Goal: Task Accomplishment & Management: Use online tool/utility

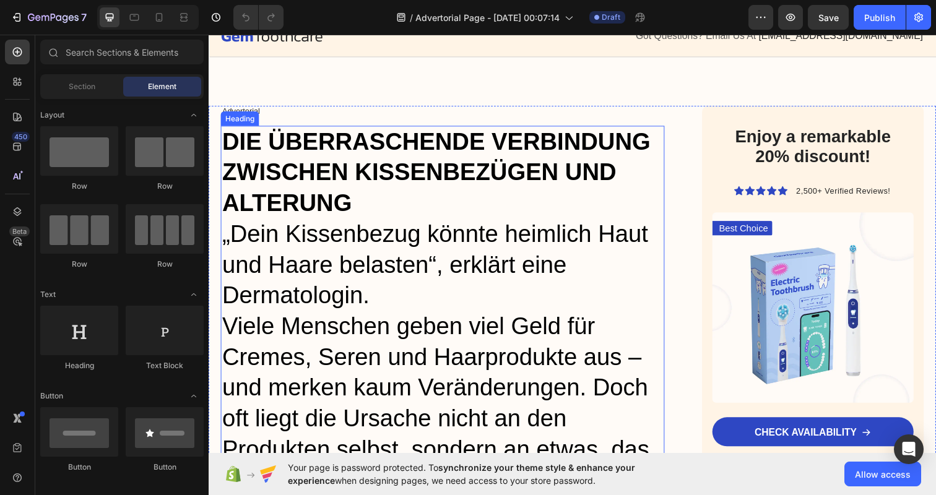
scroll to position [45, 0]
click at [341, 152] on strong "DIE ÜBERRASCHENDE VERBINDUNG ZWISCHEN KISSENBEZÜGEN UND ALTERUNG" at bounding box center [440, 174] width 437 height 89
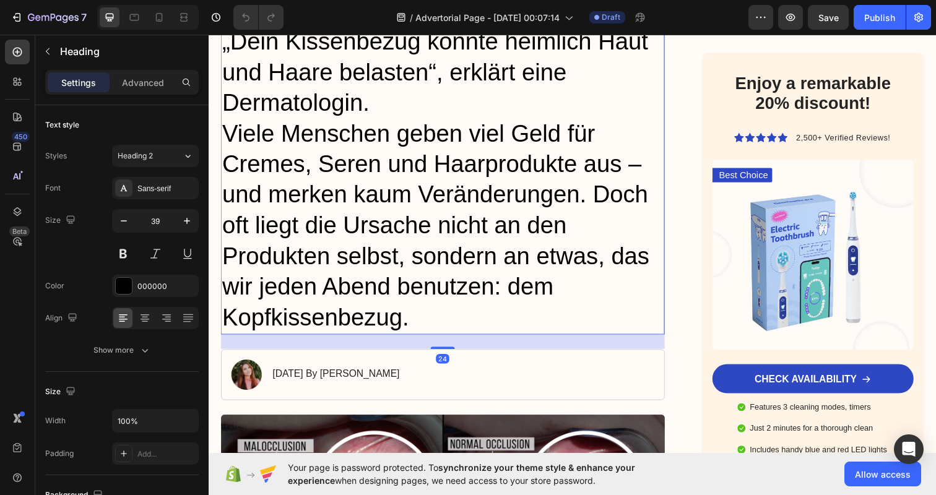
scroll to position [246, 0]
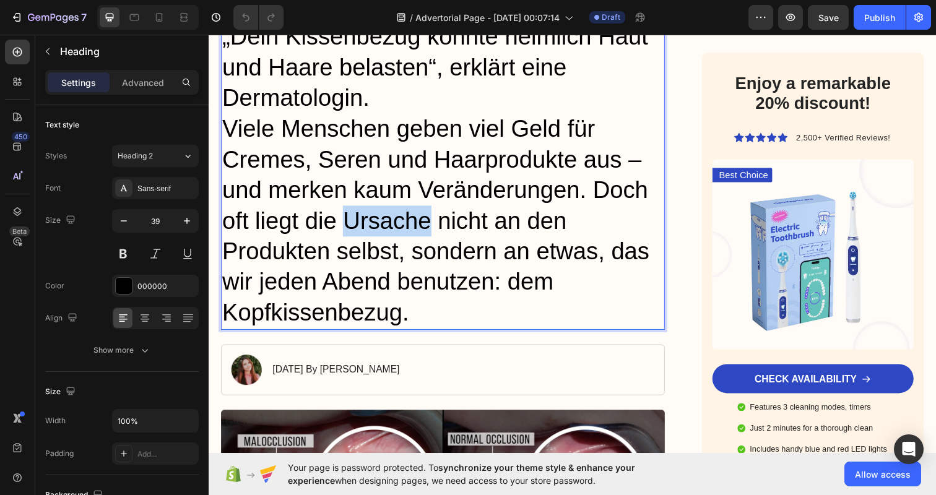
click at [405, 209] on p "DIE ÜBERRASCHENDE VERBINDUNG ZWISCHEN KISSENBEZÜGEN UND ALTERUNG „Dein Kissenbe…" at bounding box center [447, 131] width 451 height 408
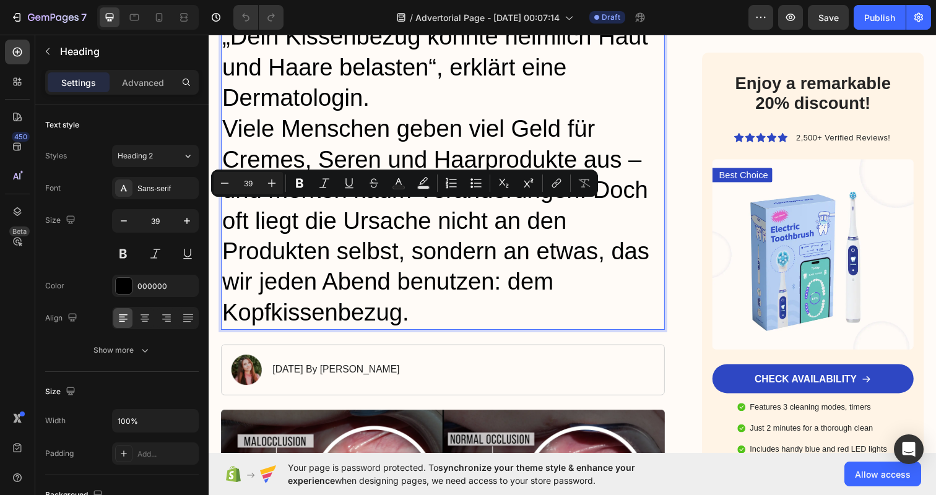
click at [420, 317] on p "DIE ÜBERRASCHENDE VERBINDUNG ZWISCHEN KISSENBEZÜGEN UND ALTERUNG „Dein Kissenbe…" at bounding box center [447, 131] width 451 height 408
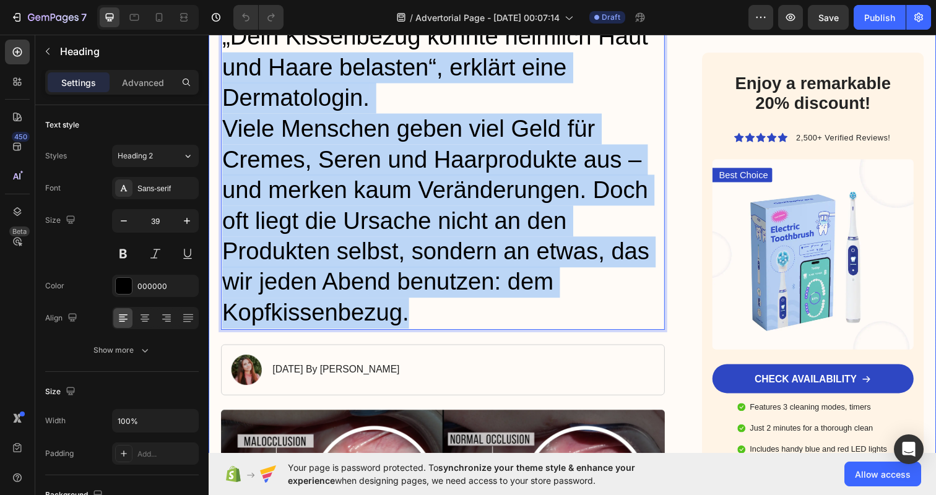
drag, startPoint x: 420, startPoint y: 317, endPoint x: 218, endPoint y: 78, distance: 312.7
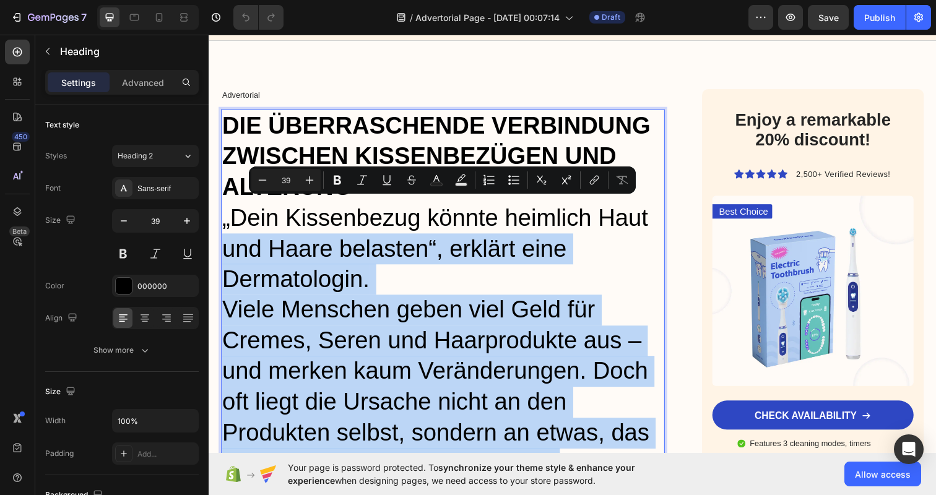
scroll to position [54, 0]
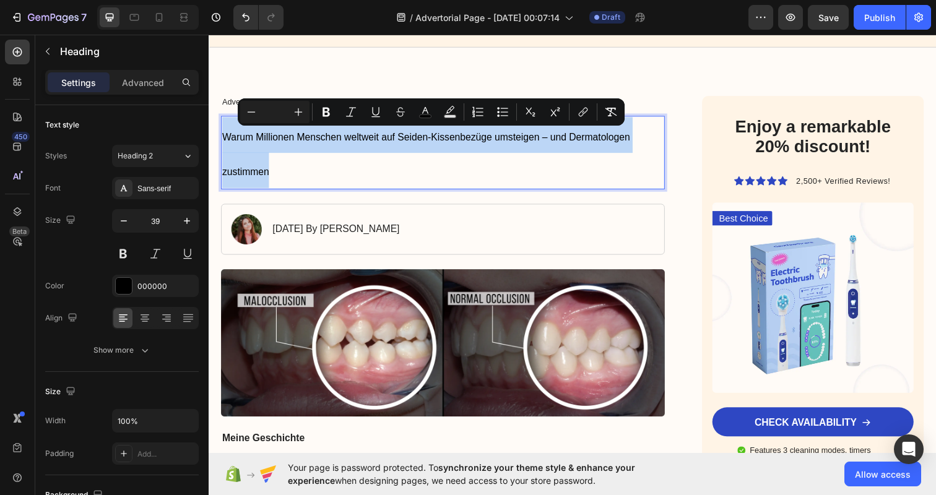
drag, startPoint x: 289, startPoint y: 166, endPoint x: 221, endPoint y: 137, distance: 74.3
click at [221, 137] on h1 "Warum Millionen Menschen weltweit auf Seiden-Kissenbezüge umsteigen – und Derma…" at bounding box center [447, 155] width 453 height 75
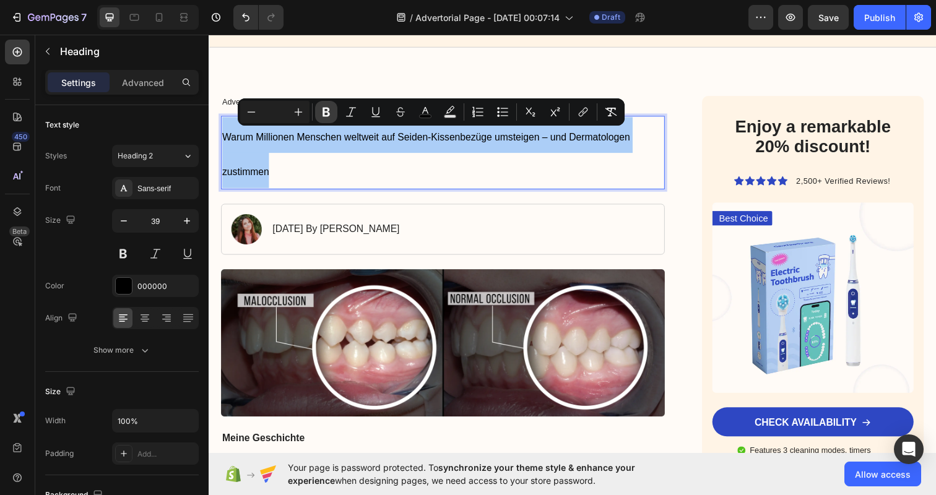
click at [319, 107] on button "Bold" at bounding box center [326, 112] width 22 height 22
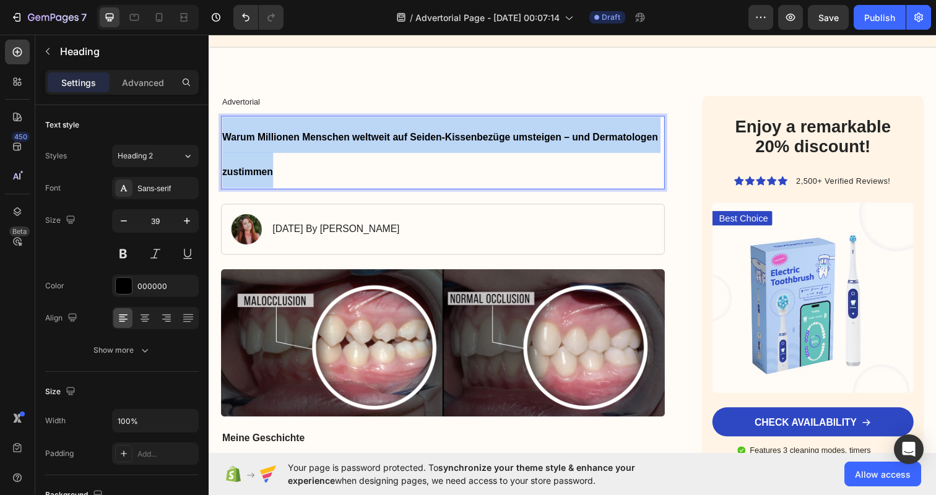
drag, startPoint x: 351, startPoint y: 165, endPoint x: 172, endPoint y: 116, distance: 185.6
click at [316, 147] on p "Warum Millionen Menschen weltweit auf Seiden-Kissenbezüge umsteigen – und Derma…" at bounding box center [447, 155] width 451 height 72
drag, startPoint x: 352, startPoint y: 175, endPoint x: 108, endPoint y: 80, distance: 261.6
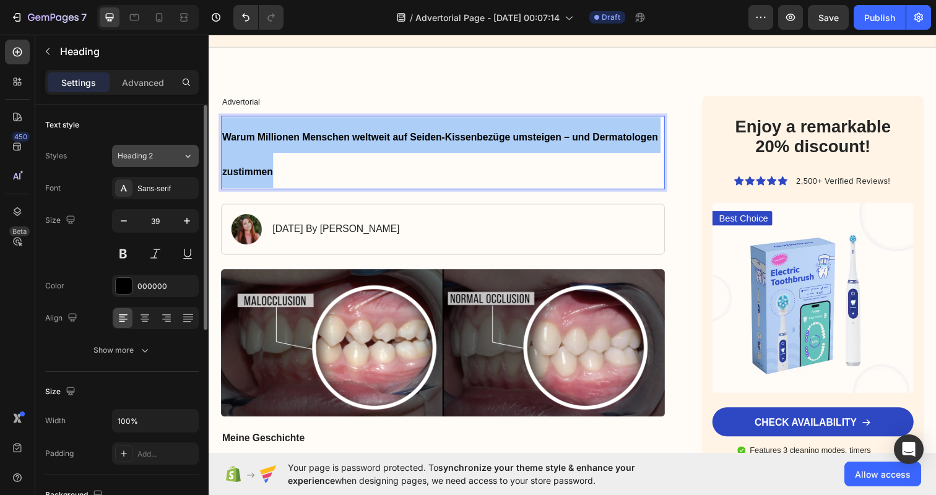
click at [188, 147] on button "Heading 2" at bounding box center [155, 156] width 87 height 22
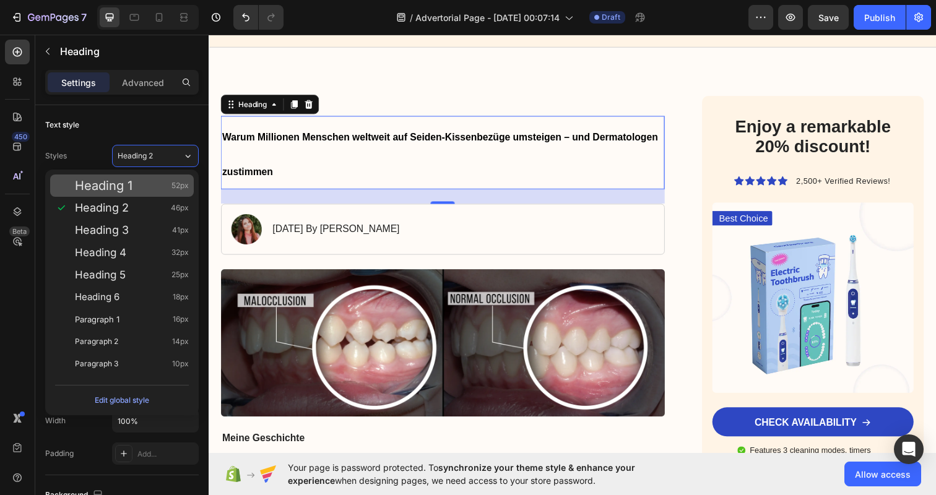
click at [163, 192] on div "Heading 1 52px" at bounding box center [122, 186] width 144 height 22
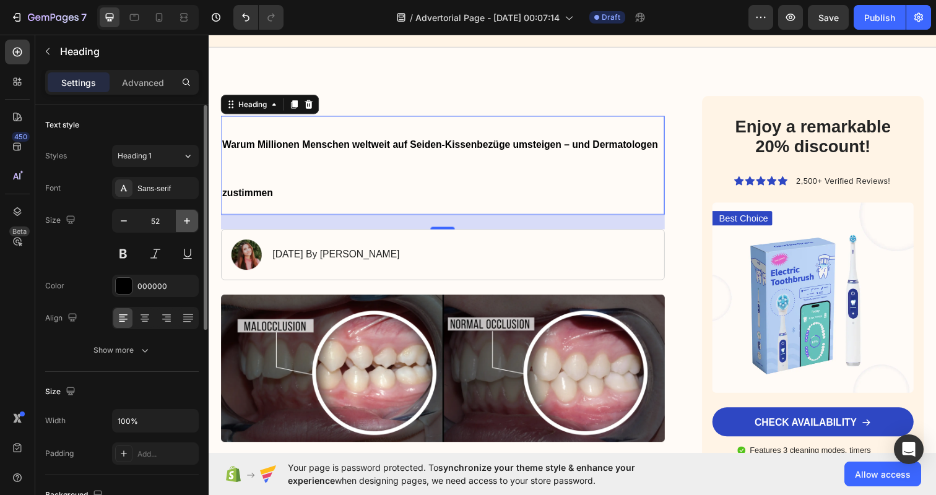
click at [188, 214] on button "button" at bounding box center [187, 221] width 22 height 22
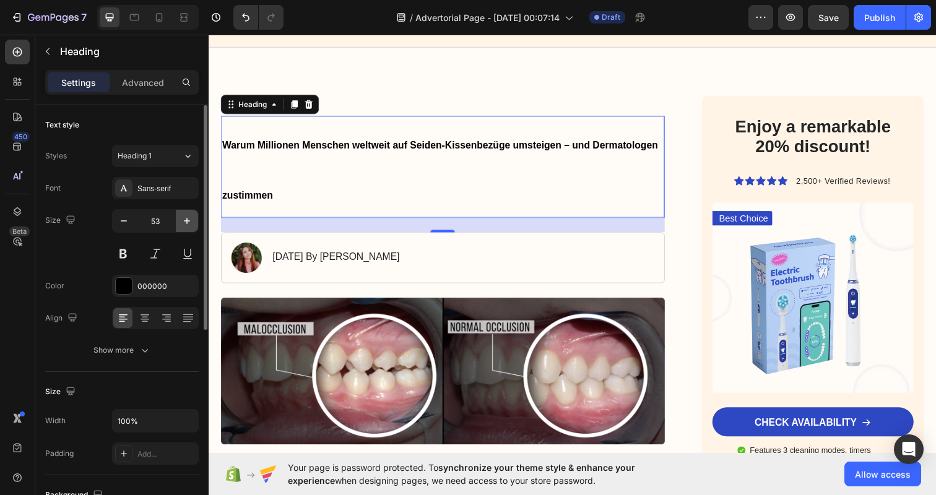
click at [188, 214] on button "button" at bounding box center [187, 221] width 22 height 22
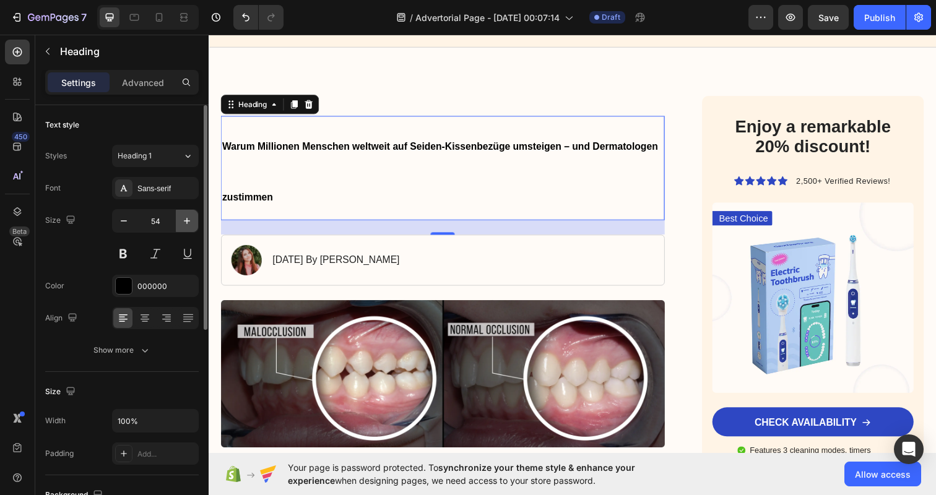
click at [188, 214] on button "button" at bounding box center [187, 221] width 22 height 22
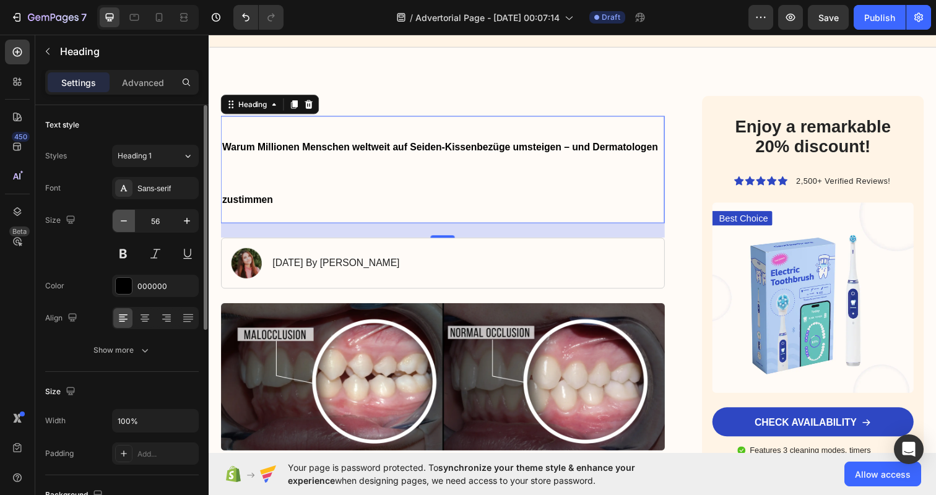
click at [128, 220] on icon "button" at bounding box center [124, 221] width 12 height 12
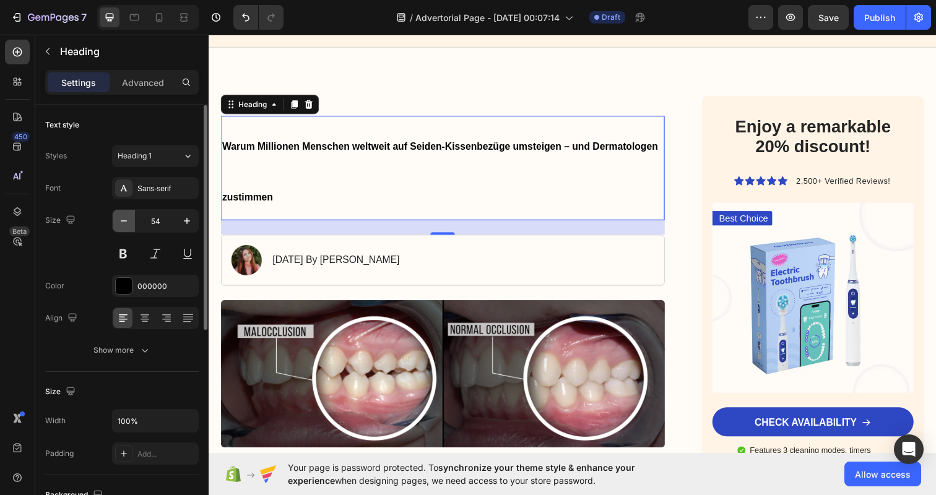
click at [128, 220] on icon "button" at bounding box center [124, 221] width 12 height 12
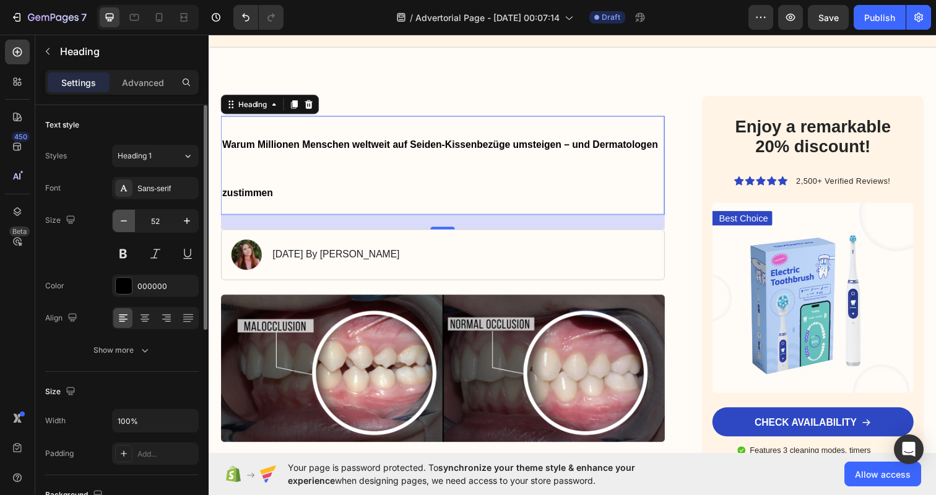
click at [128, 220] on icon "button" at bounding box center [124, 221] width 12 height 12
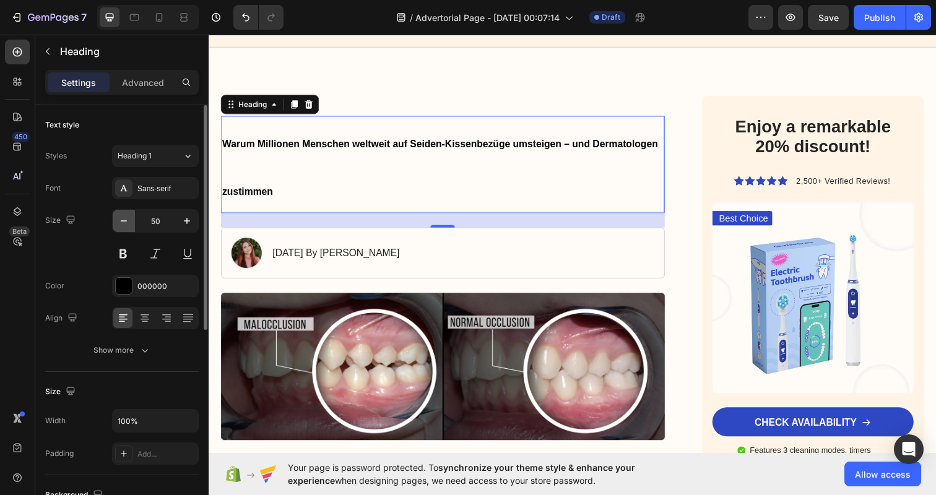
click at [128, 220] on icon "button" at bounding box center [124, 221] width 12 height 12
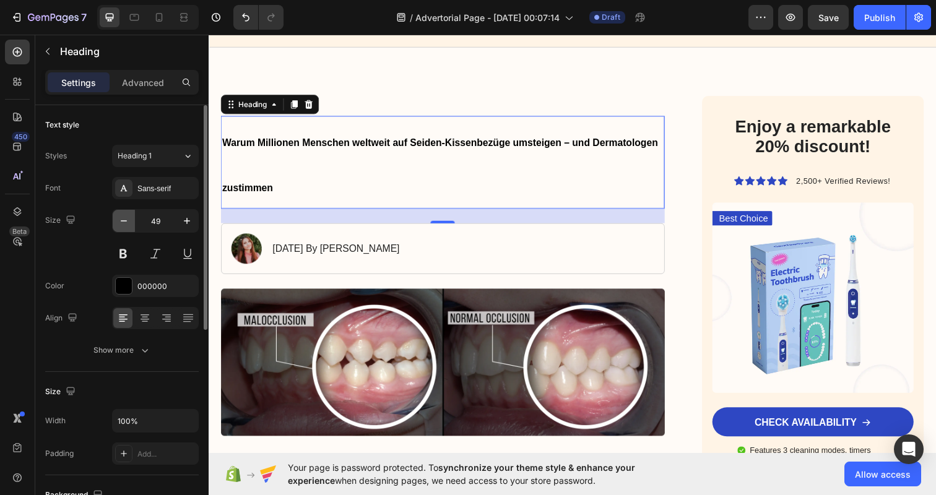
click at [128, 220] on icon "button" at bounding box center [124, 221] width 12 height 12
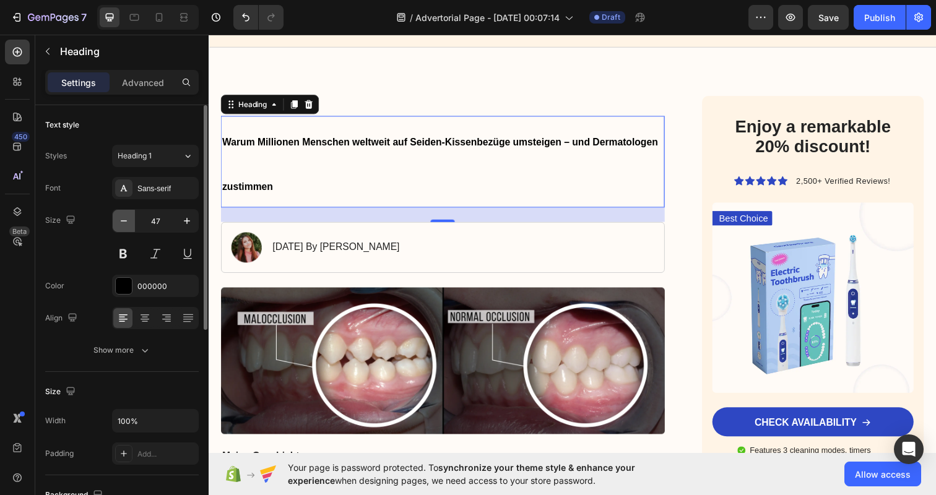
click at [128, 220] on icon "button" at bounding box center [124, 221] width 12 height 12
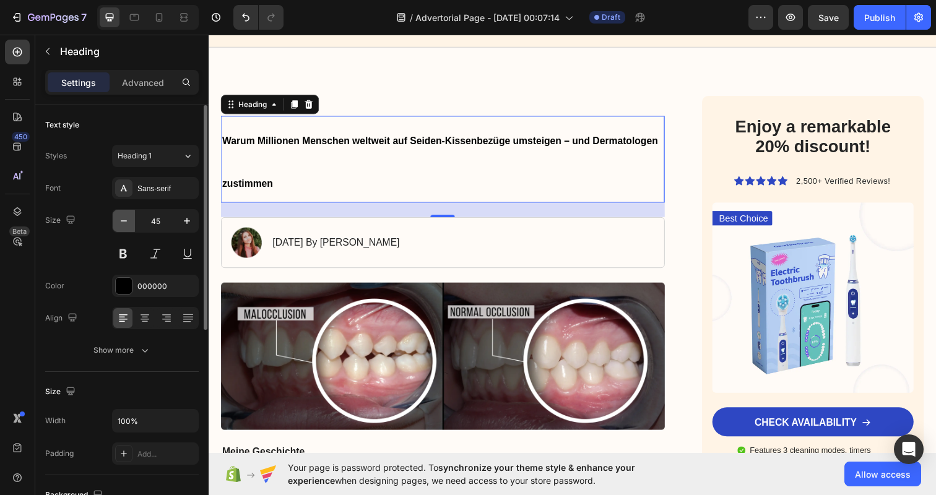
click at [128, 220] on icon "button" at bounding box center [124, 221] width 12 height 12
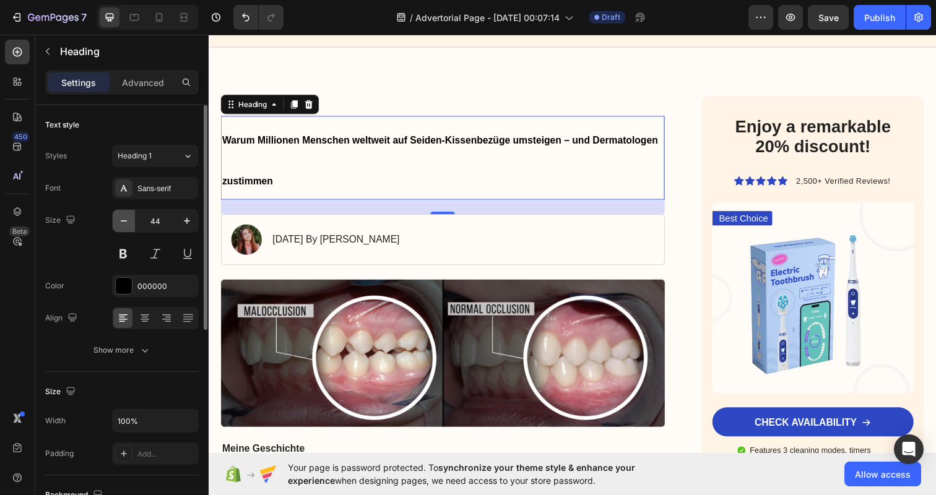
click at [128, 220] on icon "button" at bounding box center [124, 221] width 12 height 12
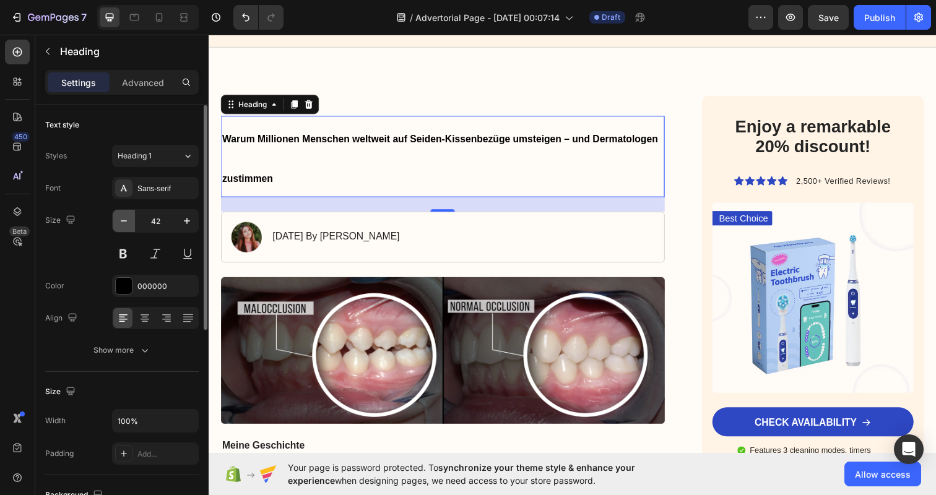
click at [128, 220] on icon "button" at bounding box center [124, 221] width 12 height 12
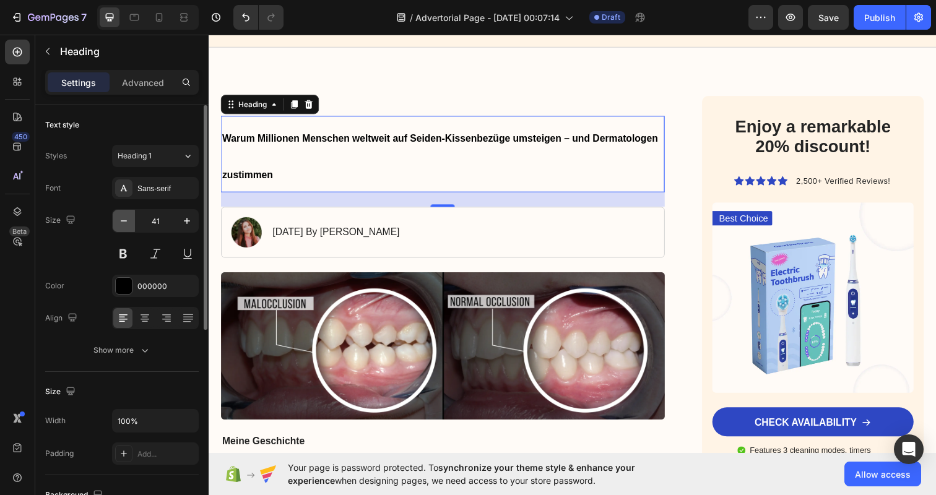
click at [128, 220] on icon "button" at bounding box center [124, 221] width 12 height 12
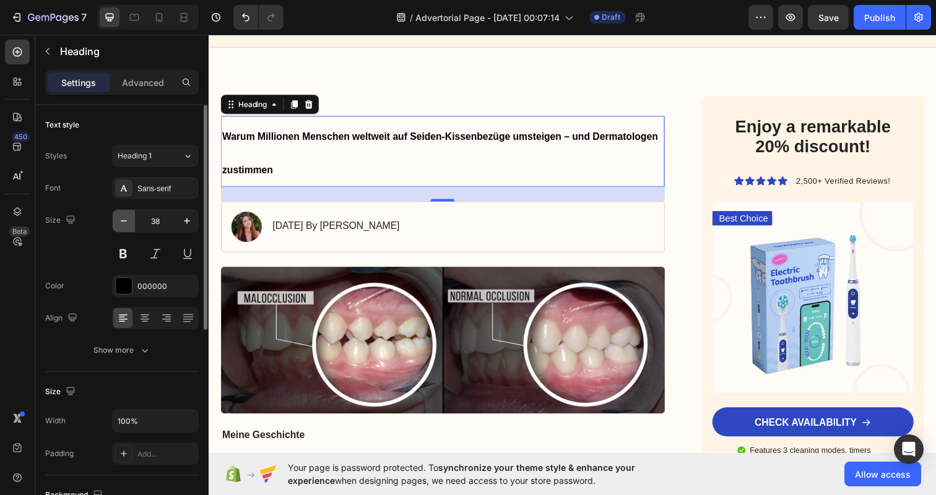
click at [128, 220] on icon "button" at bounding box center [124, 221] width 12 height 12
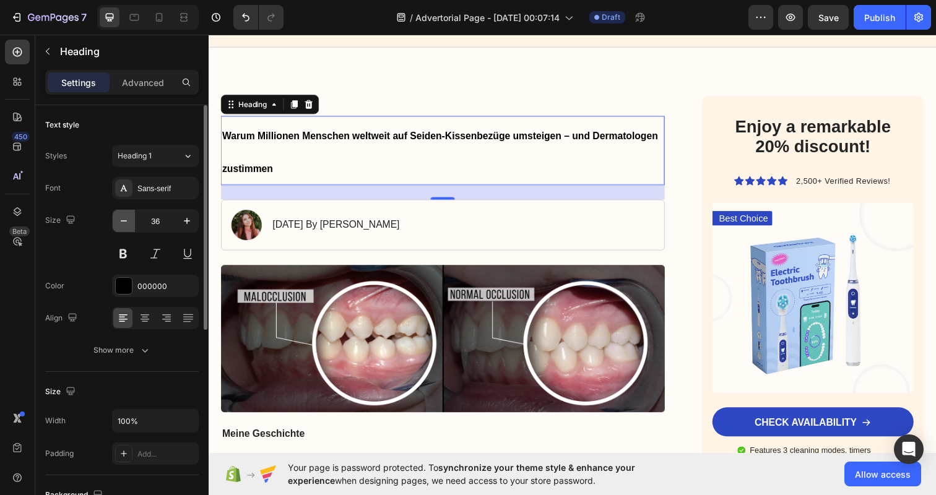
click at [128, 220] on icon "button" at bounding box center [124, 221] width 12 height 12
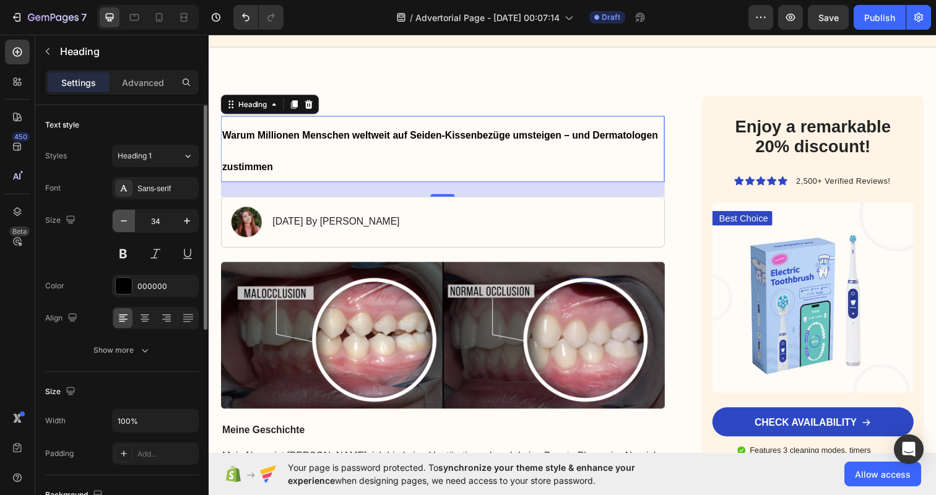
click at [128, 220] on icon "button" at bounding box center [124, 221] width 12 height 12
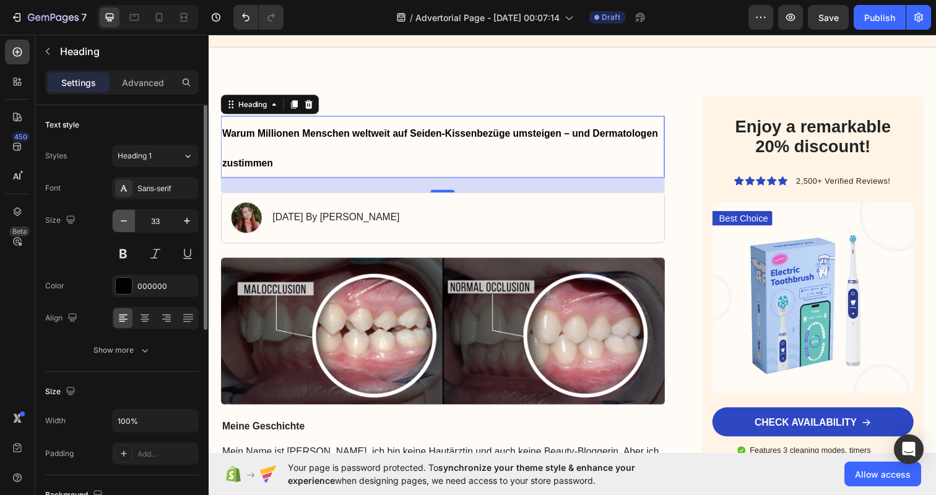
click at [128, 220] on icon "button" at bounding box center [124, 221] width 12 height 12
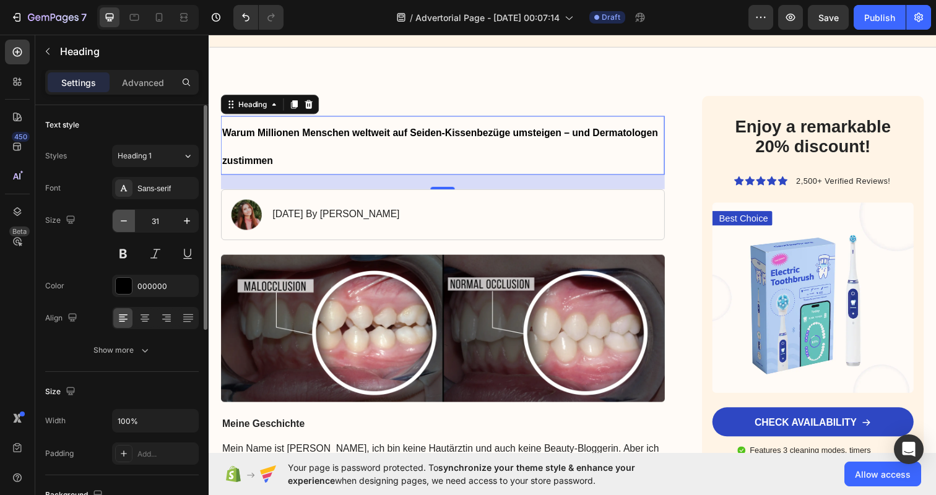
click at [128, 220] on icon "button" at bounding box center [124, 221] width 12 height 12
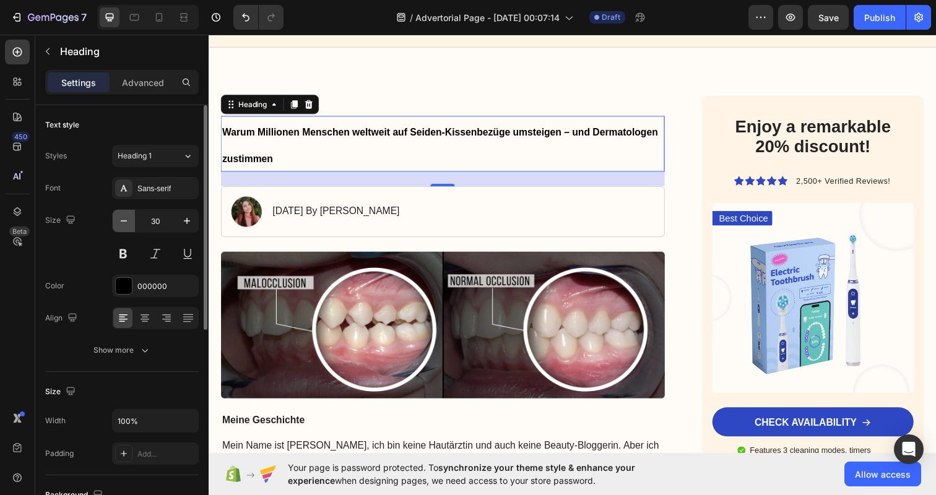
click at [128, 220] on icon "button" at bounding box center [124, 221] width 12 height 12
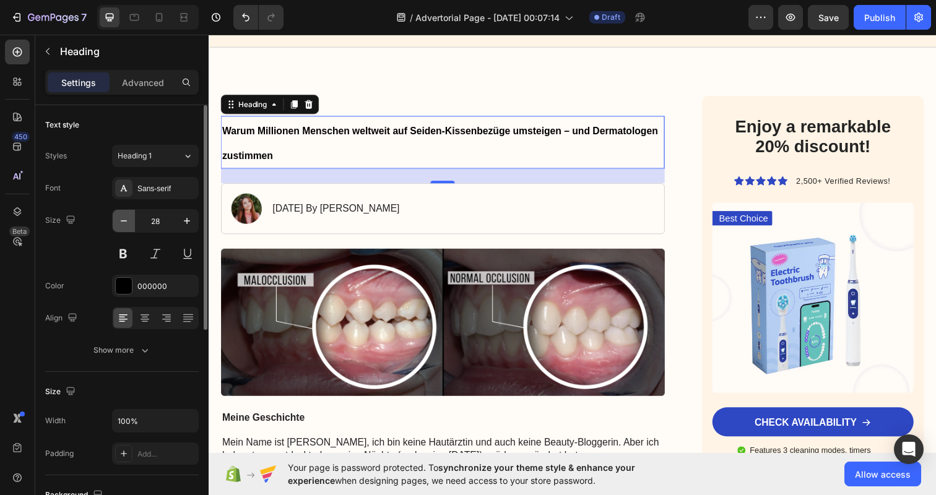
click at [128, 220] on icon "button" at bounding box center [124, 221] width 12 height 12
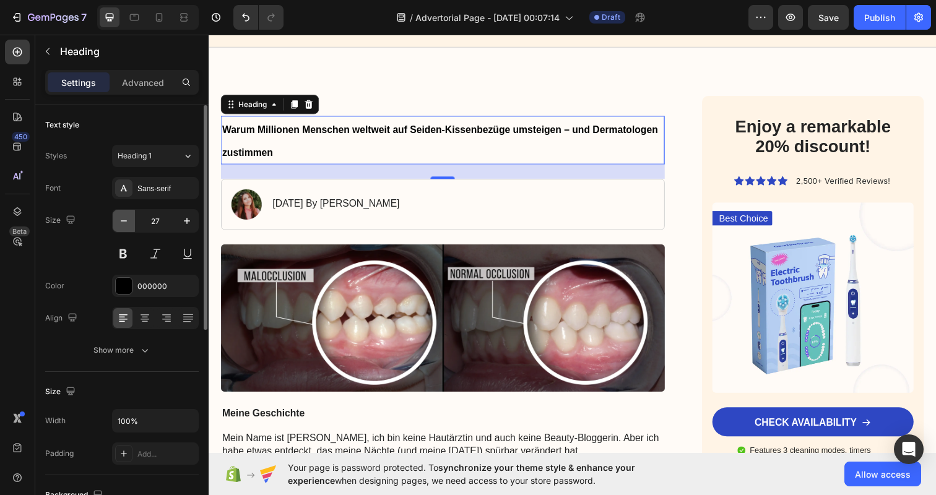
click at [128, 220] on icon "button" at bounding box center [124, 221] width 12 height 12
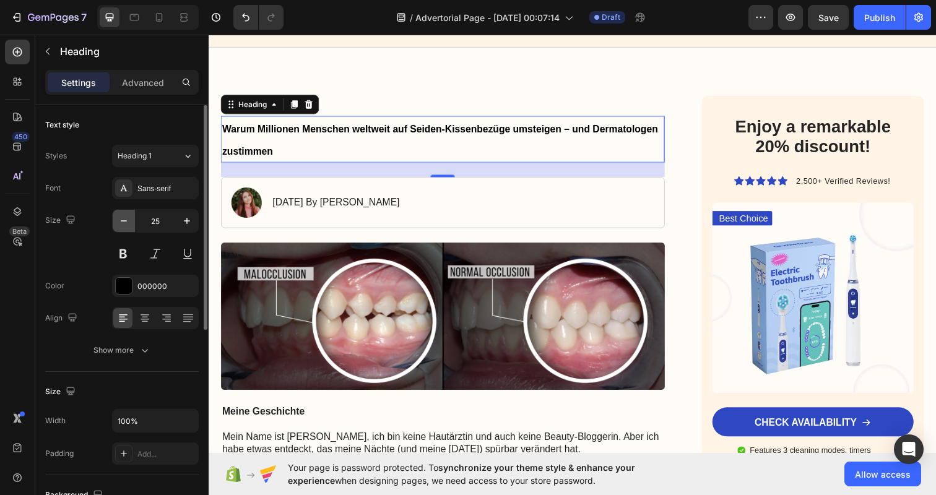
click at [128, 220] on icon "button" at bounding box center [124, 221] width 12 height 12
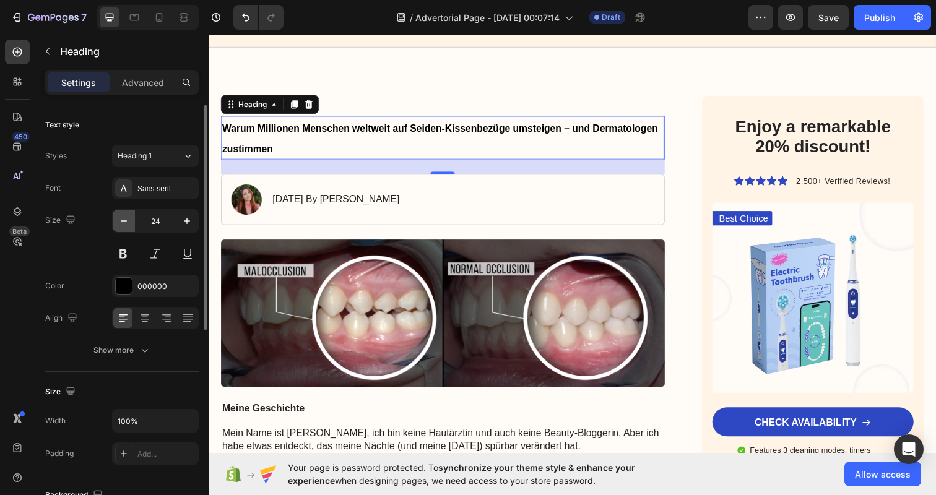
click at [128, 220] on icon "button" at bounding box center [124, 221] width 12 height 12
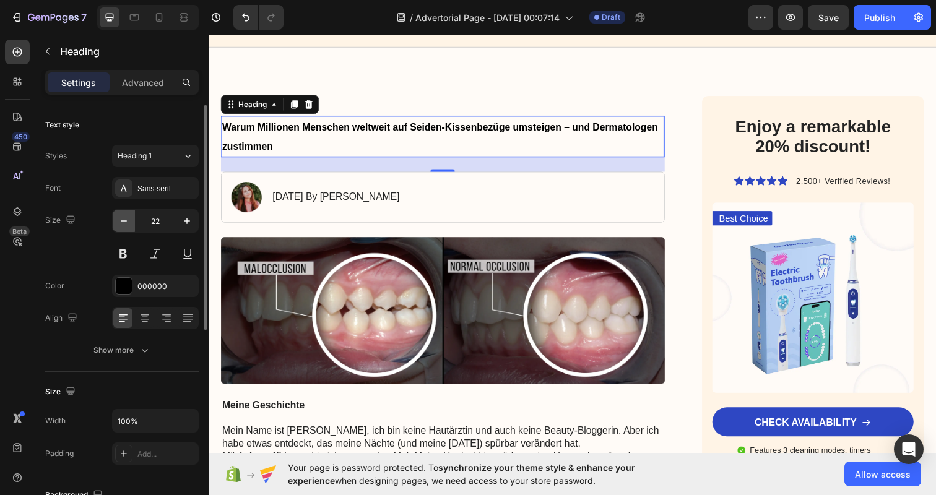
click at [128, 220] on icon "button" at bounding box center [124, 221] width 12 height 12
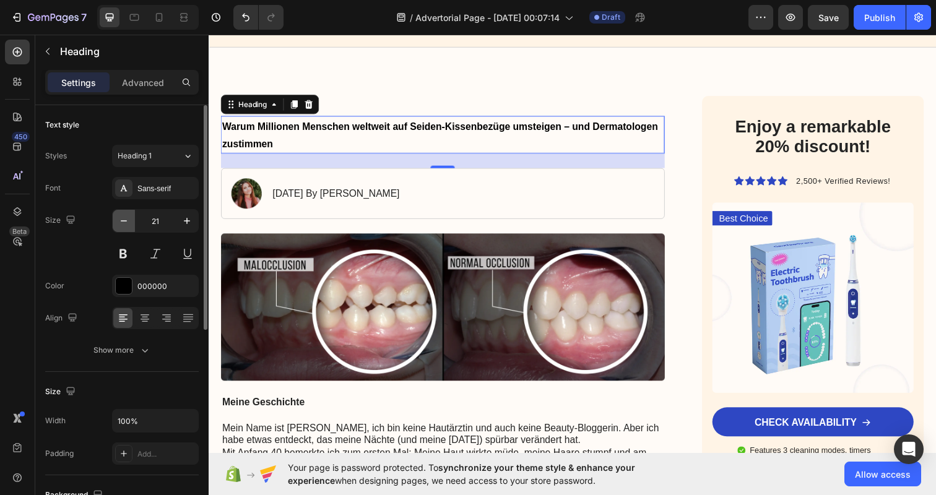
click at [128, 220] on icon "button" at bounding box center [124, 221] width 12 height 12
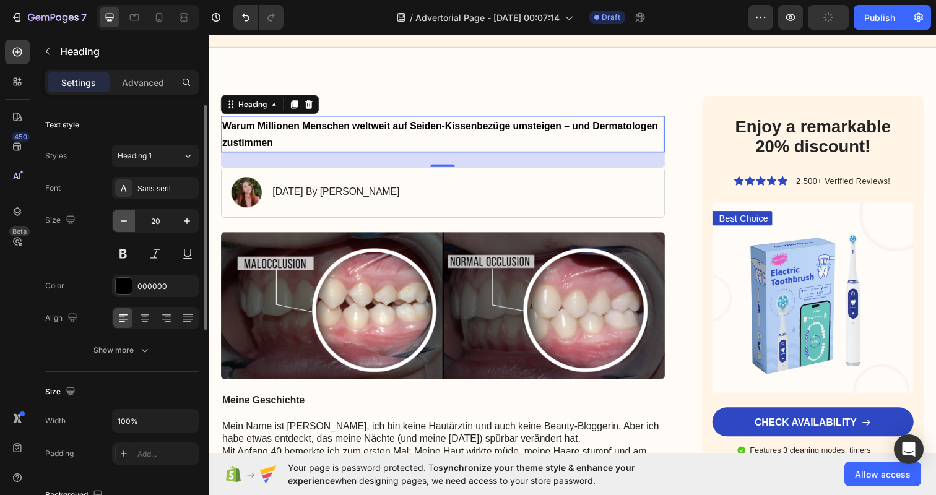
click at [128, 220] on icon "button" at bounding box center [124, 221] width 12 height 12
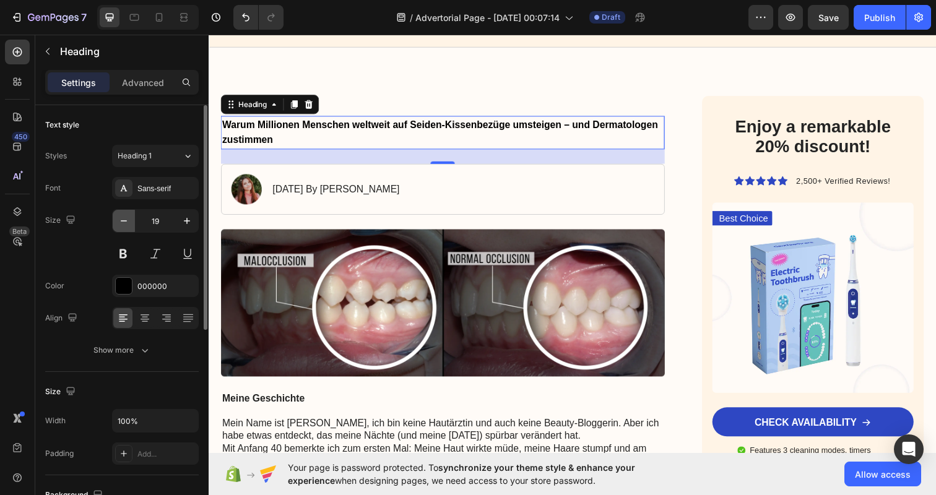
click at [128, 220] on icon "button" at bounding box center [124, 221] width 12 height 12
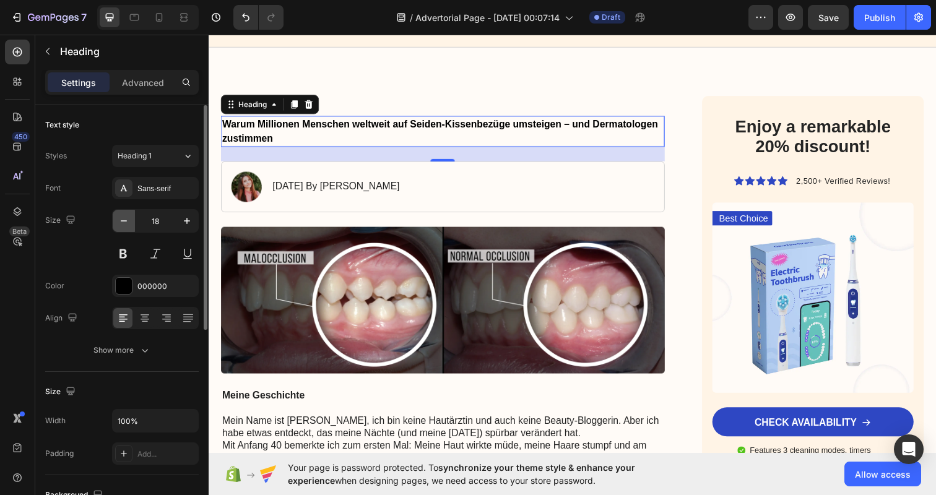
click at [128, 220] on icon "button" at bounding box center [124, 221] width 12 height 12
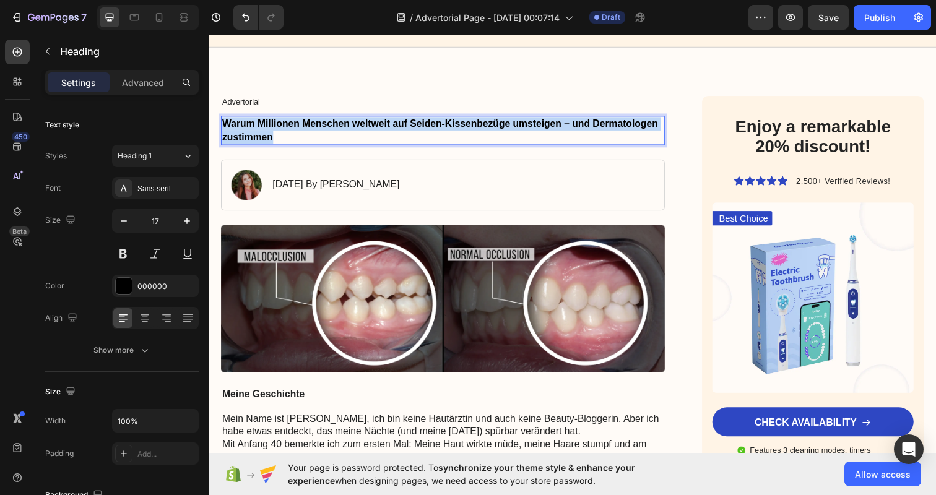
drag, startPoint x: 352, startPoint y: 134, endPoint x: 131, endPoint y: 115, distance: 221.1
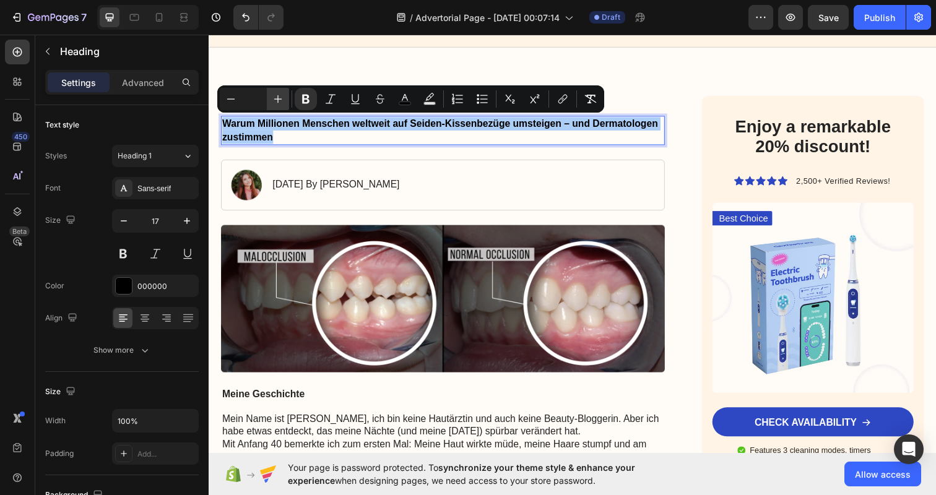
click at [277, 99] on icon "Editor contextual toolbar" at bounding box center [278, 99] width 8 height 8
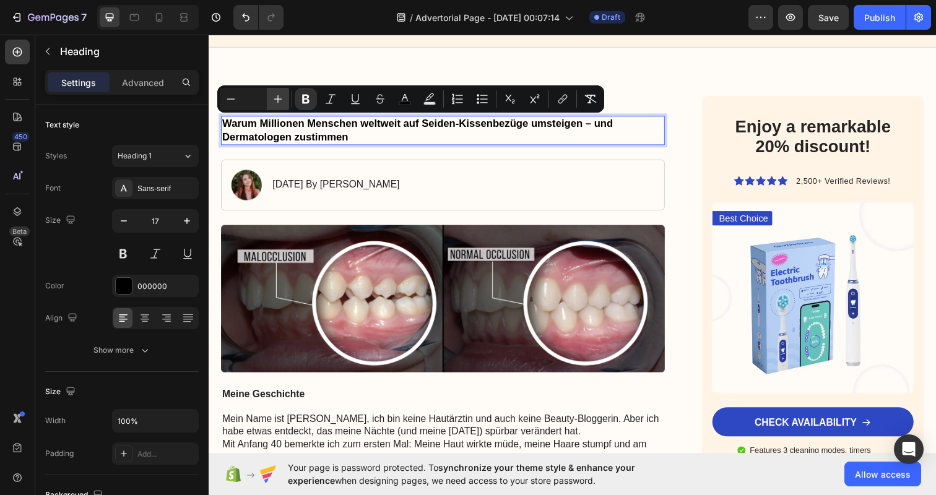
click at [277, 99] on icon "Editor contextual toolbar" at bounding box center [278, 99] width 8 height 8
click at [189, 224] on icon "button" at bounding box center [187, 221] width 12 height 12
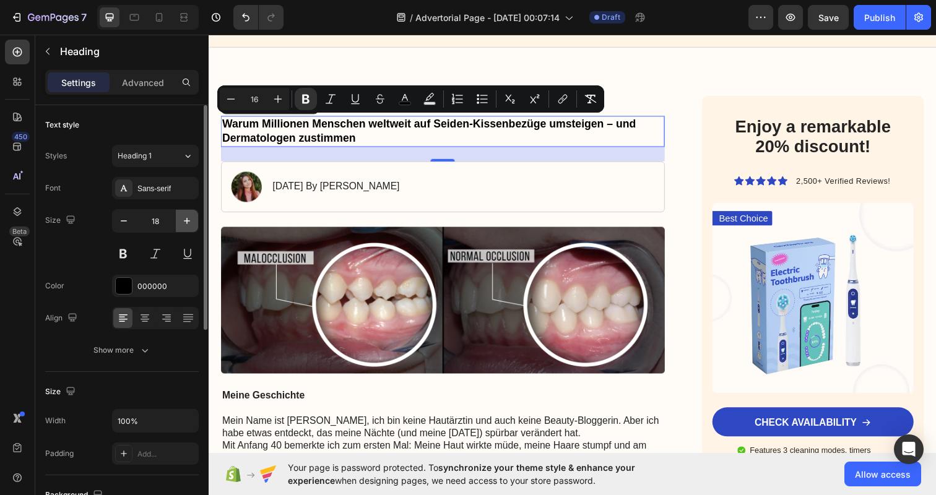
click at [189, 224] on icon "button" at bounding box center [187, 221] width 12 height 12
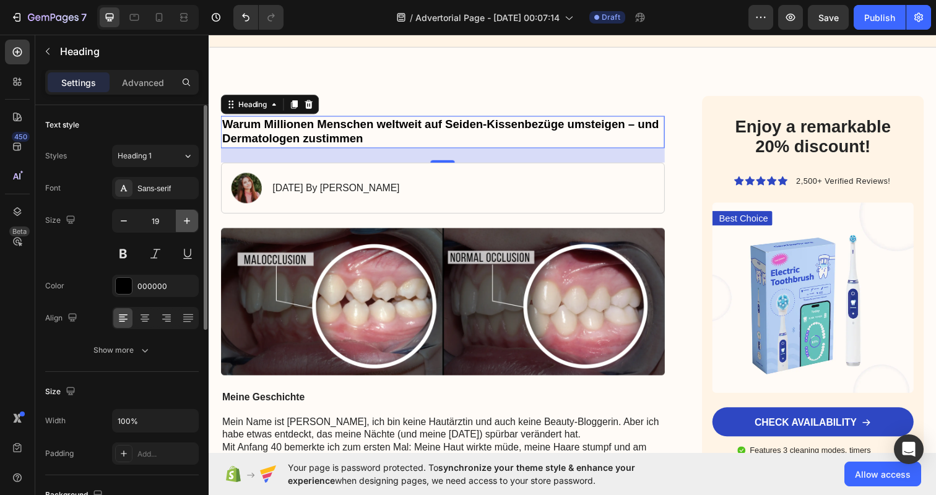
click at [189, 224] on icon "button" at bounding box center [187, 221] width 12 height 12
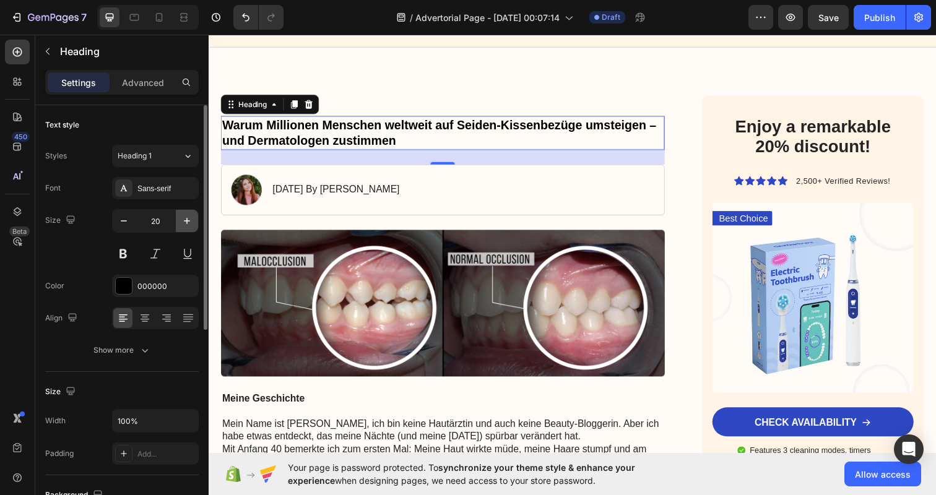
click at [189, 224] on icon "button" at bounding box center [187, 221] width 12 height 12
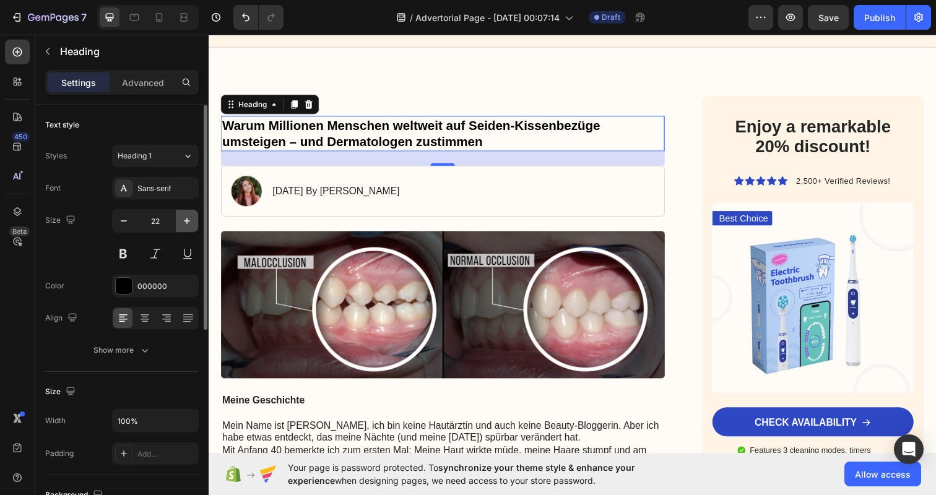
click at [189, 224] on icon "button" at bounding box center [187, 221] width 12 height 12
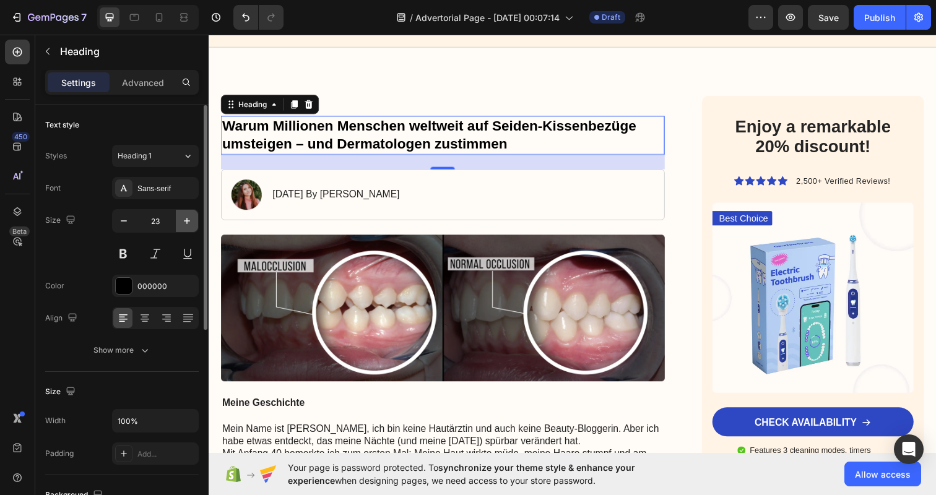
click at [189, 224] on icon "button" at bounding box center [187, 221] width 12 height 12
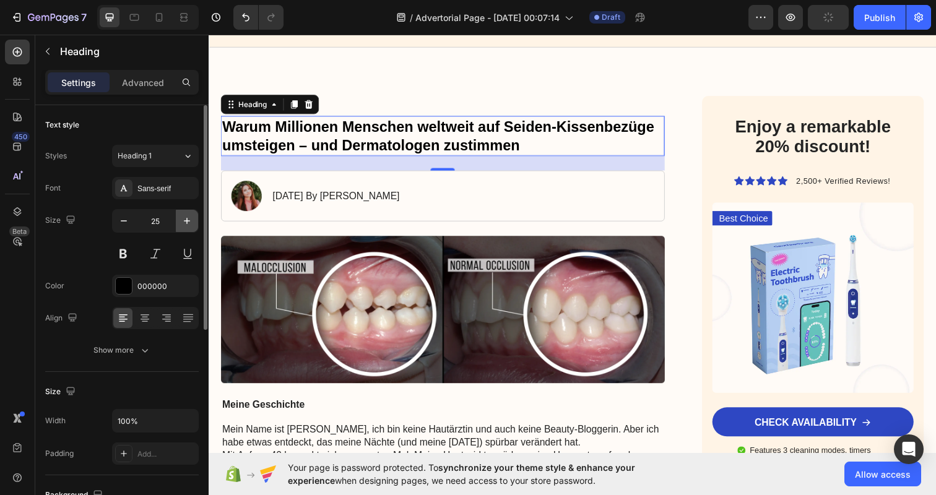
click at [189, 224] on icon "button" at bounding box center [187, 221] width 12 height 12
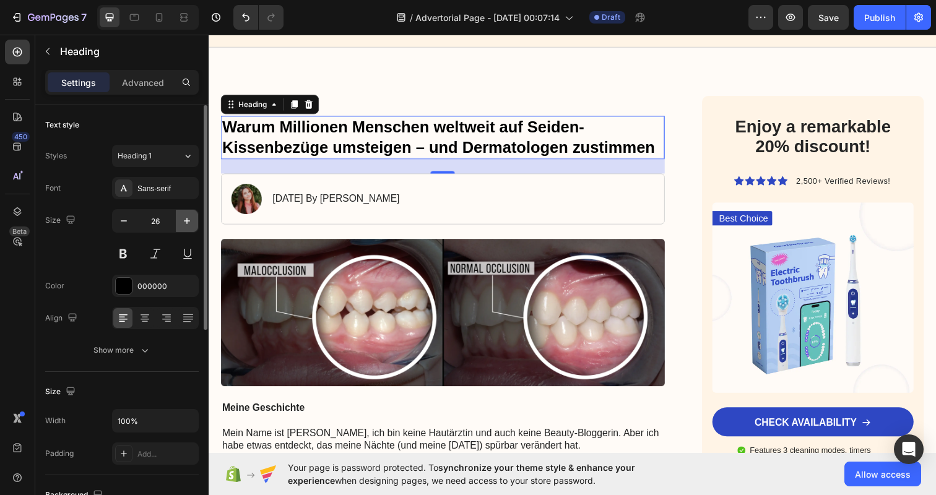
click at [189, 224] on icon "button" at bounding box center [187, 221] width 12 height 12
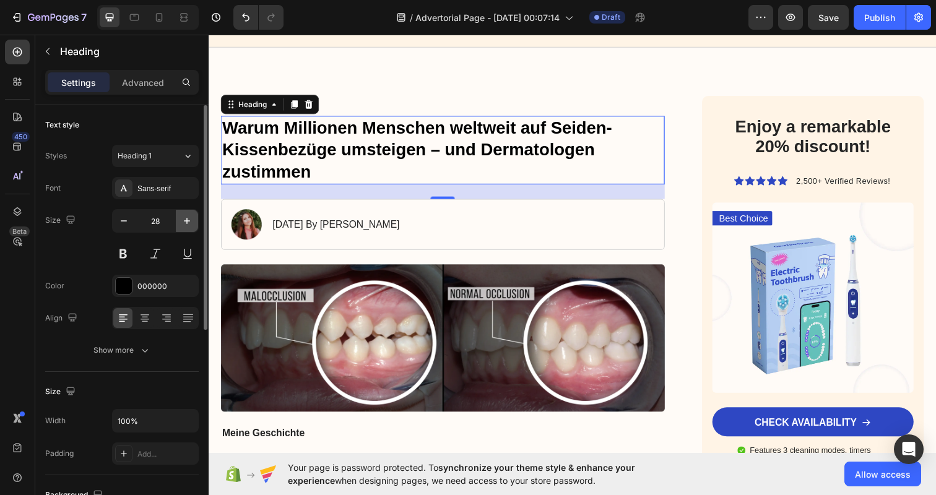
click at [189, 224] on icon "button" at bounding box center [187, 221] width 12 height 12
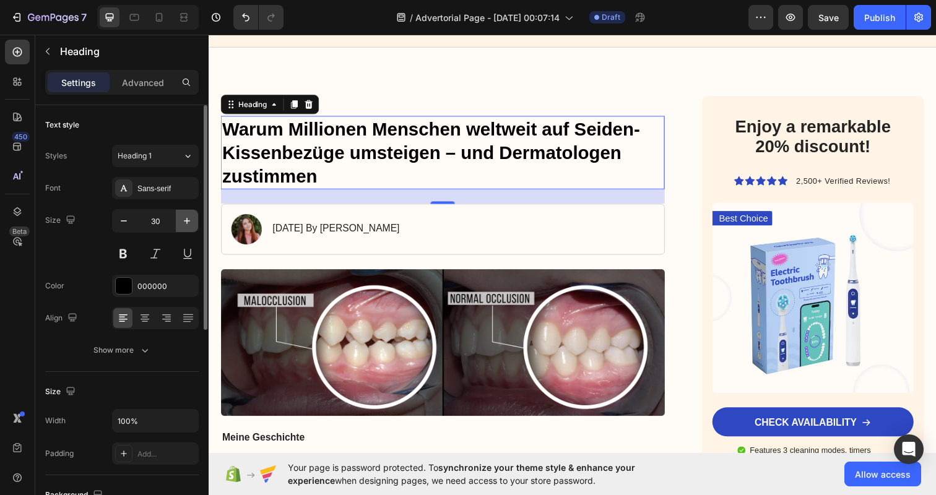
click at [189, 224] on icon "button" at bounding box center [187, 221] width 12 height 12
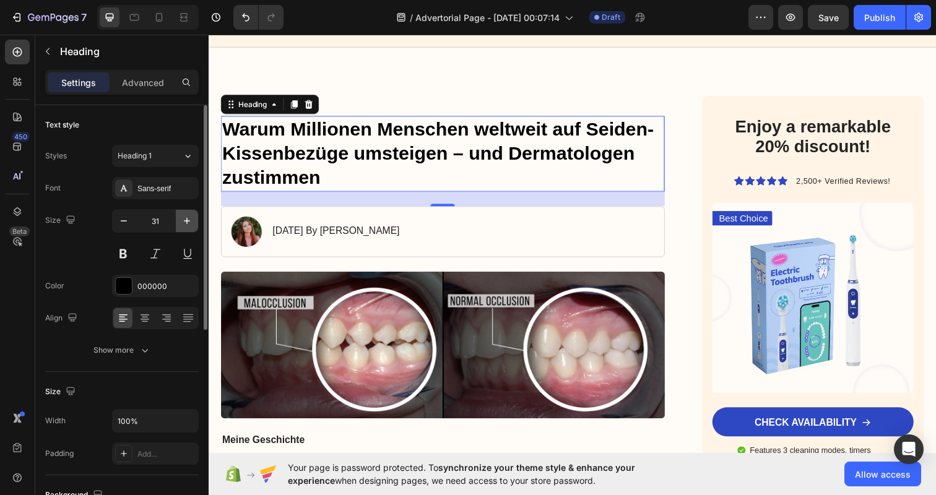
click at [189, 224] on icon "button" at bounding box center [187, 221] width 12 height 12
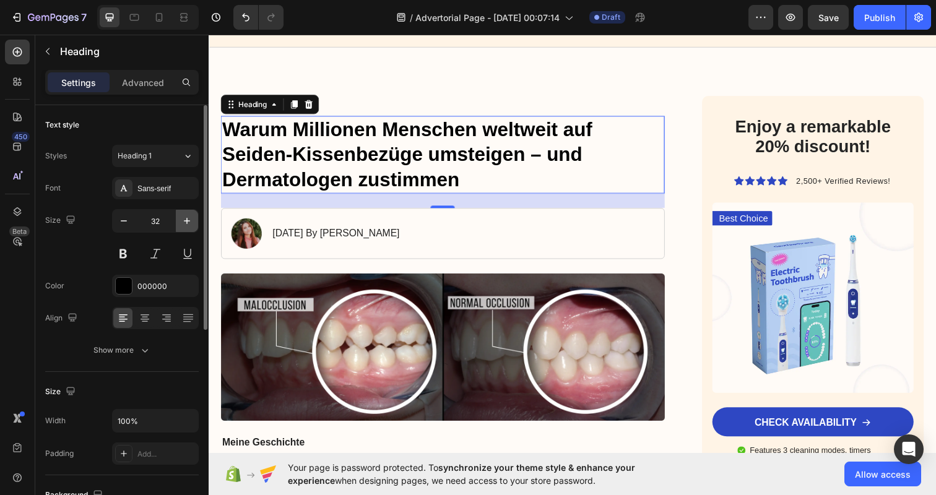
click at [189, 224] on icon "button" at bounding box center [187, 221] width 12 height 12
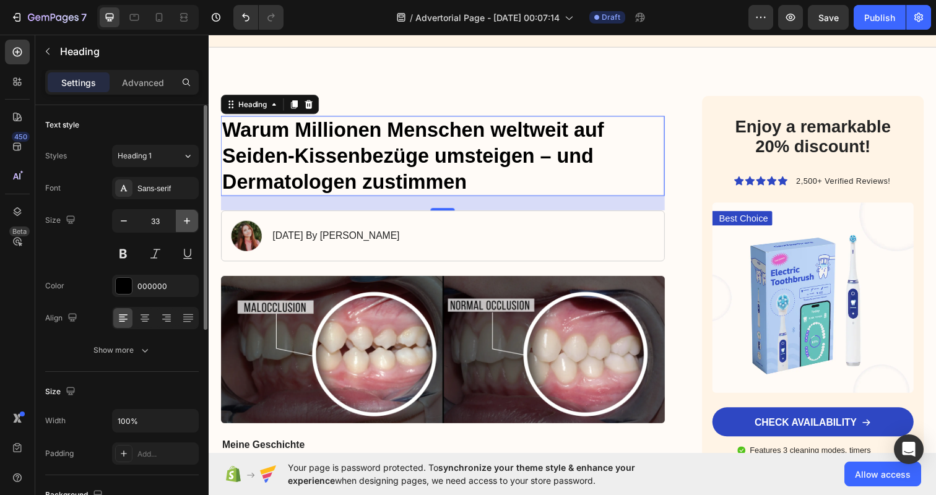
click at [189, 224] on icon "button" at bounding box center [187, 221] width 12 height 12
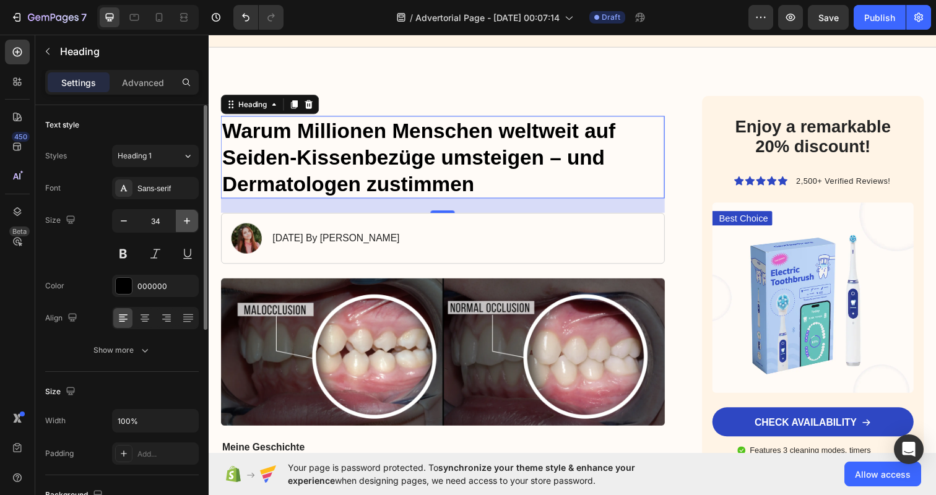
click at [182, 222] on icon "button" at bounding box center [187, 221] width 12 height 12
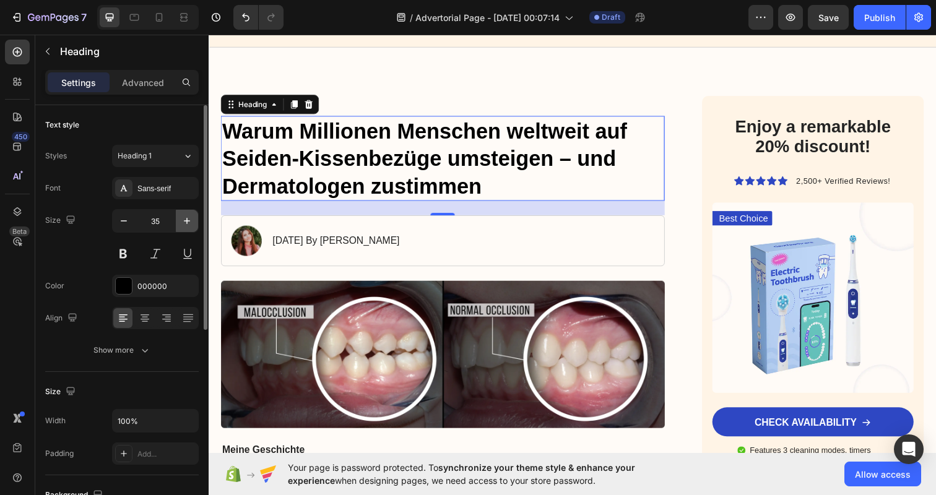
type input "36"
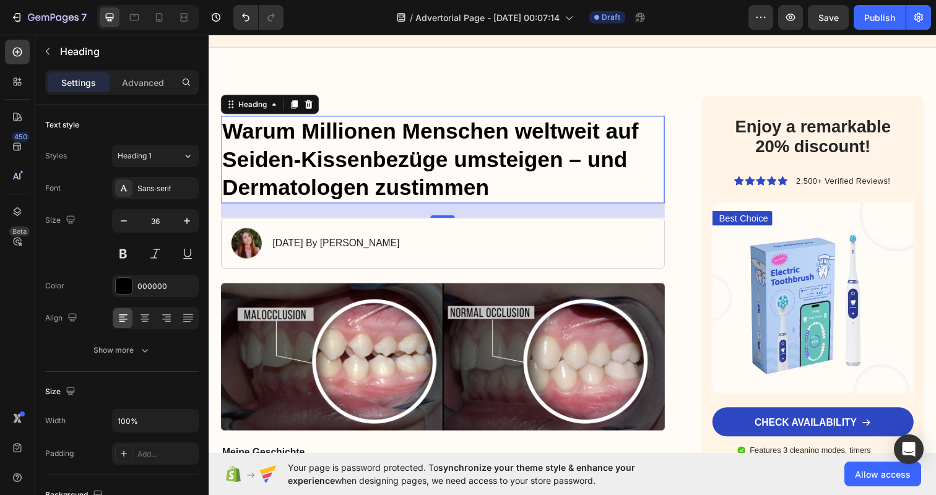
click at [462, 183] on strong "Warum Millionen Menschen weltweit auf Seiden-Kissenbezüge umsteigen – und Derma…" at bounding box center [434, 162] width 425 height 84
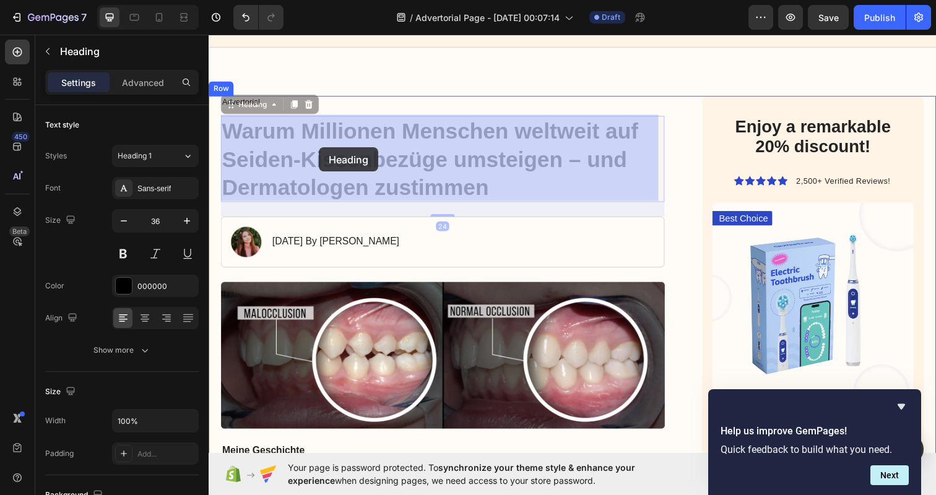
drag, startPoint x: 509, startPoint y: 188, endPoint x: 321, endPoint y: 150, distance: 191.4
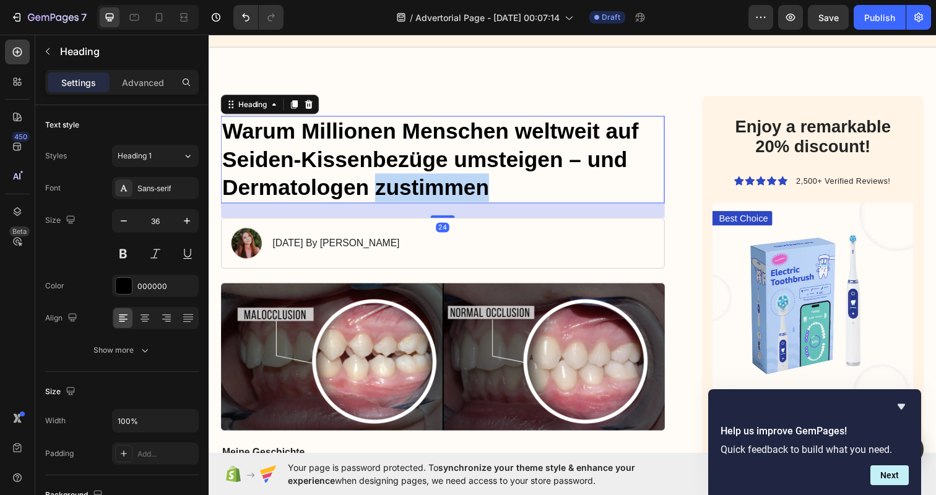
click at [430, 179] on strong "Warum Millionen Menschen weltweit auf Seiden-Kissenbezüge umsteigen – und Derma…" at bounding box center [434, 162] width 425 height 84
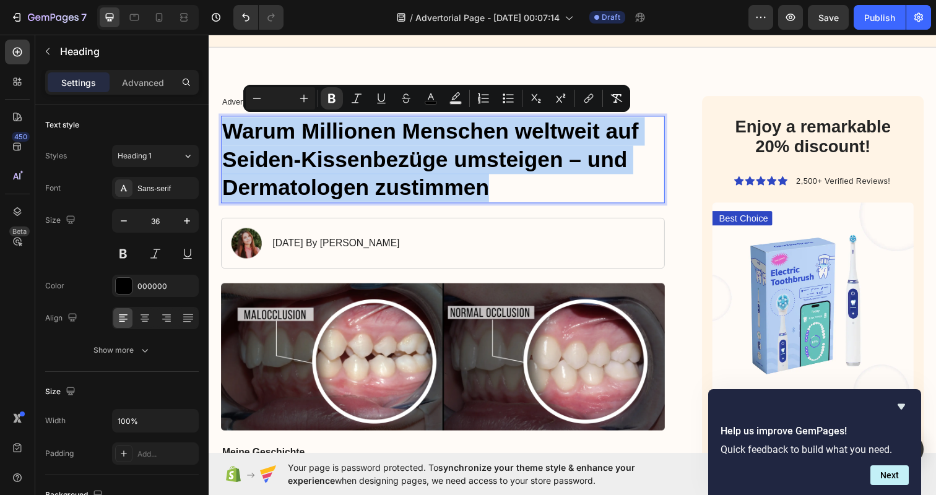
drag, startPoint x: 430, startPoint y: 179, endPoint x: 304, endPoint y: 153, distance: 128.3
click at [304, 153] on strong "Warum Millionen Menschen weltweit auf Seiden-Kissenbezüge umsteigen – und Derma…" at bounding box center [434, 162] width 425 height 84
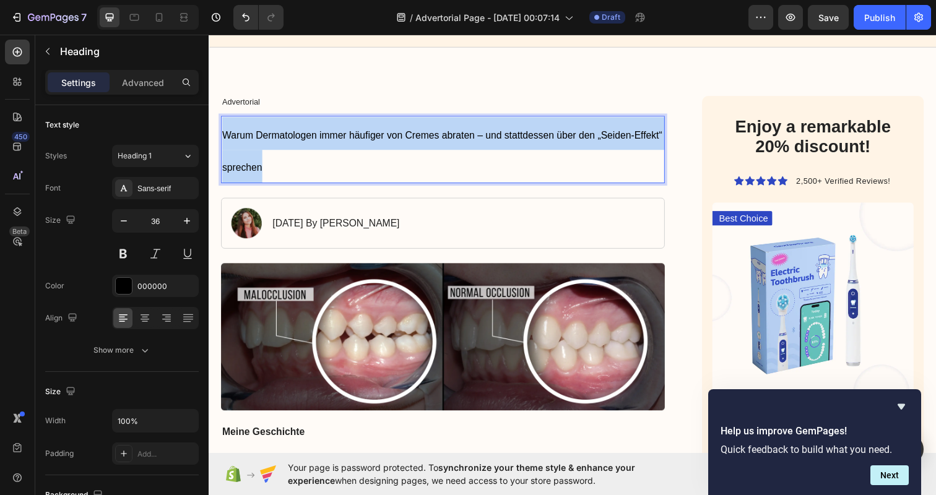
drag, startPoint x: 306, startPoint y: 165, endPoint x: 141, endPoint y: 118, distance: 171.0
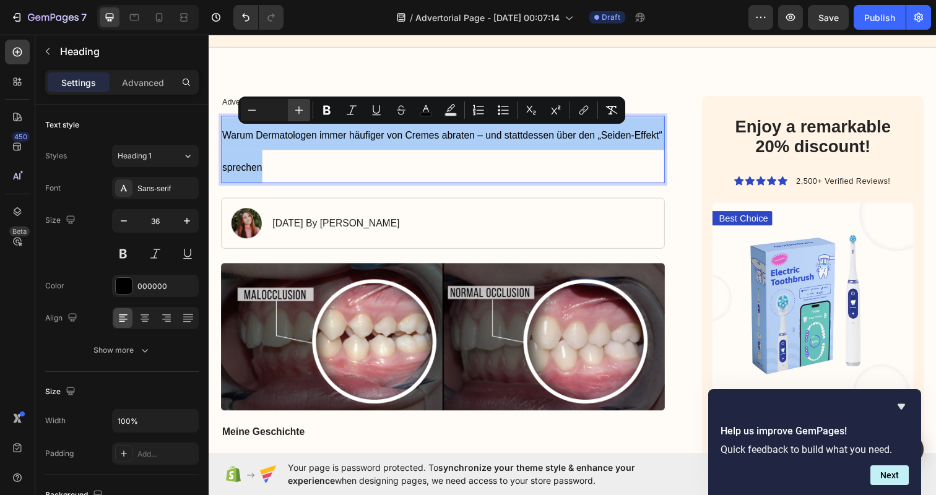
click at [298, 108] on icon "Editor contextual toolbar" at bounding box center [299, 110] width 12 height 12
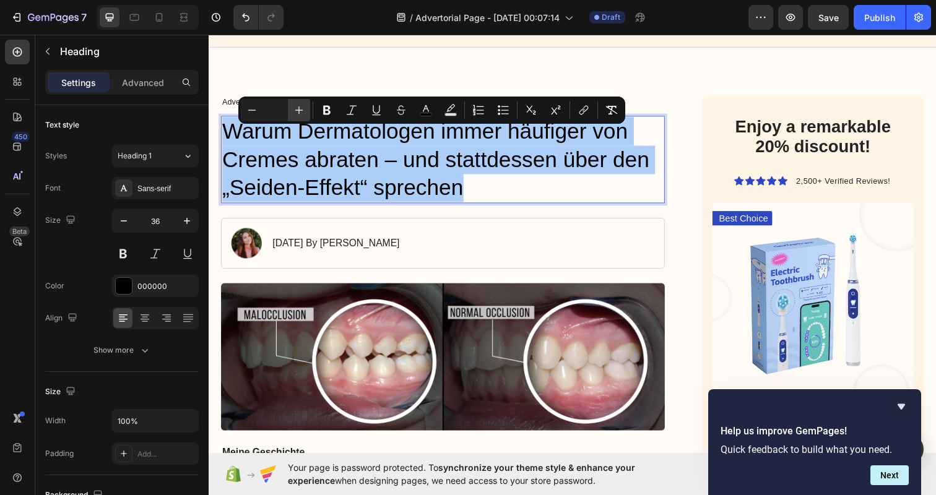
click at [298, 108] on icon "Editor contextual toolbar" at bounding box center [299, 110] width 12 height 12
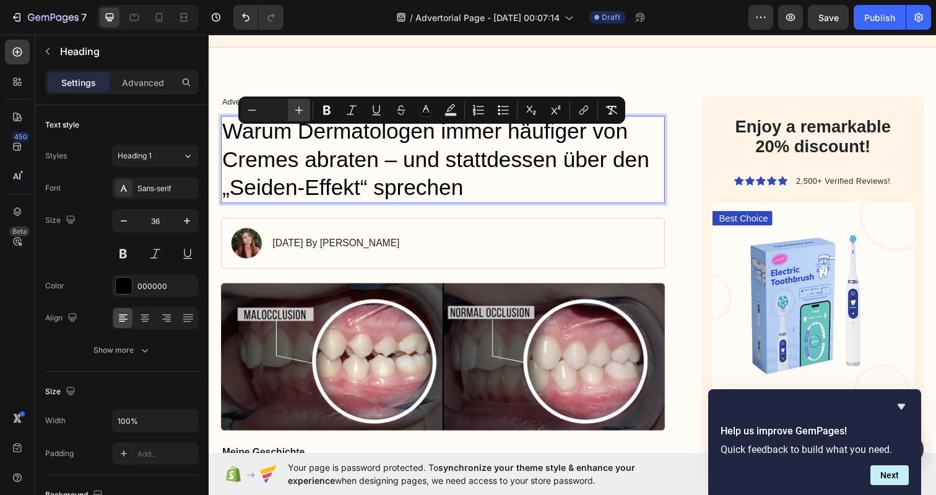
click at [298, 108] on icon "Editor contextual toolbar" at bounding box center [299, 110] width 12 height 12
click at [251, 114] on icon "Editor contextual toolbar" at bounding box center [252, 110] width 12 height 12
click at [327, 110] on icon "Editor contextual toolbar" at bounding box center [326, 110] width 7 height 9
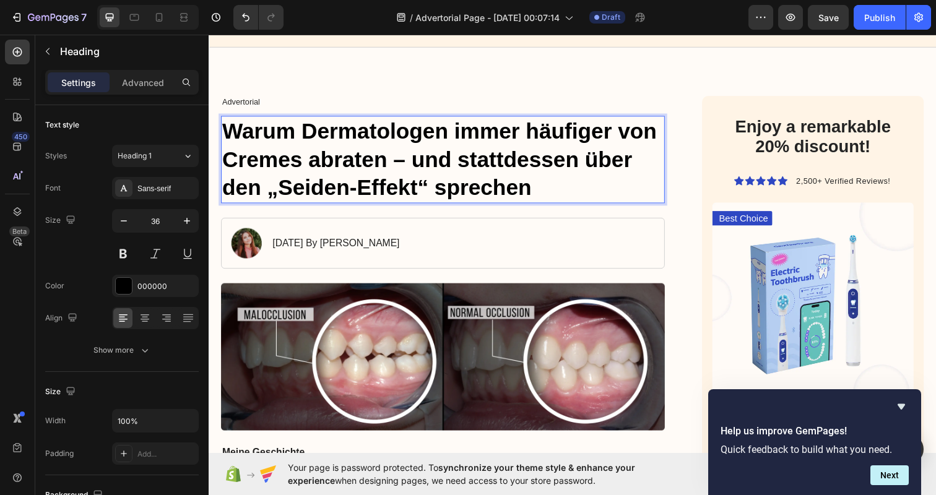
click at [422, 165] on strong "Warum Dermatologen immer häufiger von Cremes abraten – und stattdessen über den…" at bounding box center [444, 162] width 444 height 84
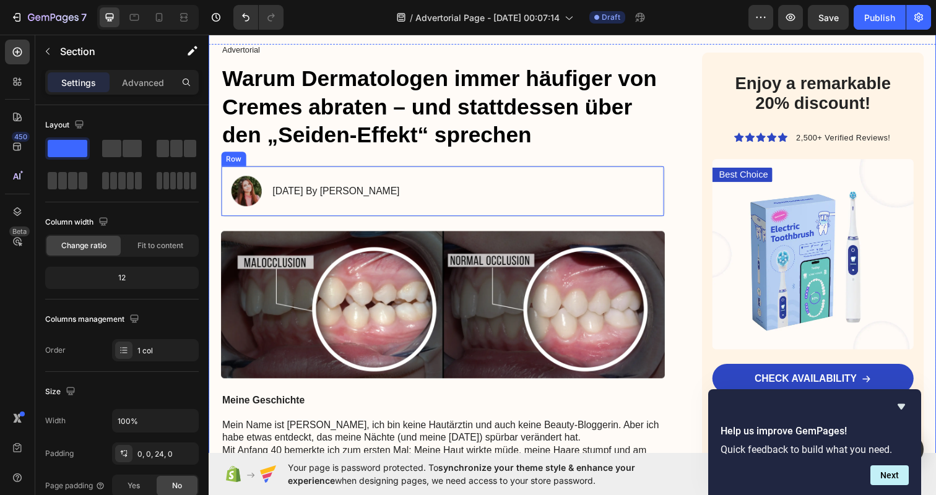
scroll to position [109, 0]
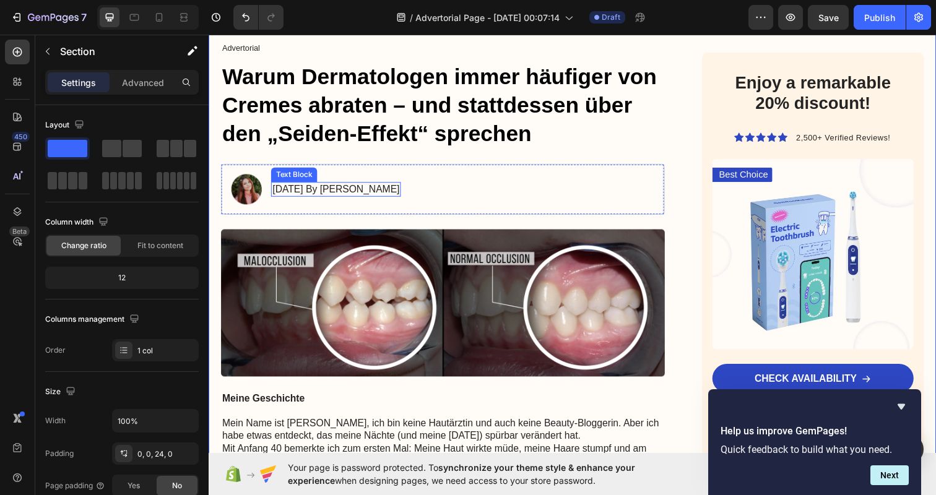
click at [405, 185] on div "[DATE] By [PERSON_NAME]" at bounding box center [338, 192] width 132 height 15
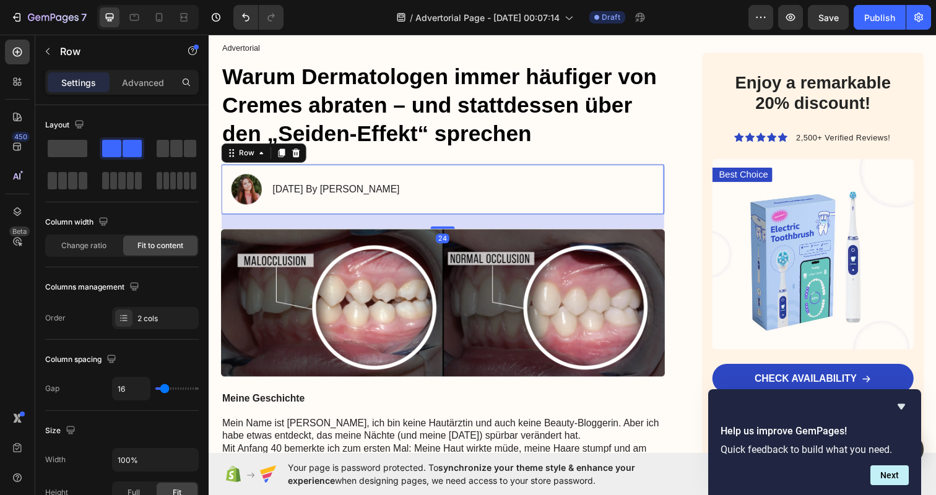
click at [499, 192] on div "Image [DATE] By [PERSON_NAME] Text Block Row 24" at bounding box center [447, 192] width 453 height 52
click at [296, 153] on icon at bounding box center [298, 155] width 10 height 10
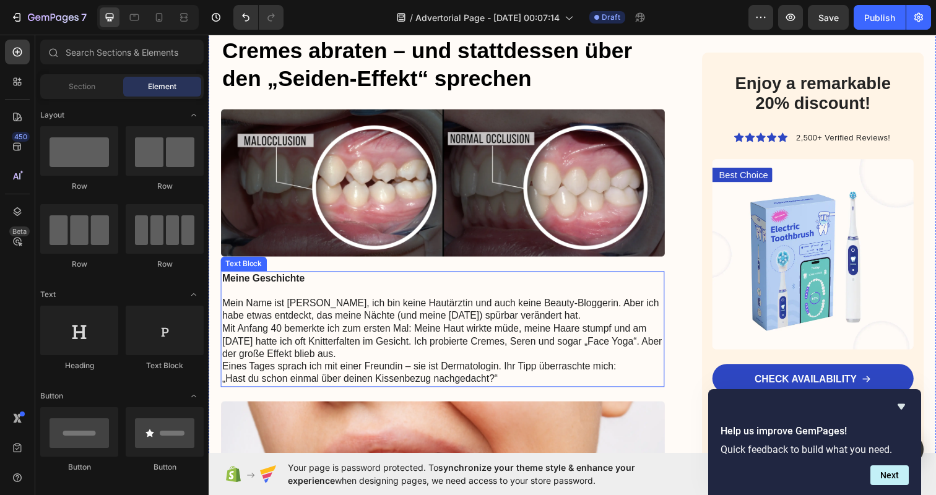
scroll to position [170, 0]
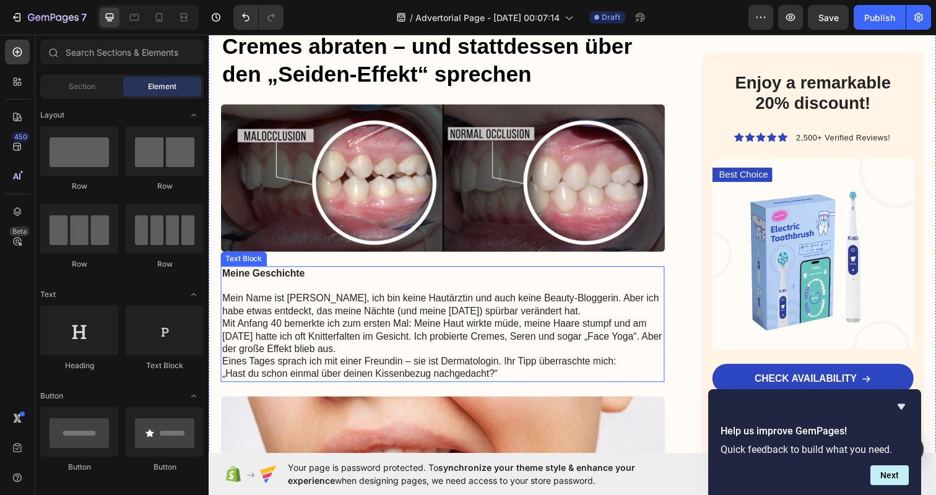
click at [286, 279] on strong "Meine Geschichte" at bounding box center [264, 278] width 84 height 11
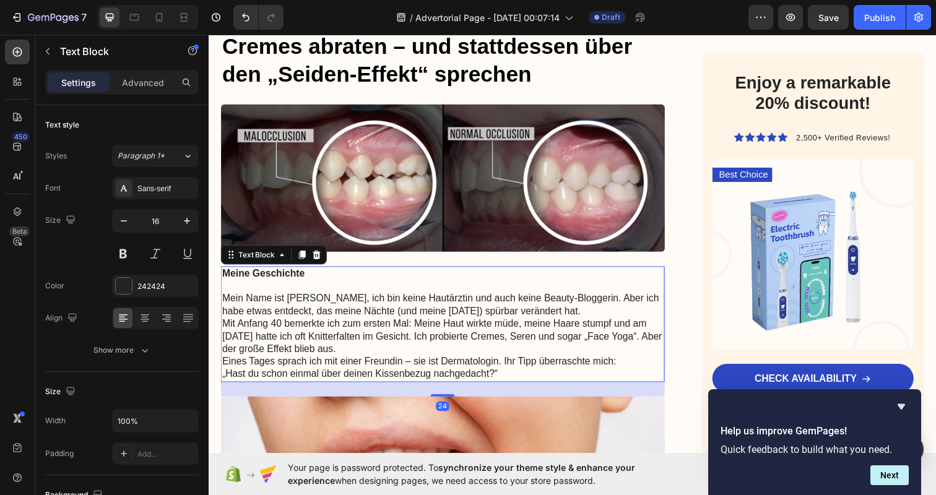
click at [297, 276] on strong "Meine Geschichte" at bounding box center [264, 278] width 84 height 11
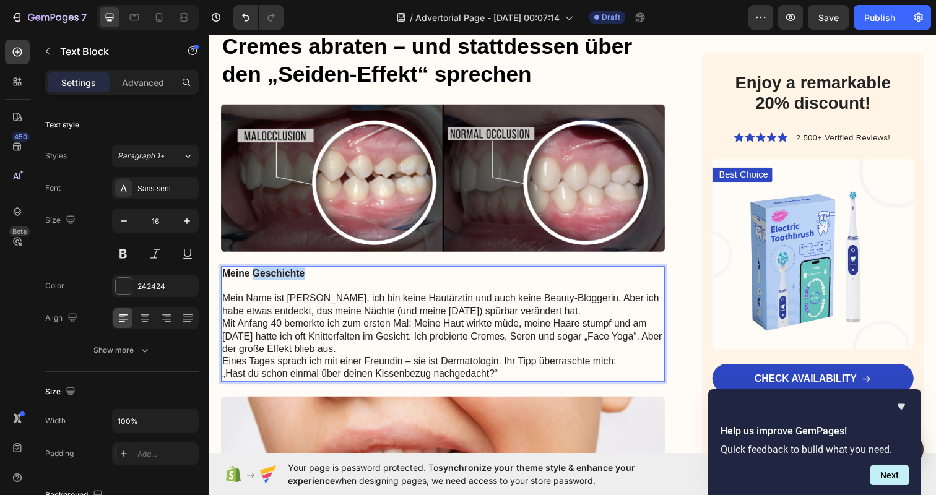
click at [297, 276] on strong "Meine Geschichte" at bounding box center [264, 278] width 84 height 11
click at [429, 273] on span "Der Milliarden-Trugschluss der Kosmetikindustrie" at bounding box center [329, 278] width 215 height 11
drag, startPoint x: 429, startPoint y: 270, endPoint x: 187, endPoint y: 270, distance: 242.6
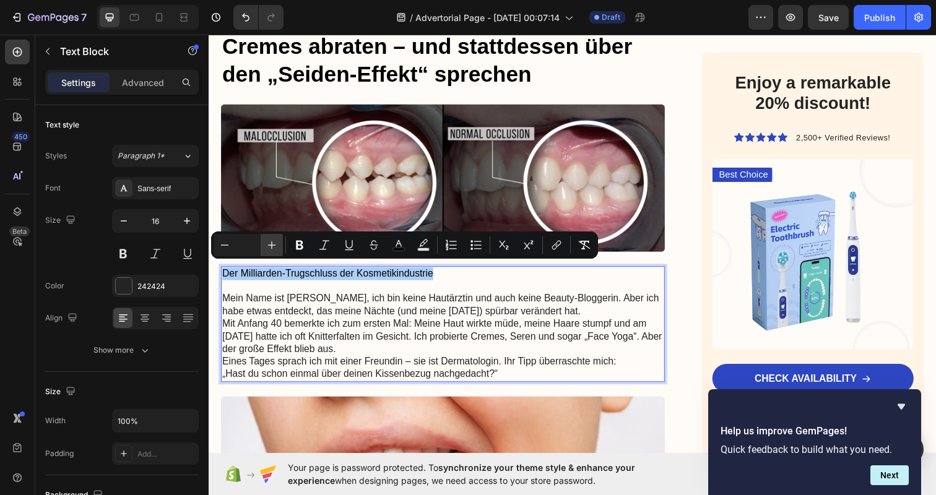
click at [273, 246] on icon "Editor contextual toolbar" at bounding box center [271, 245] width 12 height 12
click at [300, 249] on icon "Editor contextual toolbar" at bounding box center [299, 245] width 7 height 9
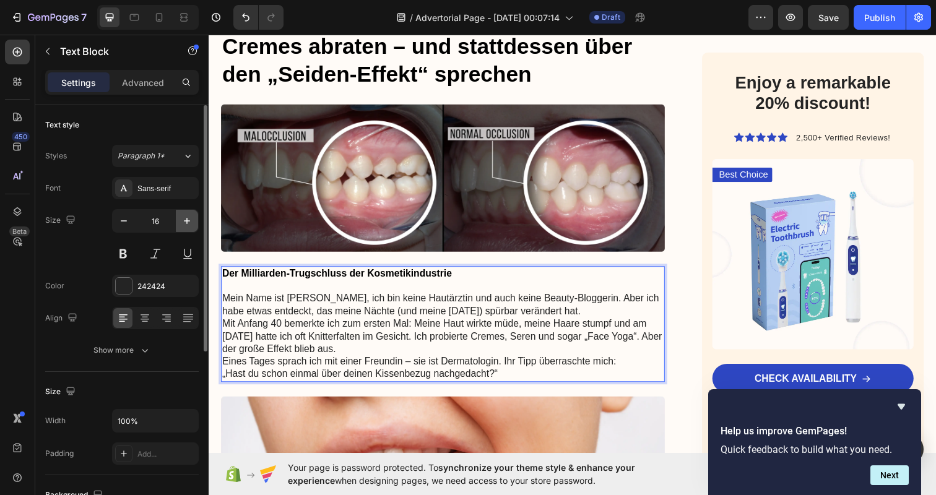
click at [183, 213] on button "button" at bounding box center [187, 221] width 22 height 22
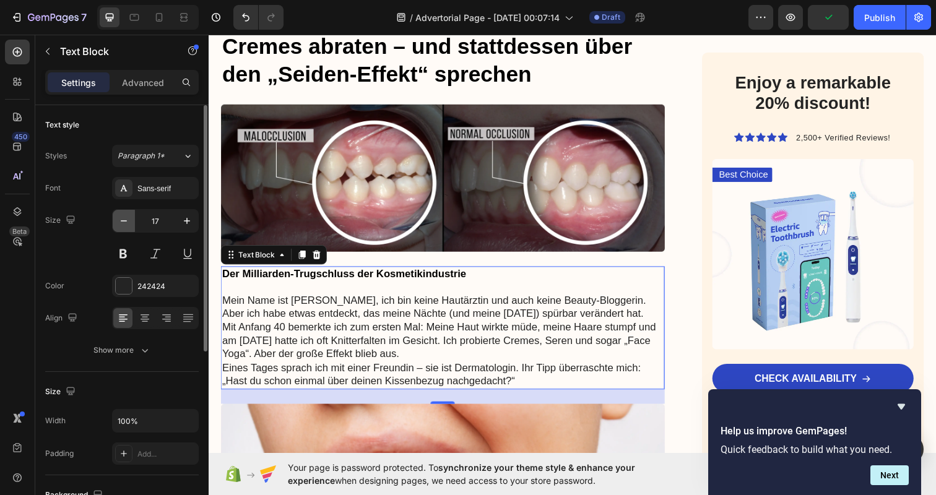
click at [124, 223] on icon "button" at bounding box center [124, 221] width 12 height 12
type input "16"
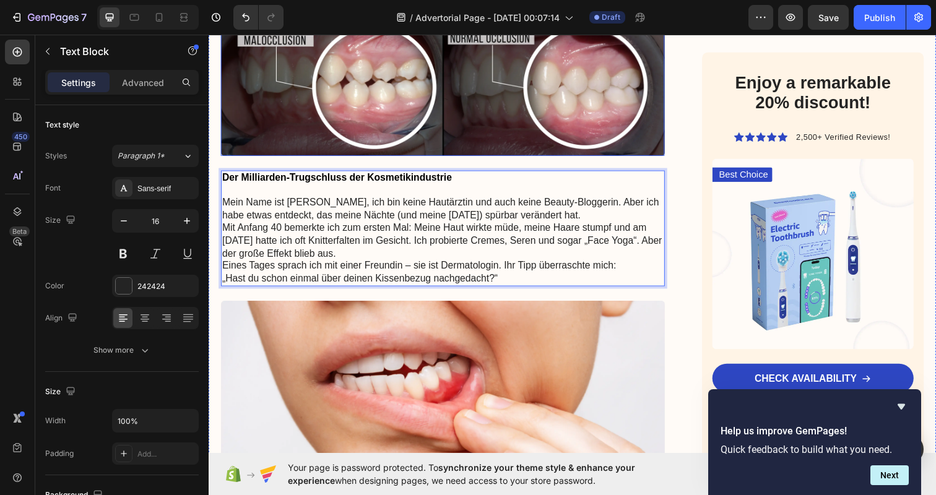
scroll to position [311, 0]
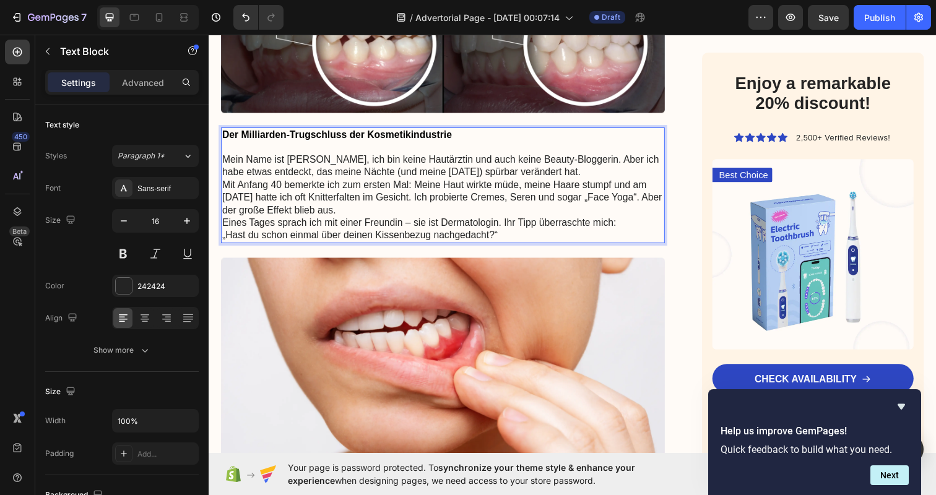
click at [327, 182] on p "Mit Anfang 40 bemerkte ich zum ersten Mal: Meine Haut wirkte müde, meine Haare …" at bounding box center [447, 201] width 451 height 38
click at [301, 220] on p "Eines Tages sprach ich mit einer Freundin – sie ist Dermatologin. Ihr Tipp über…" at bounding box center [447, 233] width 451 height 26
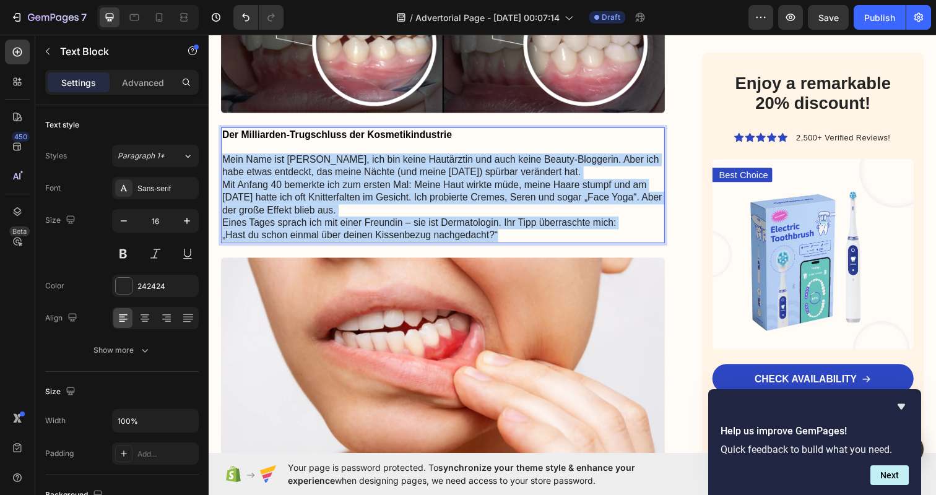
drag, startPoint x: 514, startPoint y: 228, endPoint x: 221, endPoint y: 152, distance: 302.6
click at [221, 152] on div "Der Milliarden-Trugschluss der Kosmetikindustrie Mein Name ist [PERSON_NAME], i…" at bounding box center [447, 188] width 453 height 118
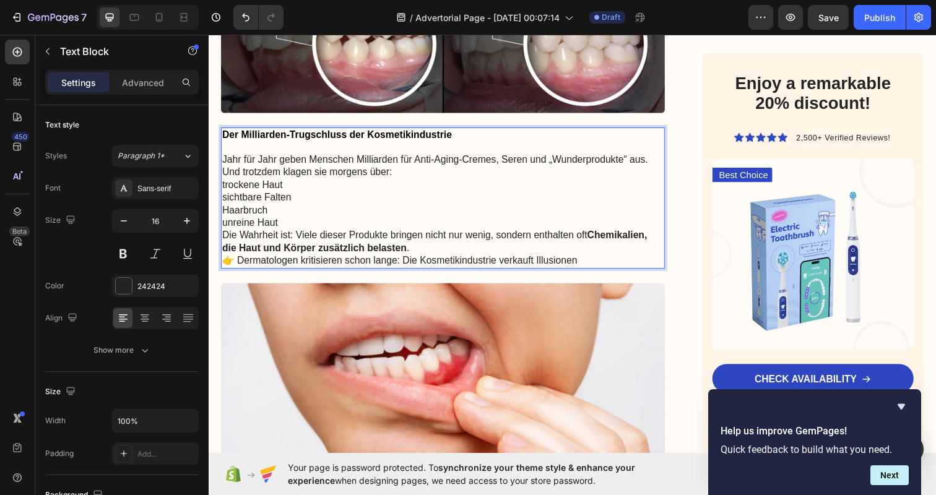
click at [235, 168] on p "Jahr für Jahr geben Menschen Milliarden für Anti-Aging-Cremes, Seren und „Wunde…" at bounding box center [447, 169] width 451 height 26
click at [221, 180] on div "Der Milliarden-Trugschluss der Kosmetikindustrie Jahr für Jahr geben Menschen M…" at bounding box center [447, 201] width 453 height 144
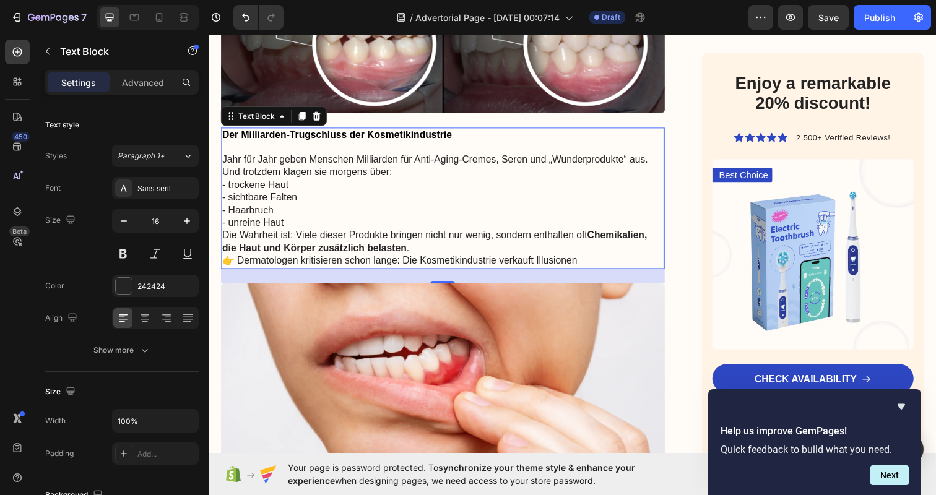
click at [236, 183] on p "- trockene Haut" at bounding box center [447, 188] width 451 height 13
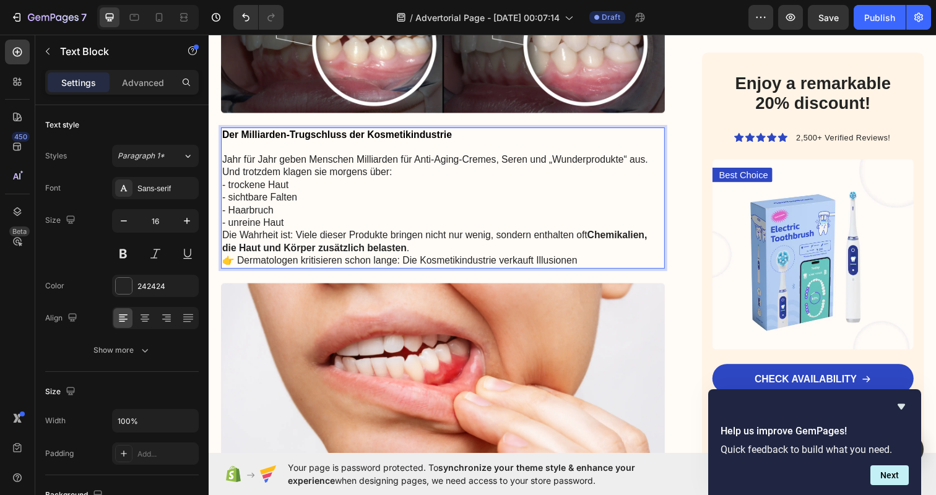
click at [224, 182] on p "- trockene Haut" at bounding box center [447, 188] width 451 height 13
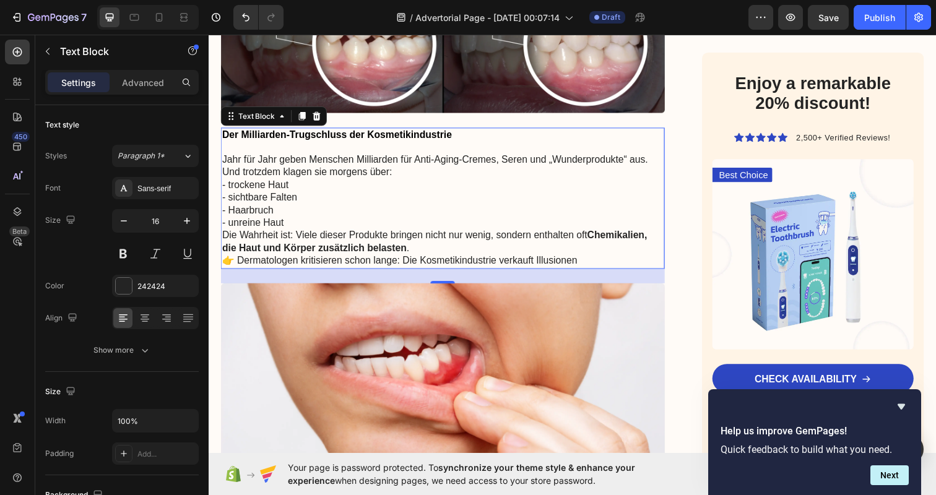
click at [233, 171] on p "Jahr für Jahr geben Menschen Milliarden für Anti-Aging-Cremes, Seren und „Wunde…" at bounding box center [447, 169] width 451 height 26
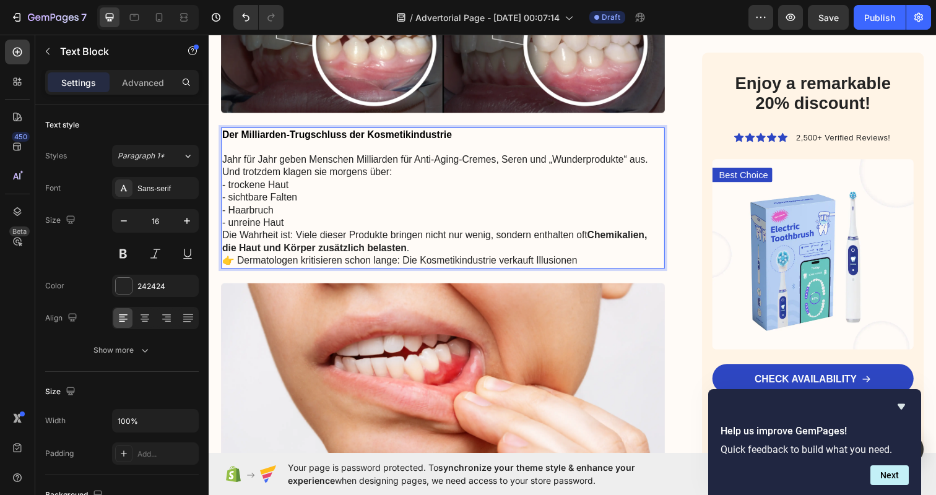
click at [284, 182] on p "- trockene Haut" at bounding box center [447, 188] width 451 height 13
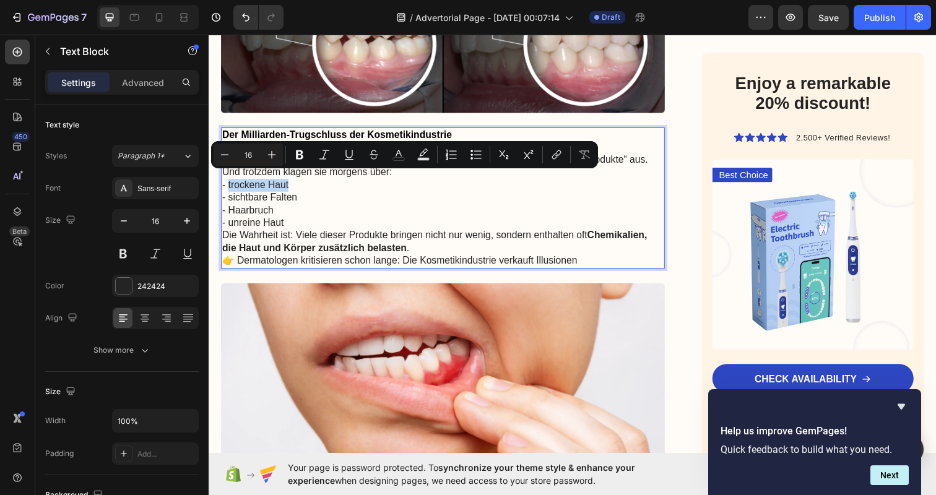
drag, startPoint x: 306, startPoint y: 178, endPoint x: 228, endPoint y: 178, distance: 78.0
click at [228, 182] on p "- trockene Haut" at bounding box center [447, 188] width 451 height 13
click at [233, 182] on p "- trockene Haut" at bounding box center [447, 188] width 451 height 13
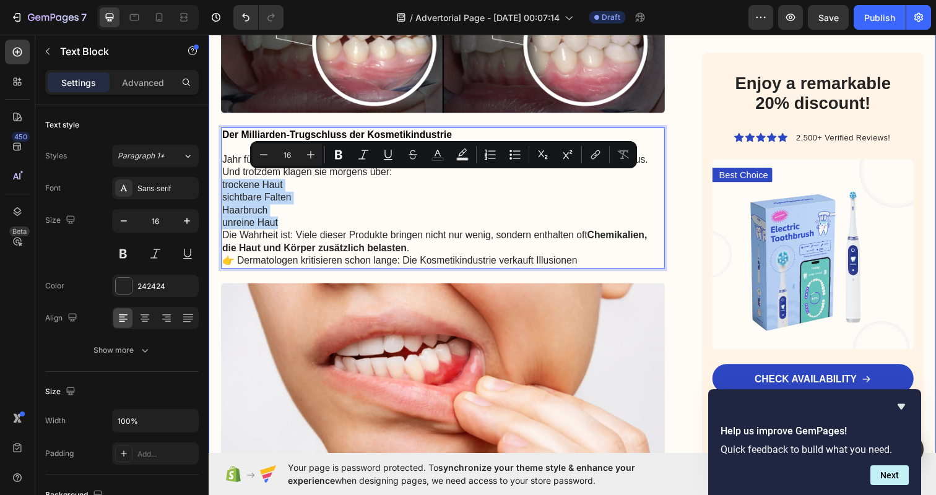
drag, startPoint x: 282, startPoint y: 217, endPoint x: 219, endPoint y: 183, distance: 71.2
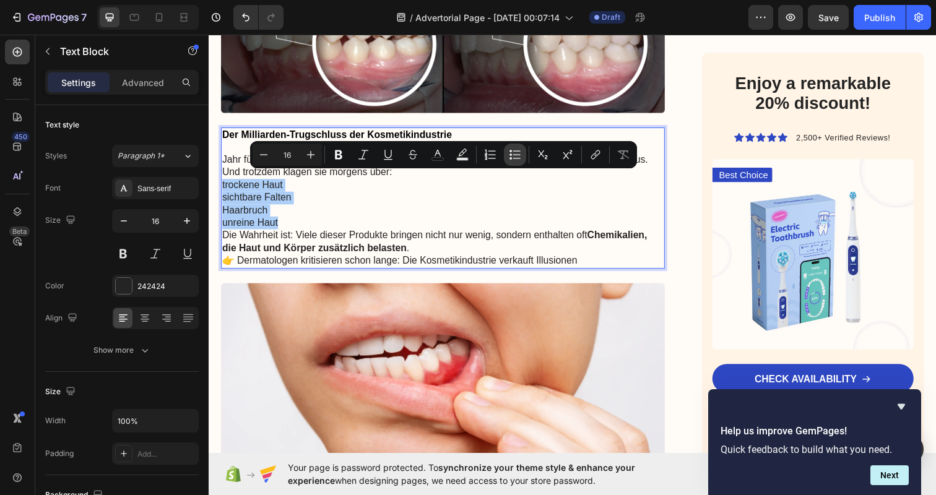
click at [510, 153] on icon "Editor contextual toolbar" at bounding box center [515, 155] width 12 height 12
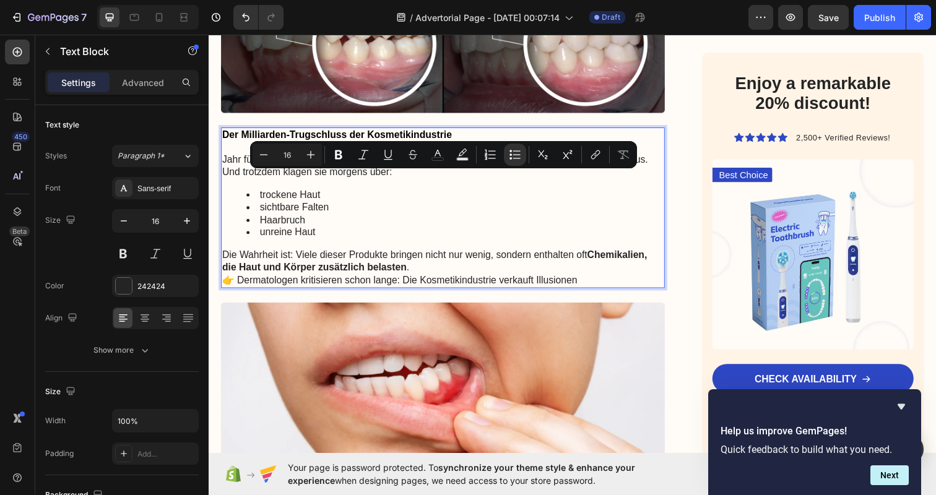
click at [395, 236] on li "unreine Haut" at bounding box center [460, 236] width 426 height 13
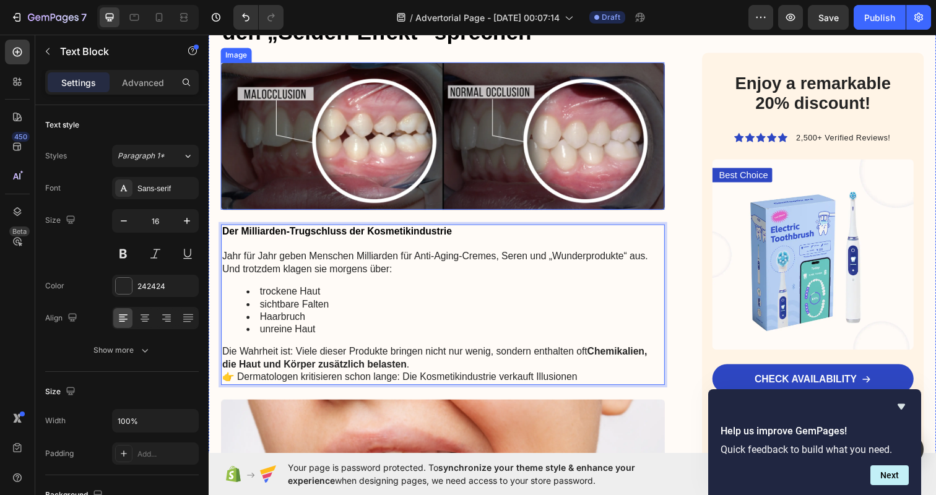
scroll to position [216, 0]
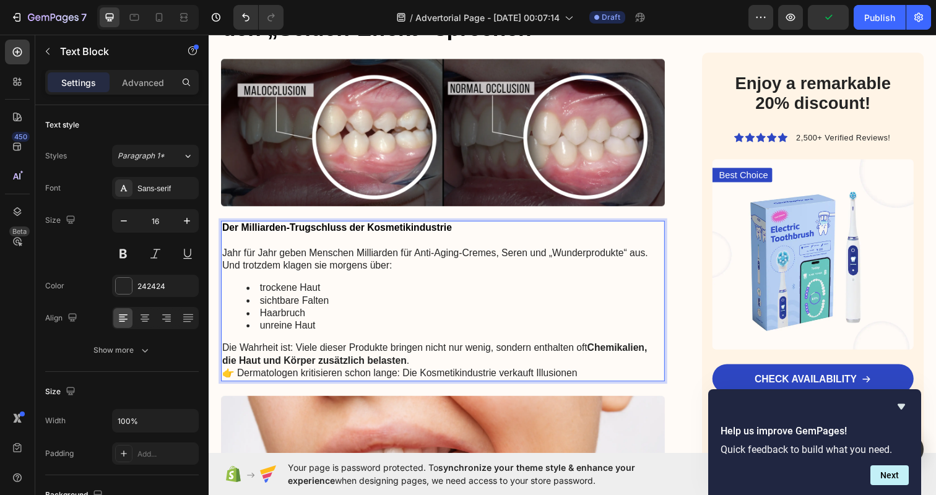
click at [423, 226] on strong "Der Milliarden-Trugschluss der Kosmetikindustrie" at bounding box center [339, 231] width 235 height 11
click at [20, 52] on icon at bounding box center [17, 52] width 12 height 12
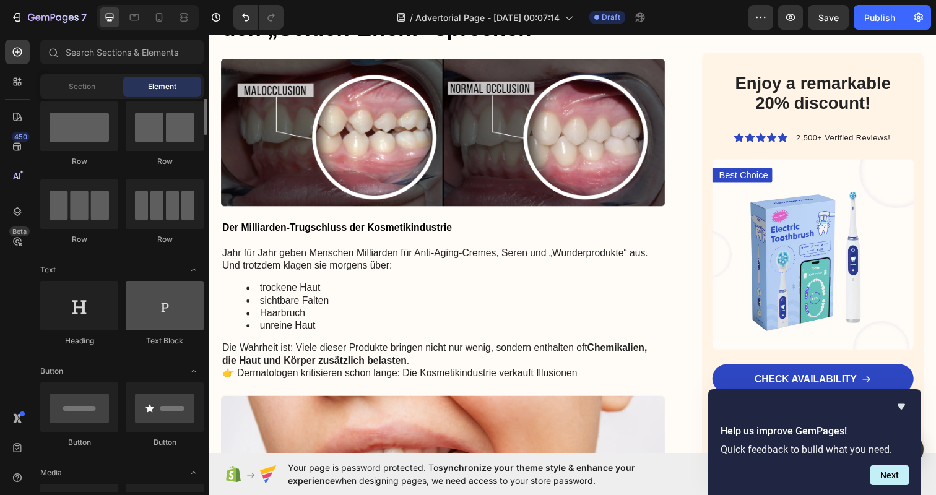
scroll to position [28, 0]
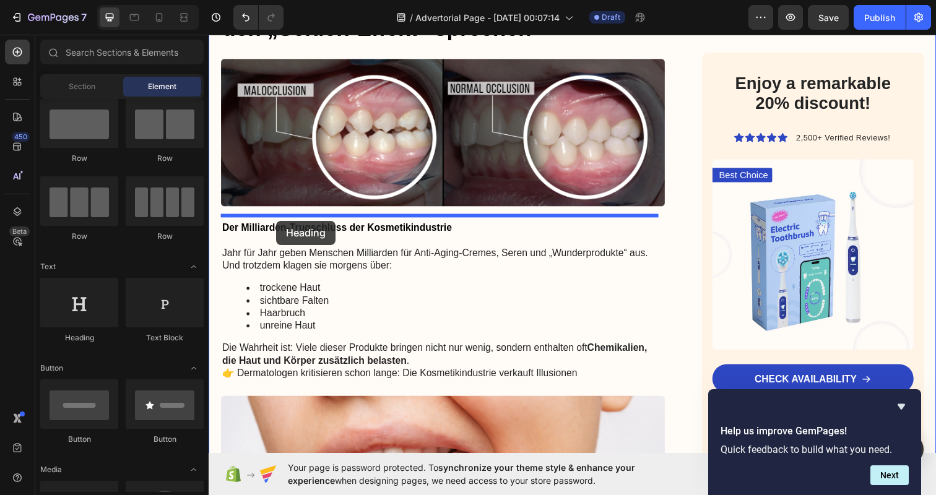
drag, startPoint x: 278, startPoint y: 345, endPoint x: 278, endPoint y: 224, distance: 120.7
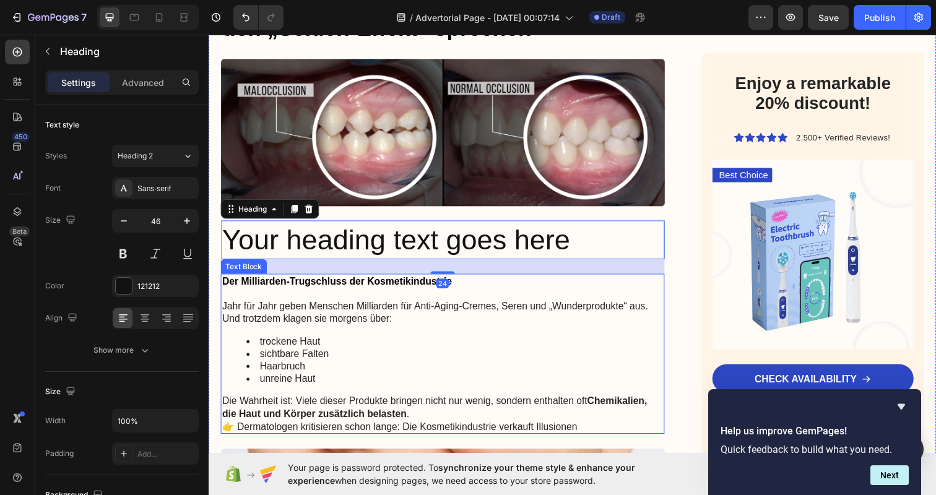
click at [312, 281] on strong "Der Milliarden-Trugschluss der Kosmetikindustrie" at bounding box center [339, 286] width 235 height 11
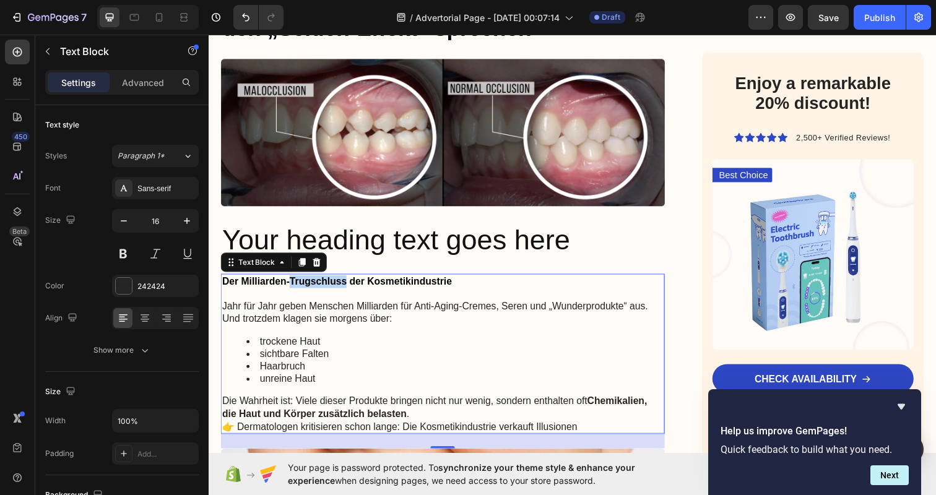
click at [323, 281] on strong "Der Milliarden-Trugschluss der Kosmetikindustrie" at bounding box center [339, 286] width 235 height 11
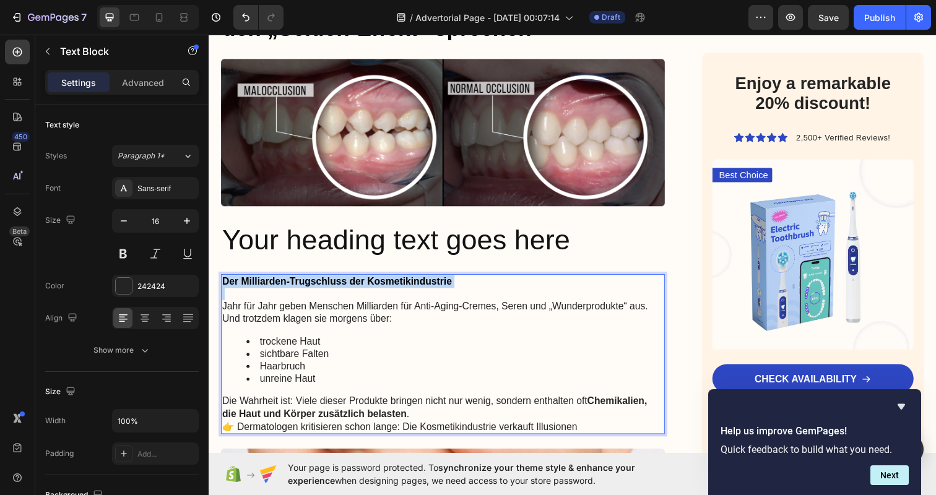
click at [323, 281] on strong "Der Milliarden-Trugschluss der Kosmetikindustrie" at bounding box center [339, 286] width 235 height 11
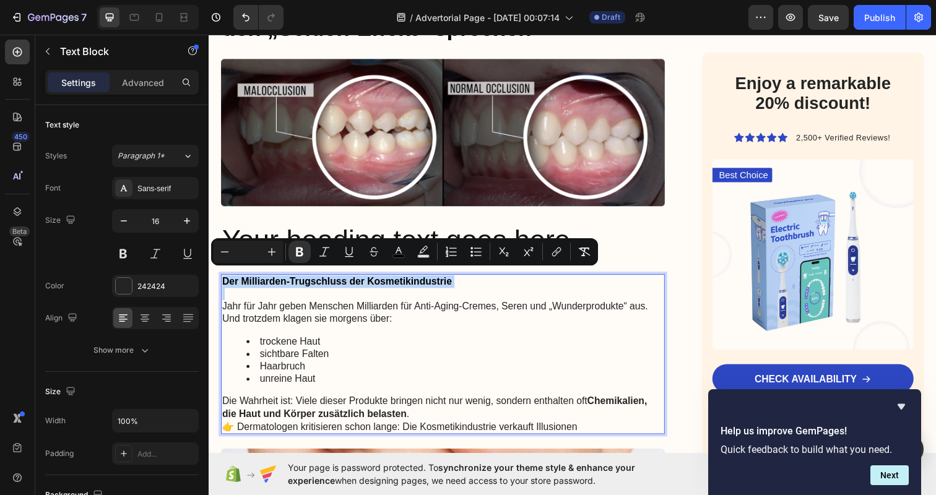
copy strong "Der Milliarden-Trugschluss der Kosmetikindustrie"
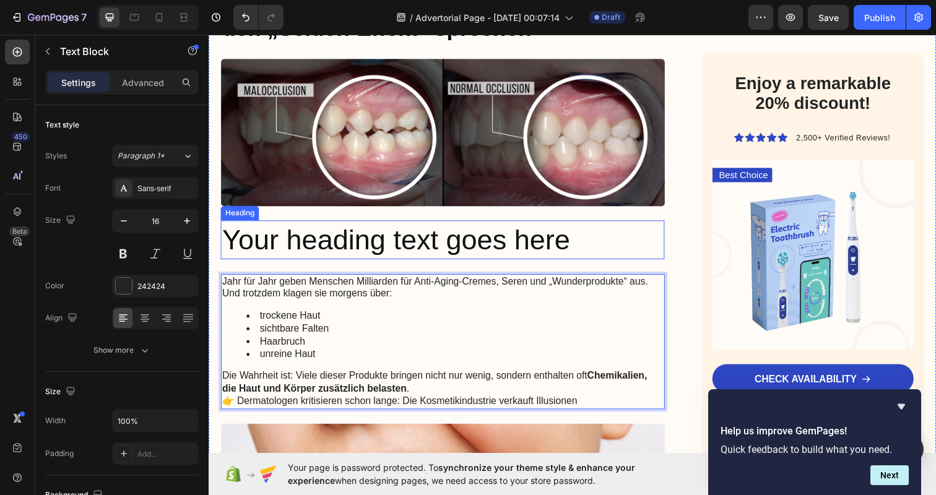
click at [450, 241] on h2 "Your heading text goes here" at bounding box center [447, 245] width 453 height 40
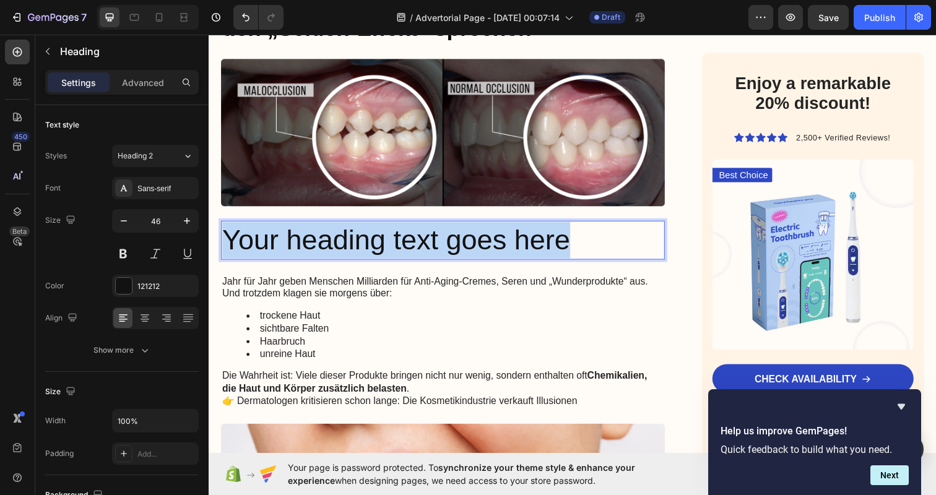
click at [450, 241] on p "Your heading text goes here" at bounding box center [447, 244] width 451 height 37
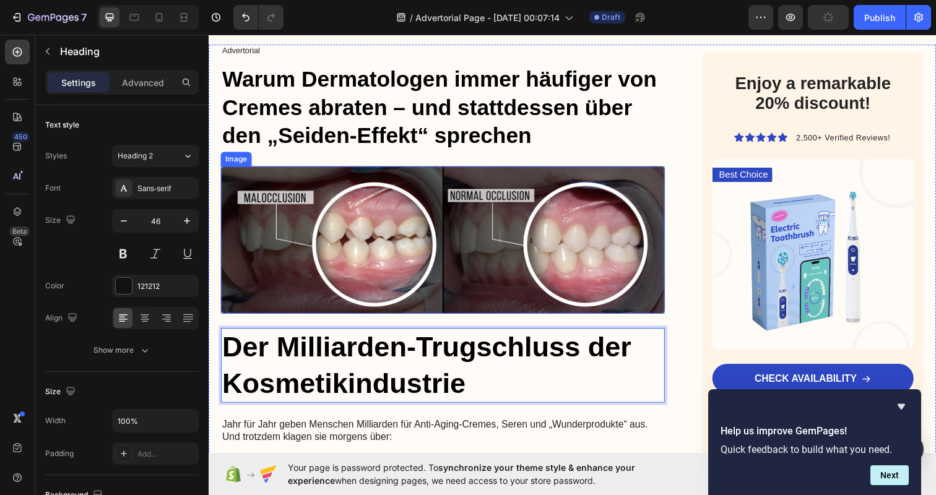
scroll to position [72, 0]
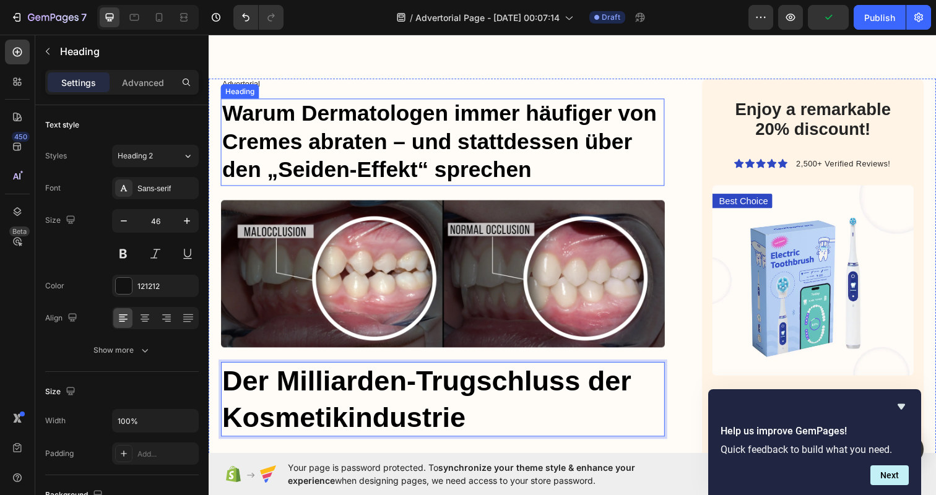
click at [381, 124] on strong "Warum Dermatologen immer häufiger von Cremes abraten – und stattdessen über den…" at bounding box center [444, 144] width 444 height 84
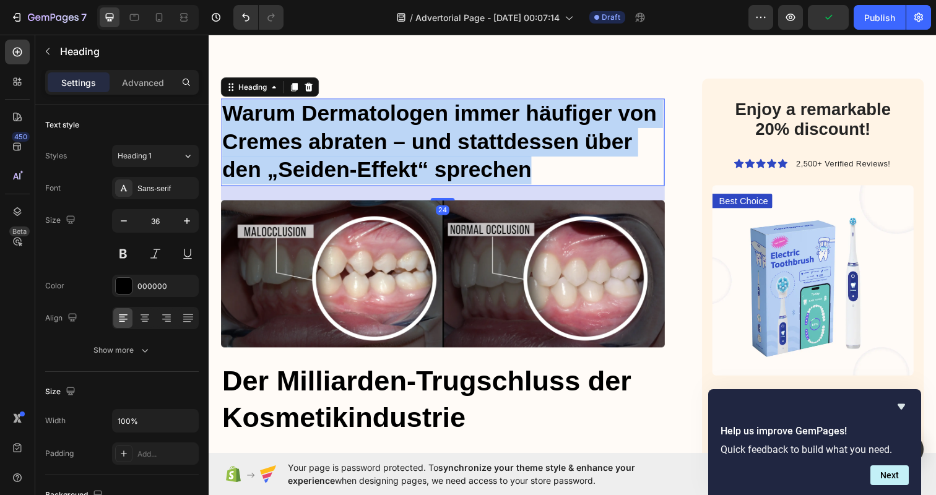
click at [381, 124] on strong "Warum Dermatologen immer häufiger von Cremes abraten – und stattdessen über den…" at bounding box center [444, 144] width 444 height 84
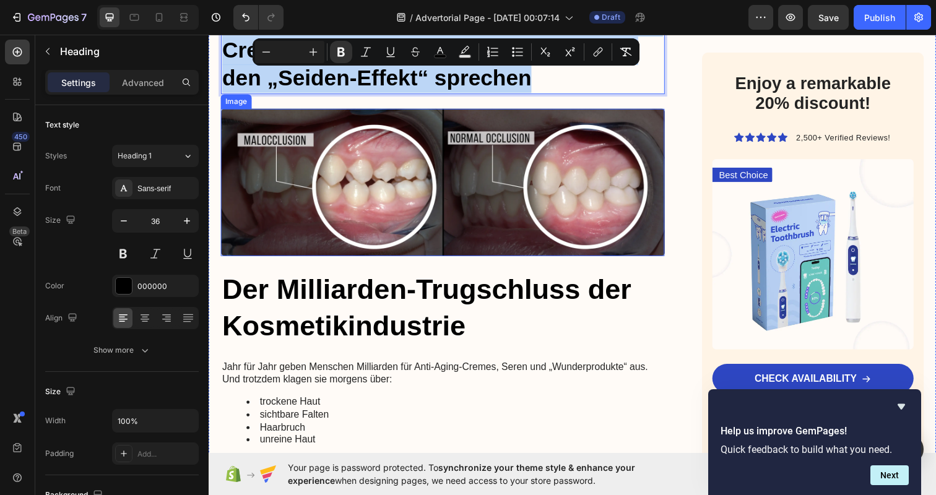
scroll to position [186, 0]
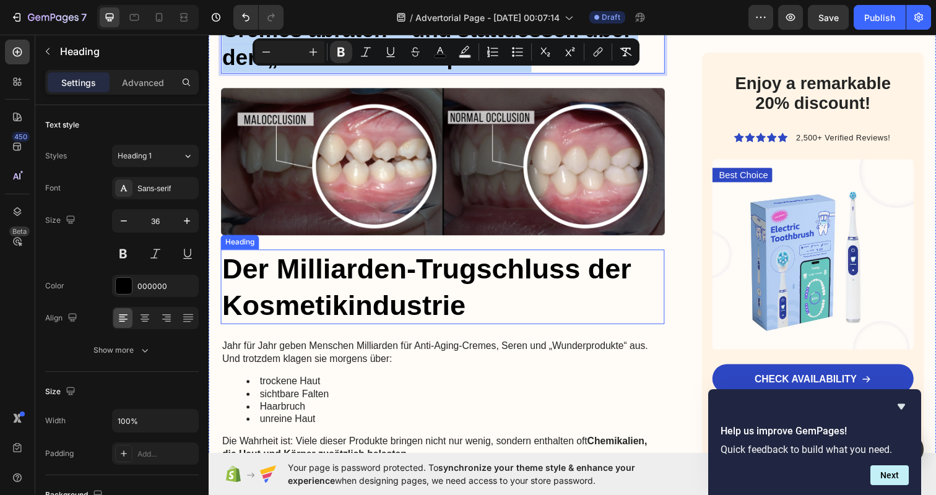
copy strong "Warum Dermatologen immer häufiger von Cremes abraten – und stattdessen über den…"
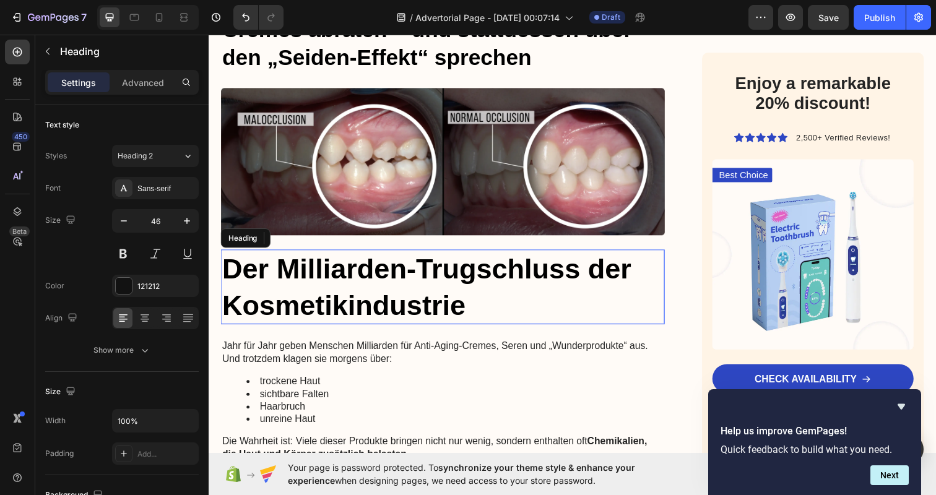
click at [464, 297] on strong "Der Milliarden-Trugschluss der Kosmetikindustrie" at bounding box center [431, 291] width 418 height 69
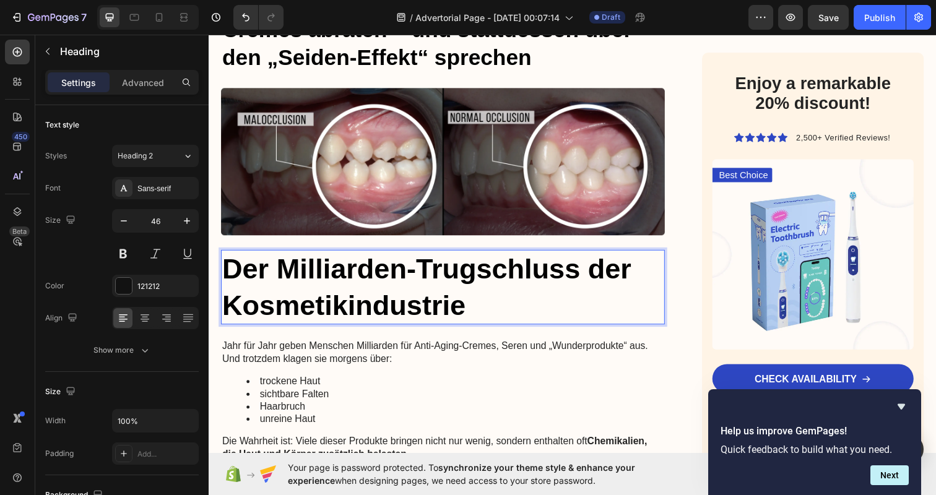
click at [472, 300] on p "Der Milliarden-Trugschluss der Kosmetikindustrie" at bounding box center [447, 293] width 451 height 74
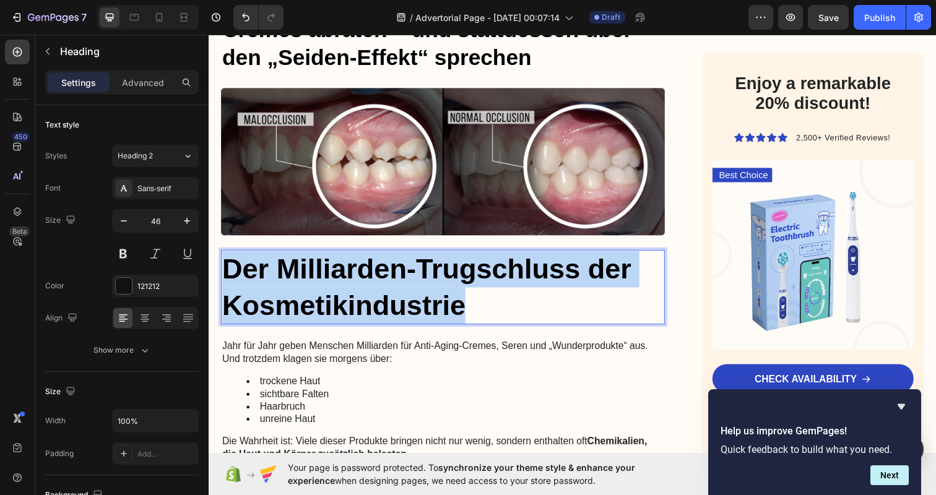
drag, startPoint x: 472, startPoint y: 300, endPoint x: 208, endPoint y: 255, distance: 268.1
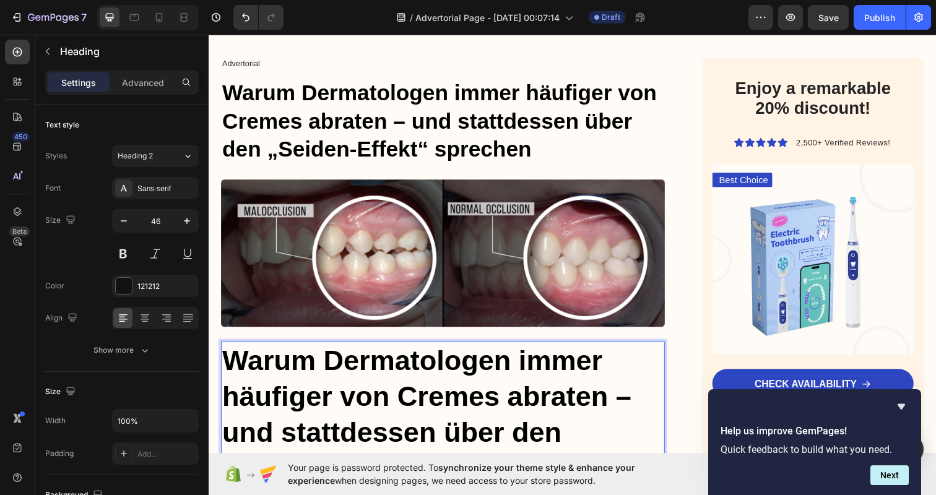
scroll to position [92, 0]
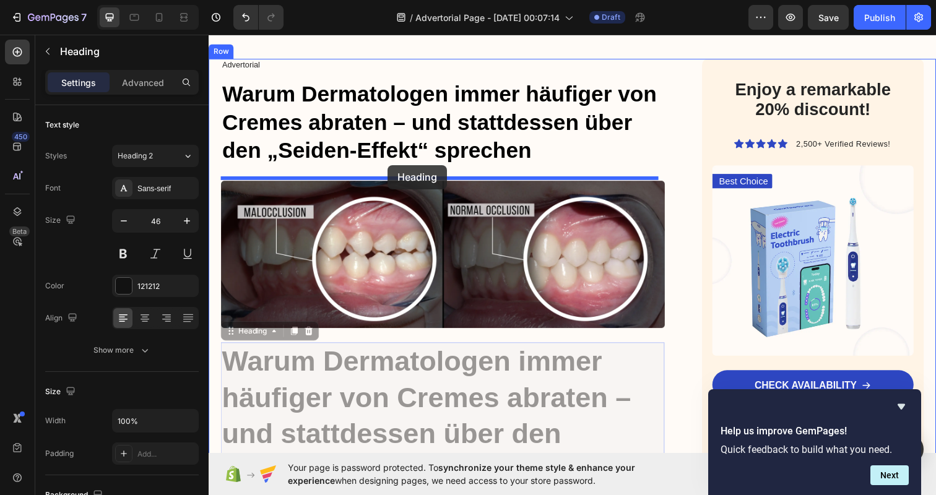
drag, startPoint x: 412, startPoint y: 360, endPoint x: 391, endPoint y: 168, distance: 193.0
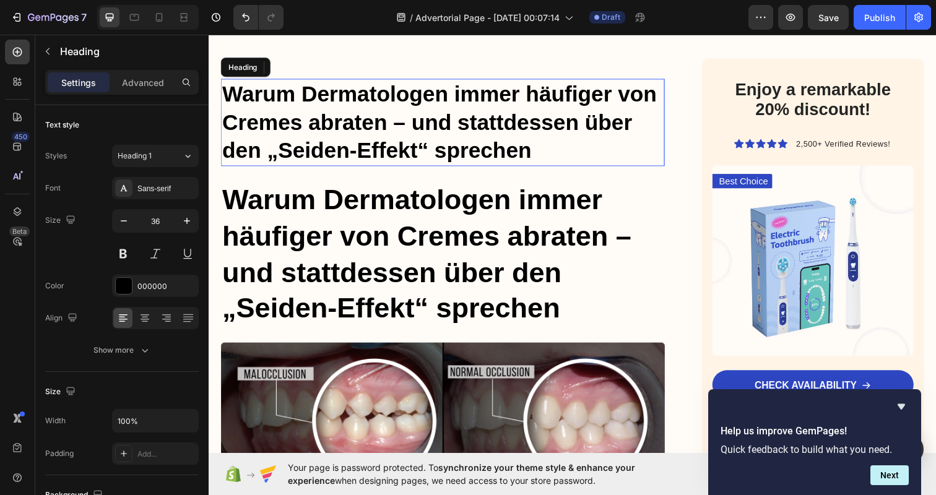
click at [392, 119] on strong "Warum Dermatologen immer häufiger von Cremes abraten – und stattdessen über den…" at bounding box center [444, 124] width 444 height 84
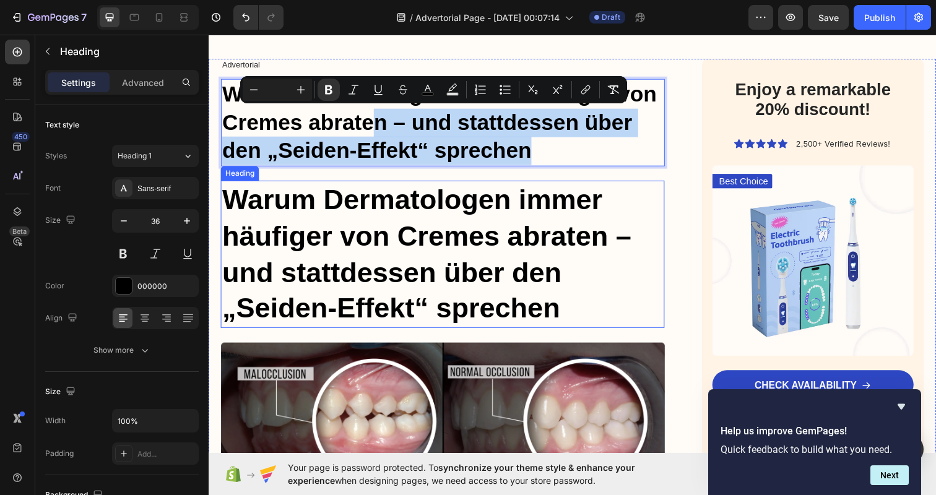
drag, startPoint x: 380, startPoint y: 119, endPoint x: 389, endPoint y: 303, distance: 184.0
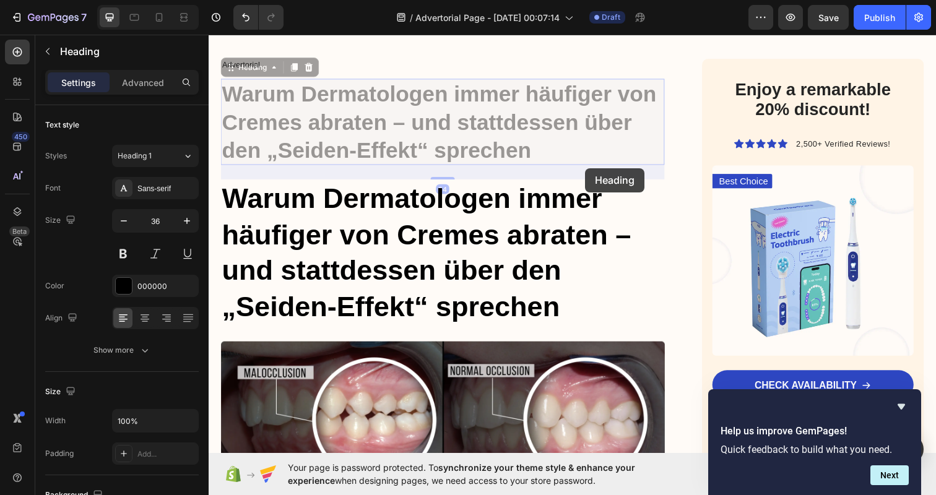
drag, startPoint x: 608, startPoint y: 137, endPoint x: 592, endPoint y: 171, distance: 37.4
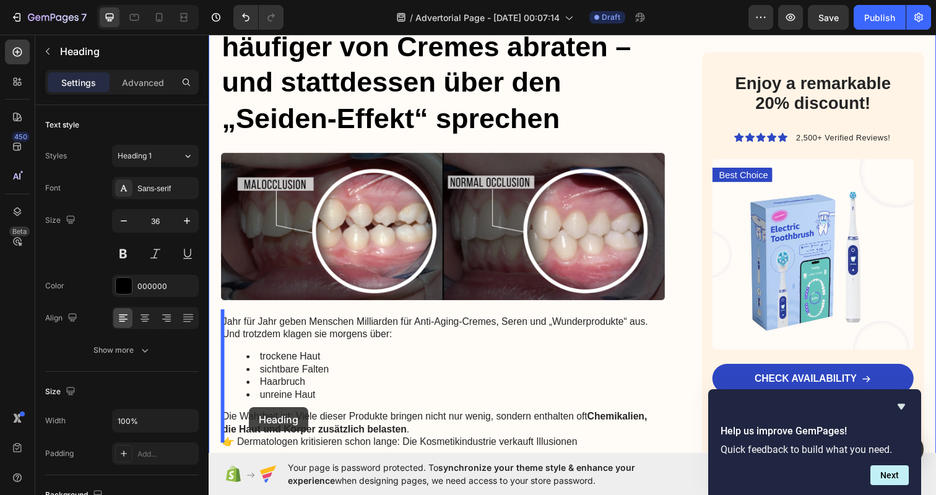
scroll to position [366, 0]
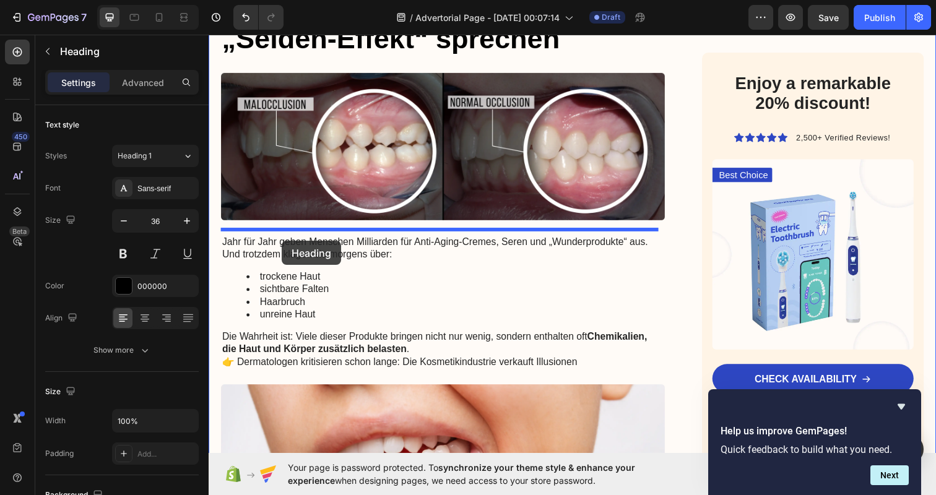
drag, startPoint x: 228, startPoint y: 71, endPoint x: 283, endPoint y: 245, distance: 183.0
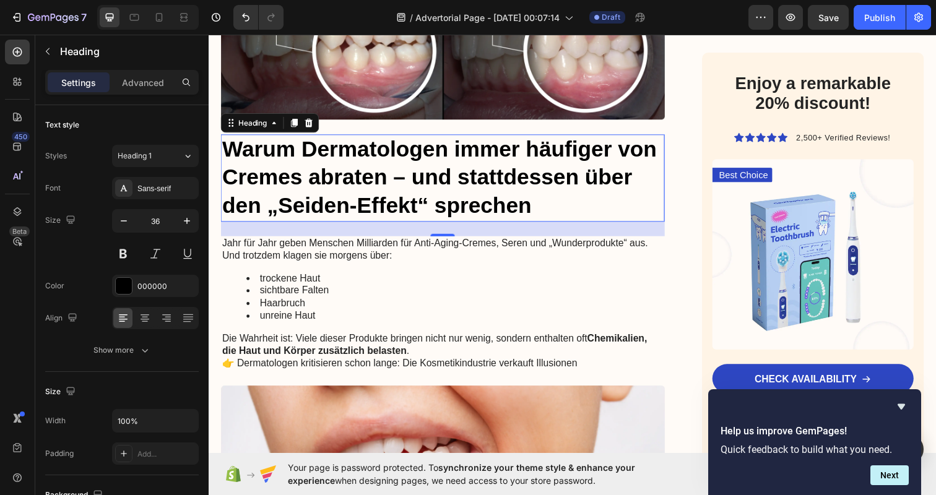
scroll to position [331, 0]
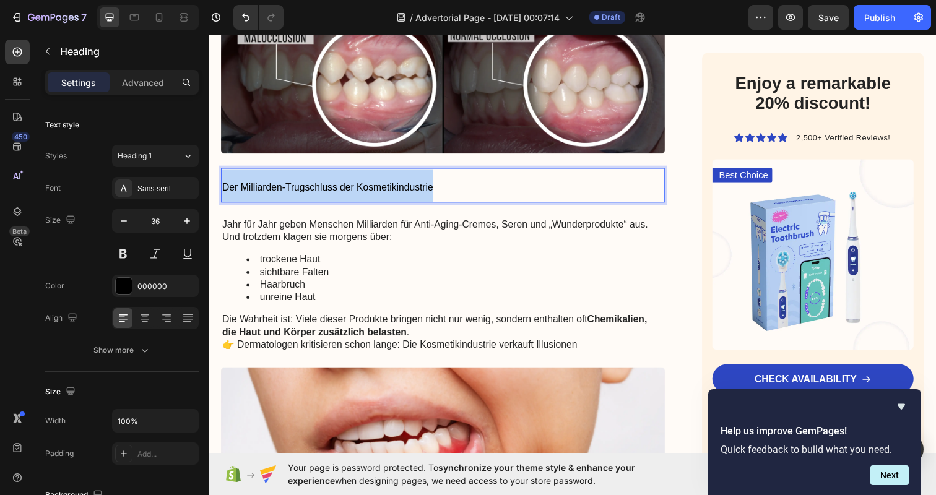
drag, startPoint x: 444, startPoint y: 182, endPoint x: 166, endPoint y: 182, distance: 278.5
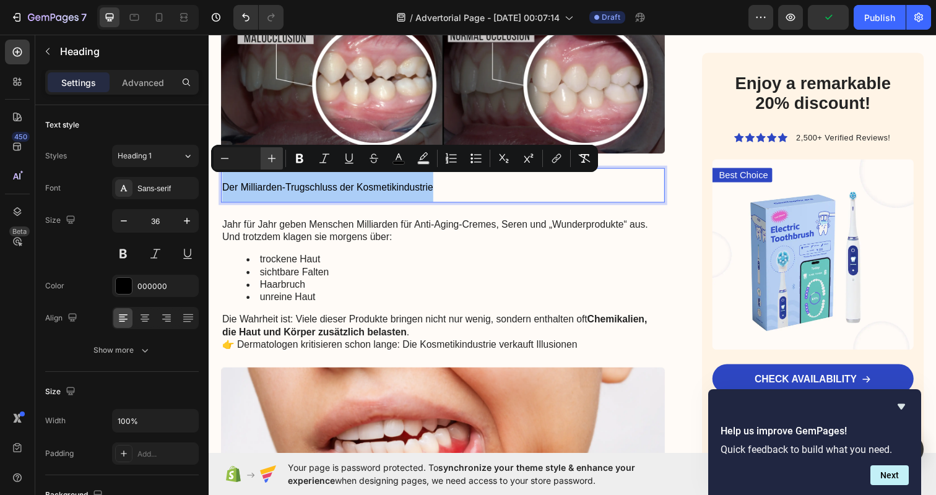
click at [277, 156] on icon "Editor contextual toolbar" at bounding box center [271, 158] width 12 height 12
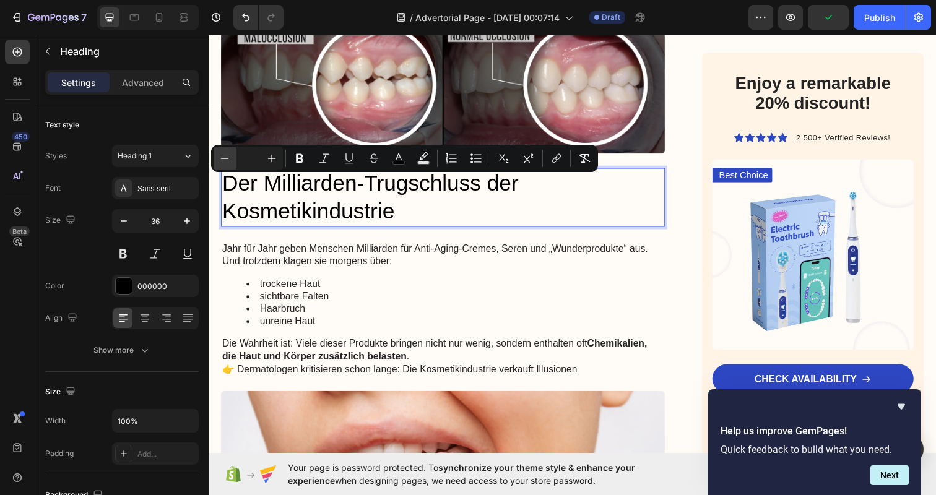
click at [220, 160] on icon "Editor contextual toolbar" at bounding box center [224, 158] width 12 height 12
click at [124, 222] on icon "button" at bounding box center [124, 221] width 12 height 12
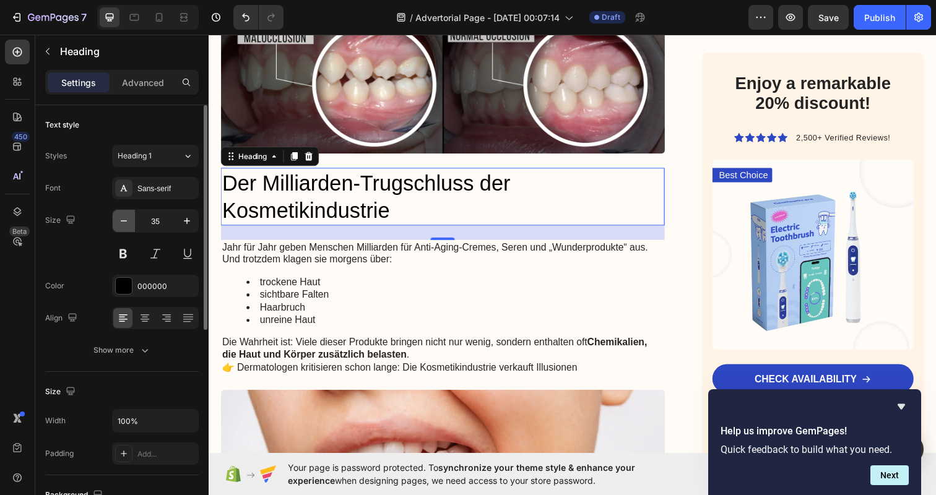
click at [124, 222] on icon "button" at bounding box center [124, 221] width 12 height 12
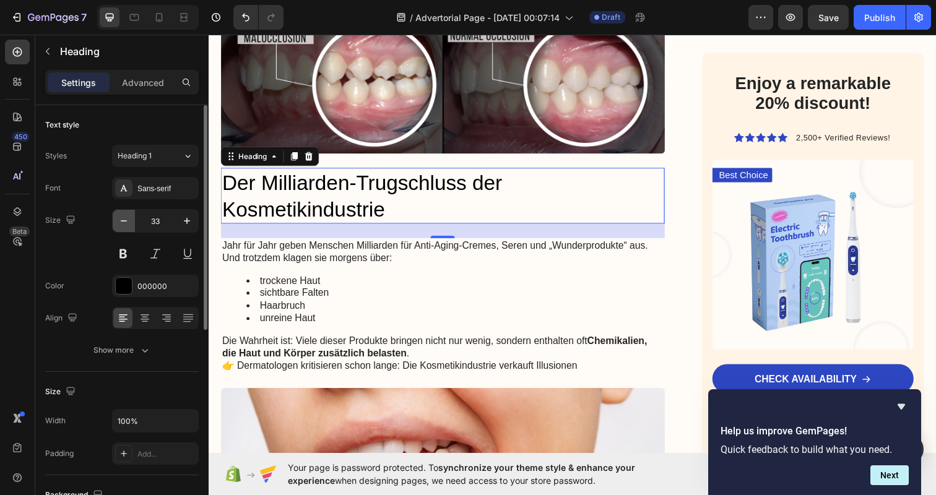
click at [124, 222] on icon "button" at bounding box center [124, 221] width 12 height 12
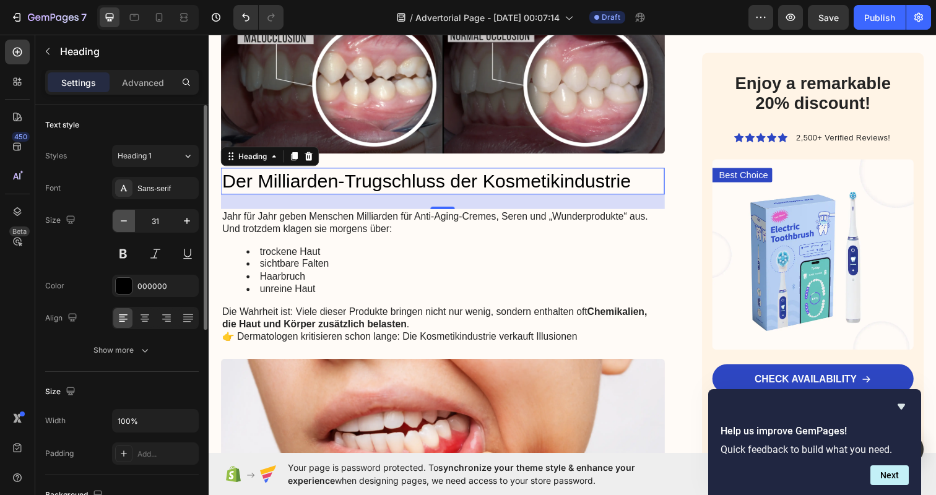
click at [124, 222] on icon "button" at bounding box center [124, 221] width 12 height 12
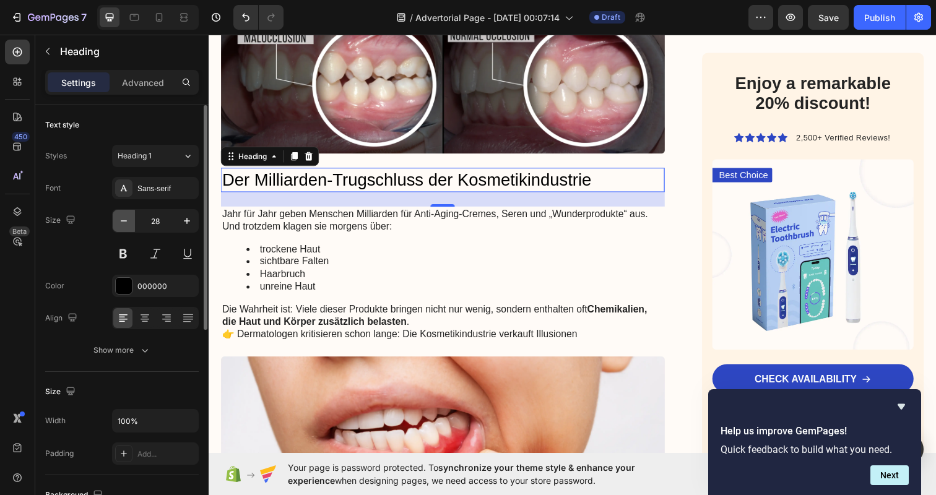
click at [124, 222] on icon "button" at bounding box center [124, 221] width 12 height 12
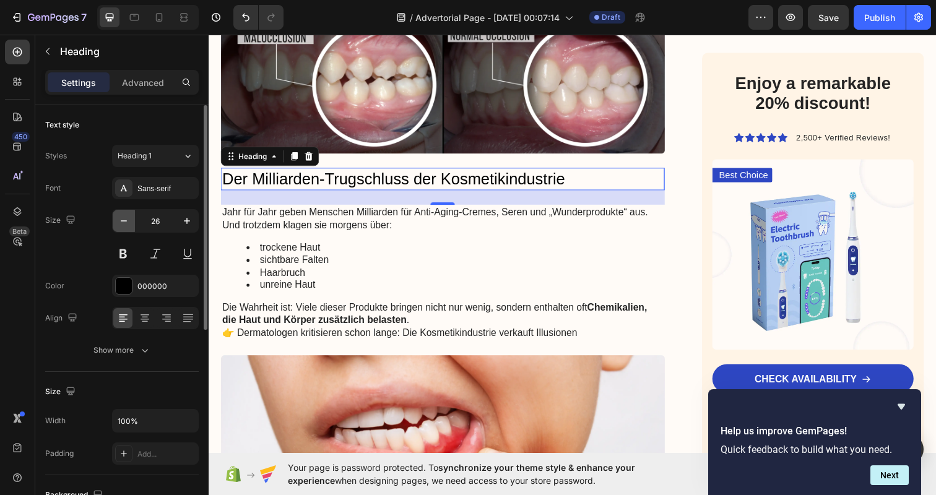
click at [124, 222] on icon "button" at bounding box center [124, 221] width 12 height 12
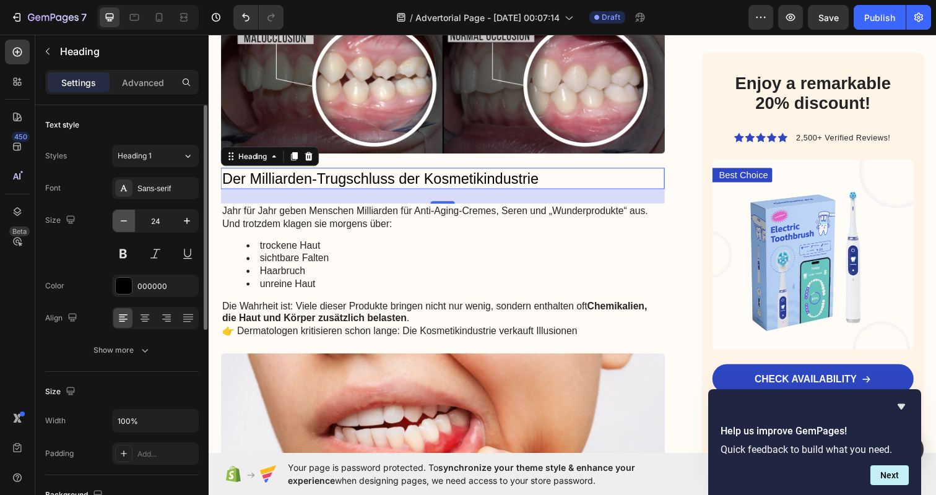
click at [124, 222] on icon "button" at bounding box center [124, 221] width 12 height 12
type input "23"
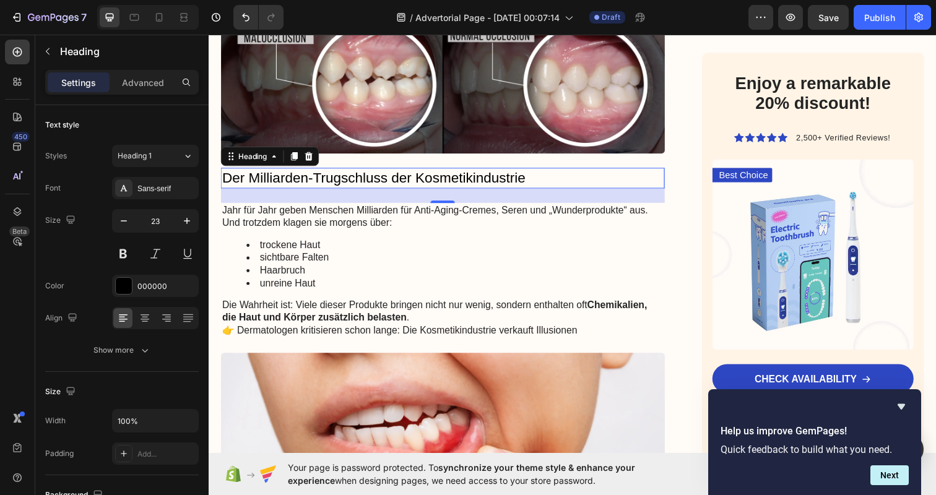
click at [330, 174] on span "Der Milliarden-Trugschluss der Kosmetikindustrie" at bounding box center [376, 181] width 309 height 16
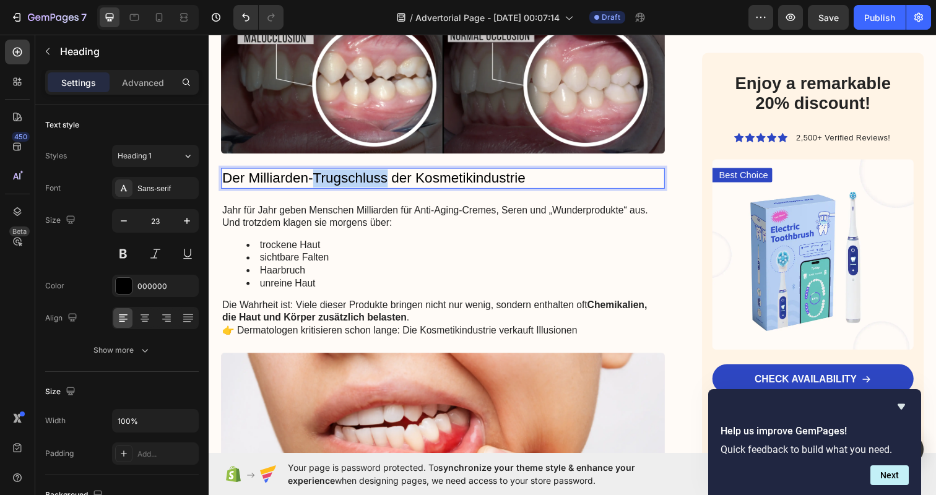
click at [330, 174] on span "Der Milliarden-Trugschluss der Kosmetikindustrie" at bounding box center [376, 181] width 309 height 16
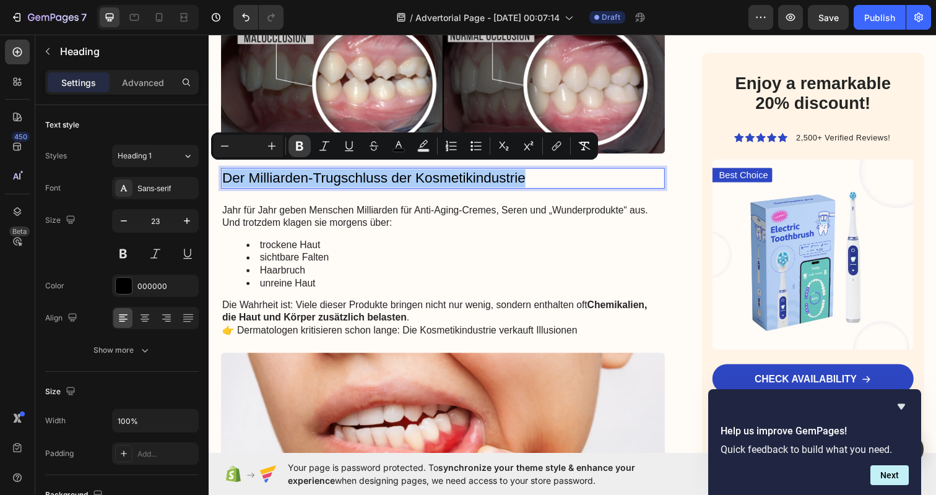
click at [303, 147] on icon "Editor contextual toolbar" at bounding box center [299, 146] width 7 height 9
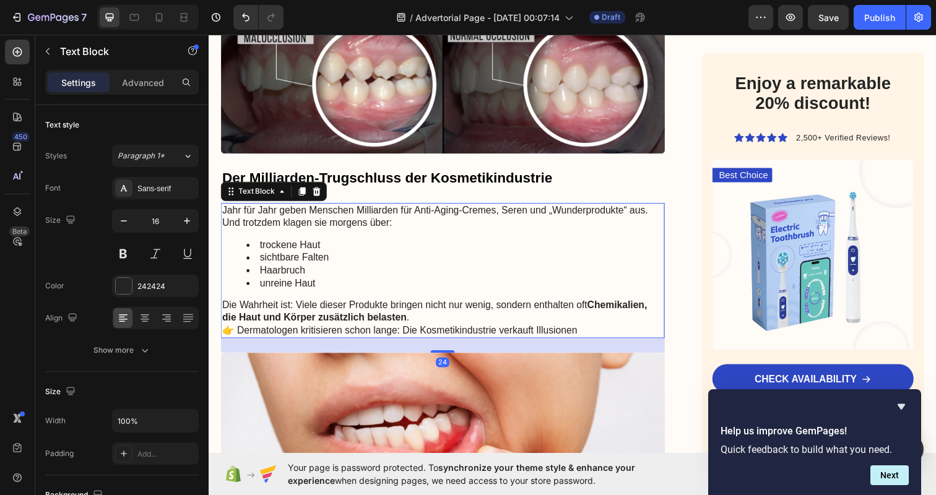
click at [337, 209] on p "Jahr für Jahr geben Menschen Milliarden für Anti-Aging-Cremes, Seren und „Wunde…" at bounding box center [447, 221] width 451 height 26
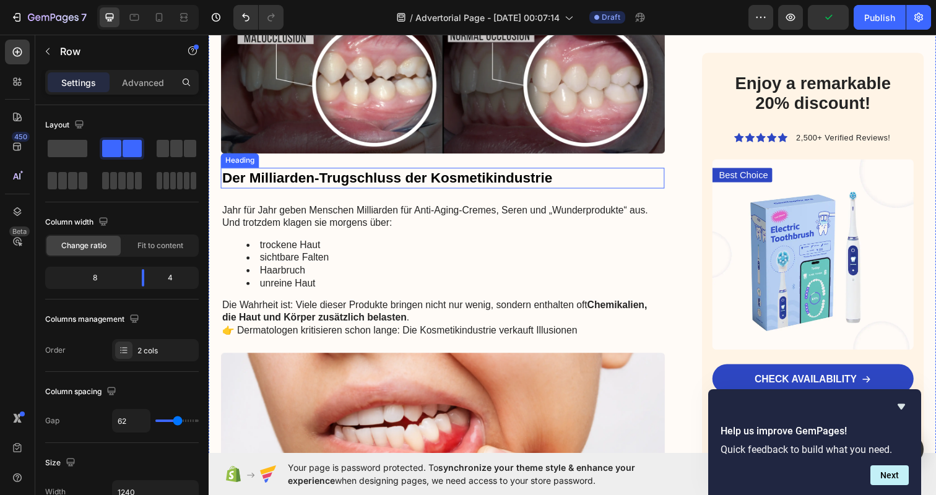
click at [303, 176] on strong "Der Milliarden-Trugschluss der Kosmetikindustrie" at bounding box center [390, 181] width 337 height 16
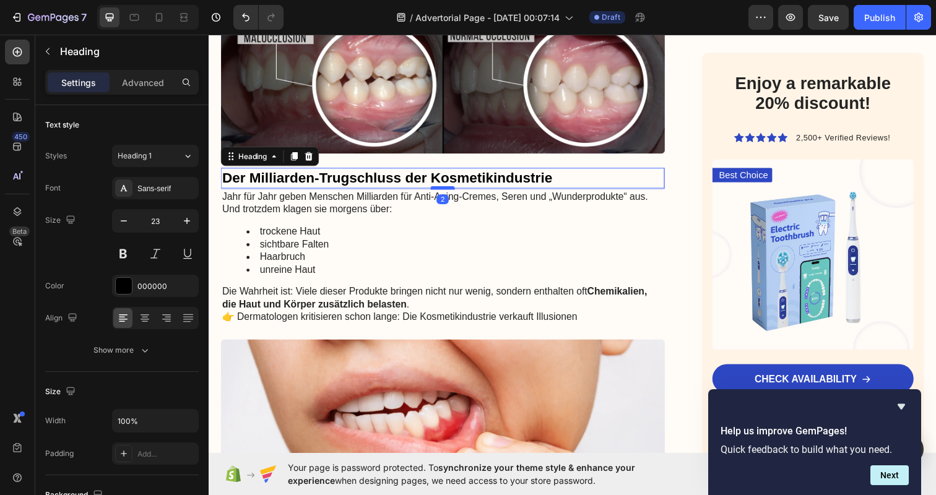
drag, startPoint x: 447, startPoint y: 199, endPoint x: 447, endPoint y: 186, distance: 13.6
click at [447, 189] on div at bounding box center [447, 191] width 25 height 4
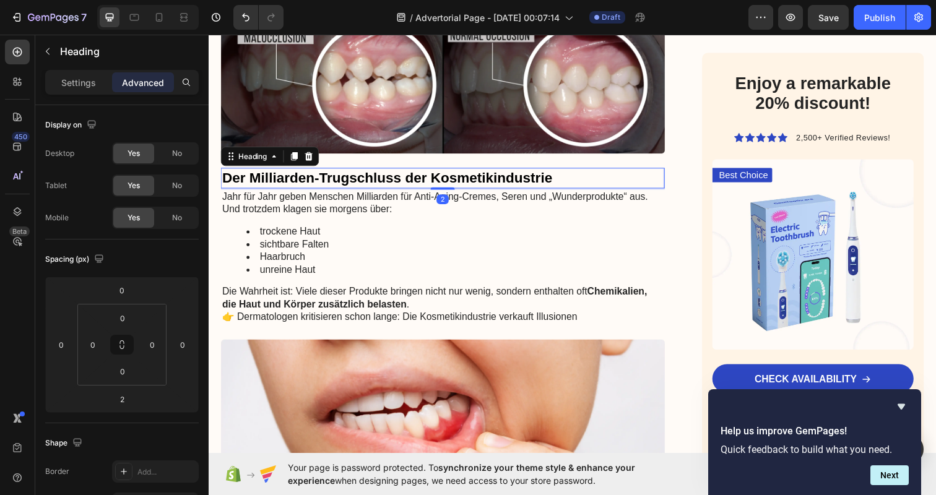
click at [421, 173] on strong "Der Milliarden-Trugschluss der Kosmetikindustrie" at bounding box center [390, 181] width 337 height 16
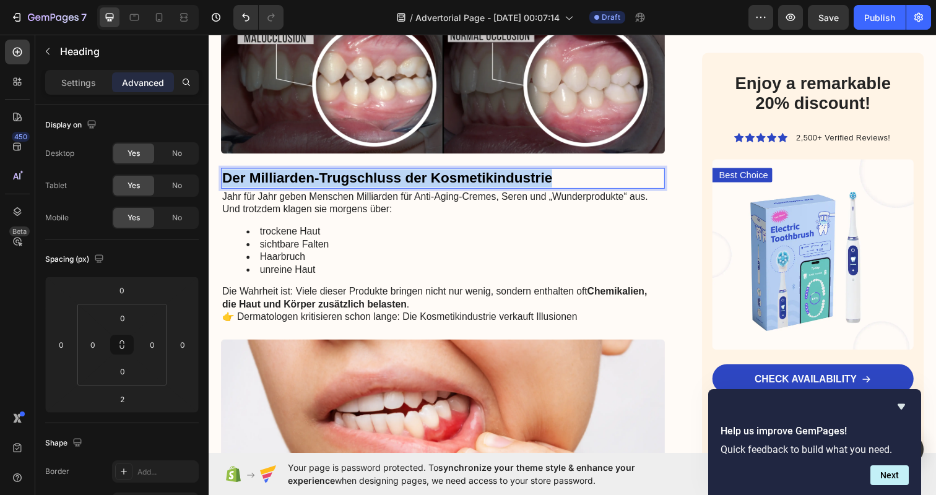
click at [438, 184] on p "Der Milliarden-Trugschluss der Kosmetikindustrie" at bounding box center [447, 181] width 451 height 19
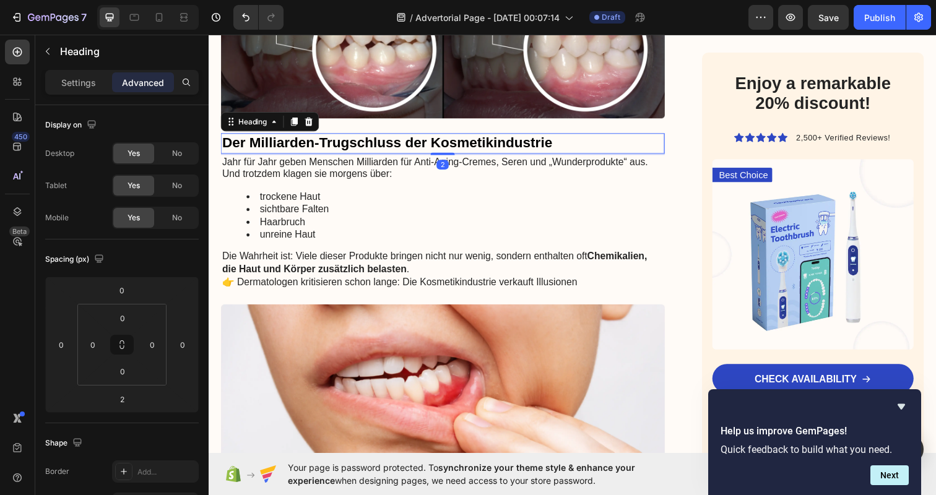
click at [432, 145] on strong "Der Milliarden-Trugschluss der Kosmetikindustrie" at bounding box center [390, 145] width 337 height 16
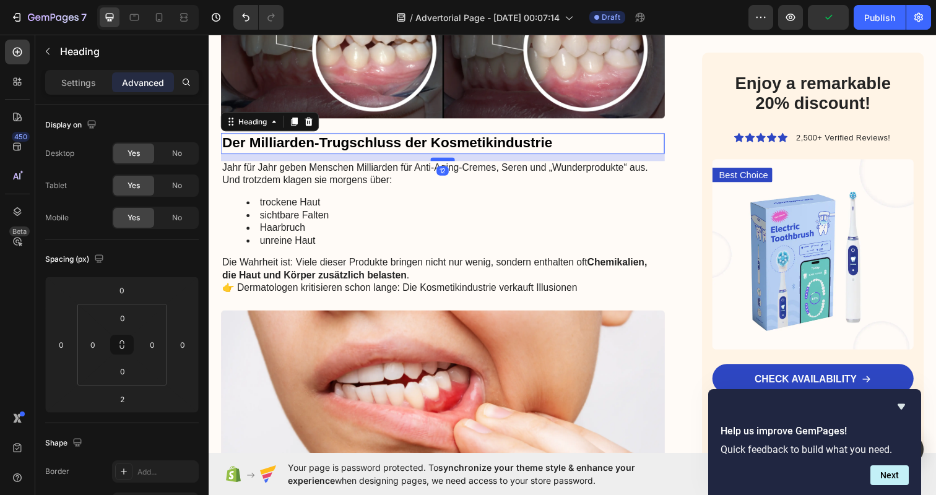
drag, startPoint x: 441, startPoint y: 150, endPoint x: 440, endPoint y: 157, distance: 6.2
click at [440, 160] on div at bounding box center [447, 162] width 25 height 4
type input "12"
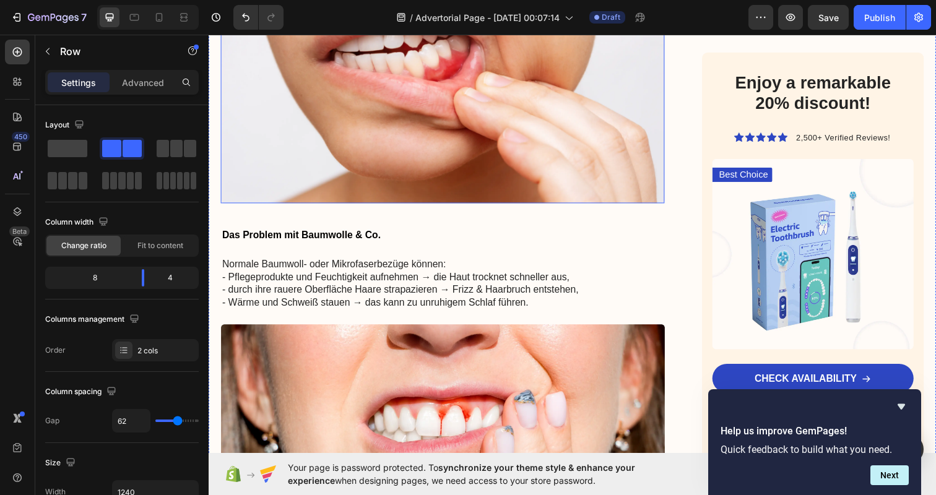
scroll to position [709, 0]
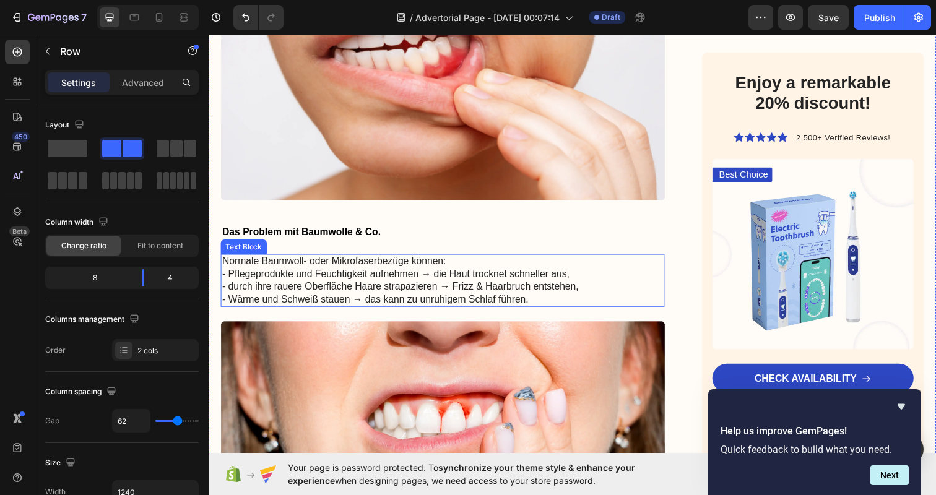
click at [335, 286] on p "- durch ihre rauere Oberfläche Haare strapazieren → Frizz & Haarbruch entstehen," at bounding box center [447, 292] width 451 height 13
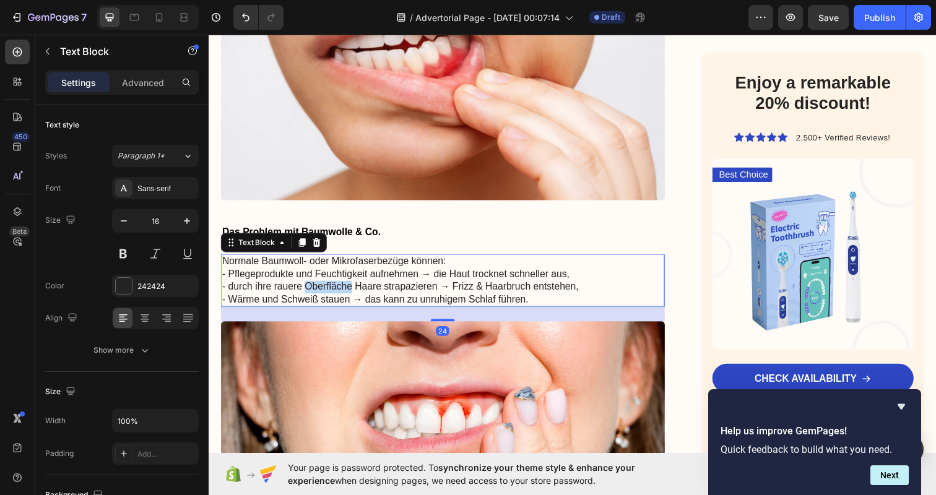
click at [335, 286] on p "- durch ihre rauere Oberfläche Haare strapazieren → Frizz & Haarbruch entstehen," at bounding box center [447, 292] width 451 height 13
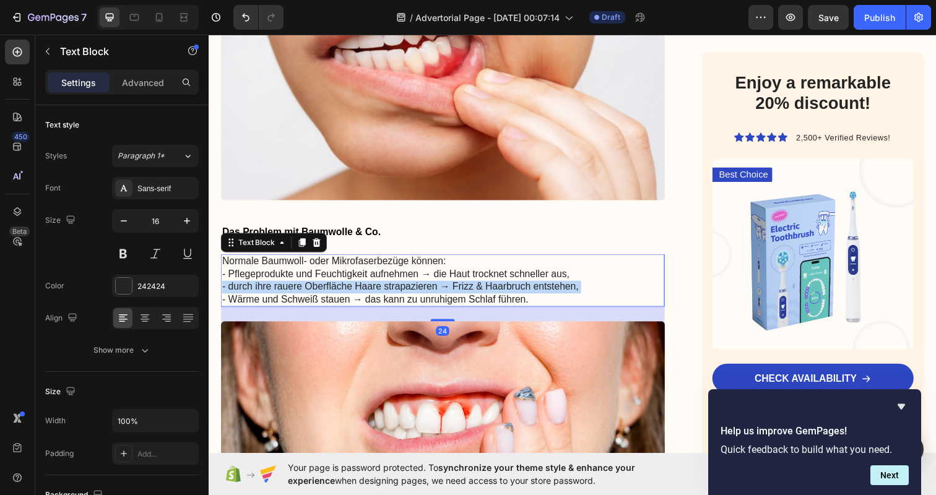
click at [335, 286] on p "- durch ihre rauere Oberfläche Haare strapazieren → Frizz & Haarbruch entstehen," at bounding box center [447, 292] width 451 height 13
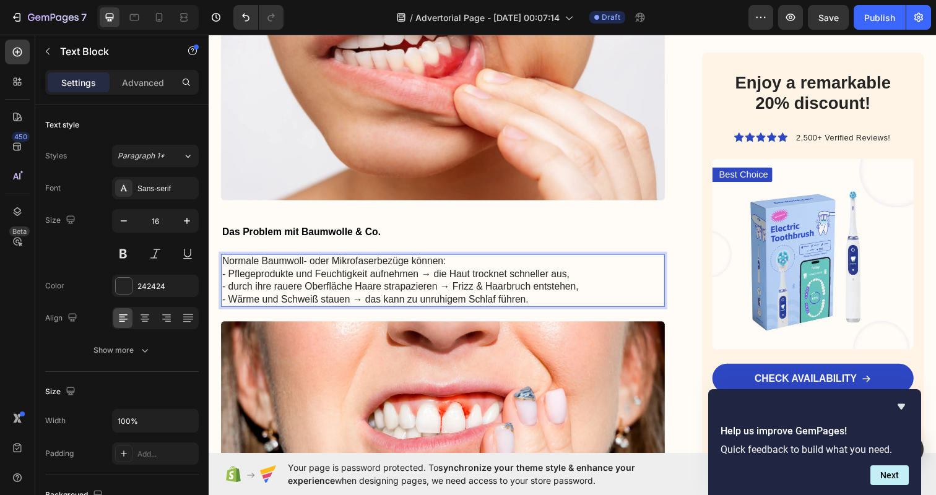
click at [285, 273] on p "- Pflegeprodukte und Feuchtigkeit aufnehmen → die Haut trocknet schneller aus," at bounding box center [447, 279] width 451 height 13
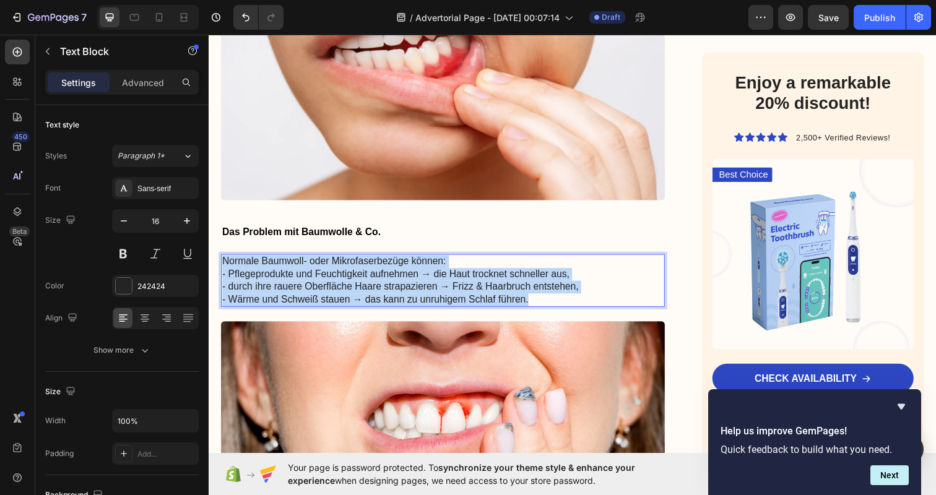
drag, startPoint x: 551, startPoint y: 291, endPoint x: 145, endPoint y: 189, distance: 418.2
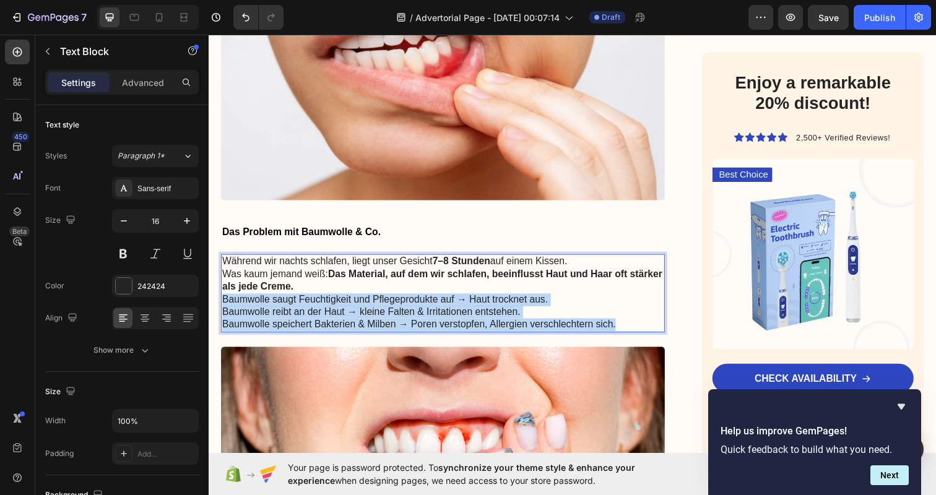
drag, startPoint x: 637, startPoint y: 319, endPoint x: 218, endPoint y: 291, distance: 420.5
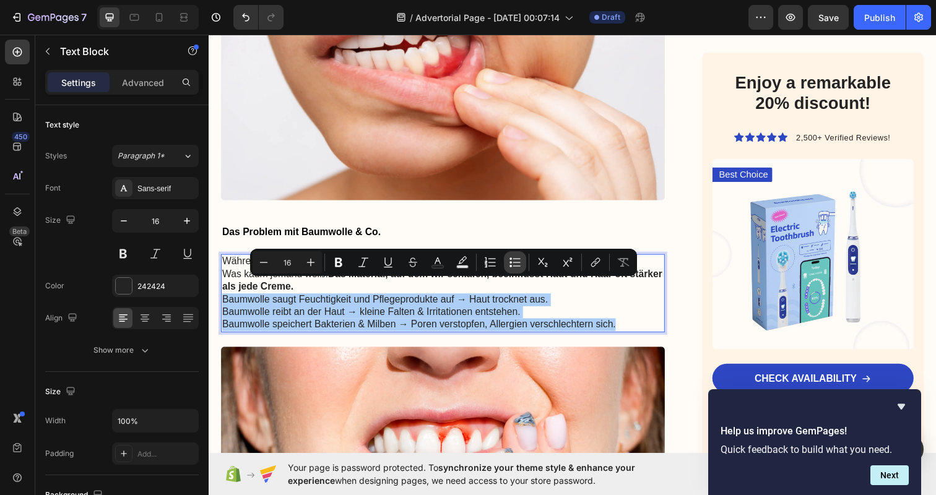
click at [512, 261] on icon "Editor contextual toolbar" at bounding box center [515, 262] width 12 height 12
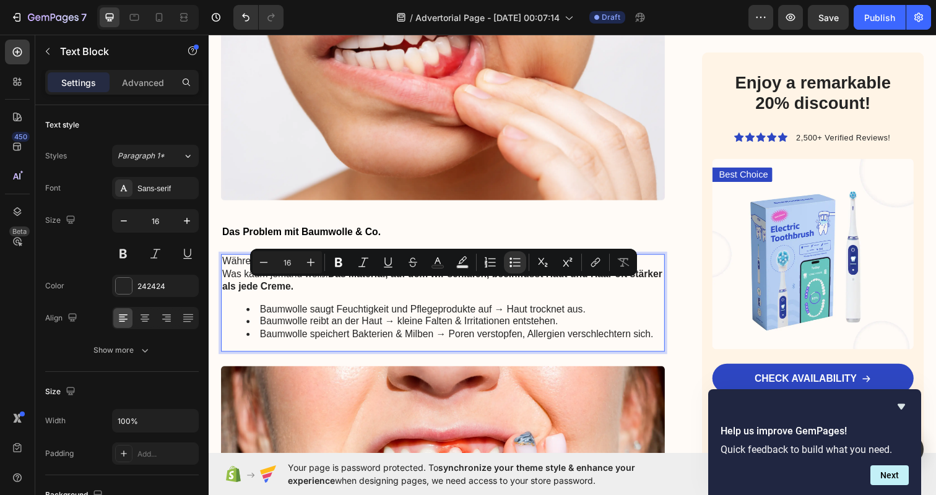
click at [324, 321] on li "Baumwolle reibt an der Haut → kleine Falten & Irritationen entstehen." at bounding box center [460, 327] width 426 height 13
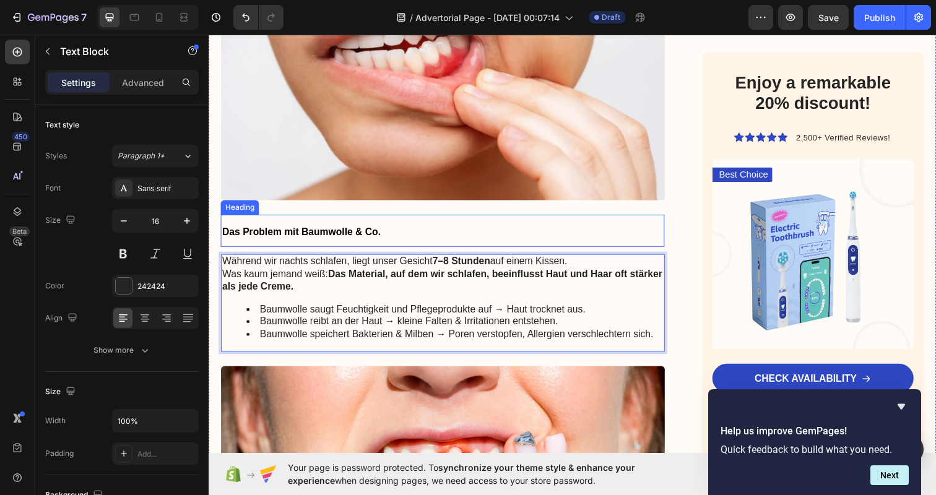
click at [308, 231] on span "Das Problem mit Baumwolle & Co." at bounding box center [303, 236] width 162 height 11
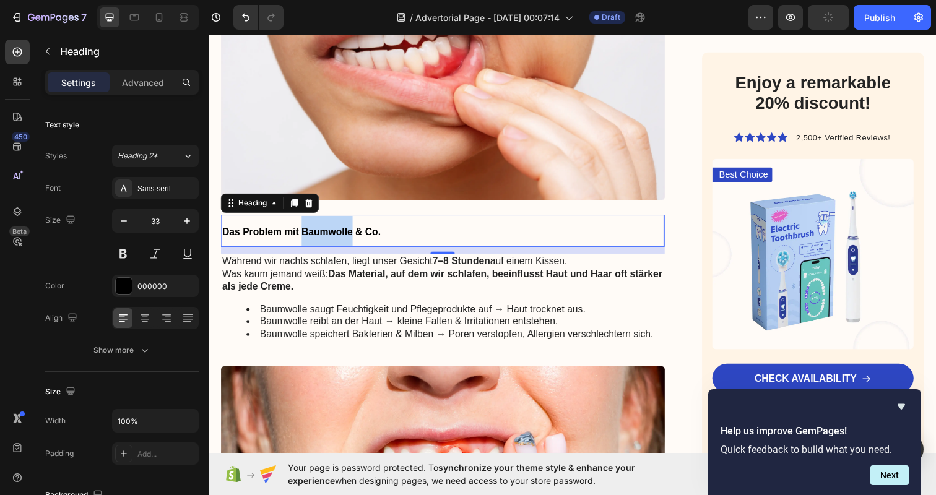
click at [317, 231] on span "Das Problem mit Baumwolle & Co." at bounding box center [303, 236] width 162 height 11
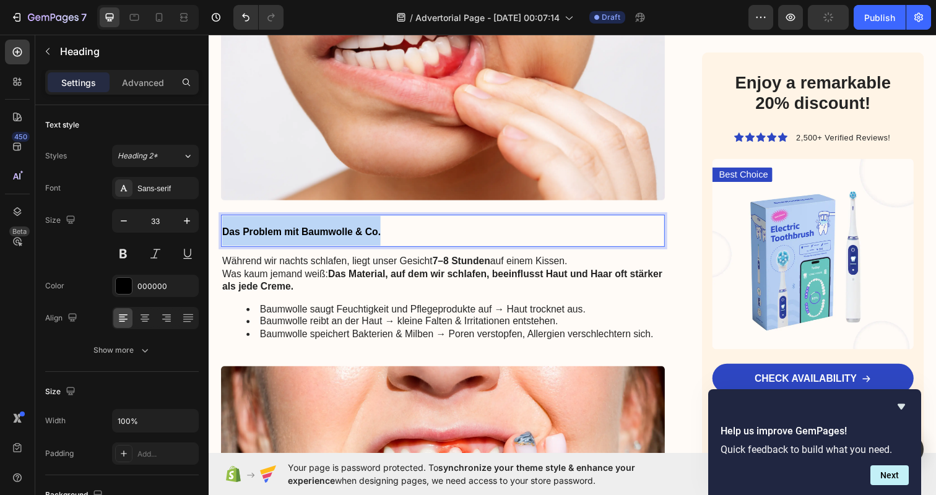
click at [317, 231] on span "Das Problem mit Baumwolle & Co." at bounding box center [303, 236] width 162 height 11
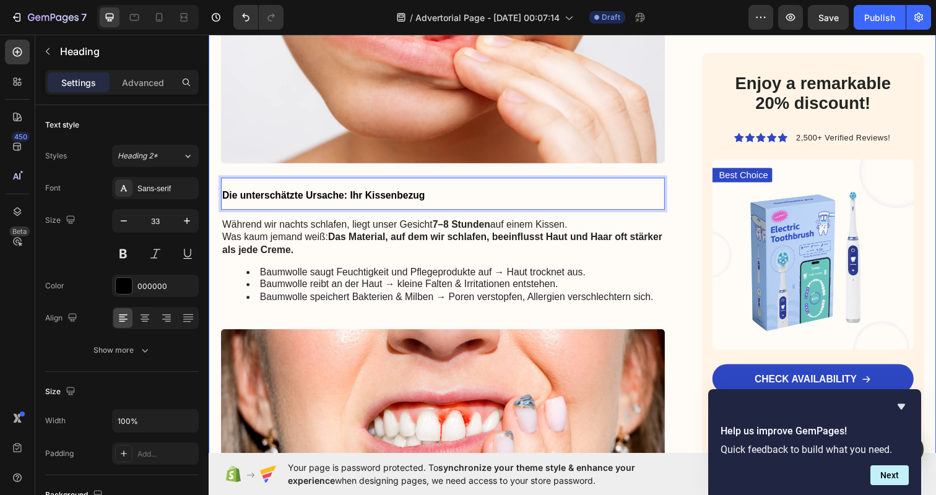
scroll to position [714, 0]
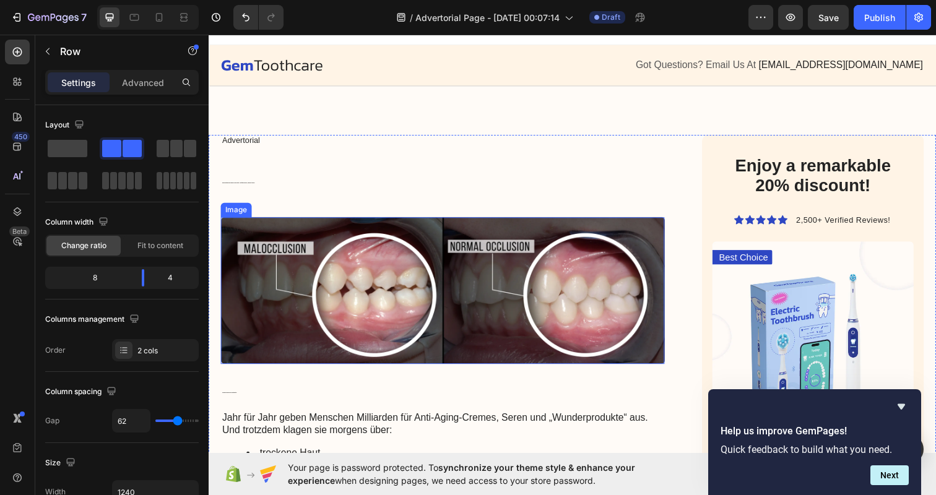
scroll to position [11, 0]
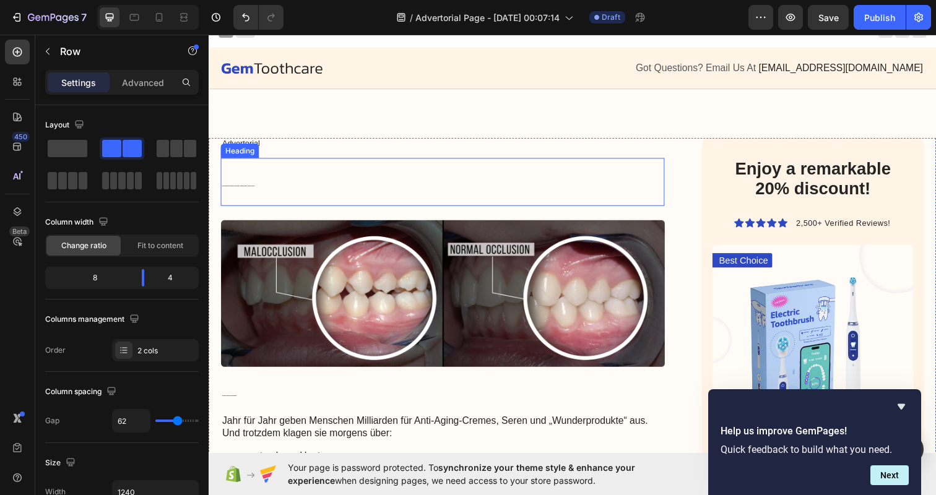
click at [351, 171] on h2 "Warum Dermatologen immer häufiger von Cremes abraten – und stattdessen über den…" at bounding box center [447, 184] width 453 height 49
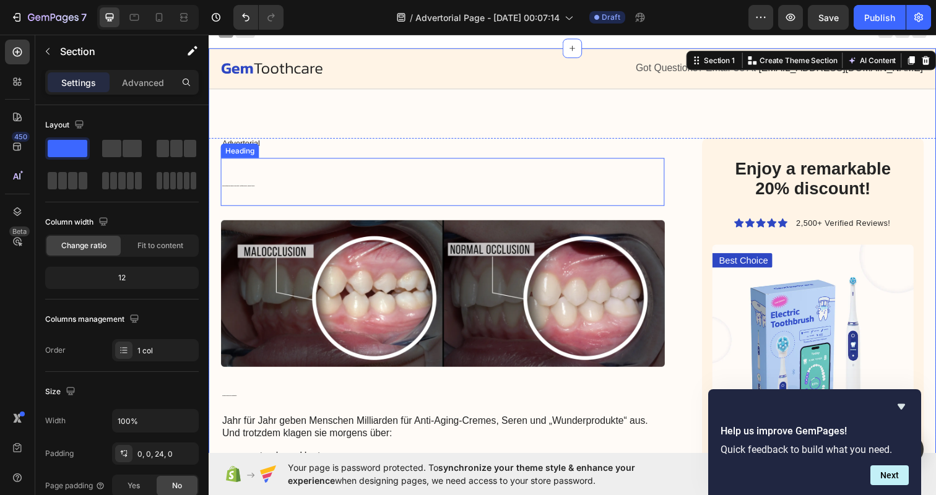
click at [374, 168] on h2 "Warum Dermatologen immer häufiger von Cremes abraten – und stattdessen über den…" at bounding box center [447, 184] width 453 height 49
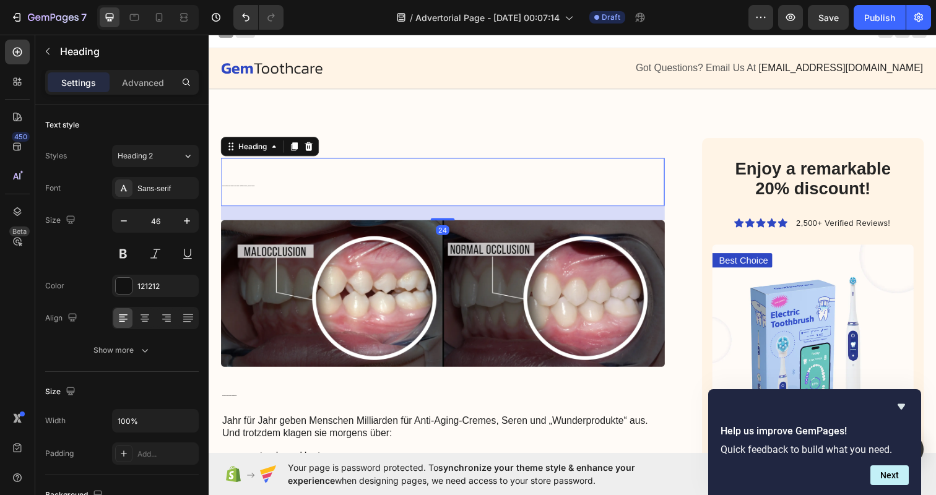
click at [374, 168] on h2 "Warum Dermatologen immer häufiger von Cremes abraten – und stattdessen über den…" at bounding box center [447, 184] width 453 height 49
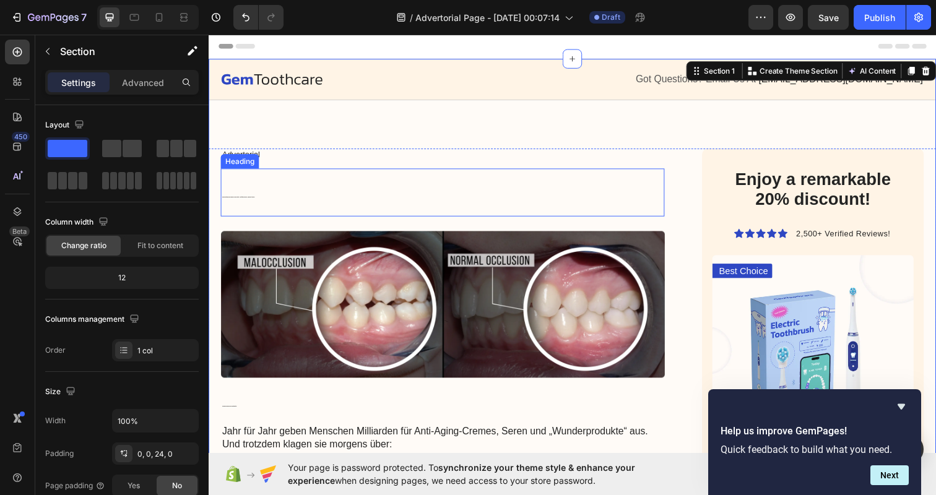
scroll to position [0, 0]
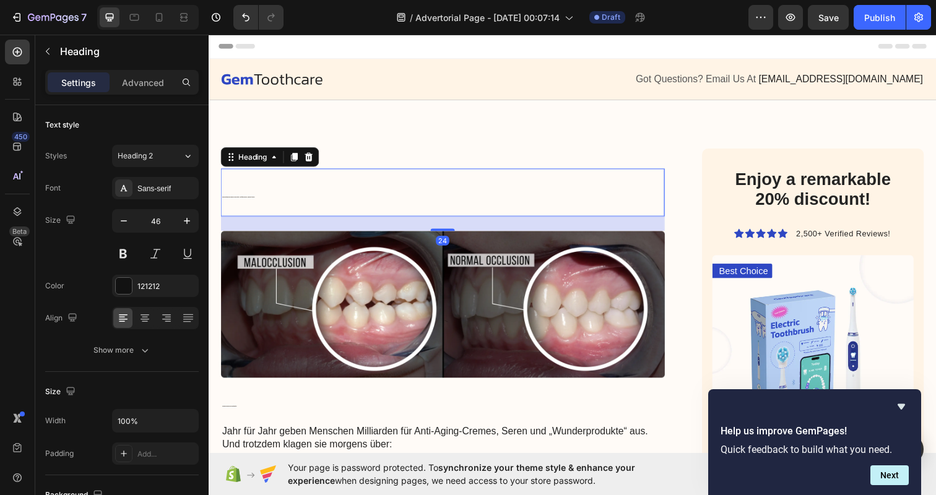
click at [338, 192] on p "⁠⁠⁠⁠⁠⁠⁠ Warum Dermatologen immer häufiger von Cremes abraten – und stattdessen …" at bounding box center [447, 196] width 451 height 46
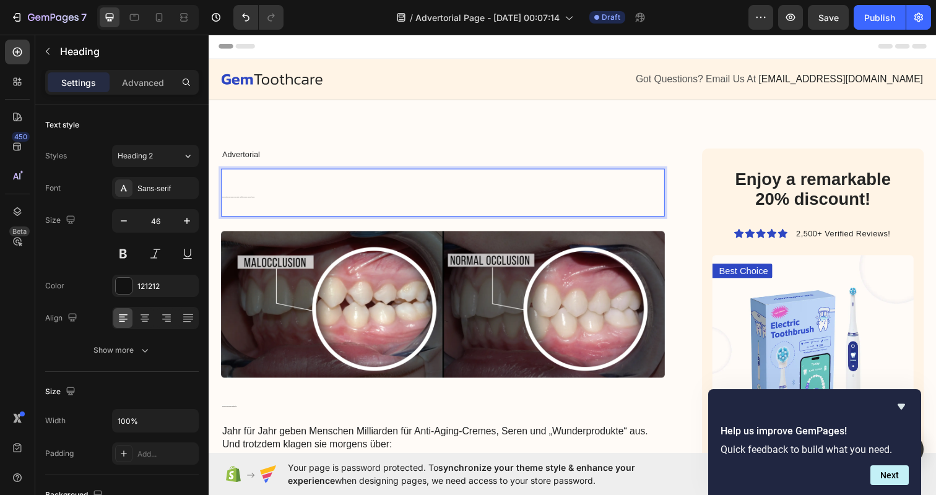
click at [336, 189] on p "Warum Dermatologen immer häufiger von Cremes abraten – und stattdessen über den…" at bounding box center [447, 196] width 451 height 46
click at [266, 178] on p "Warum Dermatologen immer häufiger von Cremes abraten – und stattdessen über den…" at bounding box center [447, 196] width 451 height 46
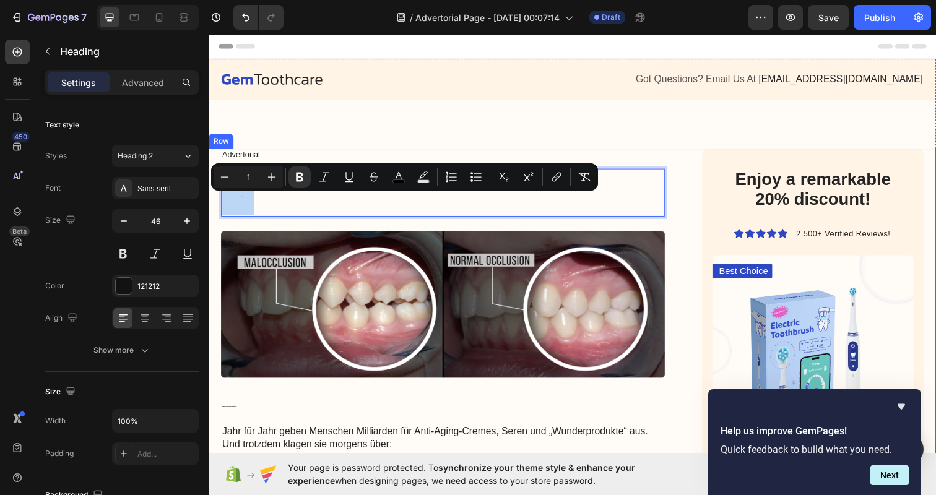
drag, startPoint x: 280, startPoint y: 197, endPoint x: 211, endPoint y: 197, distance: 68.7
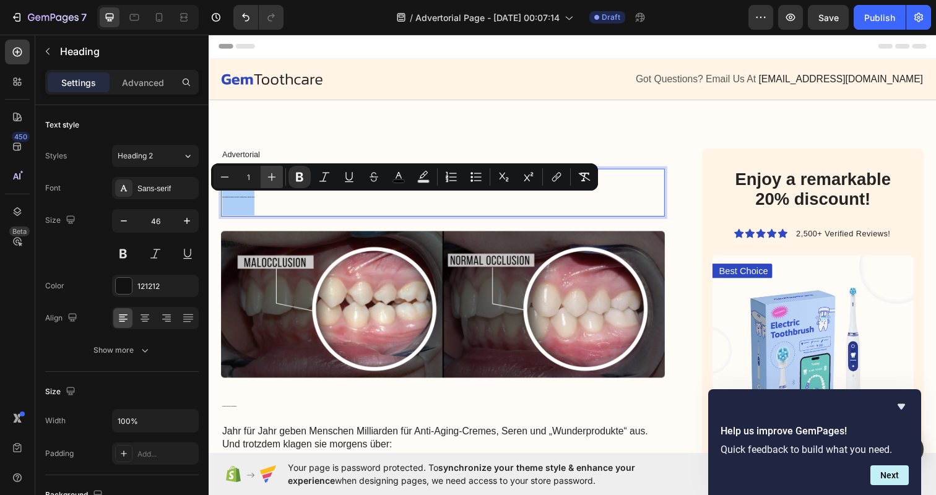
click at [269, 178] on icon "Editor contextual toolbar" at bounding box center [271, 177] width 12 height 12
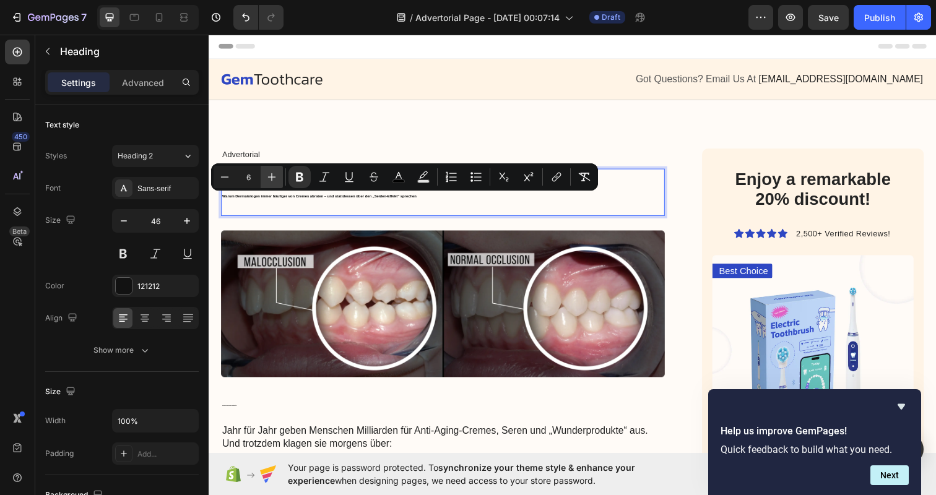
click at [269, 178] on icon "Editor contextual toolbar" at bounding box center [271, 177] width 12 height 12
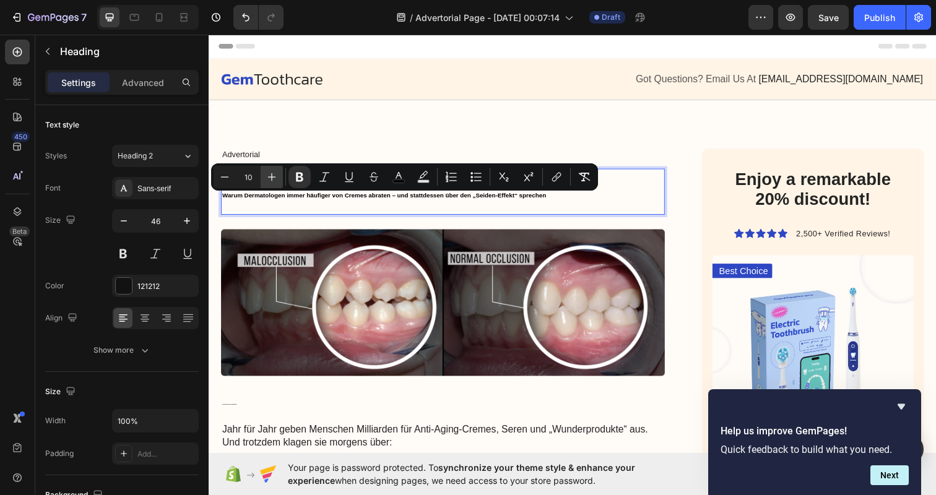
click at [269, 178] on icon "Editor contextual toolbar" at bounding box center [271, 177] width 12 height 12
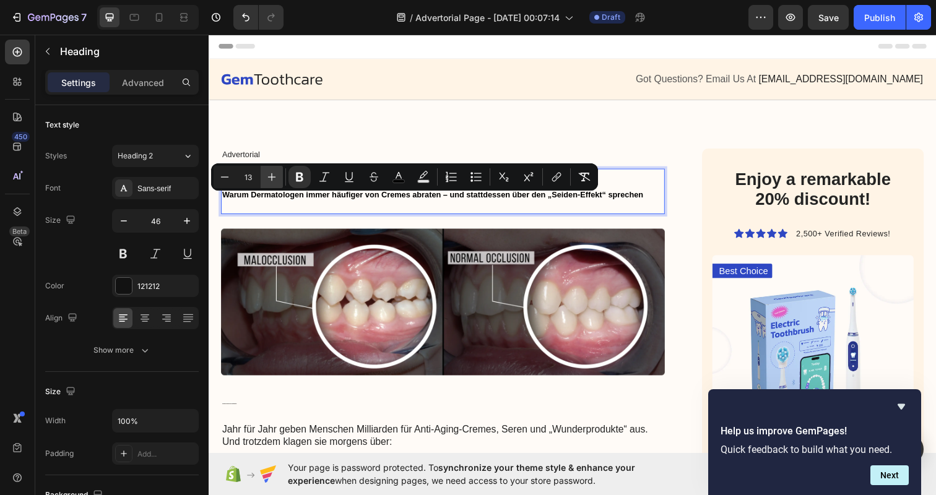
click at [269, 178] on icon "Editor contextual toolbar" at bounding box center [271, 177] width 12 height 12
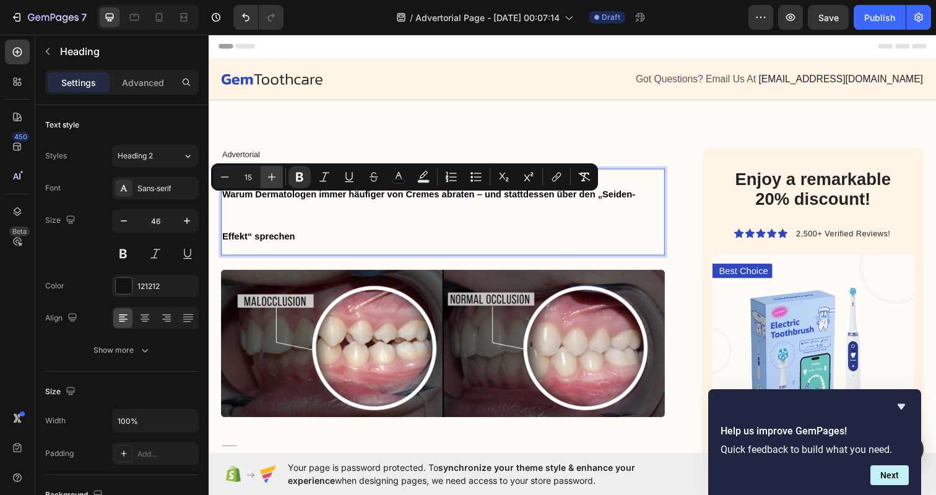
click at [269, 178] on icon "Editor contextual toolbar" at bounding box center [271, 177] width 12 height 12
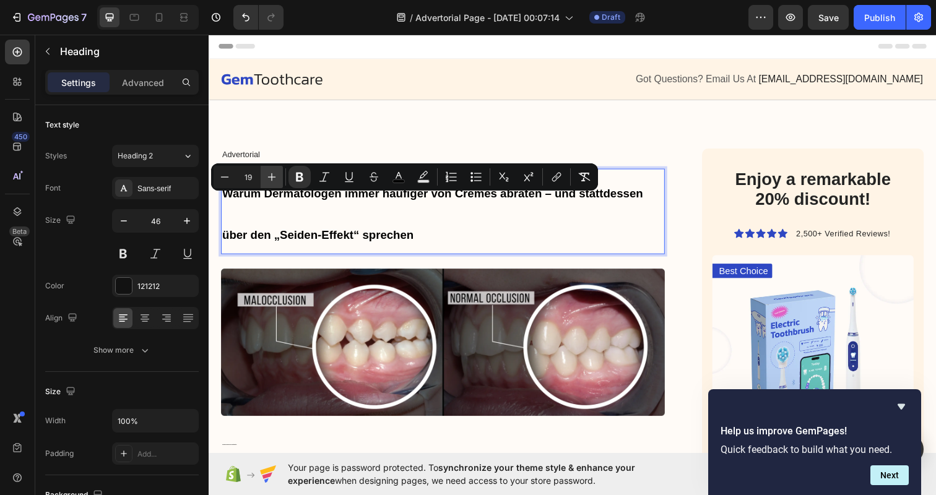
click at [269, 178] on icon "Editor contextual toolbar" at bounding box center [271, 177] width 12 height 12
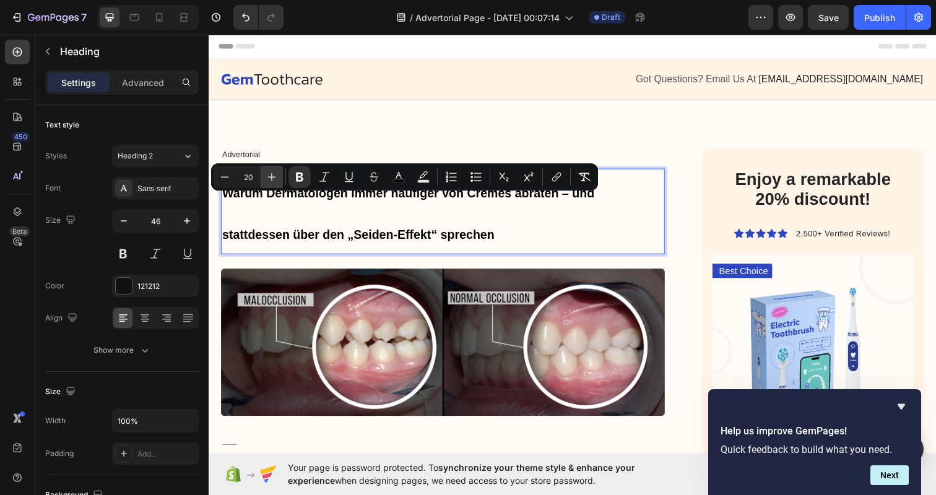
click at [269, 178] on icon "Editor contextual toolbar" at bounding box center [271, 177] width 12 height 12
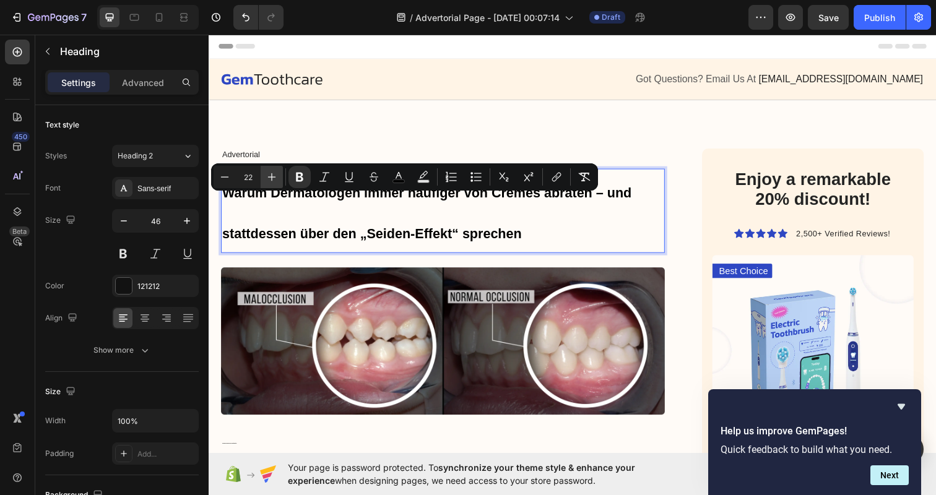
click at [269, 178] on icon "Editor contextual toolbar" at bounding box center [271, 177] width 12 height 12
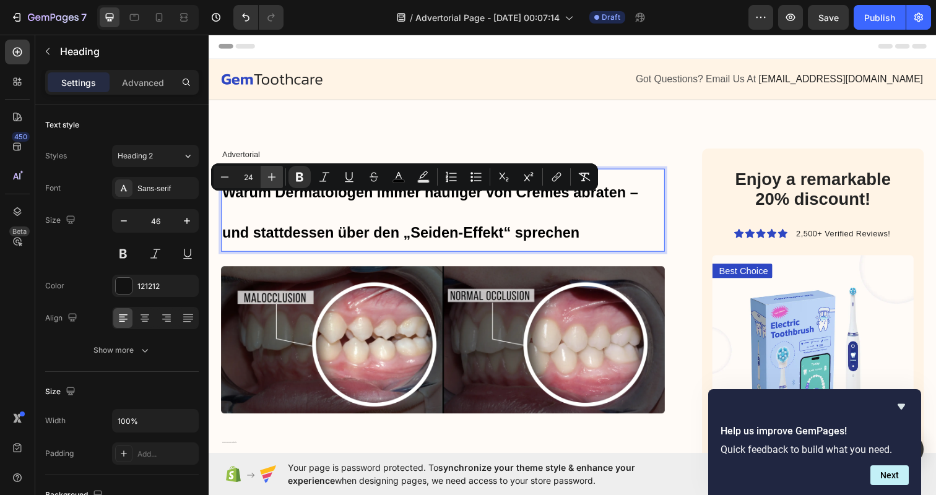
click at [269, 178] on icon "Editor contextual toolbar" at bounding box center [271, 177] width 12 height 12
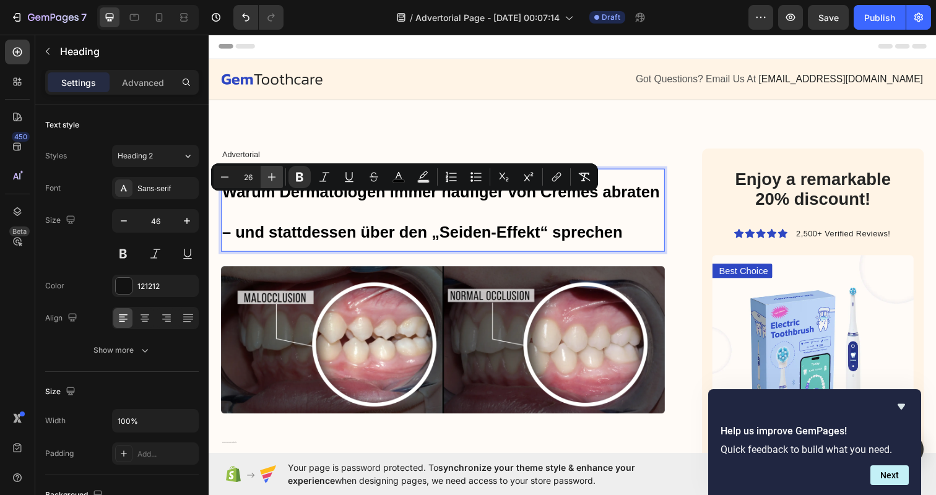
click at [269, 178] on icon "Editor contextual toolbar" at bounding box center [271, 177] width 12 height 12
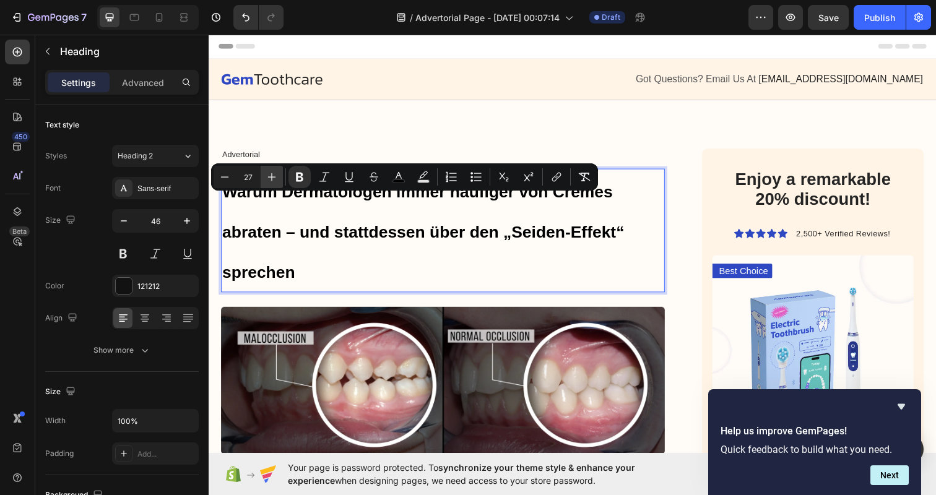
click at [269, 178] on icon "Editor contextual toolbar" at bounding box center [271, 177] width 12 height 12
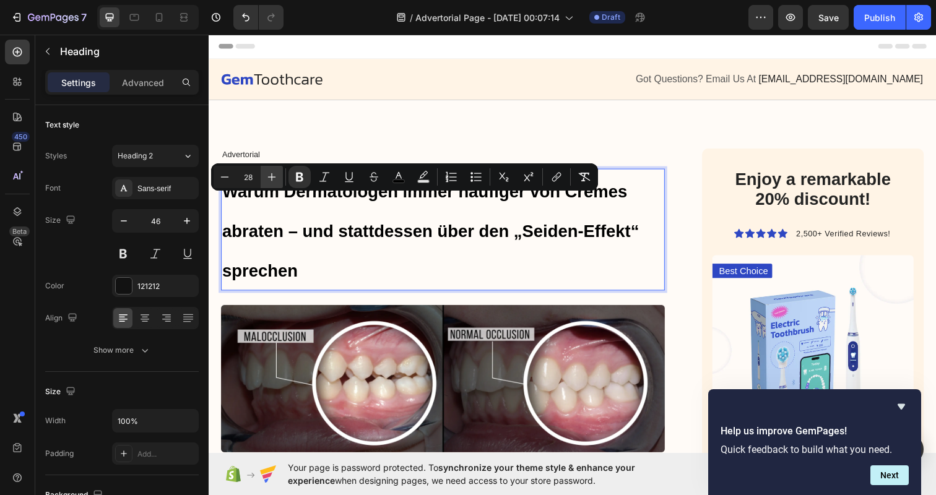
click at [269, 178] on icon "Editor contextual toolbar" at bounding box center [271, 177] width 12 height 12
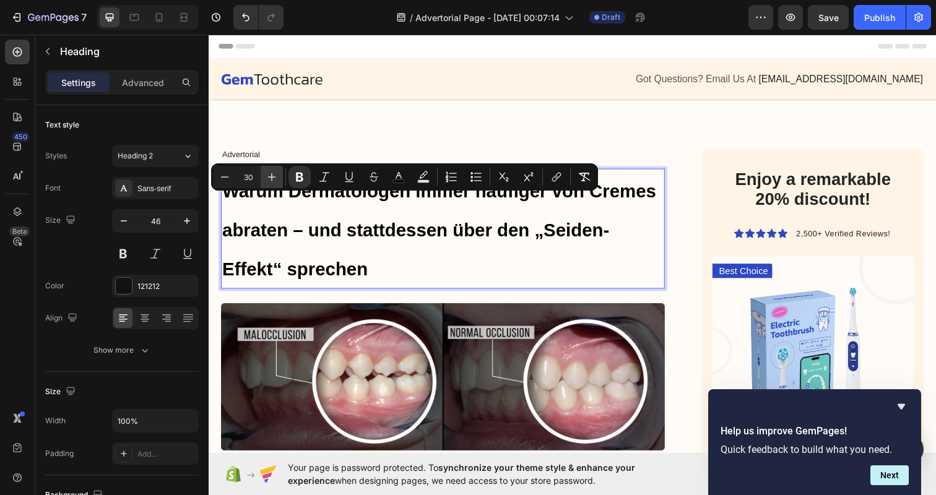
click at [269, 178] on icon "Editor contextual toolbar" at bounding box center [271, 177] width 12 height 12
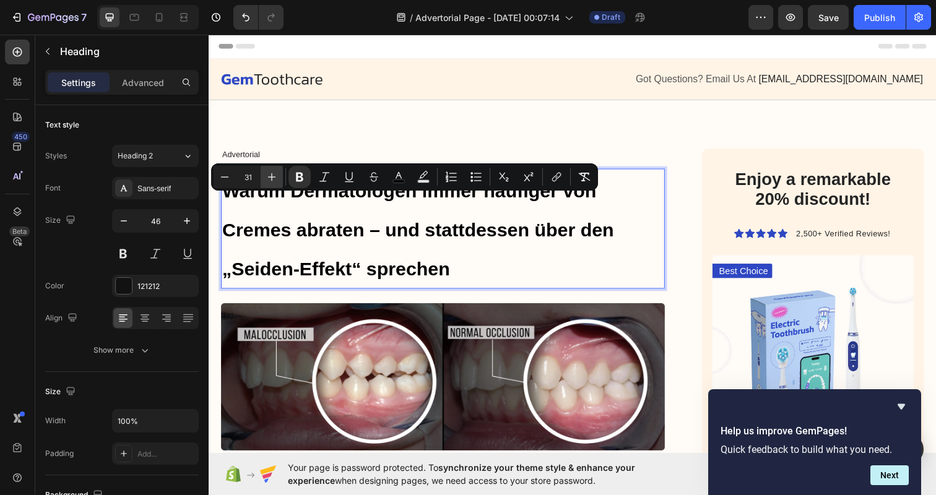
click at [269, 178] on icon "Editor contextual toolbar" at bounding box center [271, 177] width 12 height 12
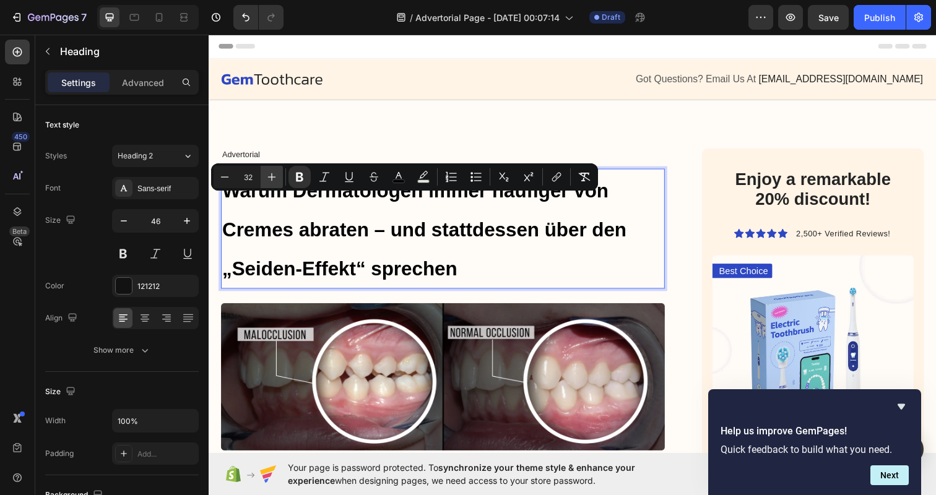
click at [269, 178] on icon "Editor contextual toolbar" at bounding box center [271, 177] width 12 height 12
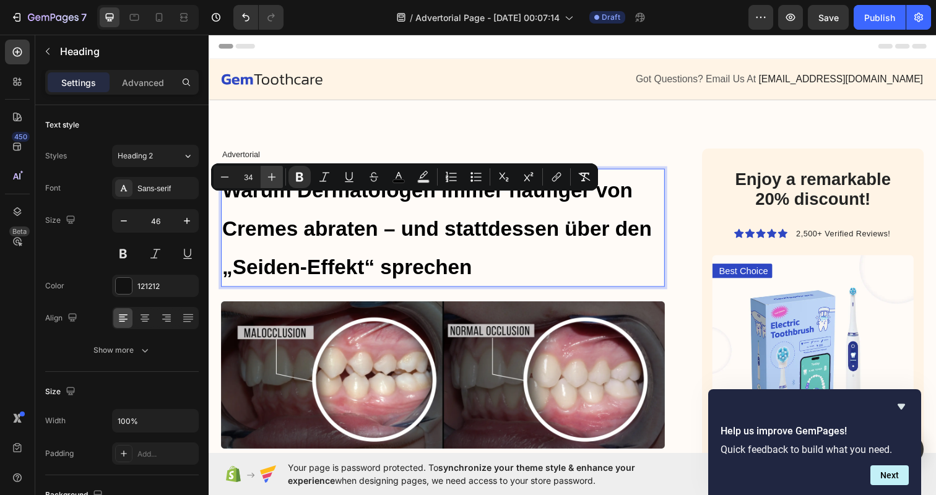
click at [269, 178] on icon "Editor contextual toolbar" at bounding box center [271, 177] width 12 height 12
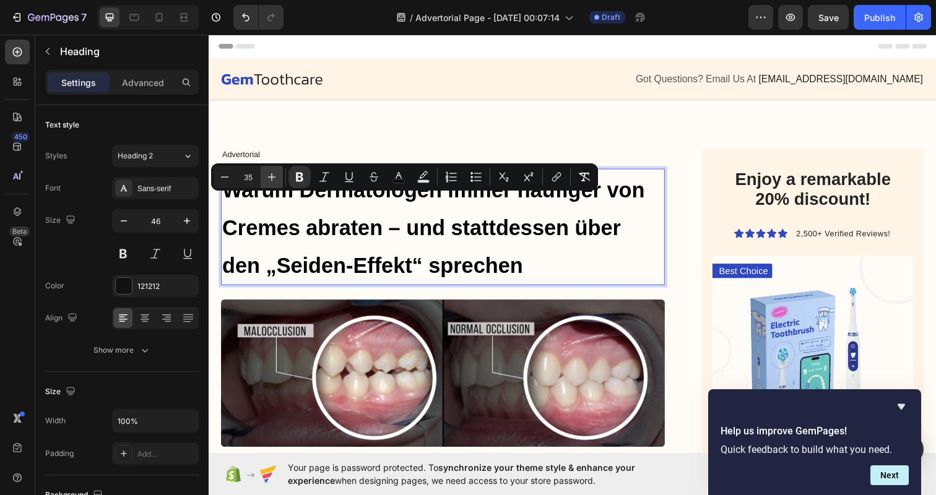
click at [269, 178] on icon "Editor contextual toolbar" at bounding box center [271, 177] width 12 height 12
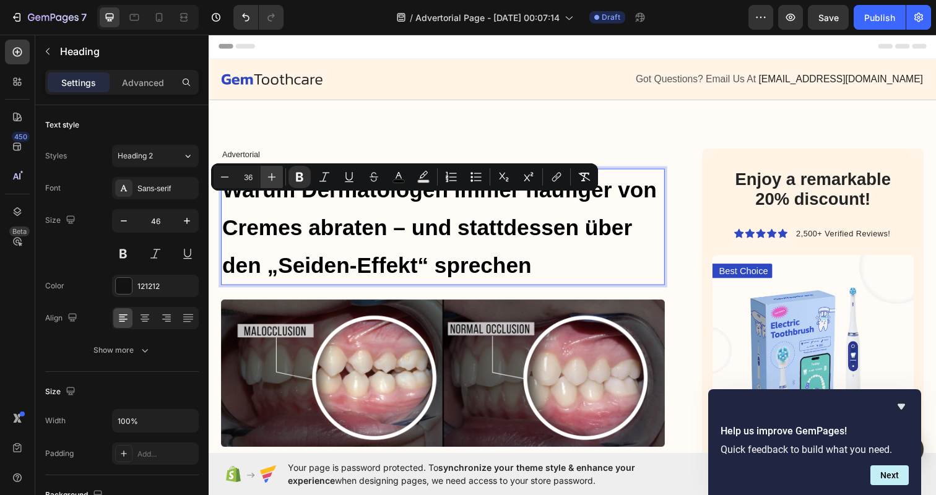
click at [269, 178] on icon "Editor contextual toolbar" at bounding box center [271, 177] width 12 height 12
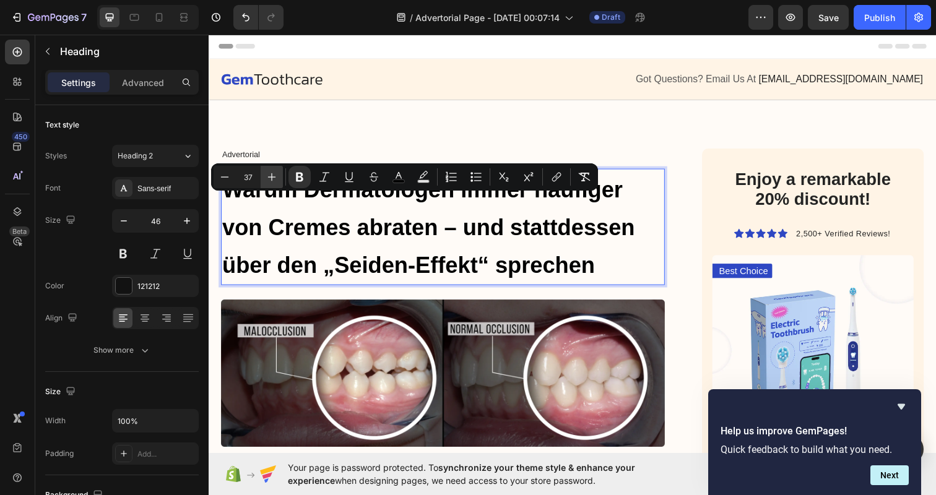
click at [269, 178] on icon "Editor contextual toolbar" at bounding box center [271, 177] width 12 height 12
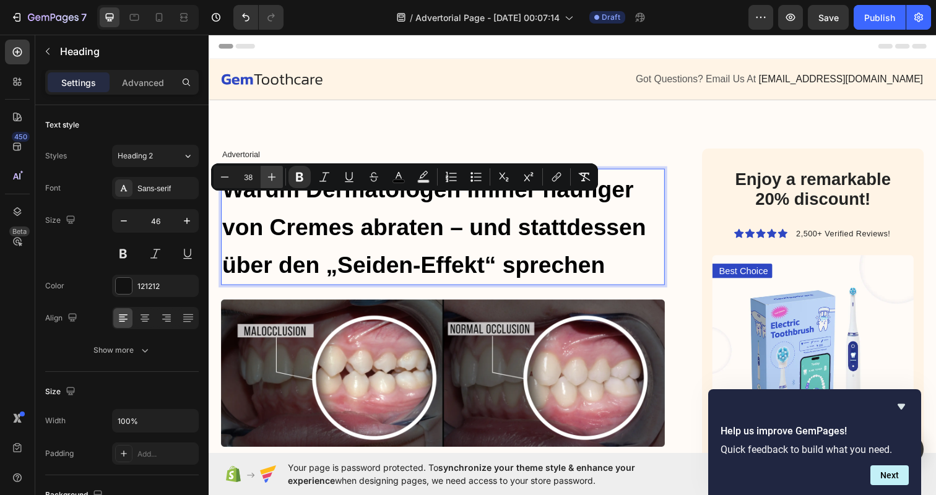
click at [269, 178] on icon "Editor contextual toolbar" at bounding box center [271, 177] width 12 height 12
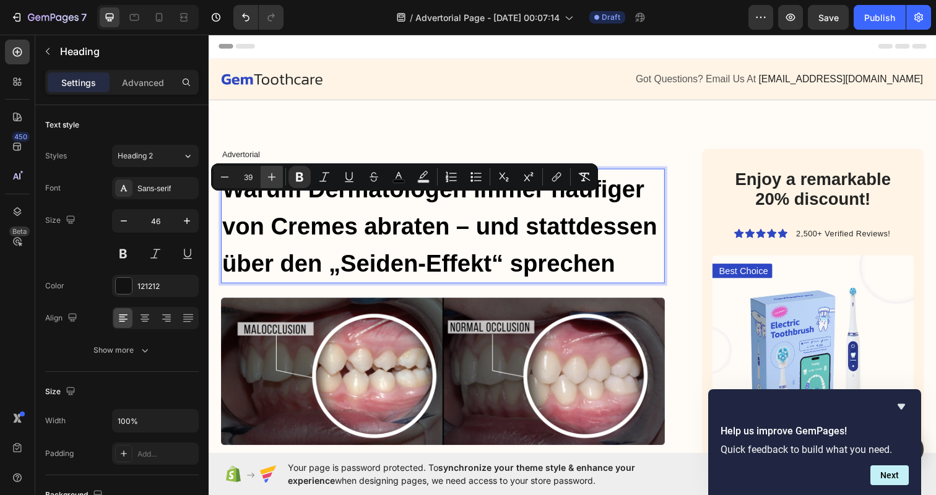
click at [269, 178] on icon "Editor contextual toolbar" at bounding box center [271, 177] width 12 height 12
type input "40"
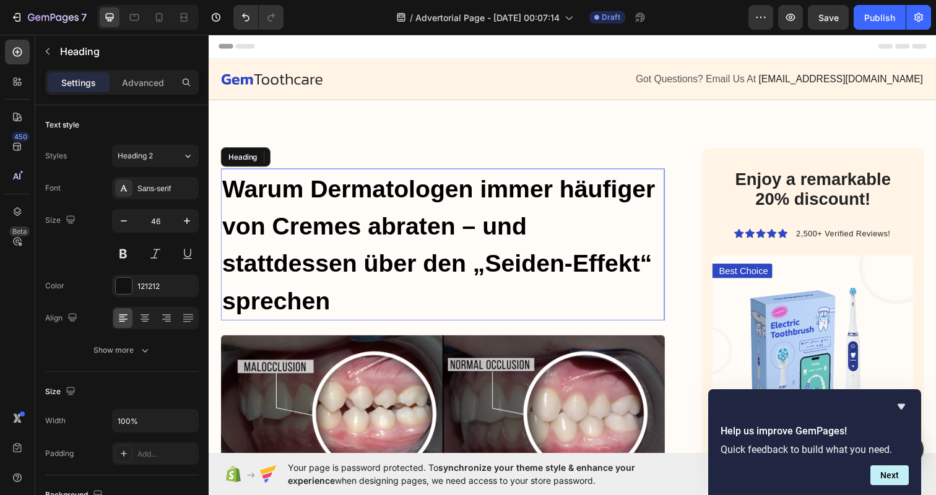
click at [543, 270] on strong "Warum Dermatologen immer häufiger von Cremes abraten – und stattdessen über den…" at bounding box center [443, 249] width 442 height 142
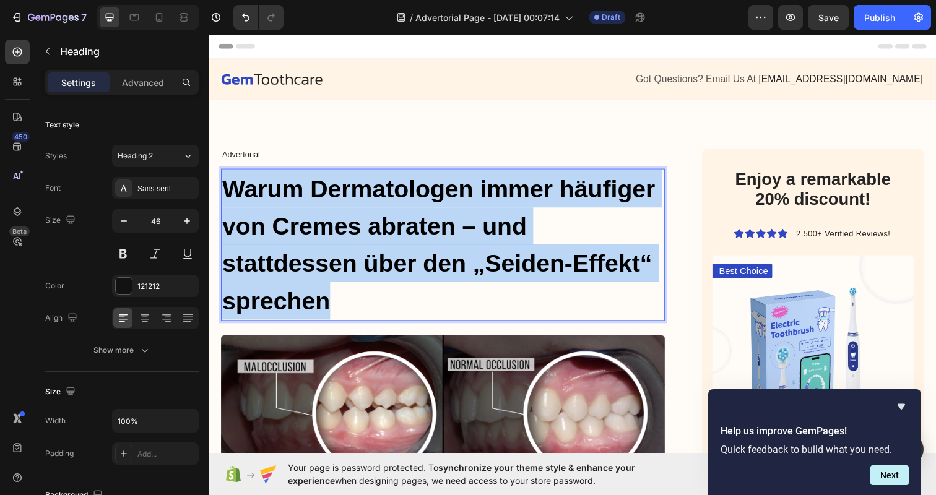
drag, startPoint x: 337, startPoint y: 293, endPoint x: 228, endPoint y: 203, distance: 141.0
click at [228, 203] on p "Warum Dermatologen immer häufiger von Cremes abraten – und stattdessen über den…" at bounding box center [447, 249] width 451 height 153
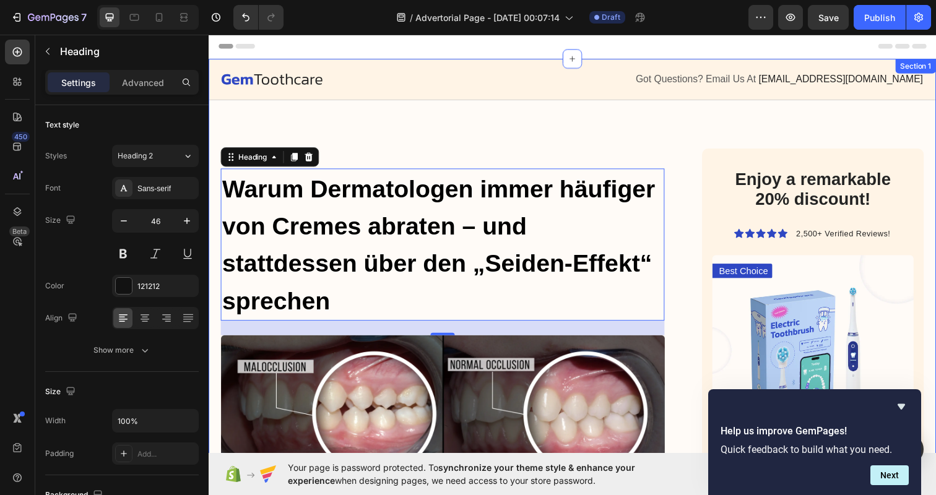
click at [330, 201] on strong "Warum Dermatologen immer häufiger von Cremes abraten – und stattdessen über den…" at bounding box center [443, 249] width 442 height 142
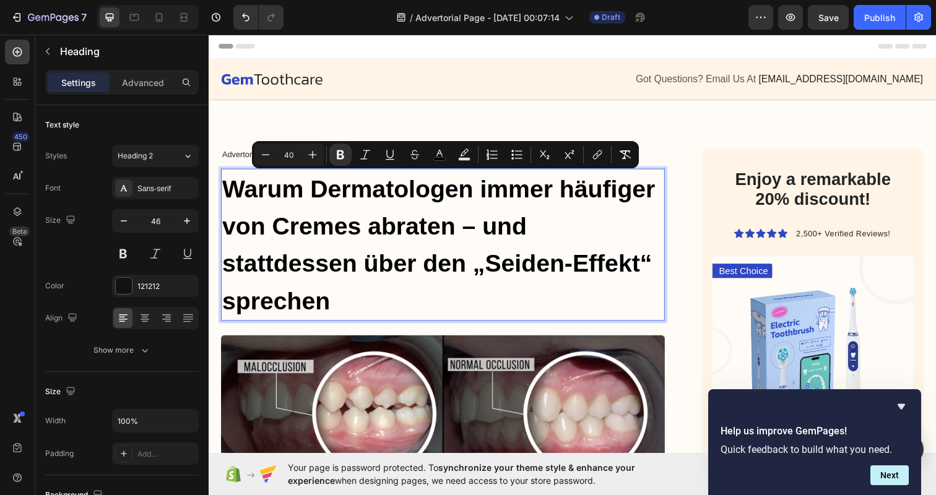
click at [296, 233] on strong "Warum Dermatologen immer häufiger von Cremes abraten – und stattdessen über den…" at bounding box center [443, 249] width 442 height 142
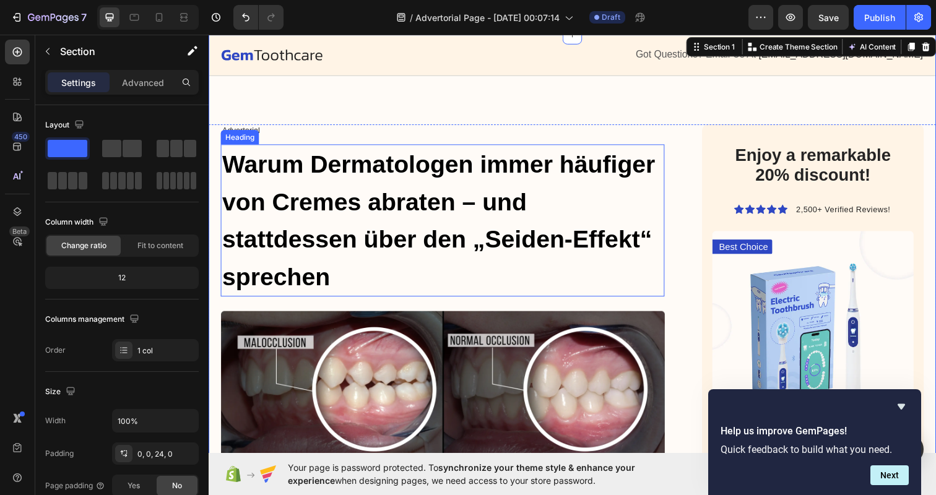
click at [374, 194] on strong "Warum Dermatologen immer häufiger von Cremes abraten – und stattdessen über den…" at bounding box center [443, 224] width 442 height 142
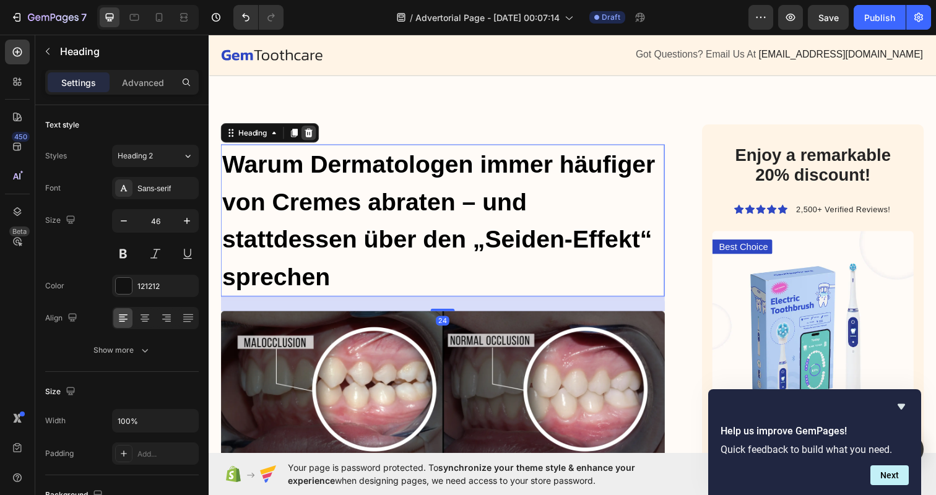
click at [309, 133] on icon at bounding box center [311, 135] width 8 height 9
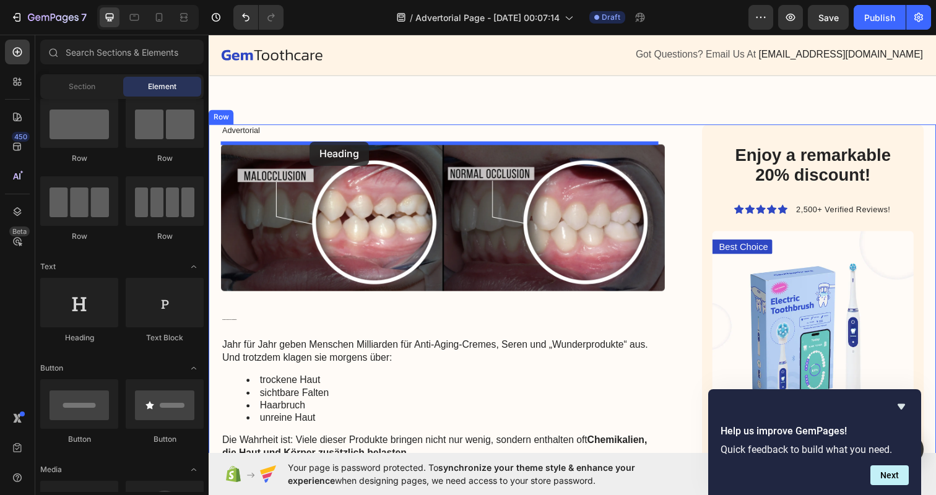
drag, startPoint x: 288, startPoint y: 340, endPoint x: 311, endPoint y: 144, distance: 198.1
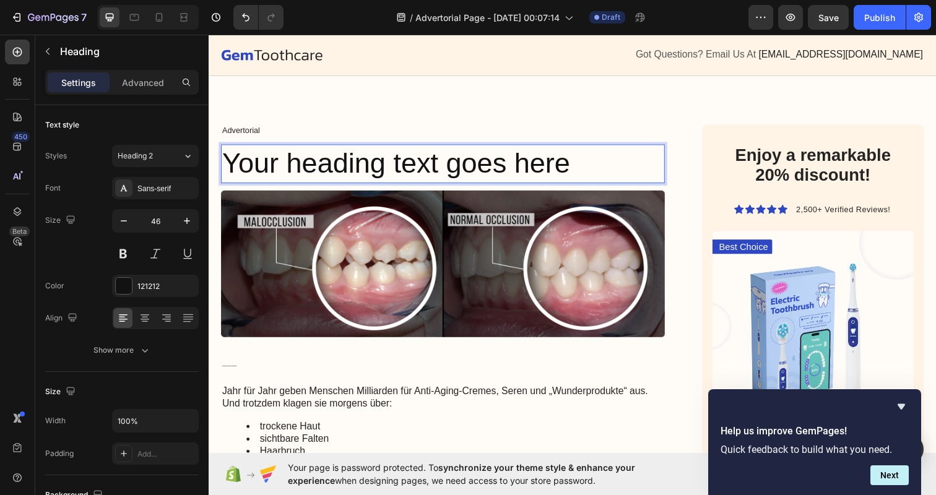
click at [330, 161] on p "Your heading text goes here" at bounding box center [447, 166] width 451 height 37
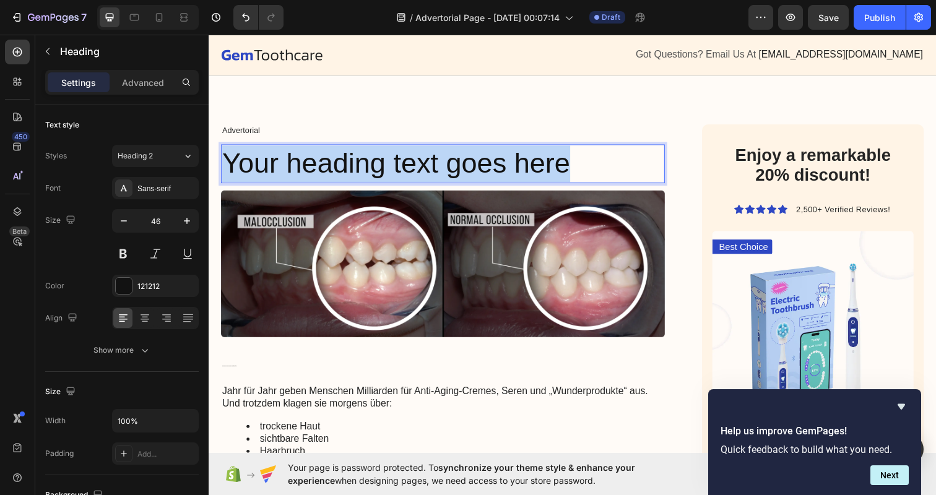
click at [330, 161] on p "Your heading text goes here" at bounding box center [447, 166] width 451 height 37
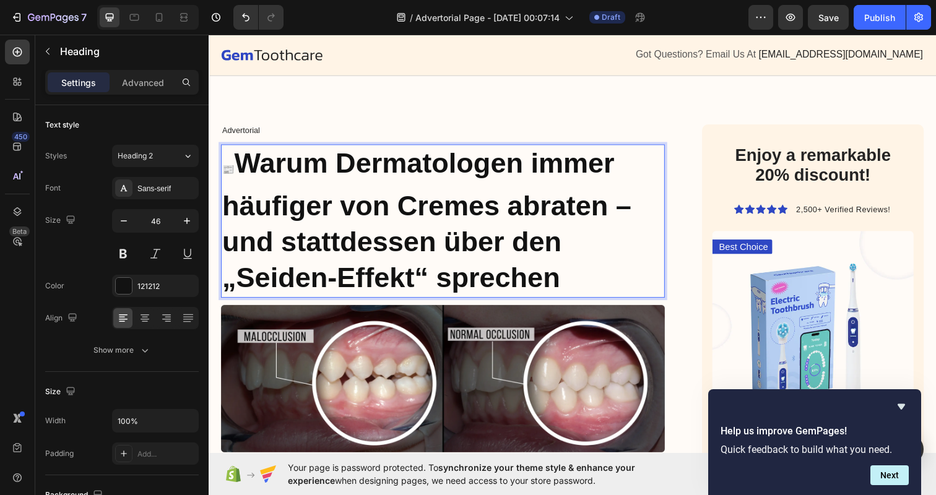
click at [235, 169] on span "📰" at bounding box center [228, 172] width 12 height 11
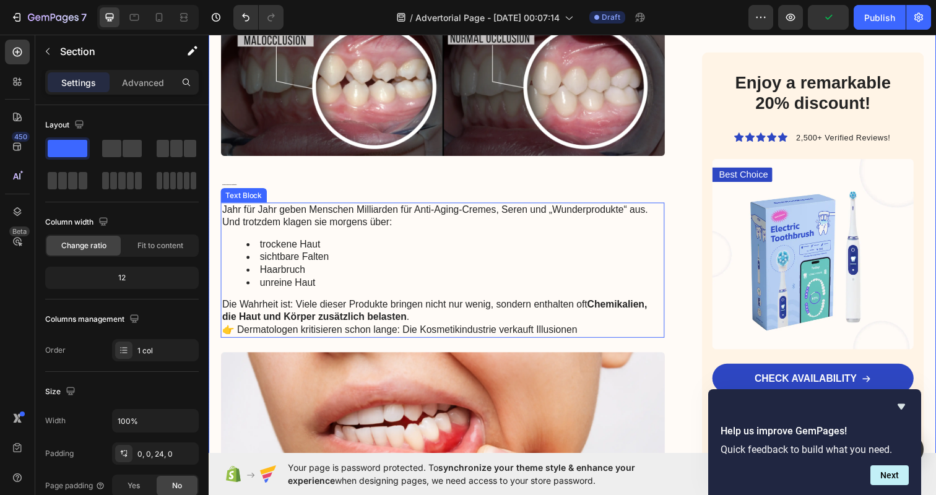
scroll to position [340, 0]
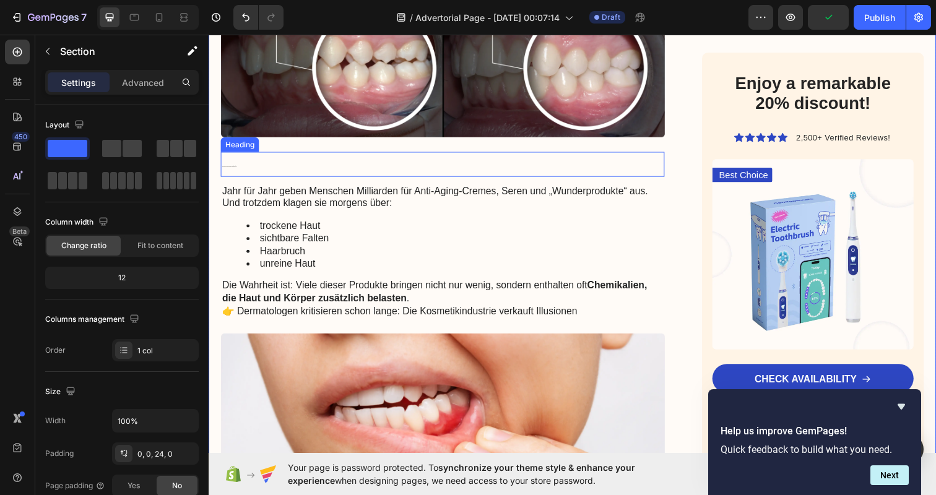
click at [397, 154] on h1 "Der Milliarden-Trugschluss der Kosmetikindustrie" at bounding box center [447, 166] width 453 height 25
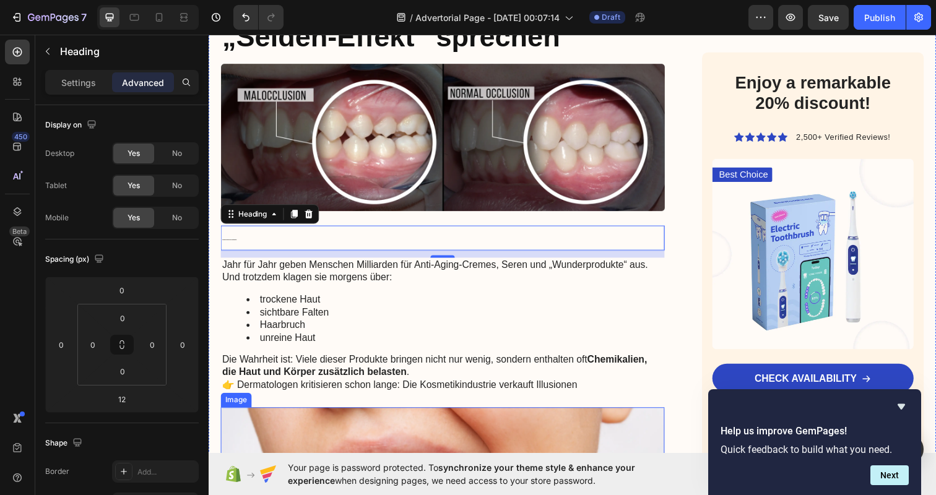
scroll to position [249, 0]
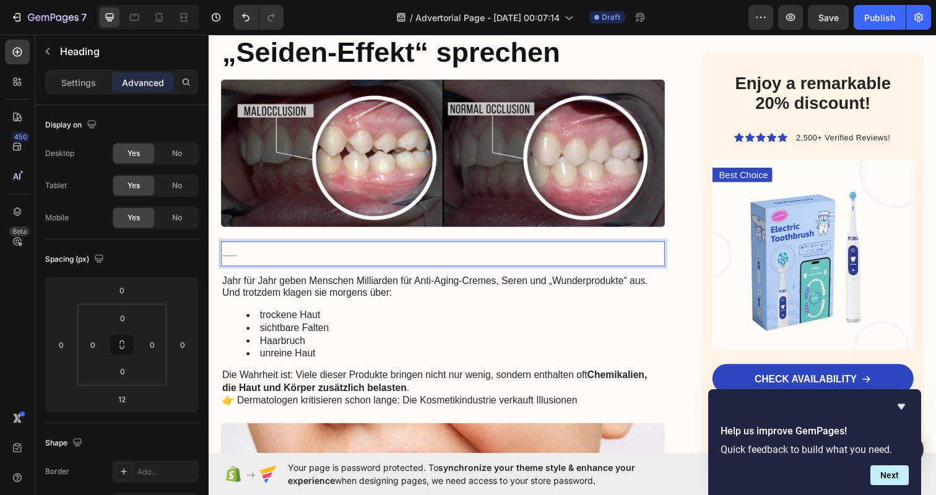
click at [351, 247] on h1 "Der Milliarden-Trugschluss der Kosmetikindustrie" at bounding box center [447, 258] width 453 height 25
click at [244, 257] on p "Der Milliarden-Trugschluss der Kosmetikindustrie" at bounding box center [447, 258] width 451 height 23
drag, startPoint x: 244, startPoint y: 257, endPoint x: 200, endPoint y: 256, distance: 44.6
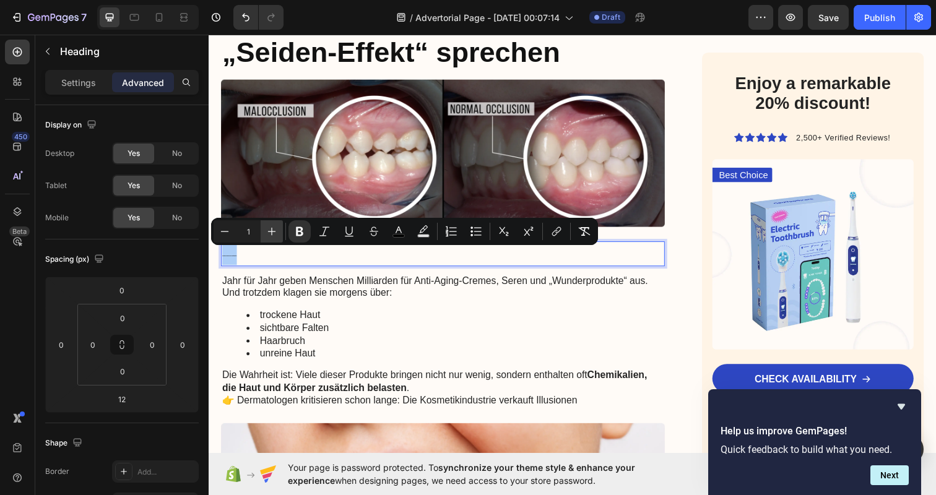
click at [272, 229] on icon "Editor contextual toolbar" at bounding box center [271, 231] width 12 height 12
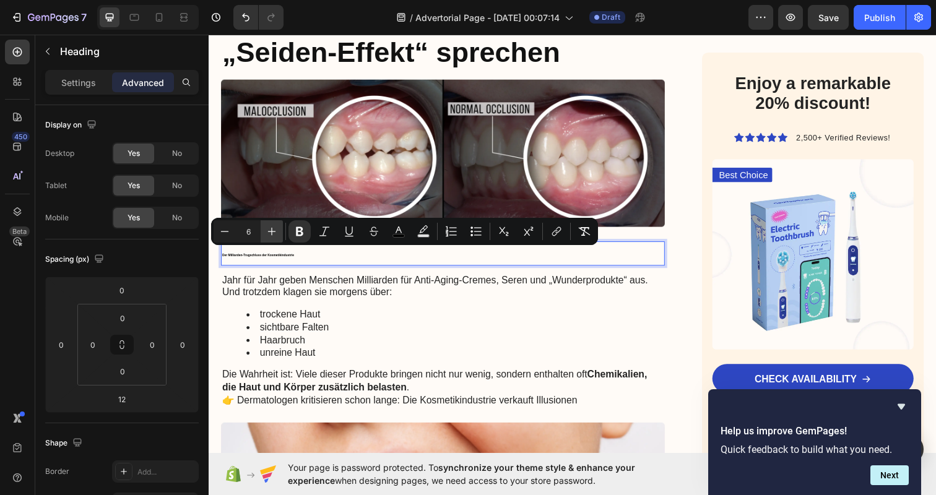
click at [272, 229] on icon "Editor contextual toolbar" at bounding box center [271, 231] width 12 height 12
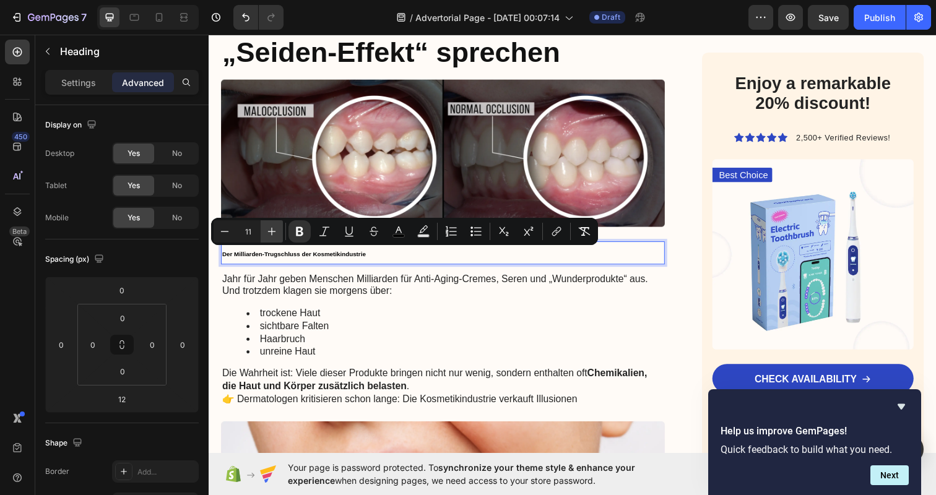
click at [272, 229] on icon "Editor contextual toolbar" at bounding box center [271, 231] width 12 height 12
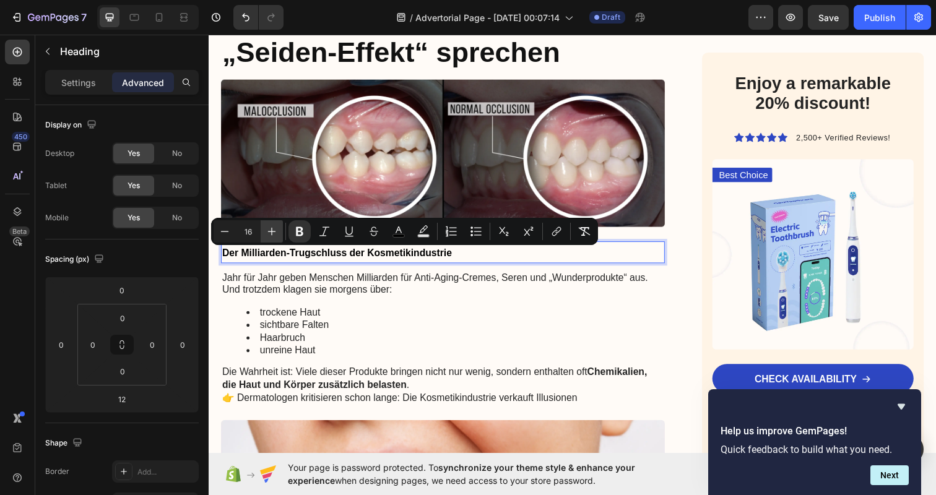
click at [272, 229] on icon "Editor contextual toolbar" at bounding box center [271, 231] width 12 height 12
type input "19"
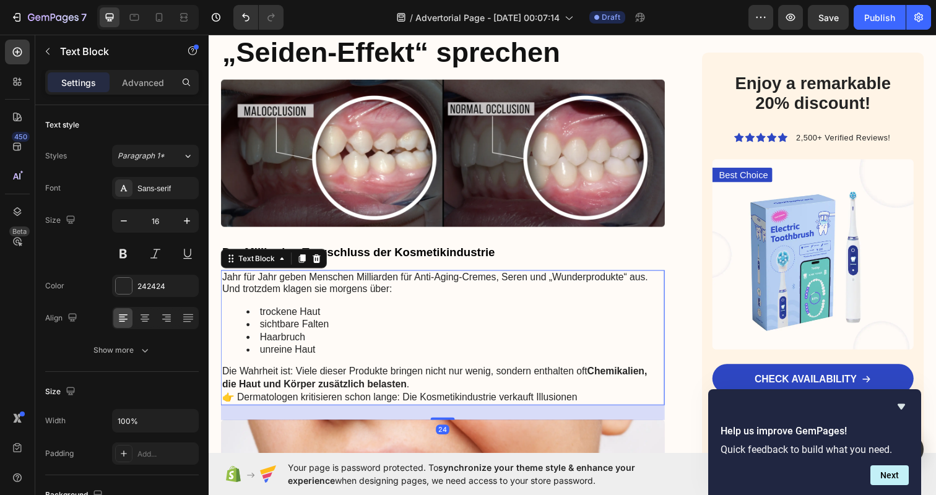
click at [273, 294] on p "Jahr für Jahr geben Menschen Milliarden für Anti-Aging-Cremes, Seren und „Wunde…" at bounding box center [447, 289] width 451 height 26
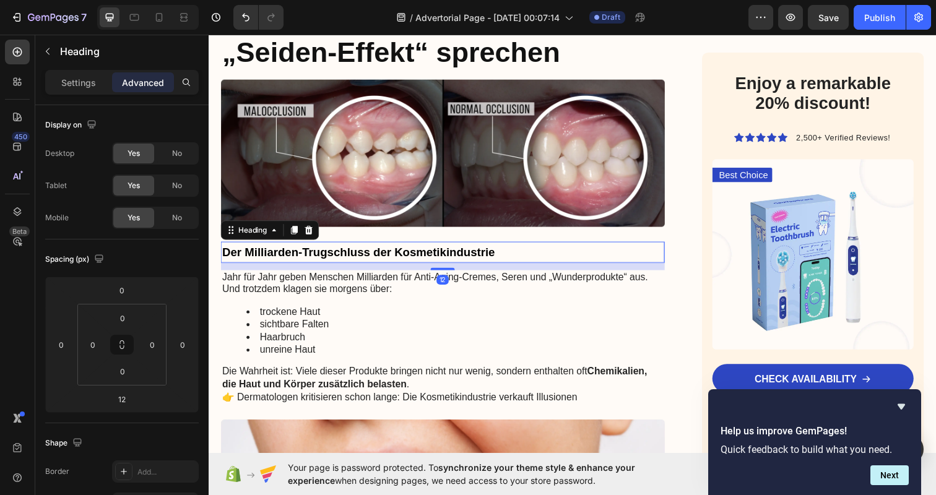
click at [556, 259] on p "⁠⁠⁠⁠⁠⁠⁠ Der Milliarden-Trugschluss der Kosmetikindustrie" at bounding box center [447, 256] width 451 height 19
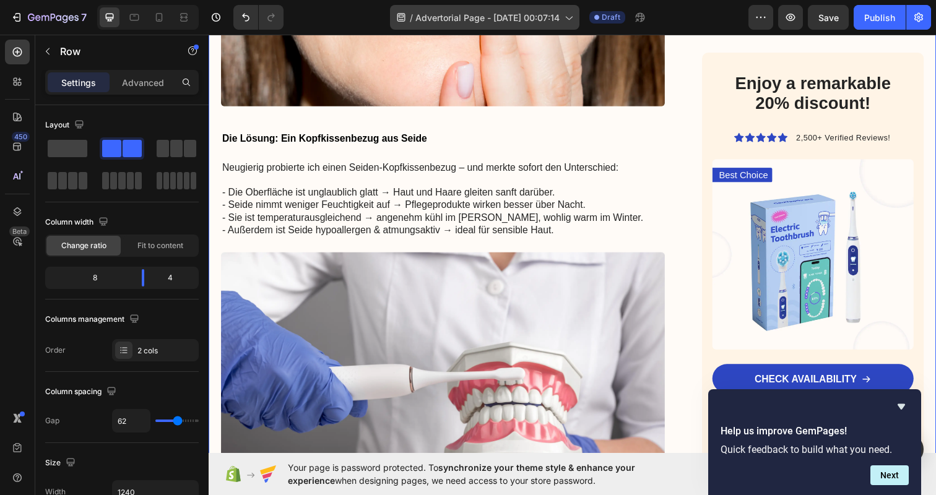
scroll to position [1201, 0]
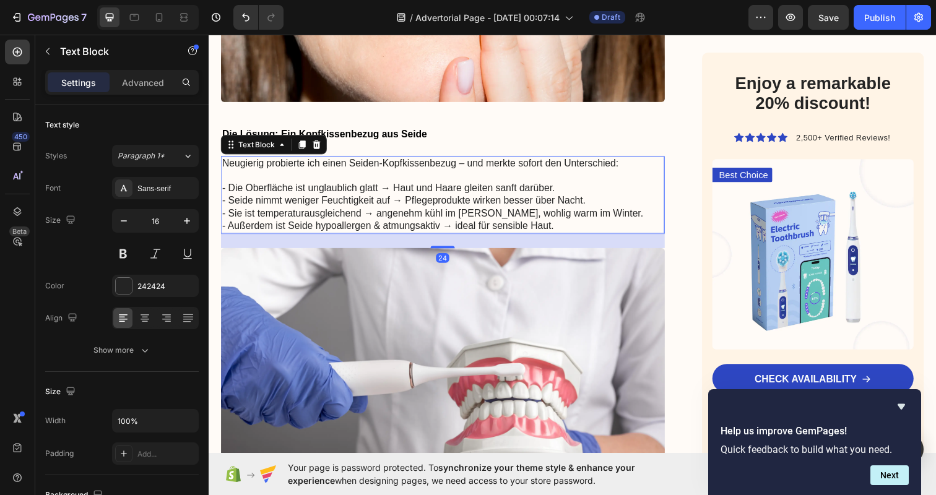
click at [352, 211] on p "- Sie ist temperaturausgleichend → angenehm kühl im [PERSON_NAME], wohlig warm …" at bounding box center [447, 217] width 451 height 13
click at [500, 198] on p "- Seide nimmt weniger Feuchtigkeit auf → Pflegeprodukte wirken besser über Nach…" at bounding box center [447, 204] width 451 height 13
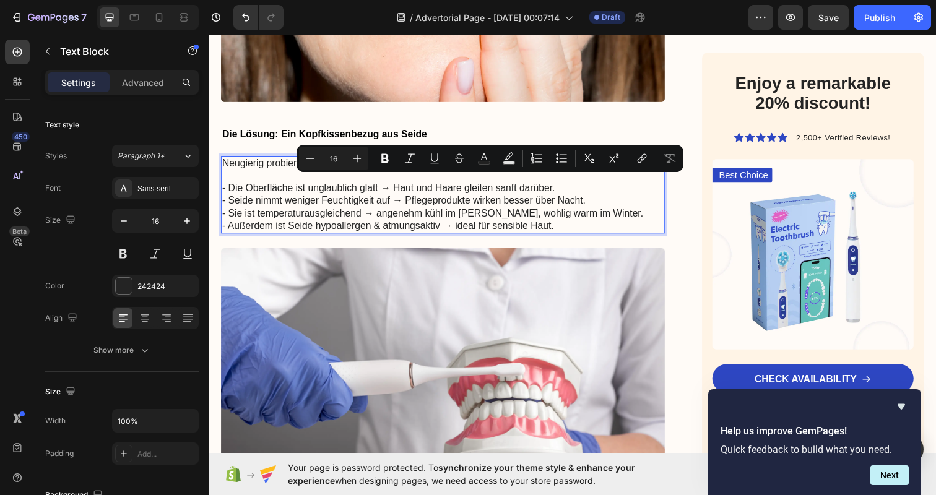
click at [582, 211] on p "- Sie ist temperaturausgleichend → angenehm kühl im [PERSON_NAME], wohlig warm …" at bounding box center [447, 217] width 451 height 13
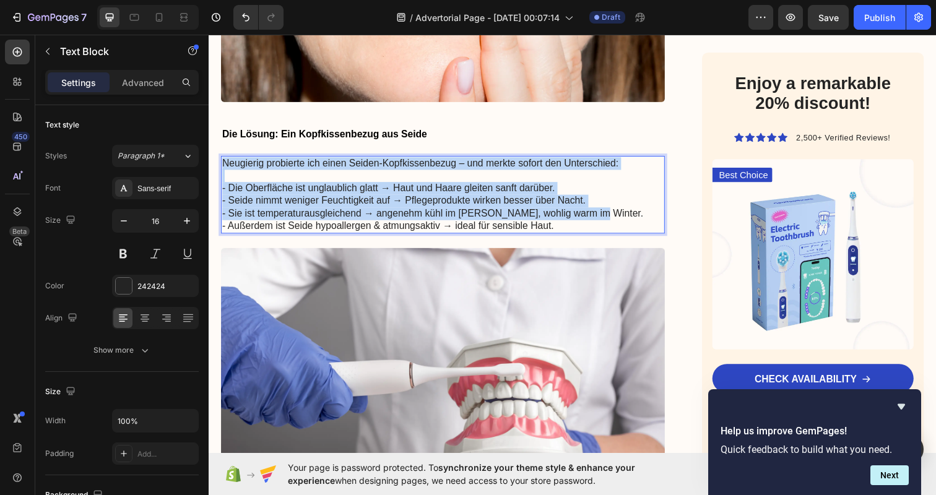
drag, startPoint x: 582, startPoint y: 203, endPoint x: 225, endPoint y: 146, distance: 361.6
click at [225, 158] on div "Neugierig probierte ich einen Seiden-Kopfkissenbezug – und merkte sofort den Un…" at bounding box center [447, 198] width 453 height 80
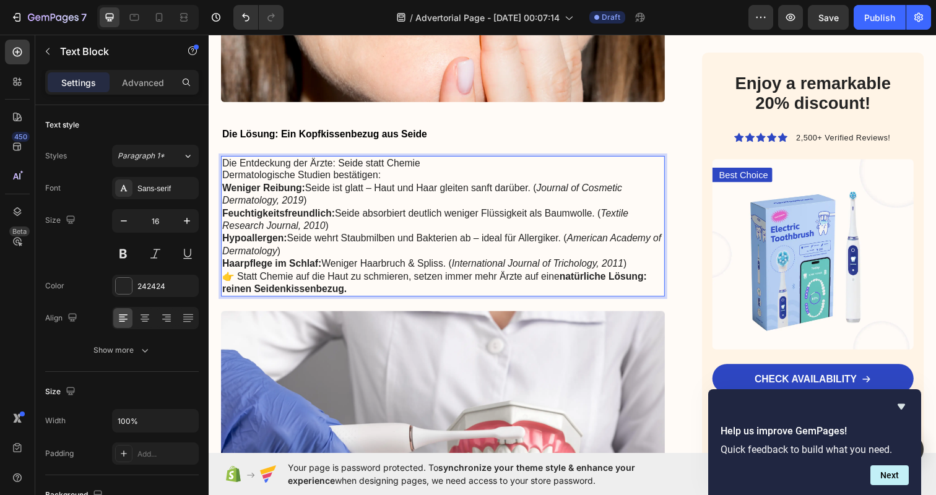
click at [435, 160] on p "Die Entdeckung der Ärzte: Seide statt Chemie" at bounding box center [447, 166] width 451 height 13
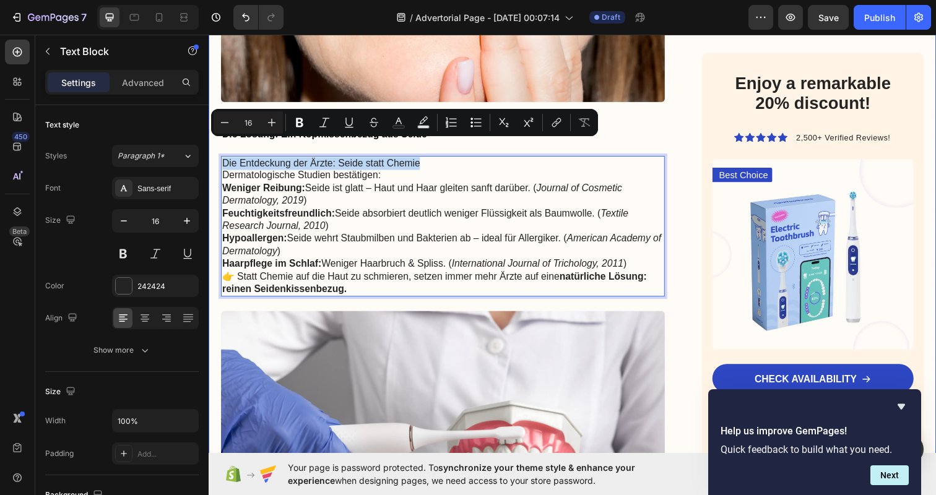
drag, startPoint x: 435, startPoint y: 149, endPoint x: 213, endPoint y: 153, distance: 222.2
click at [213, 153] on div "Advertorial Text Block Warum Dermatologen immer häufiger von Cremes abraten – u…" at bounding box center [580, 272] width 743 height 2644
copy p "Die Entdeckung der Ärzte: Seide statt Chemie"
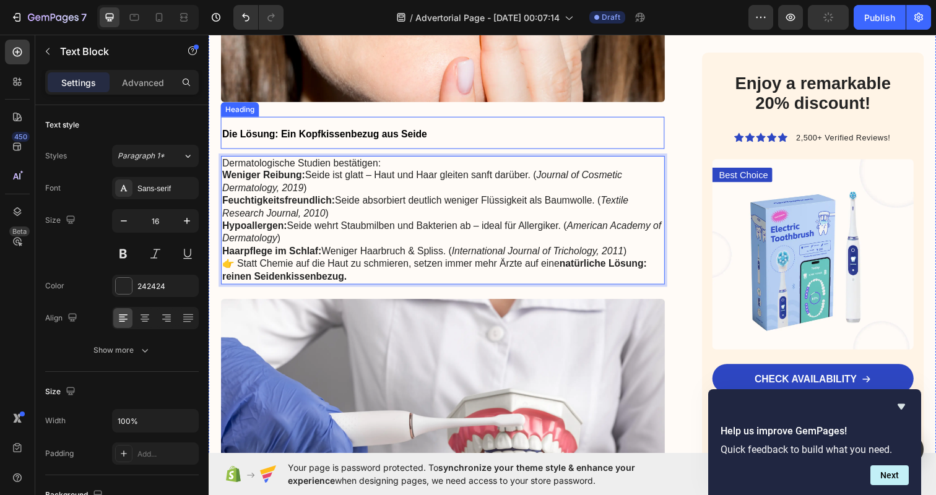
click at [293, 131] on strong "Die Lösung: Ein Kopfkissenbezug aus Seide" at bounding box center [326, 136] width 209 height 11
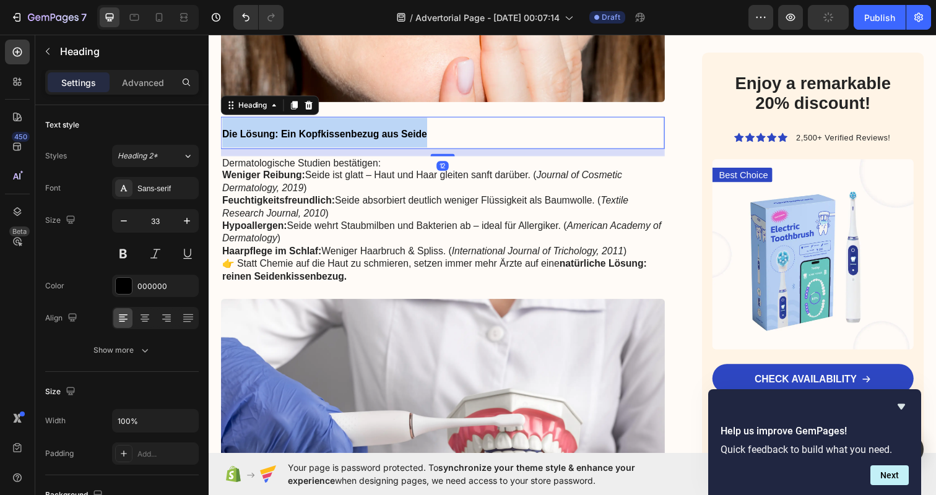
click at [293, 131] on strong "Die Lösung: Ein Kopfkissenbezug aus Seide" at bounding box center [326, 136] width 209 height 11
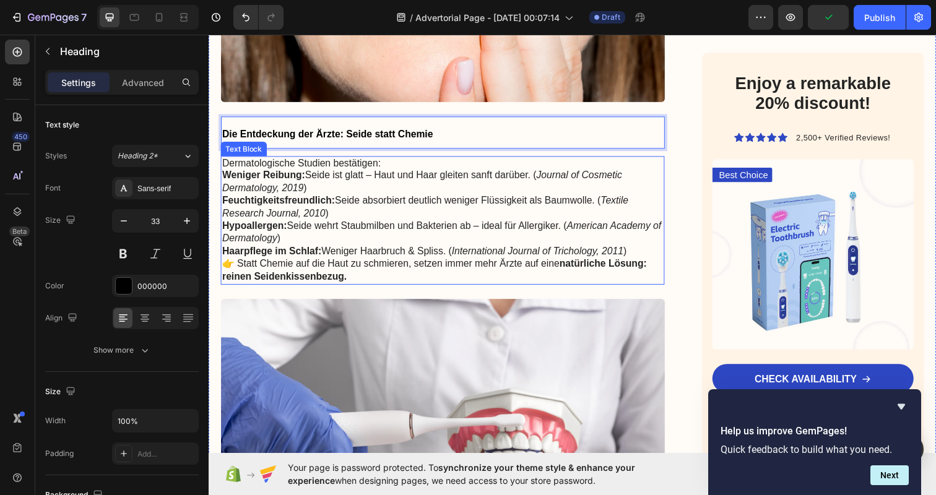
click at [426, 172] on p "Weniger Reibung: Seide ist glatt – Haut und Haar gleiten sanft darüber. ( Journ…" at bounding box center [447, 185] width 451 height 26
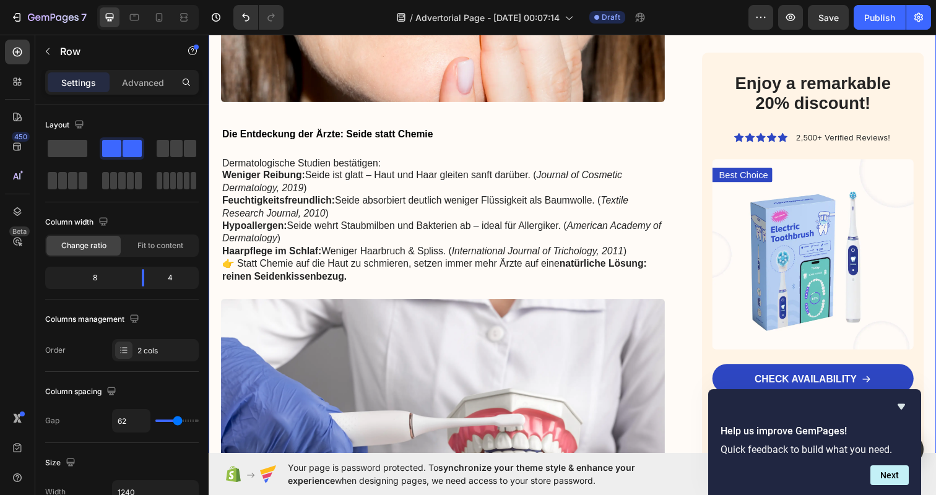
click at [684, 166] on div "Advertorial Text Block Warum Dermatologen immer häufiger von Cremes abraten – u…" at bounding box center [580, 265] width 743 height 2631
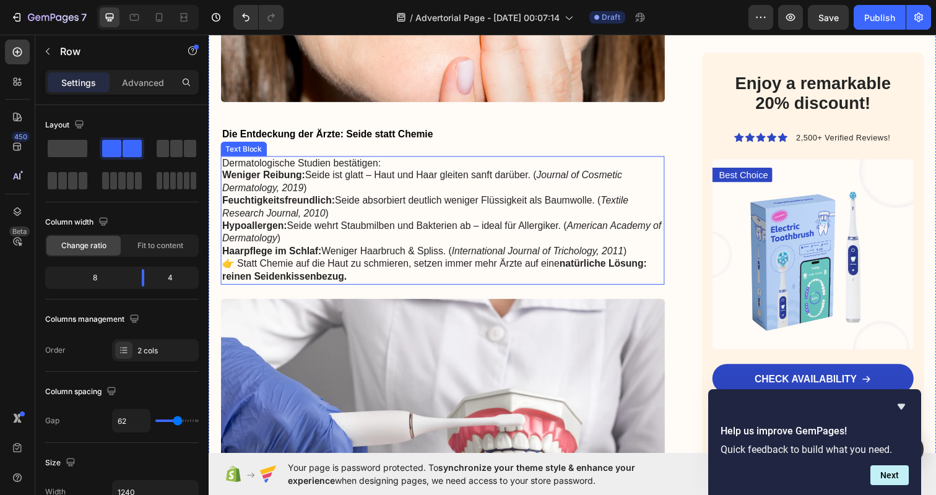
click at [403, 198] on p "Feuchtigkeitsfreundlich: Seide absorbiert deutlich weniger Flüssigkeit als Baum…" at bounding box center [447, 211] width 451 height 26
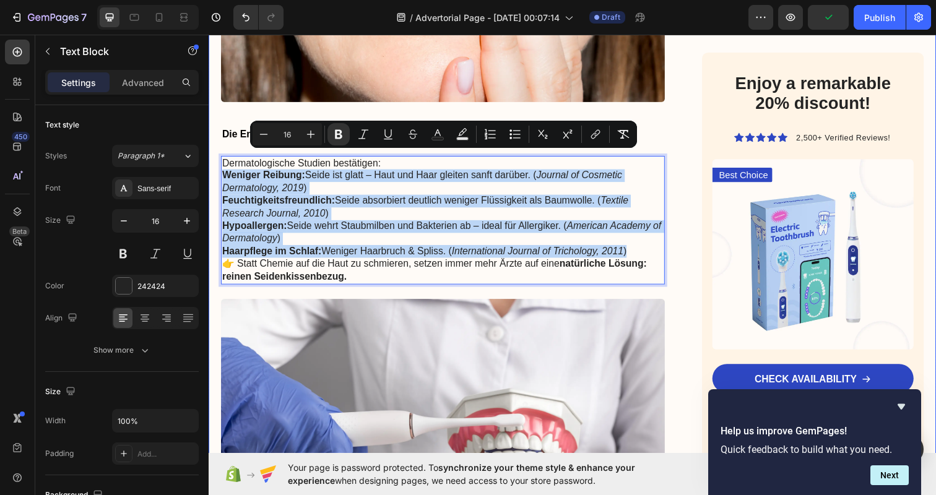
drag, startPoint x: 650, startPoint y: 235, endPoint x: 209, endPoint y: 162, distance: 447.9
click at [209, 162] on div "Advertorial Text Block Warum Dermatologen immer häufiger von Cremes abraten – u…" at bounding box center [580, 265] width 743 height 2631
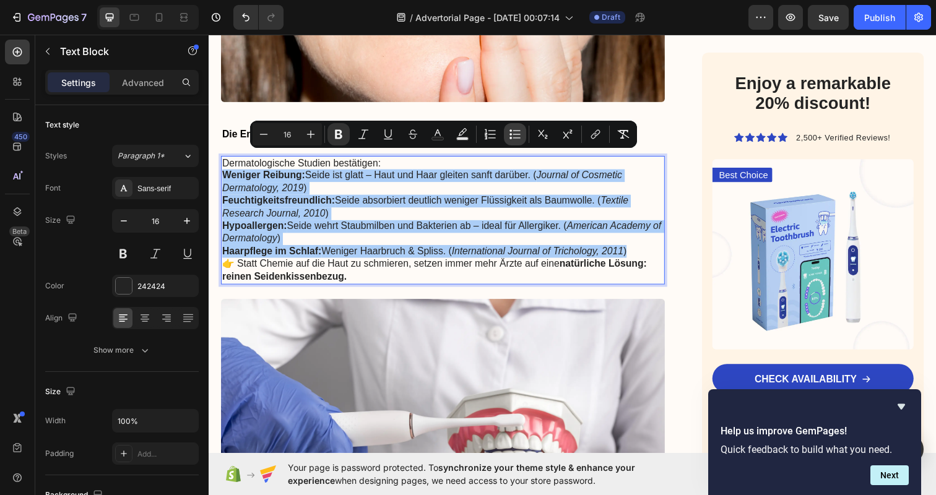
click at [513, 134] on icon "Editor contextual toolbar" at bounding box center [515, 134] width 12 height 12
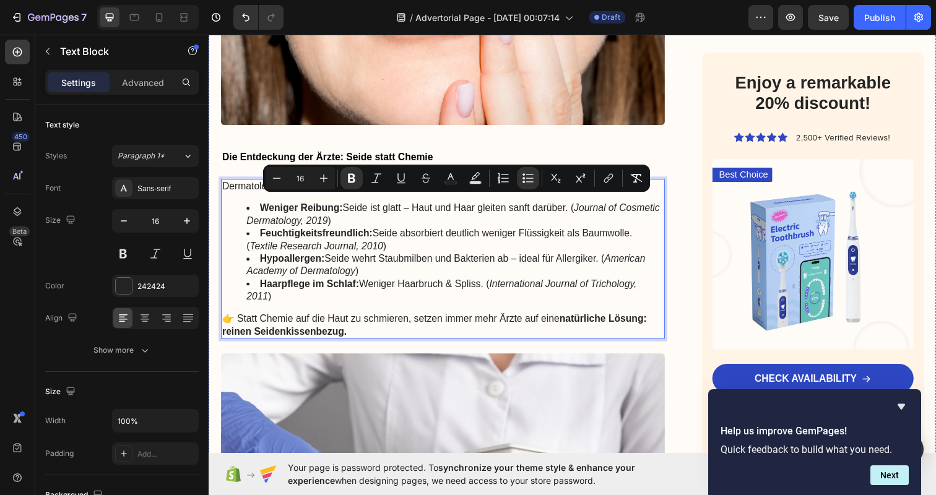
scroll to position [1196, 0]
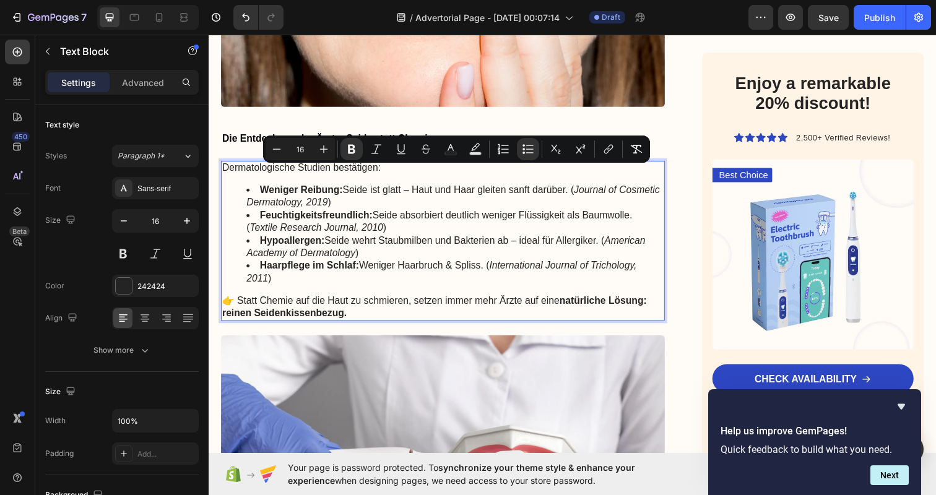
click at [438, 219] on li "Feuchtigkeitsfreundlich: Seide absorbiert deutlich weniger Flüssigkeit als Baum…" at bounding box center [460, 226] width 426 height 26
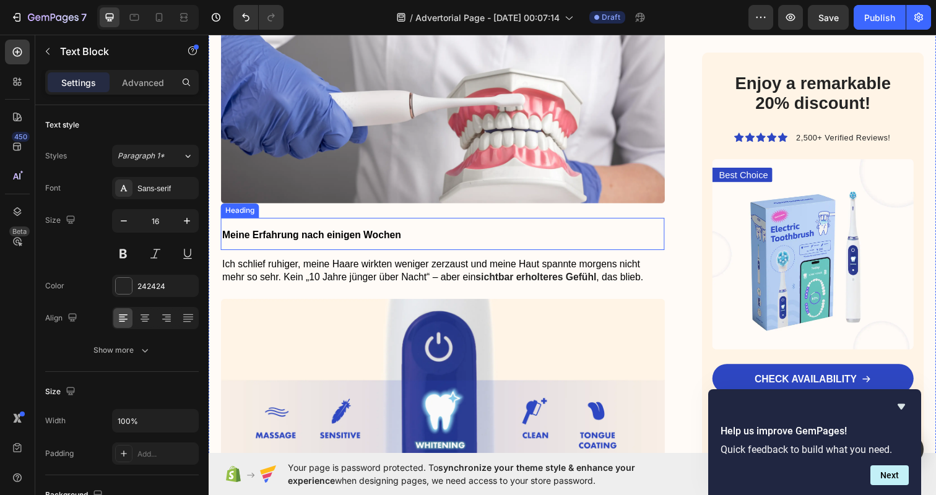
scroll to position [1562, 0]
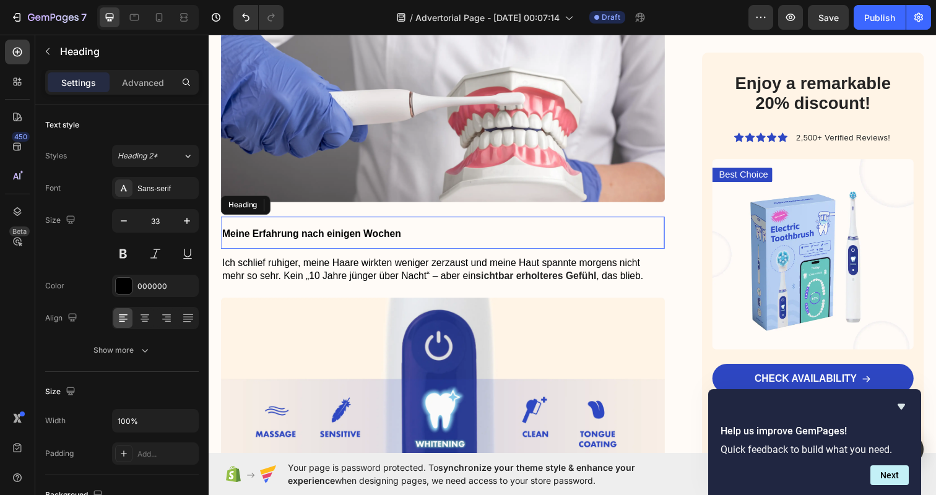
click at [399, 233] on span "Meine Erfahrung nach einigen Wochen" at bounding box center [313, 238] width 183 height 11
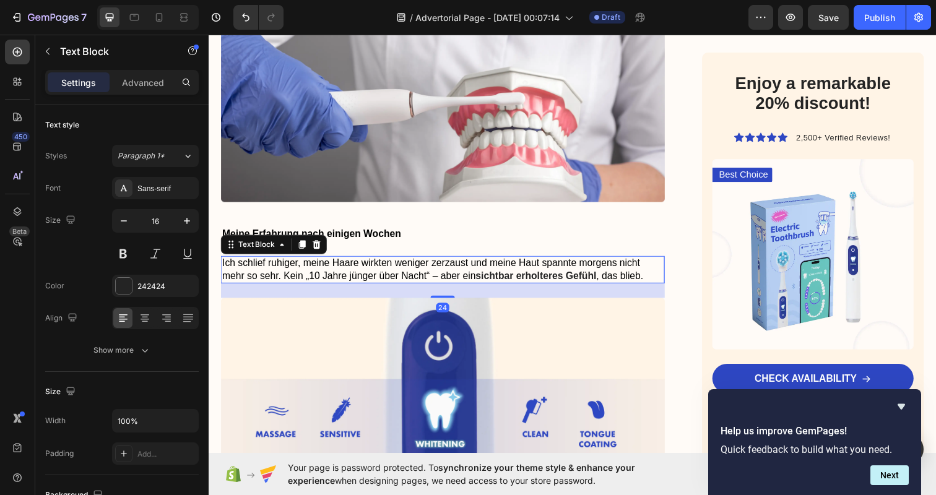
click at [361, 262] on span "Ich schlief ruhiger, meine Haare wirkten weniger zerzaust und meine Haut spannt…" at bounding box center [435, 274] width 426 height 24
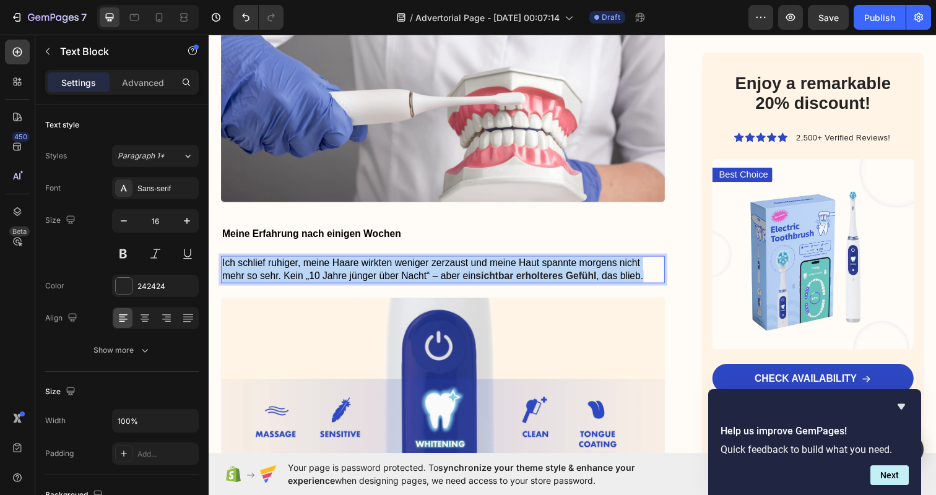
click at [361, 262] on span "Ich schlief ruhiger, meine Haare wirkten weniger zerzaust und meine Haut spannt…" at bounding box center [435, 274] width 426 height 24
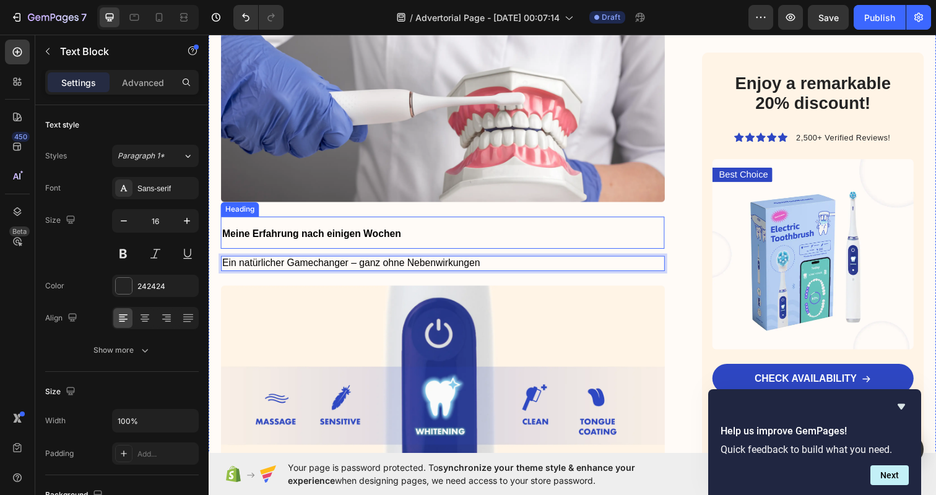
click at [392, 233] on span "Meine Erfahrung nach einigen Wochen" at bounding box center [313, 238] width 183 height 11
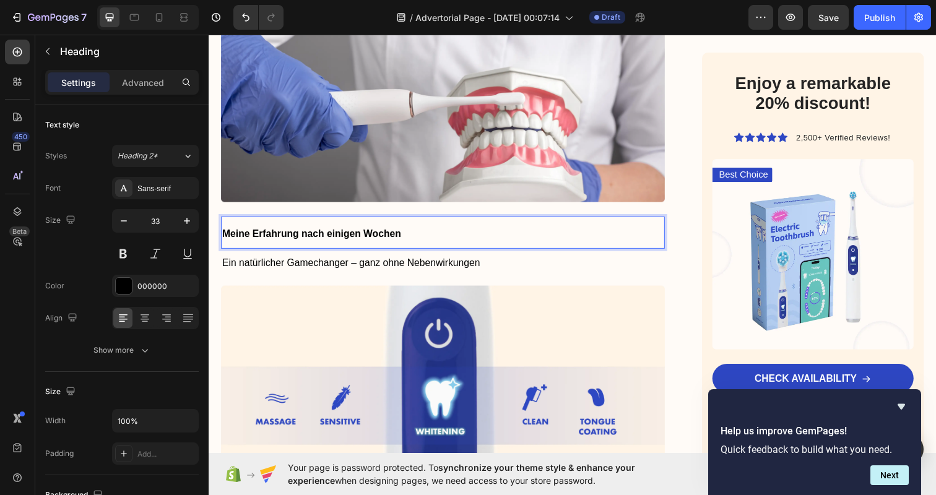
click at [392, 233] on span "Meine Erfahrung nach einigen Wochen" at bounding box center [313, 238] width 183 height 11
click at [420, 262] on span "Ein natürlicher Gamechanger – ganz ohne Nebenwirkungen" at bounding box center [353, 267] width 263 height 11
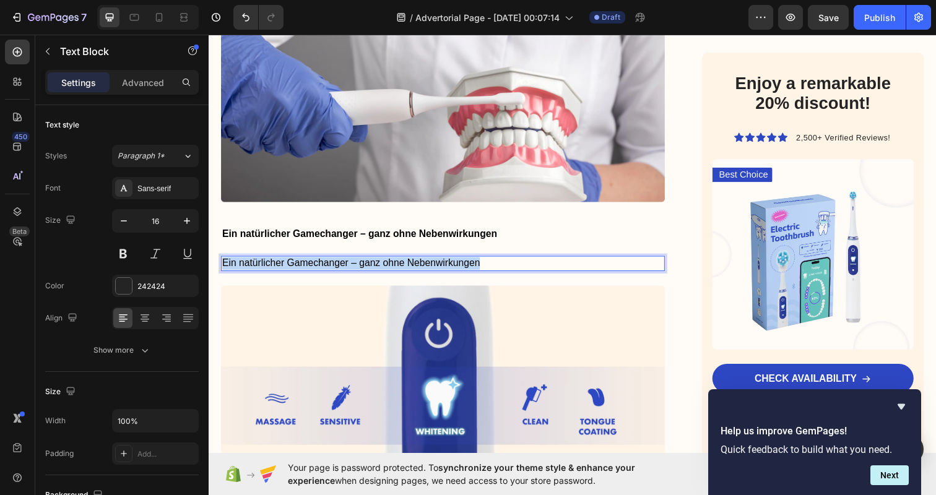
click at [420, 262] on span "Ein natürlicher Gamechanger – ganz ohne Nebenwirkungen" at bounding box center [353, 267] width 263 height 11
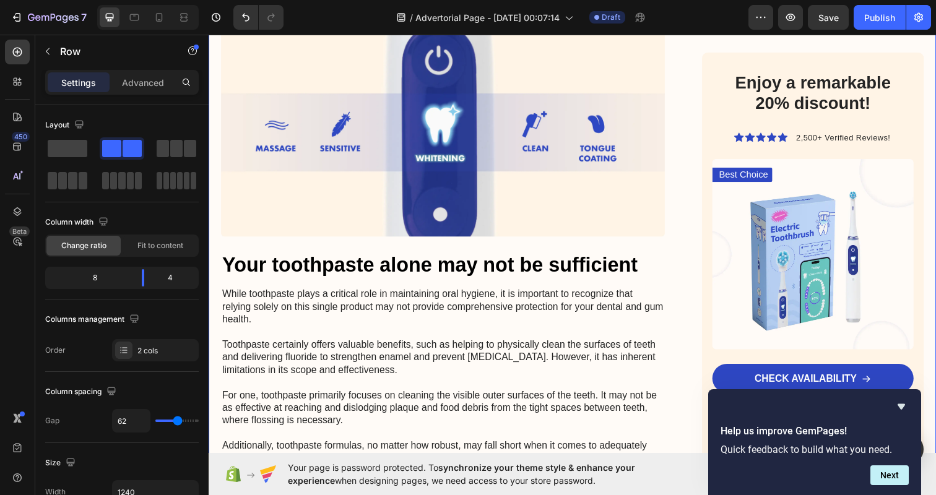
scroll to position [2000, 0]
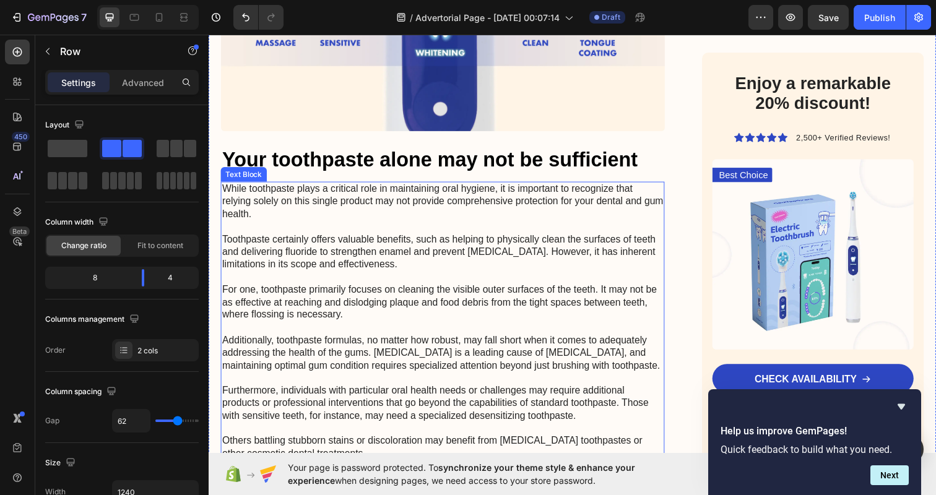
click at [395, 251] on p "While toothpaste plays a critical role in maintaining oral hygiene, it is impor…" at bounding box center [447, 366] width 451 height 360
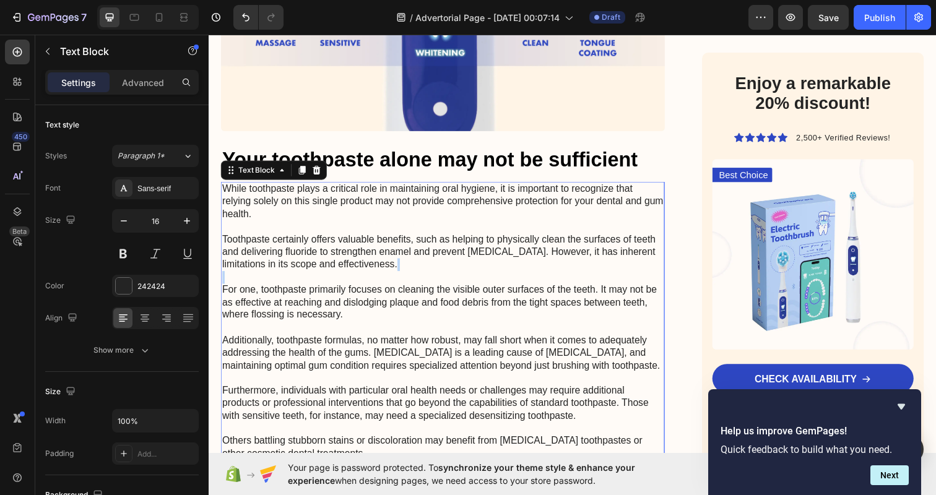
click at [395, 251] on p "While toothpaste plays a critical role in maintaining oral hygiene, it is impor…" at bounding box center [447, 366] width 451 height 360
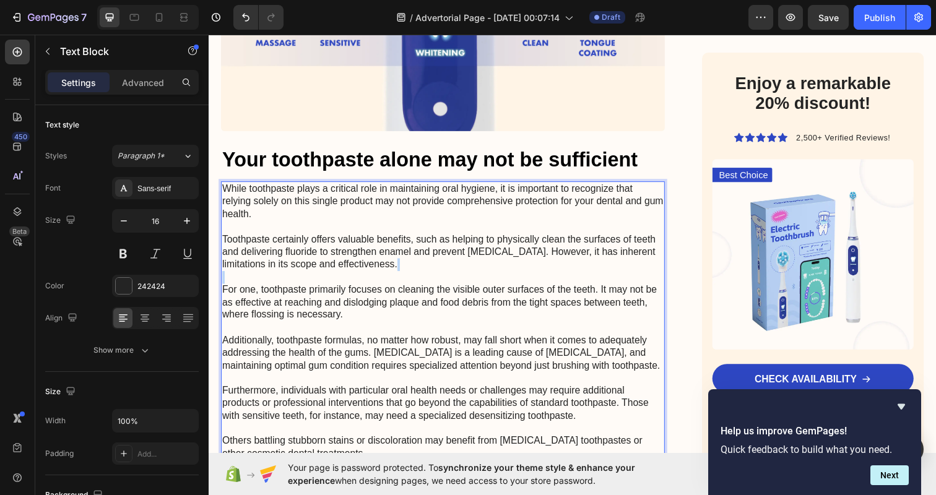
click at [382, 186] on p "While toothpaste plays a critical role in maintaining oral hygiene, it is impor…" at bounding box center [447, 366] width 451 height 360
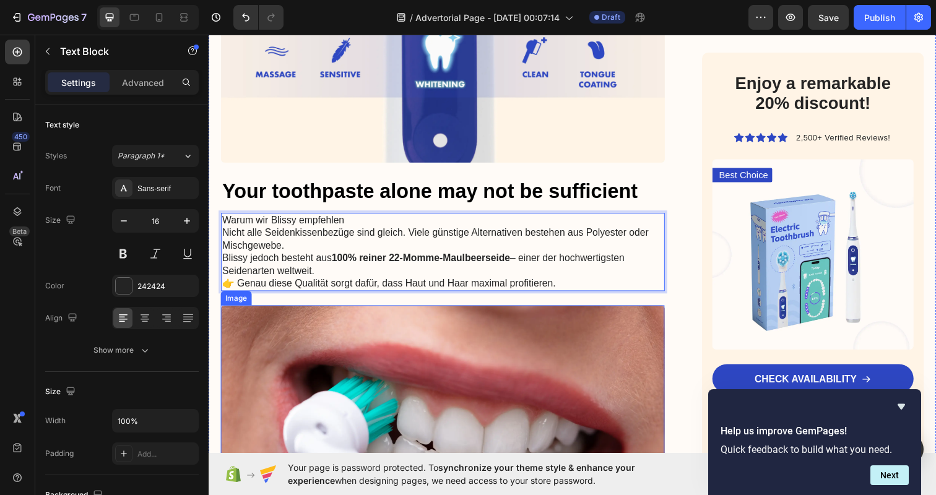
scroll to position [1930, 0]
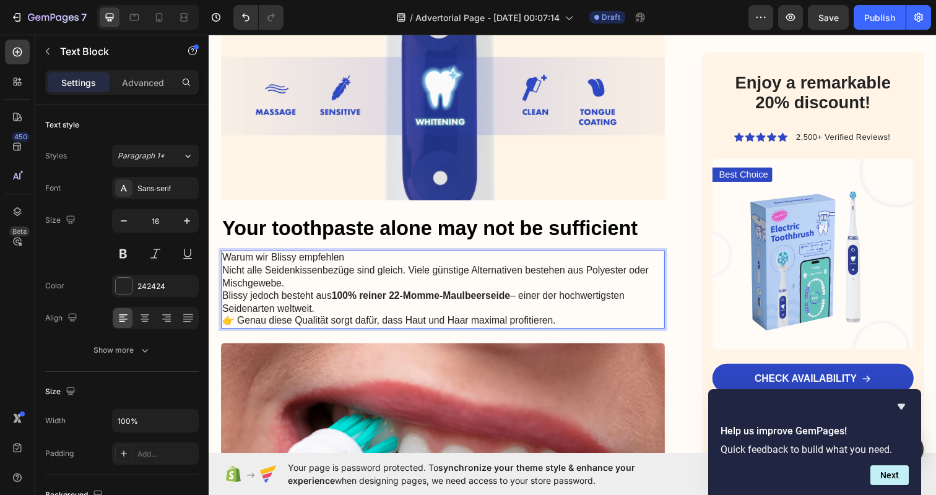
click at [348, 256] on p "Warum wir Blissy empfehlen" at bounding box center [447, 262] width 451 height 13
drag, startPoint x: 348, startPoint y: 234, endPoint x: 193, endPoint y: 233, distance: 155.3
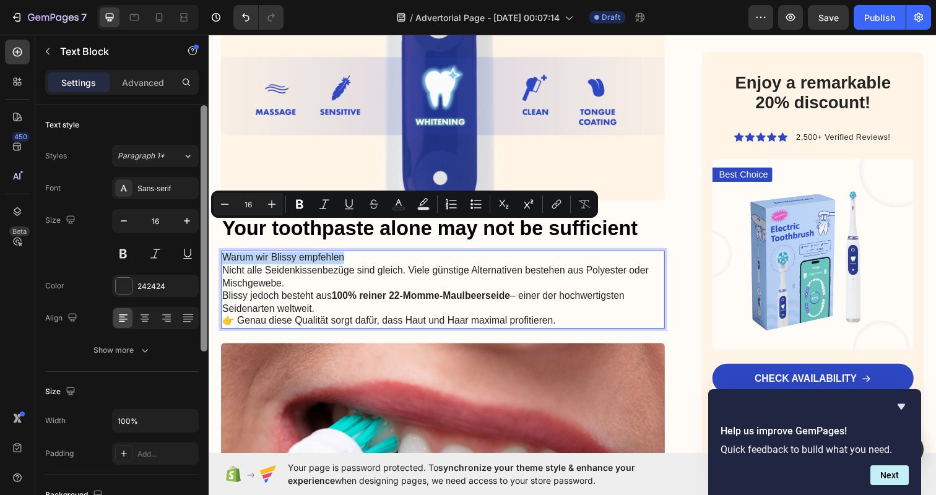
copy p "Warum wir Blissy empfehlen"
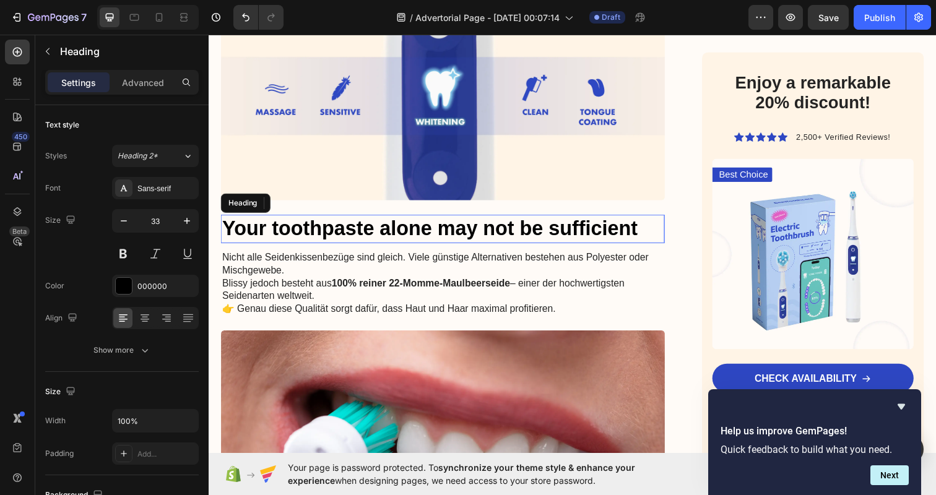
click at [490, 218] on h2 "Your toothpaste alone may not be sufficient" at bounding box center [447, 232] width 453 height 29
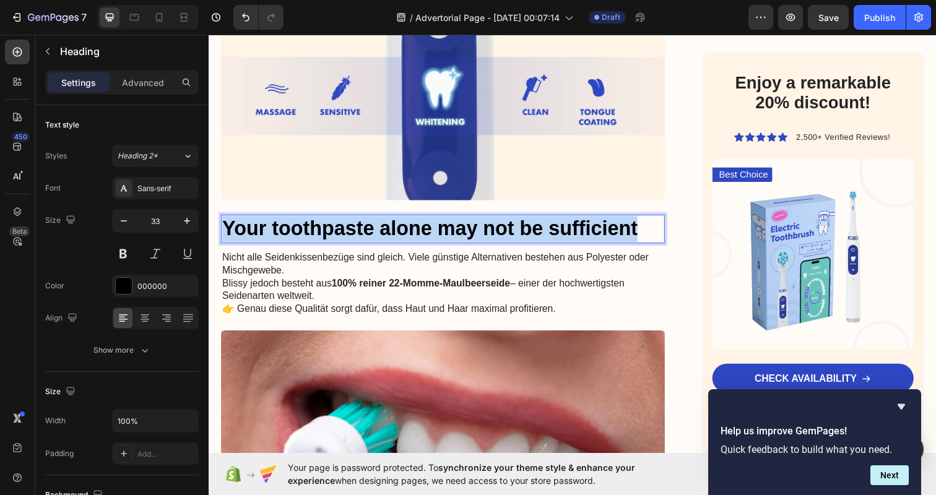
click at [490, 220] on p "Your toothpaste alone may not be sufficient" at bounding box center [447, 233] width 451 height 27
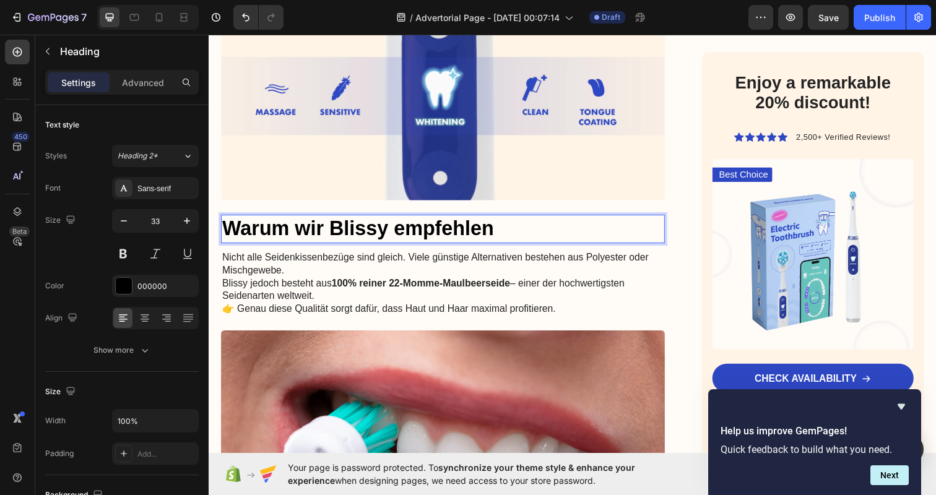
click at [354, 220] on p "Warum wir Blissy empfehlen" at bounding box center [447, 233] width 451 height 27
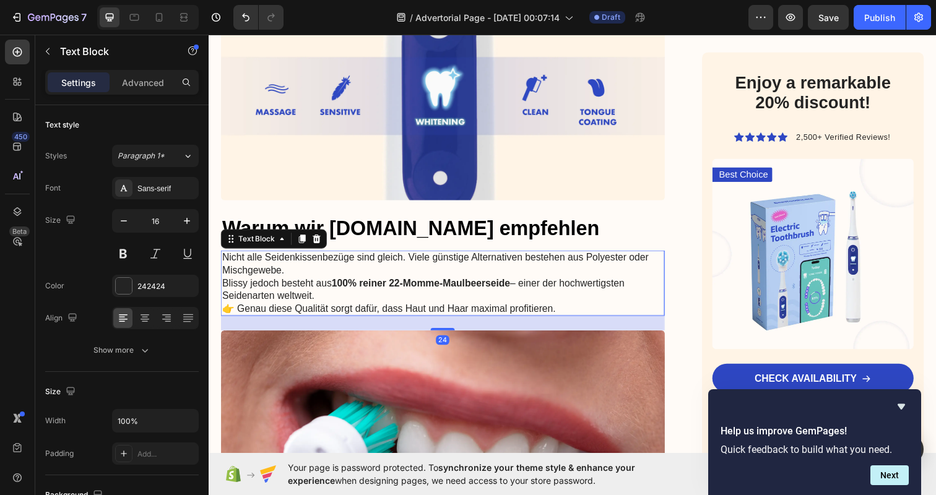
click at [493, 264] on p "Nicht alle Seidenkissenbezüge sind gleich. Viele günstige Alternativen bestehen…" at bounding box center [447, 281] width 451 height 51
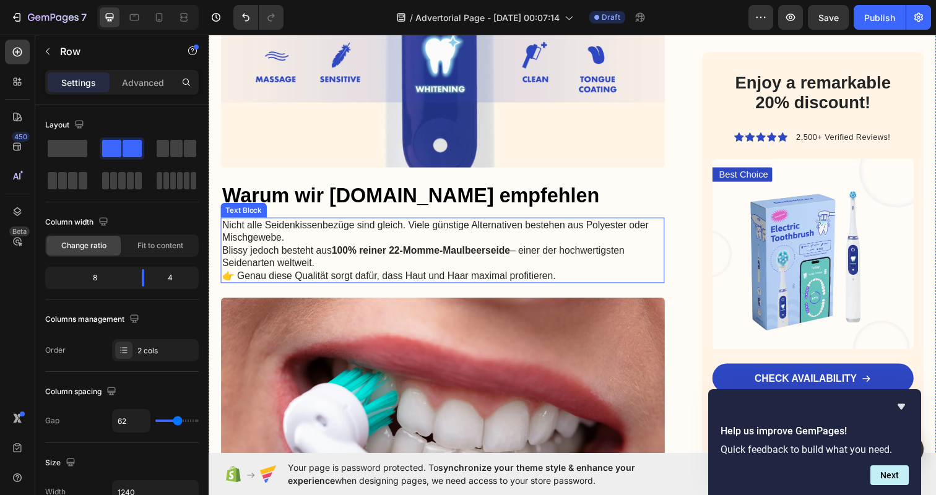
scroll to position [1964, 0]
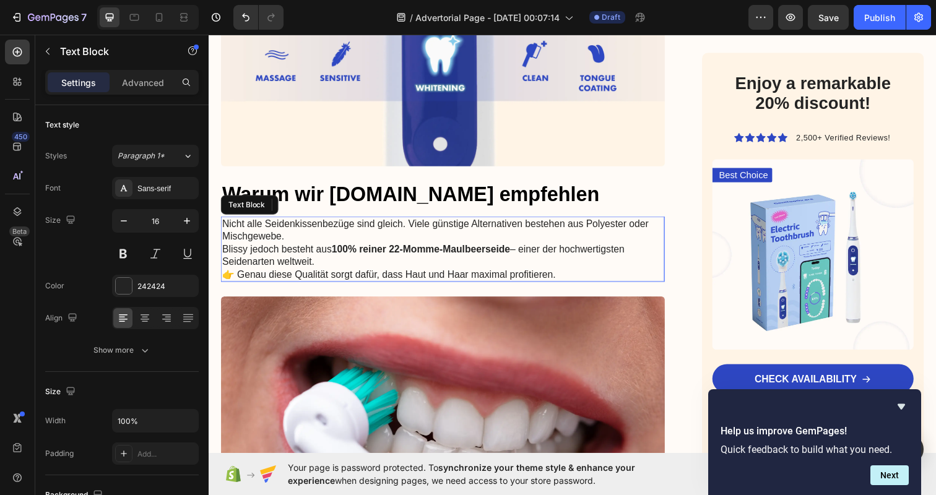
click at [247, 228] on p "Nicht alle Seidenkissenbezüge sind gleich. Viele günstige Alternativen bestehen…" at bounding box center [447, 247] width 451 height 51
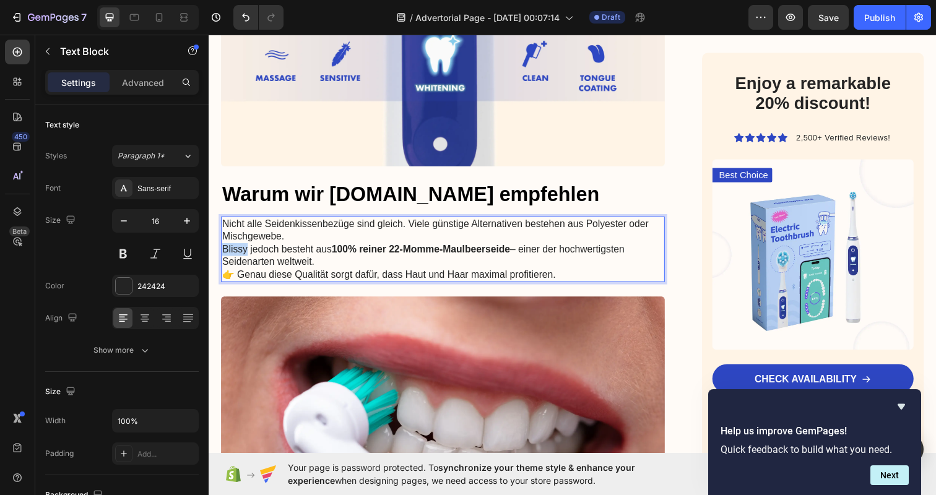
click at [231, 222] on p "Nicht alle Seidenkissenbezüge sind gleich. Viele günstige Alternativen bestehen…" at bounding box center [447, 247] width 451 height 51
click at [375, 230] on p "Nicht alle Seidenkissenbezüge sind gleich. Viele günstige Alternativen bestehen…" at bounding box center [447, 247] width 451 height 51
click at [456, 248] on strong "100% reiner 22-Momme-Maulbeerseide" at bounding box center [478, 253] width 182 height 11
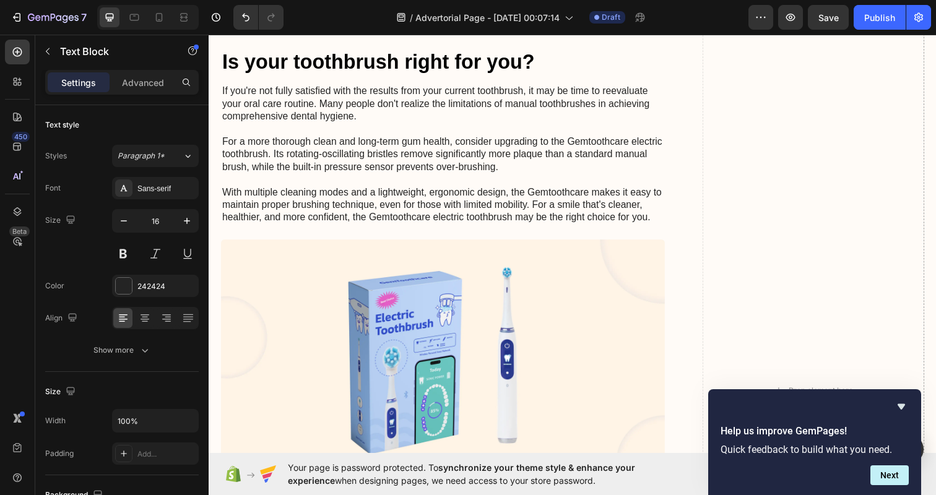
scroll to position [3263, 0]
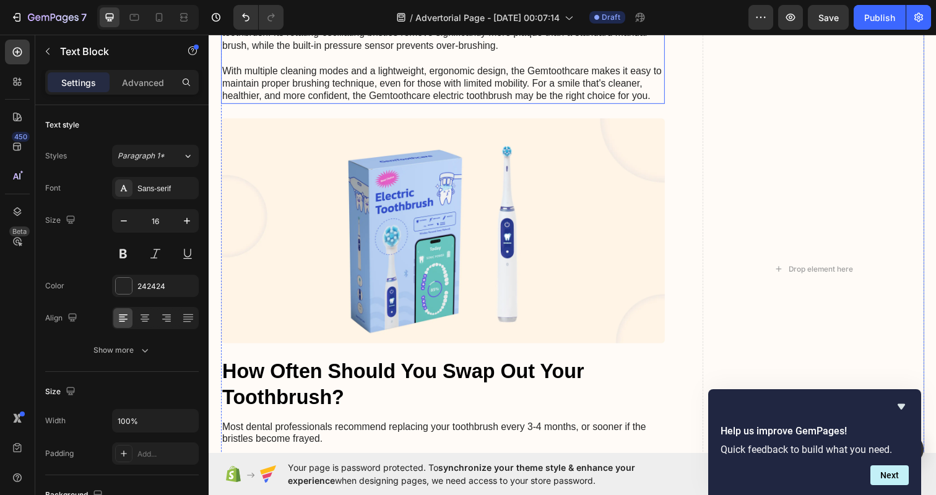
click at [451, 104] on p "If you're not fully satisfied with the results from your current toothbrush, it…" at bounding box center [447, 33] width 451 height 142
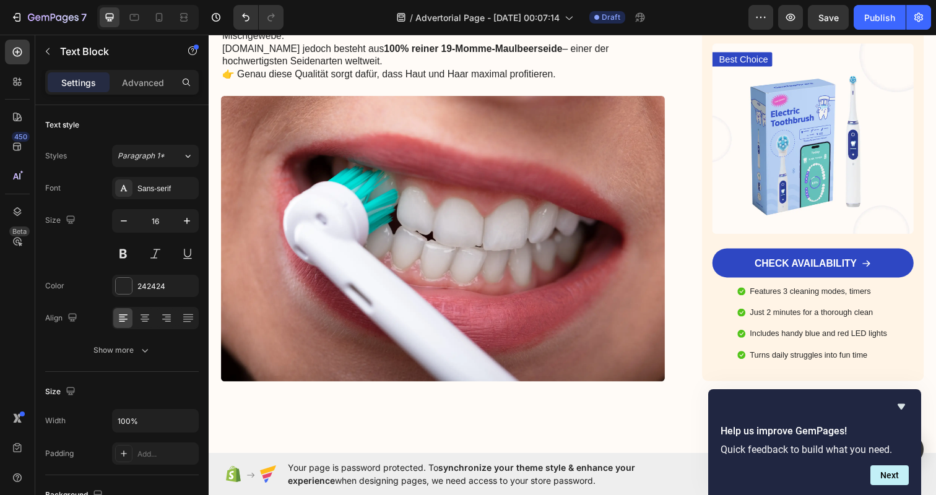
scroll to position [2187, 0]
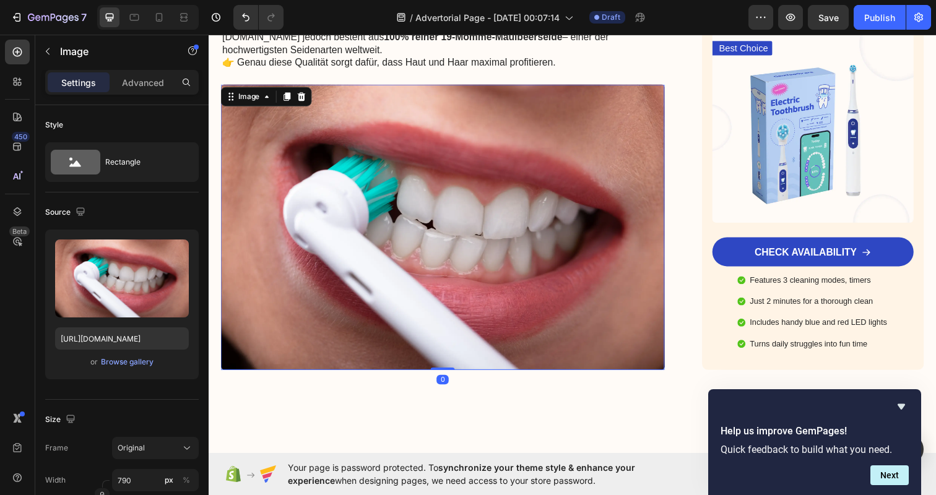
click at [480, 165] on img at bounding box center [447, 230] width 453 height 291
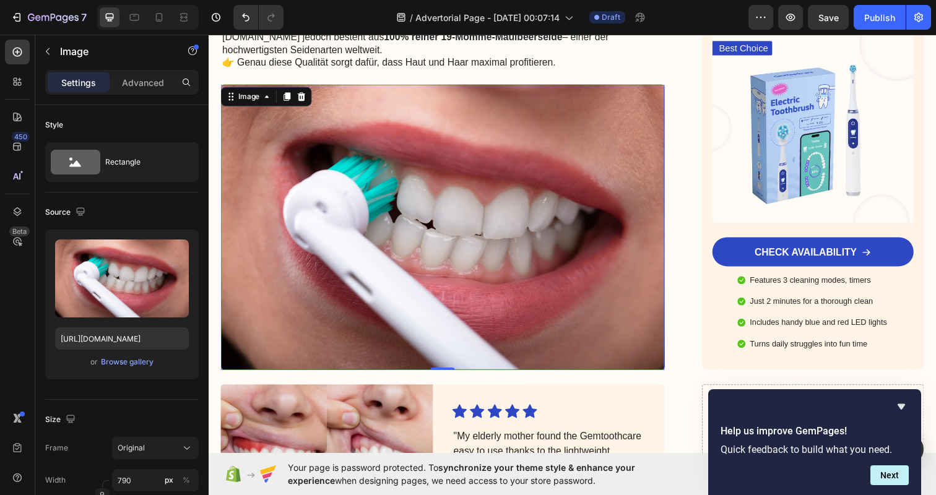
click at [480, 165] on img at bounding box center [447, 230] width 453 height 291
click at [304, 93] on icon at bounding box center [304, 97] width 8 height 9
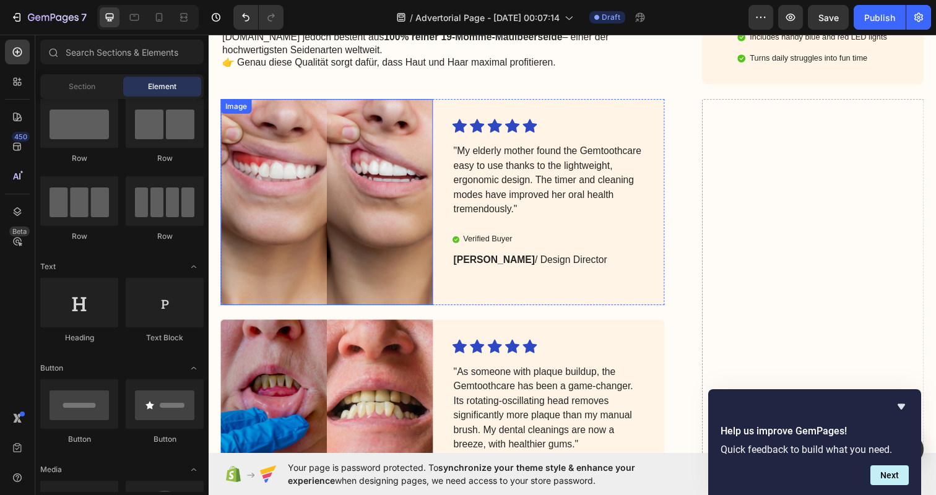
click at [311, 101] on img at bounding box center [329, 205] width 217 height 210
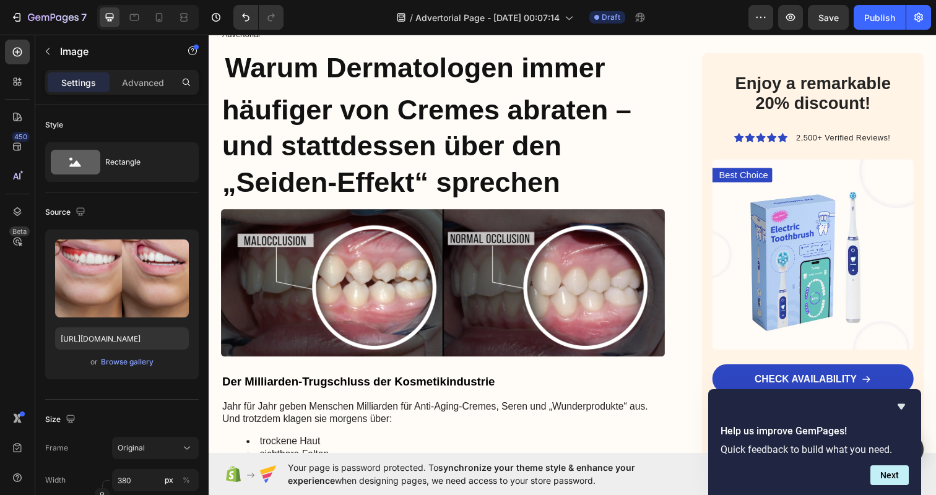
scroll to position [93, 0]
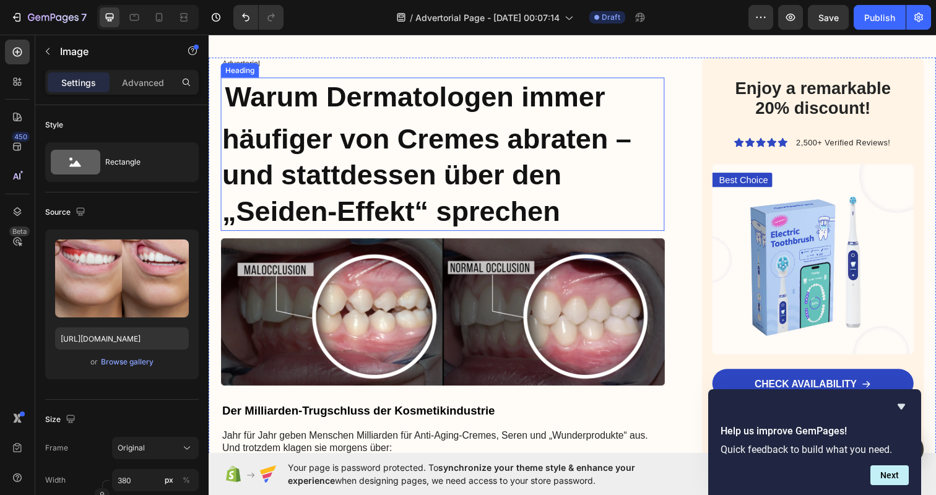
click at [245, 102] on strong "Warum Dermatologen immer häufiger von Cremes abraten – und stattdessen über den…" at bounding box center [431, 156] width 418 height 149
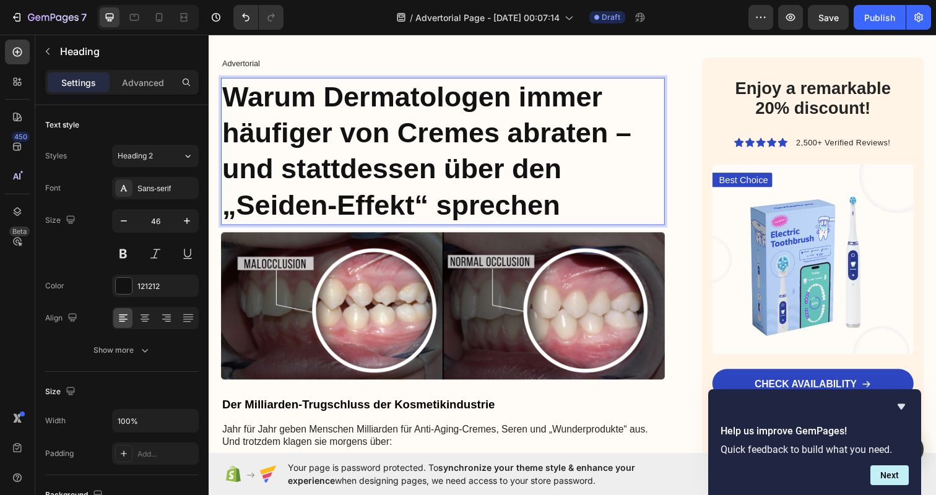
click at [245, 102] on strong "Warum Dermatologen immer häufiger von Cremes abraten – und stattdessen über den…" at bounding box center [431, 153] width 418 height 143
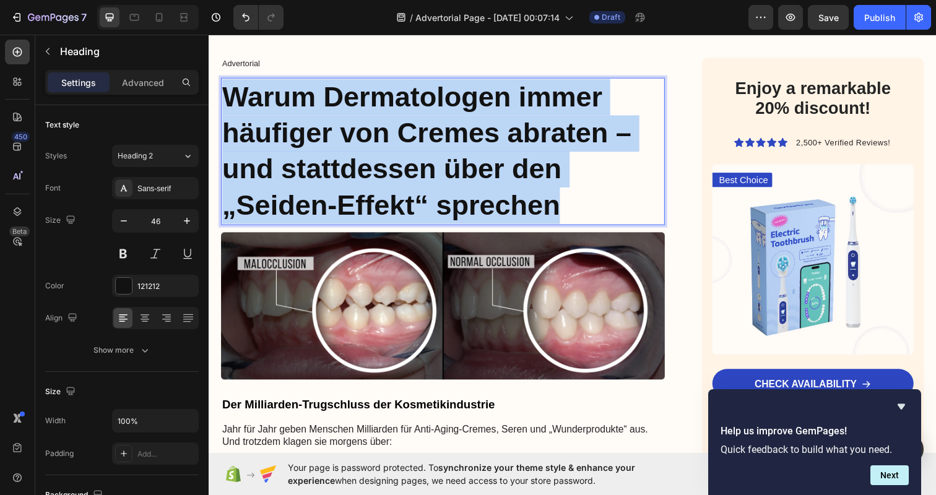
drag, startPoint x: 245, startPoint y: 102, endPoint x: 572, endPoint y: 197, distance: 340.2
click at [572, 197] on p "Warum Dermatologen immer häufiger von Cremes abraten – und stattdessen über den…" at bounding box center [447, 154] width 451 height 148
copy strong "Warum Dermatologen immer häufiger von Cremes abraten – und stattdessen über den…"
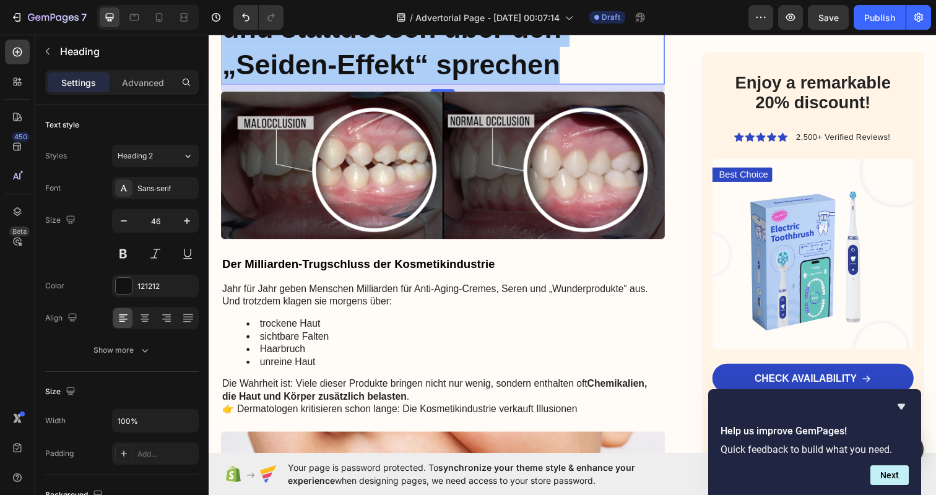
scroll to position [239, 0]
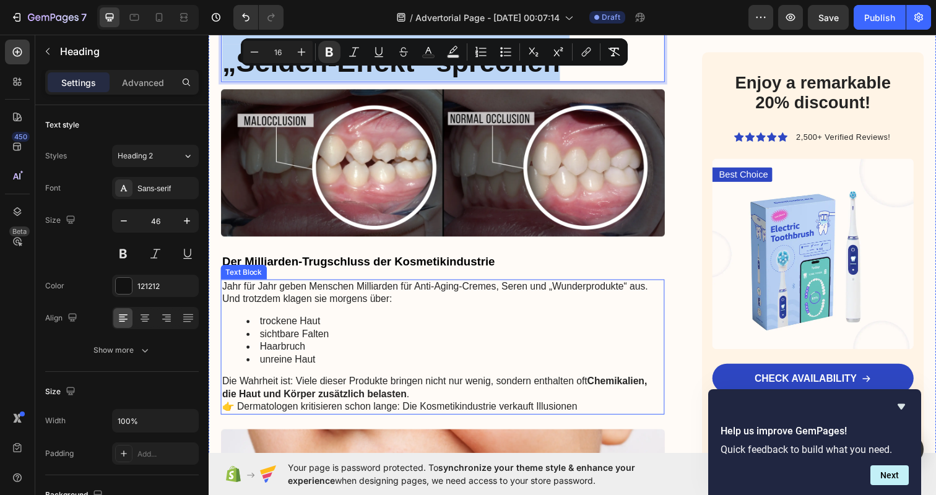
click at [468, 391] on p "Die Wahrheit ist: Viele dieser Produkte bringen nicht nur wenig, sondern enthal…" at bounding box center [447, 395] width 451 height 26
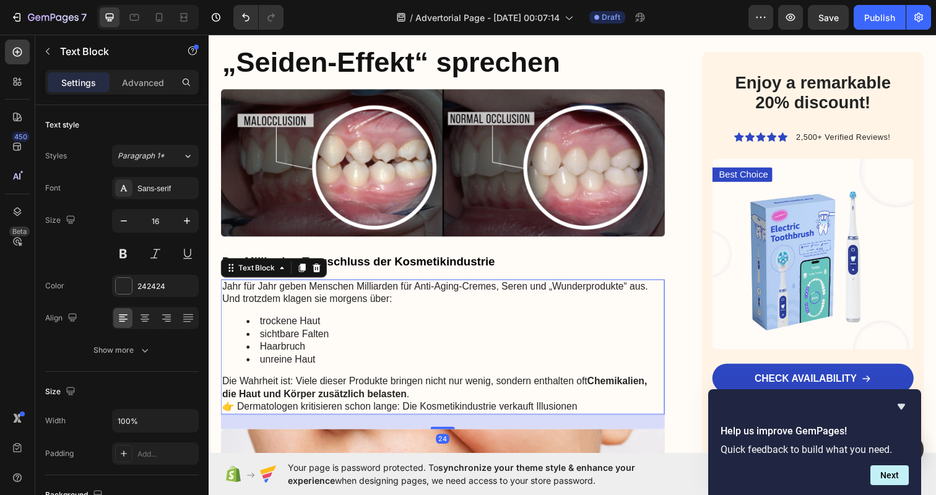
click at [468, 391] on p "Die Wahrheit ist: Viele dieser Produkte bringen nicht nur wenig, sondern enthal…" at bounding box center [447, 395] width 451 height 26
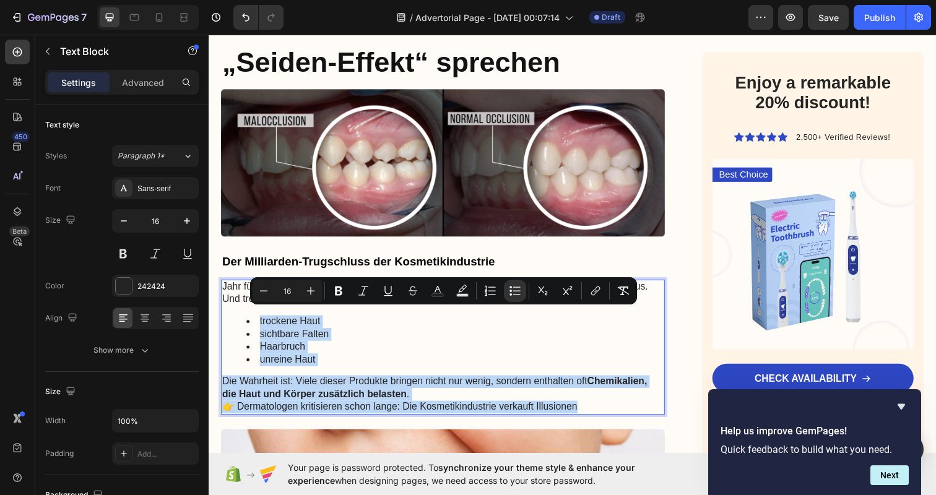
drag, startPoint x: 590, startPoint y: 403, endPoint x: 225, endPoint y: 308, distance: 378.0
click at [225, 308] on div "Jahr für Jahr geben Menschen Milliarden für Anti-Aging-Cremes, Seren und „Wunde…" at bounding box center [447, 354] width 453 height 138
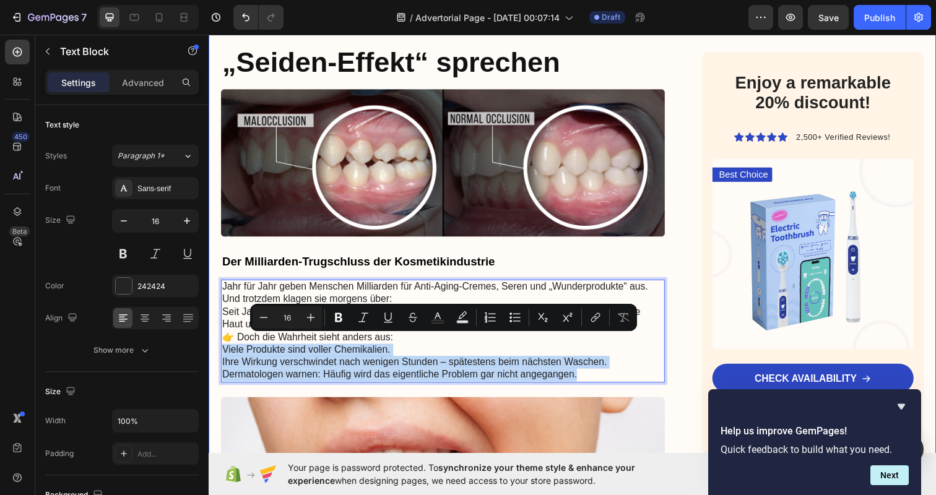
drag, startPoint x: 585, startPoint y: 373, endPoint x: 211, endPoint y: 349, distance: 374.5
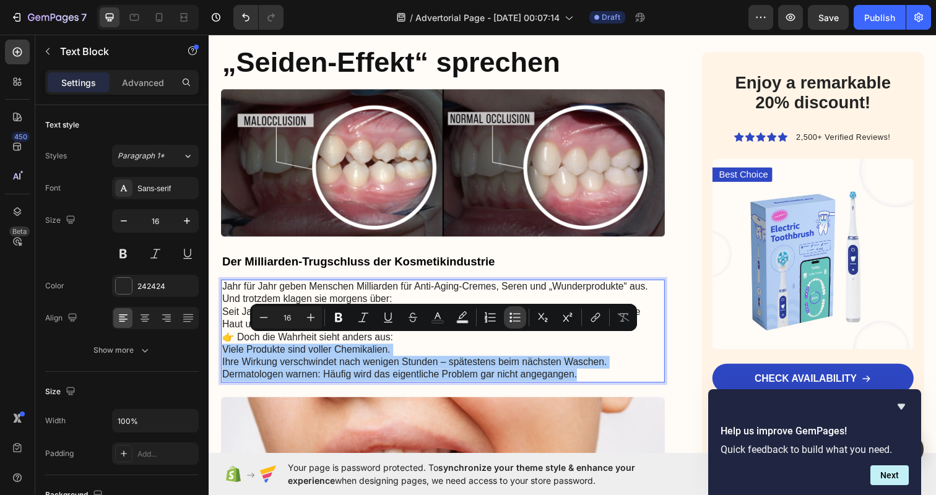
click at [516, 320] on icon "Editor contextual toolbar" at bounding box center [515, 317] width 12 height 12
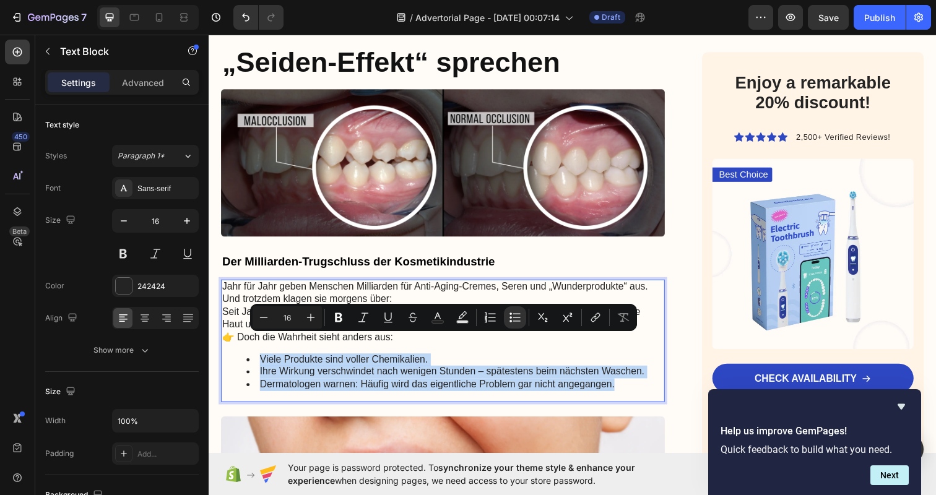
click at [386, 386] on li "Dermatologen warnen: Häufig wird das eigentliche Problem gar nicht angegangen." at bounding box center [460, 392] width 426 height 13
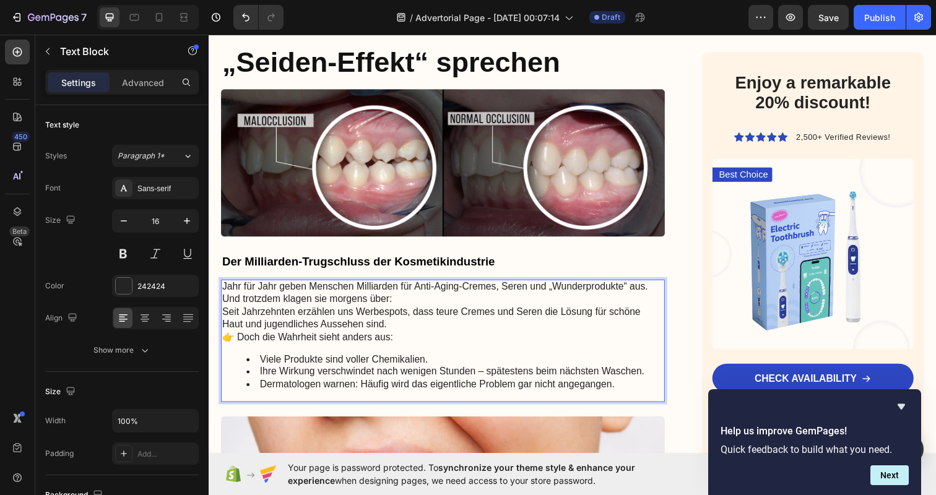
click at [490, 318] on p "Seit Jahrzehnten erzählen uns Werbespots, dass teure Cremes und Seren die Lösun…" at bounding box center [447, 324] width 451 height 26
click at [482, 324] on p "Seit Jahrzehnten erzählen uns Werbespots, dass teure Cremes und Seren die Lösun…" at bounding box center [447, 324] width 451 height 26
click at [621, 321] on p "Seit Jahrzehnten erzählen uns Werbespots, dass teure Cremes und Seren die Lösun…" at bounding box center [447, 324] width 451 height 26
click at [529, 323] on p "Seit Jahrzehnten erzählen uns Werbespots, dass teure Cremes und Seren die Lösun…" at bounding box center [447, 324] width 451 height 26
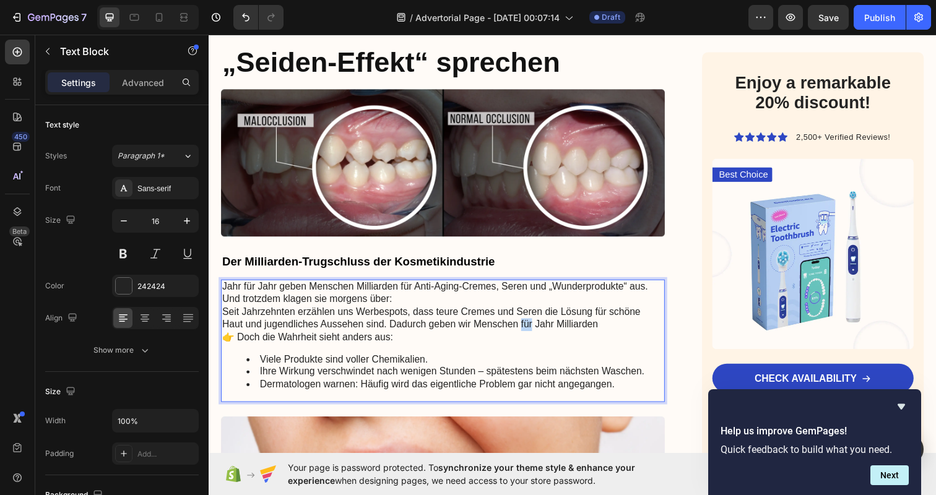
click at [529, 323] on p "Seit Jahrzehnten erzählen uns Werbespots, dass teure Cremes und Seren die Lösun…" at bounding box center [447, 324] width 451 height 26
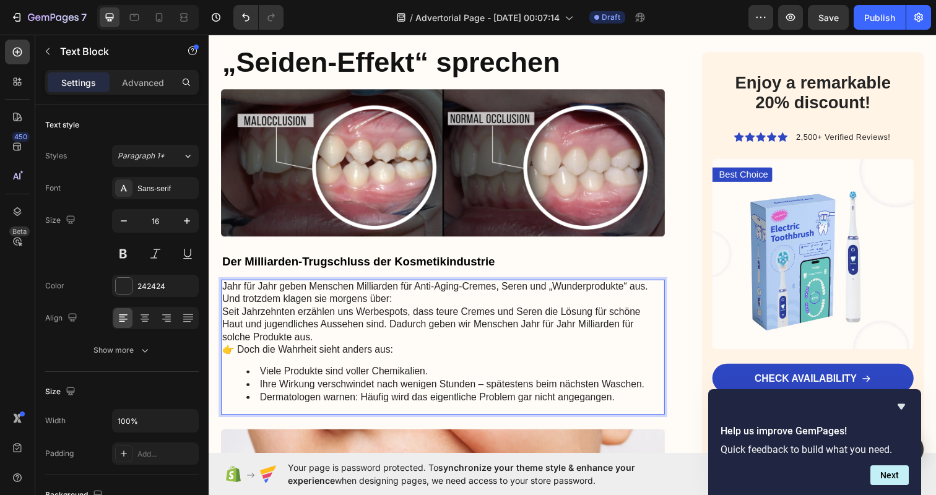
click at [411, 298] on p "Jahr für Jahr geben Menschen Milliarden für Anti-Aging-Cremes, Seren und „Wunde…" at bounding box center [447, 299] width 451 height 26
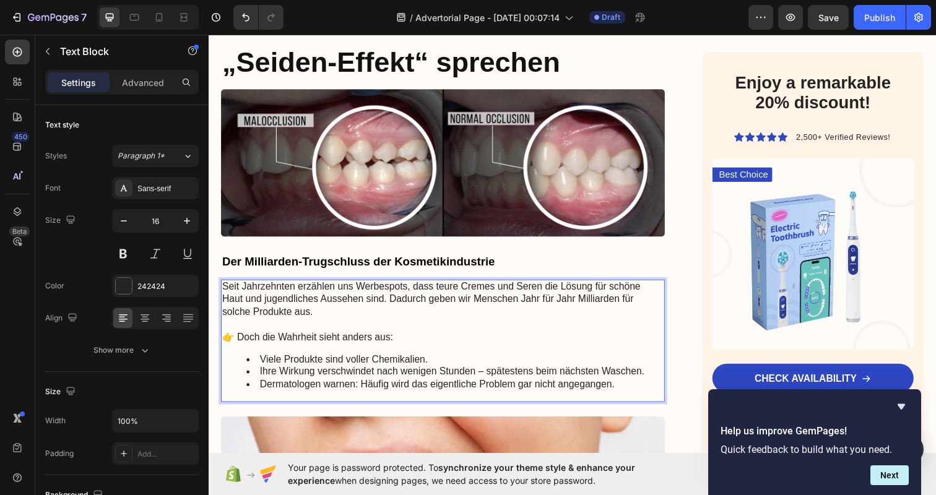
click at [410, 346] on div "Seit Jahrzehnten erzählen uns Werbespots, dass teure Cremes und Seren die Lösun…" at bounding box center [447, 347] width 453 height 125
click at [515, 313] on p "Seit Jahrzehnten erzählen uns Werbespots, dass teure Cremes und Seren die Lösun…" at bounding box center [447, 305] width 451 height 38
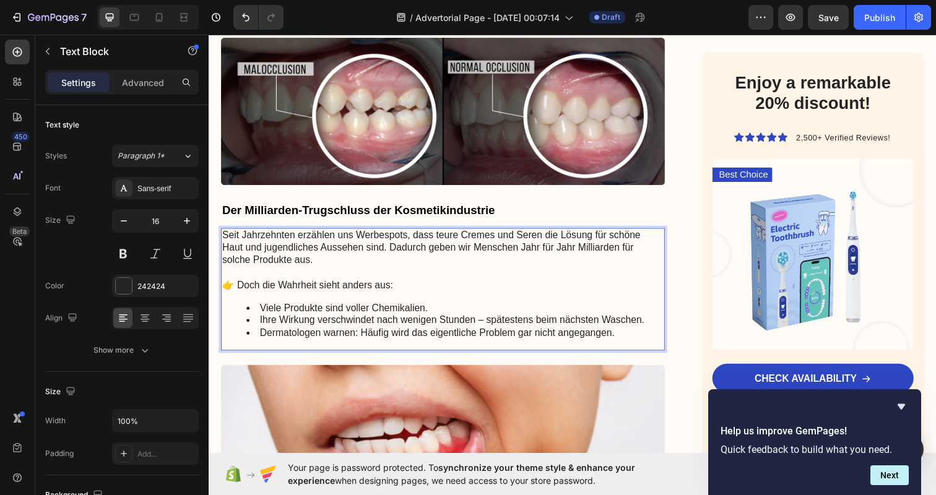
scroll to position [300, 0]
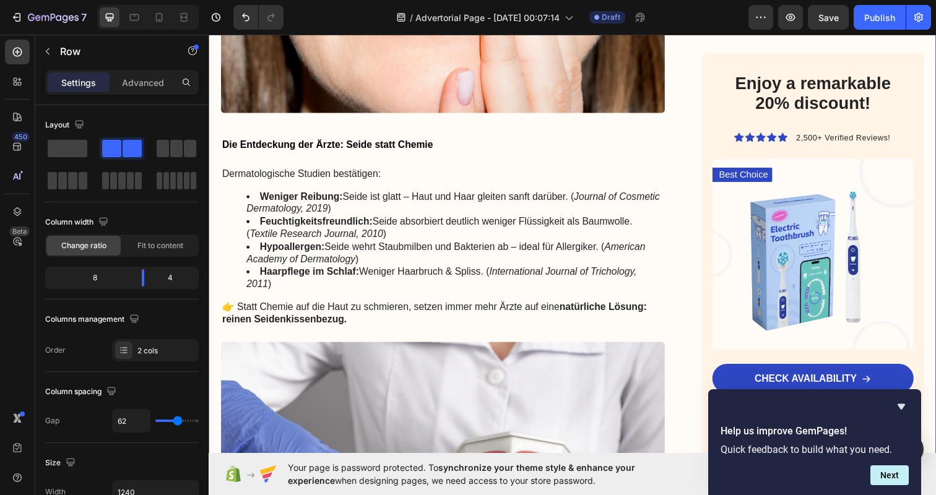
scroll to position [1172, 0]
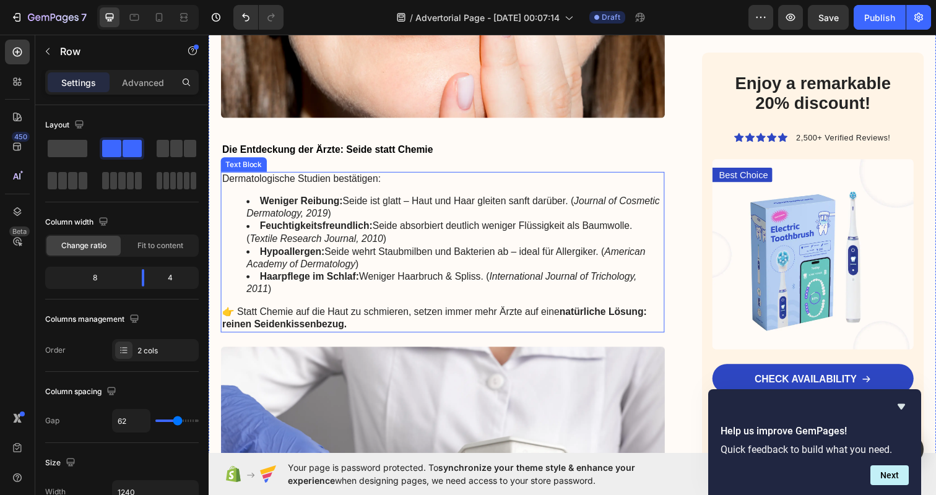
click at [360, 199] on li "Weniger Reibung: Seide ist glatt – Haut und Haar gleiten sanft darüber. ( Journ…" at bounding box center [460, 212] width 426 height 26
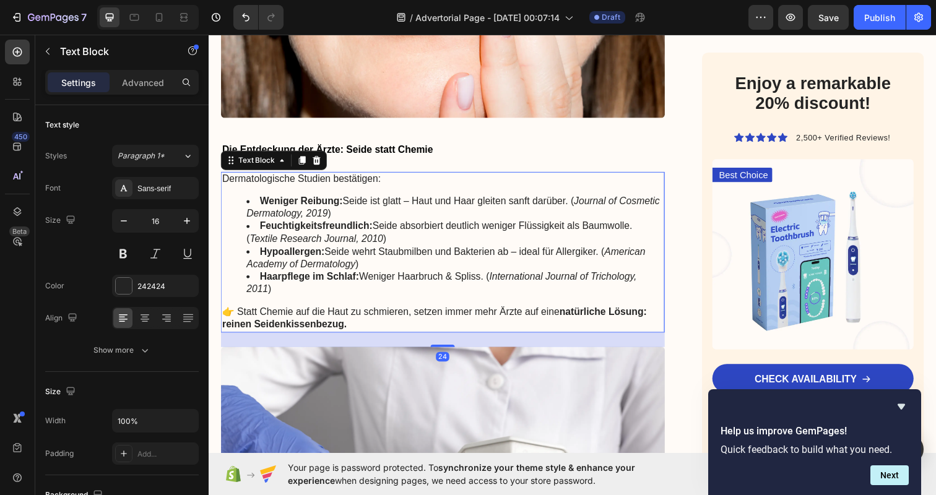
click at [360, 199] on li "Weniger Reibung: Seide ist glatt – Haut und Haar gleiten sanft darüber. ( Journ…" at bounding box center [460, 212] width 426 height 26
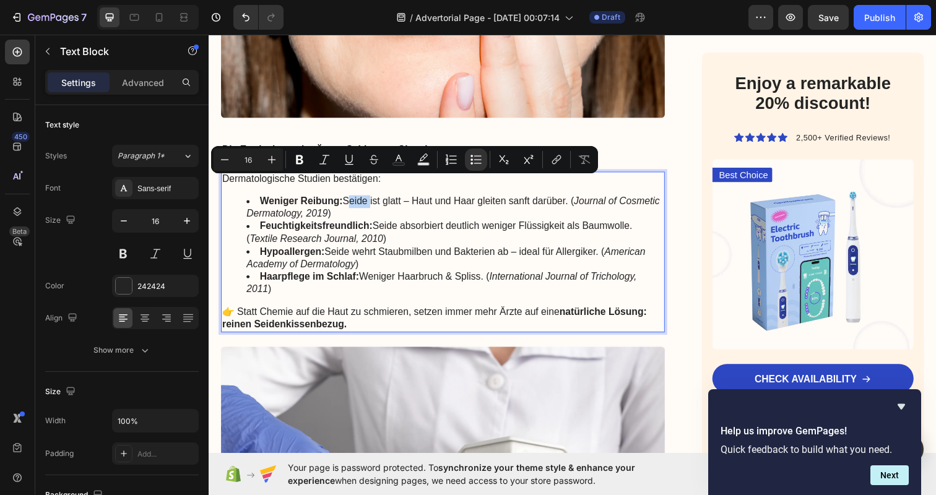
click at [350, 199] on li "Weniger Reibung: Seide ist glatt – Haut und Haar gleiten sanft darüber. ( Journ…" at bounding box center [460, 212] width 426 height 26
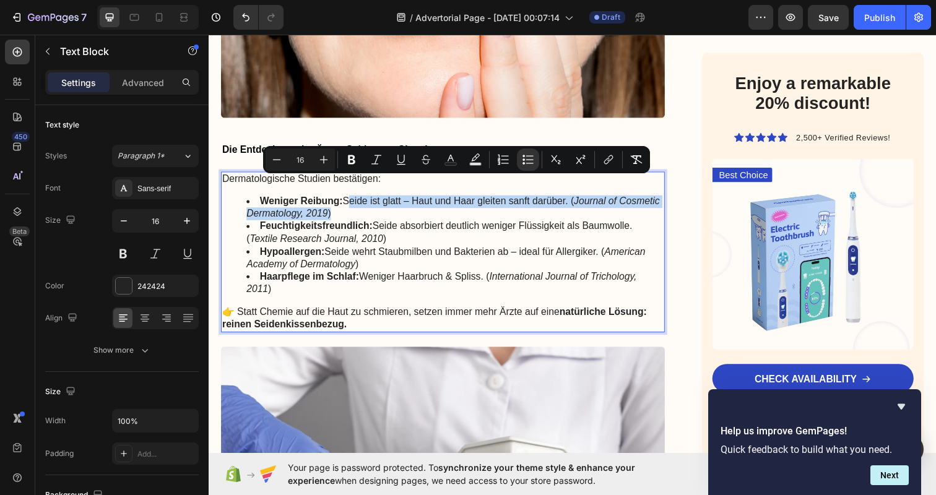
drag, startPoint x: 350, startPoint y: 186, endPoint x: 356, endPoint y: 196, distance: 11.7
click at [356, 199] on li "Weniger Reibung: Seide ist glatt – Haut und Haar gleiten sanft darüber. ( Journ…" at bounding box center [460, 212] width 426 height 26
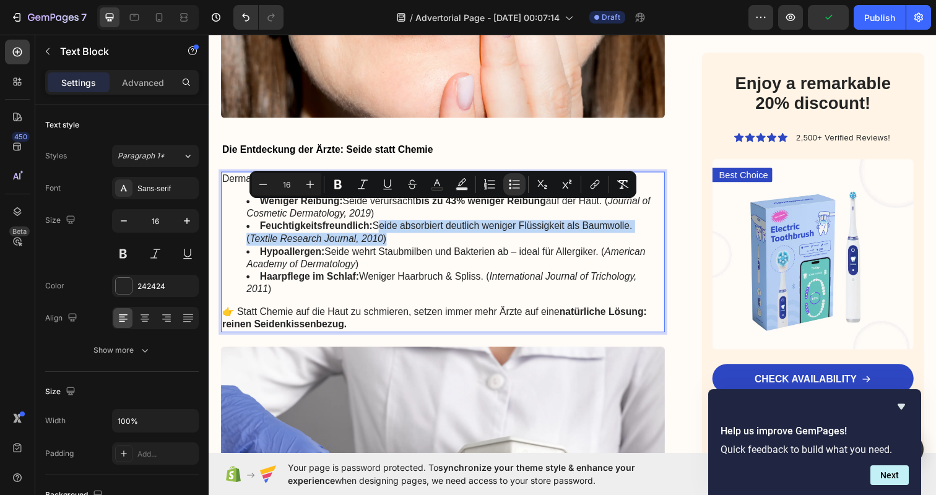
drag, startPoint x: 404, startPoint y: 225, endPoint x: 374, endPoint y: 213, distance: 32.2
click at [374, 224] on li "Feuchtigkeitsfreundlich: Seide absorbiert deutlich weniger Flüssigkeit als Baum…" at bounding box center [460, 237] width 426 height 26
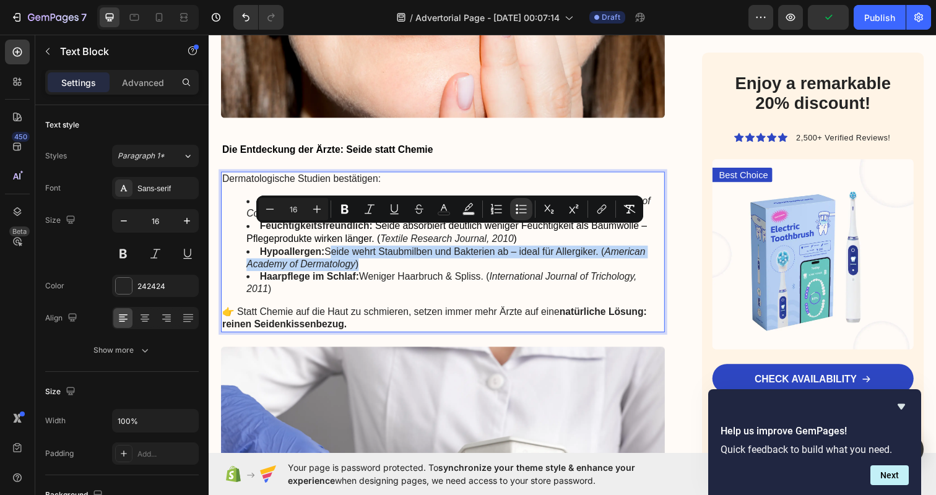
drag, startPoint x: 368, startPoint y: 244, endPoint x: 326, endPoint y: 235, distance: 42.6
click at [326, 250] on li "Hypoallergen: Seide wehrt Staubmilben und Bakterien ab – ideal für Allergiker. …" at bounding box center [460, 263] width 426 height 26
click at [377, 250] on li "Hypoallergen: Seide wehrt Staubmilben und Bakterien ab – ideal für Allergiker. …" at bounding box center [460, 263] width 426 height 26
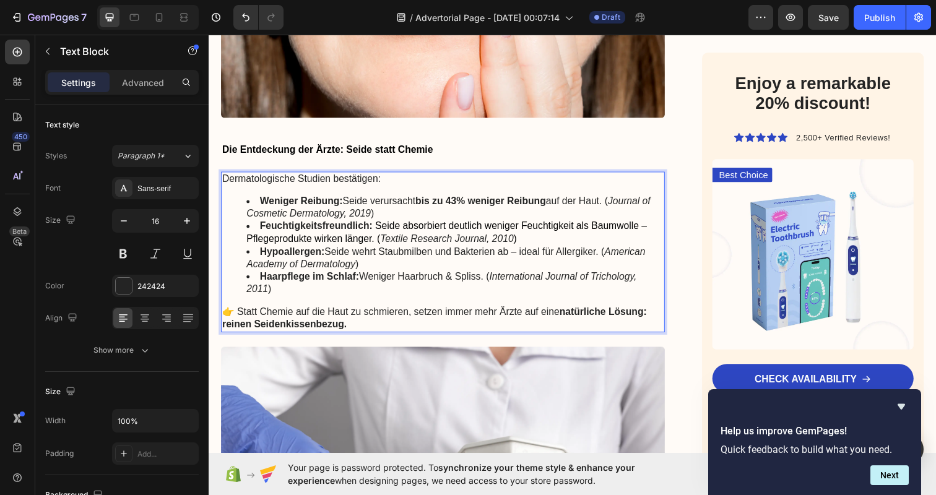
click at [600, 250] on li "Hypoallergen: Seide wehrt Staubmilben und Bakterien ab – ideal für Allergiker. …" at bounding box center [460, 263] width 426 height 26
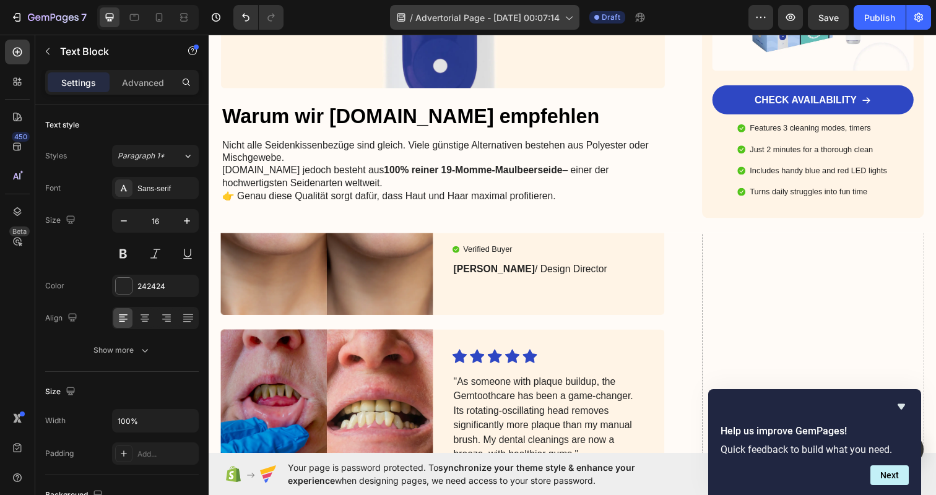
scroll to position [2033, 0]
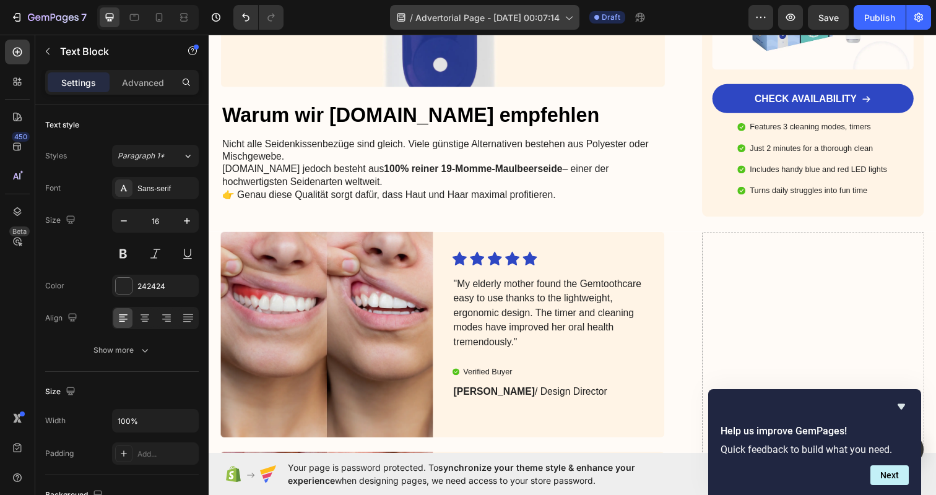
click at [307, 103] on h2 "Warum wir [DOMAIN_NAME] empfehlen" at bounding box center [447, 117] width 453 height 29
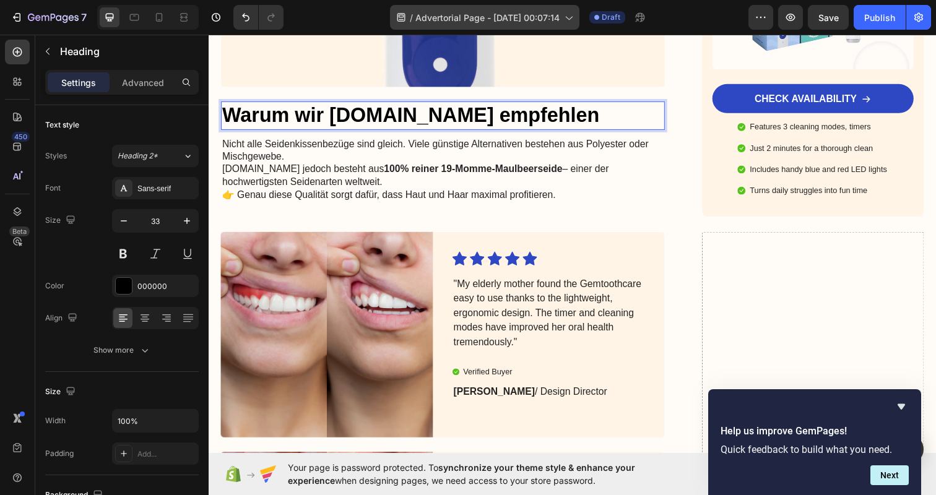
click at [307, 104] on p "Warum wir [DOMAIN_NAME] empfehlen" at bounding box center [447, 117] width 451 height 27
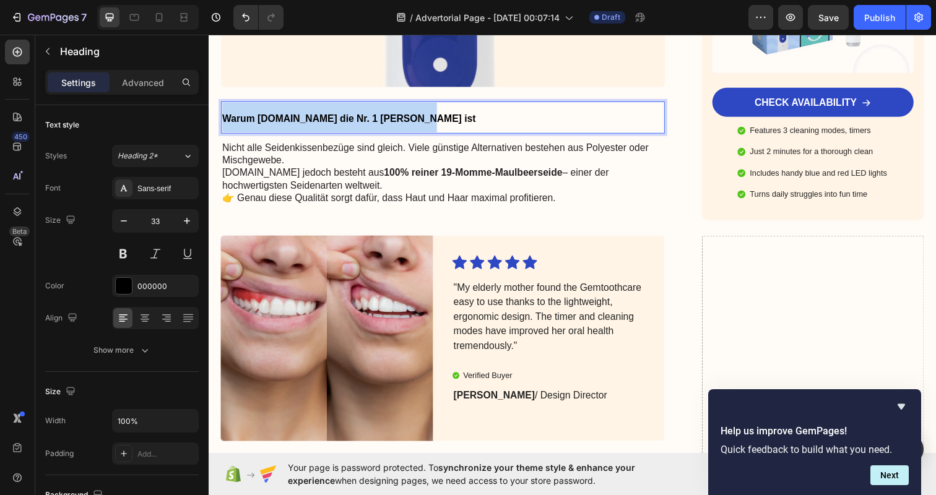
drag, startPoint x: 329, startPoint y: 91, endPoint x: 88, endPoint y: 91, distance: 240.7
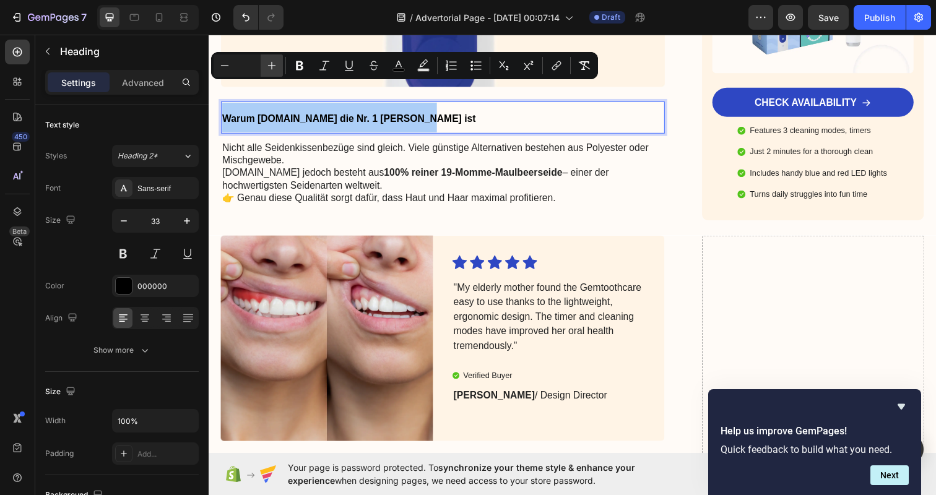
click at [278, 68] on button "Plus" at bounding box center [272, 65] width 22 height 22
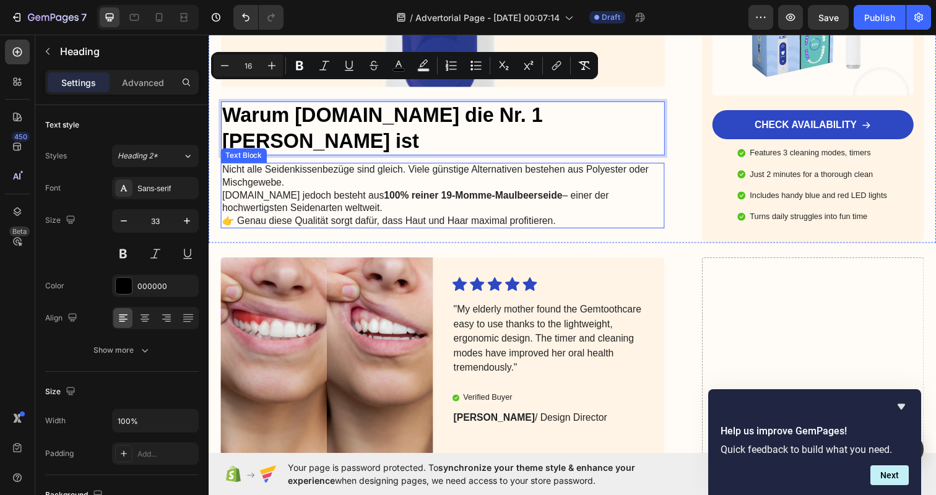
click at [364, 166] on p "Nicht alle Seidenkissenbezüge sind gleich. Viele günstige Alternativen bestehen…" at bounding box center [447, 191] width 451 height 51
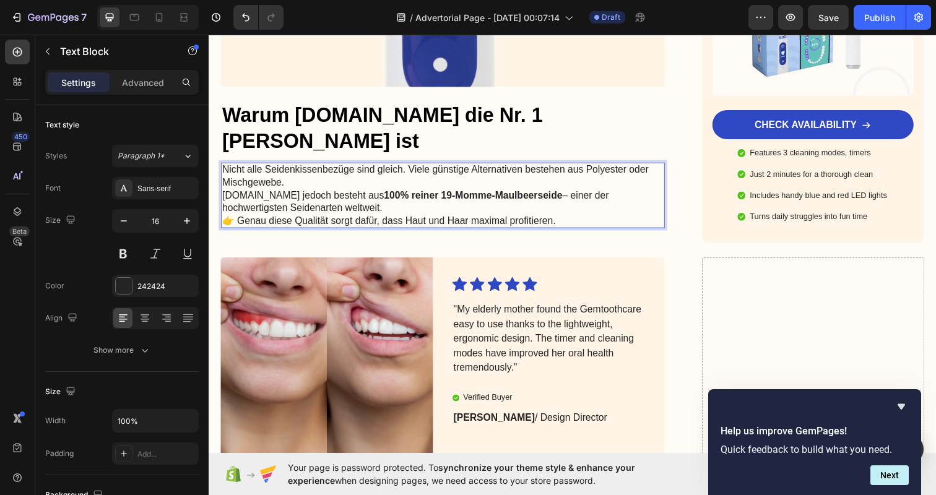
click at [553, 193] on strong "100% reiner 19-Momme-Maulbeerseide" at bounding box center [478, 198] width 182 height 11
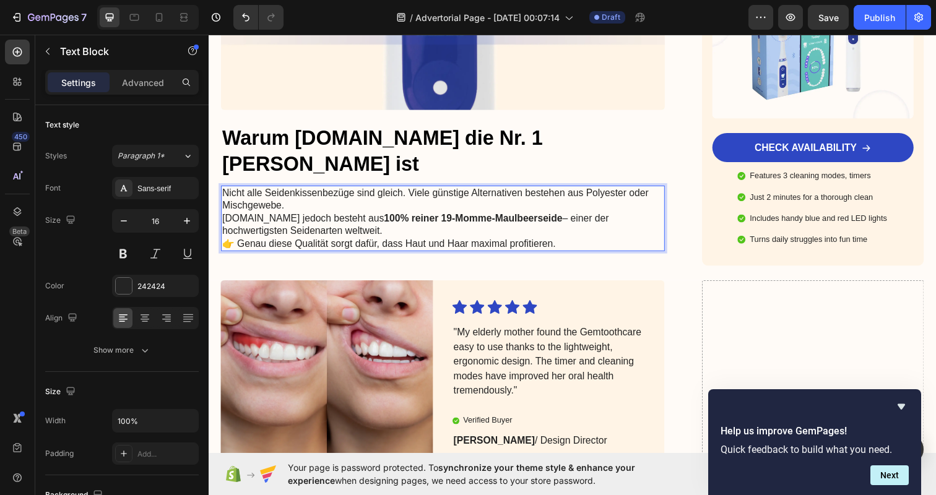
scroll to position [2008, 0]
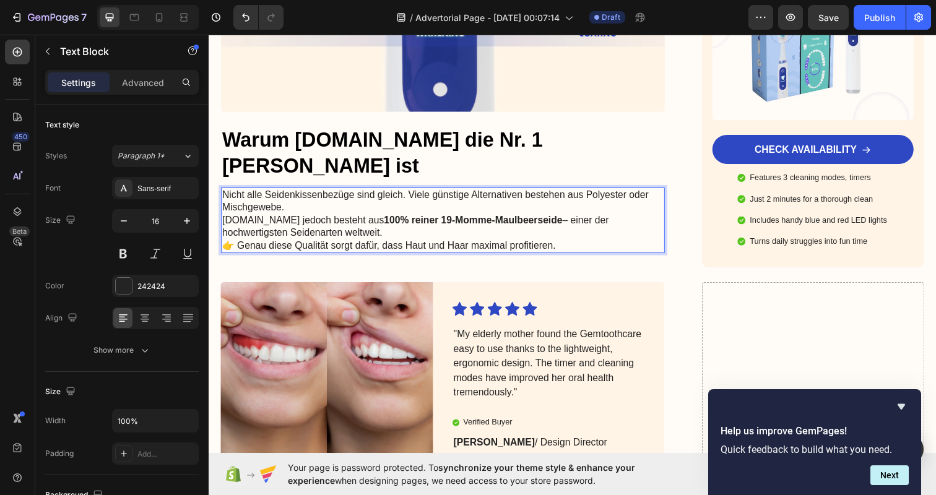
click at [306, 192] on p "Nicht alle Seidenkissenbezüge sind gleich. Viele günstige Alternativen bestehen…" at bounding box center [447, 217] width 451 height 51
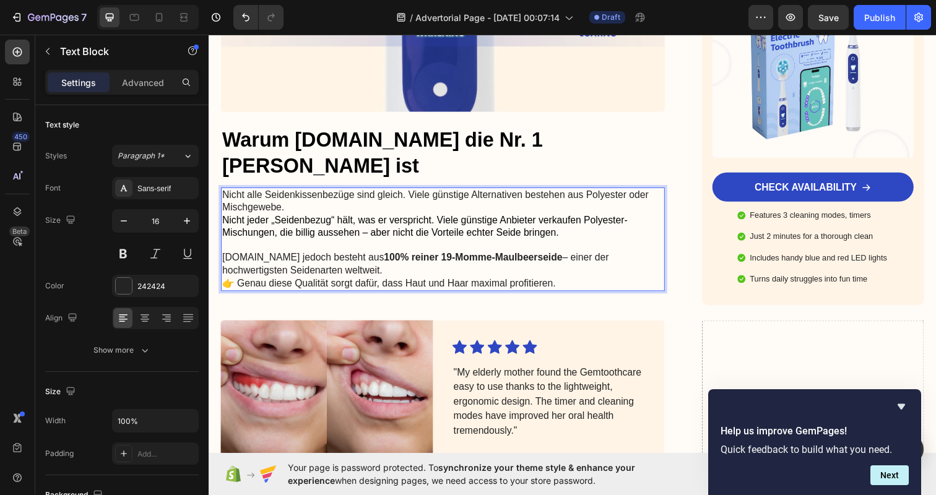
click at [324, 192] on p "Nicht alle Seidenkissenbezüge sind gleich. Viele günstige Alternativen bestehen…" at bounding box center [447, 205] width 451 height 26
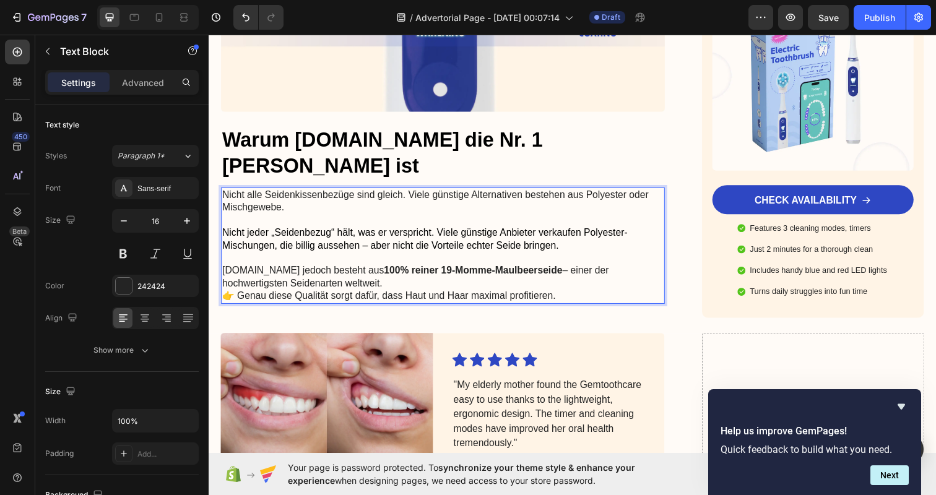
click at [303, 231] on span "Nicht jeder „Seidenbezug“ hält, was er verspricht. Viele günstige Anbieter verk…" at bounding box center [429, 243] width 414 height 24
click at [386, 231] on span "Nicht jeder „Seidenbezug“ hält, was er verspricht. Viele günstige Anbieter verk…" at bounding box center [429, 243] width 414 height 24
click at [321, 218] on p "Rich Text Editor. Editing area: main" at bounding box center [447, 224] width 451 height 13
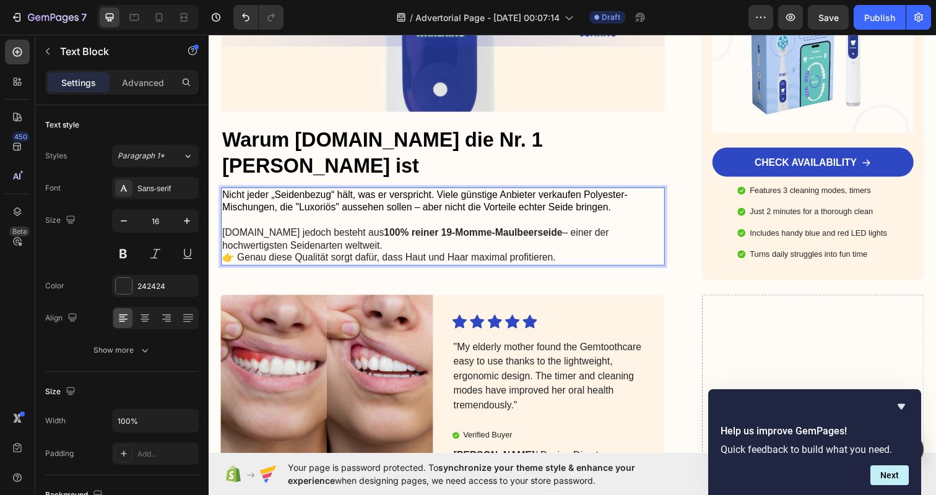
click at [438, 218] on p "[DOMAIN_NAME] jedoch besteht aus 100% reiner 19-Momme-Maulbeerseide – einer der…" at bounding box center [447, 237] width 451 height 38
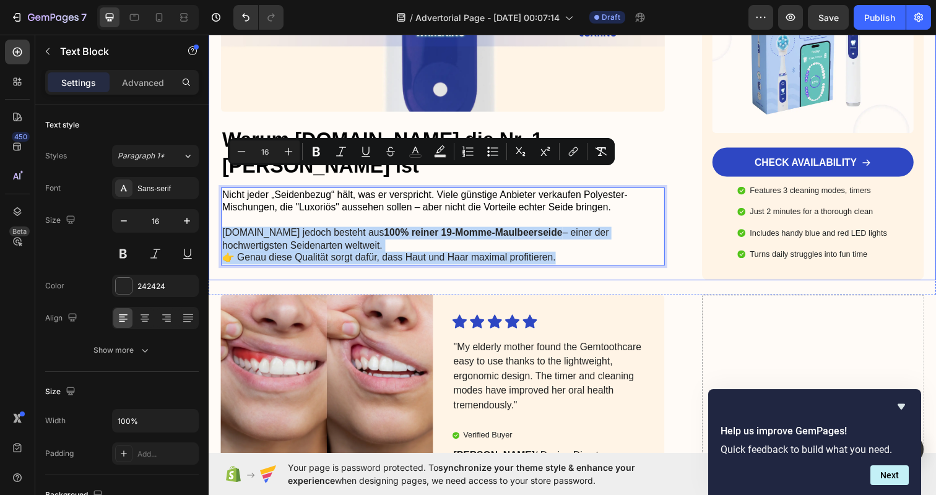
drag, startPoint x: 574, startPoint y: 202, endPoint x: 220, endPoint y: 180, distance: 355.3
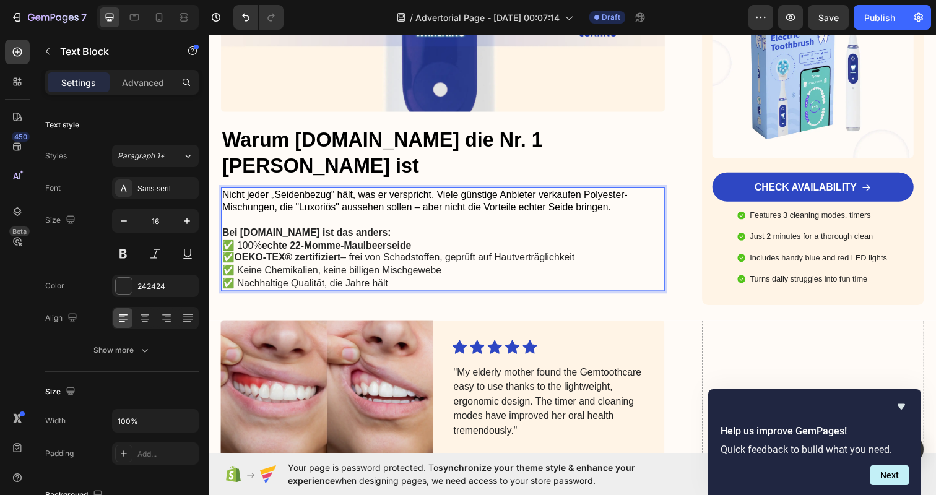
click at [435, 218] on p "Bei [DOMAIN_NAME] ist das anders:" at bounding box center [447, 231] width 451 height 26
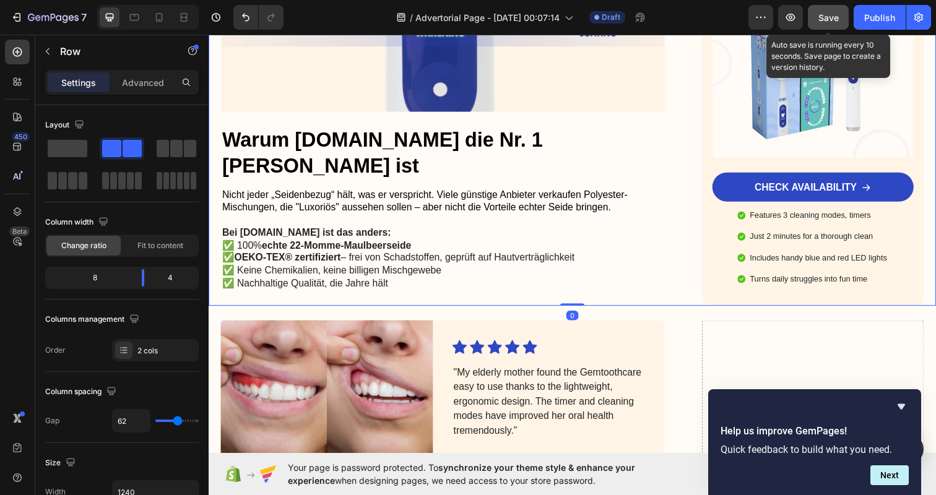
click at [833, 11] on div "Save" at bounding box center [828, 17] width 20 height 13
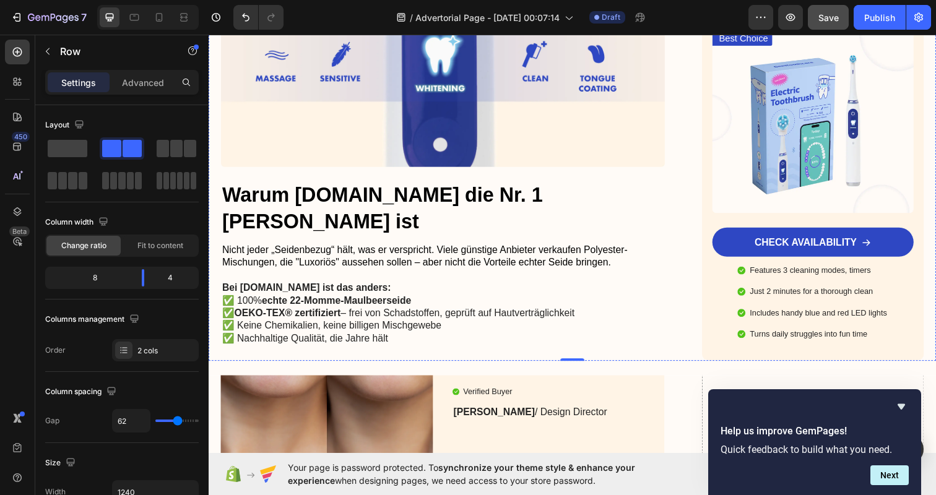
scroll to position [1952, 0]
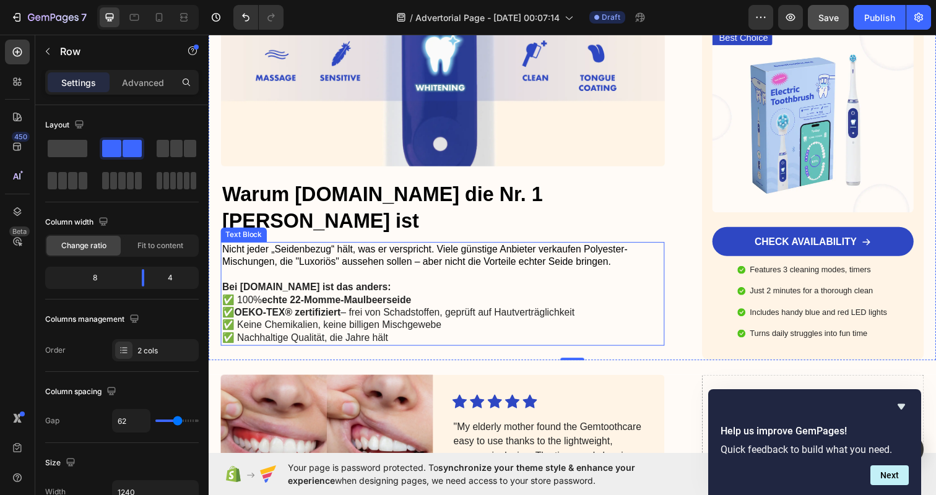
click at [473, 325] on p "✅ Keine Chemikalien, keine billigen Mischgewebe" at bounding box center [447, 331] width 451 height 13
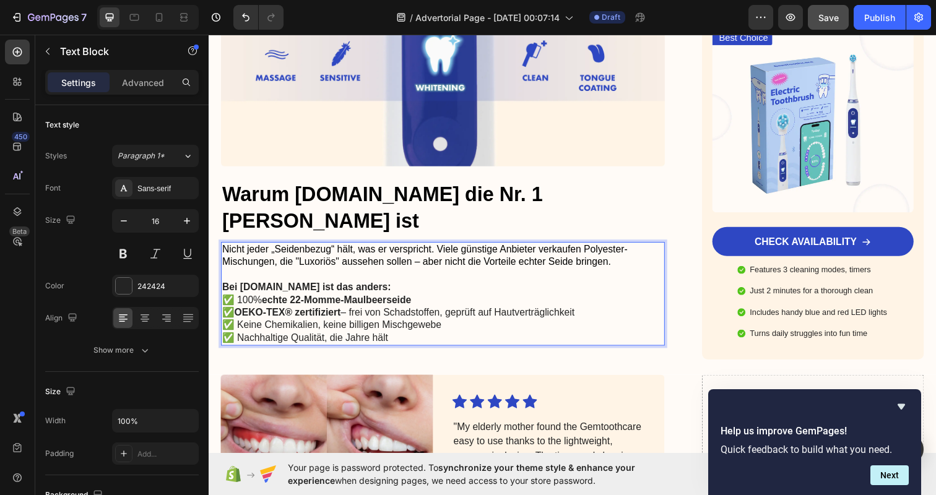
click at [452, 325] on p "✅ Keine Chemikalien, keine billigen Mischgewebe" at bounding box center [447, 331] width 451 height 13
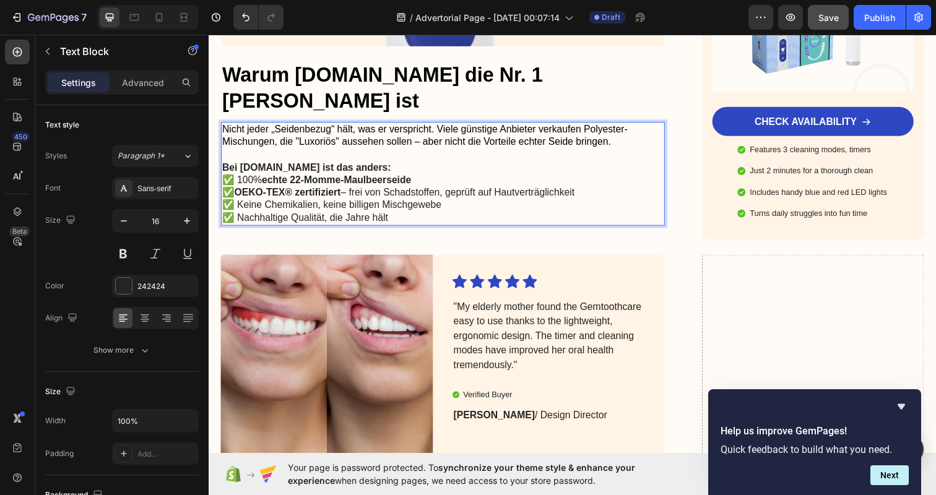
scroll to position [2078, 0]
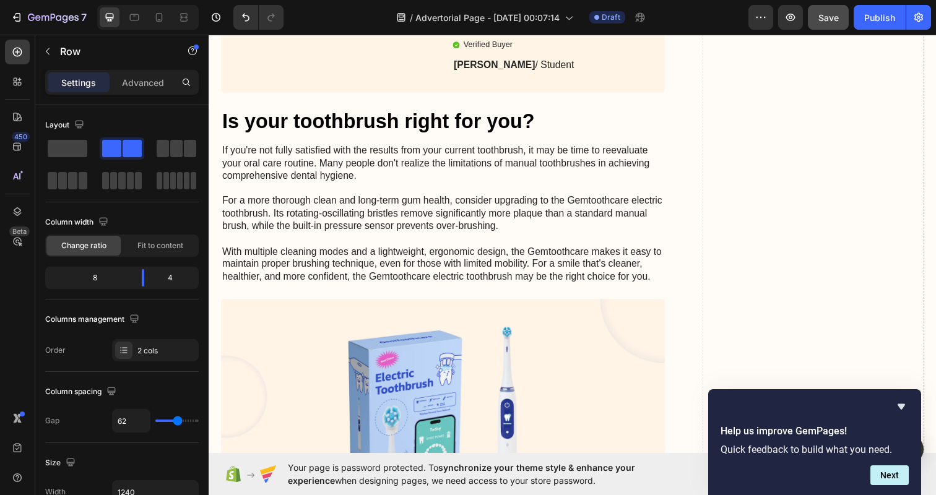
scroll to position [2834, 0]
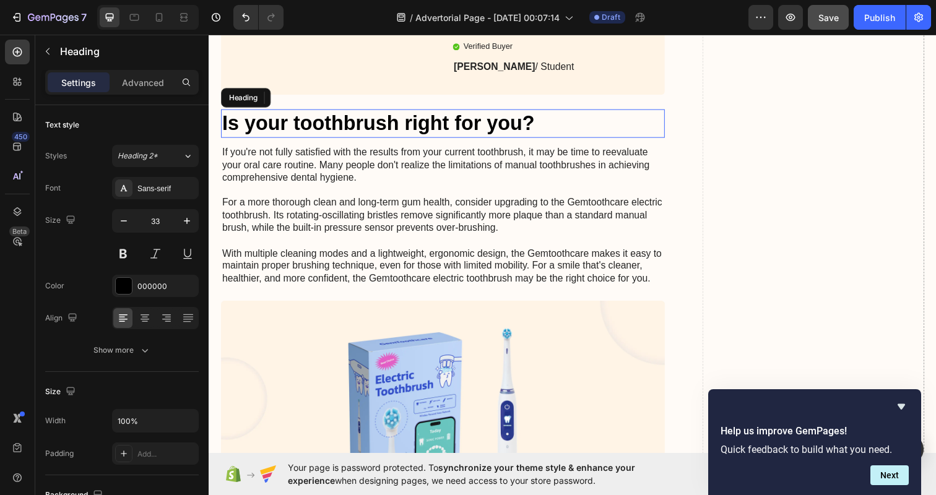
click at [350, 139] on h2 "Is your toothbrush right for you?" at bounding box center [447, 125] width 453 height 29
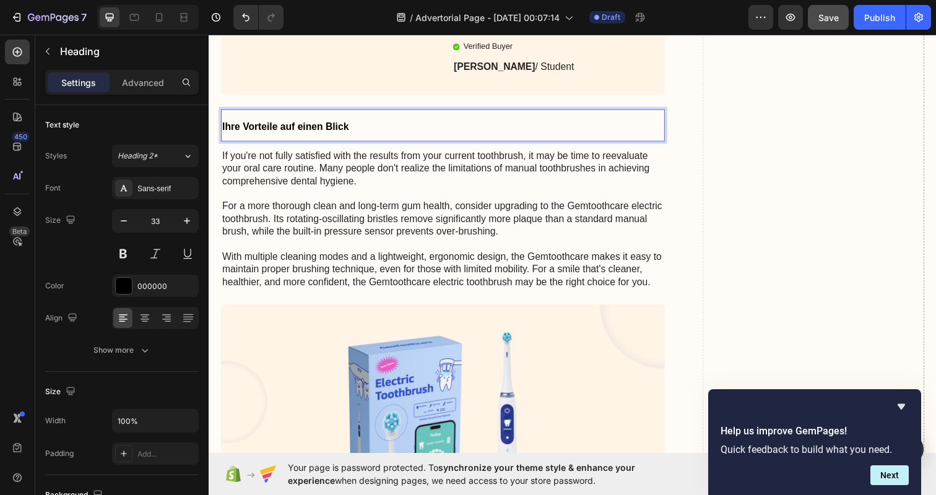
click at [382, 133] on p "Ihre Vorteile auf einen Blick" at bounding box center [447, 127] width 451 height 30
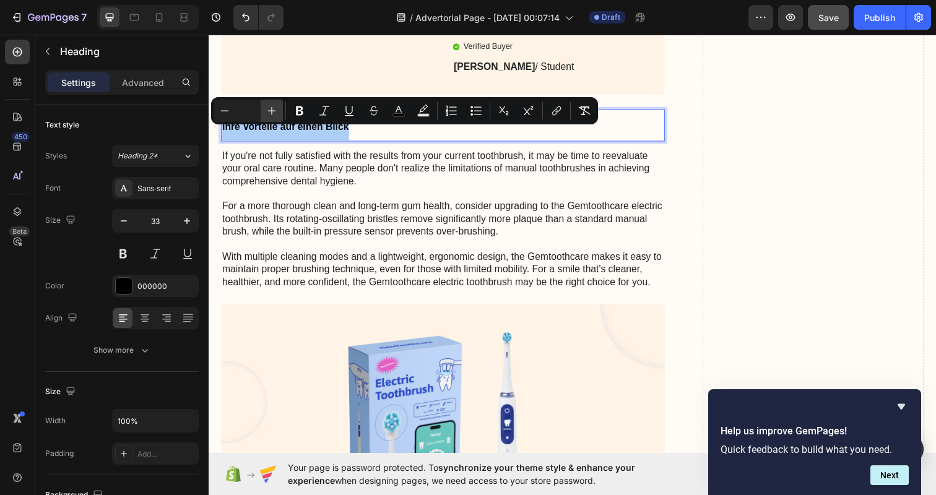
click at [278, 110] on button "Plus" at bounding box center [272, 111] width 22 height 22
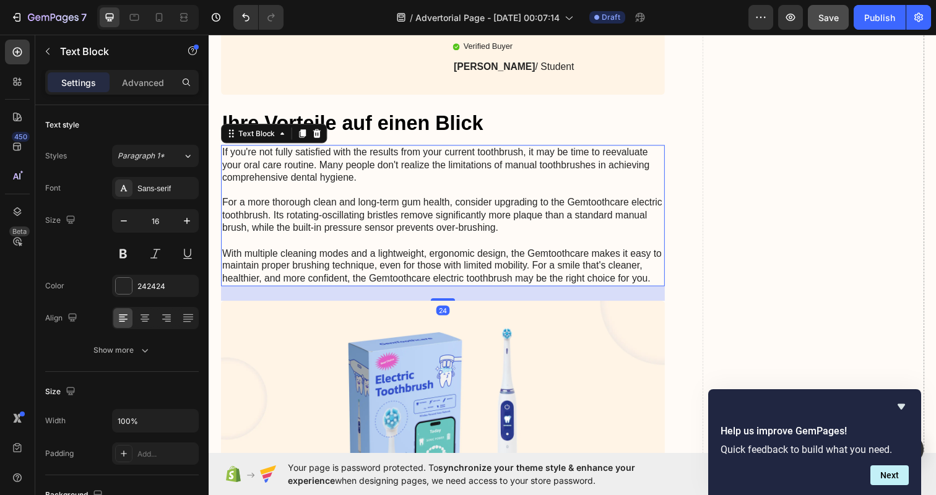
click at [390, 228] on p "If you're not fully satisfied with the results from your current toothbrush, it…" at bounding box center [447, 220] width 451 height 142
click at [359, 226] on p "If you're not fully satisfied with the results from your current toothbrush, it…" at bounding box center [447, 220] width 451 height 142
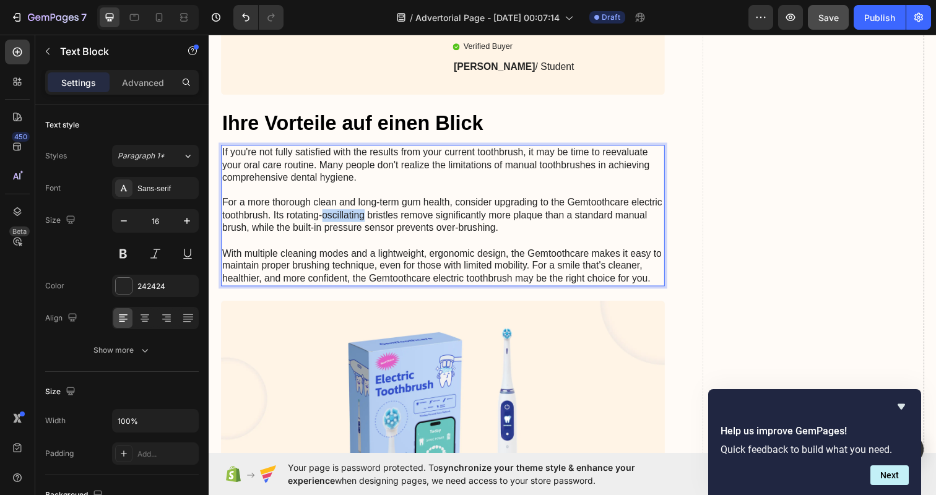
click at [359, 226] on p "If you're not fully satisfied with the results from your current toothbrush, it…" at bounding box center [447, 220] width 451 height 142
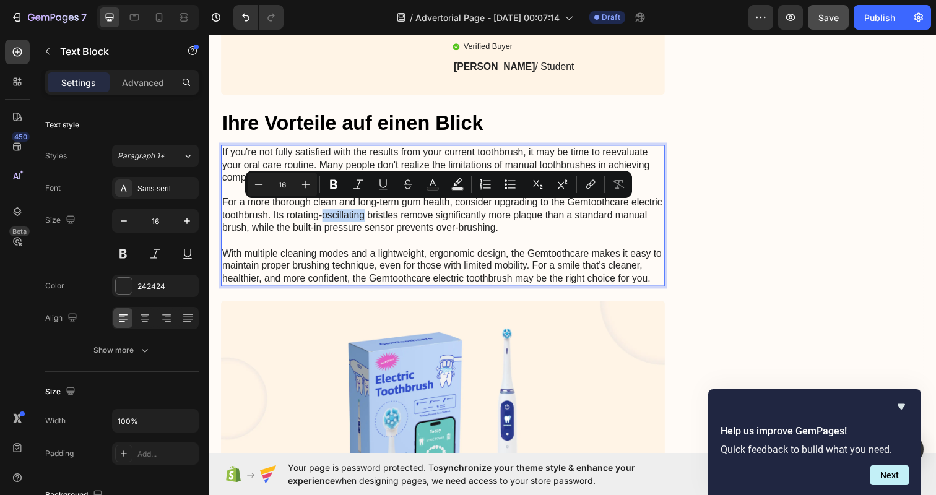
click at [359, 226] on p "If you're not fully satisfied with the results from your current toothbrush, it…" at bounding box center [447, 220] width 451 height 142
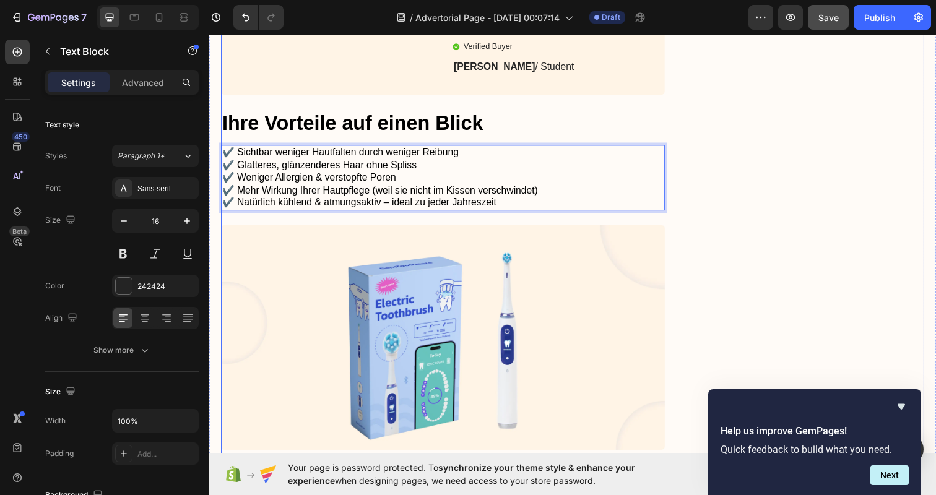
click at [693, 222] on div "Image Icon Icon Icon Icon Icon Icon List "My elderly mother found the Gemtoothc…" at bounding box center [580, 411] width 718 height 1945
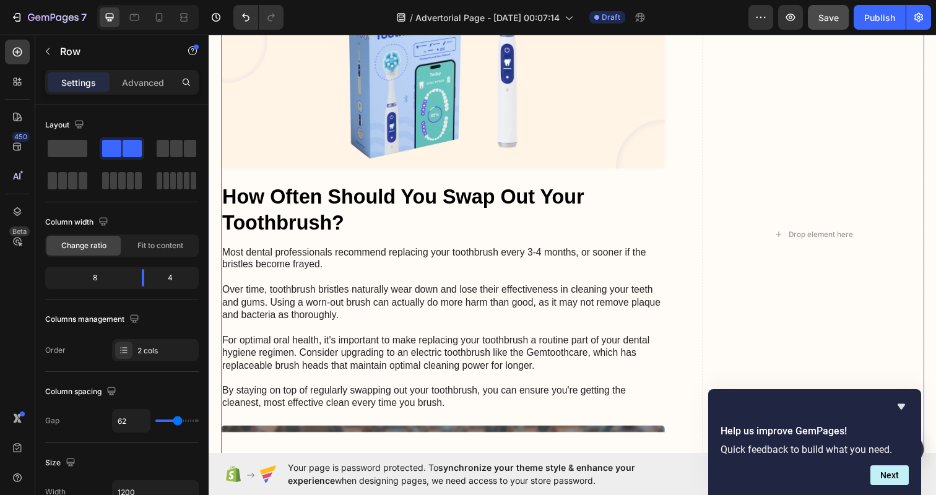
scroll to position [3157, 0]
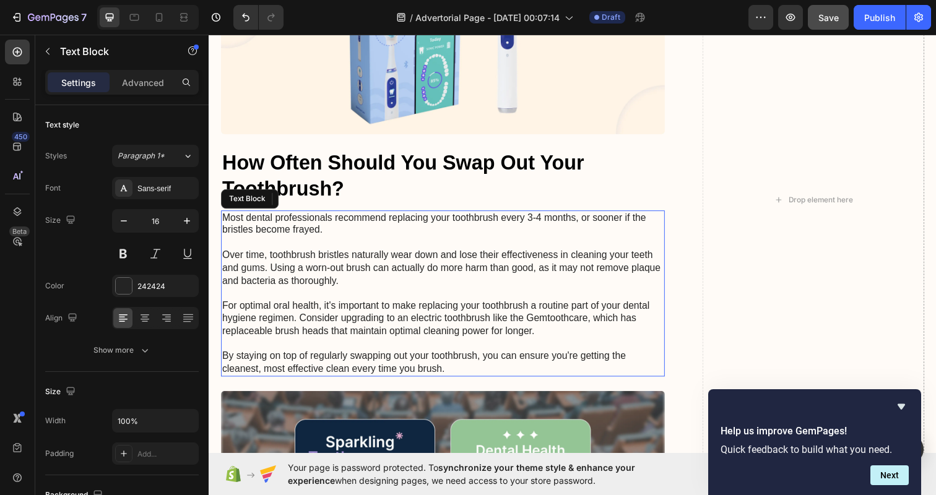
click at [363, 267] on p "Most dental professionals recommend replacing your toothbrush every 3-4 months,…" at bounding box center [447, 298] width 451 height 167
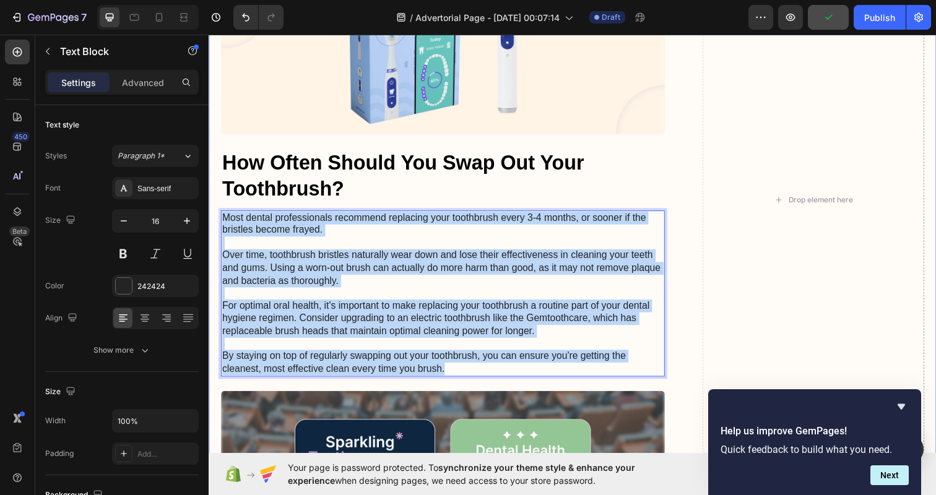
drag, startPoint x: 482, startPoint y: 367, endPoint x: 212, endPoint y: 225, distance: 304.8
click at [212, 225] on div "Image Icon Icon Icon Icon Icon Icon List "My elderly mother found the Gemtoothc…" at bounding box center [580, 213] width 743 height 2194
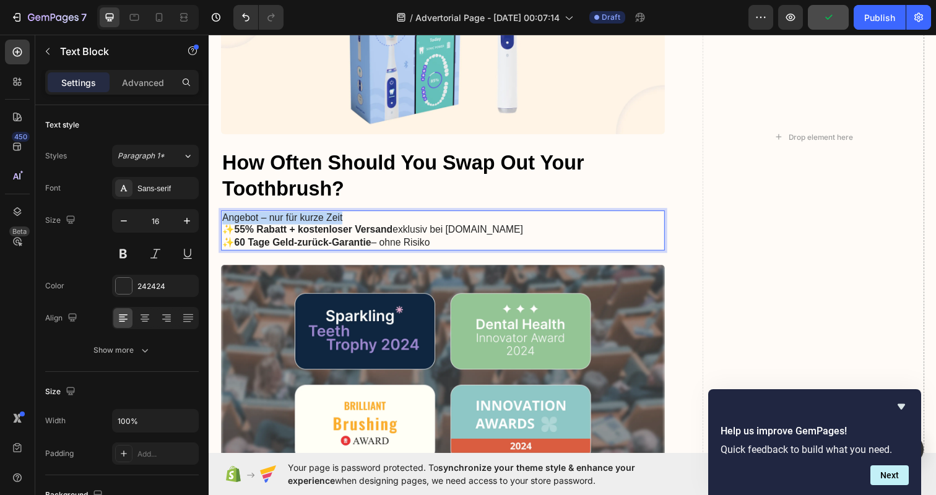
drag, startPoint x: 365, startPoint y: 222, endPoint x: 183, endPoint y: 222, distance: 181.9
copy p "Angebot – nur für kurze Zeit"
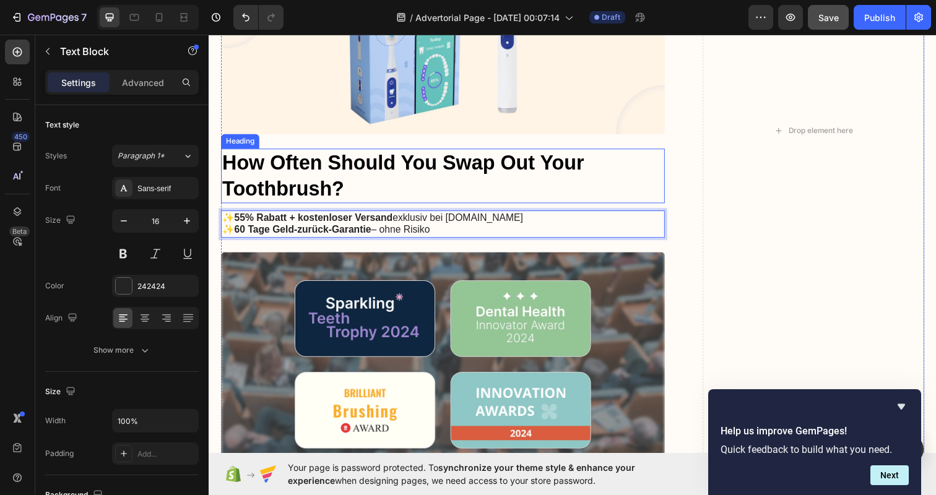
click at [371, 186] on h2 "How Often Should You Swap Out Your Toothbrush?" at bounding box center [447, 179] width 453 height 56
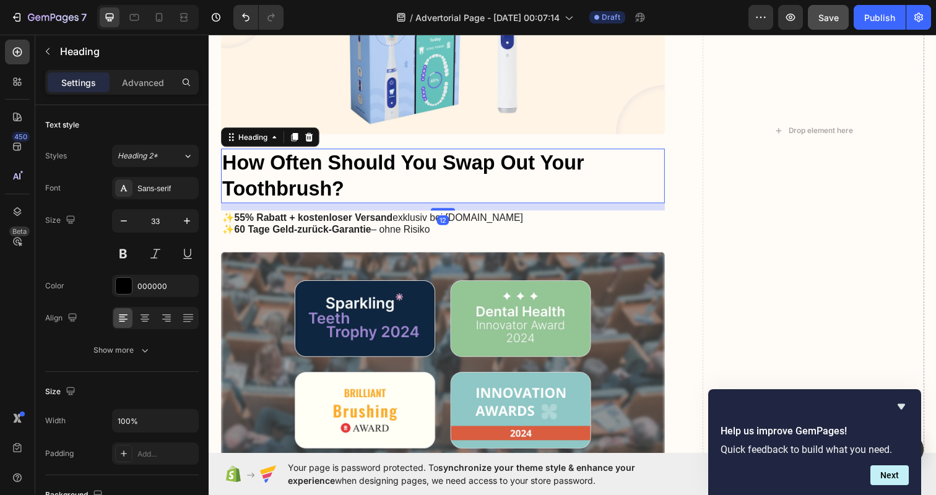
click at [371, 189] on h2 "How Often Should You Swap Out Your Toothbrush?" at bounding box center [447, 179] width 453 height 56
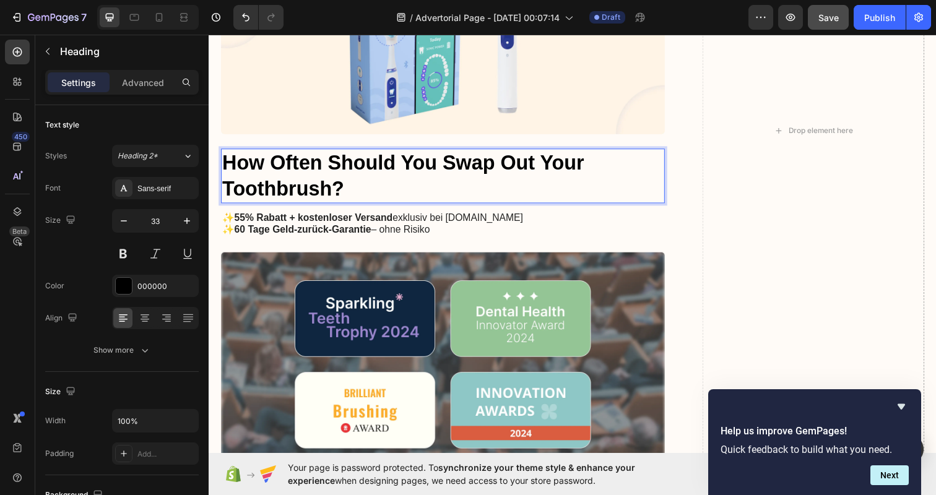
click at [371, 189] on p "How Often Should You Swap Out Your Toothbrush?" at bounding box center [447, 178] width 451 height 53
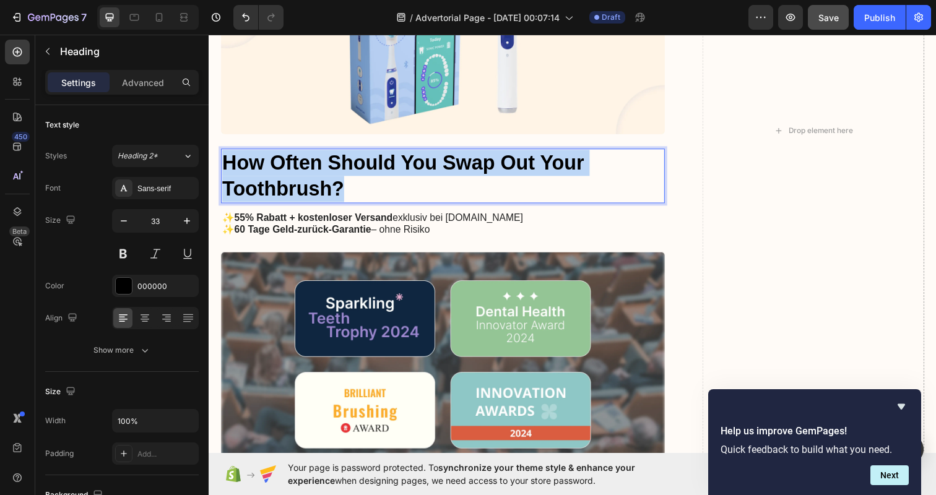
drag, startPoint x: 371, startPoint y: 189, endPoint x: 337, endPoint y: 187, distance: 34.1
click at [337, 187] on p "How Often Should You Swap Out Your Toothbrush?" at bounding box center [447, 178] width 451 height 53
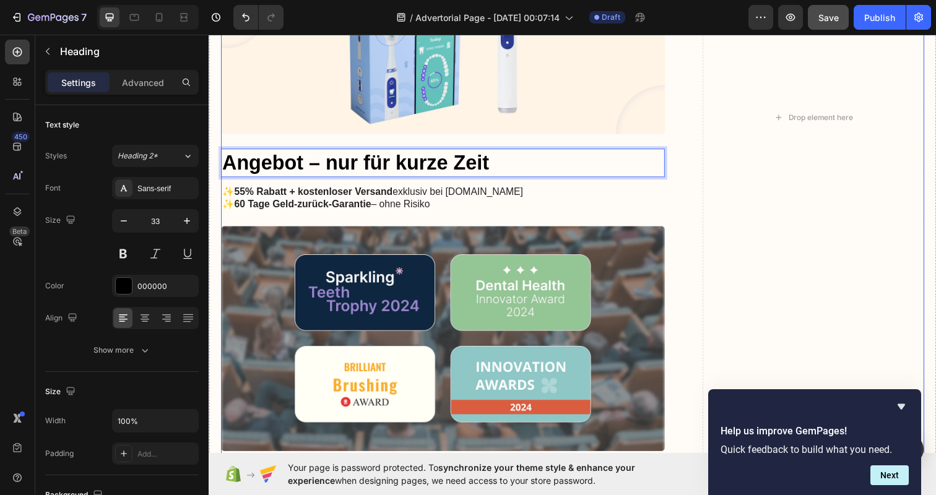
click at [683, 179] on div "Image Icon Icon Icon Icon Icon Icon List "My elderly mother found the Gemtoothc…" at bounding box center [580, 119] width 718 height 2006
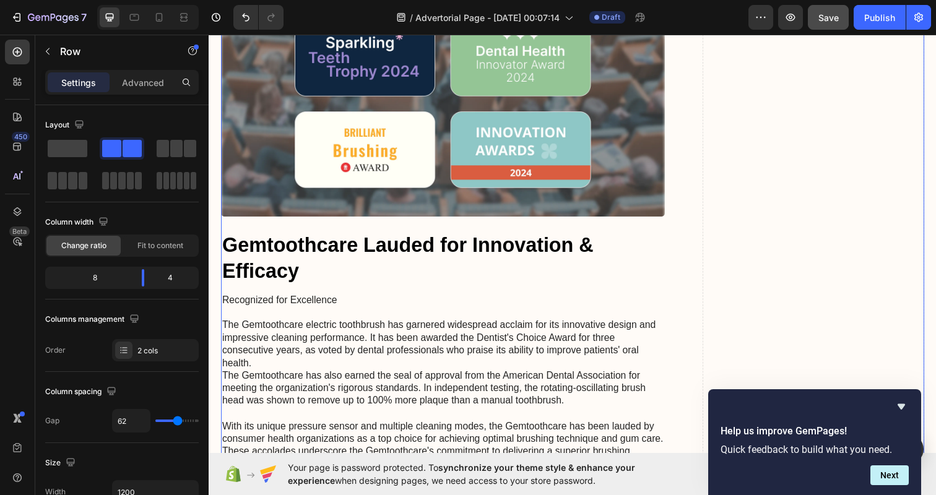
scroll to position [3407, 0]
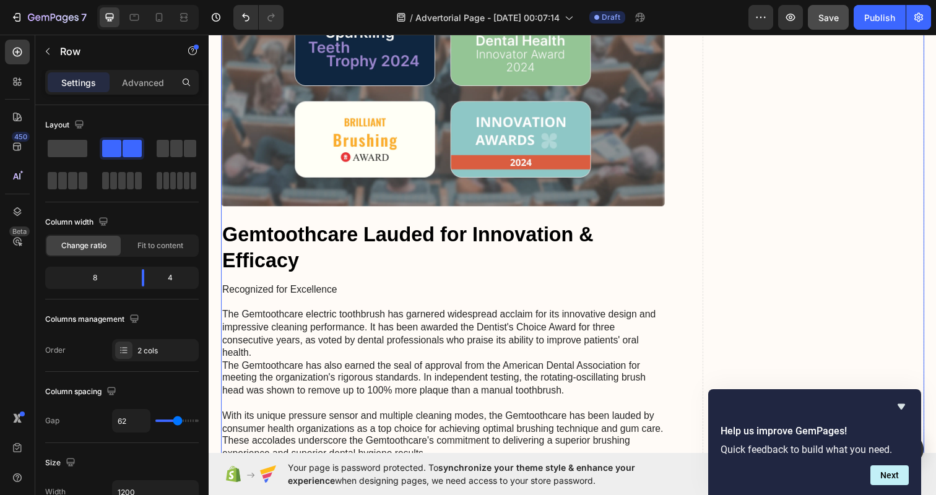
click at [425, 375] on p "Recognized for Excellence The Gemtoothcare electric toothbrush has garnered wid…" at bounding box center [447, 379] width 451 height 180
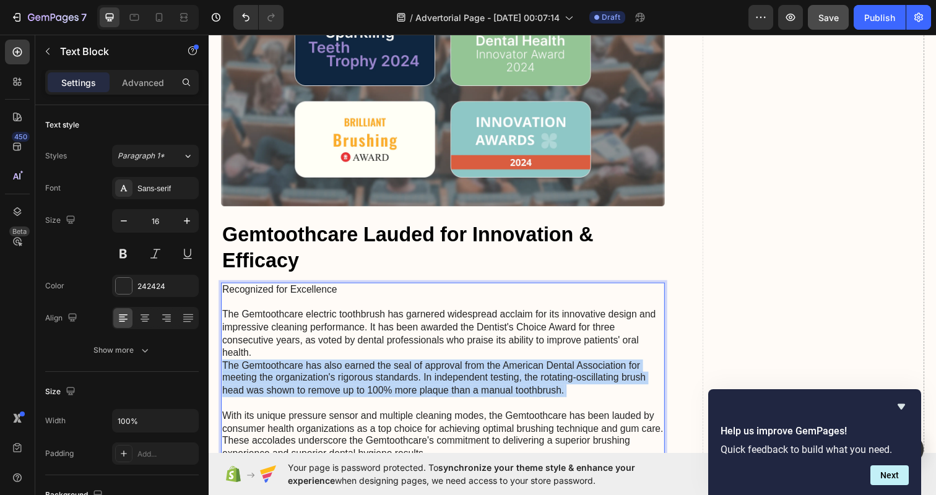
click at [425, 375] on p "Recognized for Excellence The Gemtoothcare electric toothbrush has garnered wid…" at bounding box center [447, 379] width 451 height 180
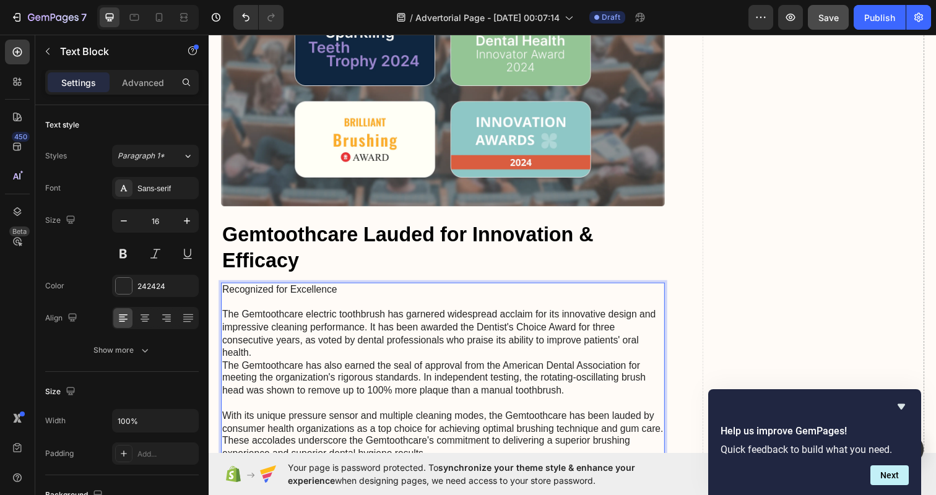
click at [464, 446] on p "Recognized for Excellence The Gemtoothcare electric toothbrush has garnered wid…" at bounding box center [447, 379] width 451 height 180
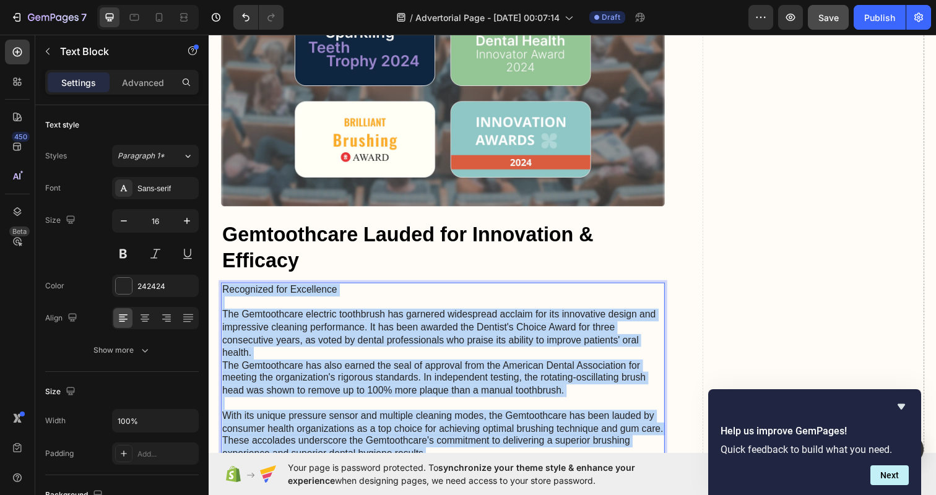
drag, startPoint x: 464, startPoint y: 446, endPoint x: 190, endPoint y: 288, distance: 315.8
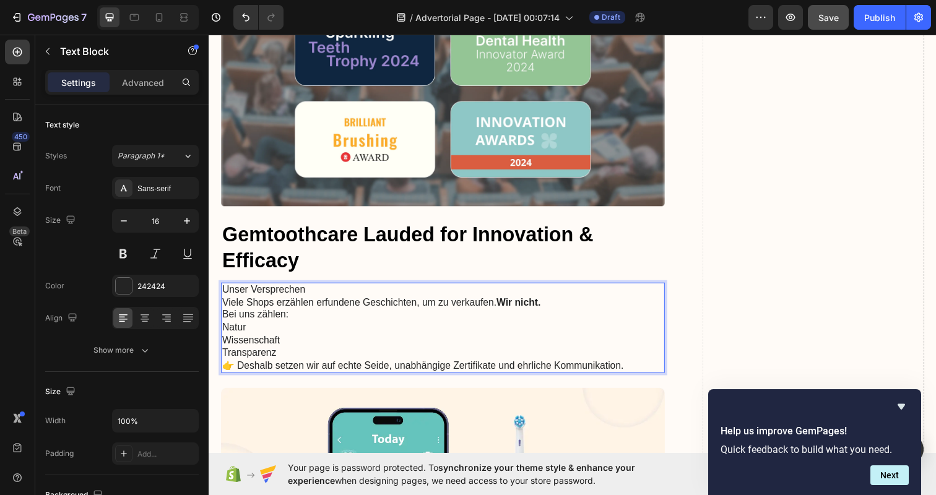
click at [337, 289] on p "Unser Versprechen" at bounding box center [447, 295] width 451 height 13
copy p "Unser Versprechen"
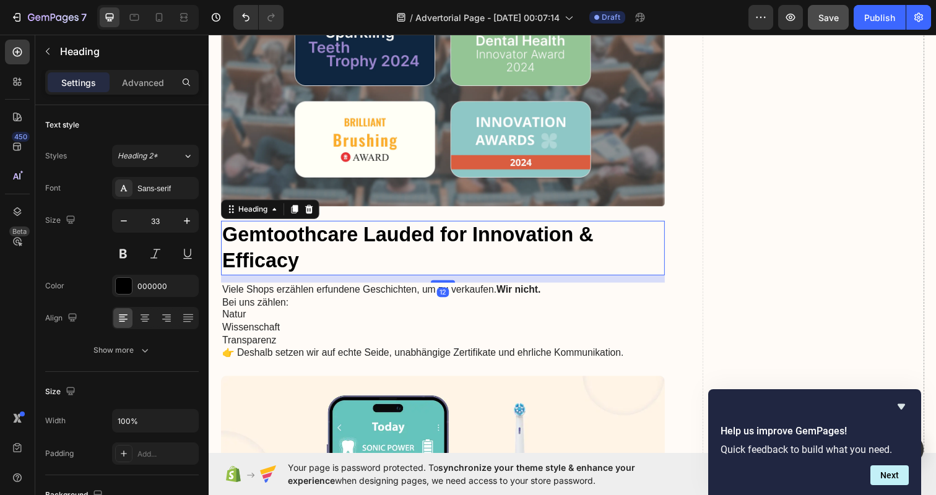
click at [379, 249] on h2 "Gemtoothcare Lauded for Innovation & Efficacy" at bounding box center [447, 253] width 453 height 56
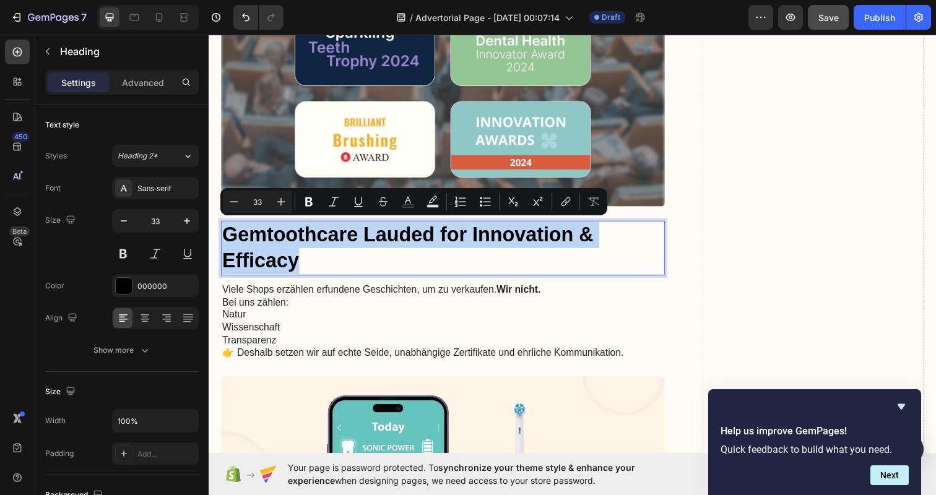
click at [379, 249] on p "Gemtoothcare Lauded for Innovation & Efficacy" at bounding box center [447, 252] width 451 height 53
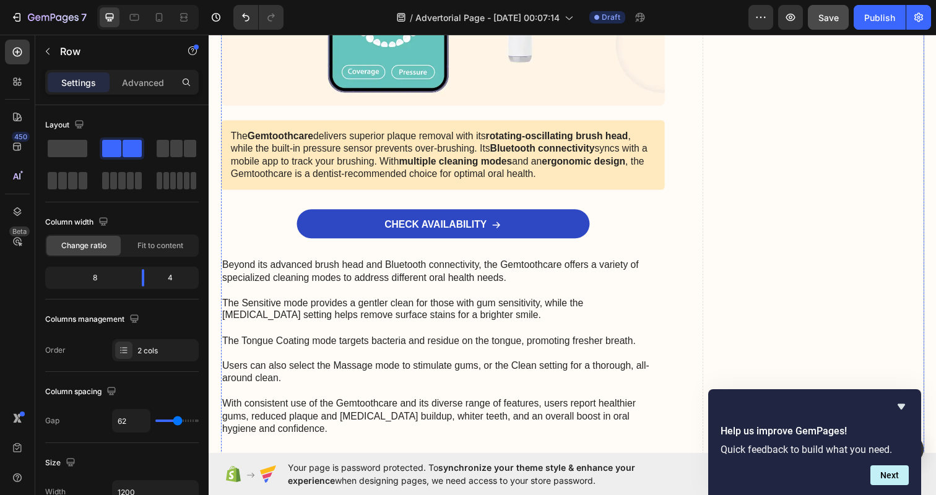
scroll to position [3982, 0]
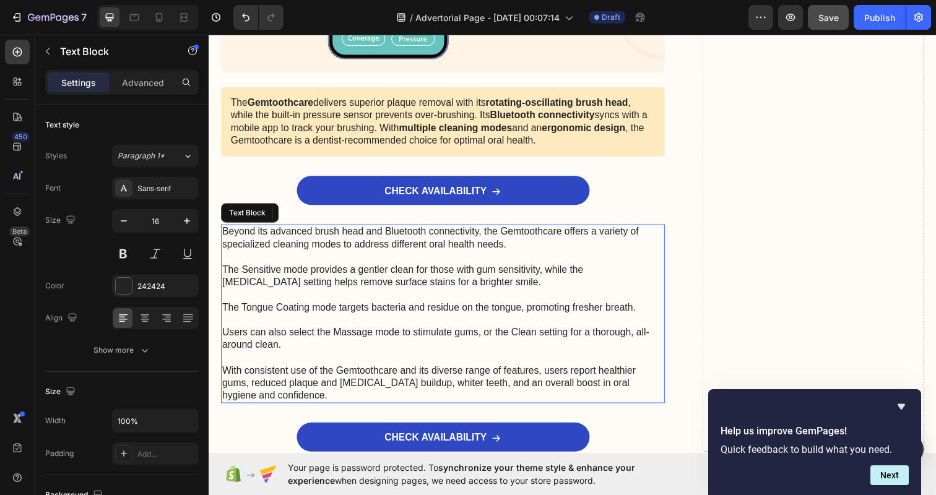
click at [500, 267] on p "Beyond its advanced brush head and Bluetooth connectivity, the Gemtoothcare off…" at bounding box center [447, 320] width 451 height 180
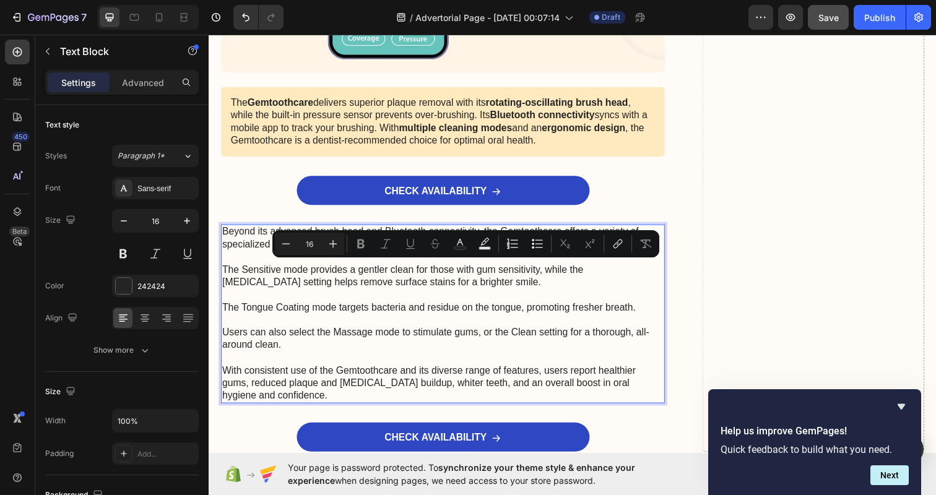
click at [516, 369] on p "Beyond its advanced brush head and Bluetooth connectivity, the Gemtoothcare off…" at bounding box center [447, 320] width 451 height 180
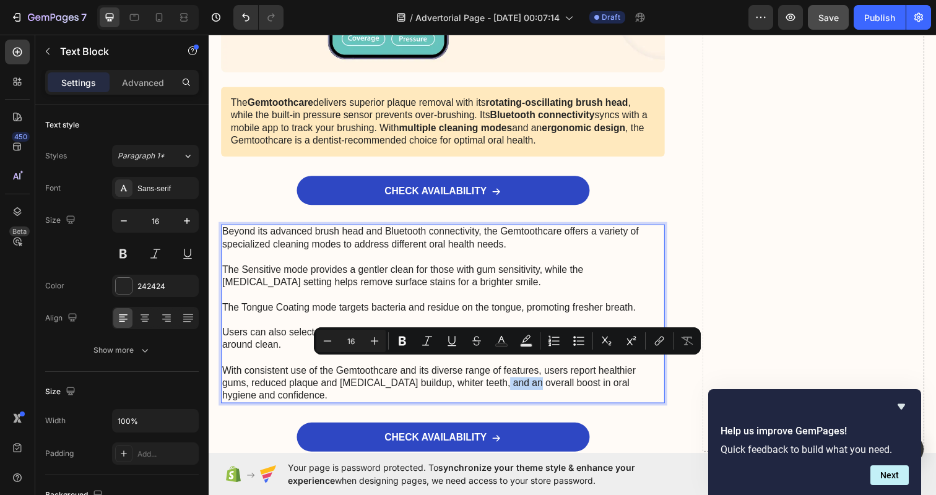
click at [516, 369] on p "Beyond its advanced brush head and Bluetooth connectivity, the Gemtoothcare off…" at bounding box center [447, 320] width 451 height 180
click at [509, 376] on p "Beyond its advanced brush head and Bluetooth connectivity, the Gemtoothcare off…" at bounding box center [447, 320] width 451 height 180
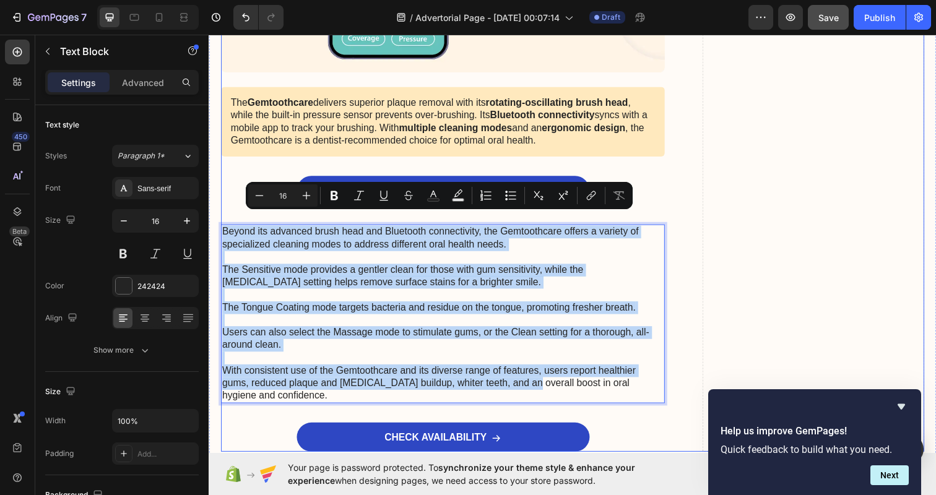
drag, startPoint x: 509, startPoint y: 376, endPoint x: 287, endPoint y: 209, distance: 277.5
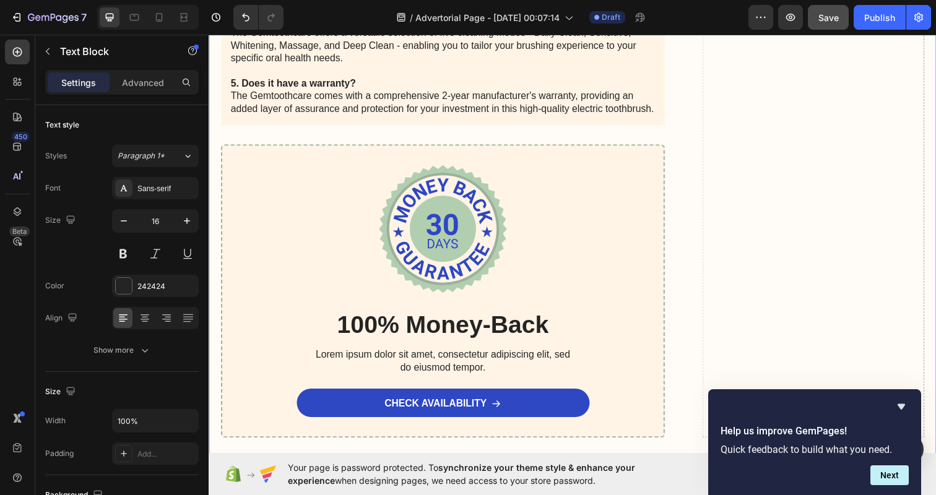
scroll to position [4785, 0]
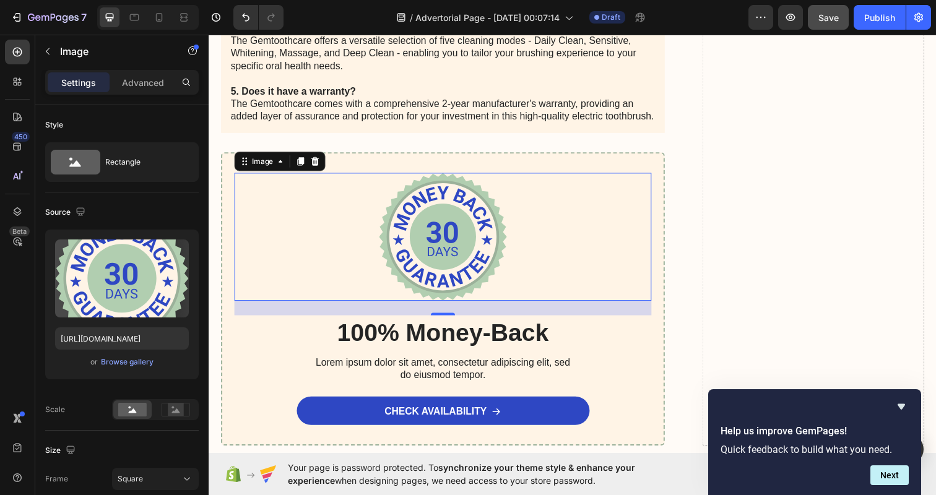
click at [452, 218] on img at bounding box center [447, 241] width 131 height 131
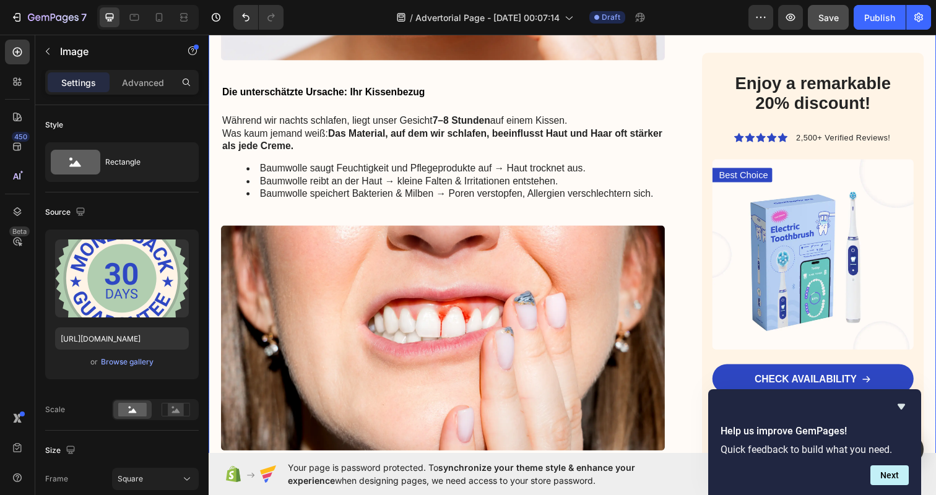
scroll to position [840, 0]
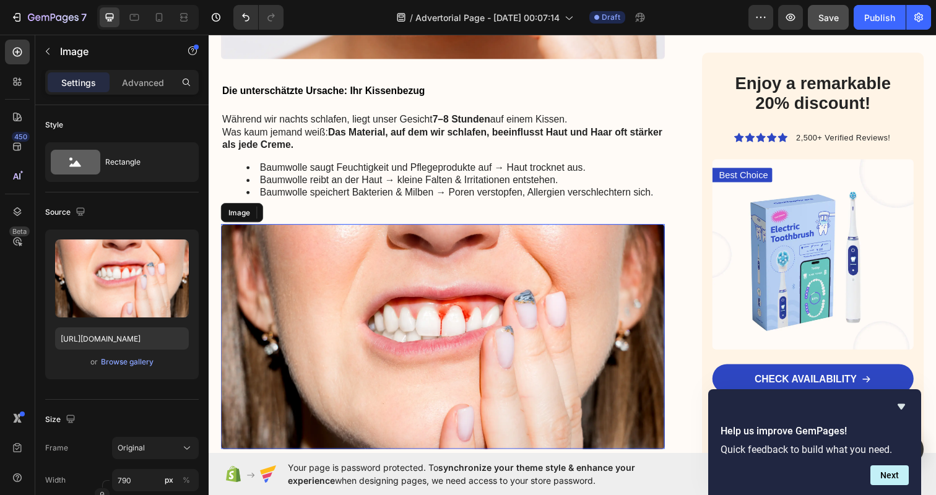
click at [408, 278] on img at bounding box center [447, 343] width 453 height 230
click at [309, 209] on div at bounding box center [303, 216] width 15 height 15
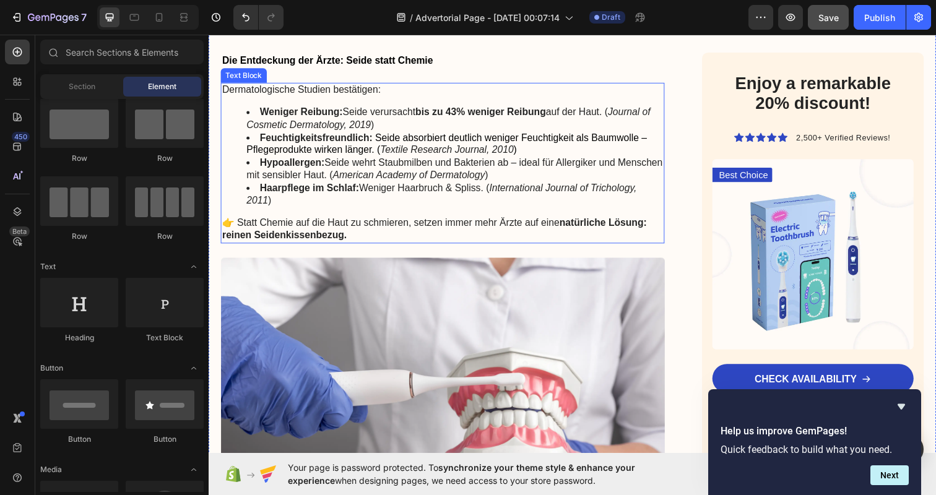
scroll to position [1116, 0]
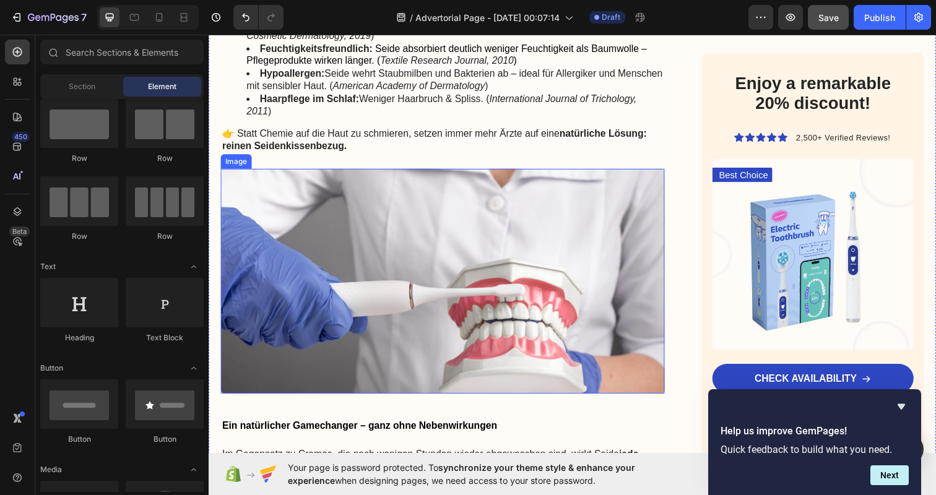
click at [373, 282] on img at bounding box center [447, 286] width 453 height 230
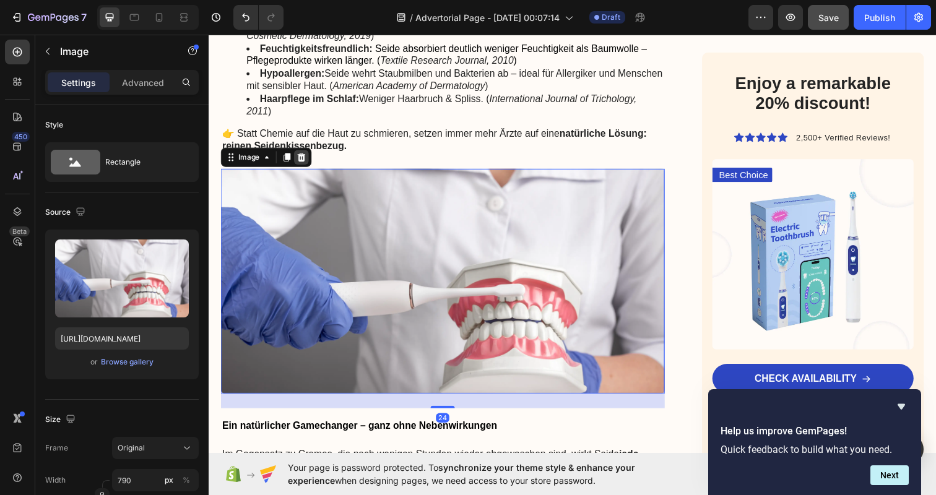
click at [301, 155] on icon at bounding box center [304, 159] width 8 height 9
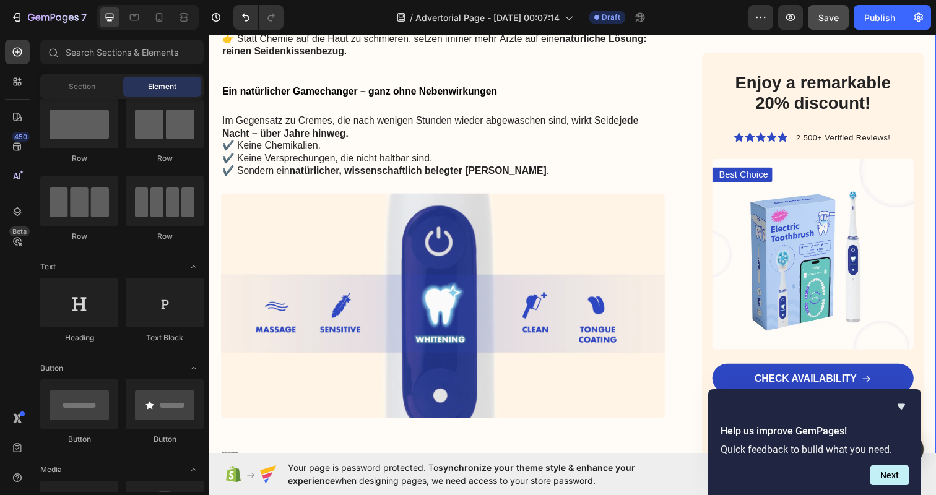
scroll to position [1312, 0]
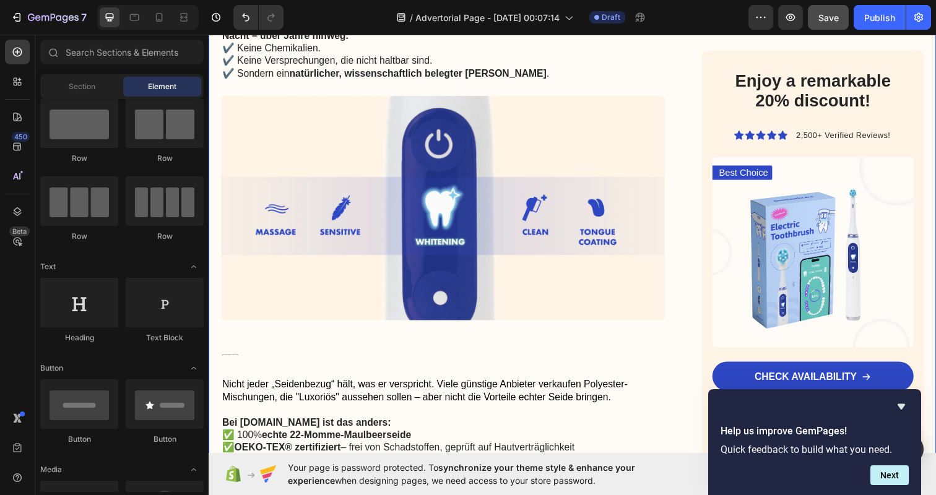
click at [302, 262] on img at bounding box center [447, 212] width 453 height 230
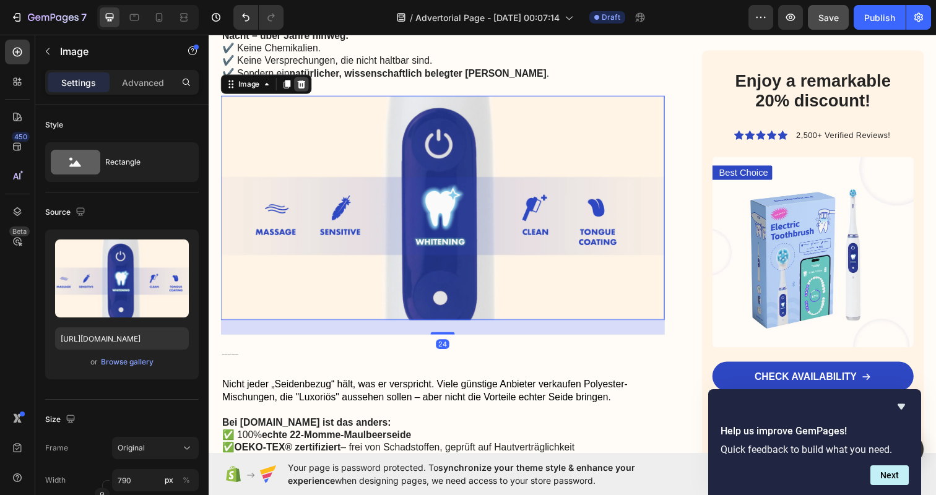
click at [309, 78] on div at bounding box center [303, 85] width 15 height 15
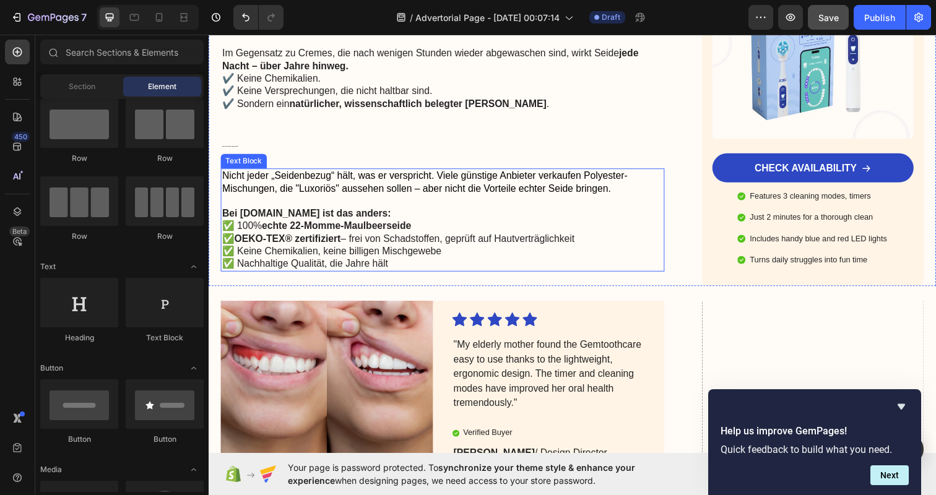
scroll to position [1270, 0]
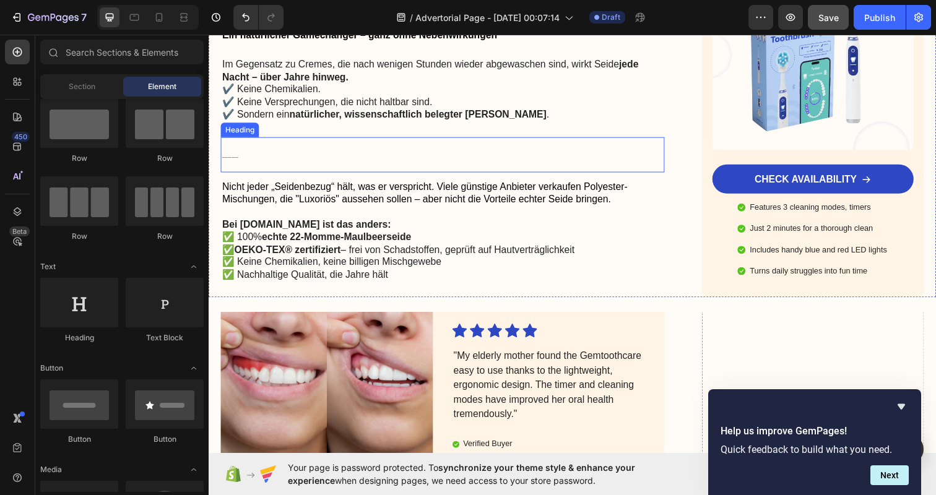
click at [276, 139] on h2 "Warum [DOMAIN_NAME] die Nr. 1 [PERSON_NAME] ist" at bounding box center [447, 157] width 453 height 36
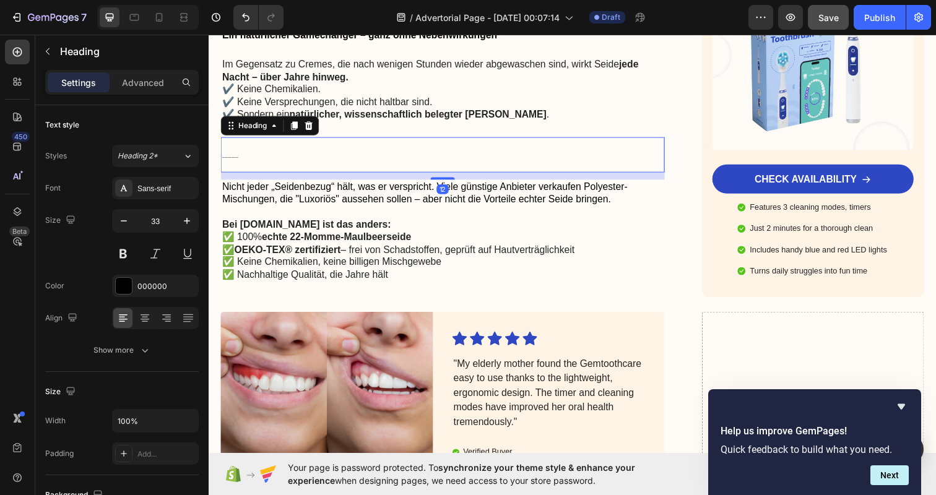
click at [277, 139] on h2 "Warum [DOMAIN_NAME] die Nr. 1 [PERSON_NAME] ist" at bounding box center [447, 157] width 453 height 36
click at [250, 140] on p "Warum [DOMAIN_NAME] die Nr. 1 [PERSON_NAME] ist" at bounding box center [447, 156] width 451 height 33
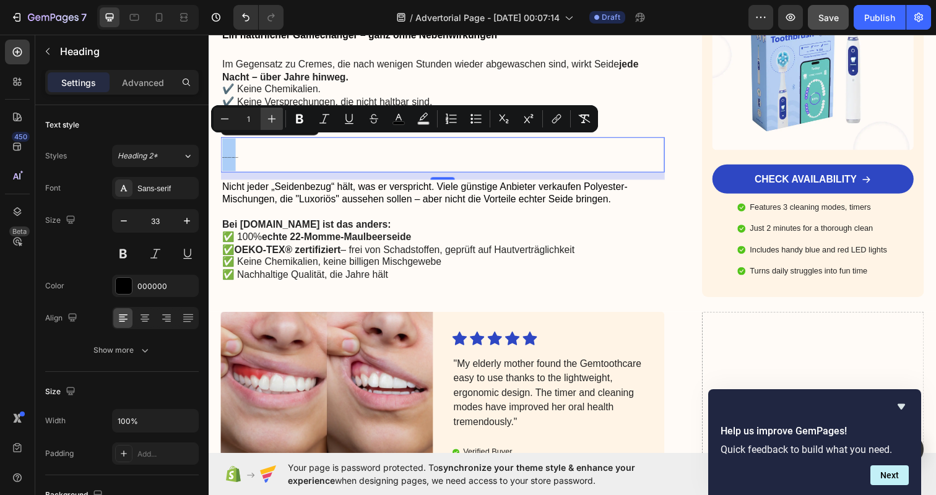
click at [277, 118] on icon "Editor contextual toolbar" at bounding box center [271, 119] width 12 height 12
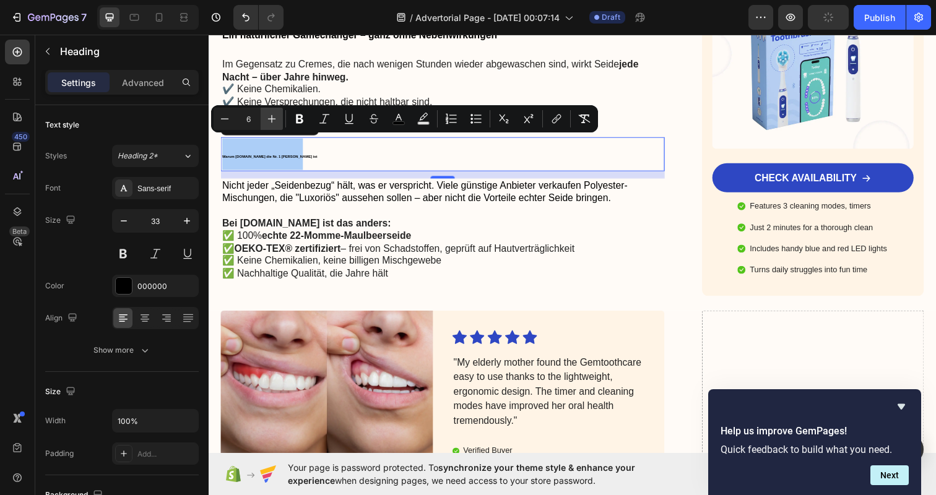
click at [277, 118] on icon "Editor contextual toolbar" at bounding box center [271, 119] width 12 height 12
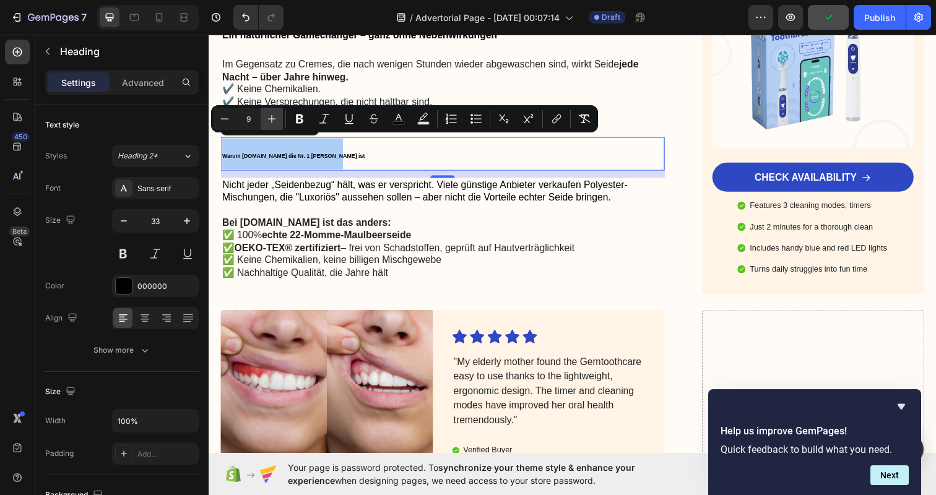
click at [277, 118] on icon "Editor contextual toolbar" at bounding box center [271, 119] width 12 height 12
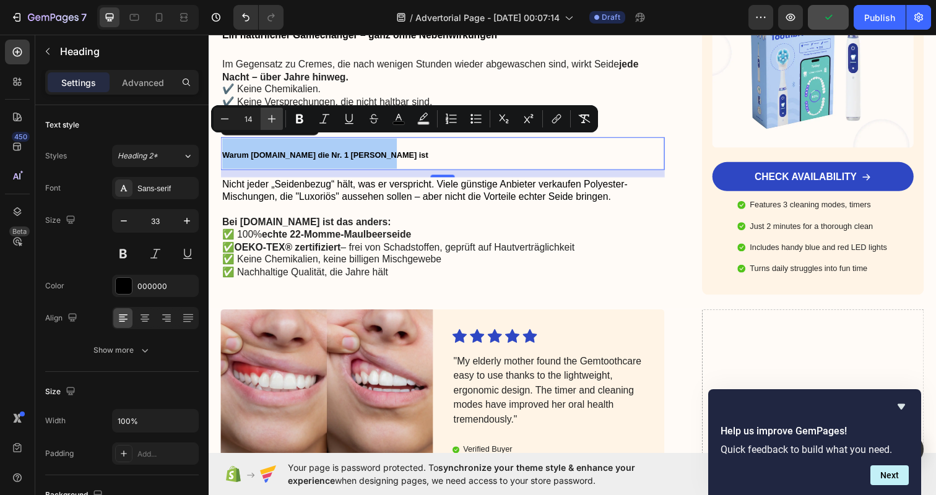
click at [277, 118] on icon "Editor contextual toolbar" at bounding box center [271, 119] width 12 height 12
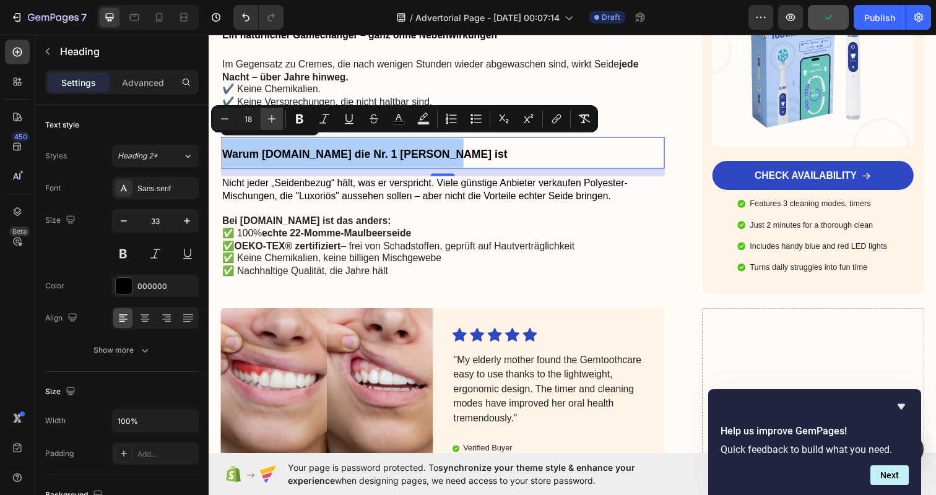
click at [277, 118] on icon "Editor contextual toolbar" at bounding box center [271, 119] width 12 height 12
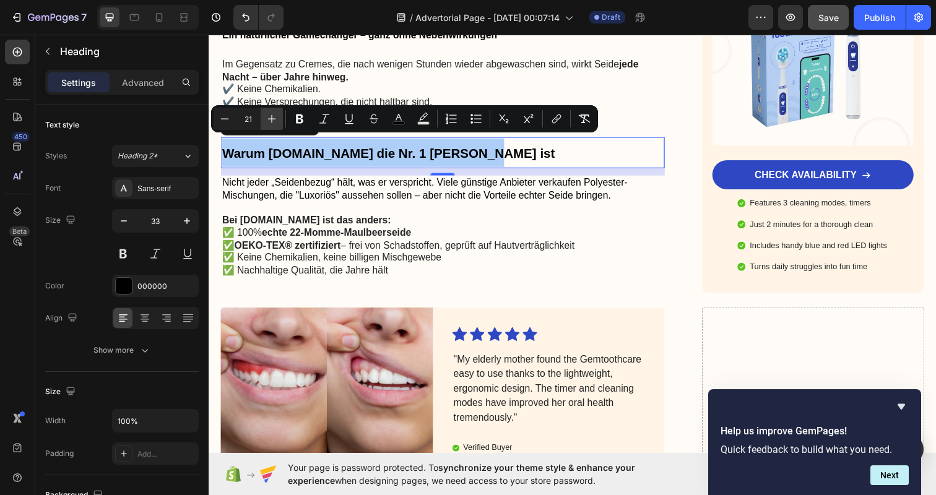
click at [277, 118] on icon "Editor contextual toolbar" at bounding box center [271, 119] width 12 height 12
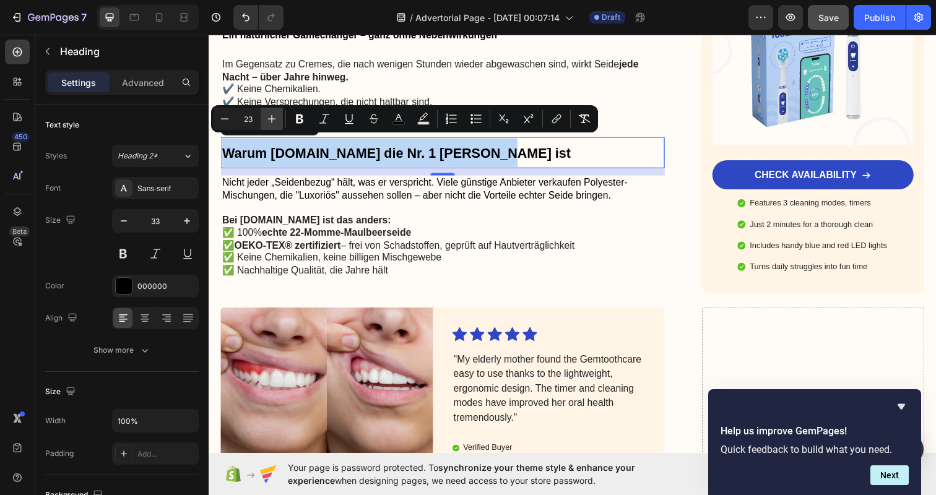
type input "24"
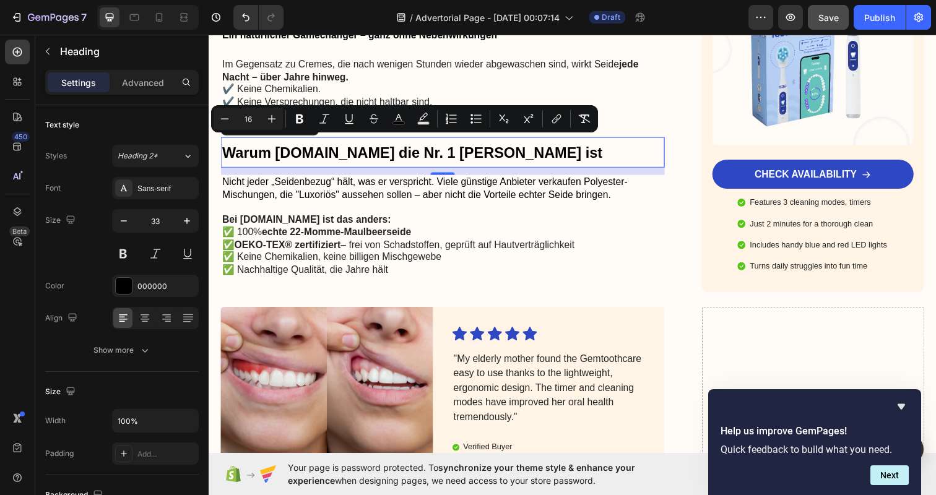
click at [298, 179] on span "Nicht jeder „Seidenbezug“ hält, was er verspricht. Viele günstige Anbieter verk…" at bounding box center [429, 191] width 414 height 24
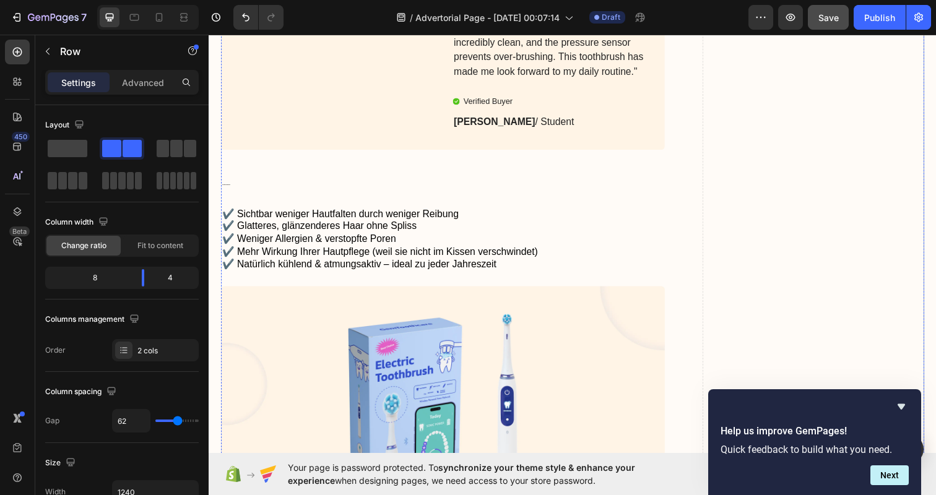
scroll to position [2129, 0]
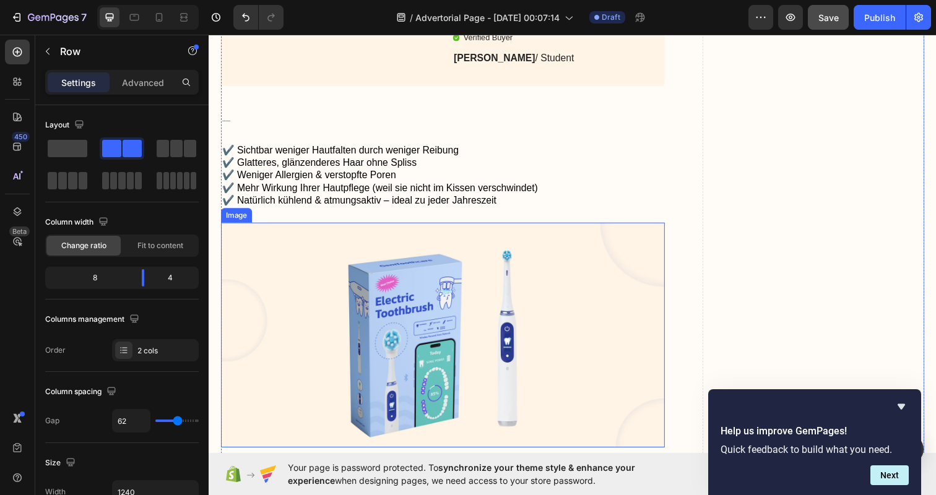
click at [599, 337] on img at bounding box center [447, 341] width 453 height 230
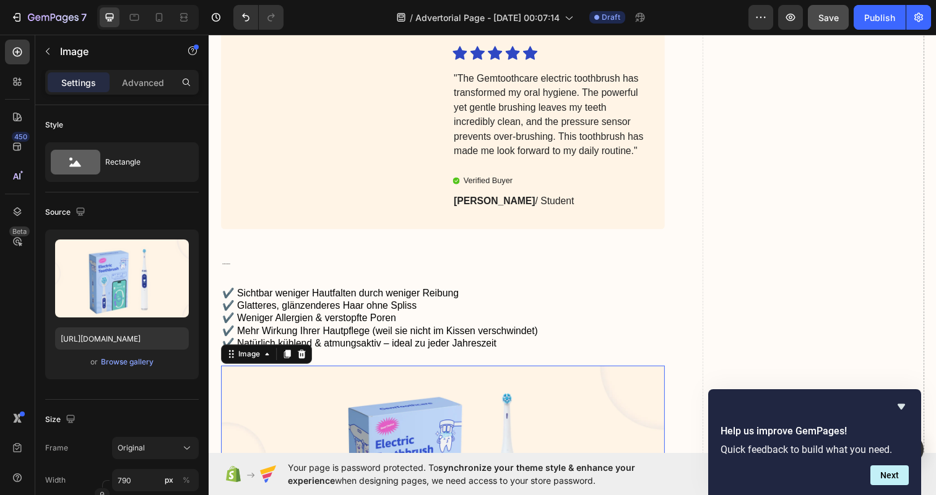
scroll to position [1964, 0]
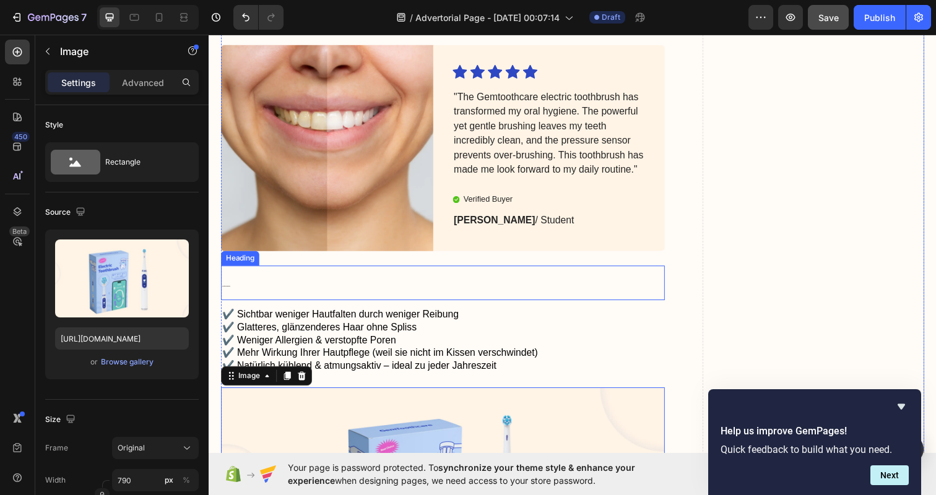
click at [282, 288] on h2 "Ihre Vorteile auf einen Blick" at bounding box center [447, 288] width 453 height 36
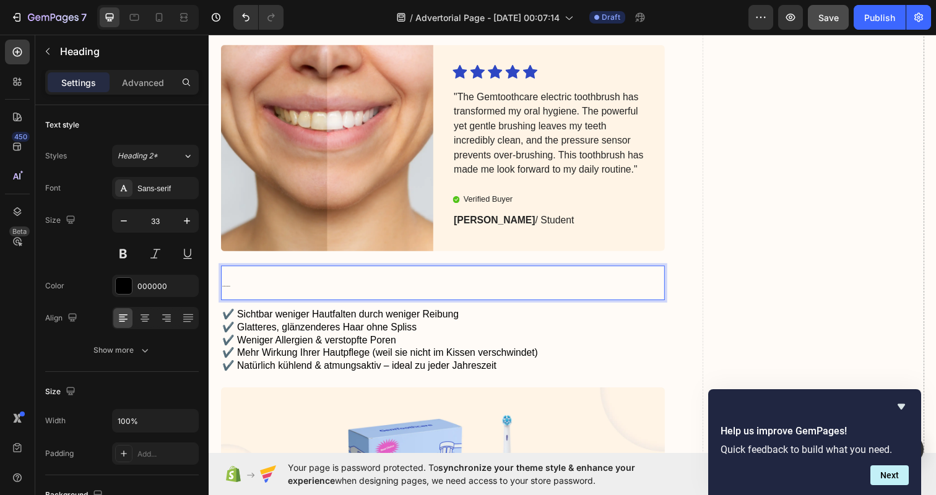
click at [282, 288] on h2 "Ihre Vorteile auf einen Blick" at bounding box center [447, 288] width 453 height 36
click at [282, 288] on p "Ihre Vorteile auf einen Blick" at bounding box center [447, 288] width 451 height 33
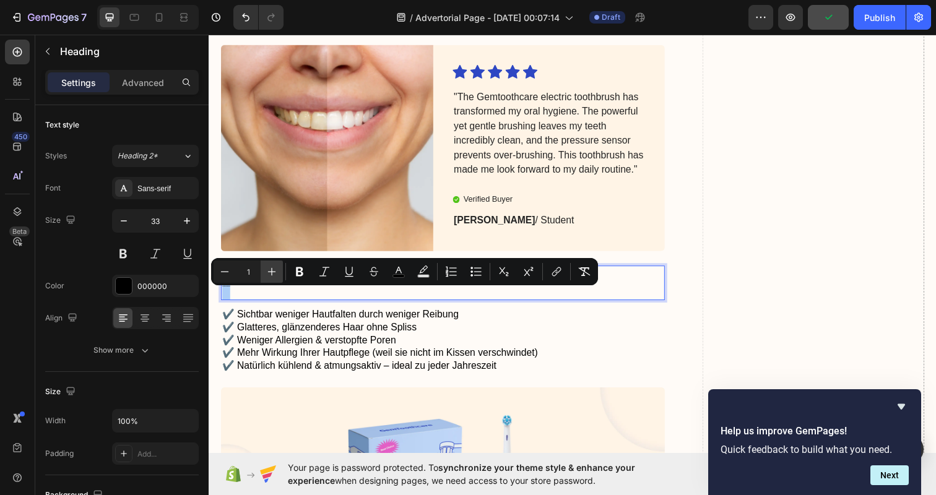
click at [270, 267] on icon "Editor contextual toolbar" at bounding box center [271, 271] width 12 height 12
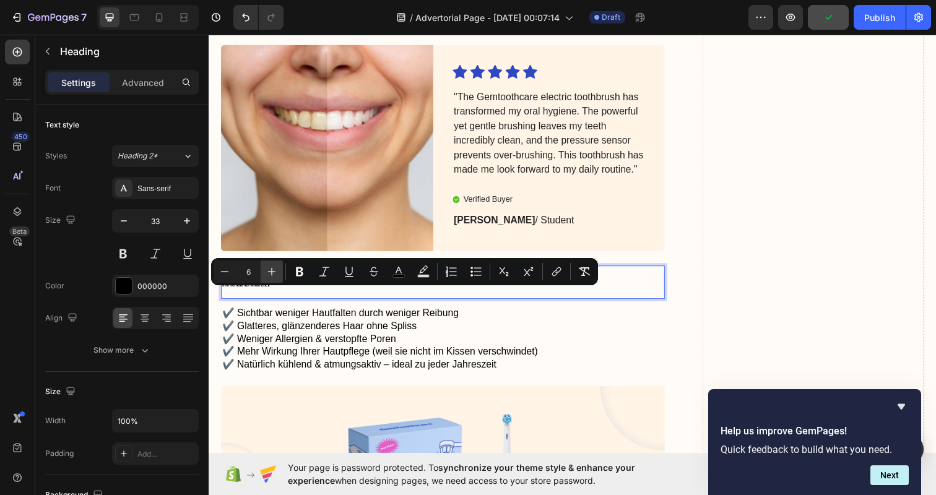
click at [270, 267] on icon "Editor contextual toolbar" at bounding box center [271, 271] width 12 height 12
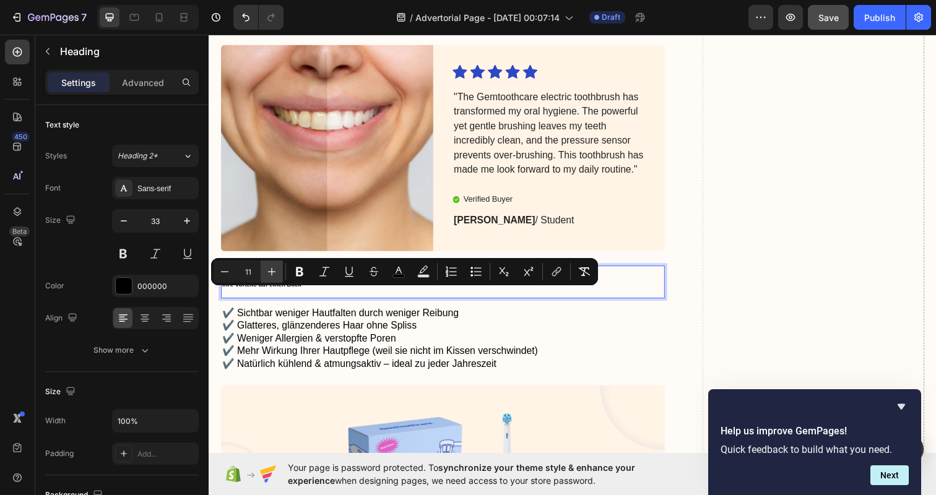
click at [270, 267] on icon "Editor contextual toolbar" at bounding box center [271, 271] width 12 height 12
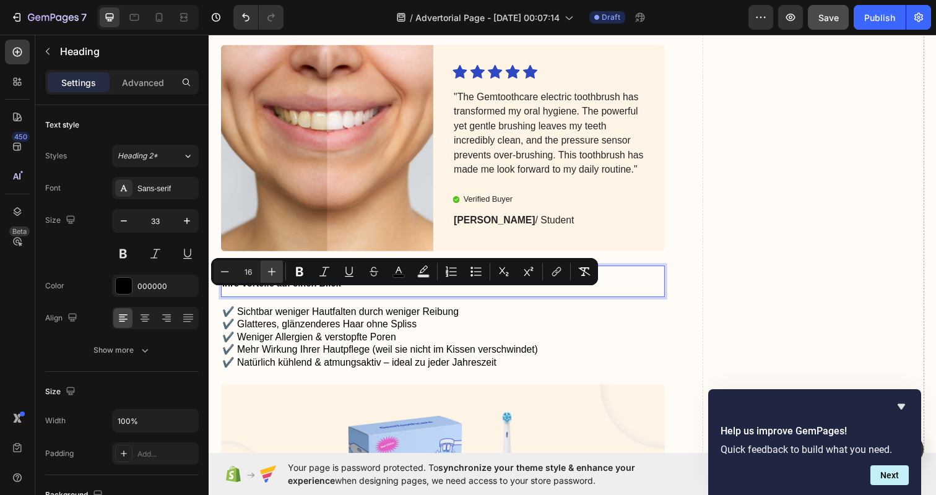
click at [270, 267] on icon "Editor contextual toolbar" at bounding box center [271, 271] width 12 height 12
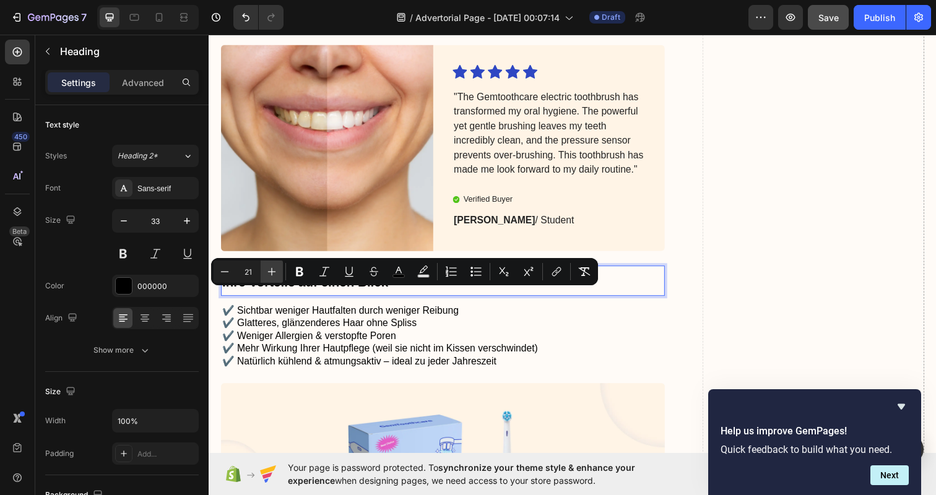
click at [270, 267] on icon "Editor contextual toolbar" at bounding box center [271, 271] width 12 height 12
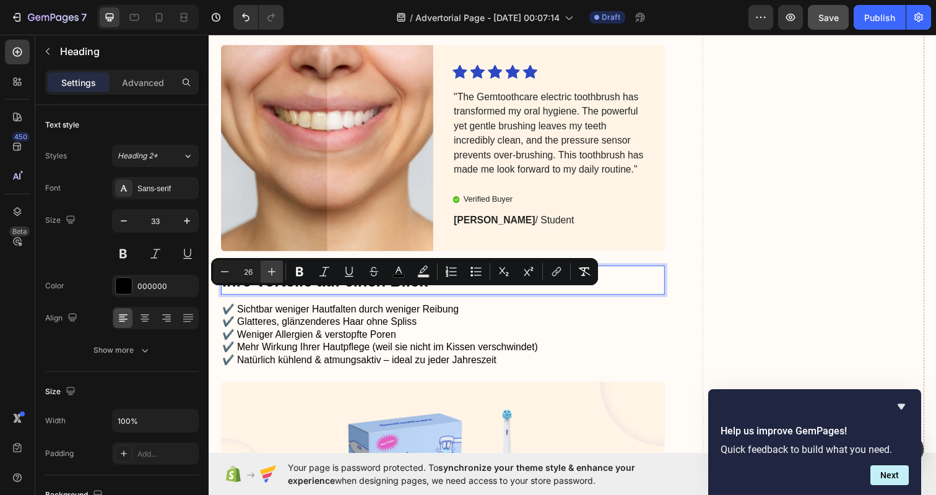
click at [270, 267] on icon "Editor contextual toolbar" at bounding box center [271, 271] width 12 height 12
type input "30"
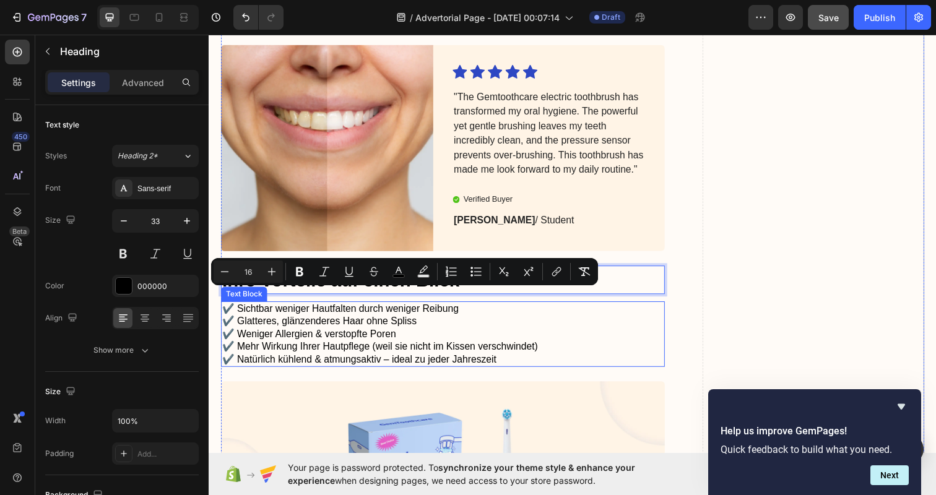
click at [554, 315] on p "✔️ Sichtbar weniger Hautfalten durch weniger Reibung ✔️ Glatteres, glänzenderes…" at bounding box center [447, 340] width 451 height 64
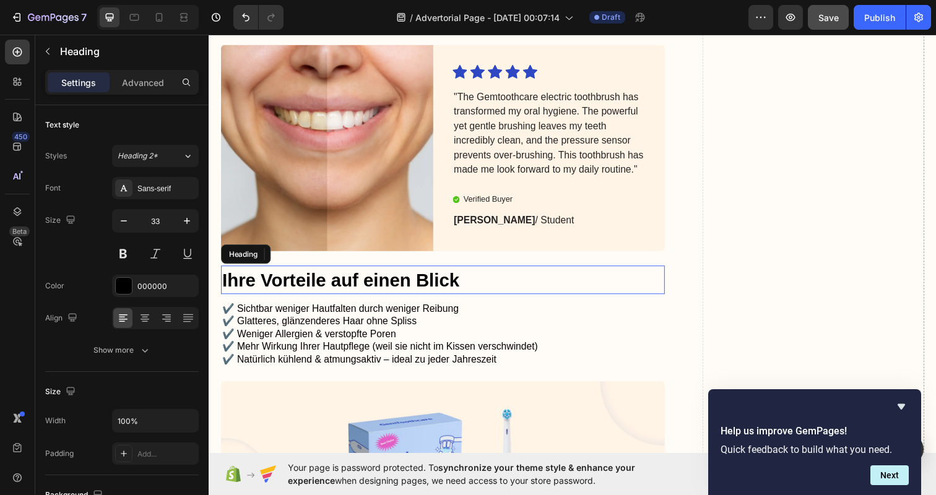
click at [418, 295] on span "Ihre Vorteile auf einen Blick" at bounding box center [343, 285] width 242 height 20
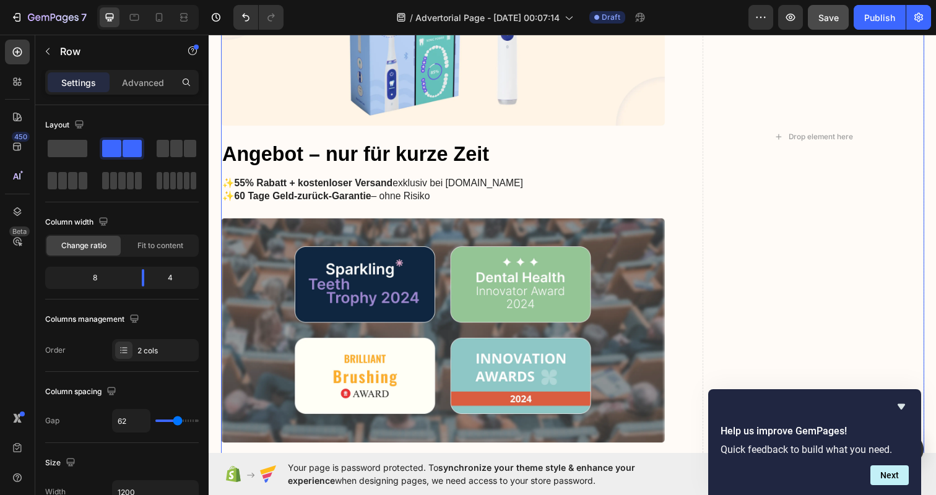
scroll to position [2458, 0]
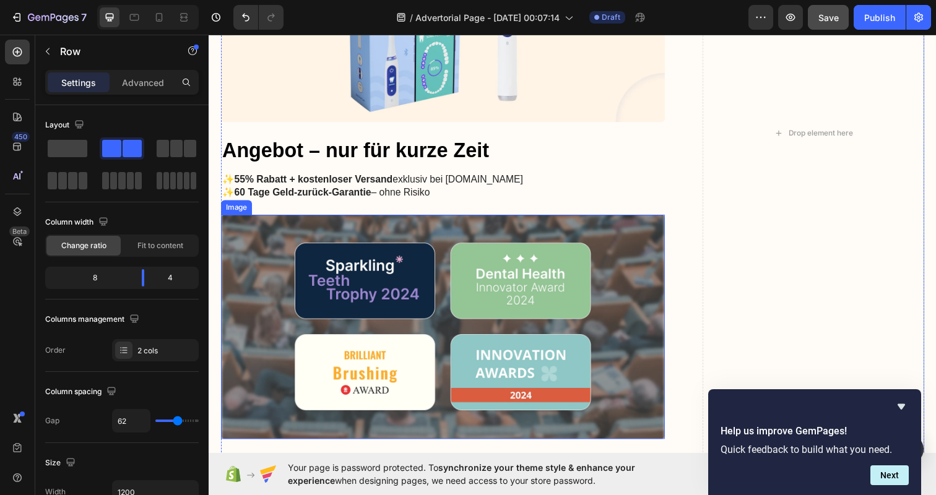
click at [552, 287] on img at bounding box center [447, 333] width 453 height 230
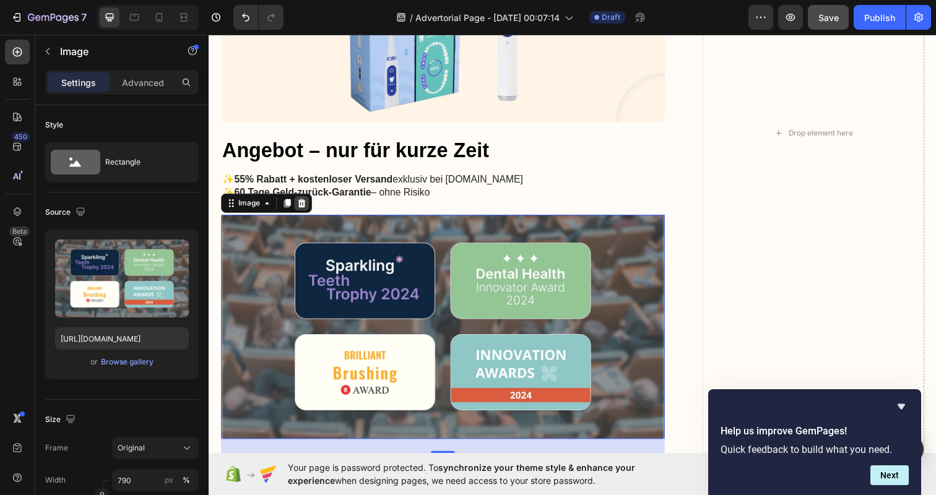
click at [301, 202] on icon at bounding box center [303, 207] width 10 height 10
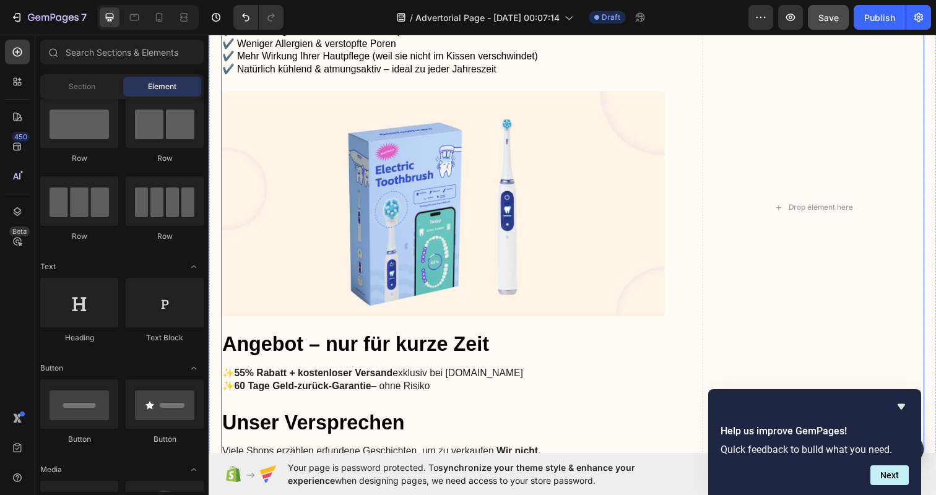
scroll to position [2235, 0]
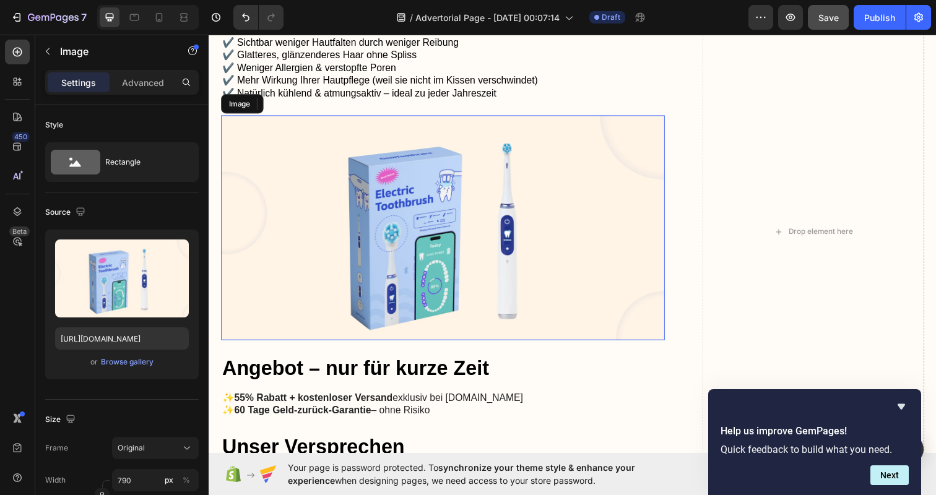
click at [408, 204] on img at bounding box center [447, 232] width 453 height 230
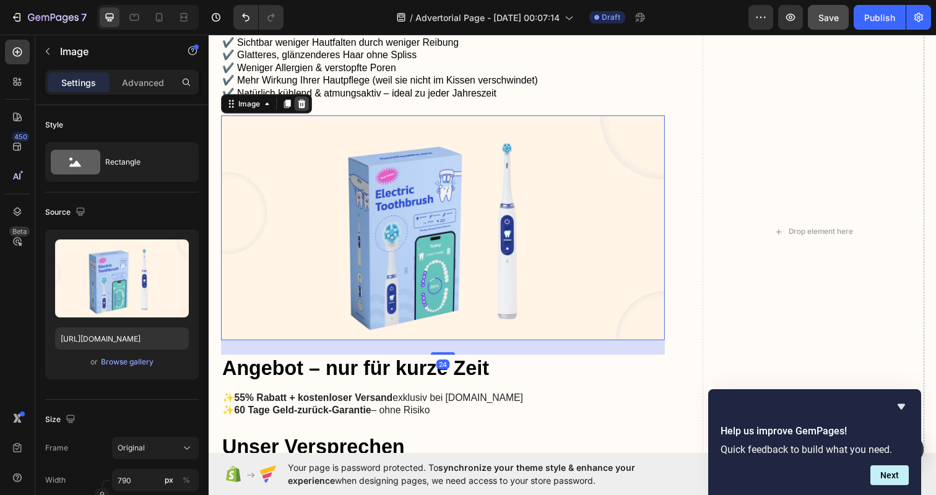
click at [300, 107] on icon at bounding box center [303, 105] width 10 height 10
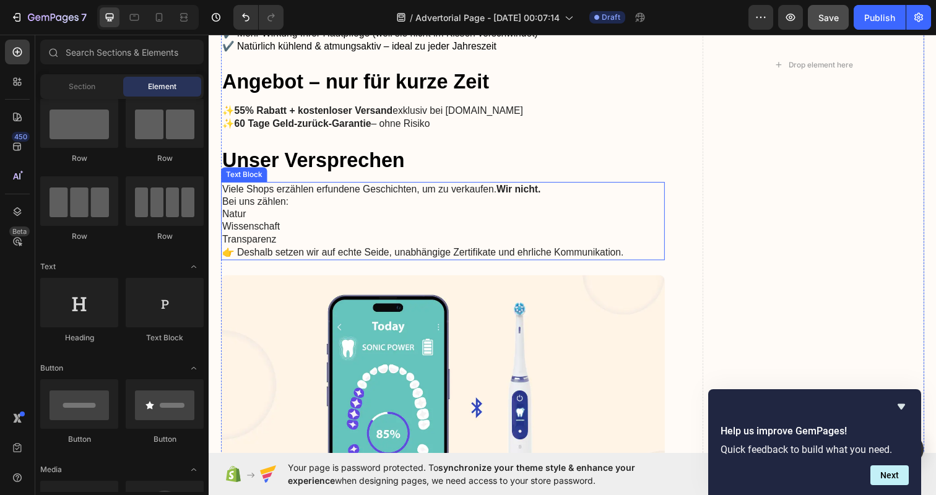
scroll to position [2365, 0]
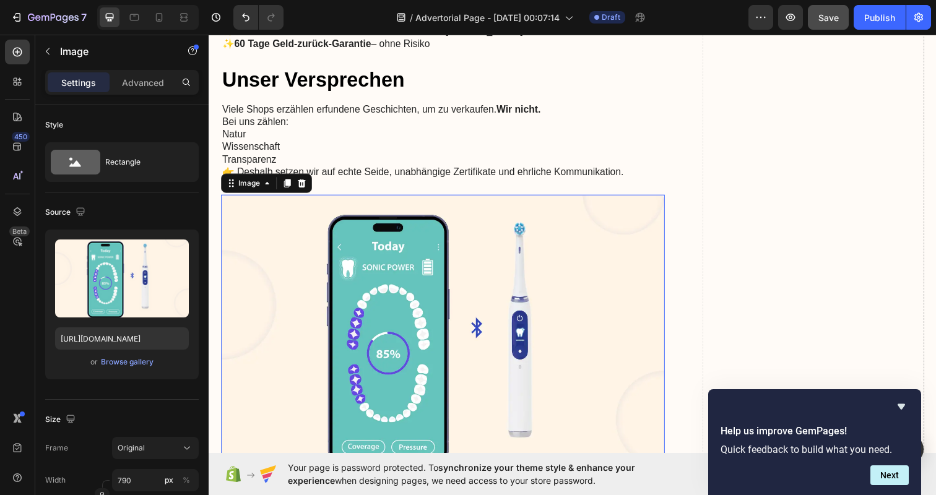
click at [314, 282] on img at bounding box center [447, 344] width 453 height 293
click at [303, 186] on icon at bounding box center [304, 186] width 8 height 9
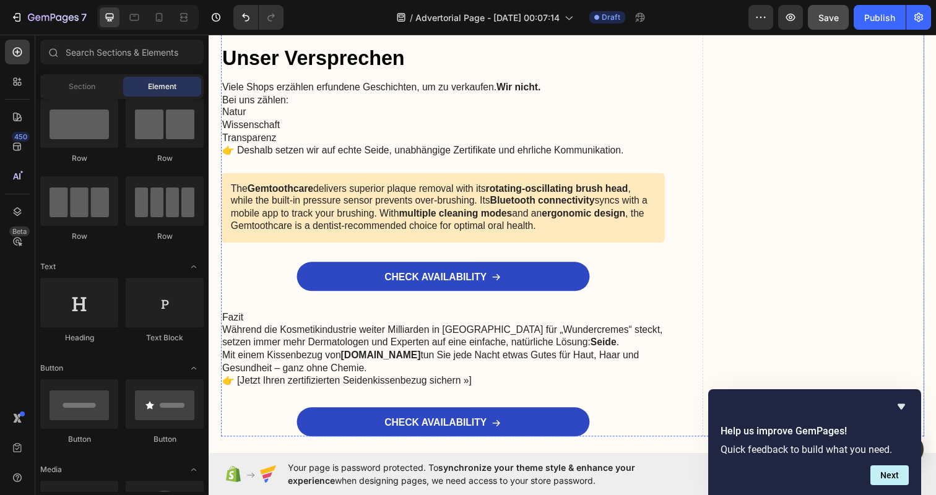
scroll to position [2391, 0]
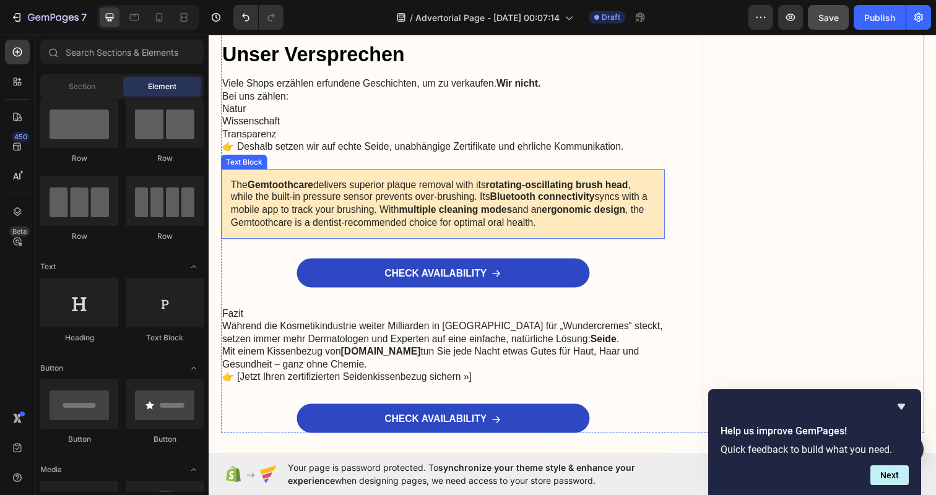
click at [644, 230] on div "The Gemtoothcare delivers superior plaque removal with its rotating-oscillating…" at bounding box center [447, 207] width 453 height 71
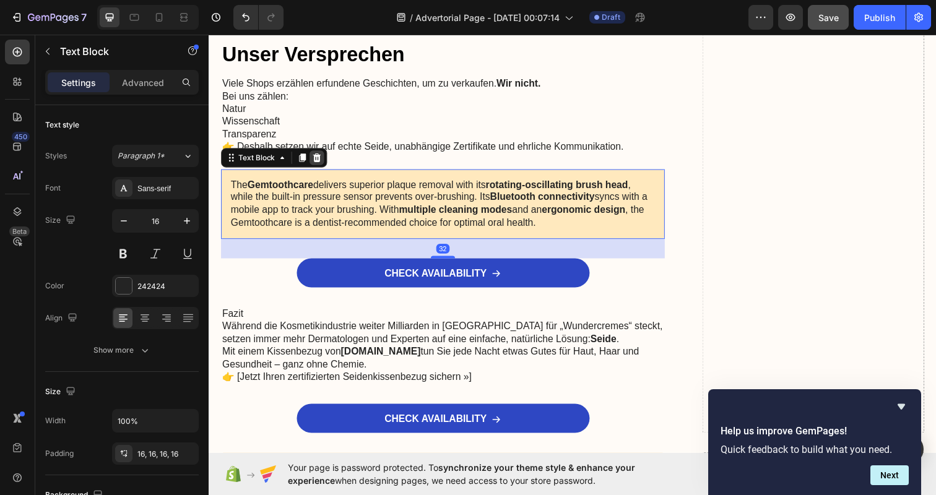
click at [321, 156] on icon at bounding box center [319, 160] width 8 height 9
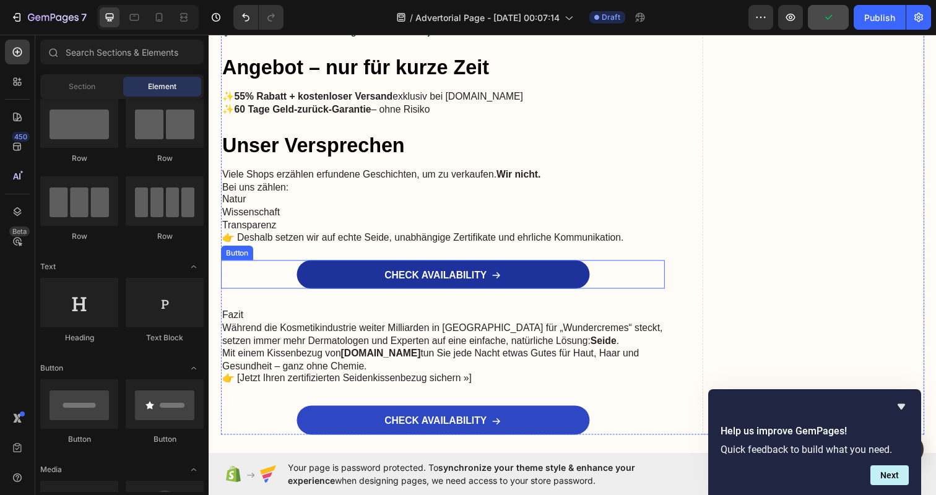
scroll to position [2300, 0]
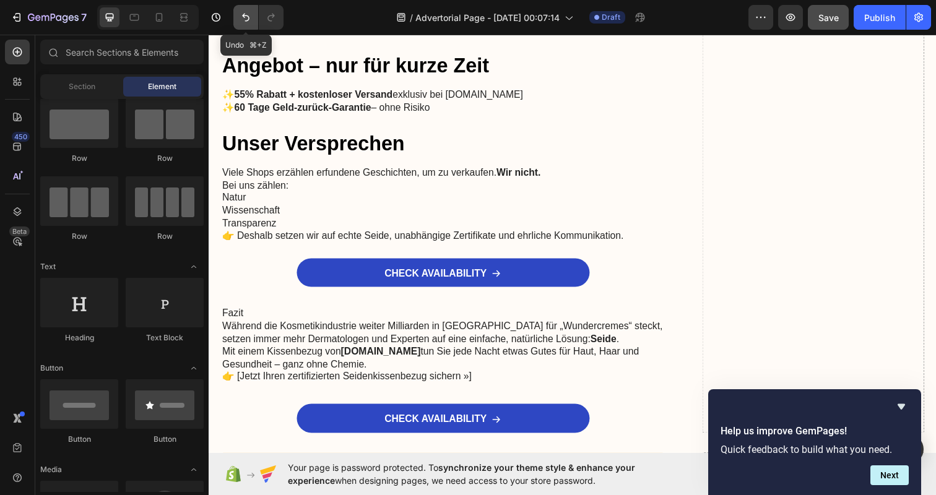
click at [253, 12] on button "Undo/Redo" at bounding box center [245, 17] width 25 height 25
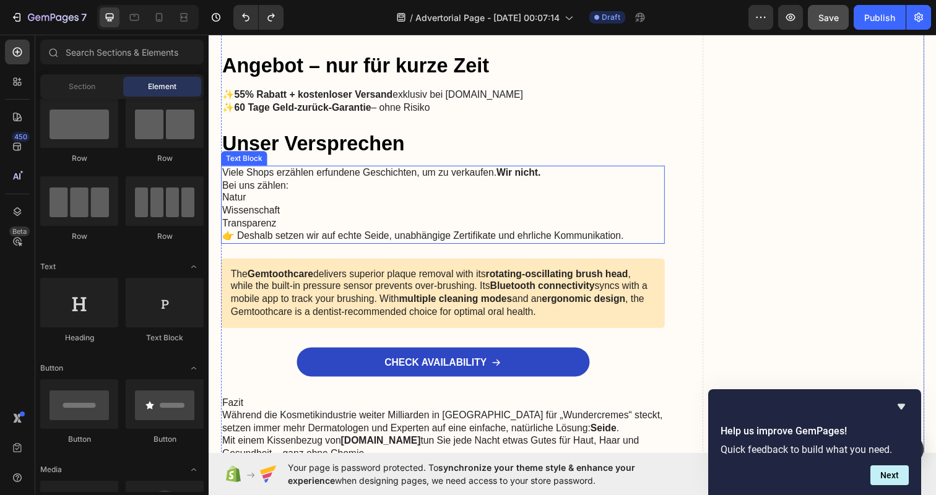
click at [293, 211] on p "Wissenschaft" at bounding box center [447, 214] width 451 height 13
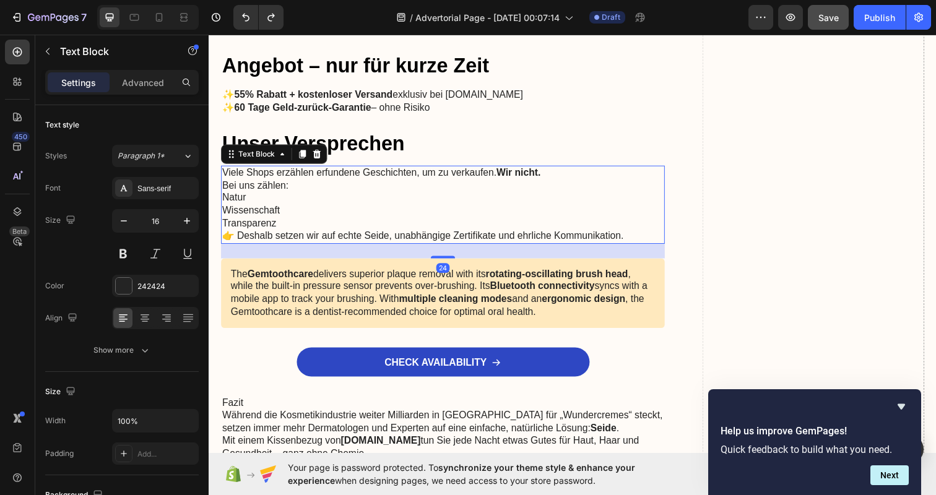
click at [293, 211] on p "Wissenschaft" at bounding box center [447, 214] width 451 height 13
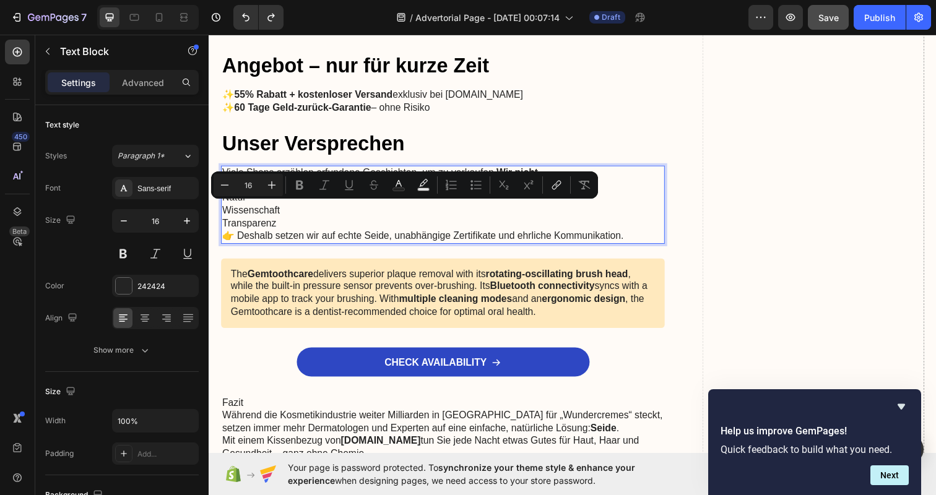
click at [293, 217] on p "Wissenschaft" at bounding box center [447, 214] width 451 height 13
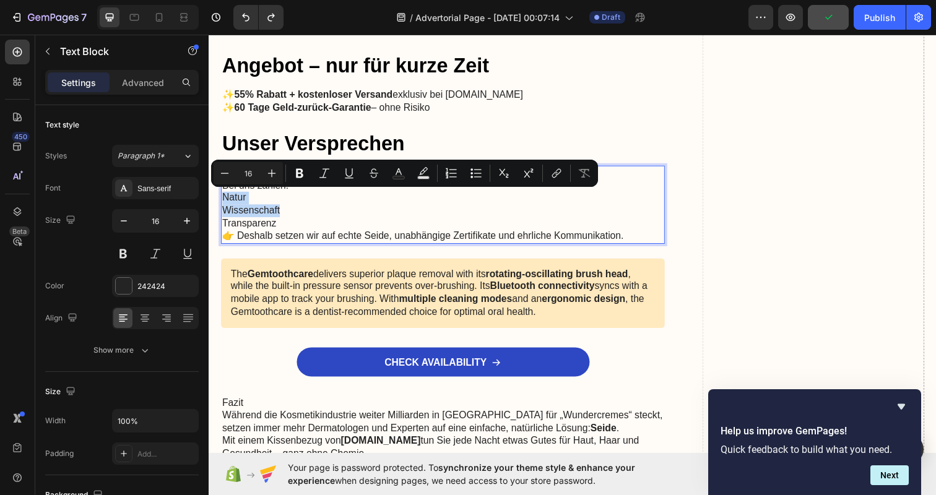
drag, startPoint x: 293, startPoint y: 217, endPoint x: 222, endPoint y: 201, distance: 72.5
click at [222, 201] on div "Viele Shops erzählen erfundene Geschichten, um zu verkaufen. Wir nicht. Bei uns…" at bounding box center [447, 208] width 453 height 80
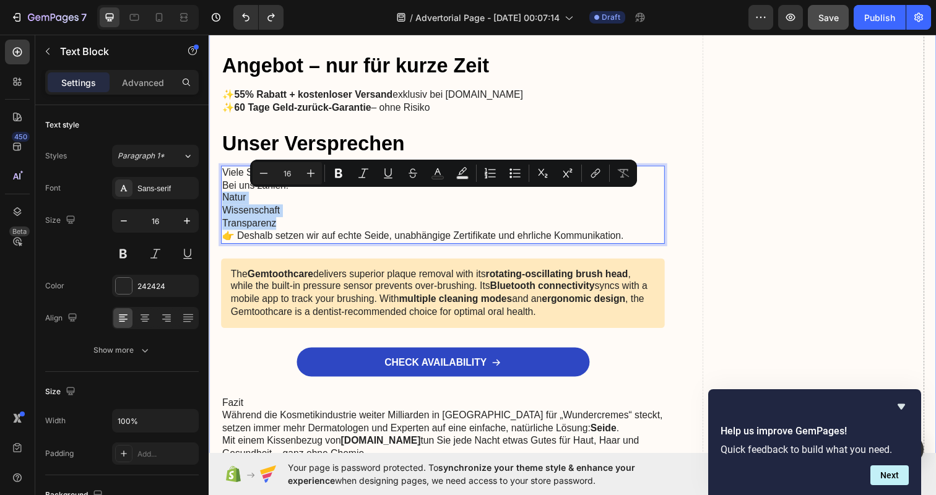
drag, startPoint x: 290, startPoint y: 225, endPoint x: 216, endPoint y: 201, distance: 77.7
click at [521, 177] on button "Bulleted List" at bounding box center [515, 173] width 22 height 22
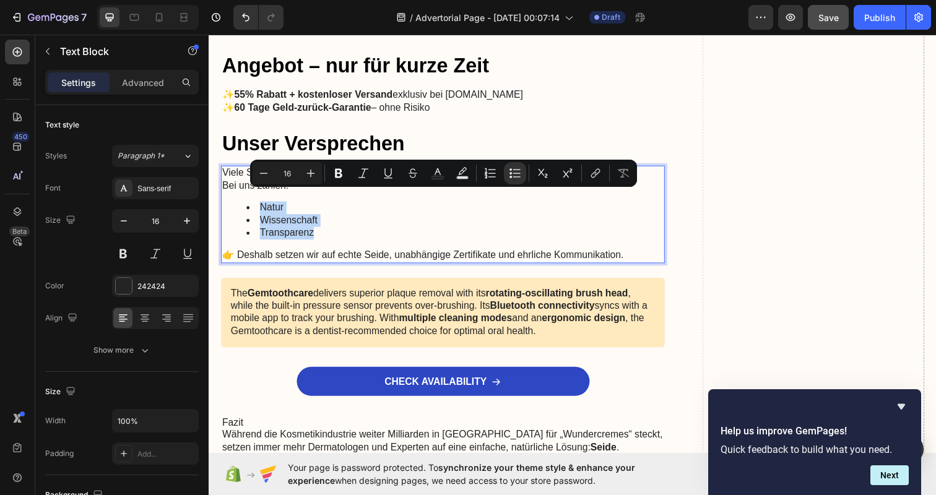
click at [492, 222] on li "Wissenschaft" at bounding box center [460, 224] width 426 height 13
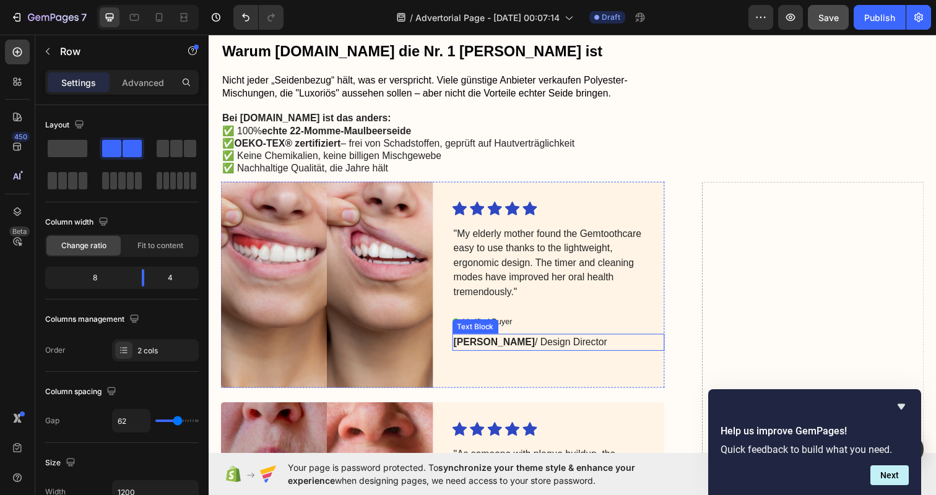
scroll to position [1363, 0]
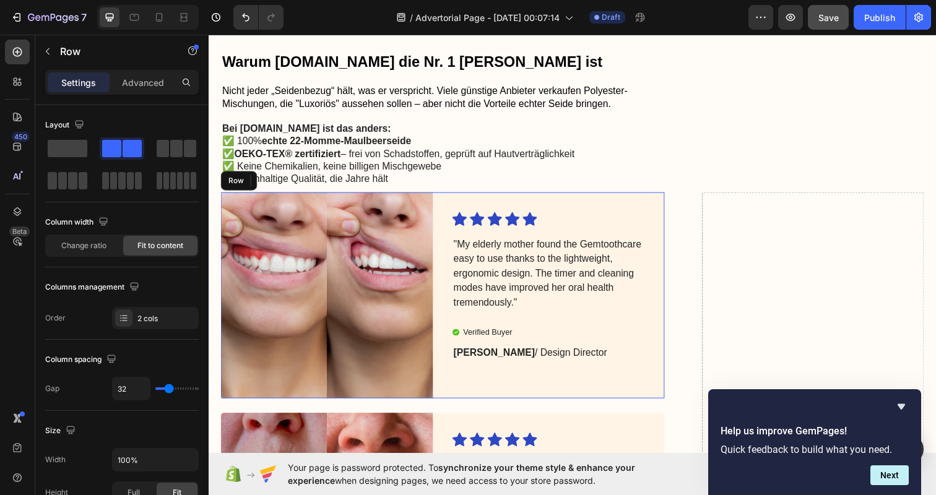
click at [559, 203] on div "Icon Icon Icon Icon Icon Icon List "My elderly mother found the Gemtoothcare ea…" at bounding box center [565, 301] width 217 height 210
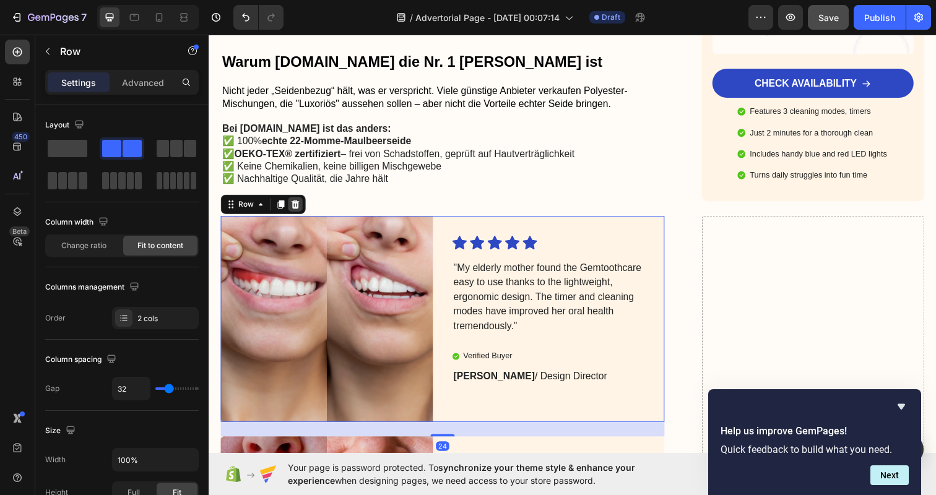
click at [293, 203] on icon at bounding box center [297, 208] width 10 height 10
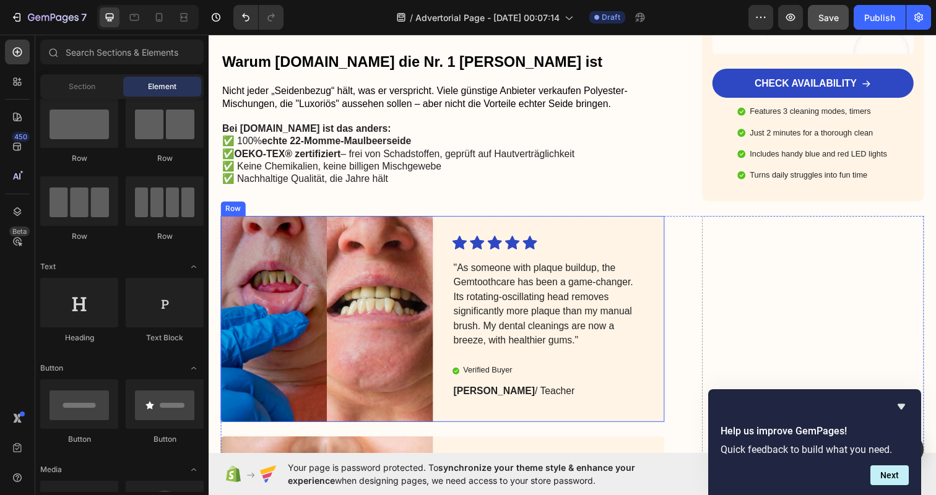
click at [615, 220] on div "Icon Icon Icon Icon Icon Icon List "As someone with plaque buildup, the Gemtoot…" at bounding box center [565, 325] width 217 height 210
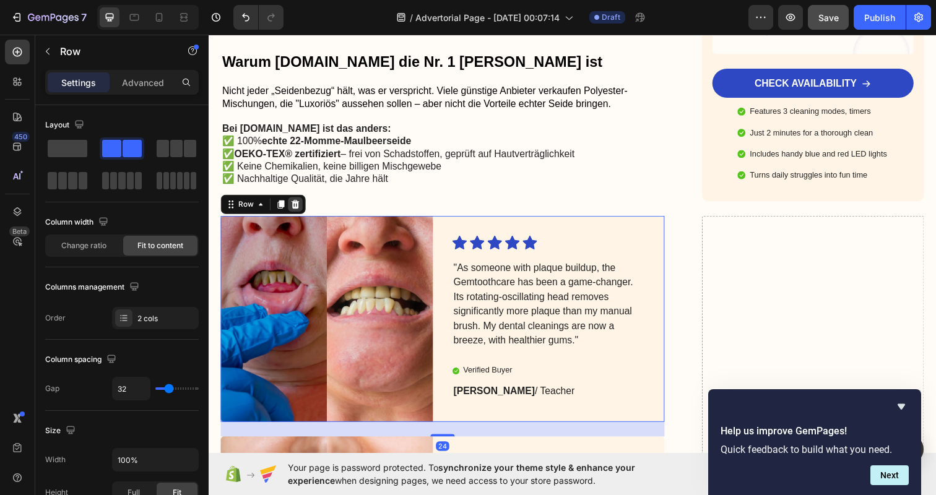
click at [298, 204] on icon at bounding box center [297, 208] width 8 height 9
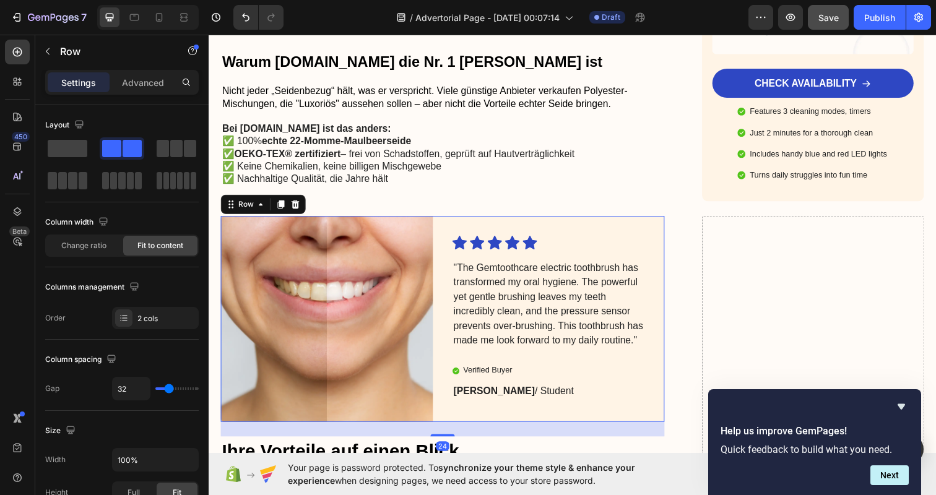
click at [587, 220] on div "Icon Icon Icon Icon Icon Icon List "The Gemtoothcare electric toothbrush has tr…" at bounding box center [565, 325] width 217 height 210
click at [296, 204] on icon at bounding box center [297, 208] width 8 height 9
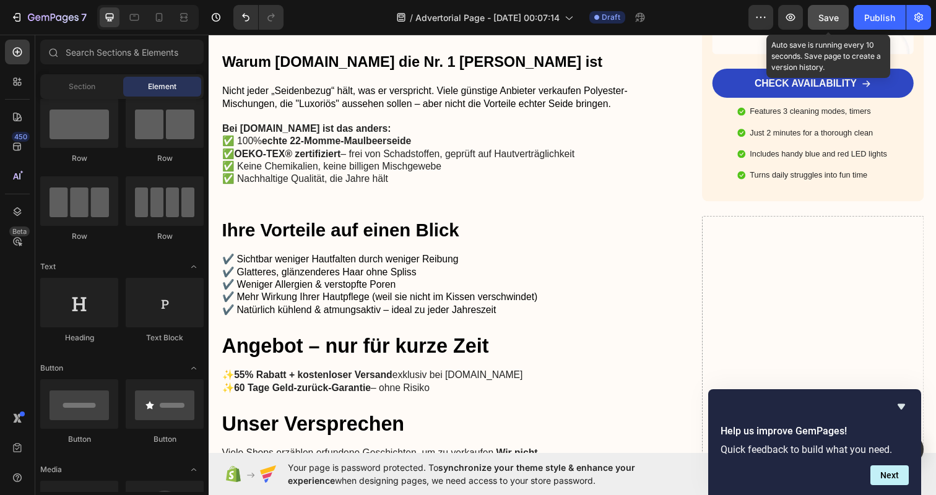
click at [829, 17] on span "Save" at bounding box center [828, 17] width 20 height 11
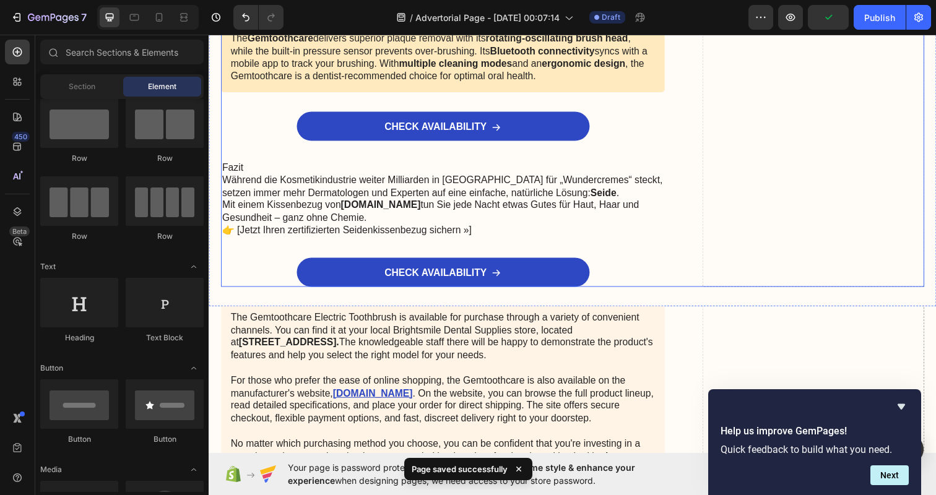
scroll to position [1905, 0]
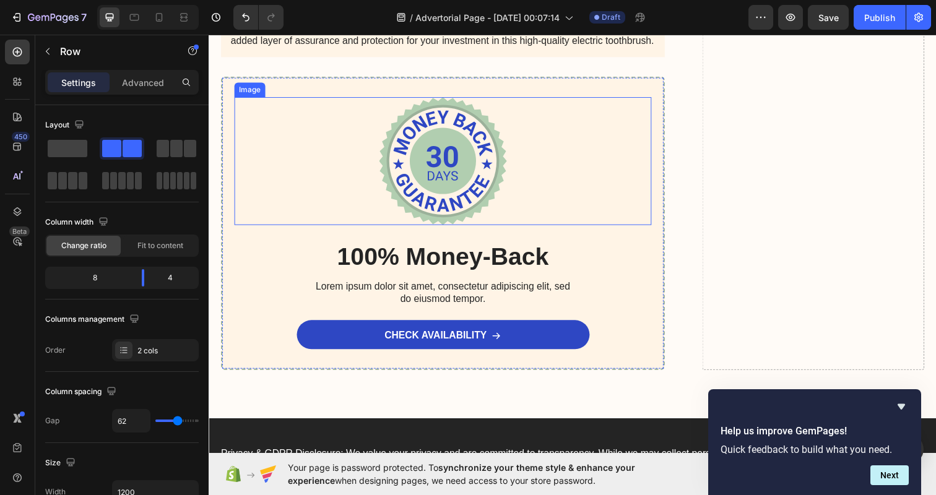
scroll to position [2706, 0]
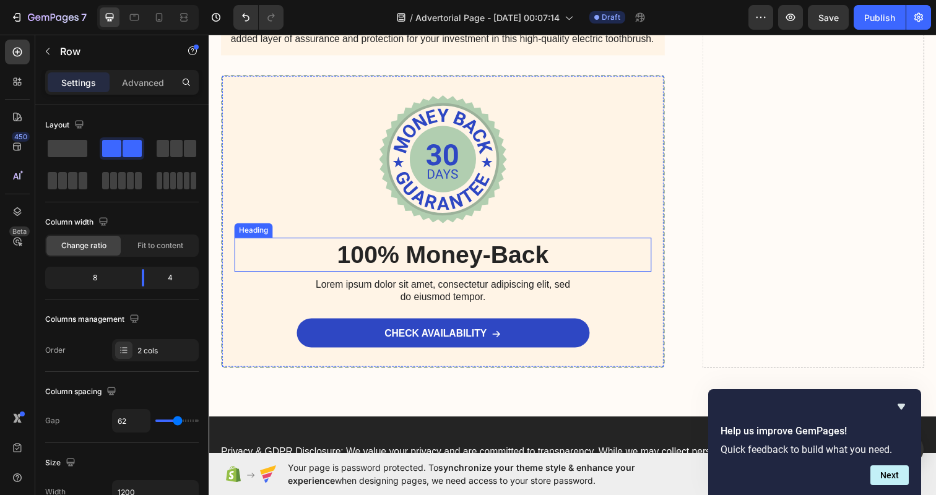
click at [446, 252] on h2 "100% Money-Back" at bounding box center [448, 259] width 426 height 35
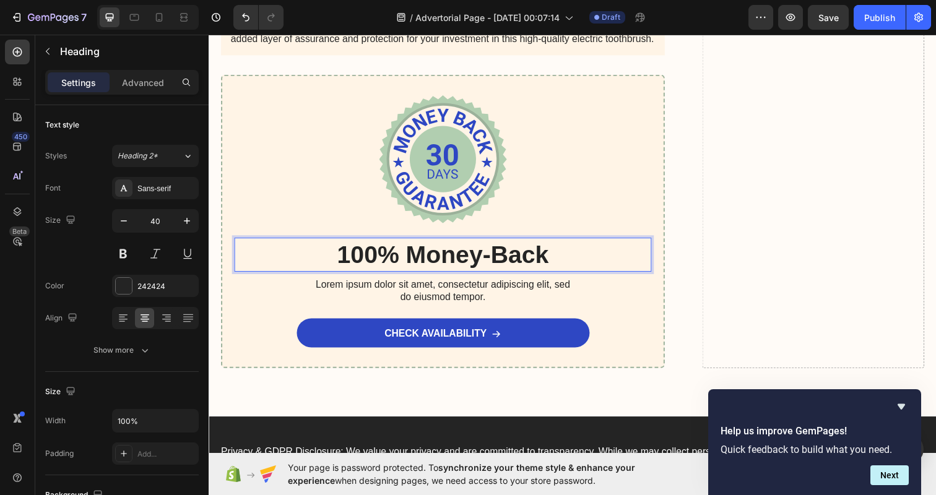
click at [446, 252] on p "100% Money-Back" at bounding box center [447, 259] width 423 height 32
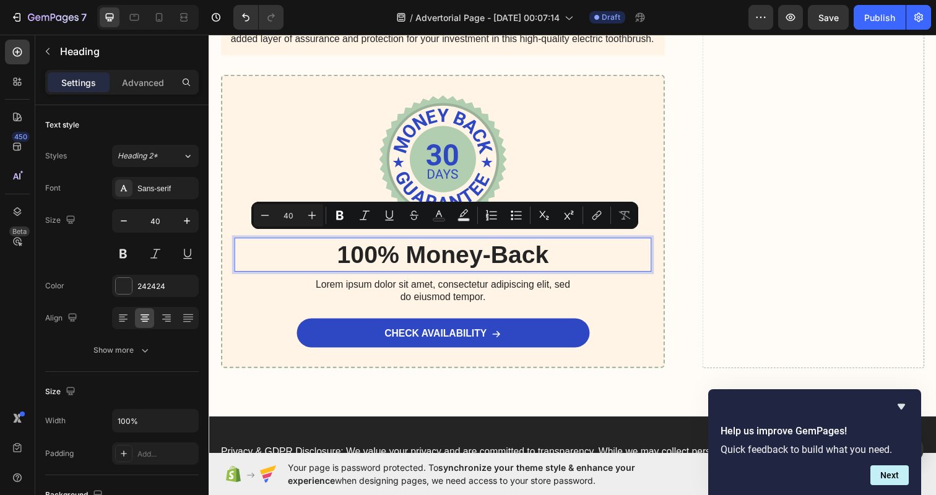
click at [455, 254] on p "100% Money-Back" at bounding box center [447, 259] width 423 height 32
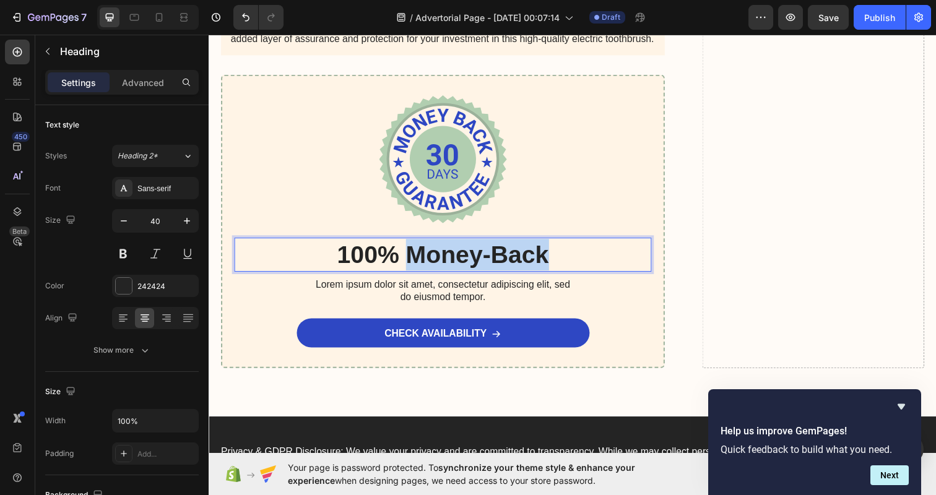
drag, startPoint x: 455, startPoint y: 254, endPoint x: 498, endPoint y: 257, distance: 42.8
click at [498, 257] on p "100% Money-Back" at bounding box center [447, 259] width 423 height 32
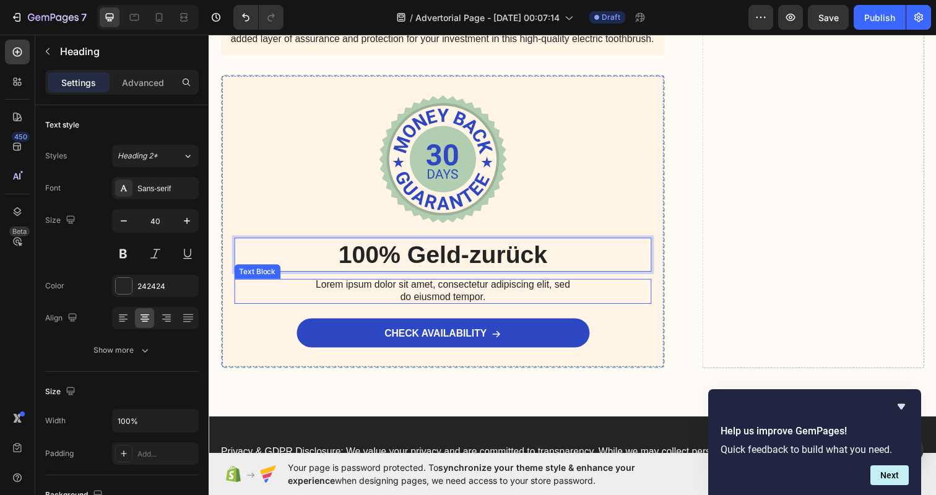
click at [425, 287] on p "Lorem ipsum dolor sit amet, consectetur adipiscing elit, sed do eiusmod tempor." at bounding box center [447, 297] width 272 height 26
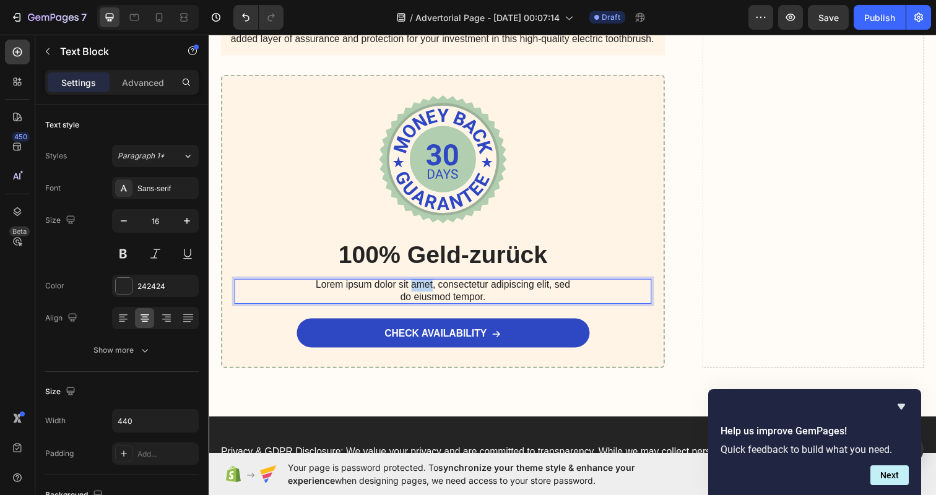
click at [425, 287] on p "Lorem ipsum dolor sit amet, consectetur adipiscing elit, sed do eiusmod tempor." at bounding box center [447, 297] width 272 height 26
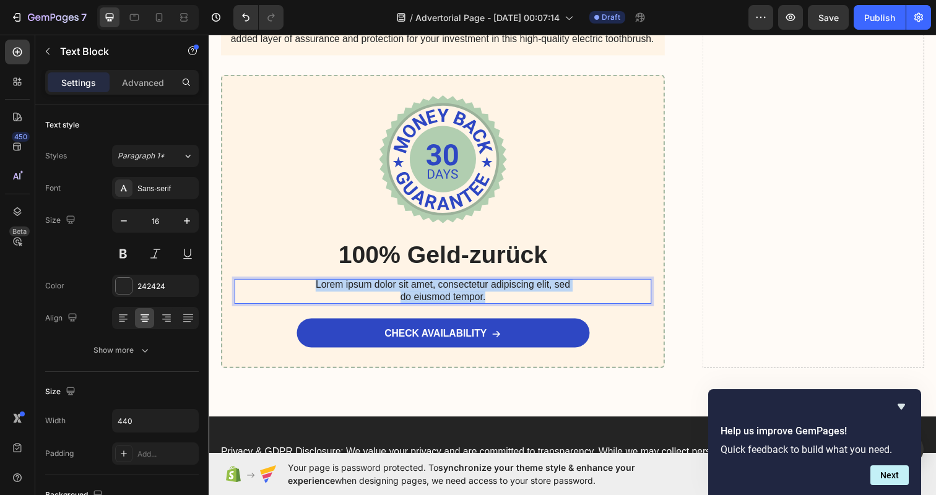
click at [425, 287] on p "Lorem ipsum dolor sit amet, consectetur adipiscing elit, sed do eiusmod tempor." at bounding box center [447, 297] width 272 height 26
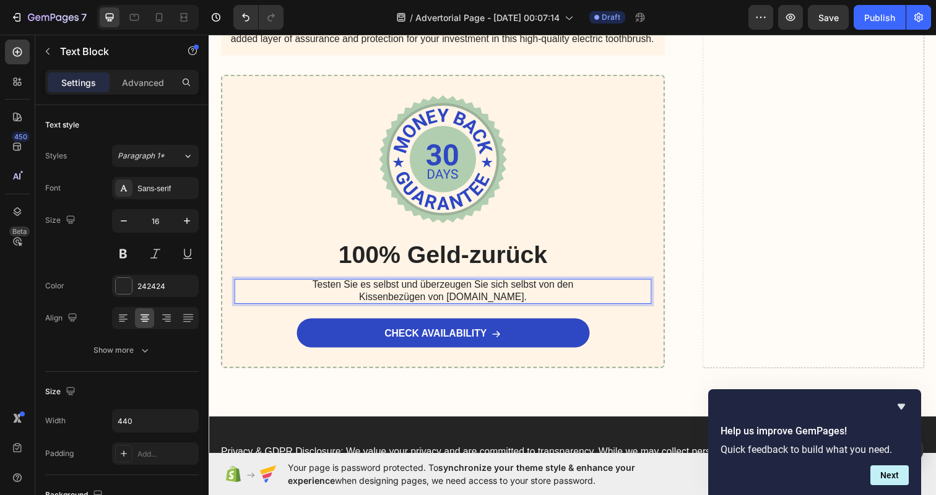
click at [481, 284] on p "Testen Sie es selbst und überzeugen Sie sich selbst von den Kissenbezügen von K…" at bounding box center [447, 297] width 272 height 26
click at [518, 284] on p "Testen Sie es selbst und überzeugen sich selbst von den Kissenbezügen von Kisse…" at bounding box center [447, 297] width 272 height 26
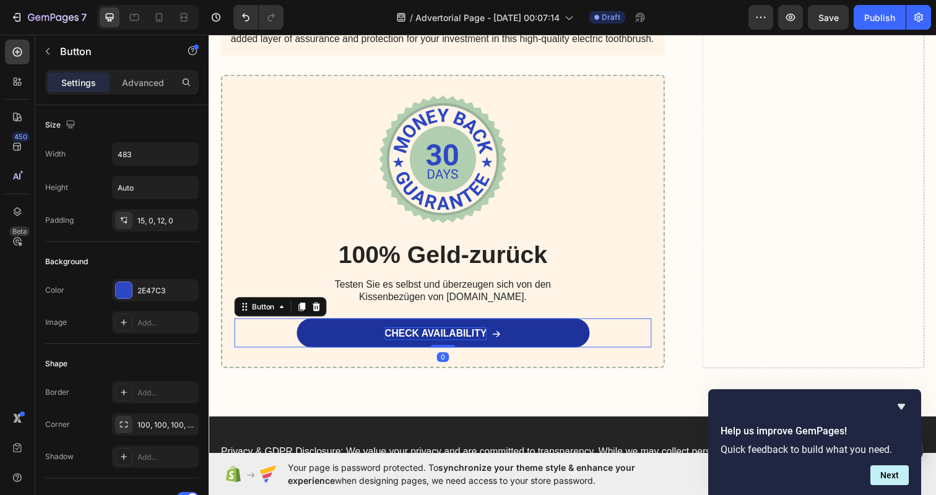
click at [472, 334] on p "CHECK AVAILABILITY" at bounding box center [440, 340] width 105 height 13
click at [449, 334] on p "CHECK AVAILABILITY" at bounding box center [440, 340] width 105 height 13
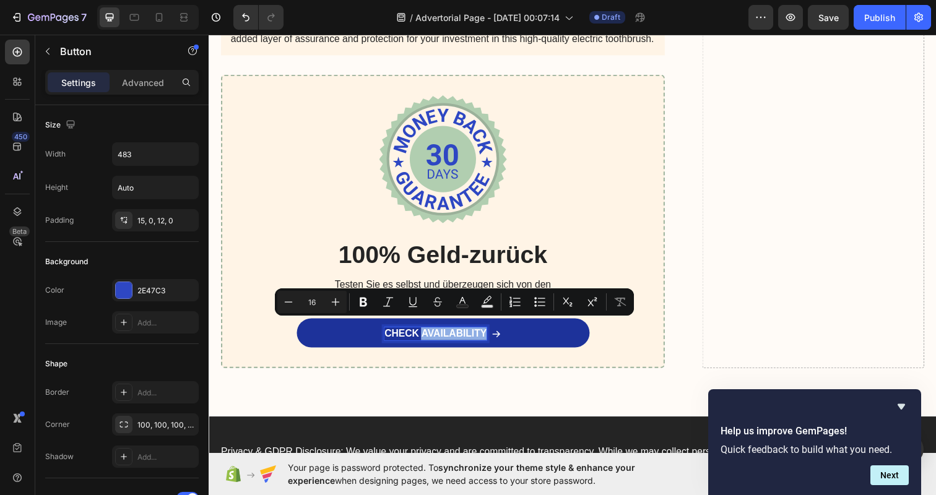
click at [449, 334] on p "CHECK AVAILABILITY" at bounding box center [440, 340] width 105 height 13
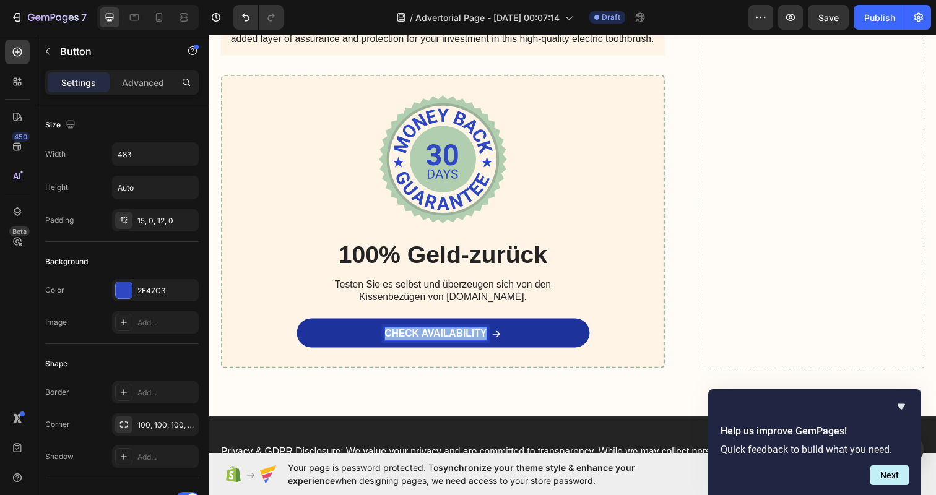
click at [449, 334] on p "CHECK AVAILABILITY" at bounding box center [440, 340] width 105 height 13
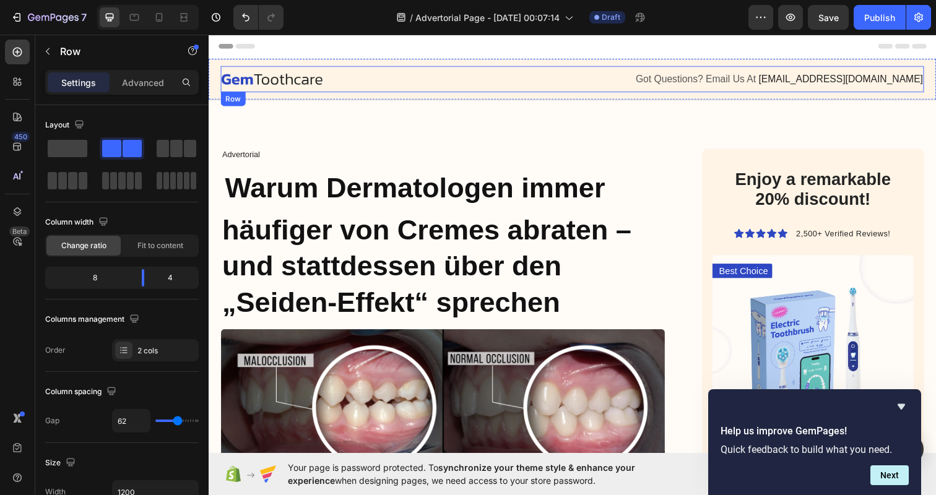
scroll to position [0, 0]
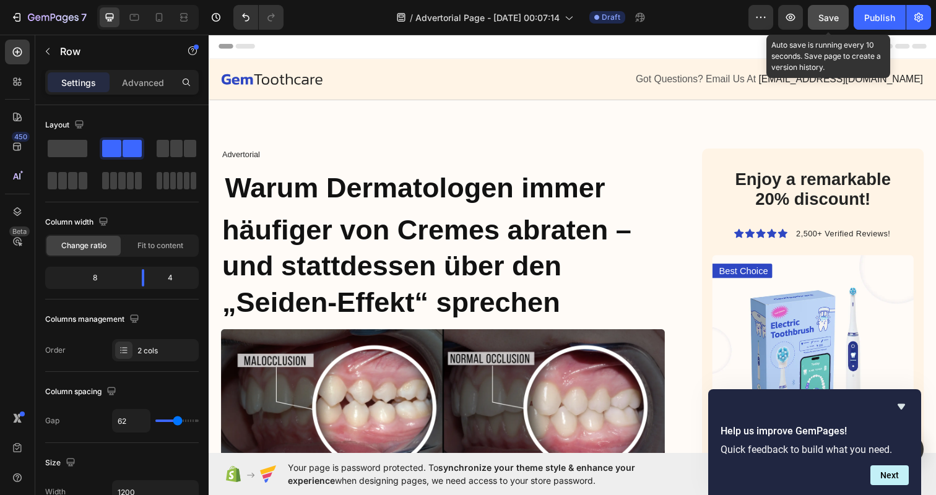
click at [831, 22] on span "Save" at bounding box center [828, 17] width 20 height 11
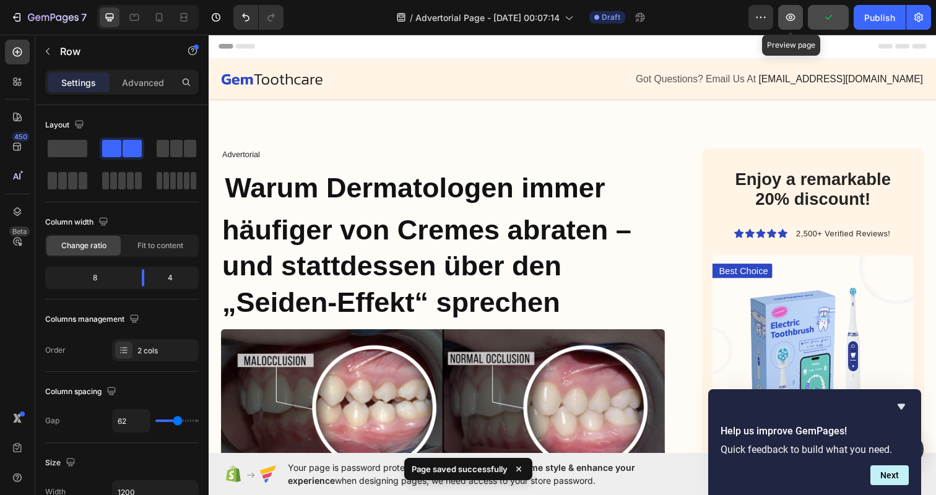
click at [792, 16] on icon "button" at bounding box center [790, 17] width 4 height 4
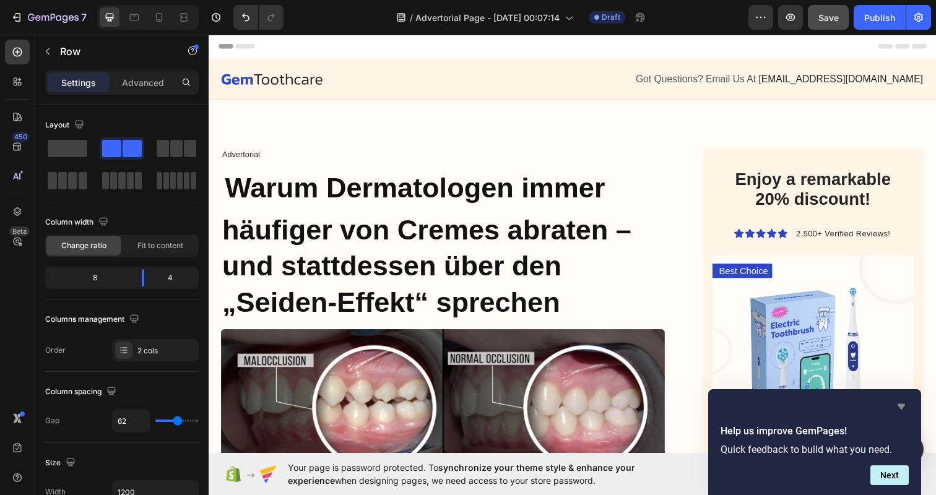
click at [901, 409] on icon "Hide survey" at bounding box center [900, 407] width 7 height 6
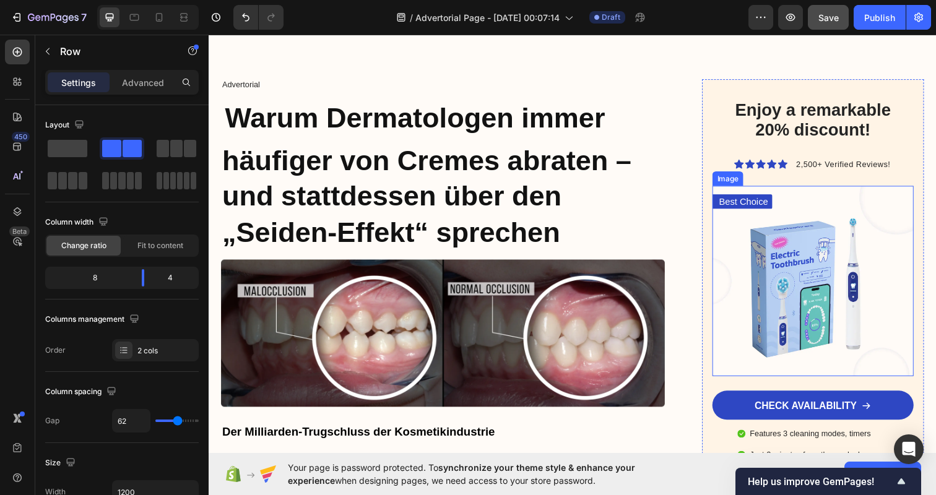
scroll to position [76, 0]
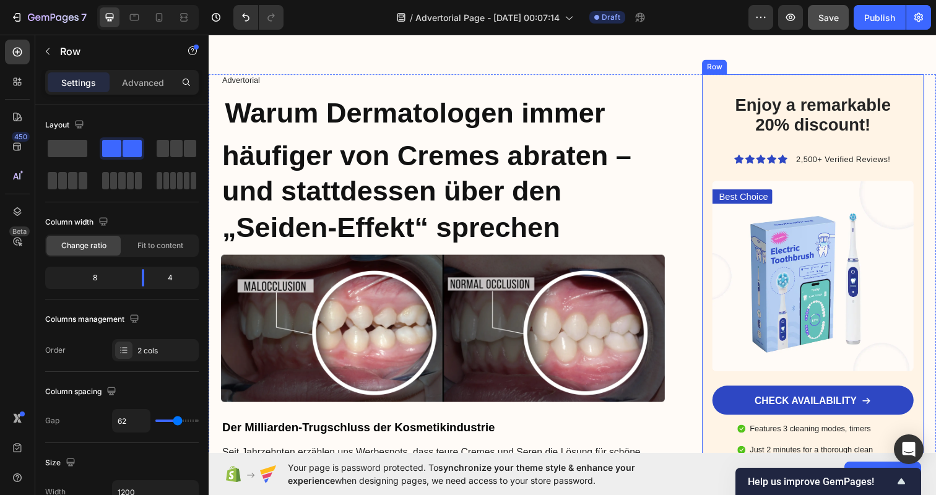
click at [920, 122] on div "Enjoy a remarkable 20% discount! Heading Icon Icon Icon Icon Icon Icon List 2,5…" at bounding box center [825, 302] width 226 height 454
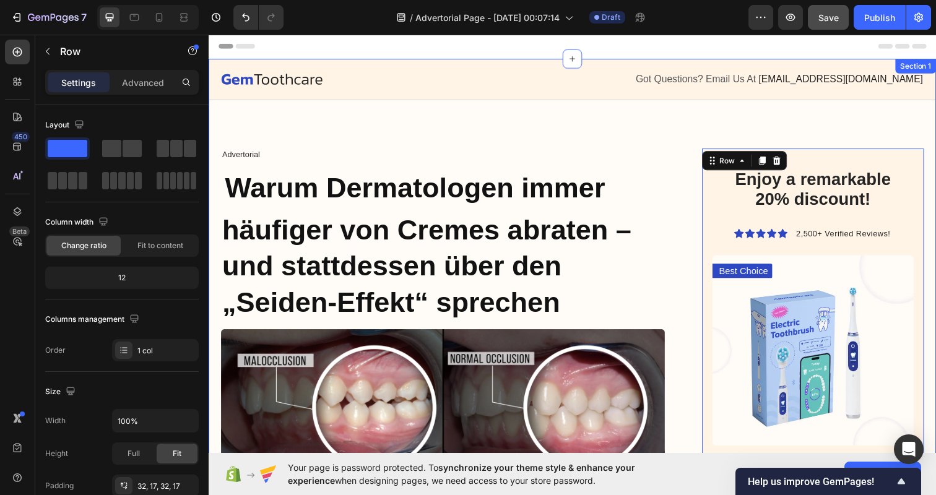
scroll to position [0, 0]
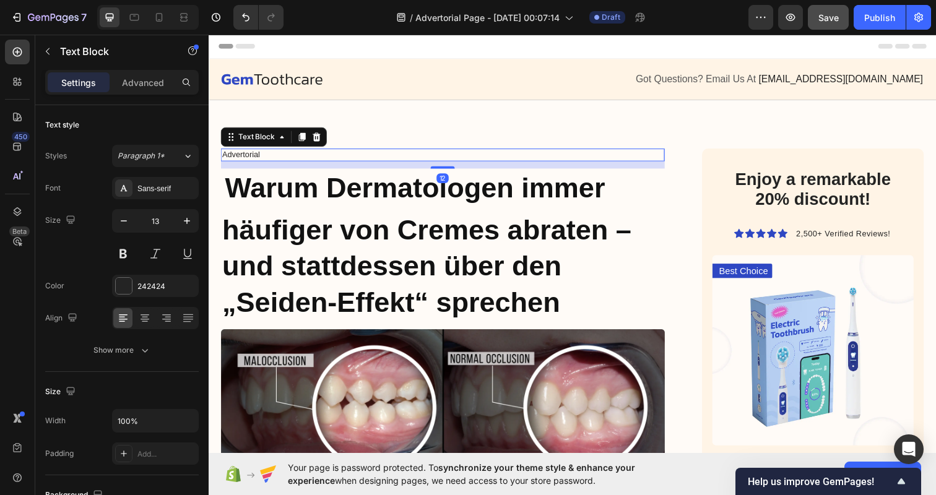
click at [246, 157] on p "Advertorial" at bounding box center [447, 157] width 451 height 11
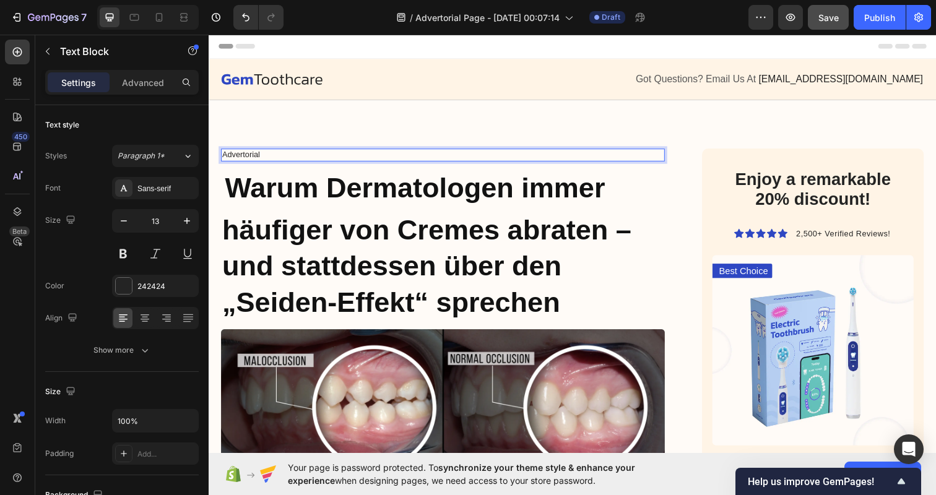
click at [246, 157] on p "Advertorial" at bounding box center [447, 157] width 451 height 11
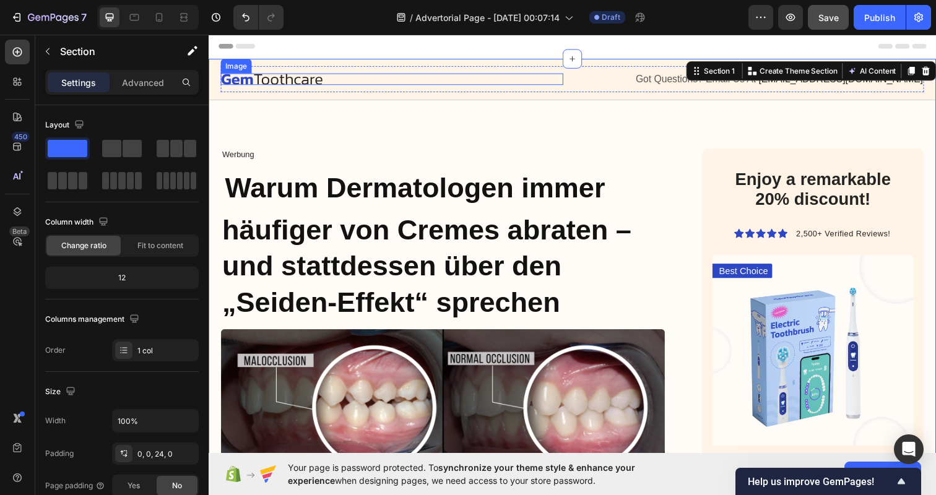
click at [306, 79] on img at bounding box center [273, 80] width 104 height 12
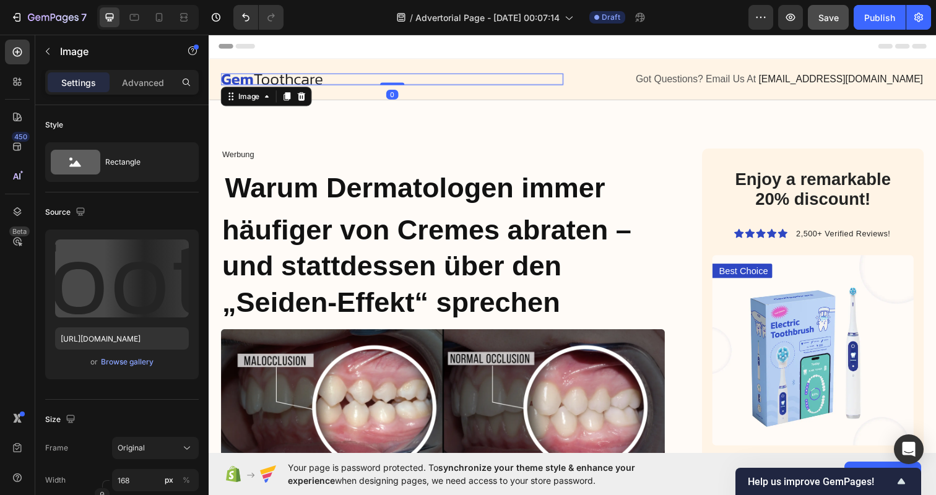
click at [306, 79] on img at bounding box center [273, 80] width 104 height 12
click at [271, 77] on img at bounding box center [273, 80] width 104 height 12
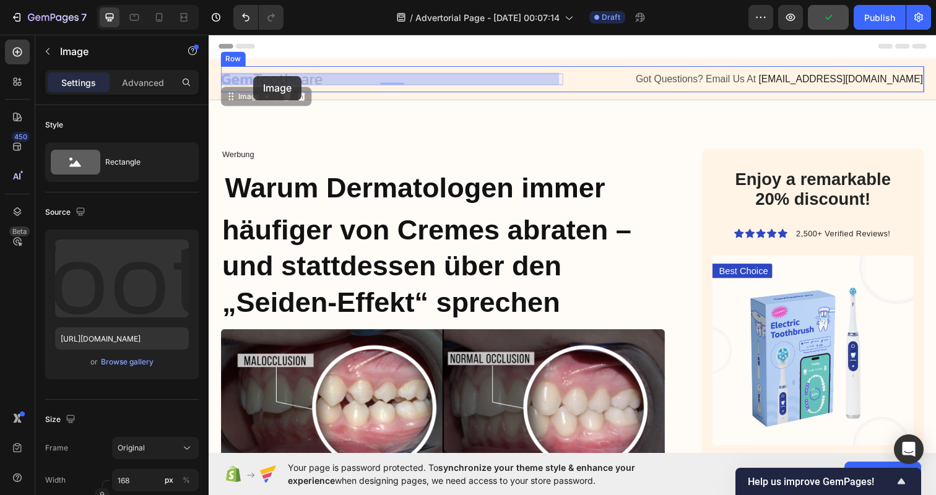
drag, startPoint x: 323, startPoint y: 79, endPoint x: 255, endPoint y: 78, distance: 68.1
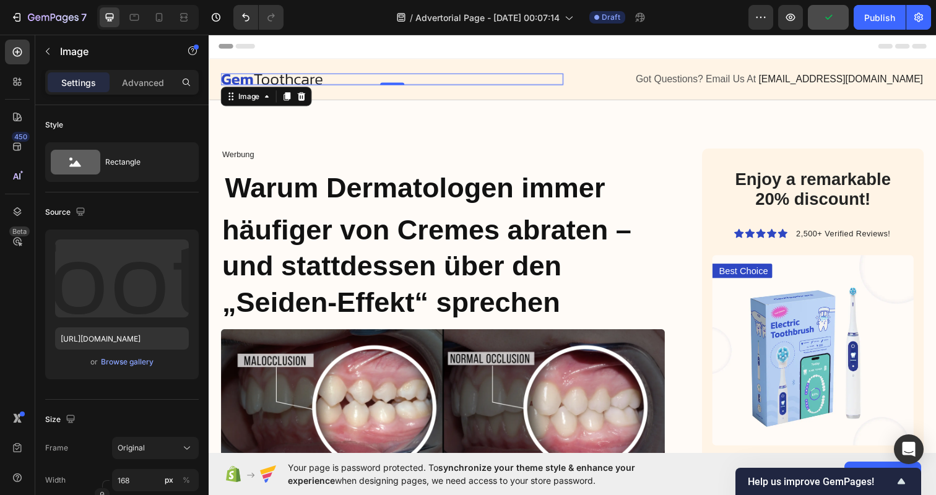
click at [355, 81] on div at bounding box center [396, 80] width 350 height 12
click at [304, 95] on icon at bounding box center [304, 97] width 8 height 9
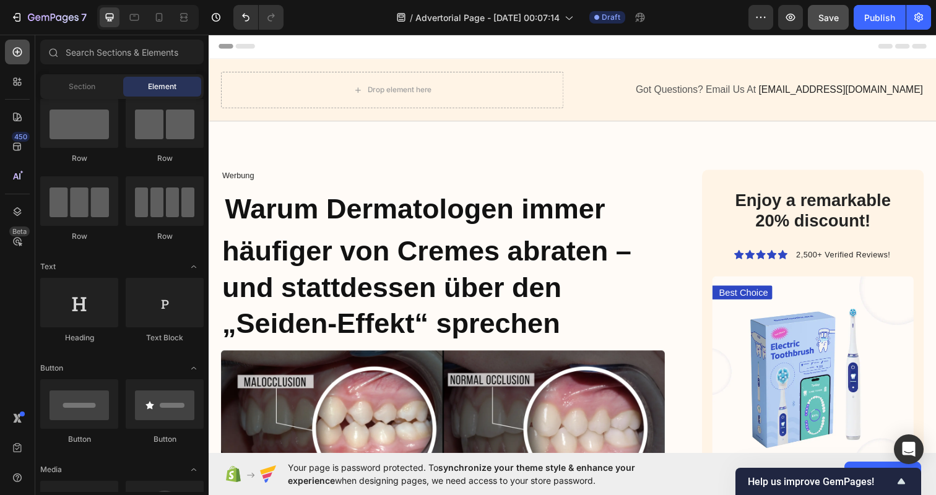
click at [24, 56] on div at bounding box center [17, 52] width 25 height 25
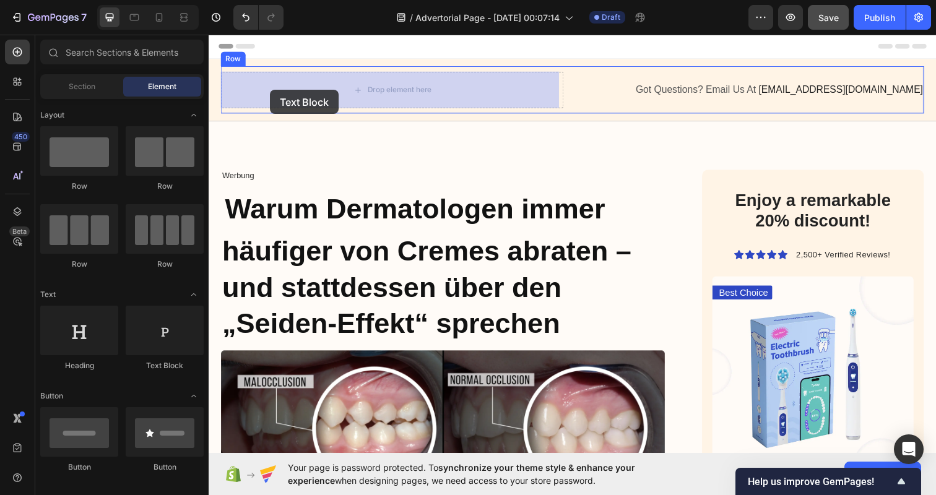
drag, startPoint x: 373, startPoint y: 373, endPoint x: 272, endPoint y: 74, distance: 315.7
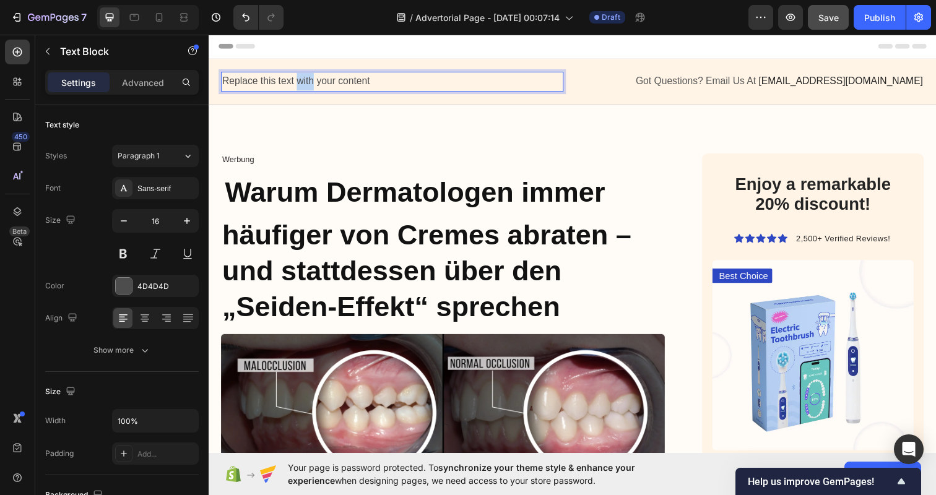
click at [306, 84] on p "Replace this text with your content" at bounding box center [395, 83] width 347 height 18
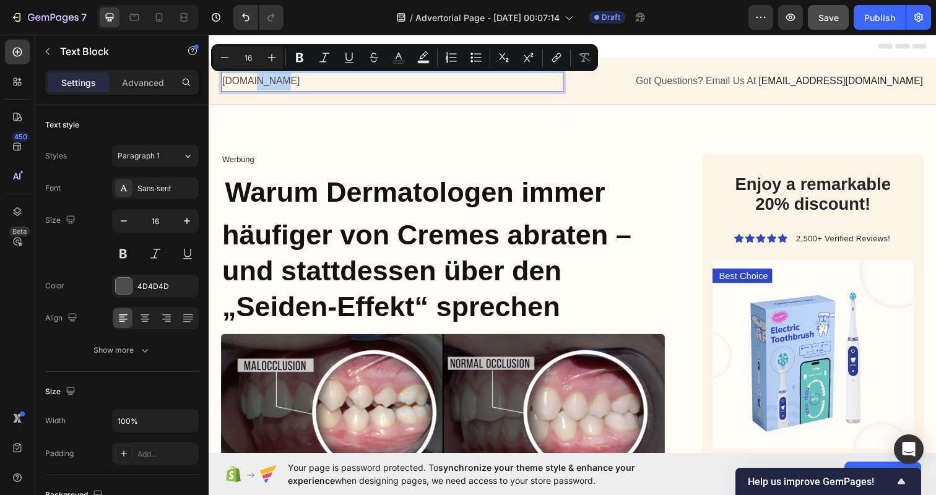
drag, startPoint x: 252, startPoint y: 81, endPoint x: 278, endPoint y: 84, distance: 25.5
click at [278, 84] on p "Kissenbezug.de" at bounding box center [395, 83] width 347 height 18
click at [304, 55] on icon "Editor contextual toolbar" at bounding box center [299, 57] width 12 height 12
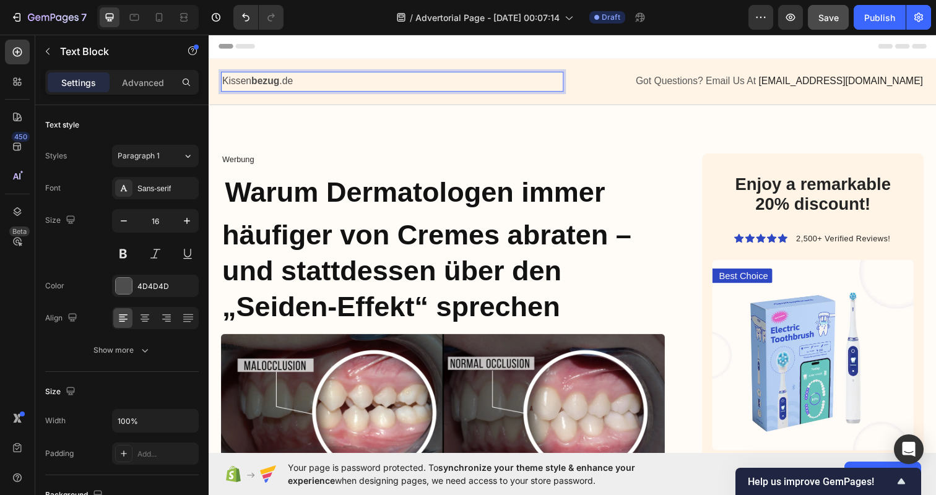
click at [311, 78] on p "Kissen bezug .de" at bounding box center [395, 83] width 347 height 18
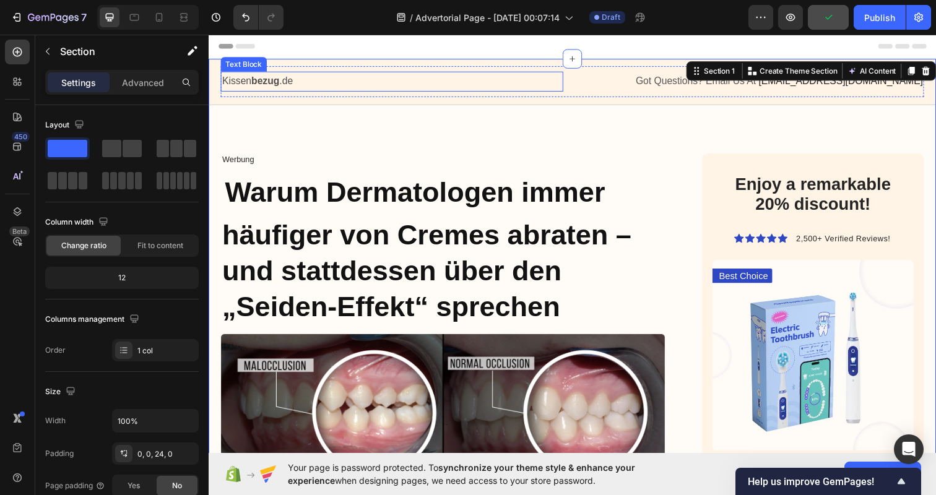
click at [358, 83] on p "Kissen bezug .de" at bounding box center [395, 83] width 347 height 18
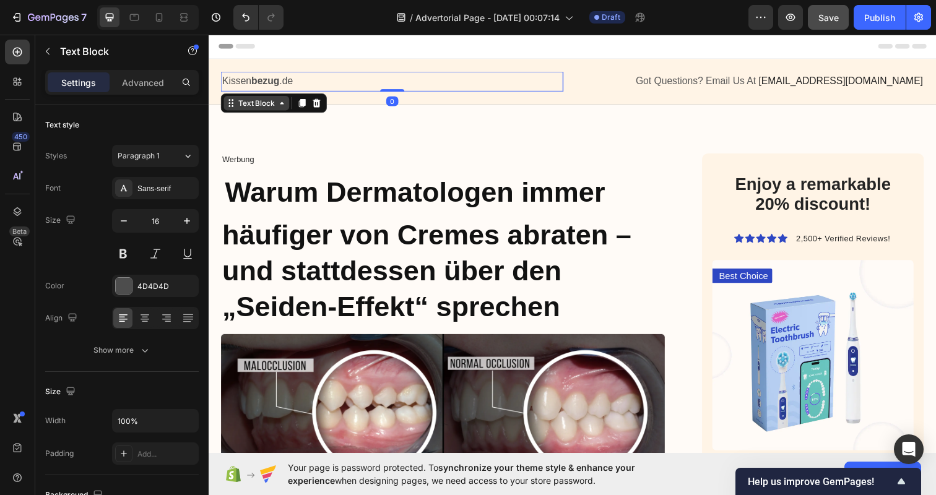
click at [285, 109] on div "Text Block" at bounding box center [257, 104] width 67 height 15
click at [285, 109] on icon at bounding box center [283, 105] width 10 height 10
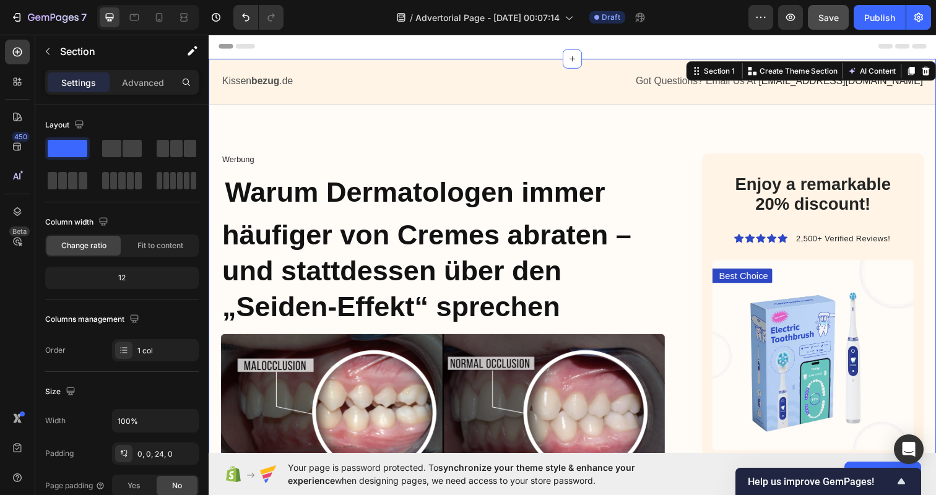
click at [744, 85] on span "Got Questions? Email Us At" at bounding box center [705, 82] width 123 height 11
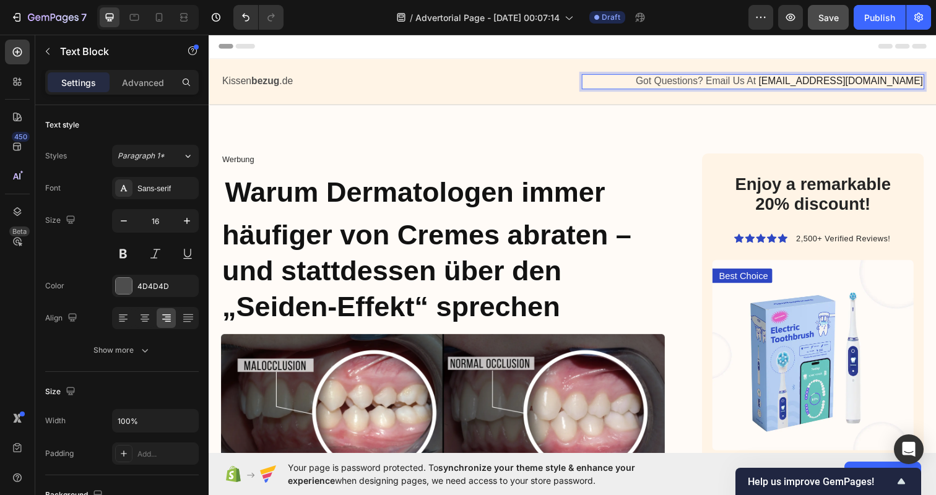
click at [725, 77] on span "Got Questions? Email Us At" at bounding box center [705, 82] width 123 height 11
click at [745, 80] on span "Got Questions? Email Us At" at bounding box center [705, 82] width 123 height 11
drag, startPoint x: 745, startPoint y: 80, endPoint x: 713, endPoint y: 82, distance: 32.2
click at [713, 82] on span "Got Questions? Email Us At" at bounding box center [705, 82] width 123 height 11
click at [689, 80] on p "Got Questions? Email Us At support@gemstore.com" at bounding box center [763, 82] width 347 height 13
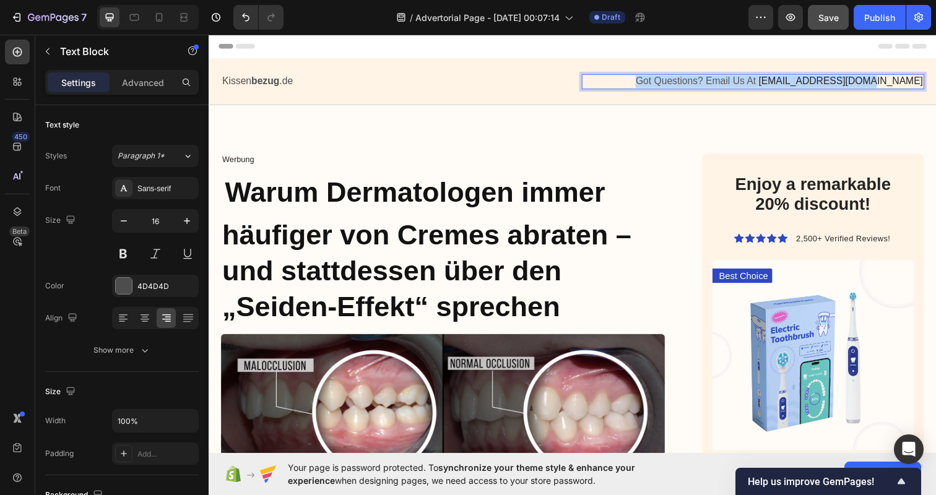
drag, startPoint x: 689, startPoint y: 80, endPoint x: 951, endPoint y: 84, distance: 261.8
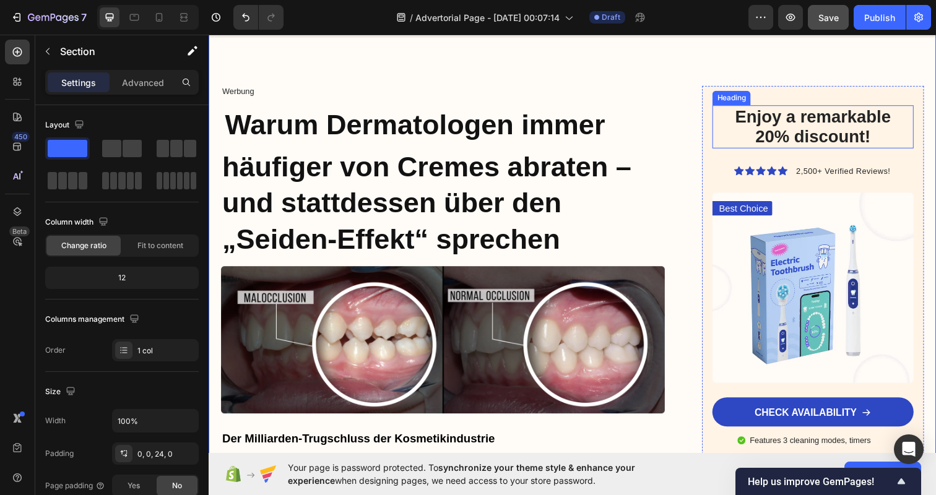
scroll to position [77, 0]
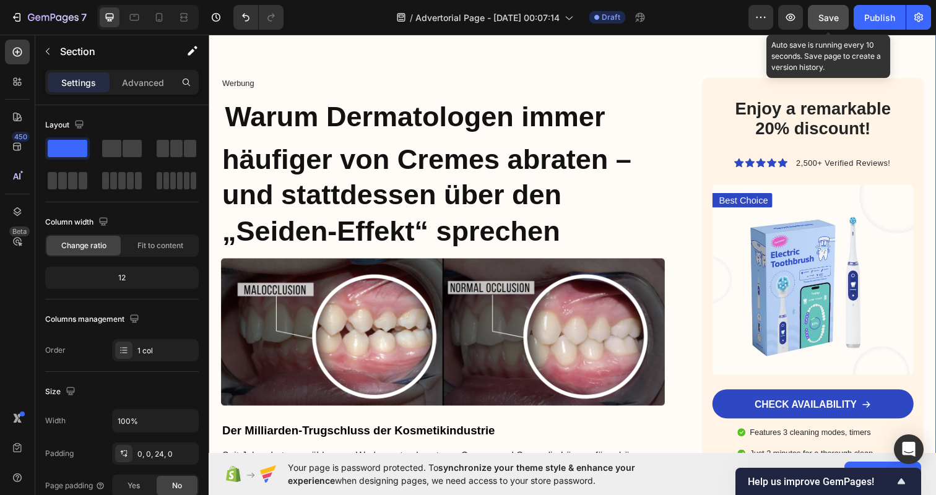
click at [823, 20] on span "Save" at bounding box center [828, 17] width 20 height 11
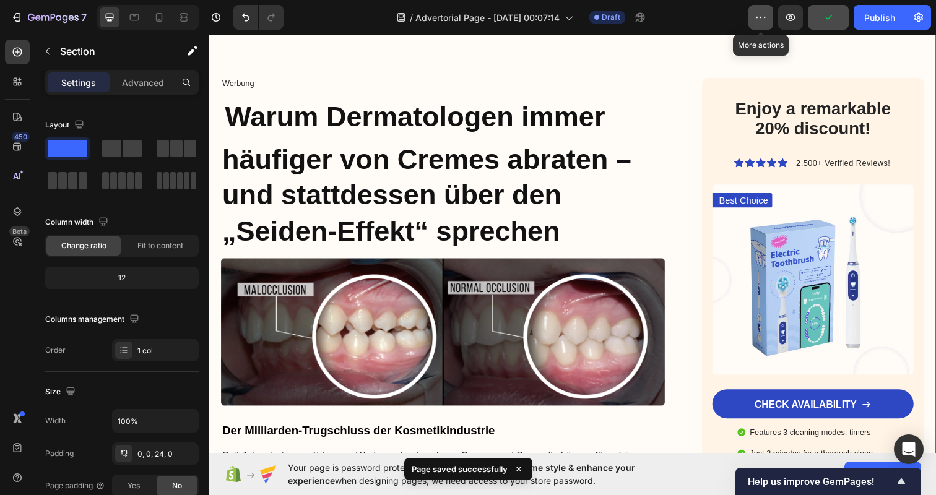
click at [749, 20] on button "button" at bounding box center [760, 17] width 25 height 25
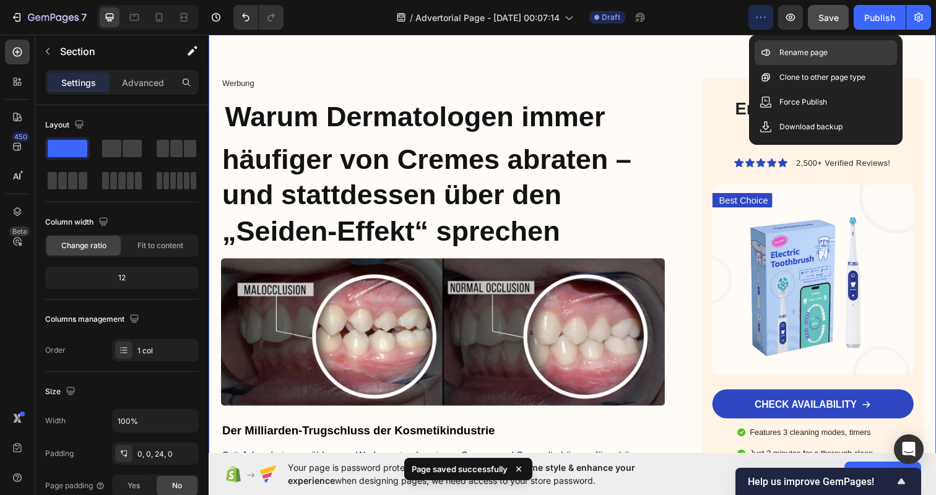
click at [790, 47] on p "Rename page" at bounding box center [803, 52] width 48 height 12
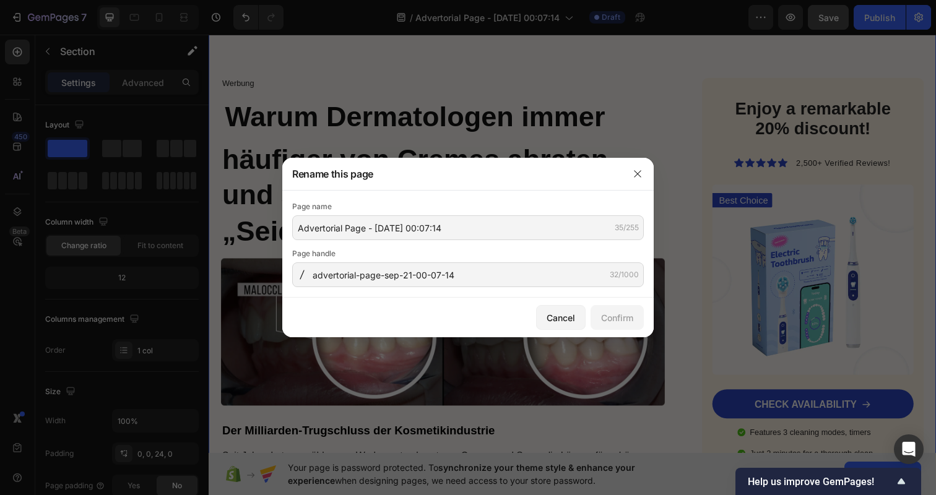
click at [624, 178] on div at bounding box center [637, 174] width 32 height 32
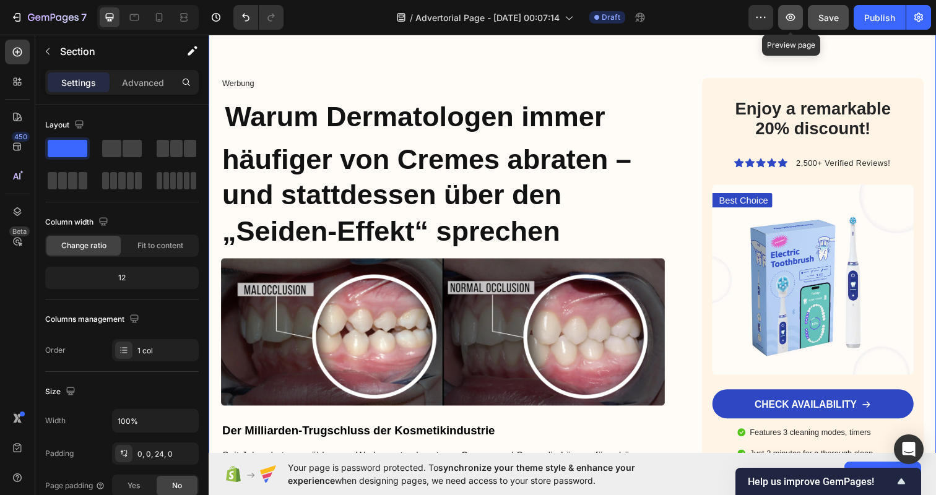
click at [793, 13] on icon "button" at bounding box center [790, 17] width 12 height 12
click at [869, 18] on div "Publish" at bounding box center [879, 17] width 31 height 13
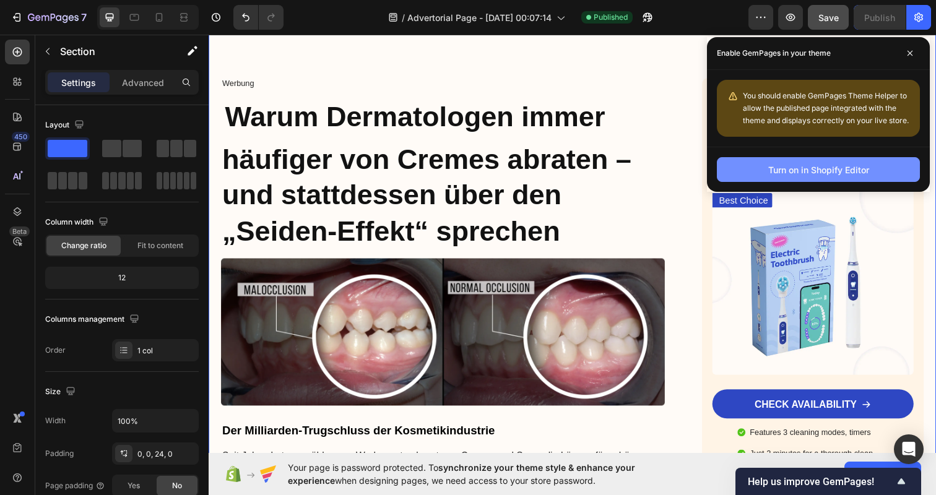
click at [863, 163] on div "Turn on in Shopify Editor" at bounding box center [818, 169] width 101 height 13
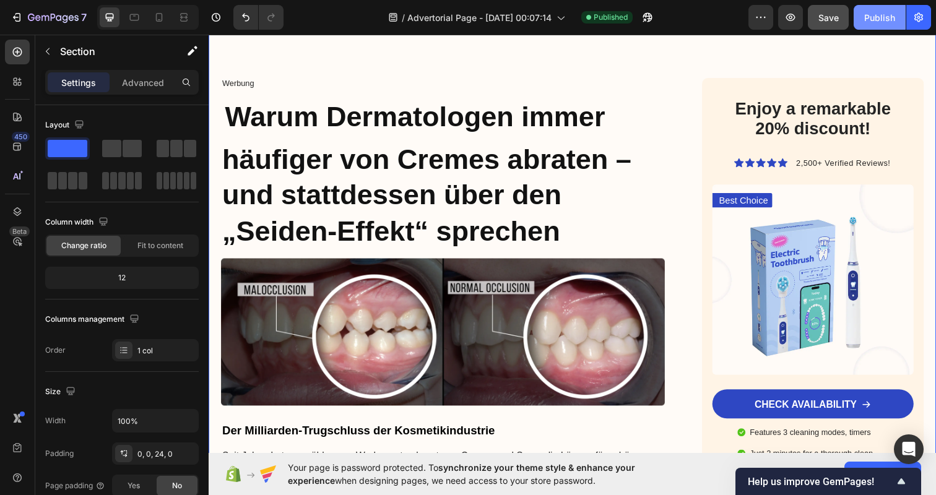
click at [873, 12] on div "Publish" at bounding box center [879, 17] width 31 height 13
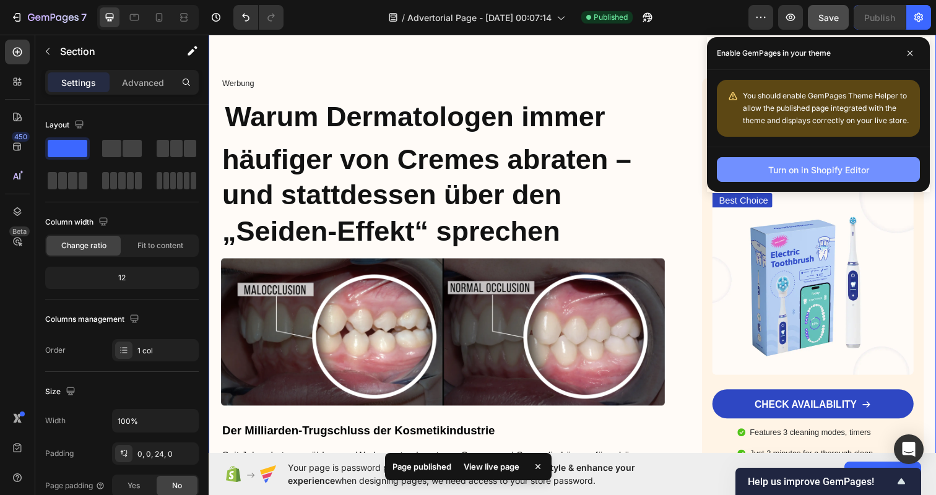
click at [837, 165] on div "Turn on in Shopify Editor" at bounding box center [818, 169] width 101 height 13
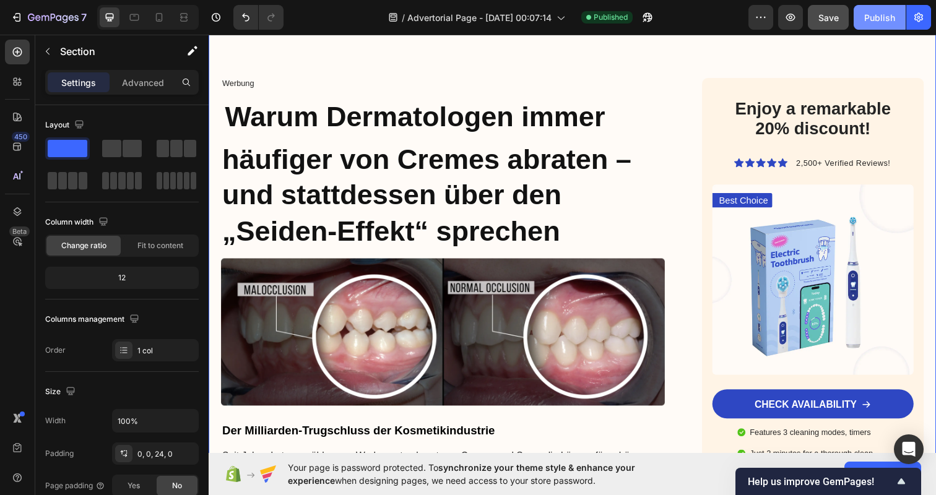
click at [874, 20] on div "Publish" at bounding box center [879, 17] width 31 height 13
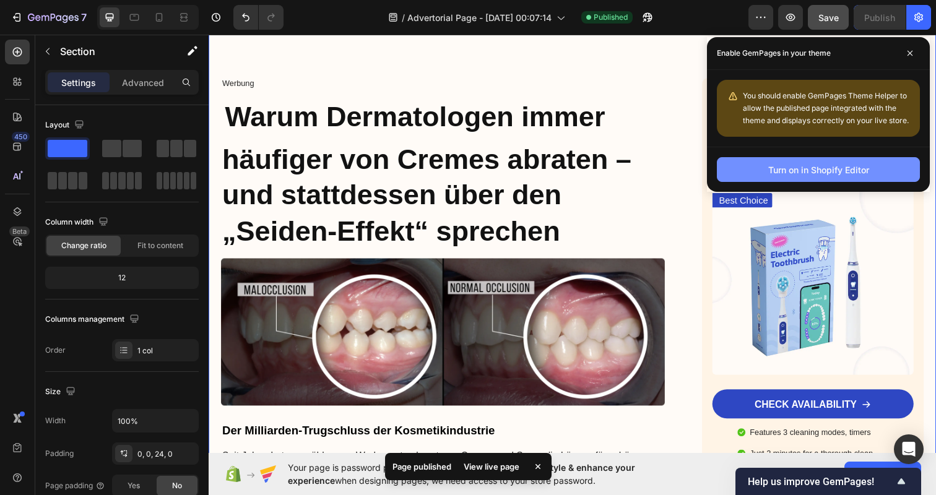
click at [848, 172] on div "Turn on in Shopify Editor" at bounding box center [818, 169] width 101 height 13
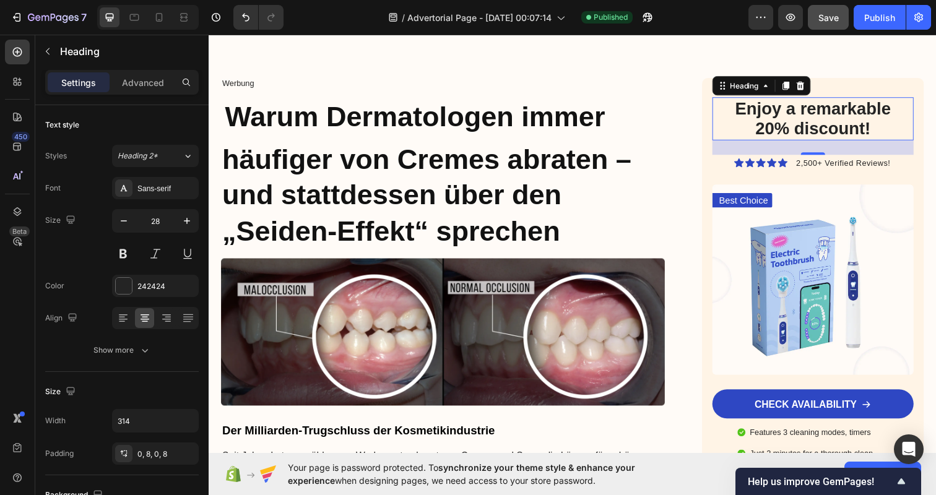
click at [812, 125] on h2 "Enjoy a remarkable 20% discount!" at bounding box center [825, 120] width 194 height 44
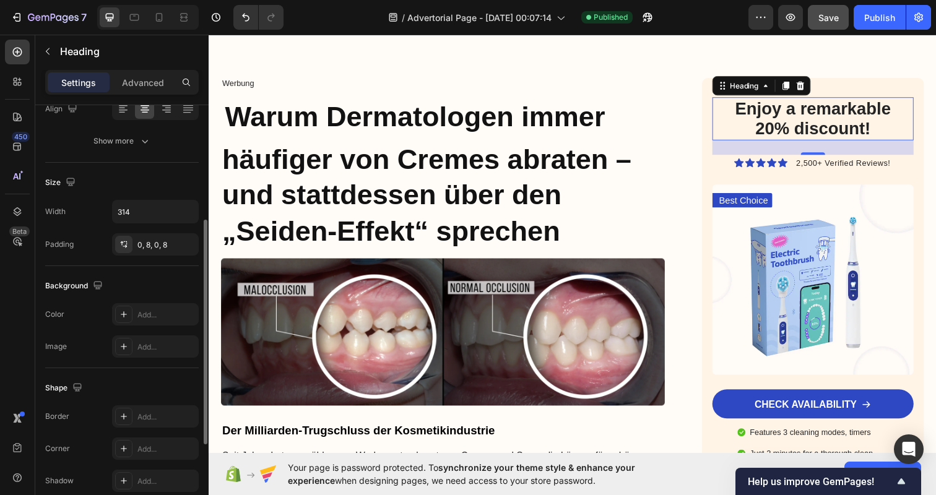
scroll to position [219, 0]
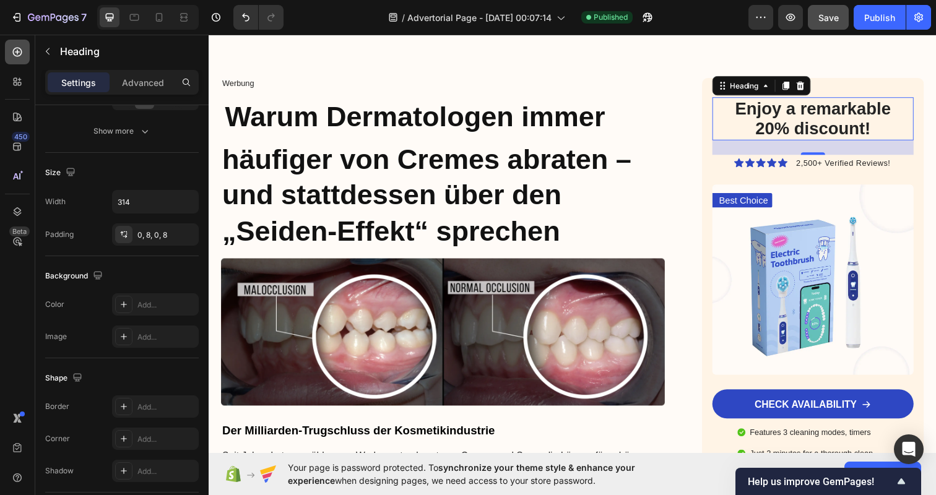
click at [19, 54] on icon at bounding box center [17, 52] width 12 height 12
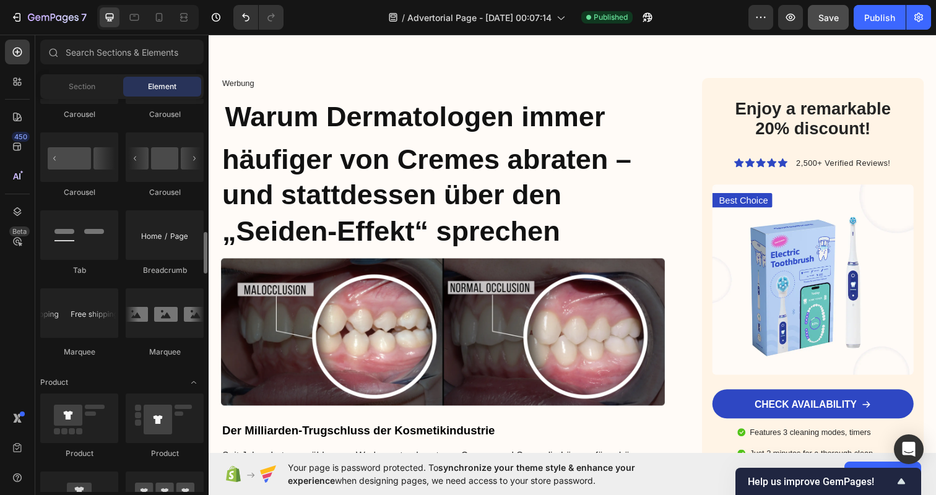
scroll to position [1322, 0]
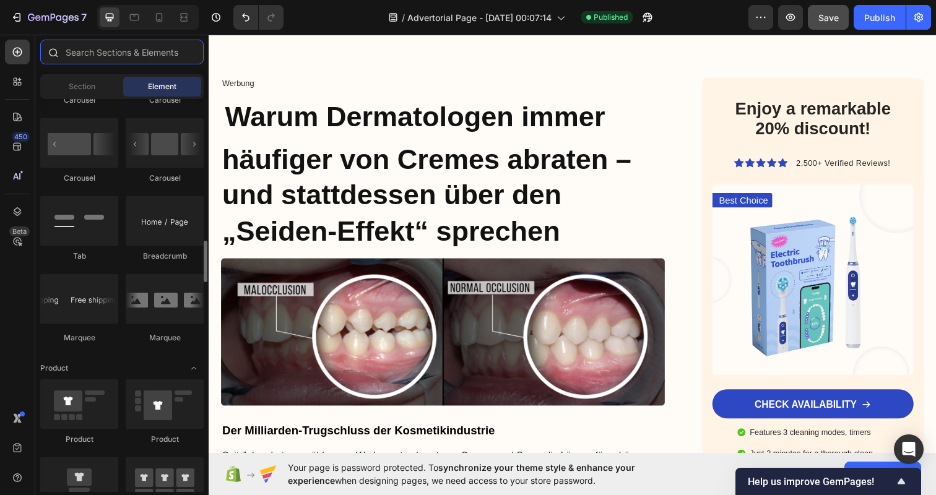
click at [137, 54] on input "text" at bounding box center [121, 52] width 163 height 25
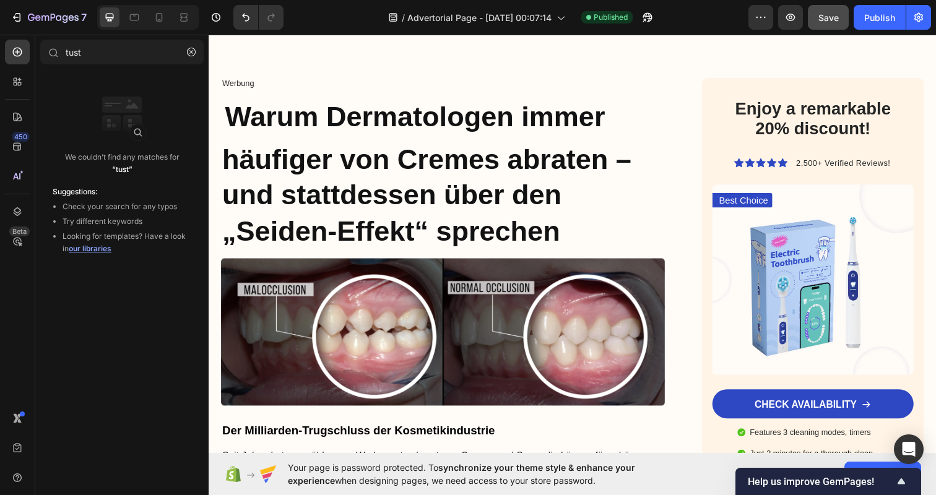
click at [156, 101] on div "We couldn’t find any matches for “tust”" at bounding box center [122, 136] width 158 height 99
click at [113, 56] on input "tust" at bounding box center [121, 52] width 163 height 25
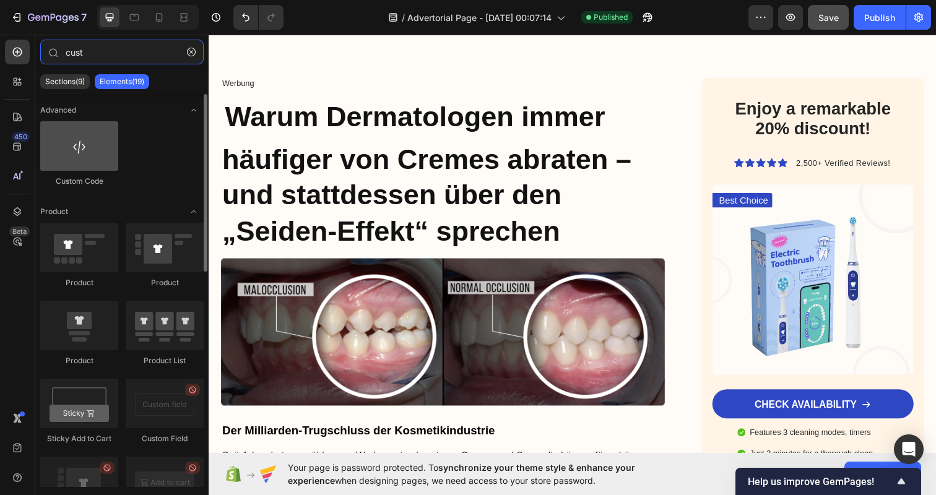
type input "cust"
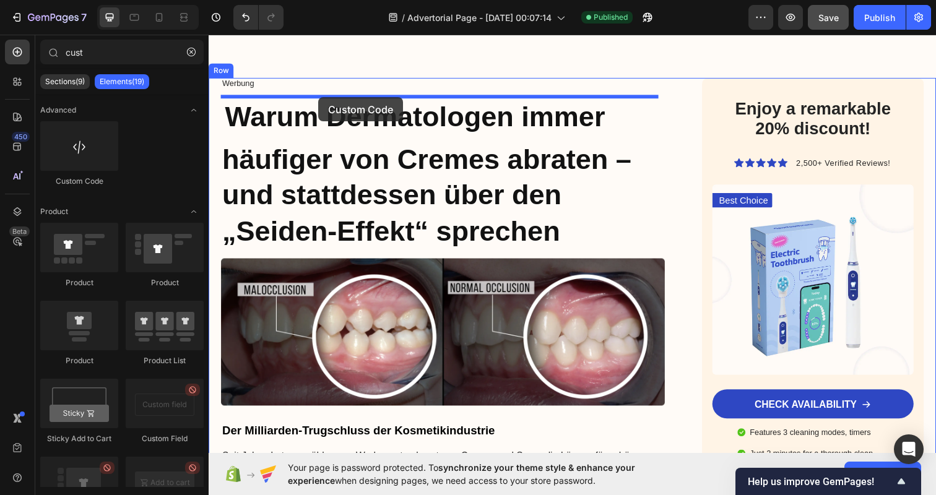
drag, startPoint x: 275, startPoint y: 180, endPoint x: 321, endPoint y: 98, distance: 93.3
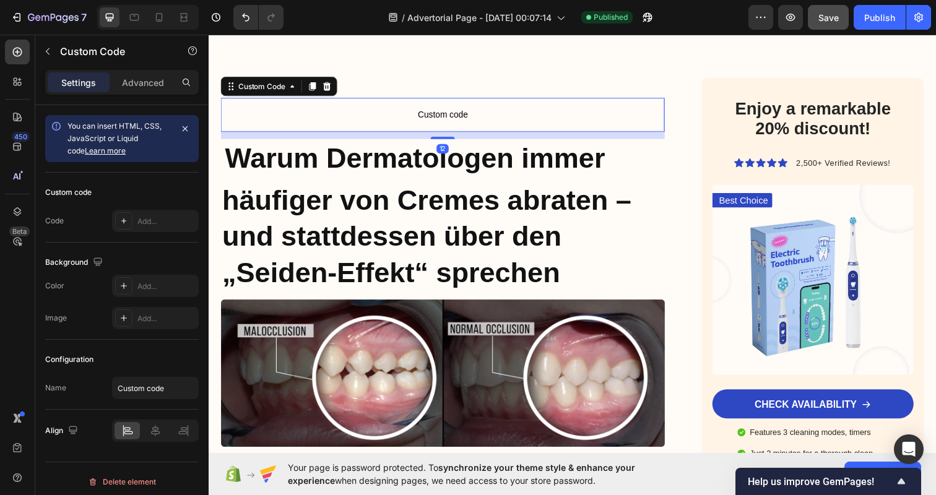
click at [326, 112] on span "Custom code" at bounding box center [447, 116] width 453 height 15
click at [327, 83] on icon at bounding box center [330, 87] width 8 height 9
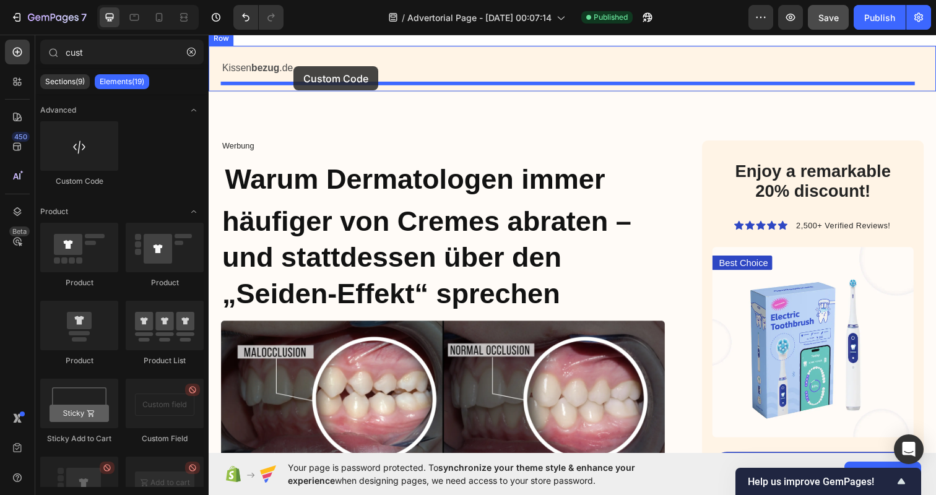
scroll to position [0, 0]
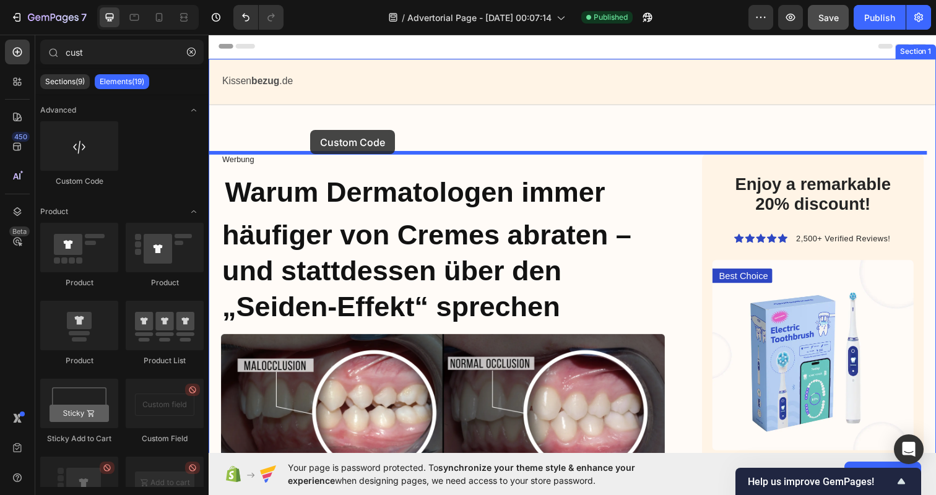
drag, startPoint x: 293, startPoint y: 185, endPoint x: 312, endPoint y: 132, distance: 56.6
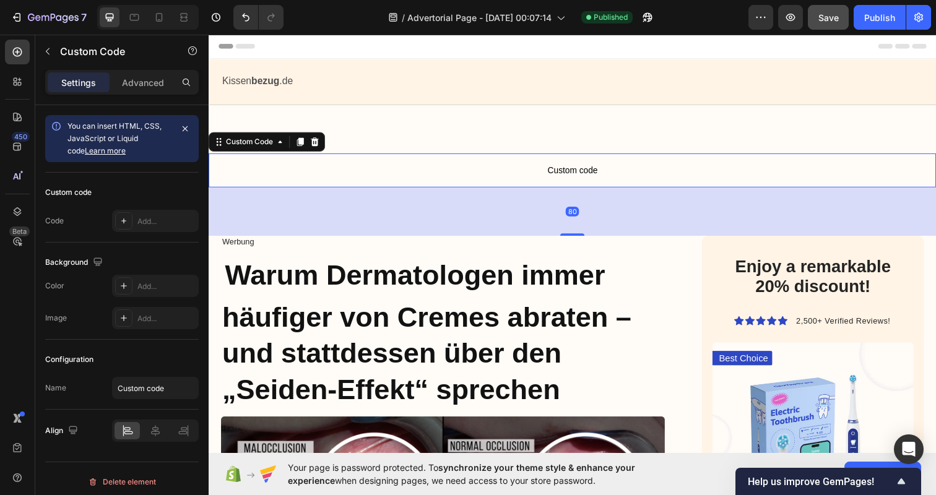
click at [490, 179] on span "Custom code" at bounding box center [580, 173] width 743 height 15
click at [542, 171] on span "Custom code" at bounding box center [580, 173] width 743 height 15
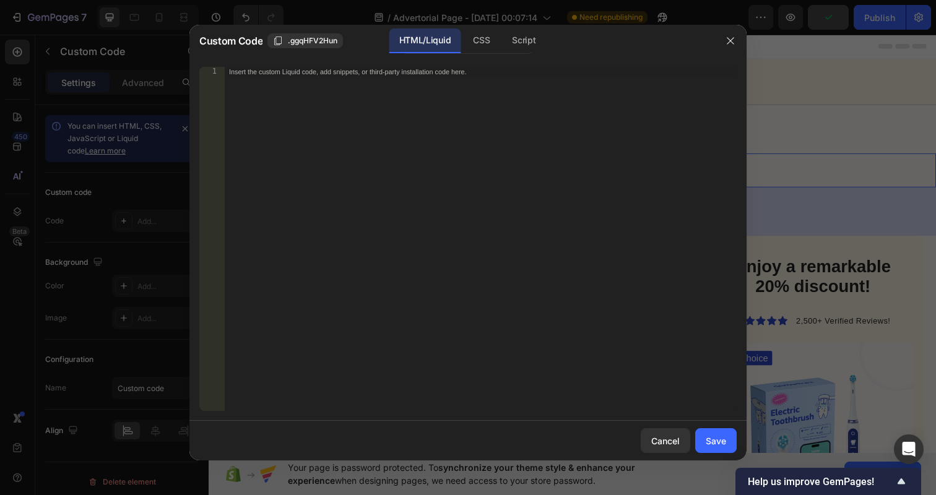
click at [401, 135] on div "Insert the custom Liquid code, add snippets, or third-party installation code h…" at bounding box center [480, 249] width 512 height 364
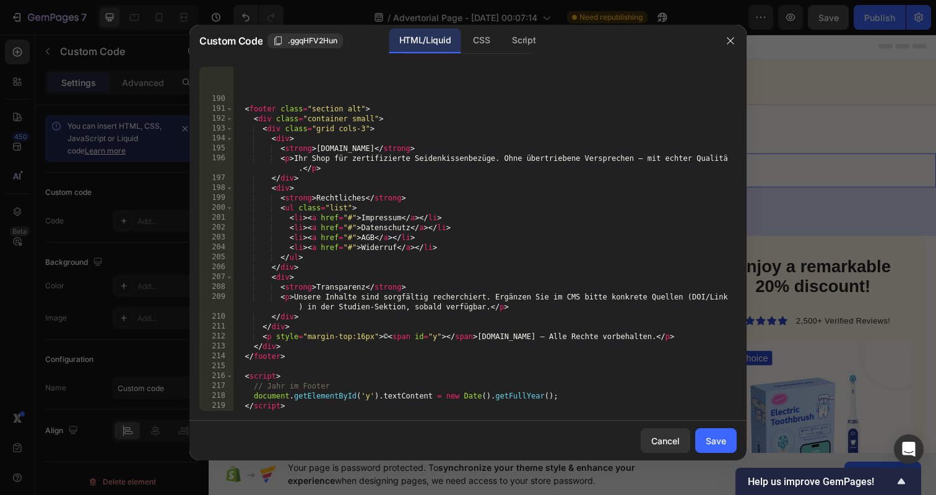
scroll to position [2240, 0]
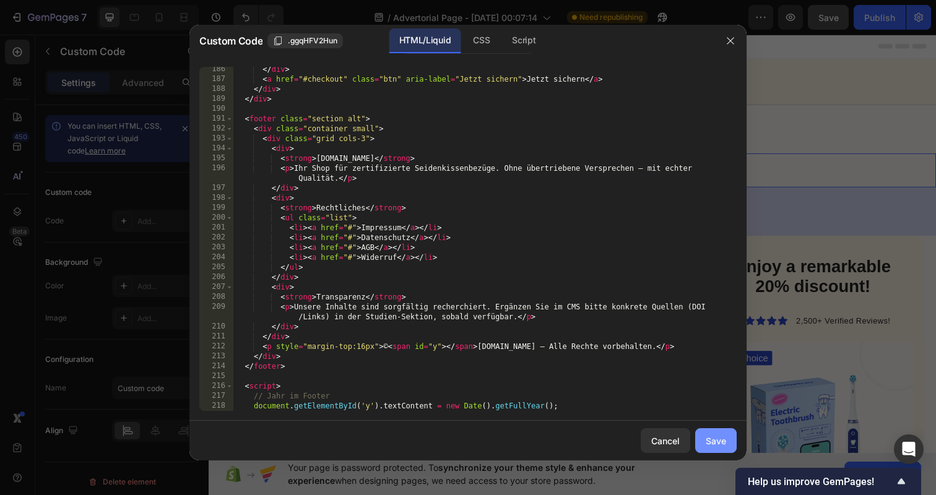
click at [713, 444] on div "Save" at bounding box center [715, 440] width 20 height 13
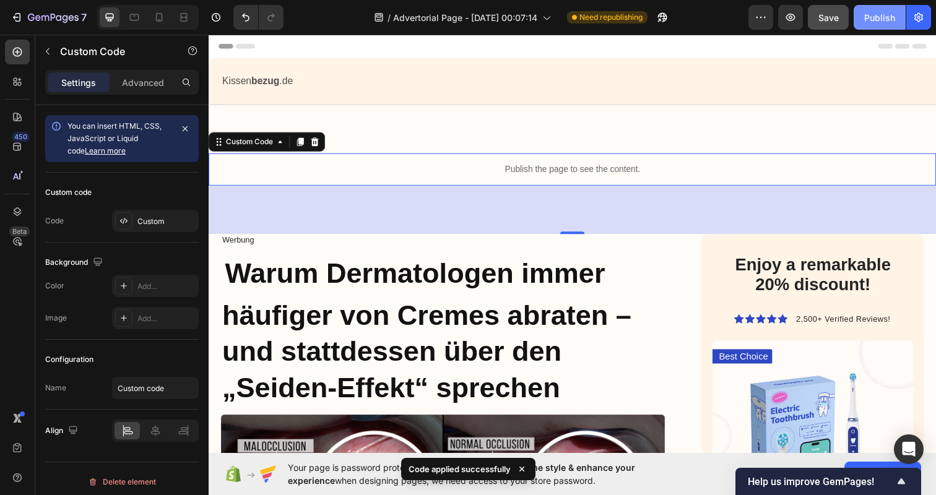
click at [873, 25] on button "Publish" at bounding box center [879, 17] width 52 height 25
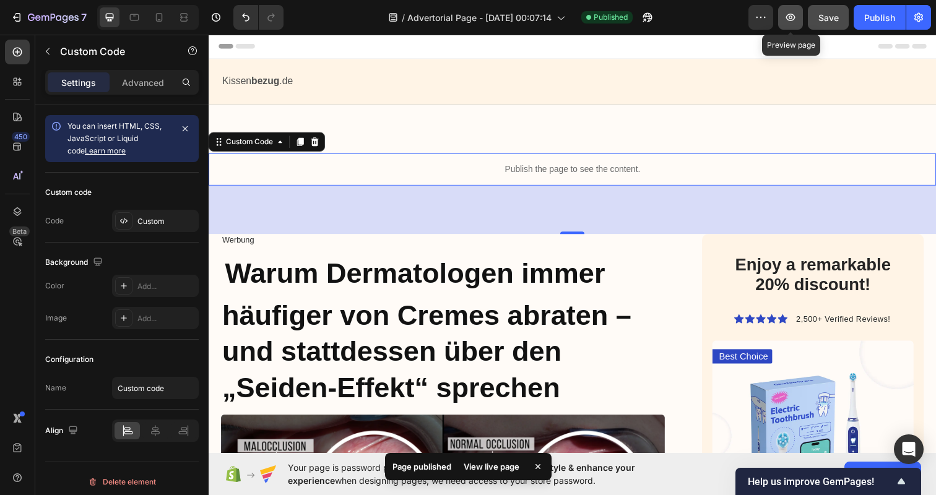
click at [792, 22] on icon "button" at bounding box center [790, 17] width 12 height 12
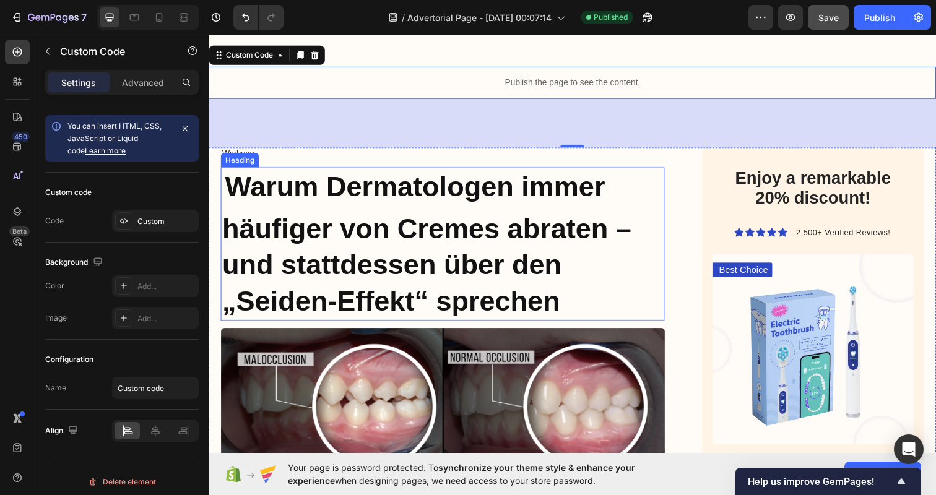
scroll to position [140, 0]
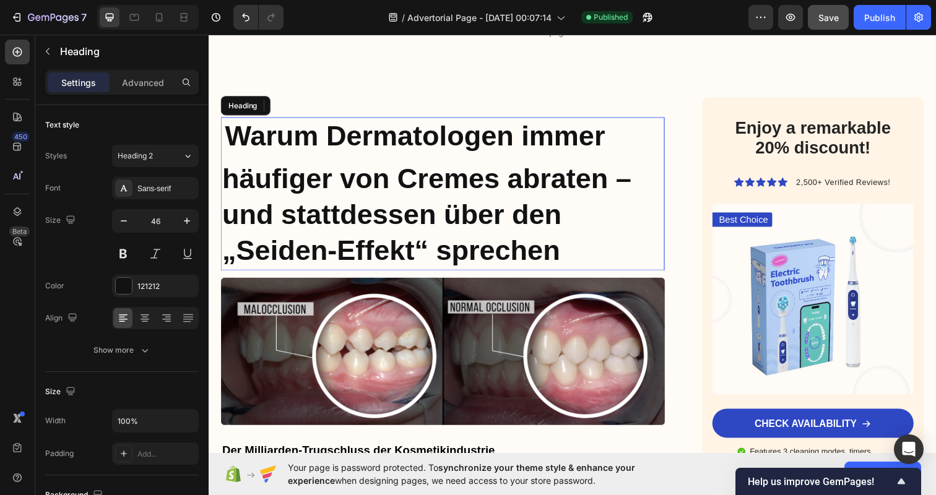
click at [453, 238] on strong "Warum Dermatologen immer häufiger von Cremes abraten – und stattdessen über den…" at bounding box center [431, 196] width 418 height 149
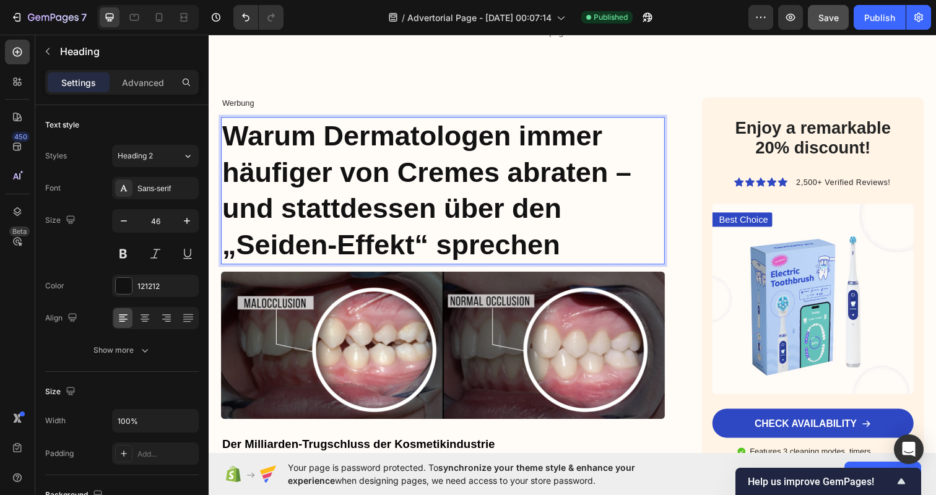
click at [561, 250] on strong "Warum Dermatologen immer häufiger von Cremes abraten – und stattdessen über den…" at bounding box center [431, 193] width 418 height 143
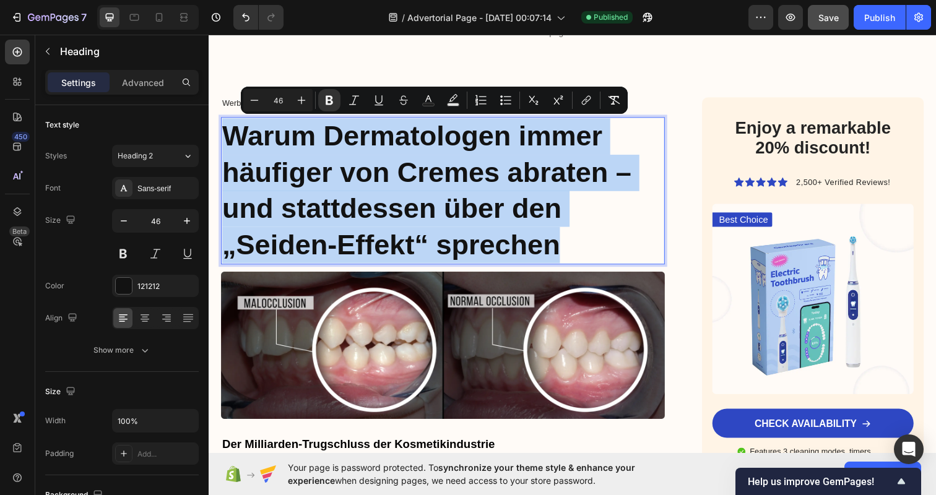
drag, startPoint x: 561, startPoint y: 250, endPoint x: 385, endPoint y: 210, distance: 180.2
click at [385, 210] on strong "Warum Dermatologen immer häufiger von Cremes abraten – und stattdessen über den…" at bounding box center [431, 193] width 418 height 143
copy strong "Warum Dermatologen immer häufiger von Cremes abraten – und stattdessen über den…"
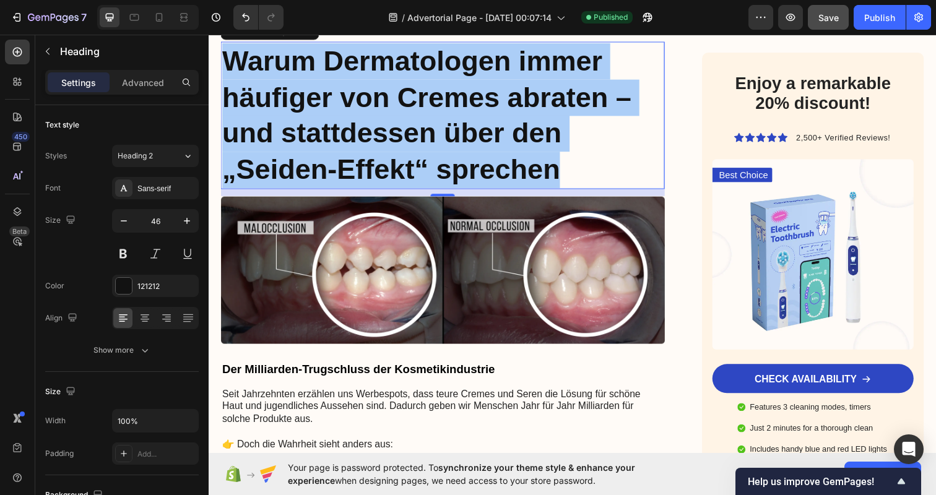
scroll to position [360, 0]
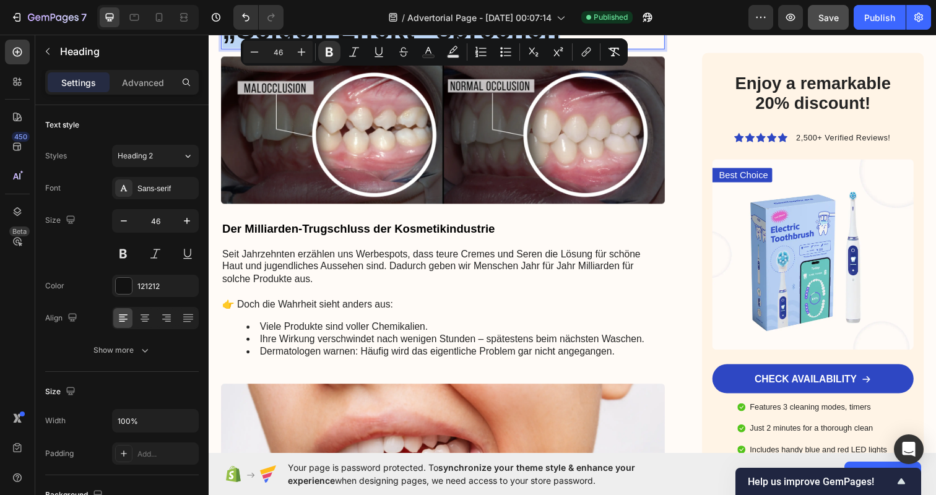
click at [436, 257] on p "Seit Jahrzehnten erzählen uns Werbespots, dass teure Cremes und Seren die Lösun…" at bounding box center [447, 271] width 451 height 38
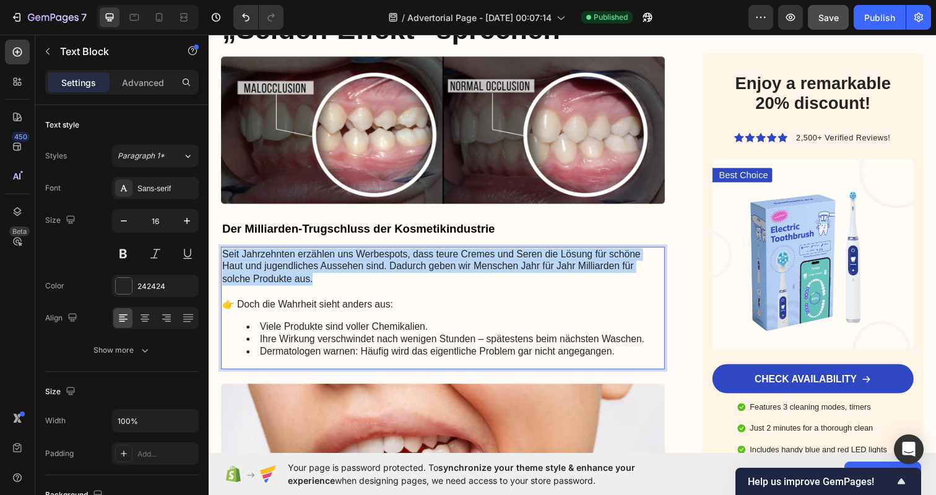
click at [436, 257] on p "Seit Jahrzehnten erzählen uns Werbespots, dass teure Cremes und Seren die Lösun…" at bounding box center [447, 271] width 451 height 38
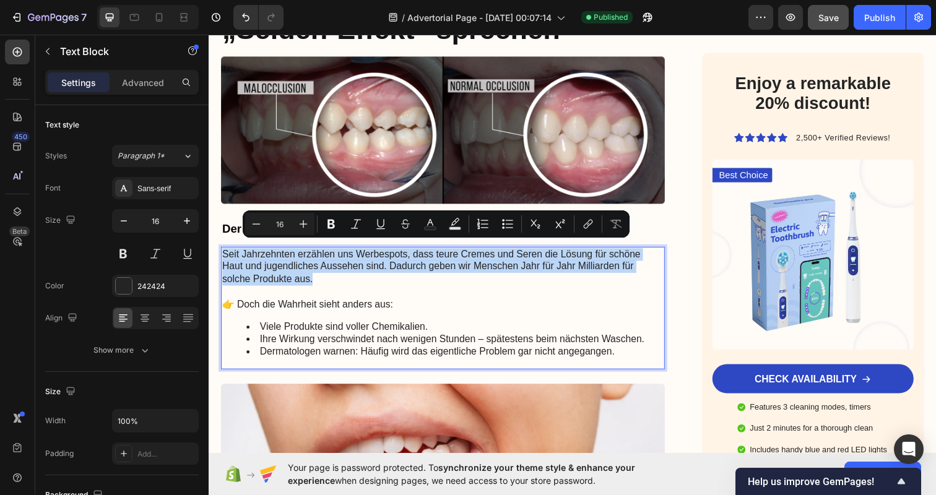
click at [288, 291] on p "Rich Text Editor. Editing area: main" at bounding box center [447, 297] width 451 height 13
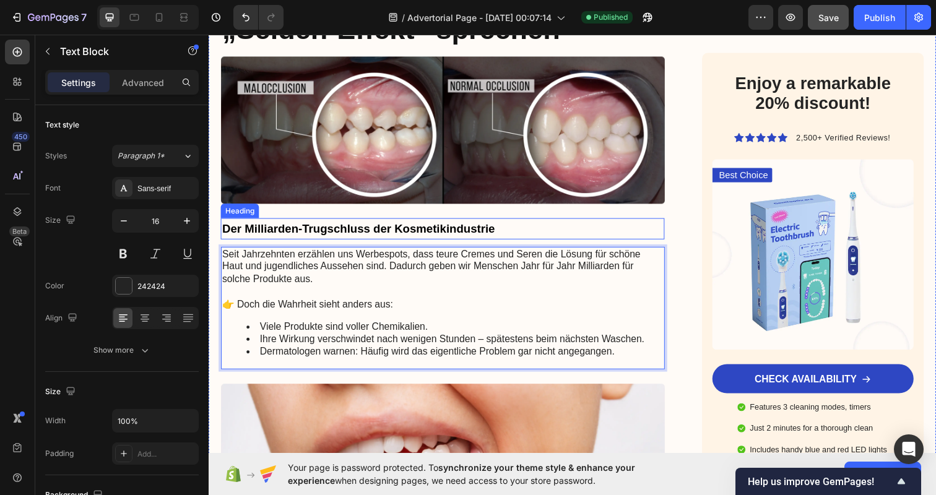
click at [251, 228] on strong "Der Milliarden-Trugschluss der Kosmetikindustrie" at bounding box center [361, 232] width 278 height 13
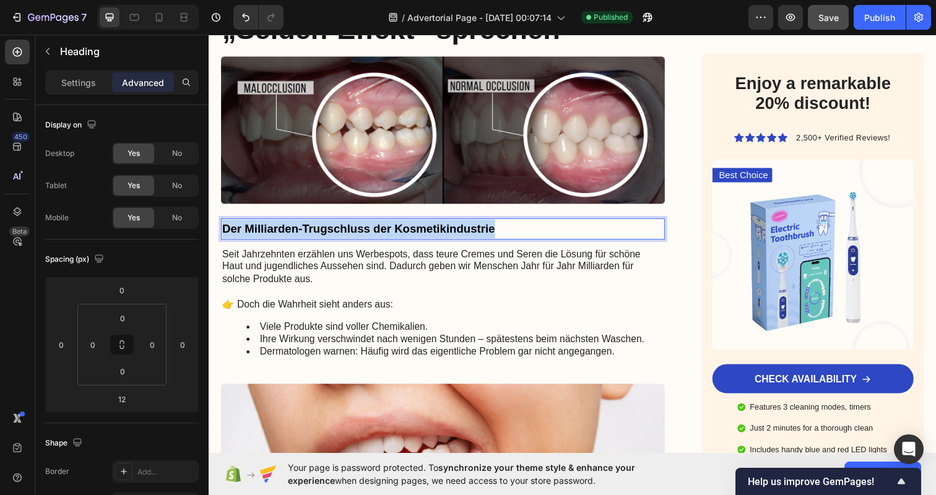
click at [251, 228] on strong "Der Milliarden-Trugschluss der Kosmetikindustrie" at bounding box center [361, 232] width 278 height 13
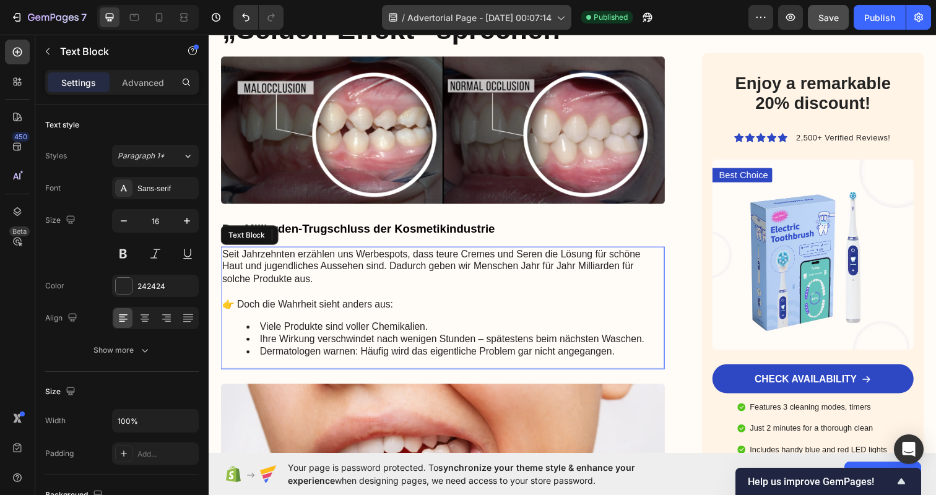
click at [451, 352] on li "Dermatologen warnen: Häufig wird das eigentliche Problem gar nicht angegangen." at bounding box center [460, 358] width 426 height 13
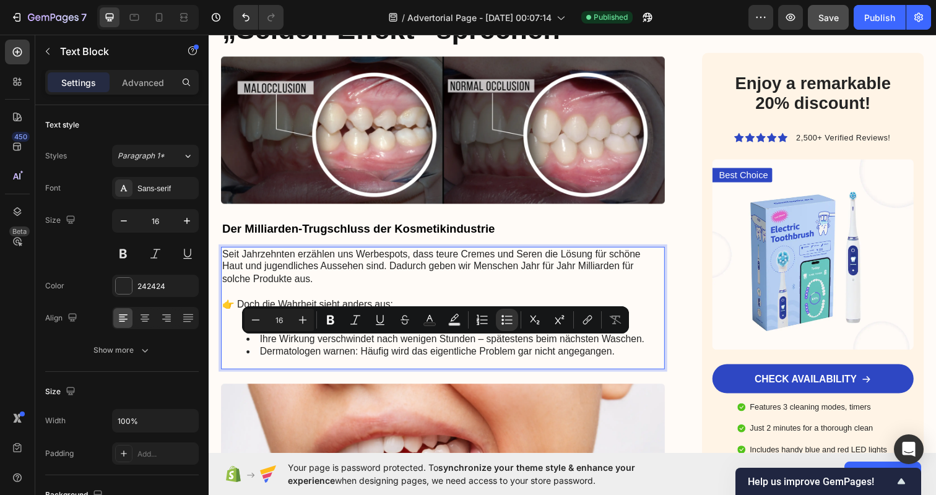
click at [603, 353] on li "Dermatologen warnen: Häufig wird das eigentliche Problem gar nicht angegangen." at bounding box center [460, 358] width 426 height 13
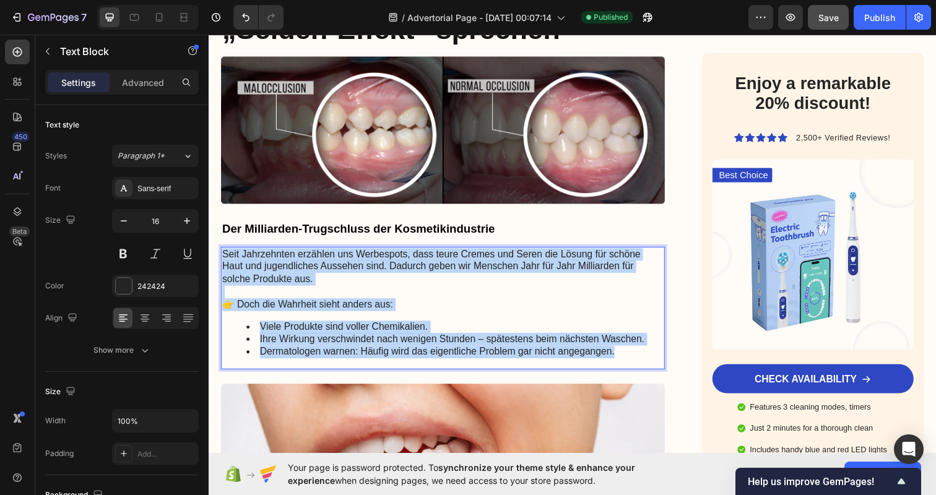
drag, startPoint x: 633, startPoint y: 353, endPoint x: 147, endPoint y: 223, distance: 503.5
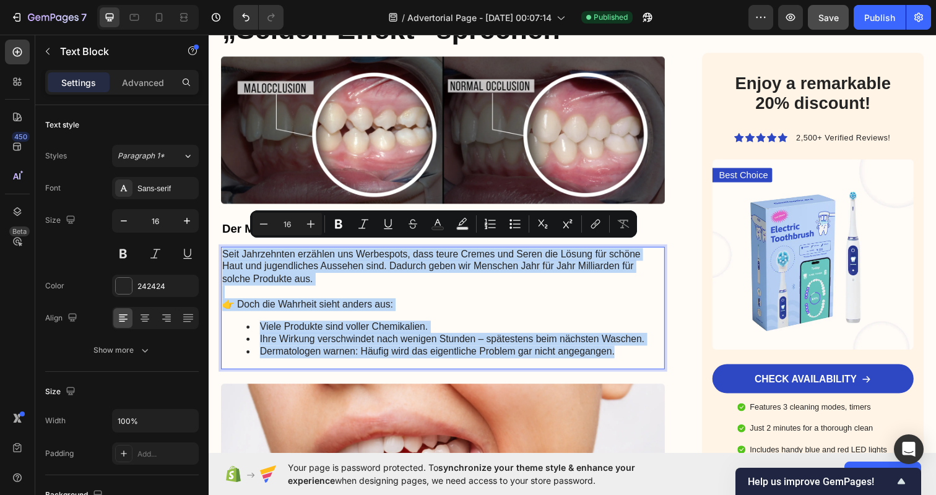
copy div "Seit Jahrzehnten erzählen uns Werbespots, dass teure Cremes und Seren die Lösun…"
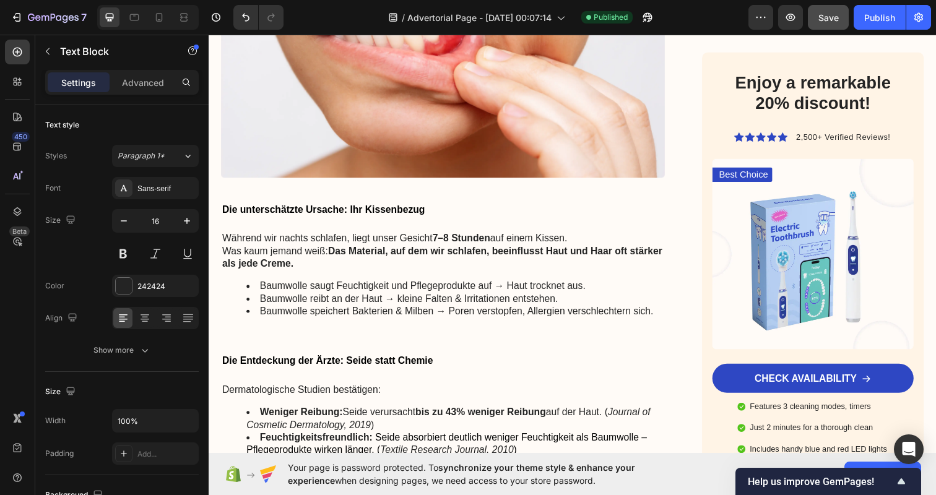
scroll to position [762, 0]
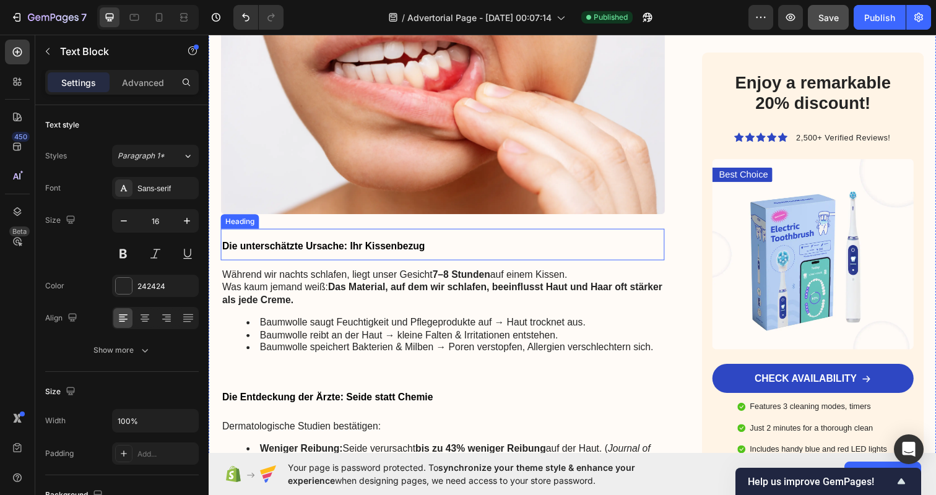
click at [340, 245] on span "Die unterschätzte Ursache: Ihr Kissenbezug" at bounding box center [325, 250] width 207 height 11
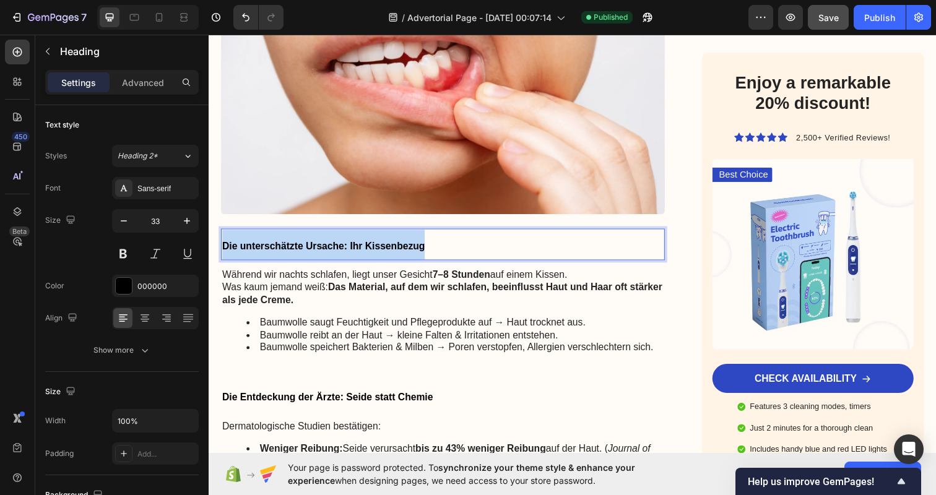
click at [340, 245] on span "Die unterschätzte Ursache: Ihr Kissenbezug" at bounding box center [325, 250] width 207 height 11
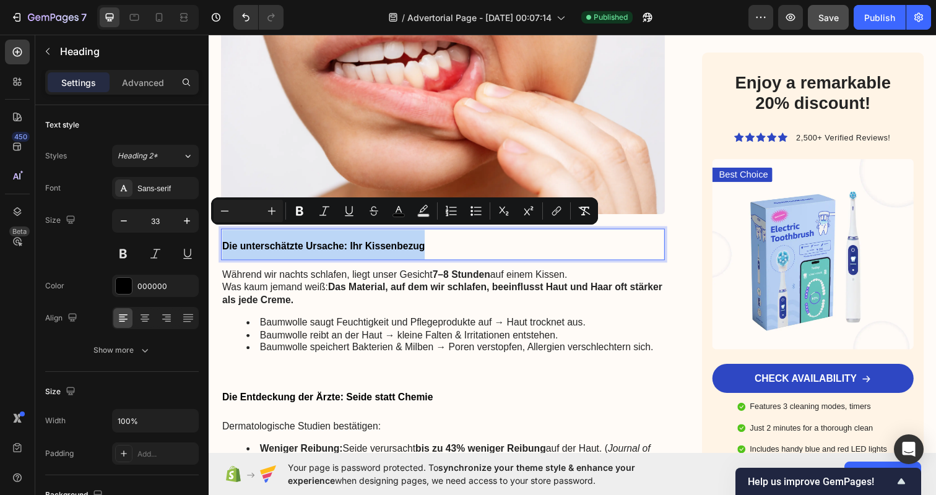
copy span "Die unterschätzte Ursache: Ihr Kissenbezug"
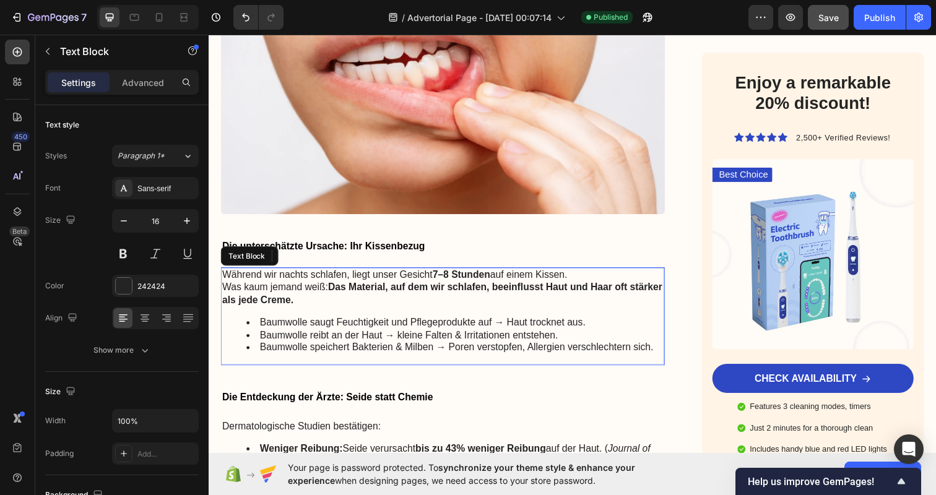
click at [527, 348] on li "Baumwolle speichert Bakterien & Milben → Poren verstopfen, Allergien verschlech…" at bounding box center [460, 354] width 426 height 13
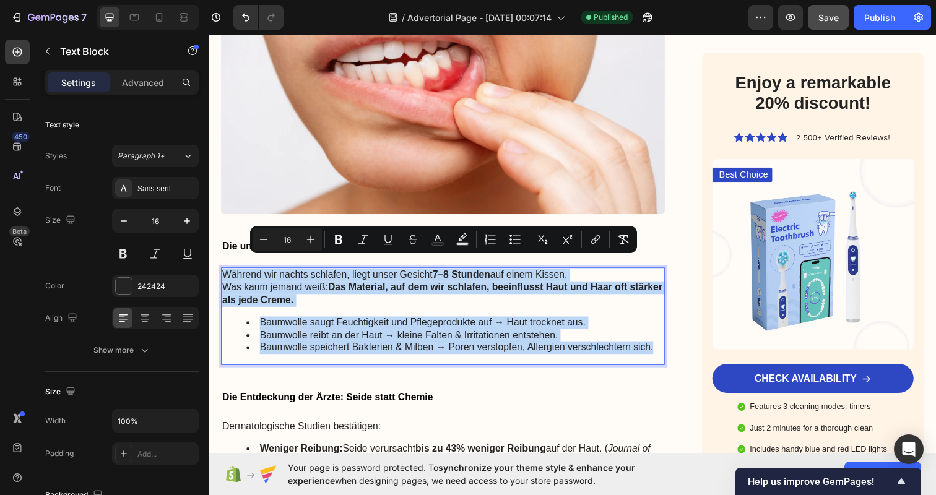
drag, startPoint x: 660, startPoint y: 343, endPoint x: 317, endPoint y: 262, distance: 352.4
copy div "Während wir nachts schlafen, liegt unser Gesicht 7–8 Stunden auf einem Kissen. …"
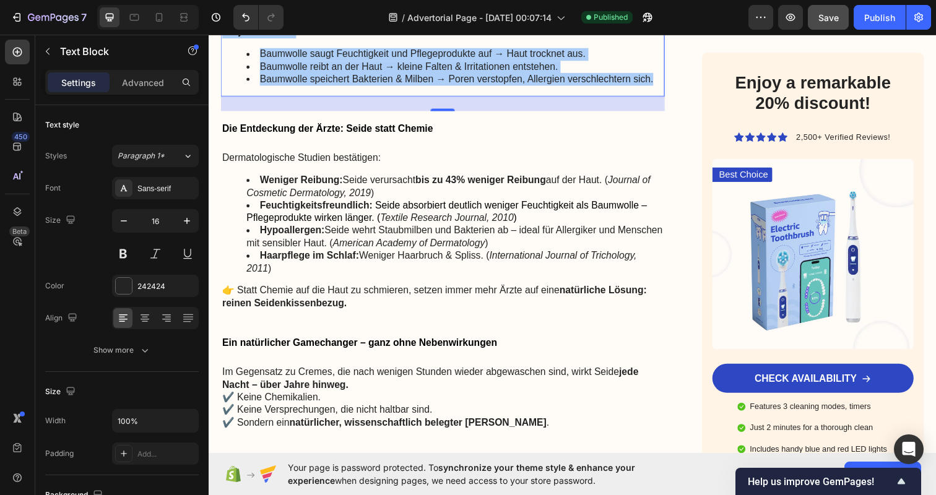
scroll to position [1046, 0]
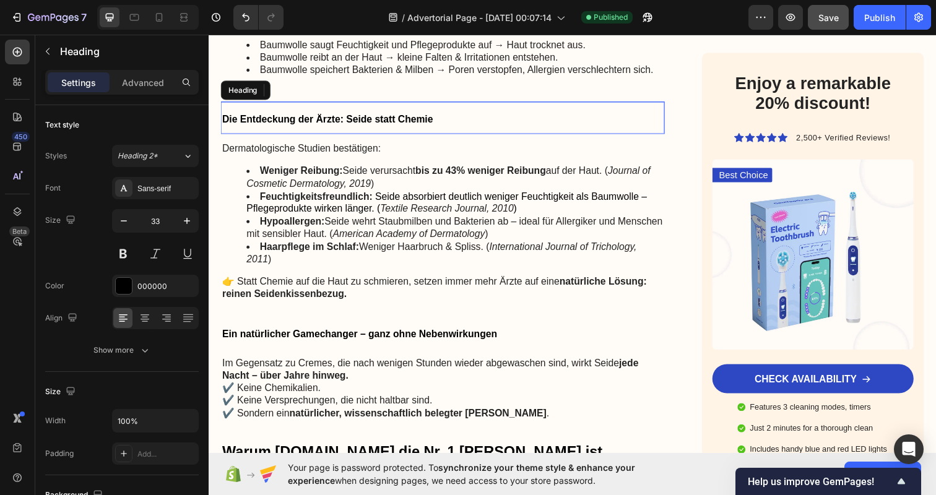
click at [352, 116] on strong "Die Entdeckung der Ärzte: Seide statt Chemie" at bounding box center [329, 121] width 215 height 11
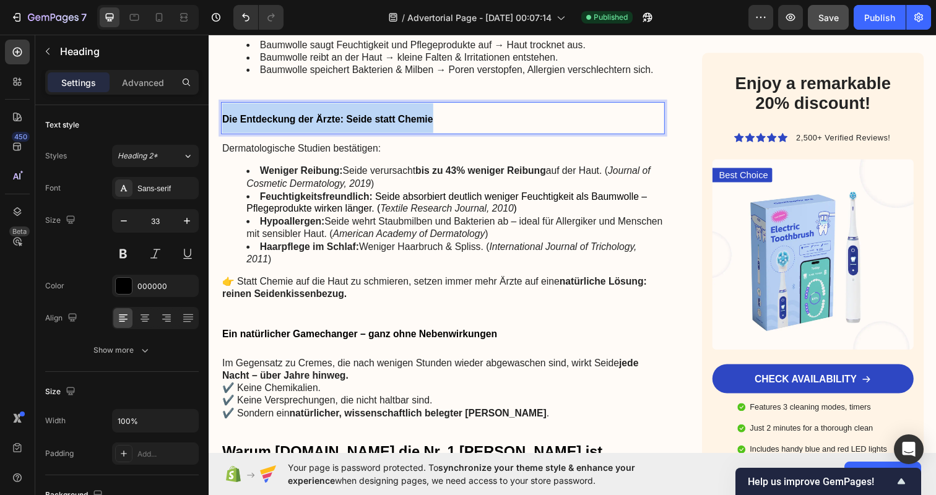
click at [352, 116] on strong "Die Entdeckung der Ärzte: Seide statt Chemie" at bounding box center [329, 121] width 215 height 11
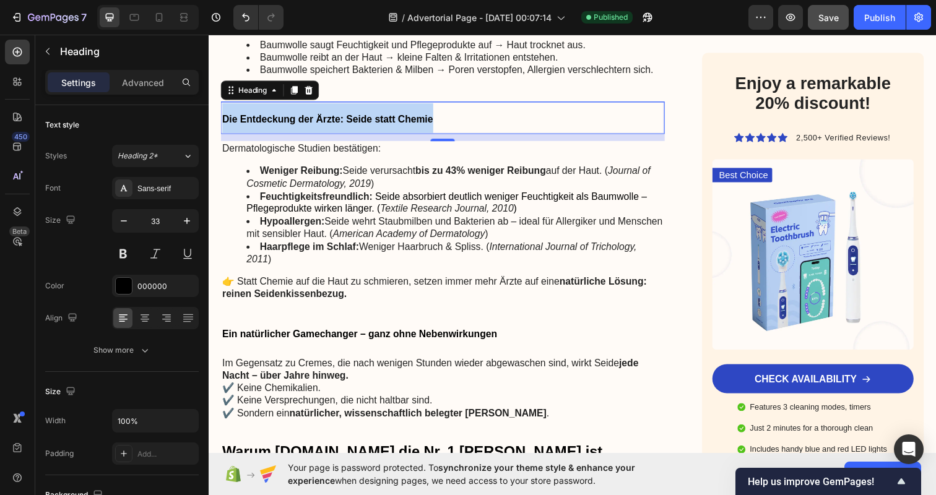
click at [339, 202] on span "Seide absorbiert deutlich weniger Feuchtigkeit als Baumwolle – Pflegeprodukte w…" at bounding box center [451, 206] width 409 height 24
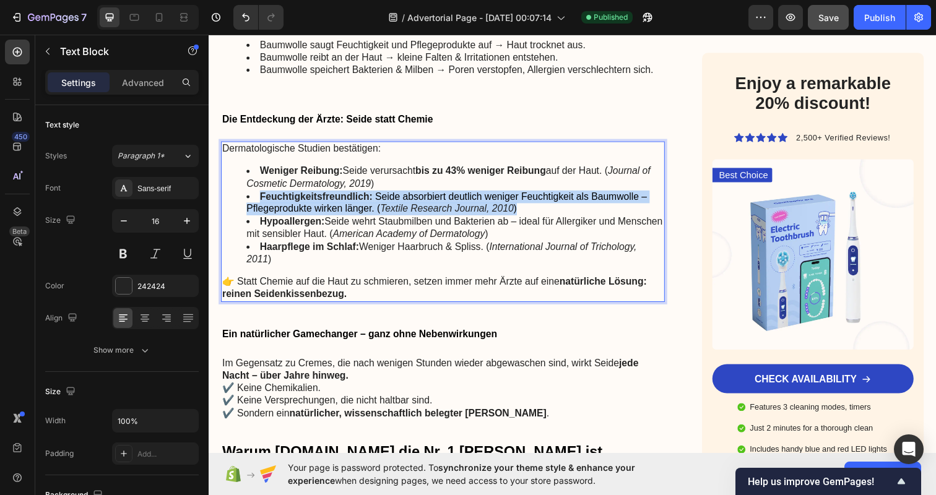
click at [339, 202] on span "Seide absorbiert deutlich weniger Feuchtigkeit als Baumwolle – Pflegeprodukte w…" at bounding box center [451, 206] width 409 height 24
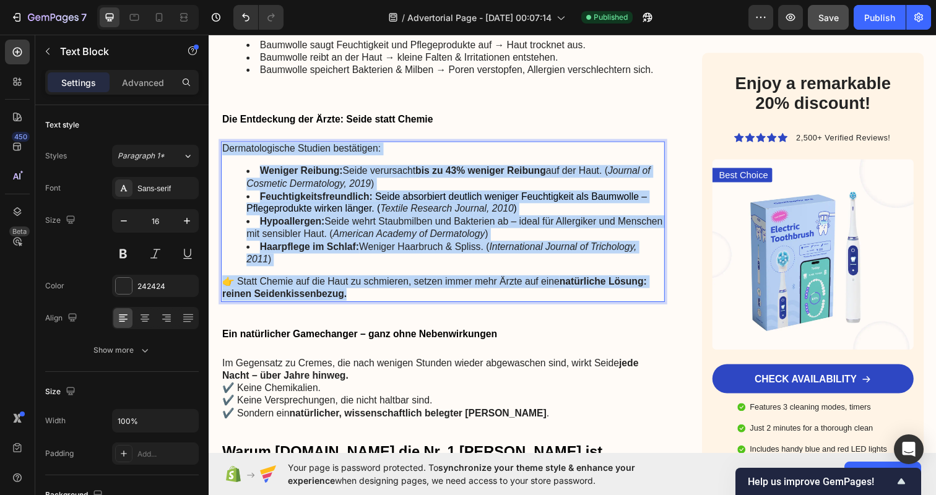
drag, startPoint x: 366, startPoint y: 285, endPoint x: 177, endPoint y: 113, distance: 255.4
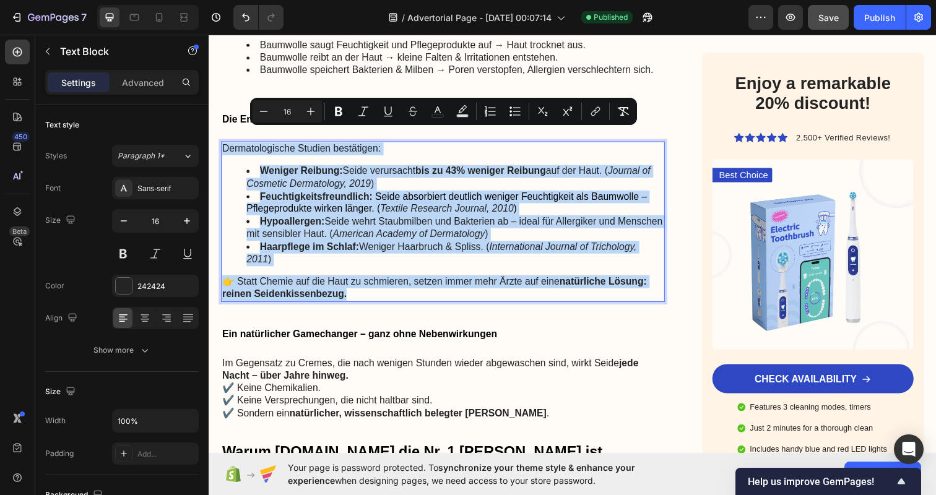
copy div "Dermatologische Studien bestätigen: Weniger Reibung: Seide verursacht bis zu 43…"
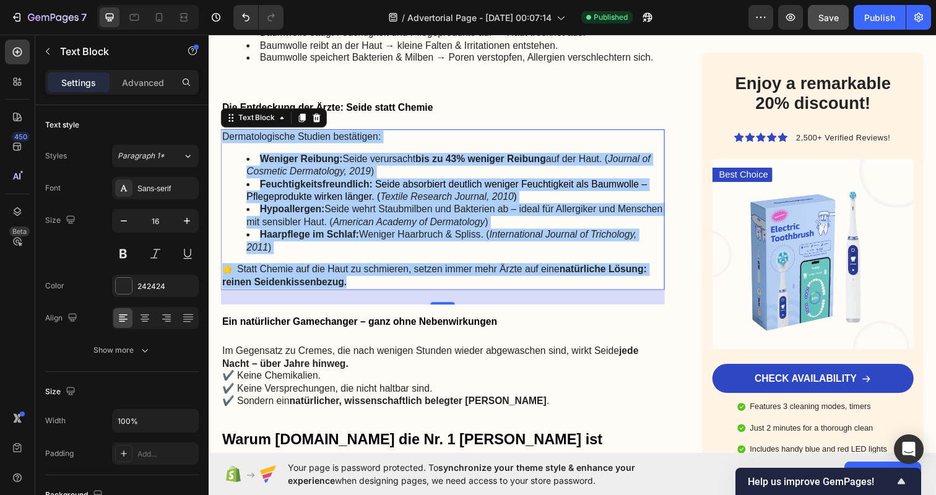
scroll to position [1059, 0]
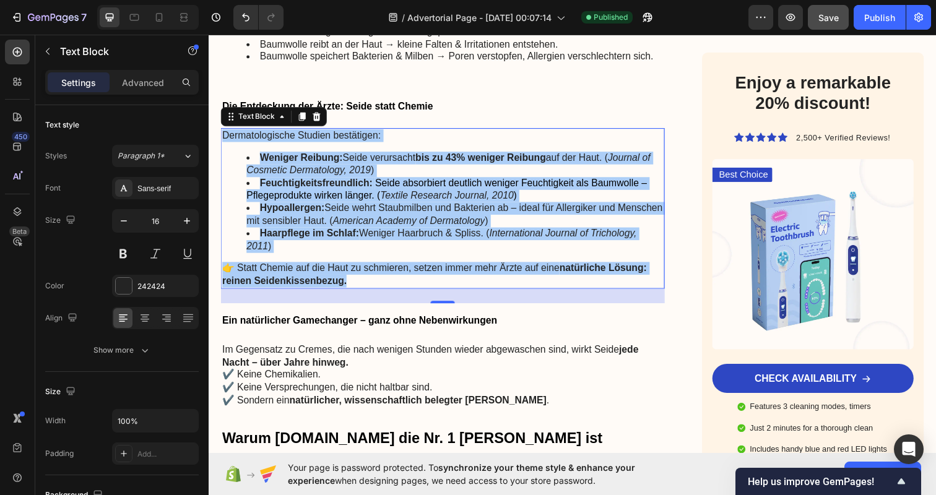
click at [364, 138] on div "Dermatologische Studien bestätigen: Weniger Reibung: Seide verursacht bis zu 43…" at bounding box center [447, 212] width 453 height 164
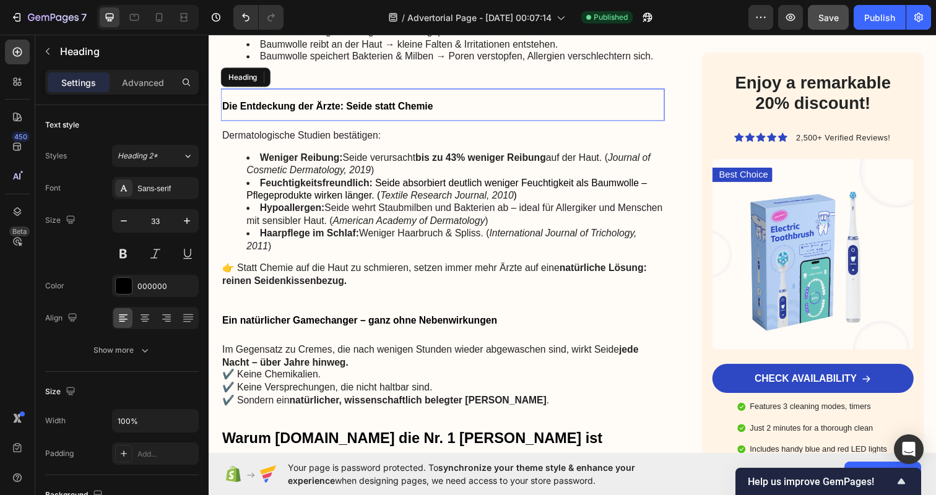
click at [235, 102] on strong "Die Entdeckung der Ärzte: Seide statt Chemie" at bounding box center [329, 107] width 215 height 11
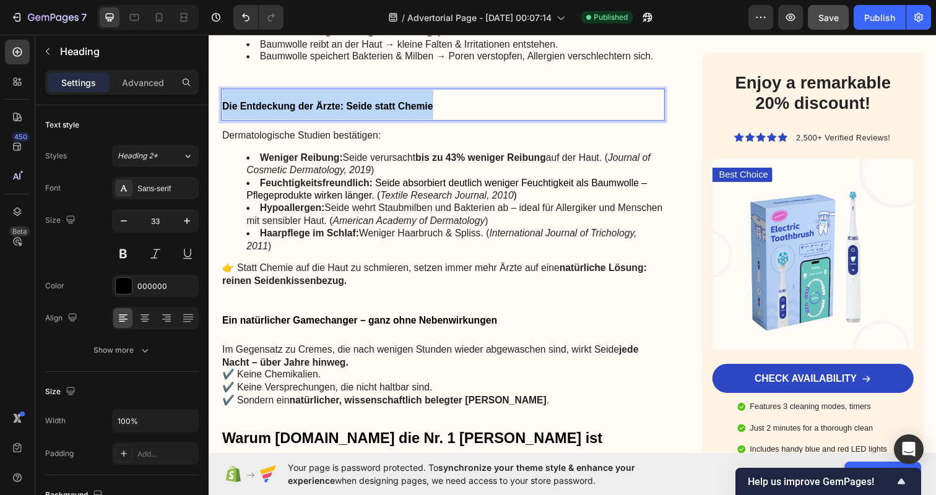
click at [235, 102] on strong "Die Entdeckung der Ärzte: Seide statt Chemie" at bounding box center [329, 107] width 215 height 11
click at [354, 232] on li "Haarpflege im Schlaf: Weniger Haarbruch & Spliss. ( International Journal of Tr…" at bounding box center [460, 244] width 426 height 26
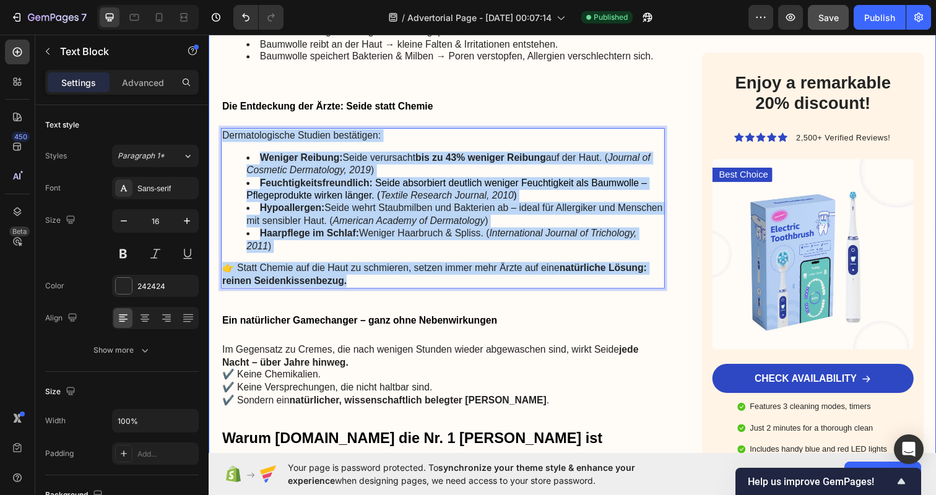
drag, startPoint x: 365, startPoint y: 267, endPoint x: 220, endPoint y: 103, distance: 219.7
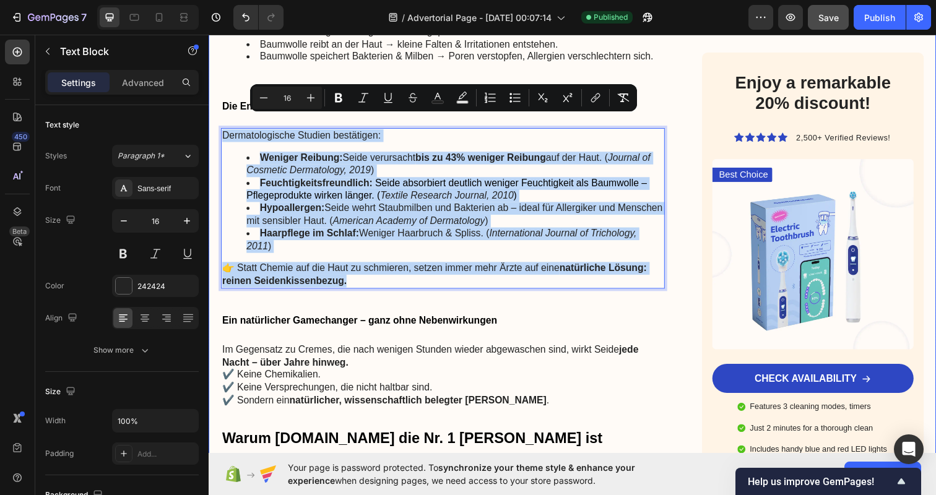
copy div "Dermatologische Studien bestätigen: Weniger Reibung: Seide verursacht bis zu 43…"
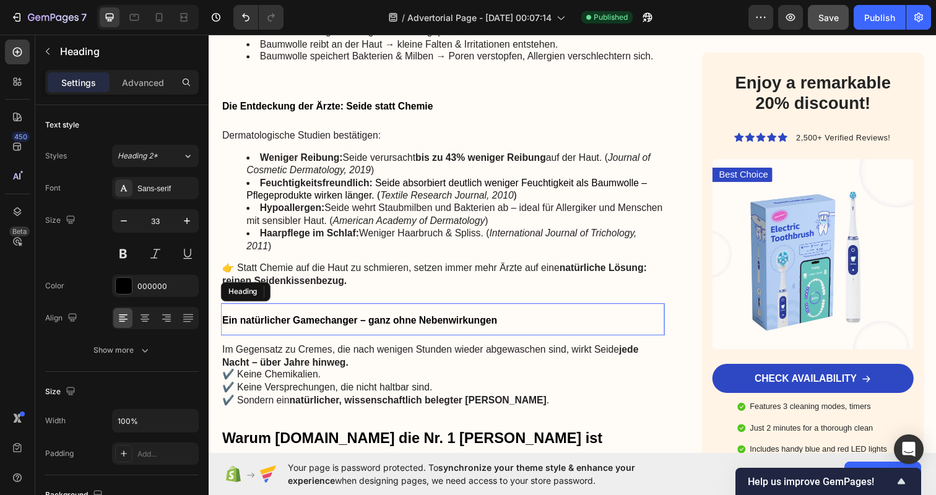
click at [347, 321] on span "Ein natürlicher Gamechanger – ganz ohne Nebenwirkungen" at bounding box center [362, 326] width 280 height 11
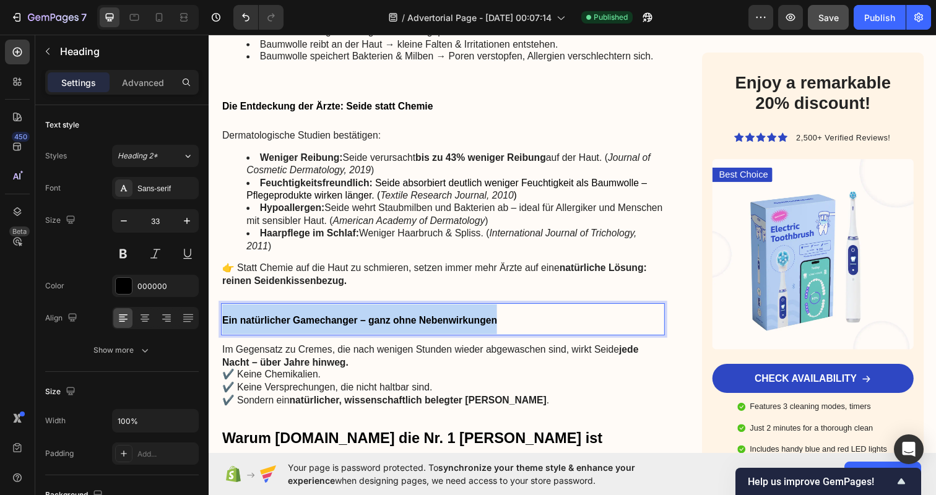
click at [347, 321] on span "Ein natürlicher Gamechanger – ganz ohne Nebenwirkungen" at bounding box center [362, 326] width 280 height 11
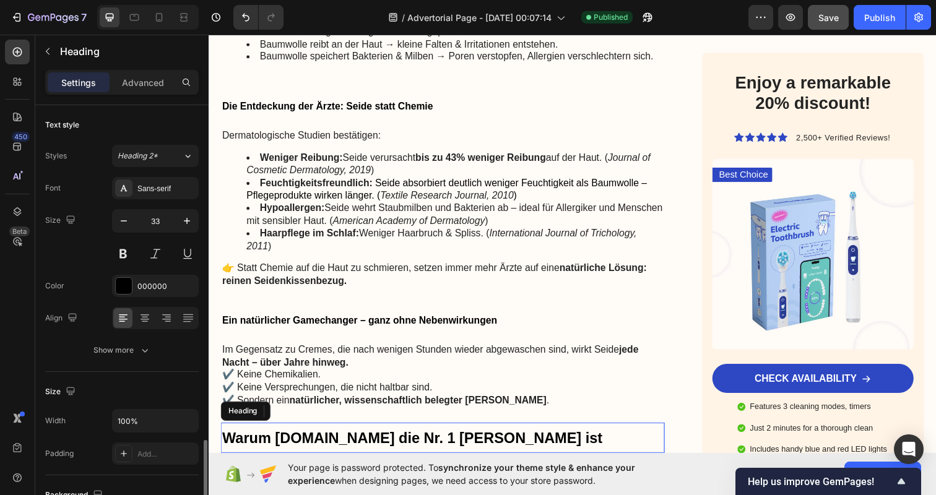
click at [492, 431] on h2 "Warum [DOMAIN_NAME] die Nr. 1 [PERSON_NAME] ist" at bounding box center [447, 446] width 453 height 31
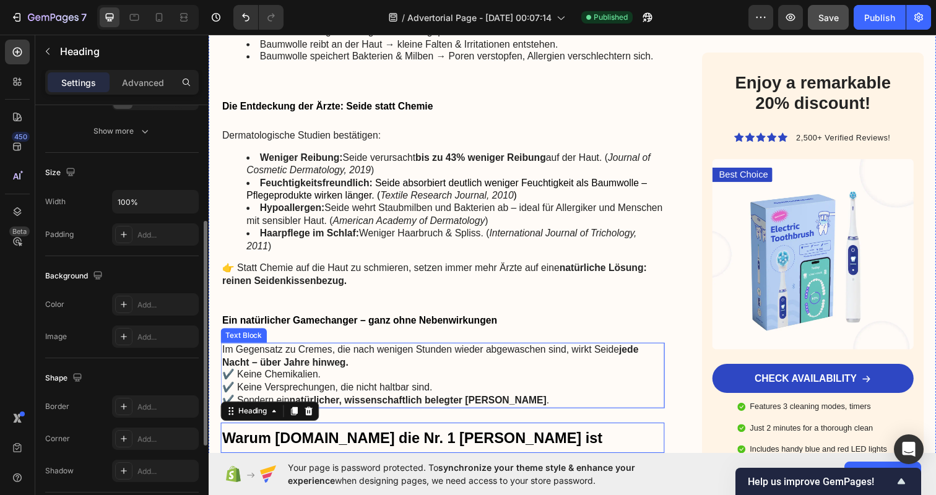
click at [527, 390] on p "✔️ Keine Chemikalien. ✔️ Keine Versprechungen, die nicht haltbar sind. ✔️ Sonde…" at bounding box center [447, 395] width 451 height 38
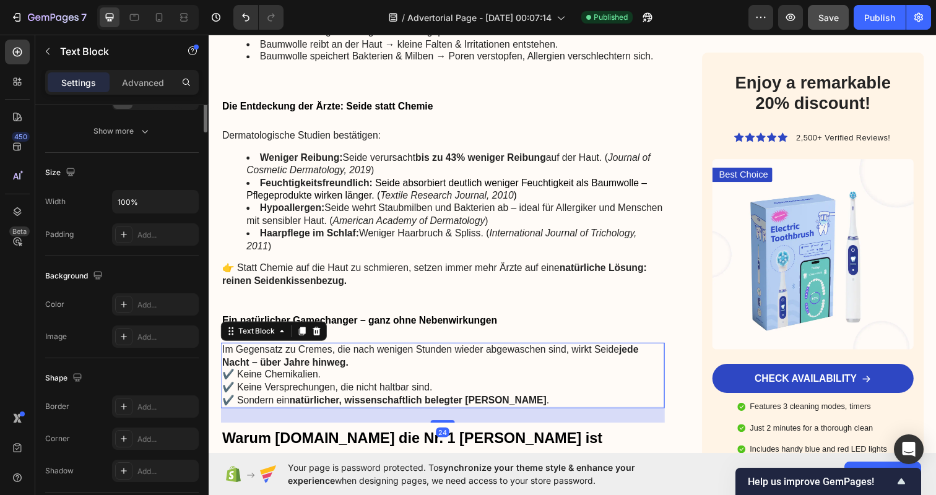
scroll to position [0, 0]
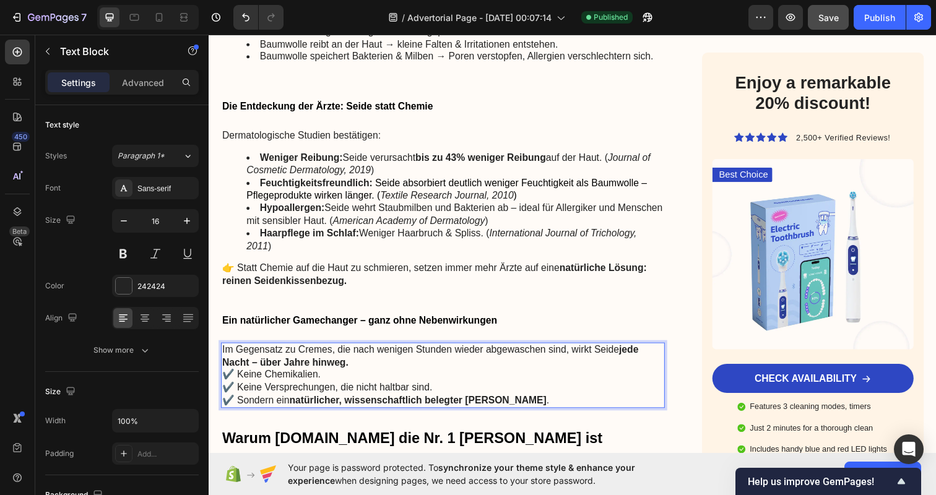
click at [511, 386] on p "✔️ Keine Chemikalien. ✔️ Keine Versprechungen, die nicht haltbar sind. ✔️ Sonde…" at bounding box center [447, 395] width 451 height 38
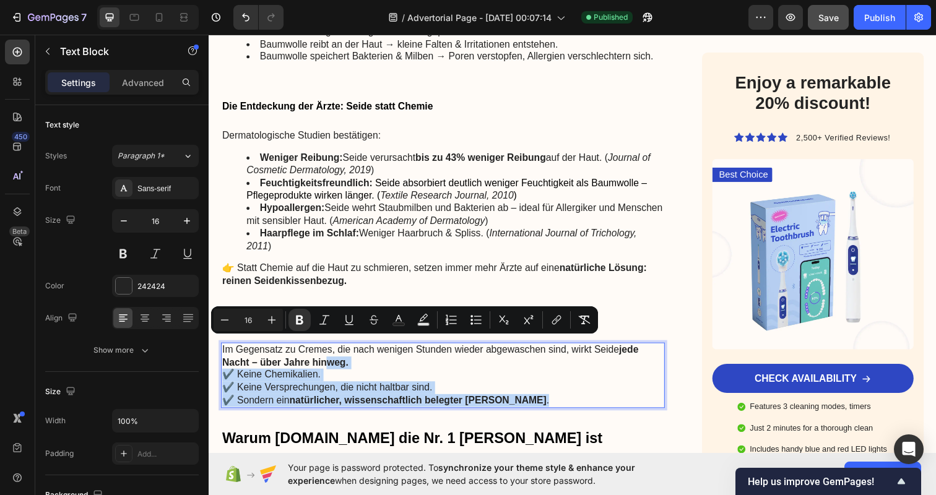
drag, startPoint x: 511, startPoint y: 386, endPoint x: 245, endPoint y: 337, distance: 270.7
click at [245, 349] on div "Im Gegensatz zu Cremes, die nach wenigen Stunden wieder abgewaschen sind, wirkt…" at bounding box center [447, 382] width 453 height 67
copy div "weg. ✔️ Keine Chemikalien. ✔️ Keine Versprechungen, die nicht haltbar sind. ✔️ …"
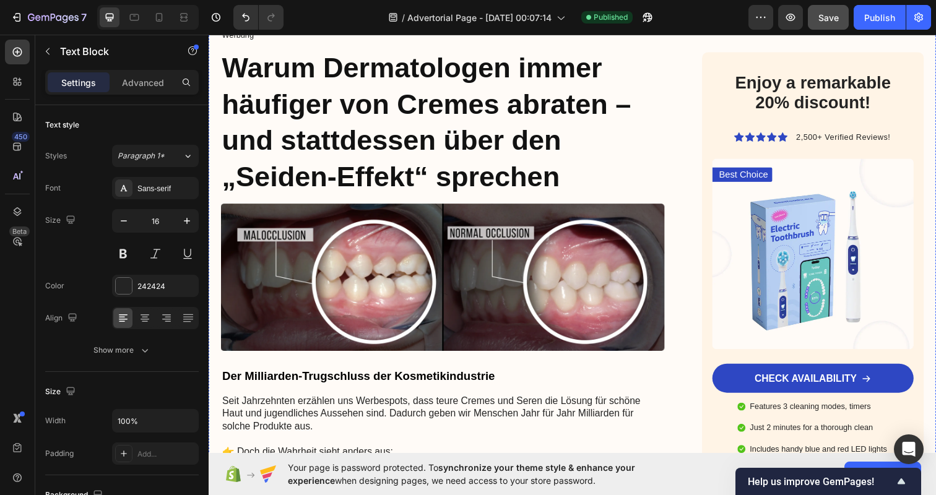
scroll to position [119, 0]
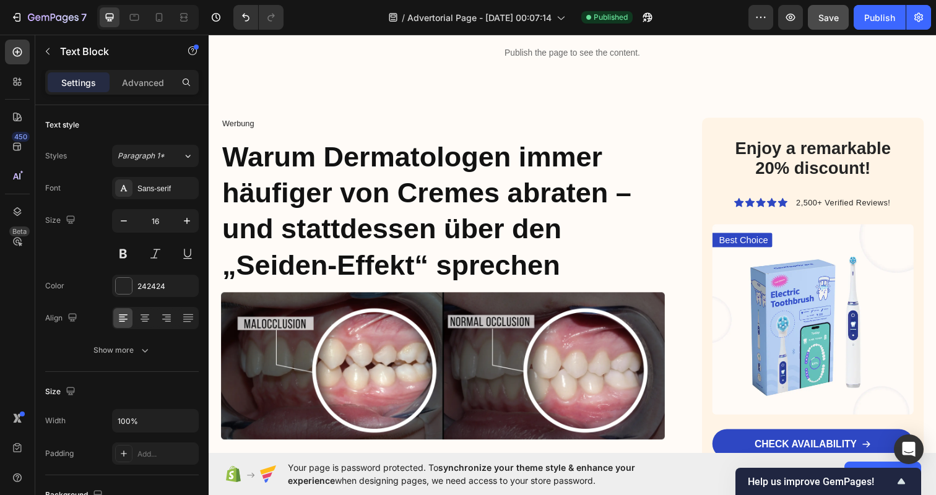
click at [698, 20] on div "/ Advertorial Page - Sep 21, 00:07:14 Published" at bounding box center [520, 17] width 455 height 25
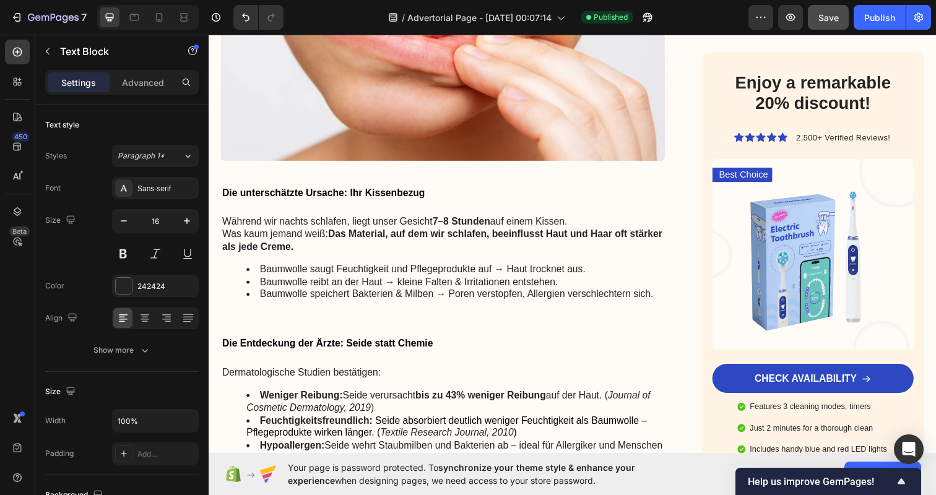
scroll to position [819, 0]
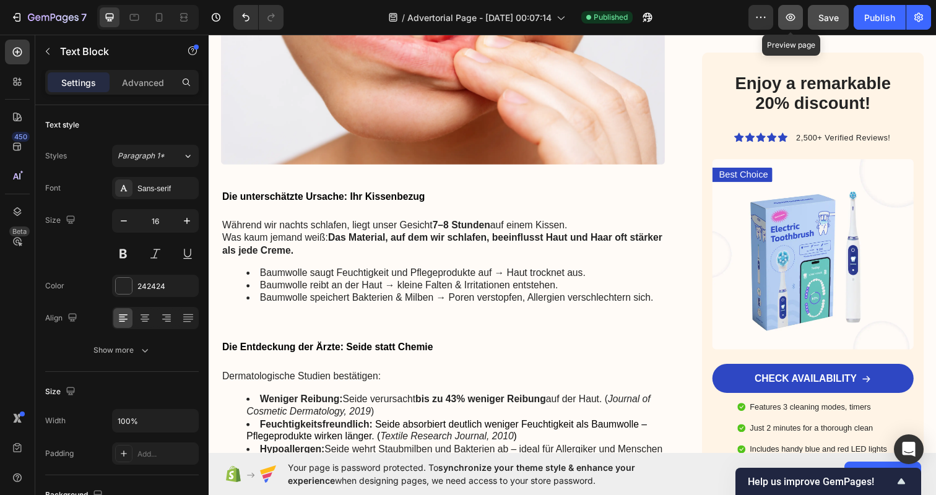
click at [795, 18] on icon "button" at bounding box center [790, 17] width 9 height 7
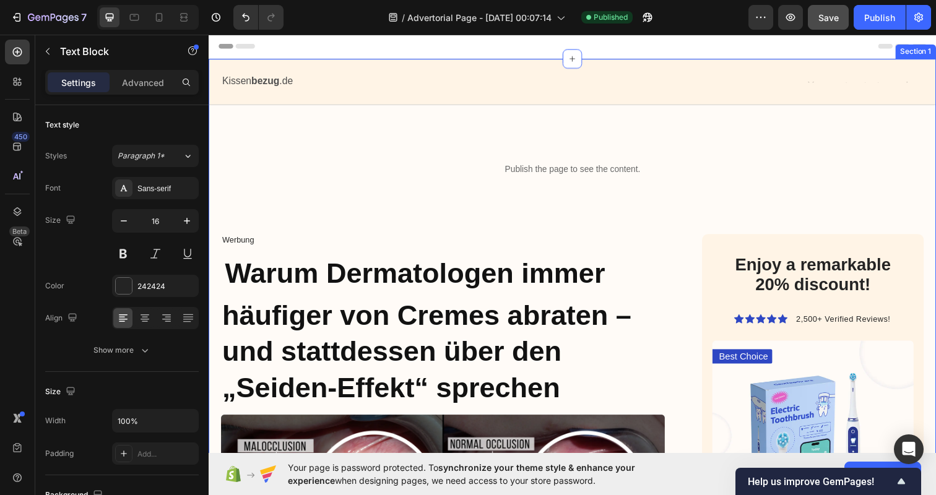
scroll to position [-1, 0]
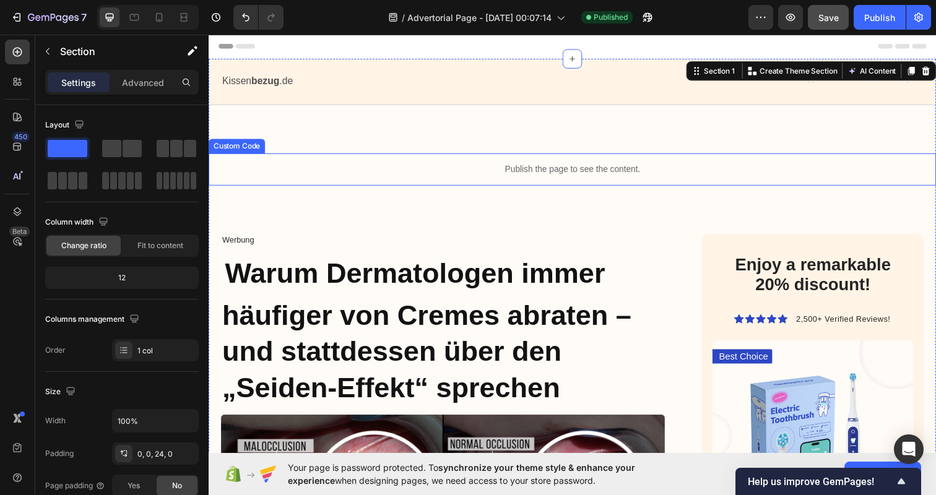
click at [584, 166] on p "Publish the page to see the content." at bounding box center [580, 172] width 743 height 13
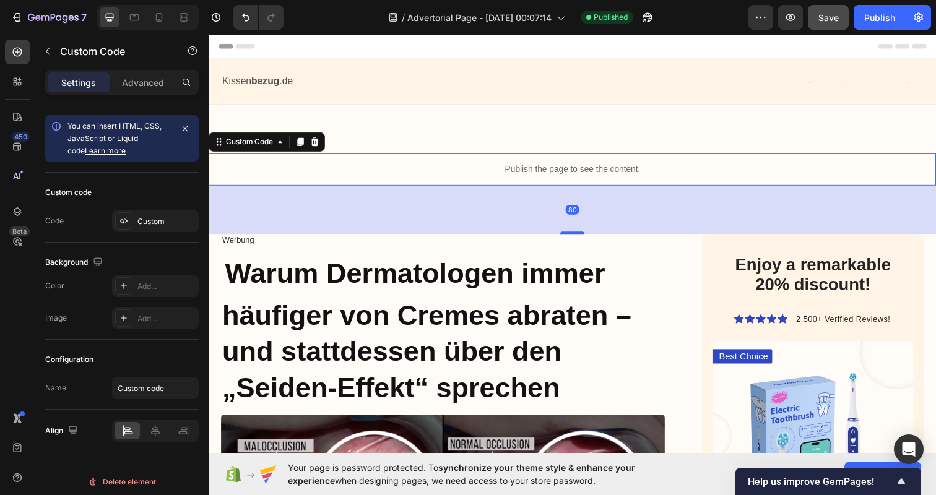
click at [410, 170] on p "Publish the page to see the content." at bounding box center [580, 172] width 743 height 13
click at [317, 145] on icon at bounding box center [317, 144] width 10 height 10
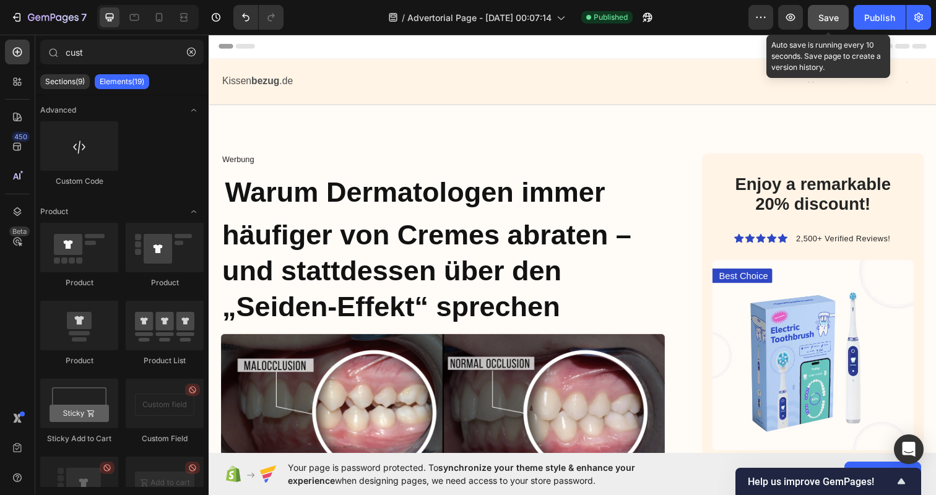
click at [827, 21] on span "Save" at bounding box center [828, 17] width 20 height 11
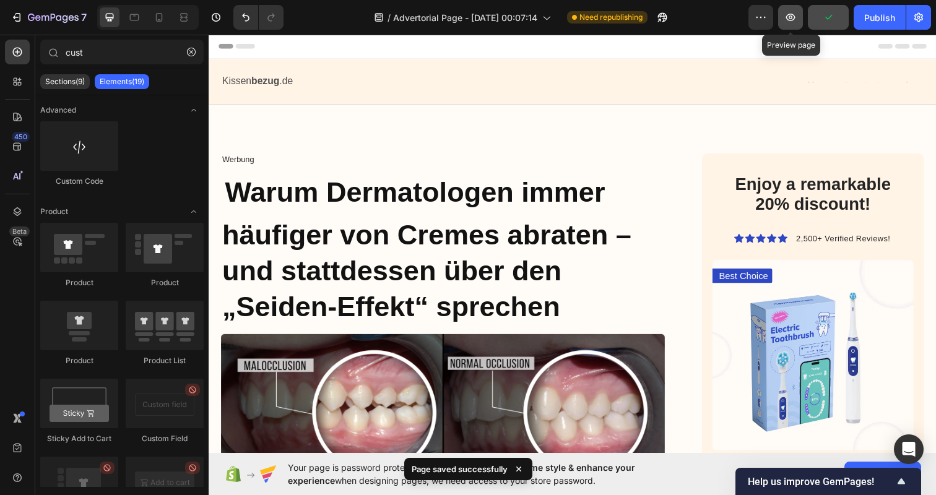
click at [795, 20] on icon "button" at bounding box center [790, 17] width 12 height 12
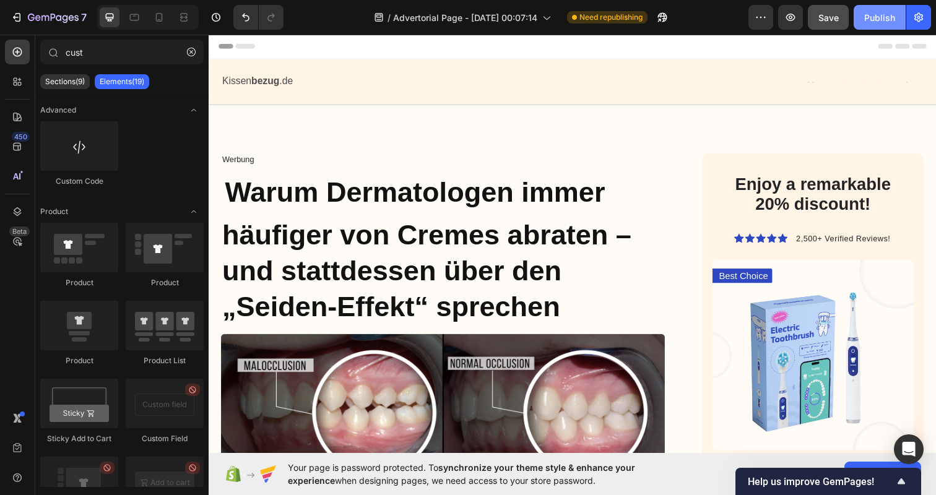
click at [884, 27] on button "Publish" at bounding box center [879, 17] width 52 height 25
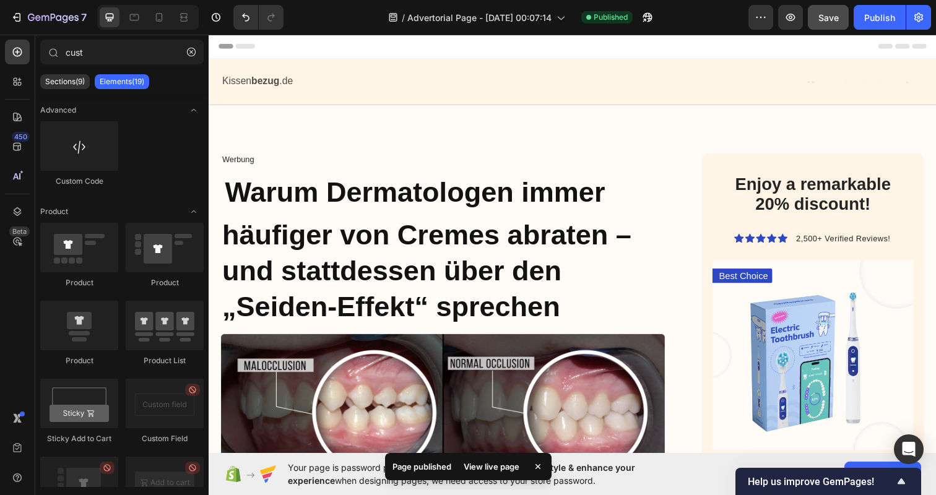
click at [509, 466] on div "View live page" at bounding box center [491, 466] width 71 height 17
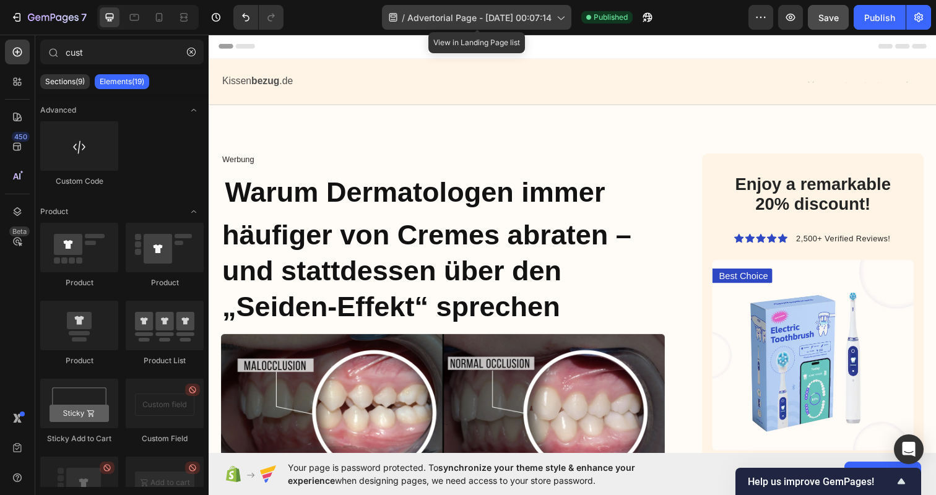
click at [439, 15] on span "Advertorial Page - [DATE] 00:07:14" at bounding box center [479, 17] width 144 height 13
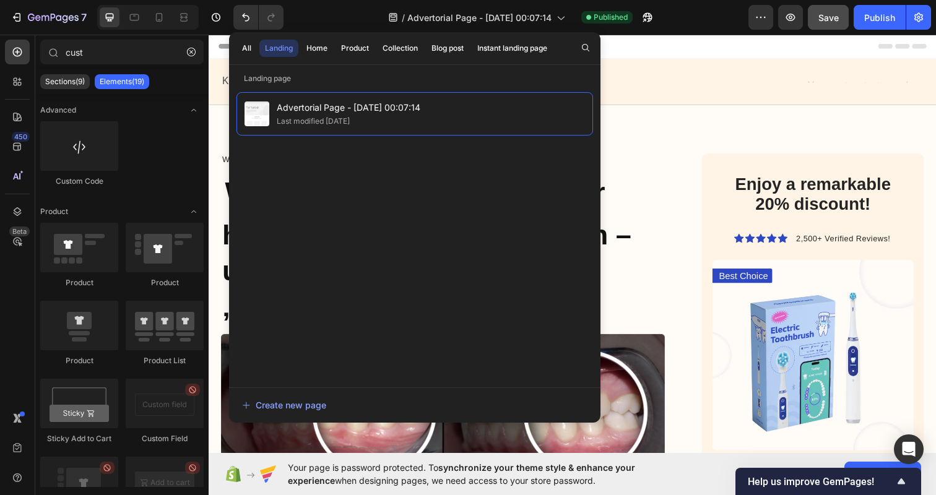
click at [688, 24] on div "/ Advertorial Page - Sep 21, 00:07:14 Published" at bounding box center [520, 17] width 455 height 25
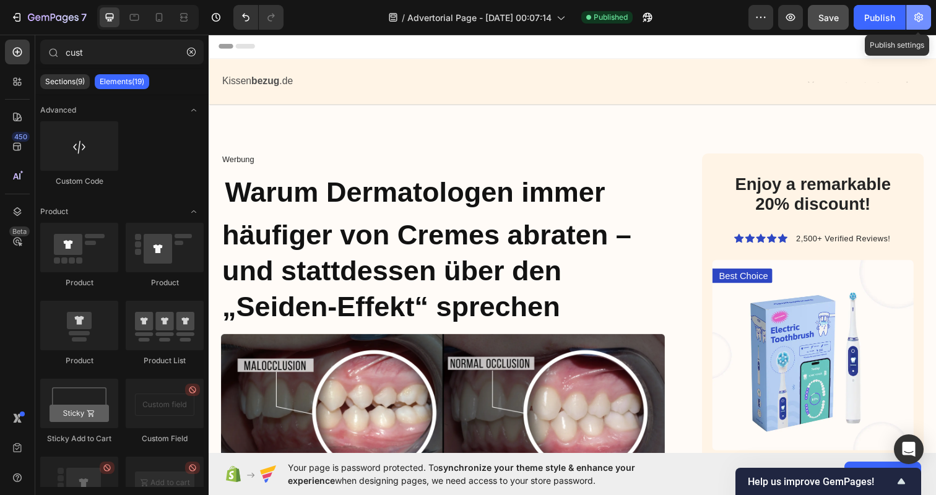
click at [921, 20] on icon "button" at bounding box center [918, 17] width 9 height 9
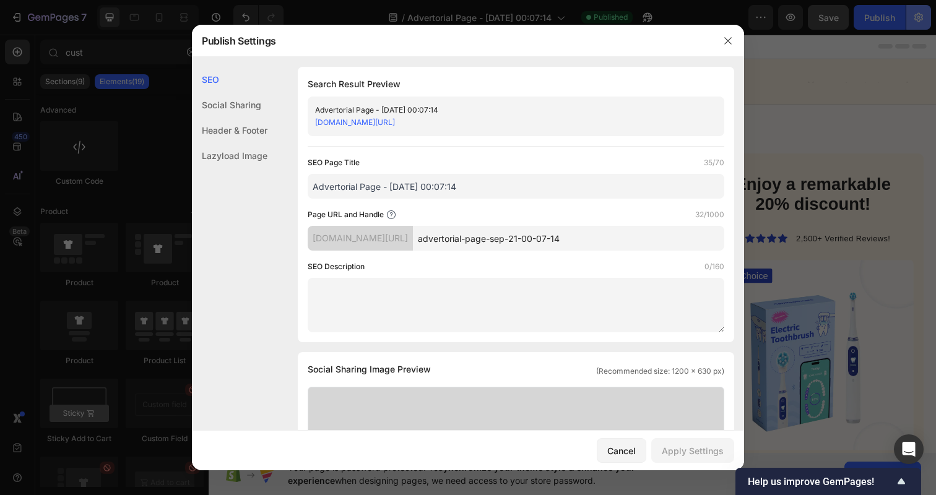
click at [921, 20] on div at bounding box center [468, 247] width 936 height 495
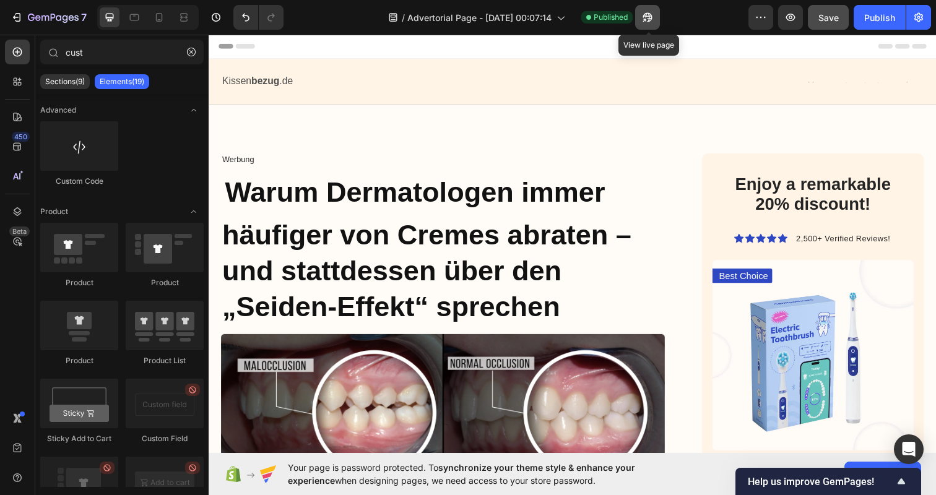
click at [650, 19] on icon "button" at bounding box center [647, 17] width 9 height 9
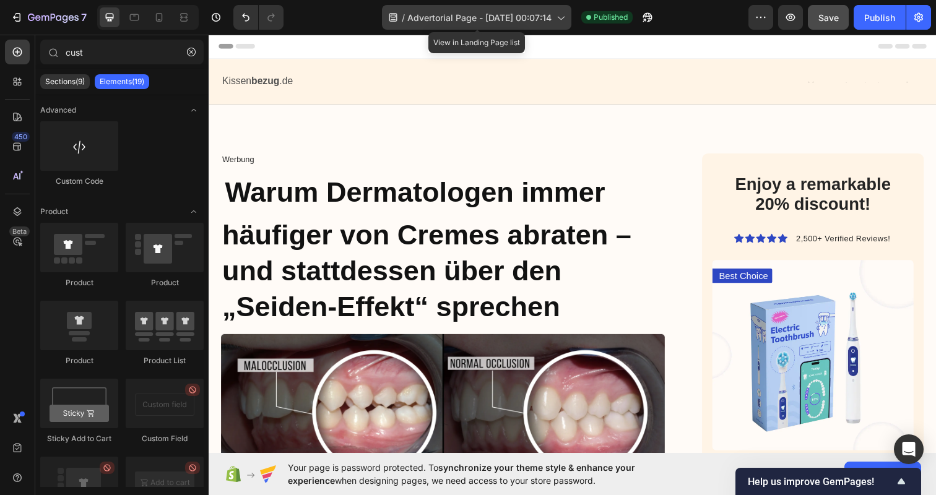
click at [556, 11] on div "/ Advertorial Page - Sep 21, 00:07:14" at bounding box center [476, 17] width 189 height 25
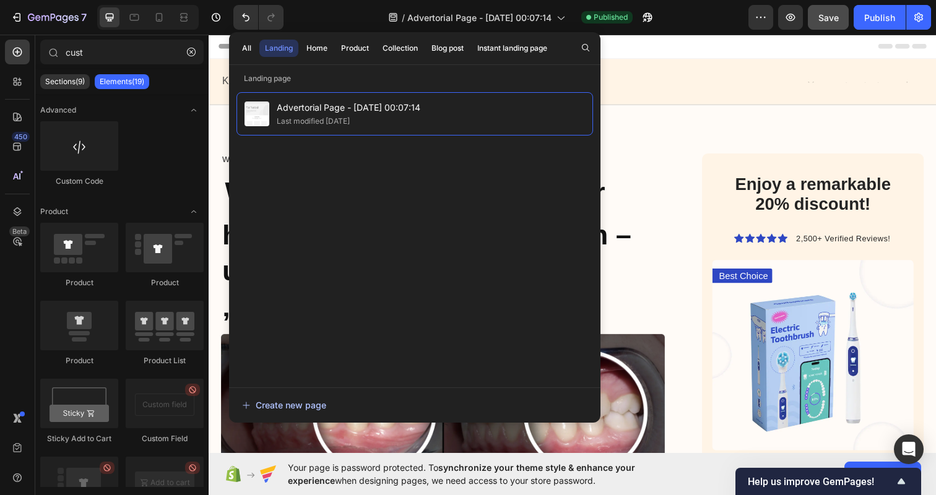
click at [290, 404] on div "Create new page" at bounding box center [284, 405] width 84 height 13
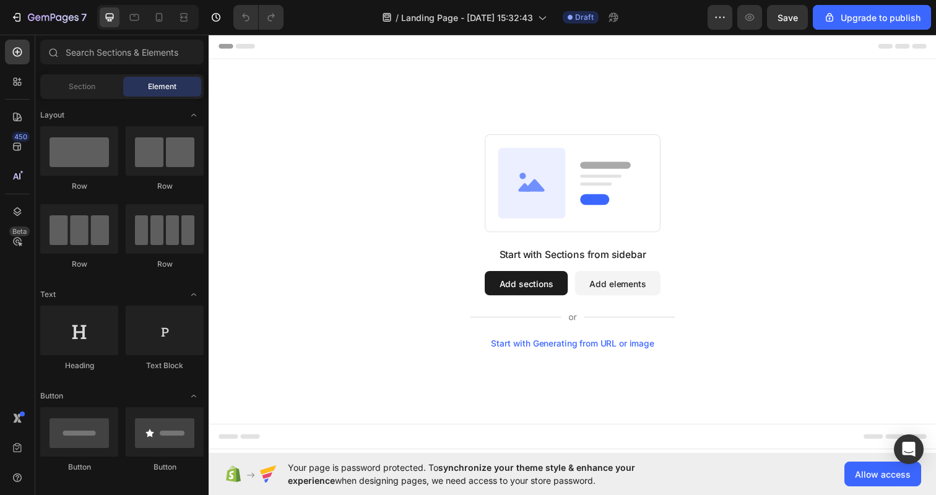
click at [549, 296] on button "Add sections" at bounding box center [532, 288] width 85 height 25
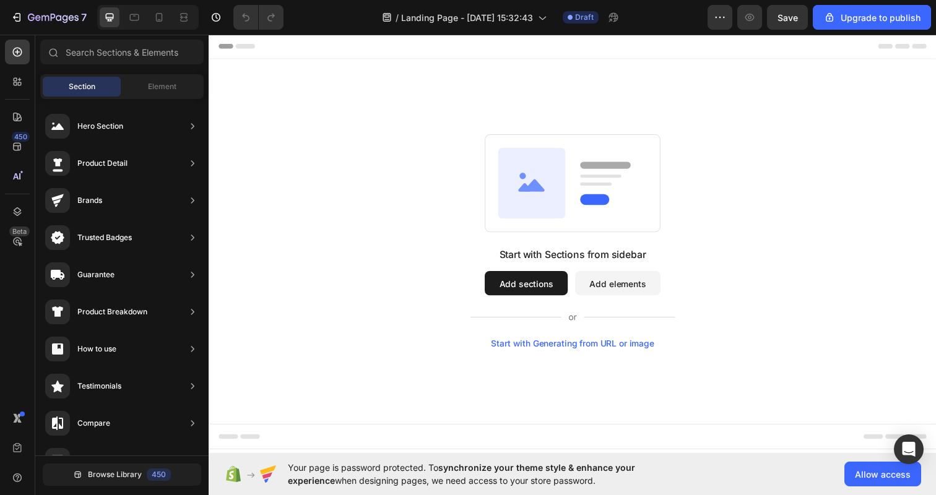
click at [818, 235] on div "Start with Sections from sidebar Add sections Add elements Start with Generatin…" at bounding box center [580, 245] width 654 height 219
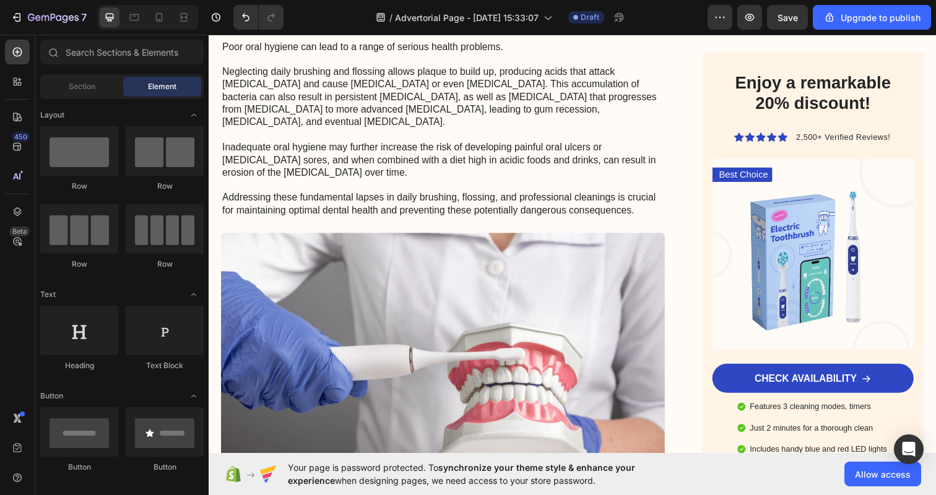
scroll to position [1650, 0]
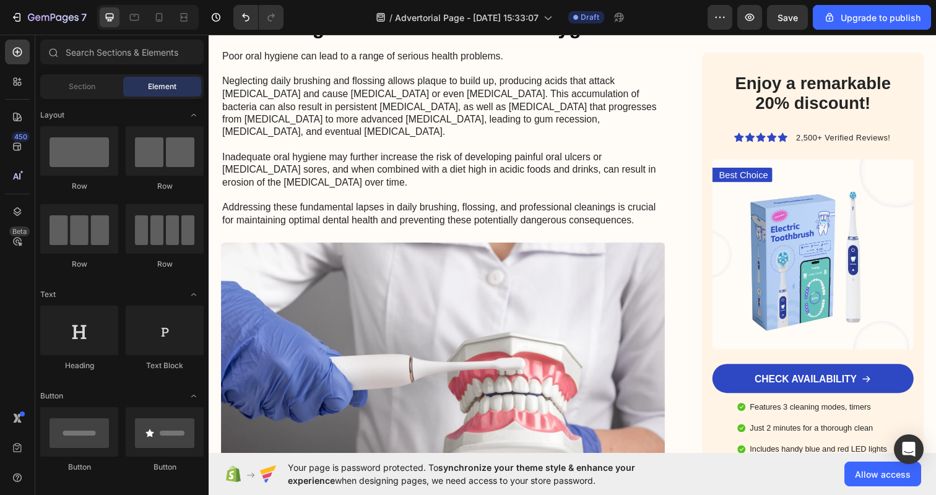
click at [748, 20] on icon "button" at bounding box center [749, 17] width 9 height 7
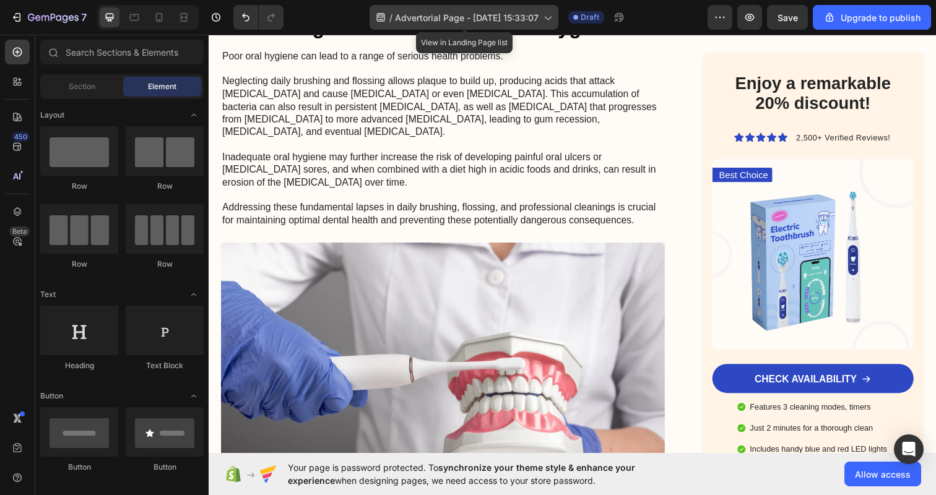
click at [475, 12] on span "Advertorial Page - Sep 27, 15:33:07" at bounding box center [467, 17] width 144 height 13
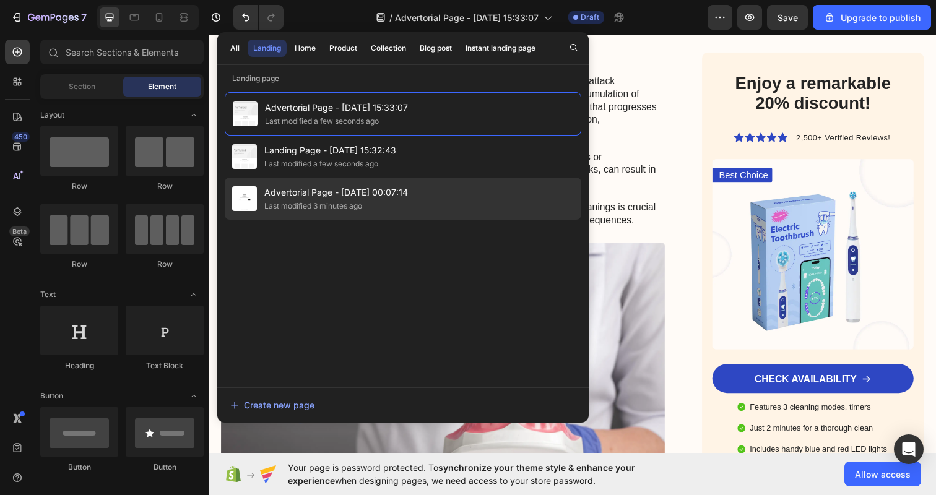
click at [413, 211] on div "Advertorial Page - Sep 21, 00:07:14 Last modified 3 minutes ago" at bounding box center [403, 199] width 356 height 42
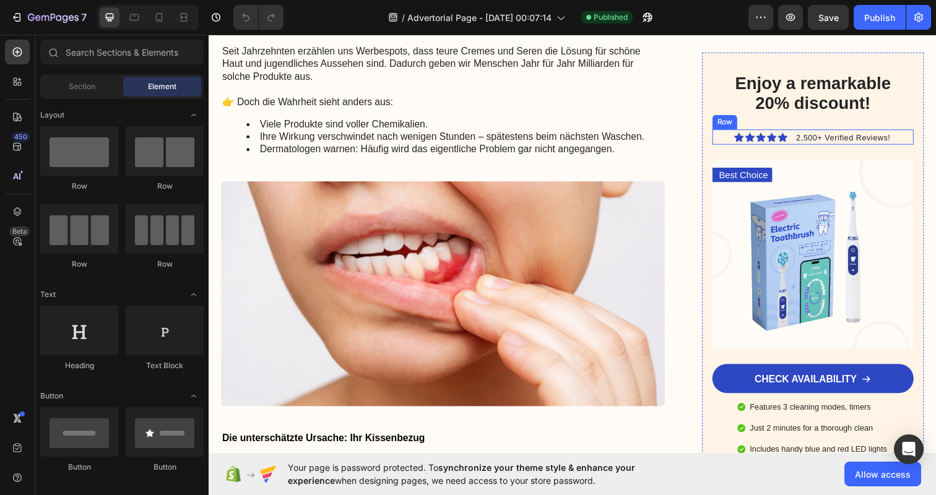
scroll to position [572, 0]
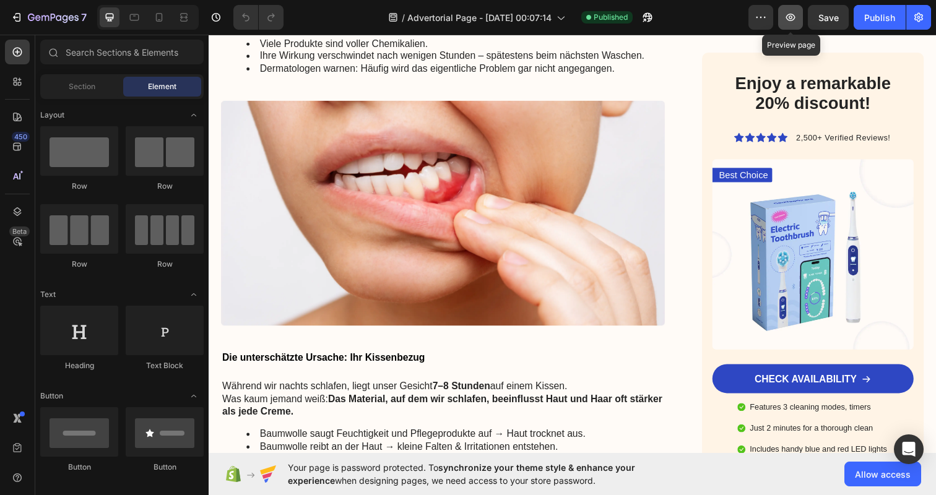
click at [785, 24] on button "button" at bounding box center [790, 17] width 25 height 25
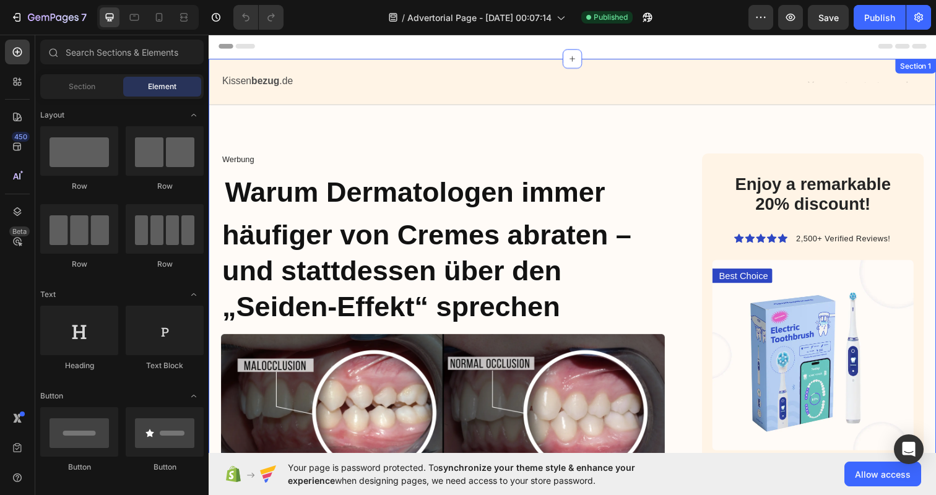
scroll to position [0, 0]
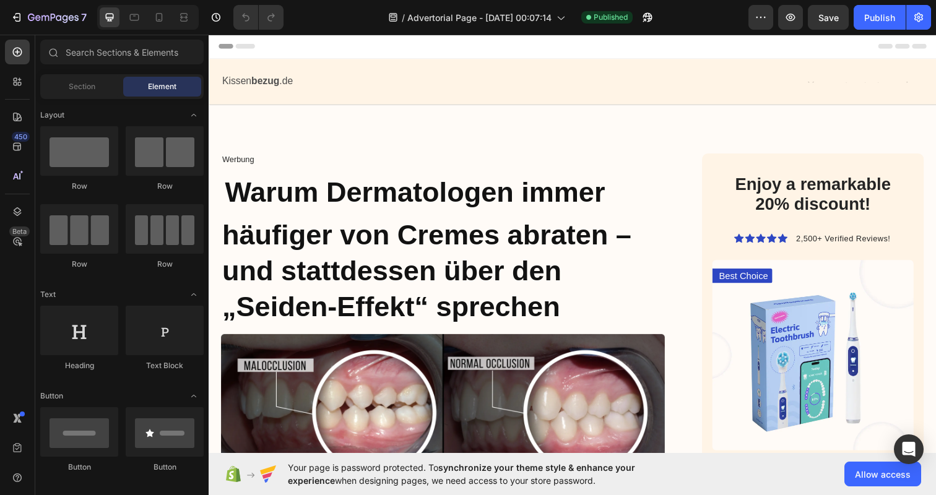
click at [235, 50] on span "Header" at bounding box center [245, 46] width 27 height 12
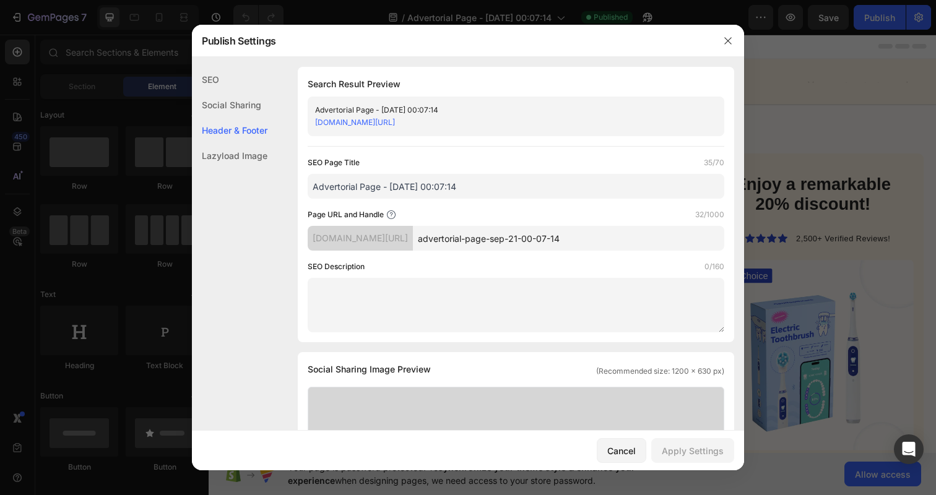
scroll to position [580, 0]
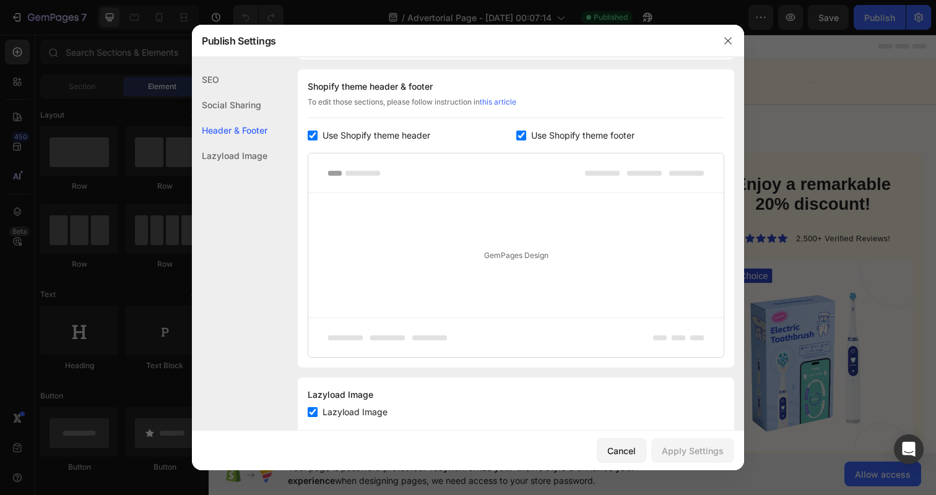
click at [555, 139] on span "Use Shopify theme footer" at bounding box center [582, 135] width 103 height 15
checkbox input "false"
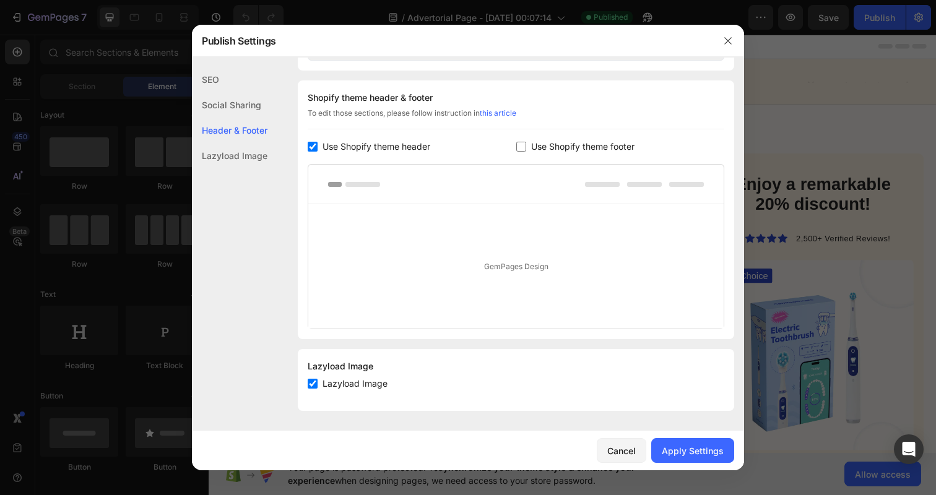
click at [366, 150] on span "Use Shopify theme header" at bounding box center [376, 146] width 108 height 15
checkbox input "false"
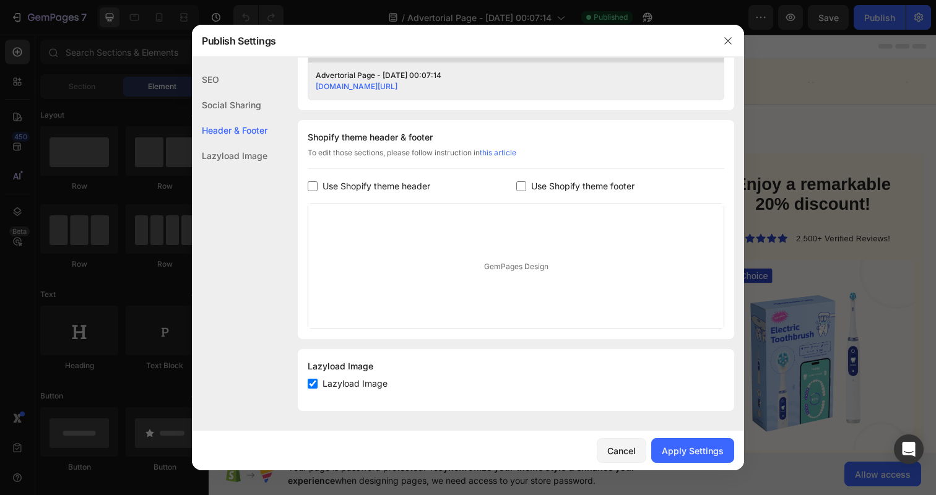
scroll to position [529, 0]
drag, startPoint x: 715, startPoint y: 457, endPoint x: 592, endPoint y: 153, distance: 328.2
click at [592, 153] on div "Publish Settings SEO Social Sharing Header & Footer Lazyload Image SEO Search R…" at bounding box center [468, 248] width 552 height 446
click at [572, 188] on span "Use Shopify theme footer" at bounding box center [582, 186] width 103 height 15
checkbox input "true"
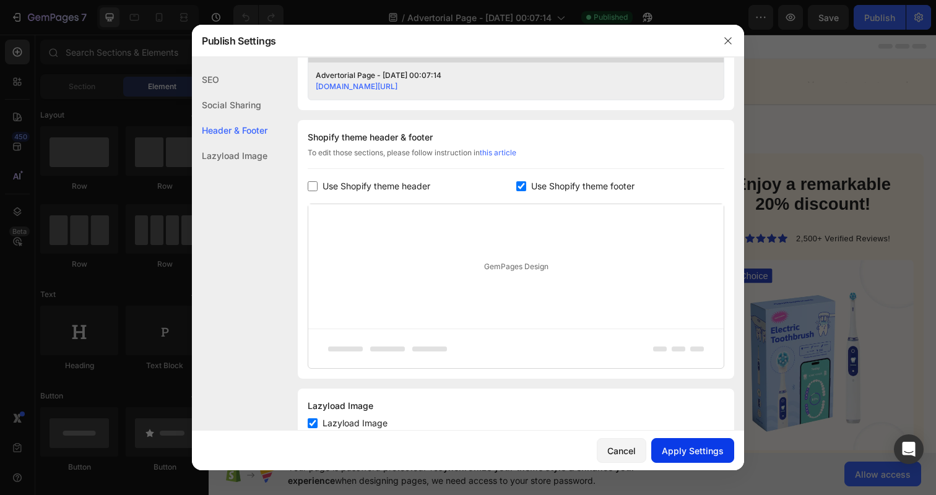
click at [692, 447] on div "Apply Settings" at bounding box center [693, 450] width 62 height 13
click at [728, 42] on icon "button" at bounding box center [728, 41] width 10 height 10
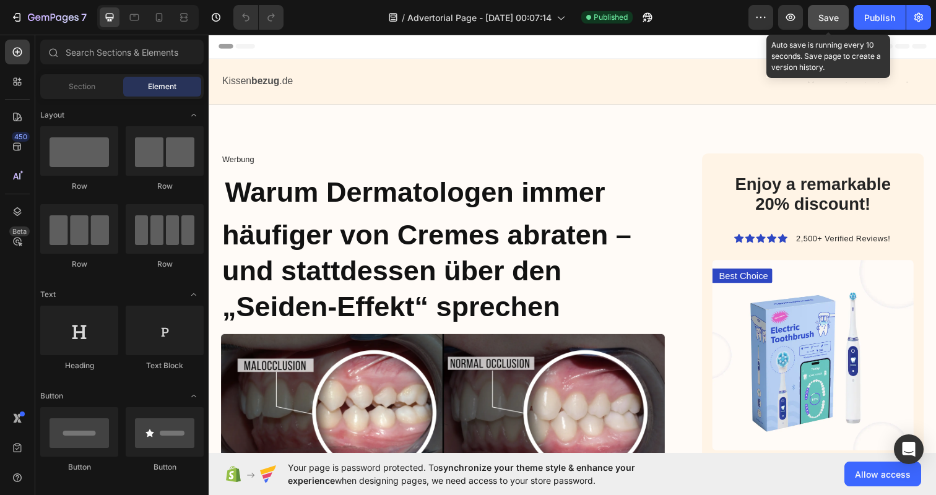
click at [829, 17] on span "Save" at bounding box center [828, 17] width 20 height 11
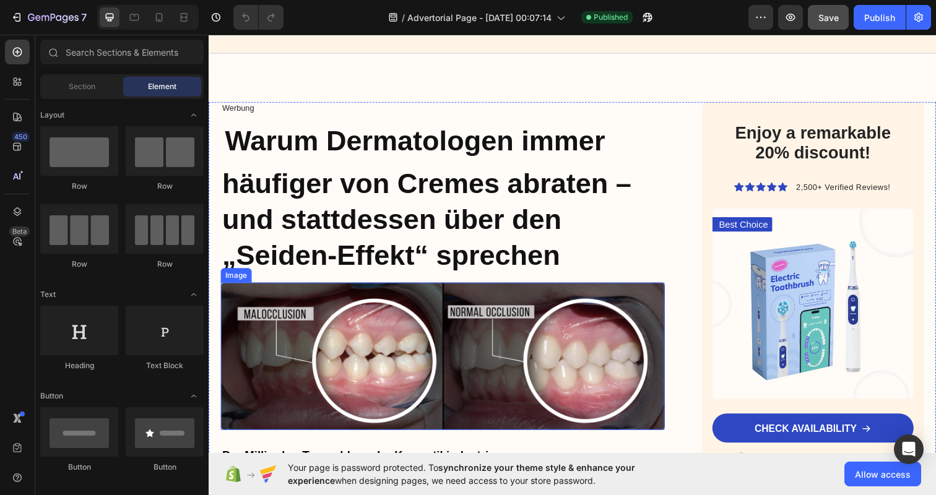
scroll to position [63, 0]
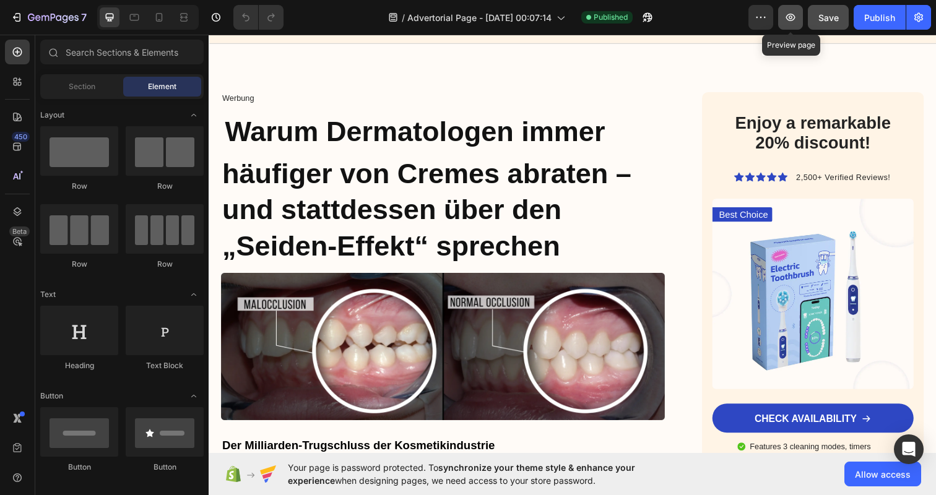
click at [796, 19] on icon "button" at bounding box center [790, 17] width 12 height 12
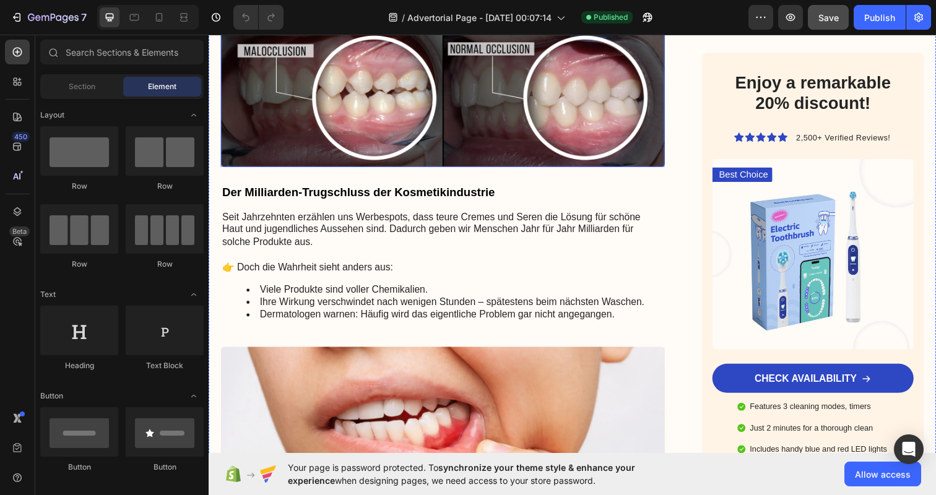
scroll to position [334, 0]
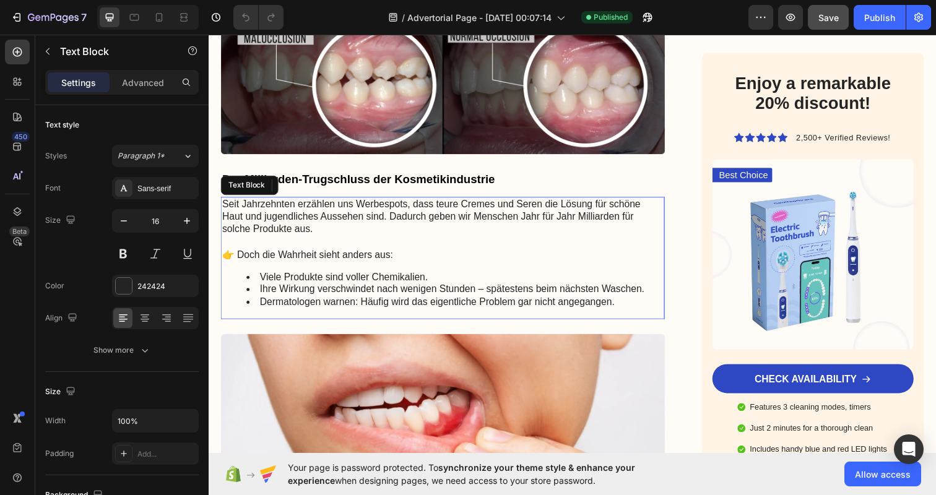
click at [504, 280] on li "Viele Produkte sind voller Chemikalien." at bounding box center [460, 282] width 426 height 13
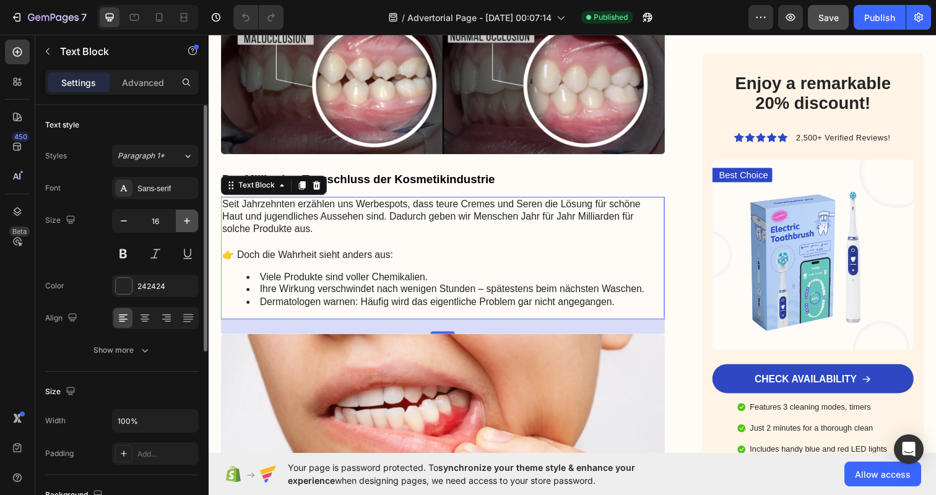
click at [183, 222] on icon "button" at bounding box center [187, 221] width 12 height 12
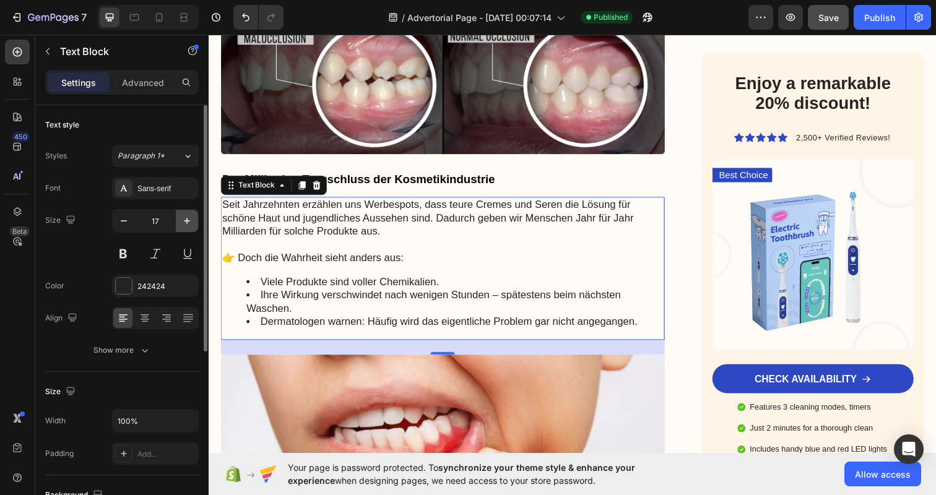
click at [183, 222] on icon "button" at bounding box center [187, 221] width 12 height 12
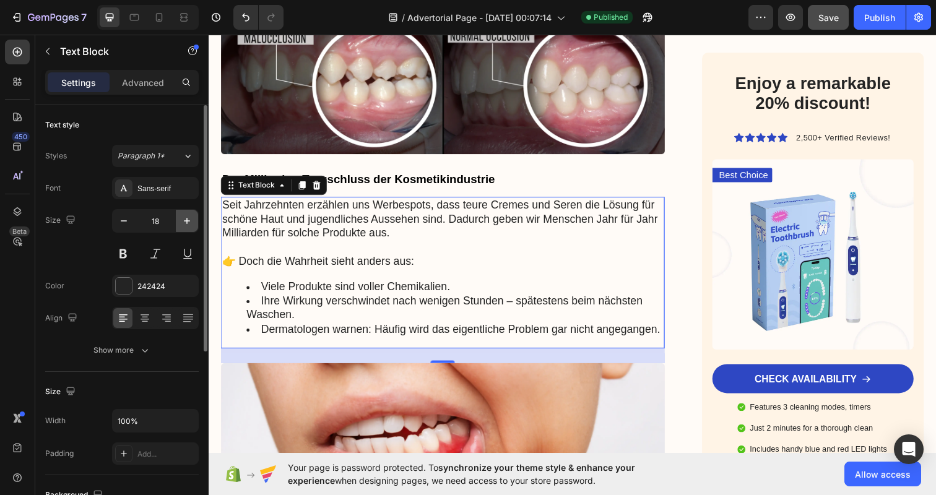
click at [183, 222] on icon "button" at bounding box center [187, 221] width 12 height 12
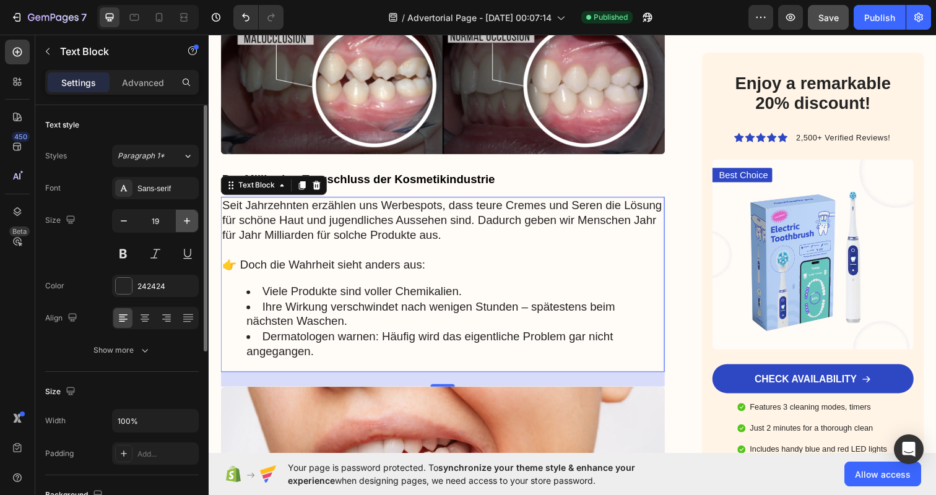
click at [183, 222] on icon "button" at bounding box center [187, 221] width 12 height 12
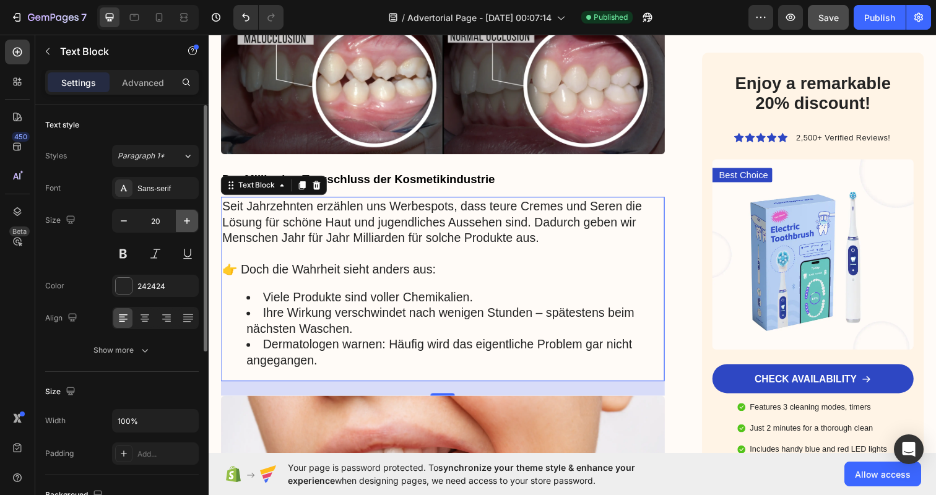
click at [183, 222] on icon "button" at bounding box center [187, 221] width 12 height 12
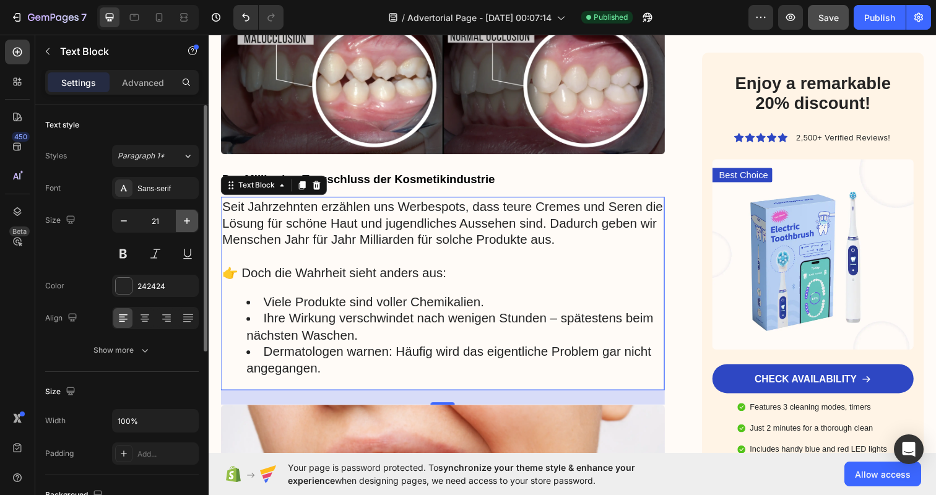
click at [183, 221] on icon "button" at bounding box center [187, 221] width 12 height 12
type input "22"
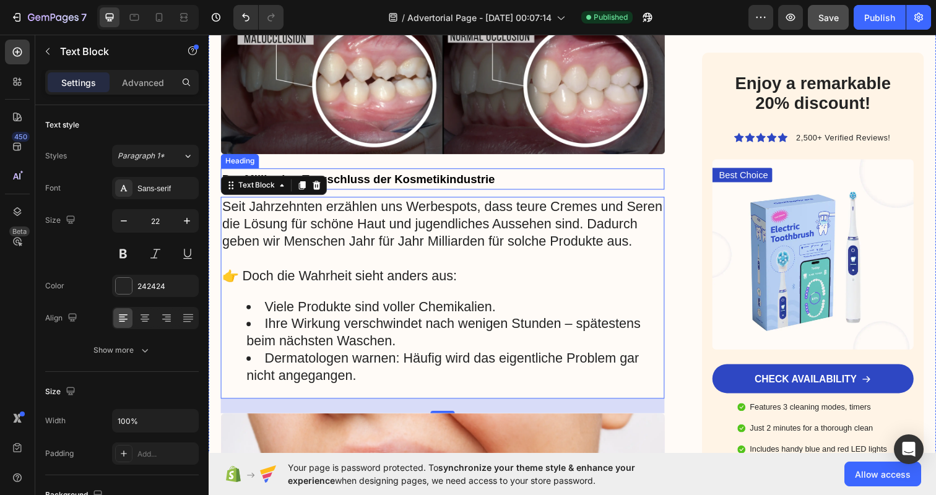
click at [387, 176] on strong "Der Milliarden-Trugschluss der Kosmetikindustrie" at bounding box center [361, 182] width 278 height 13
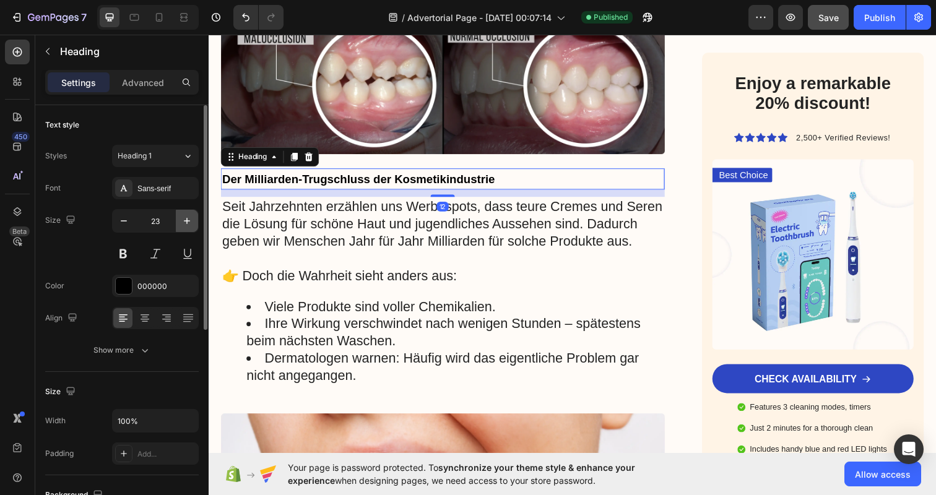
click at [181, 224] on icon "button" at bounding box center [187, 221] width 12 height 12
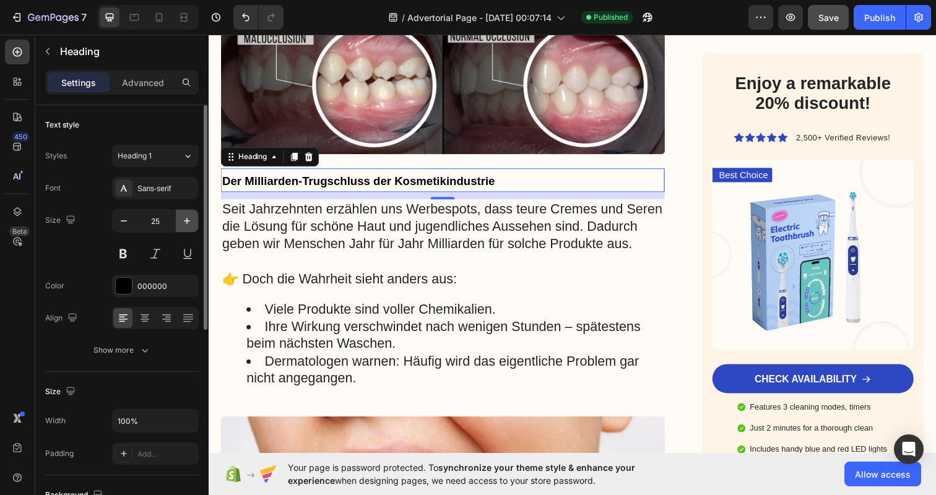
click at [181, 224] on icon "button" at bounding box center [187, 221] width 12 height 12
type input "27"
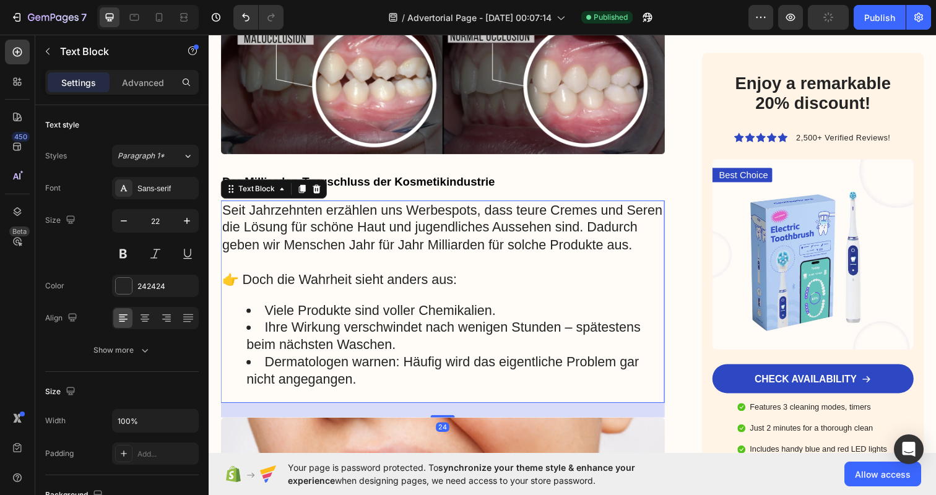
click at [284, 250] on p "Seit Jahrzehnten erzählen uns Werbespots, dass teure Cremes und Seren die Lösun…" at bounding box center [447, 231] width 451 height 53
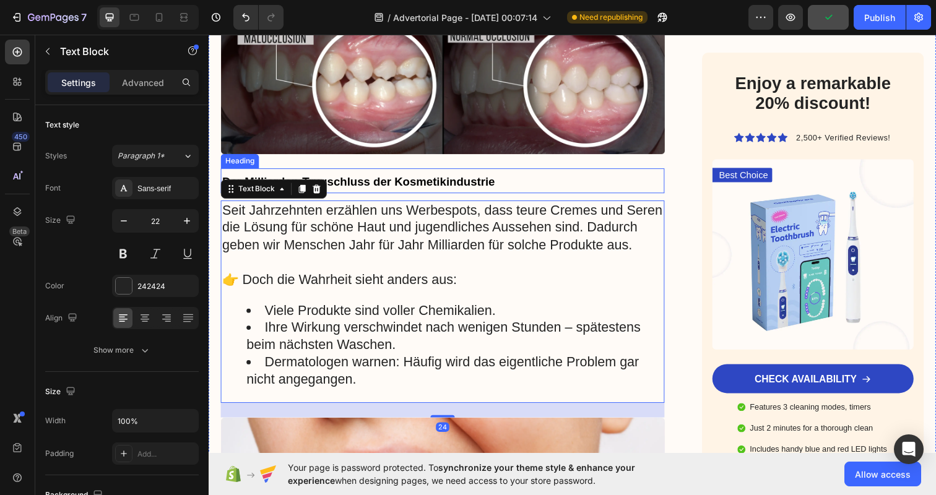
click at [437, 178] on strong "Der Milliarden-Trugschluss der Kosmetikindustrie" at bounding box center [361, 184] width 278 height 13
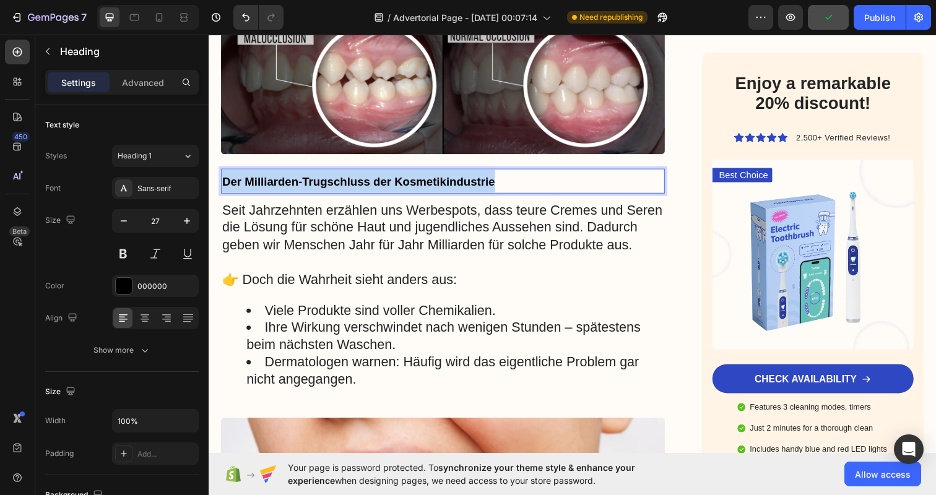
click at [437, 178] on strong "Der Milliarden-Trugschluss der Kosmetikindustrie" at bounding box center [361, 184] width 278 height 13
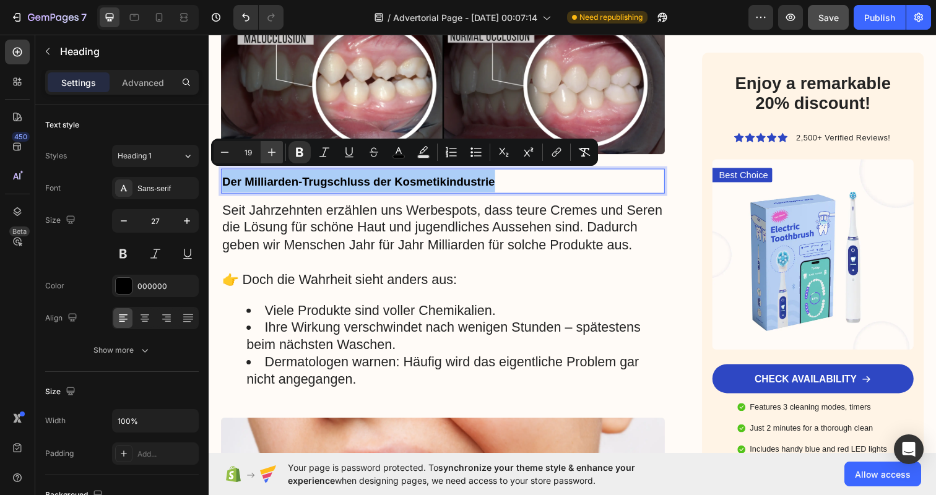
click at [270, 156] on icon "Editor contextual toolbar" at bounding box center [271, 152] width 12 height 12
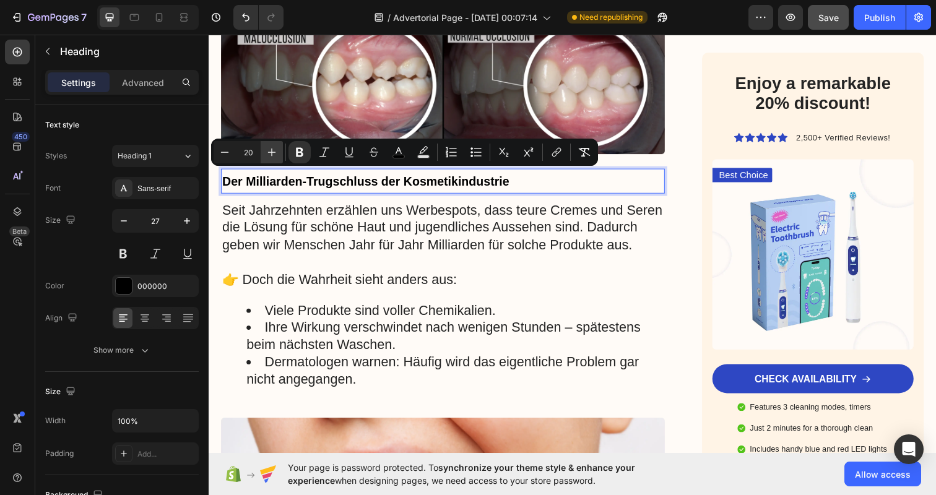
click at [270, 156] on icon "Editor contextual toolbar" at bounding box center [271, 152] width 12 height 12
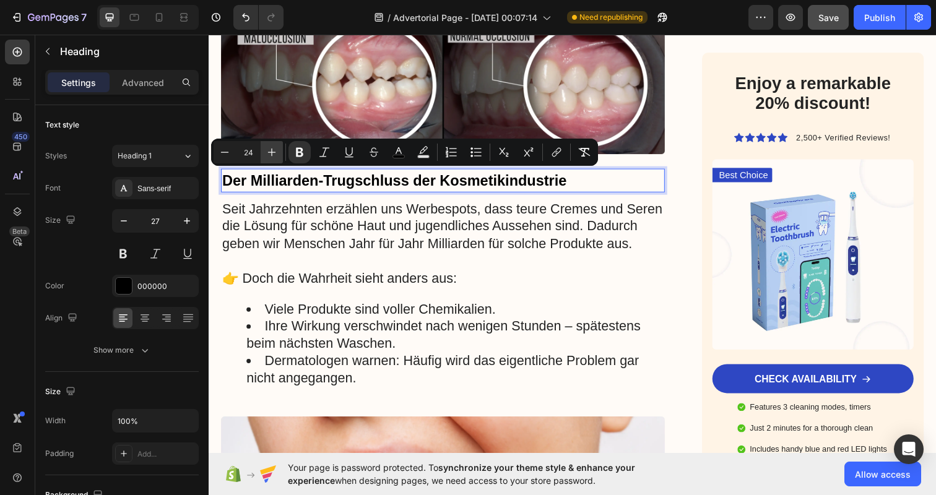
click at [270, 156] on icon "Editor contextual toolbar" at bounding box center [271, 152] width 12 height 12
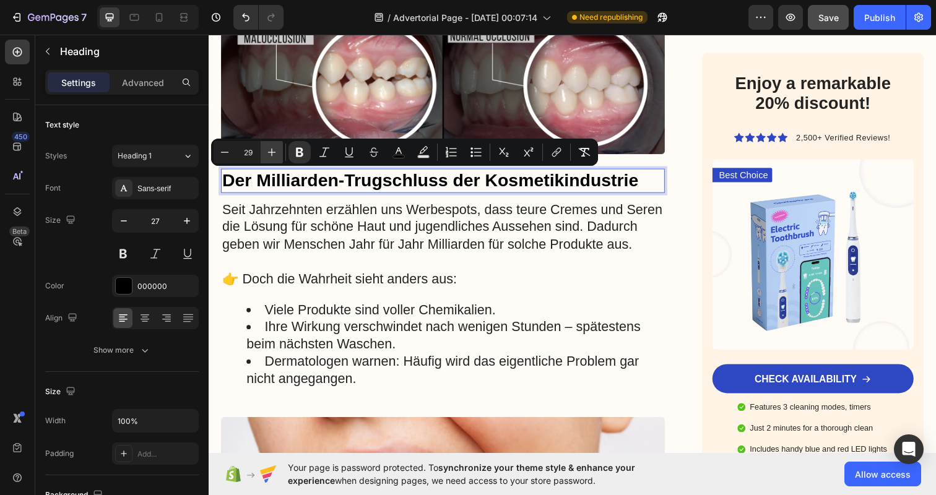
click at [270, 156] on icon "Editor contextual toolbar" at bounding box center [271, 152] width 12 height 12
type input "30"
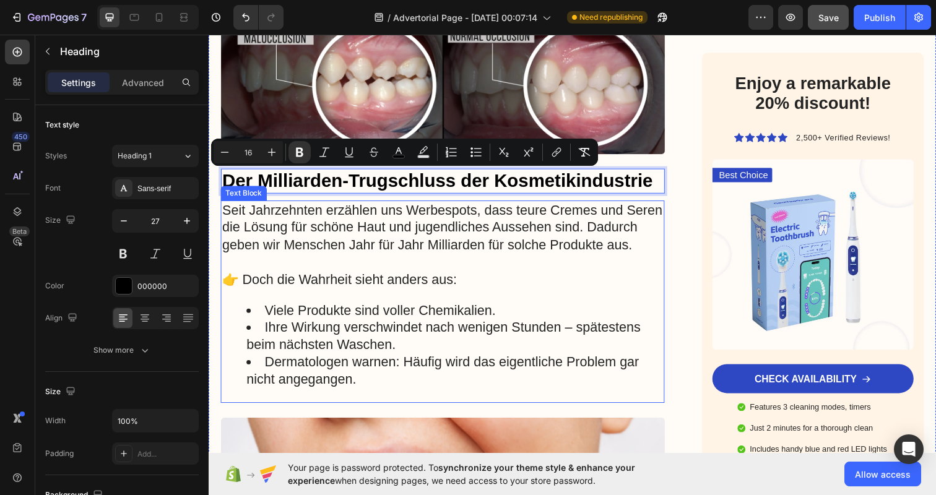
click at [494, 257] on p "Seit Jahrzehnten erzählen uns Werbespots, dass teure Cremes und Seren die Lösun…" at bounding box center [447, 231] width 451 height 53
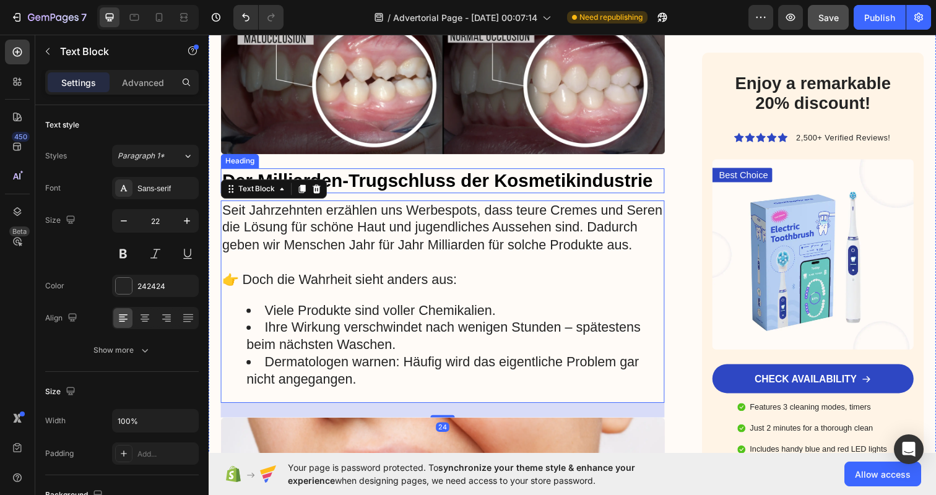
click at [472, 180] on strong "Der Milliarden-Trugschluss der Kosmetikindustrie" at bounding box center [441, 183] width 439 height 20
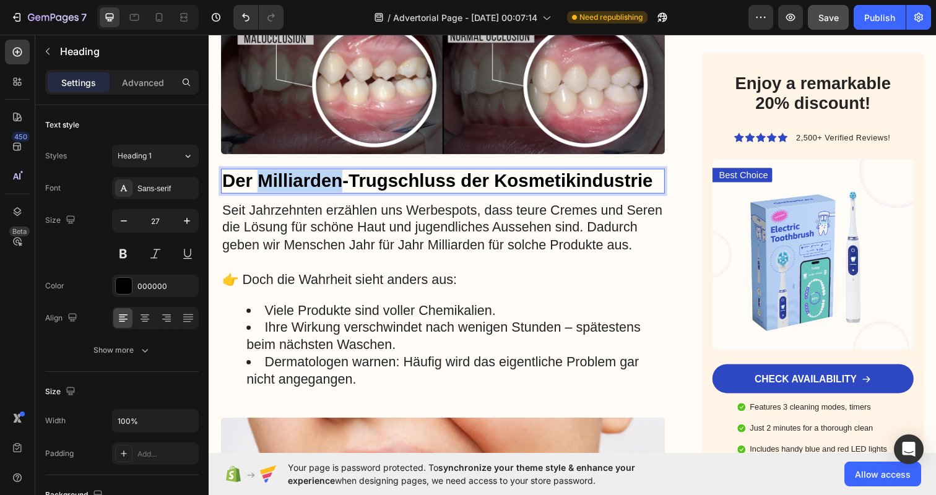
click at [272, 176] on strong "Der Milliarden-Trugschluss der Kosmetikindustrie" at bounding box center [441, 183] width 439 height 20
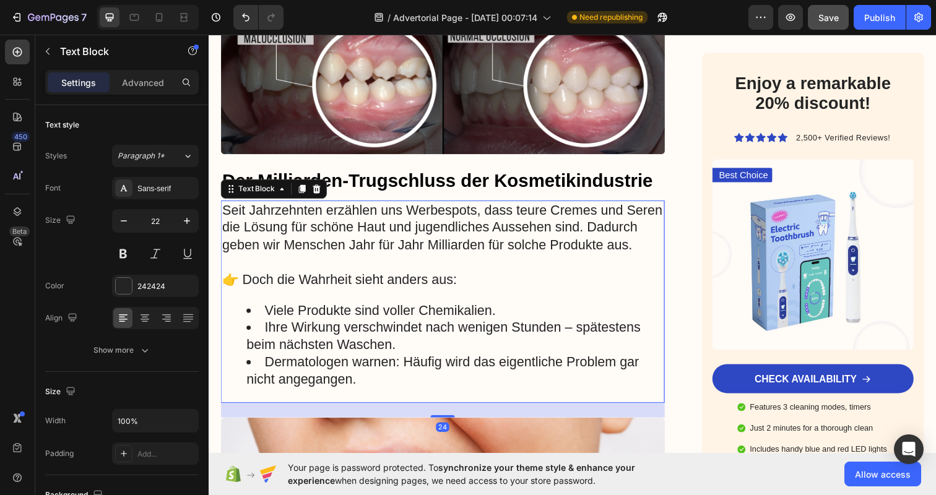
click at [570, 259] on p "Seit Jahrzehnten erzählen uns Werbespots, dass teure Cremes und Seren die Lösun…" at bounding box center [447, 231] width 451 height 53
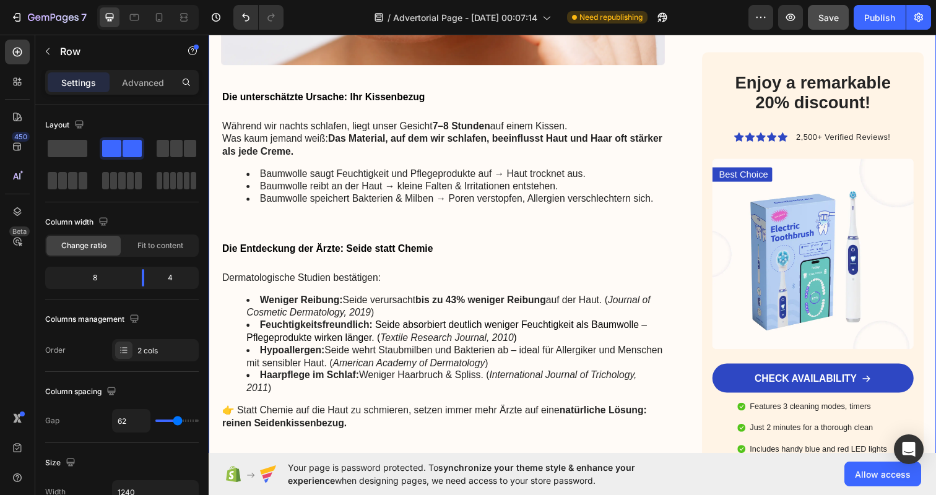
scroll to position [925, 0]
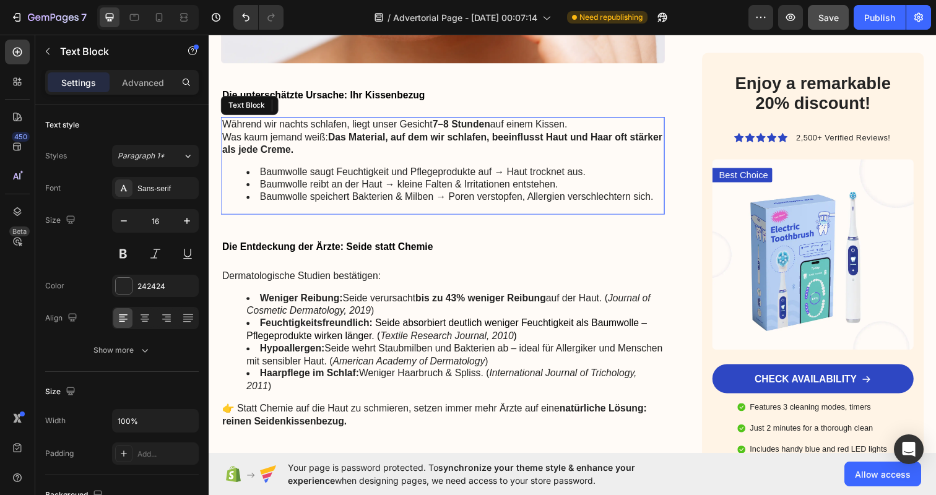
click at [350, 157] on p "Während wir nachts schlafen, liegt unser Gesicht 7–8 Stunden auf einem Kissen. …" at bounding box center [447, 139] width 451 height 38
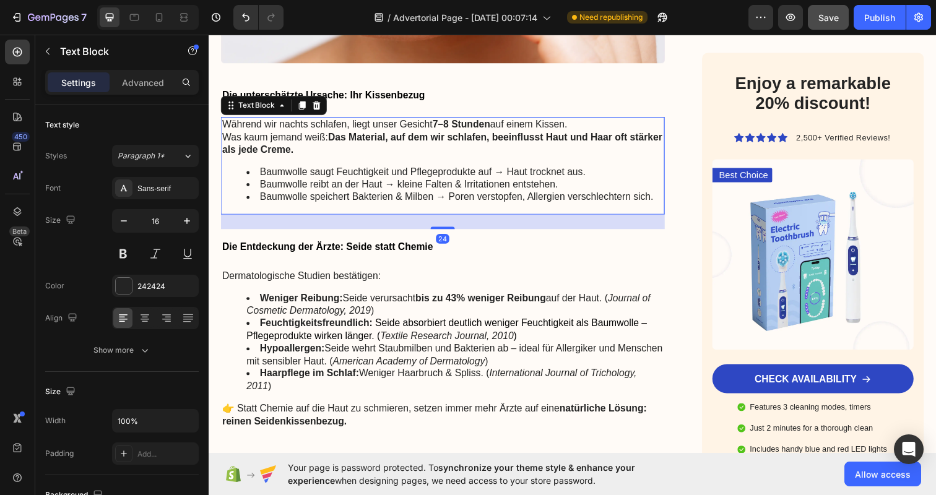
click at [535, 194] on li "Baumwolle reibt an der Haut → kleine Falten & Irritationen entstehen." at bounding box center [460, 187] width 426 height 13
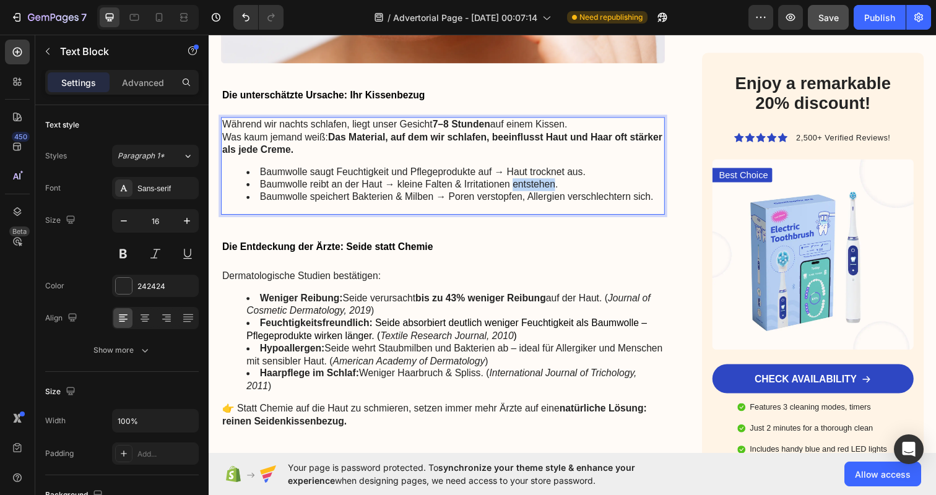
click at [535, 194] on li "Baumwolle reibt an der Haut → kleine Falten & Irritationen entstehen." at bounding box center [460, 187] width 426 height 13
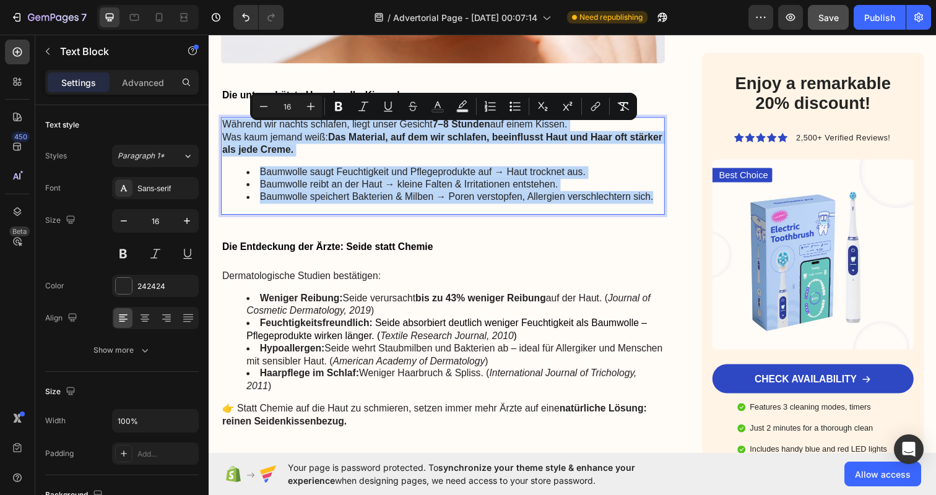
drag, startPoint x: 658, startPoint y: 209, endPoint x: 114, endPoint y: 119, distance: 550.7
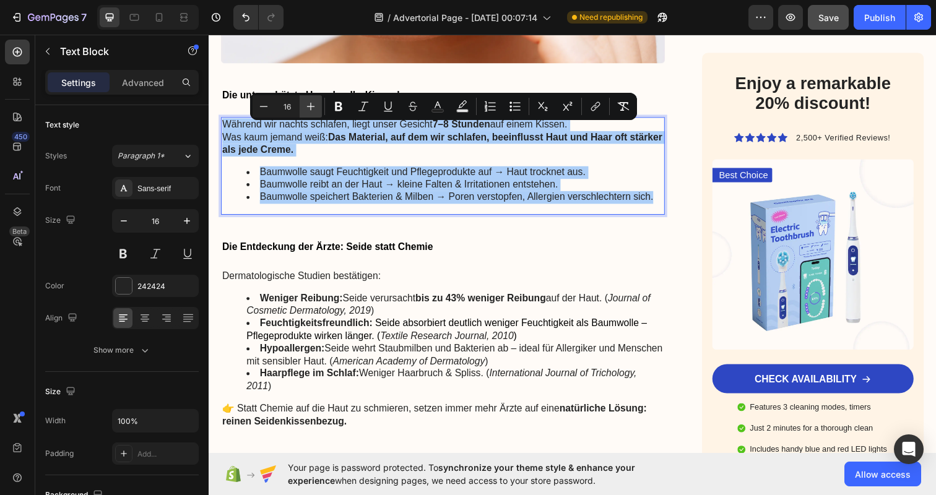
click at [313, 103] on icon "Editor contextual toolbar" at bounding box center [310, 106] width 12 height 12
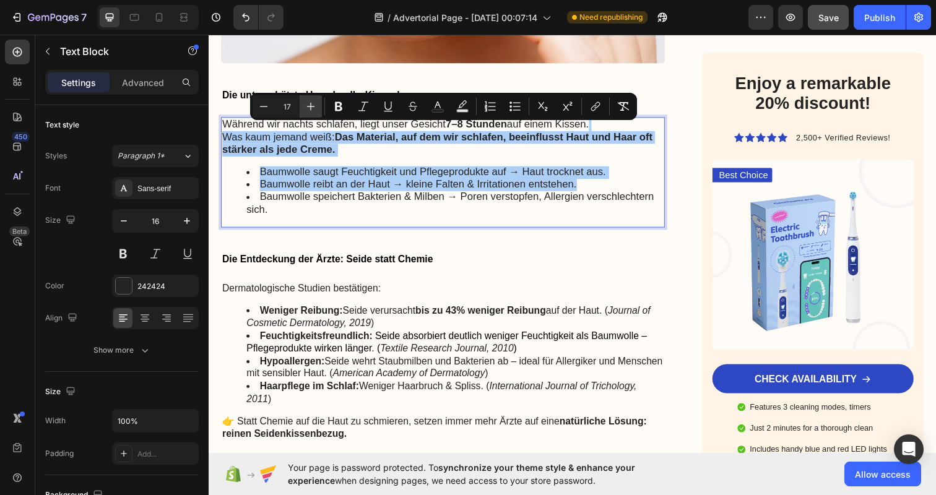
click at [313, 103] on icon "Editor contextual toolbar" at bounding box center [310, 106] width 12 height 12
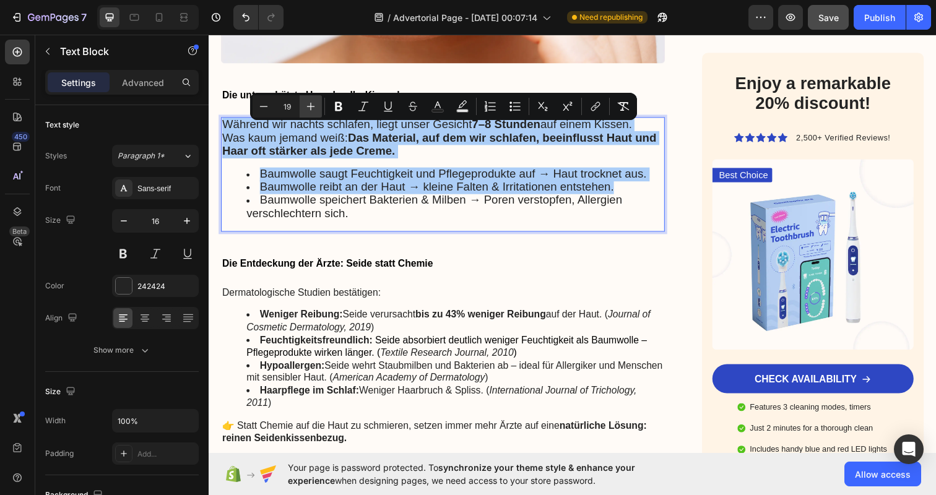
click at [313, 103] on icon "Editor contextual toolbar" at bounding box center [310, 106] width 12 height 12
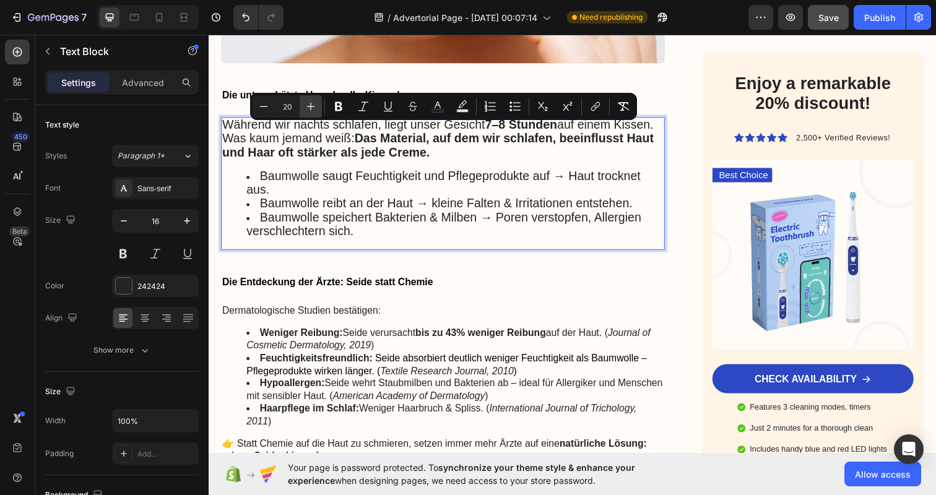
click at [313, 103] on icon "Editor contextual toolbar" at bounding box center [310, 106] width 12 height 12
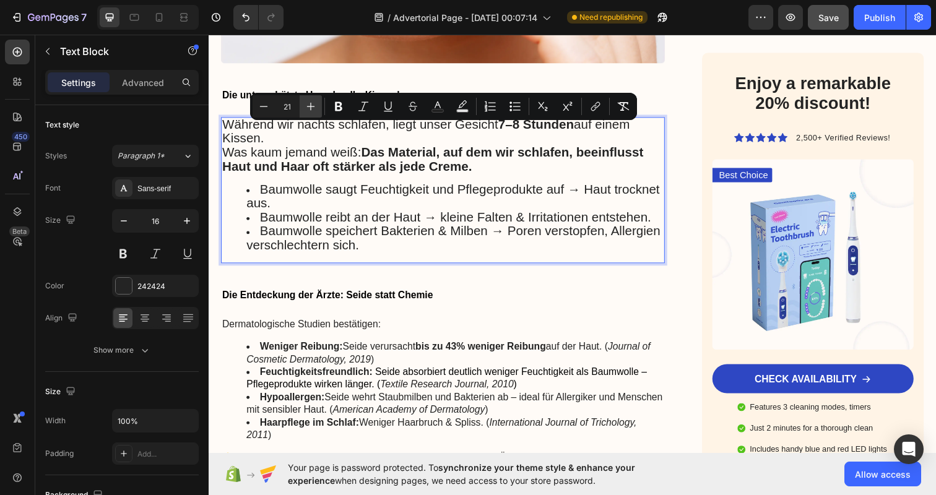
click at [313, 103] on icon "Editor contextual toolbar" at bounding box center [310, 106] width 12 height 12
type input "22"
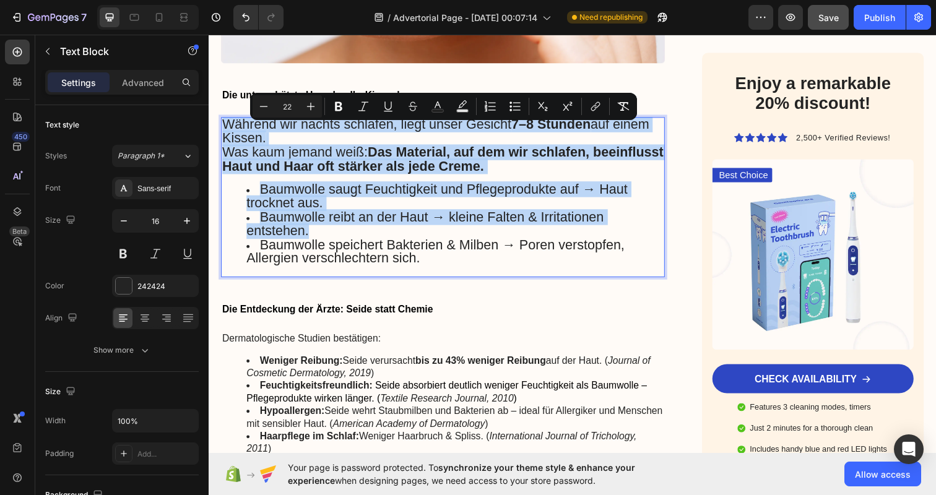
click at [330, 173] on strong "Das Material, auf dem wir schlafen, beeinflusst Haut und Haar oft stärker als j…" at bounding box center [447, 162] width 451 height 30
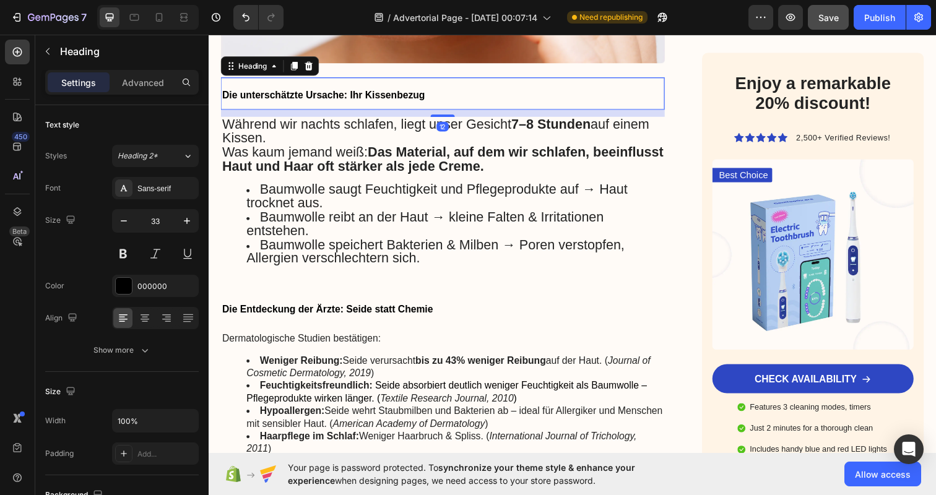
click at [231, 100] on span "Die unterschätzte Ursache: Ihr Kissenbezug" at bounding box center [325, 96] width 207 height 11
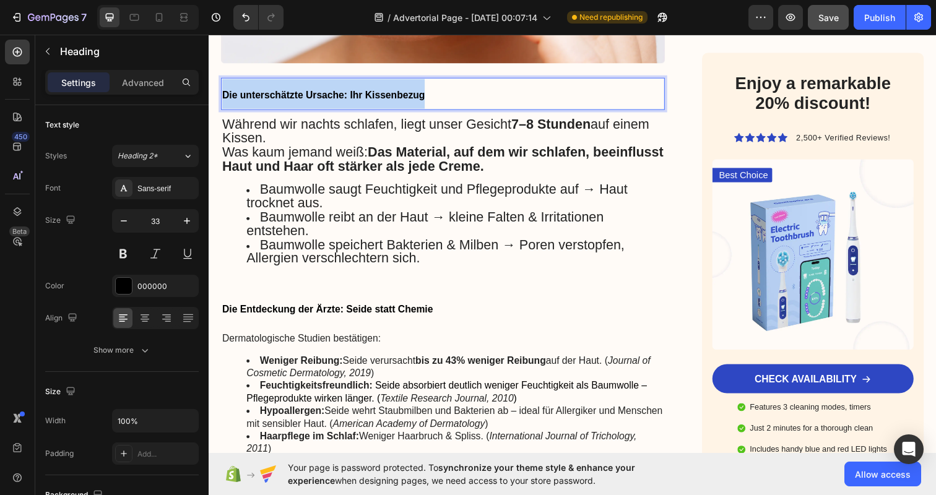
click at [231, 100] on span "Die unterschätzte Ursache: Ihr Kissenbezug" at bounding box center [325, 96] width 207 height 11
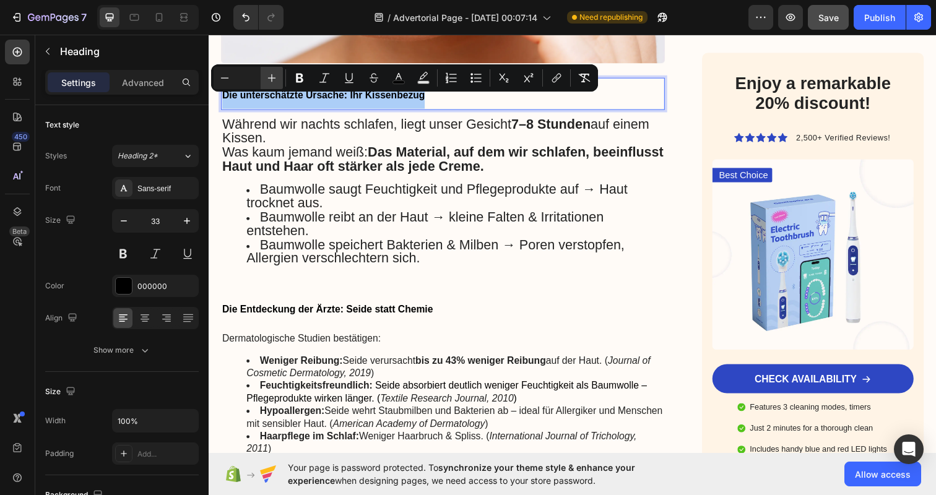
click at [275, 77] on icon "Editor contextual toolbar" at bounding box center [271, 78] width 12 height 12
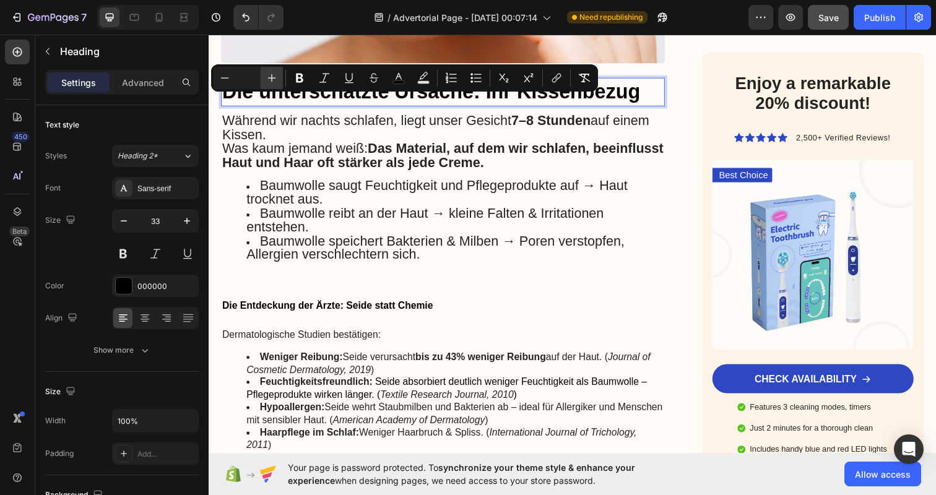
click at [275, 77] on icon "Editor contextual toolbar" at bounding box center [271, 78] width 12 height 12
click at [117, 222] on button "button" at bounding box center [124, 221] width 22 height 22
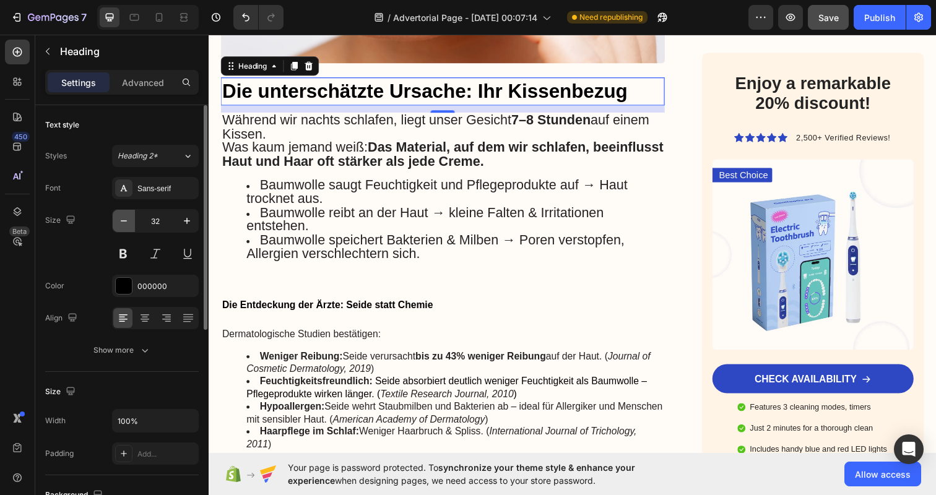
click at [117, 222] on button "button" at bounding box center [124, 221] width 22 height 22
type input "30"
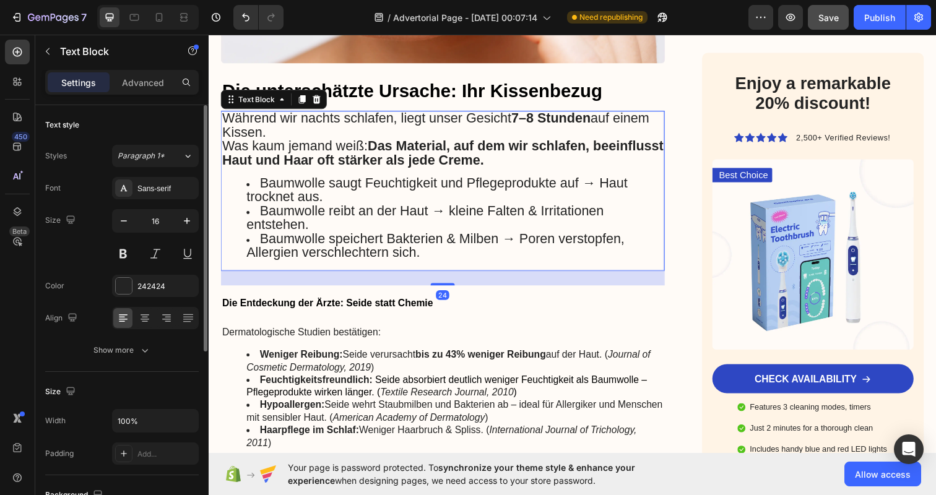
click at [492, 176] on div "Während wir nachts schlafen, liegt unser Gesicht 7–8 Stunden auf einem Kissen. …" at bounding box center [447, 194] width 453 height 163
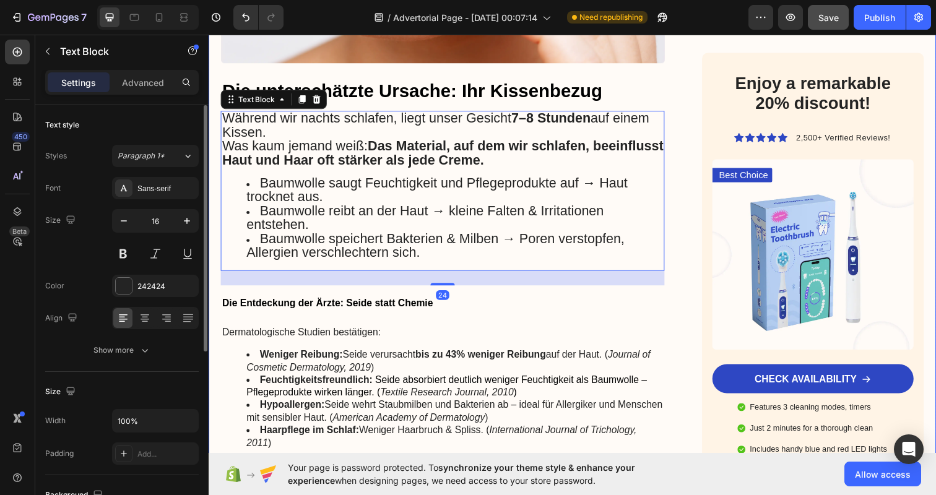
click at [689, 196] on div "Werbung Text Block Warum Dermatologen immer häufiger von Cremes abraten – und s…" at bounding box center [580, 11] width 743 height 1560
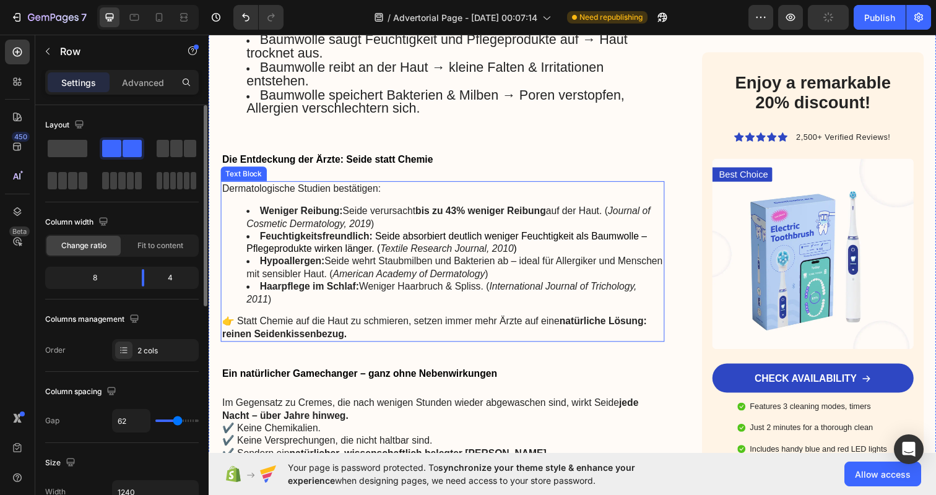
scroll to position [1079, 0]
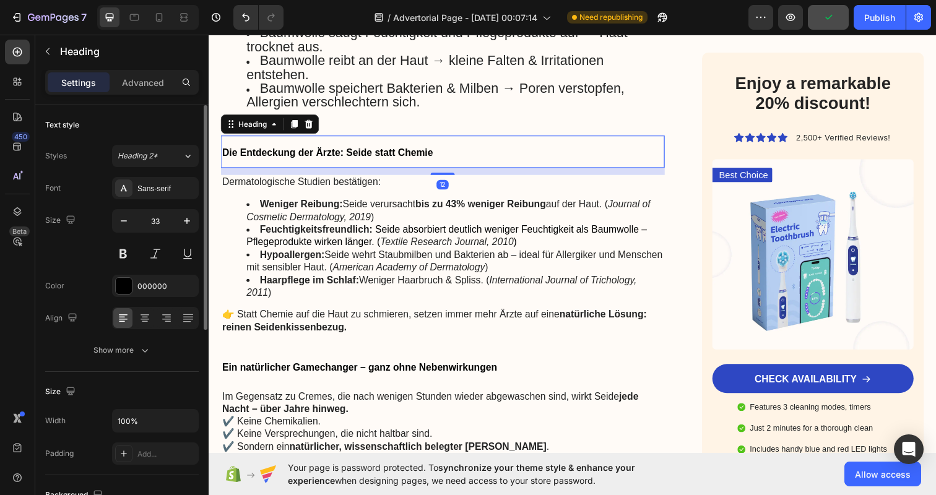
click at [413, 152] on h2 "Die Entdeckung der Ärzte: Seide statt Chemie" at bounding box center [447, 153] width 453 height 33
click at [314, 143] on h2 "Die Entdeckung der Ärzte: Seide statt Chemie" at bounding box center [447, 153] width 453 height 33
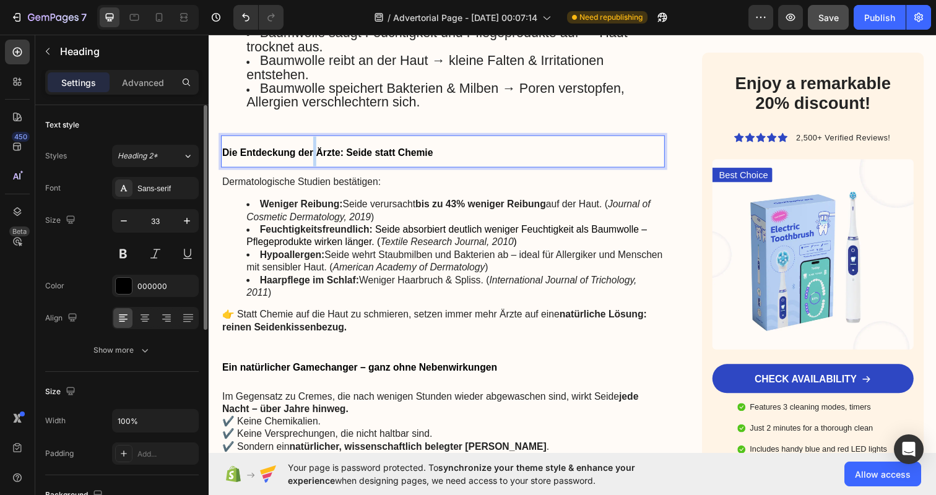
click at [314, 143] on p "Die Entdeckung der Ärzte: Seide statt Chemie" at bounding box center [447, 154] width 451 height 30
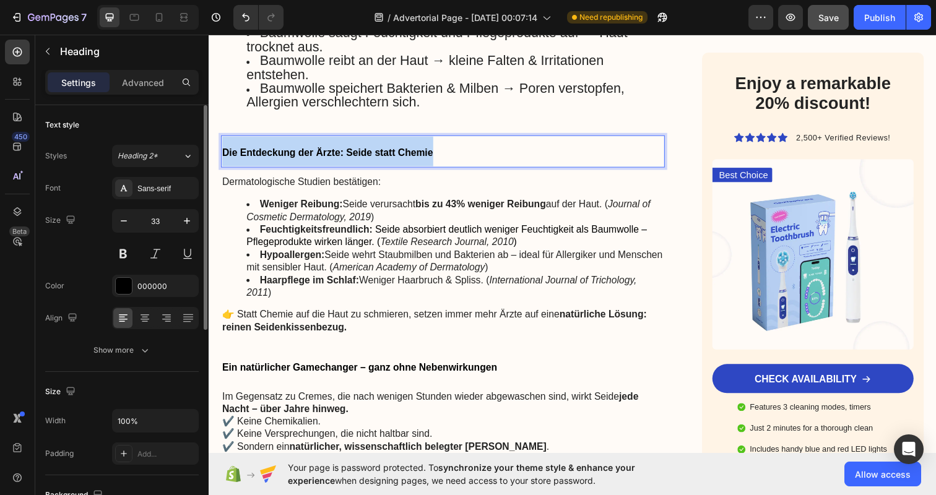
click at [314, 143] on p "Die Entdeckung der Ärzte: Seide statt Chemie" at bounding box center [447, 154] width 451 height 30
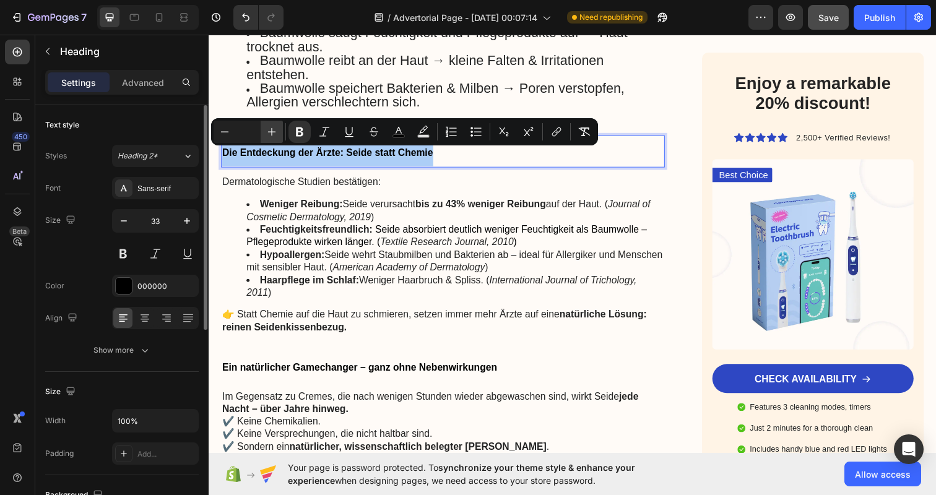
click at [272, 132] on icon "Editor contextual toolbar" at bounding box center [272, 132] width 8 height 8
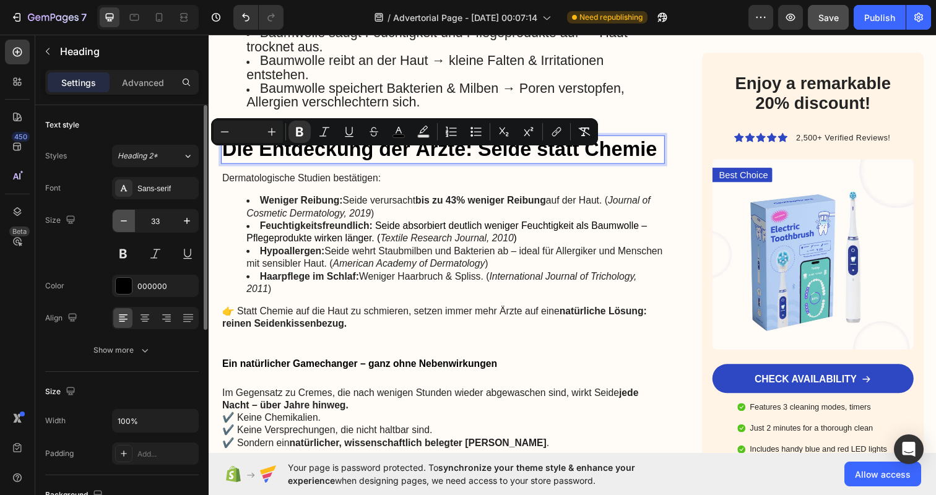
click at [121, 221] on icon "button" at bounding box center [124, 220] width 6 height 1
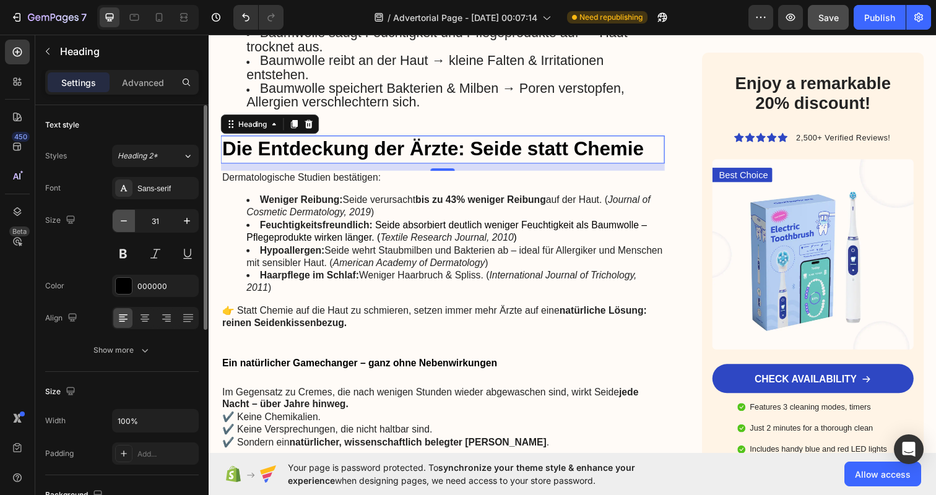
click at [121, 221] on icon "button" at bounding box center [124, 220] width 6 height 1
type input "30"
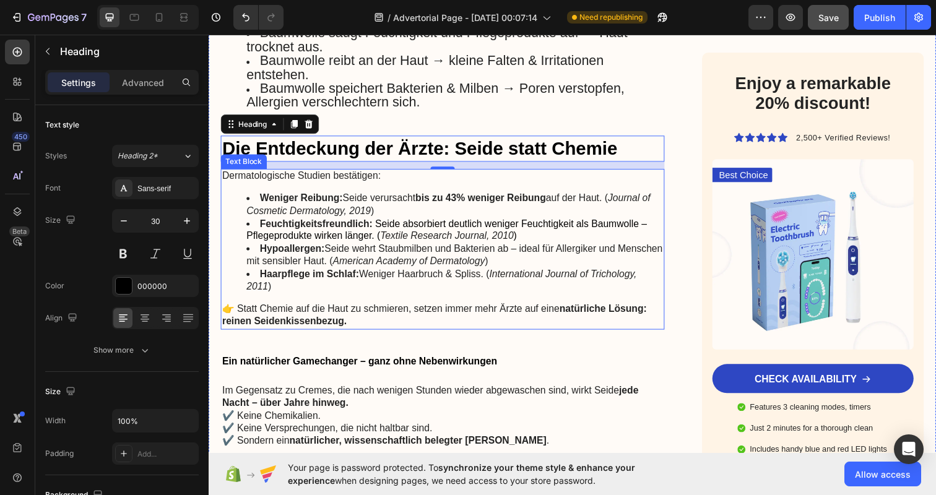
click at [454, 210] on li "Weniger Reibung: Seide verursacht bis zu 43% weniger Reibung auf der Haut. ( Jo…" at bounding box center [460, 209] width 426 height 26
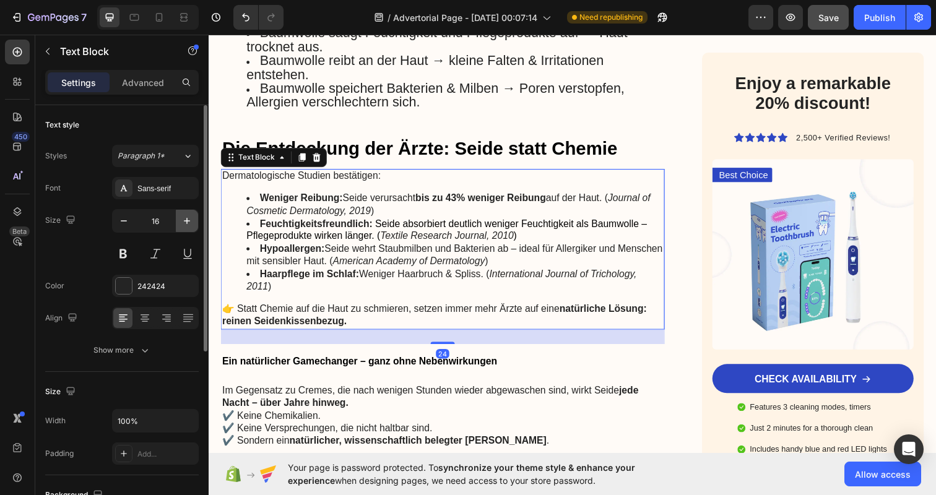
click at [187, 223] on icon "button" at bounding box center [187, 221] width 6 height 6
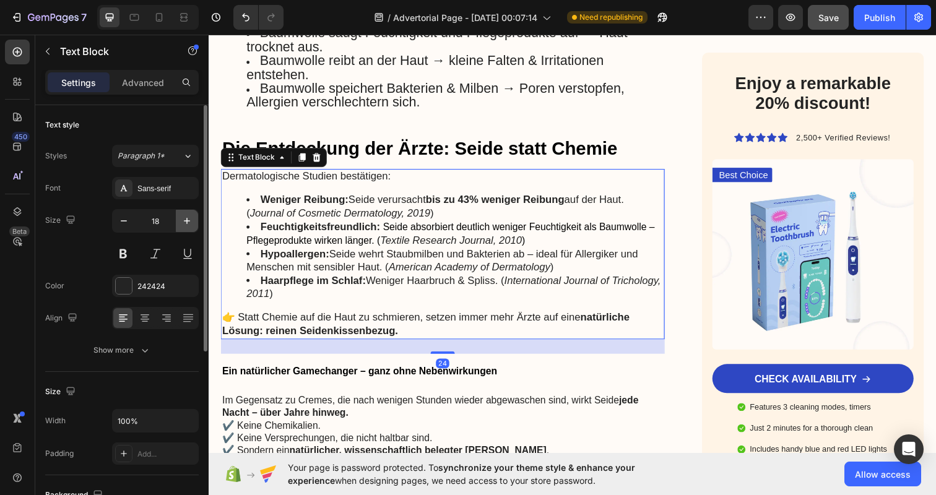
click at [187, 223] on icon "button" at bounding box center [187, 221] width 6 height 6
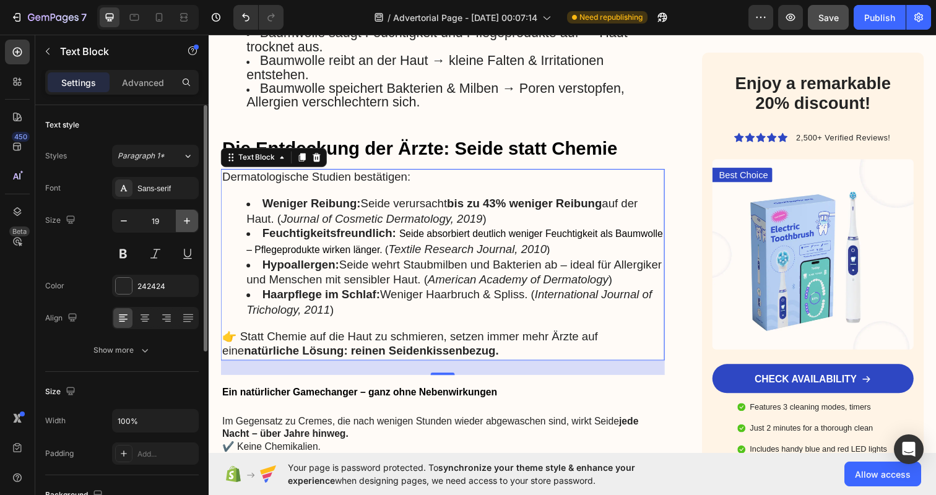
click at [187, 223] on icon "button" at bounding box center [187, 221] width 6 height 6
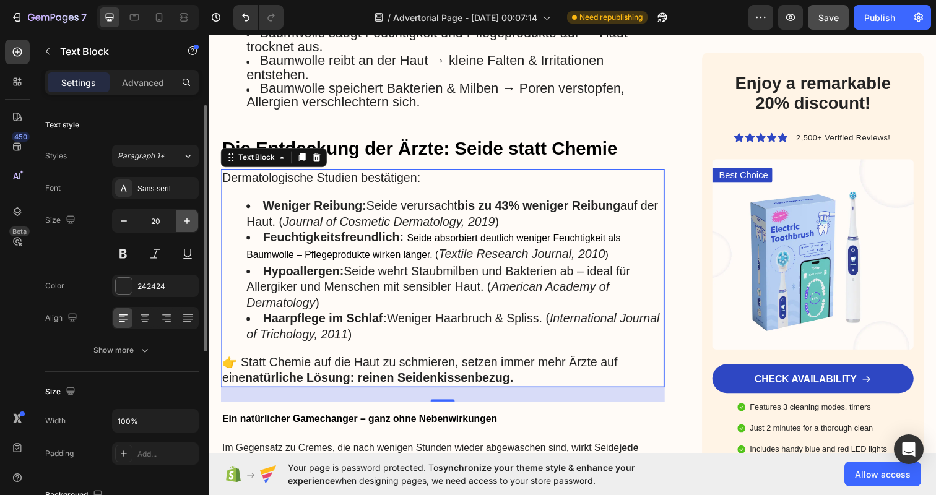
click at [187, 223] on icon "button" at bounding box center [187, 221] width 6 height 6
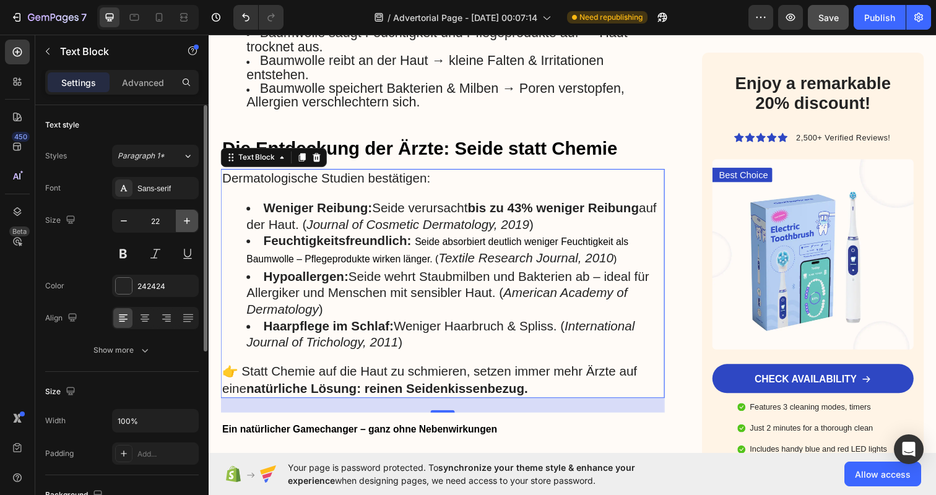
click at [187, 223] on icon "button" at bounding box center [187, 221] width 6 height 6
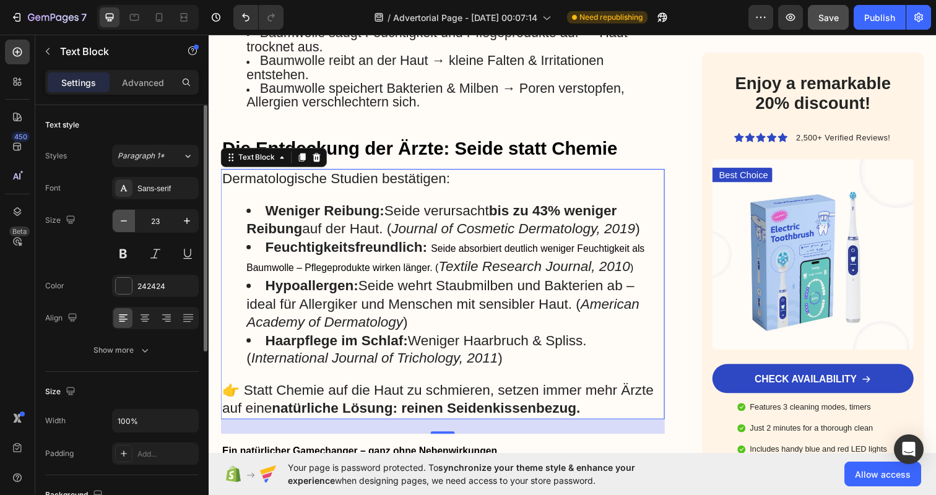
click at [118, 222] on icon "button" at bounding box center [124, 221] width 12 height 12
type input "22"
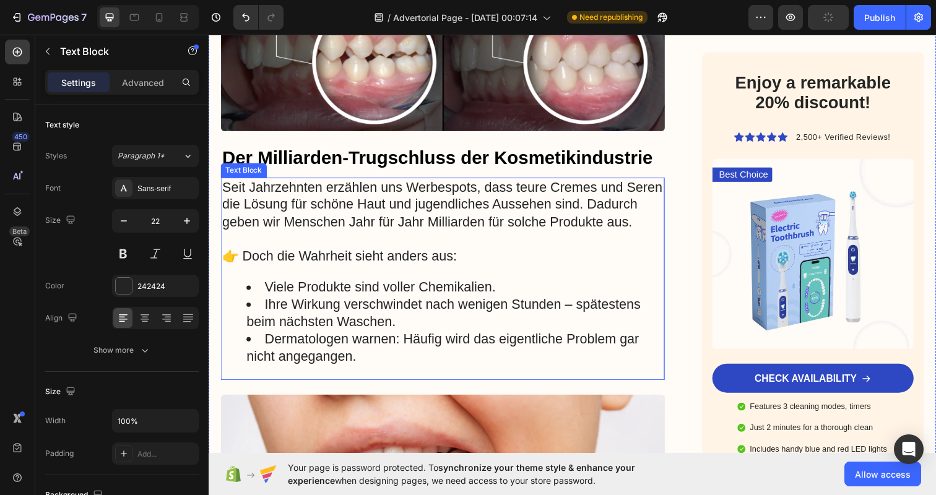
scroll to position [361, 0]
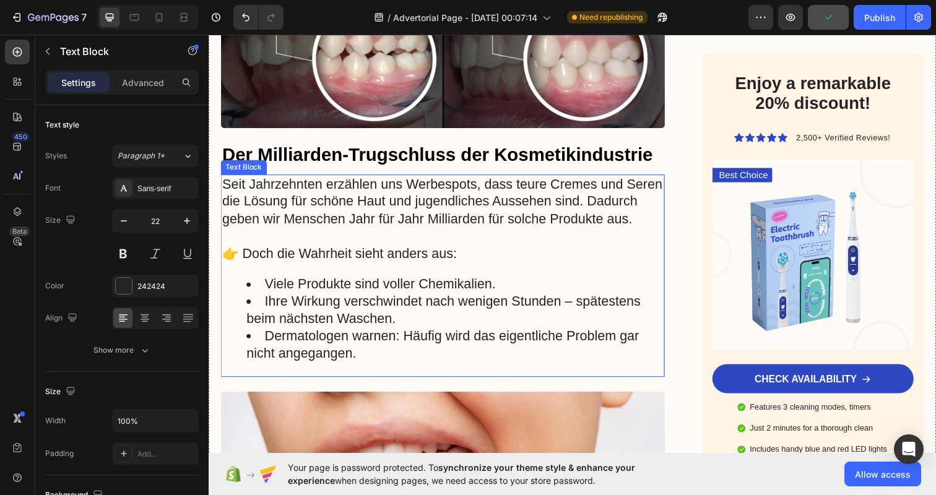
click at [443, 283] on div "Seit Jahrzehnten erzählen uns Werbespots, dass teure Cremes und Seren die Lösun…" at bounding box center [447, 281] width 453 height 207
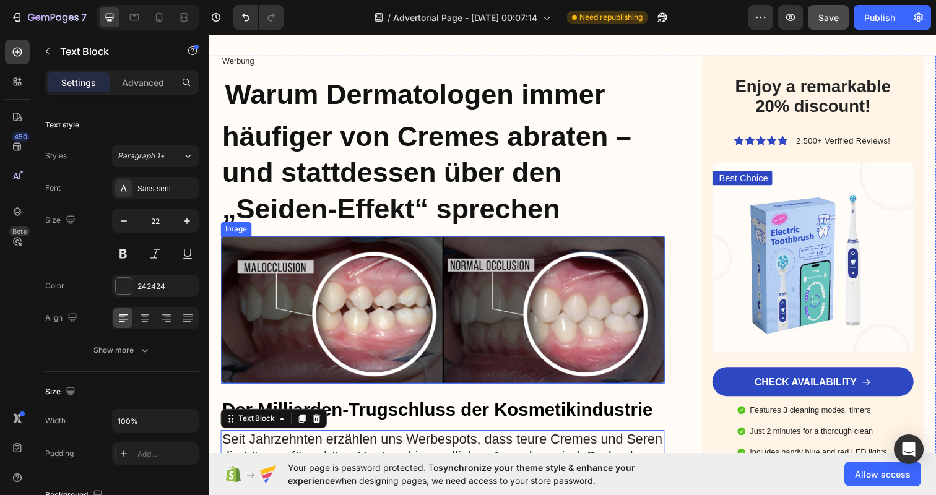
scroll to position [177, 0]
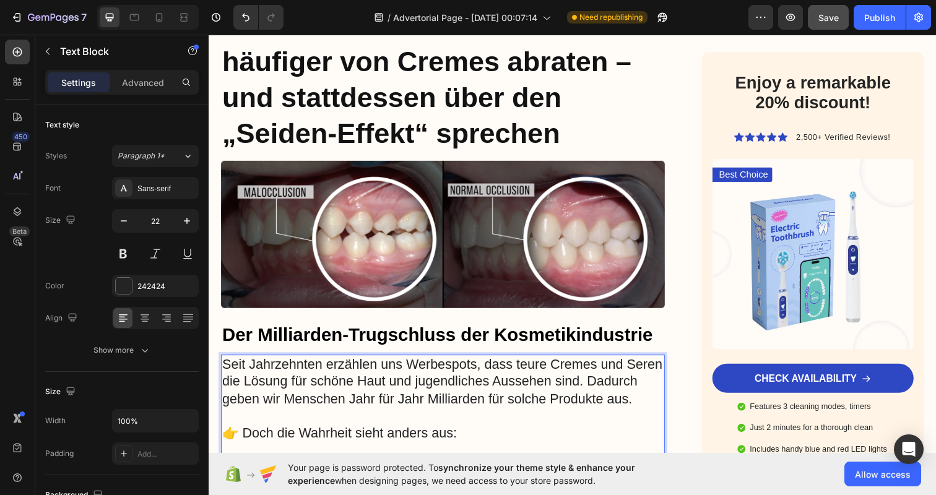
click at [355, 451] on p "👉 Doch die Wahrheit sieht anders aus:" at bounding box center [447, 442] width 451 height 18
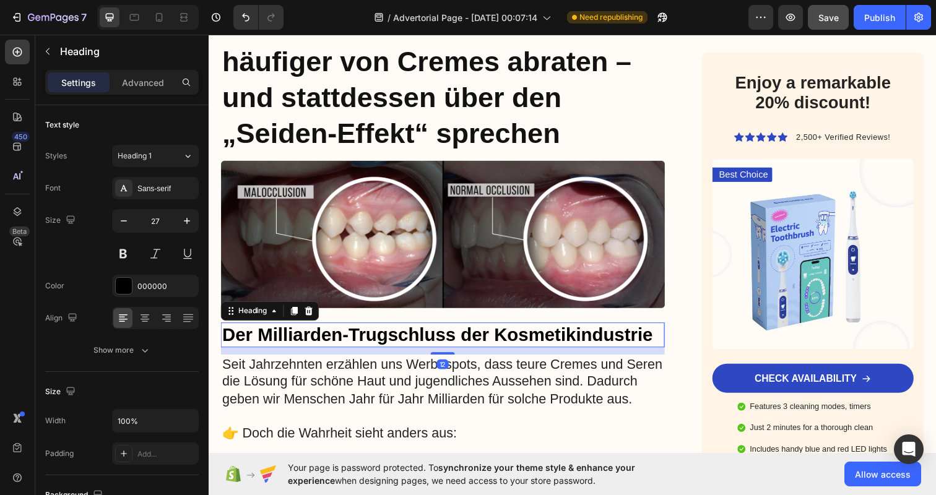
click at [360, 341] on strong "Der Milliarden-Trugschluss der Kosmetikindustrie" at bounding box center [441, 340] width 439 height 20
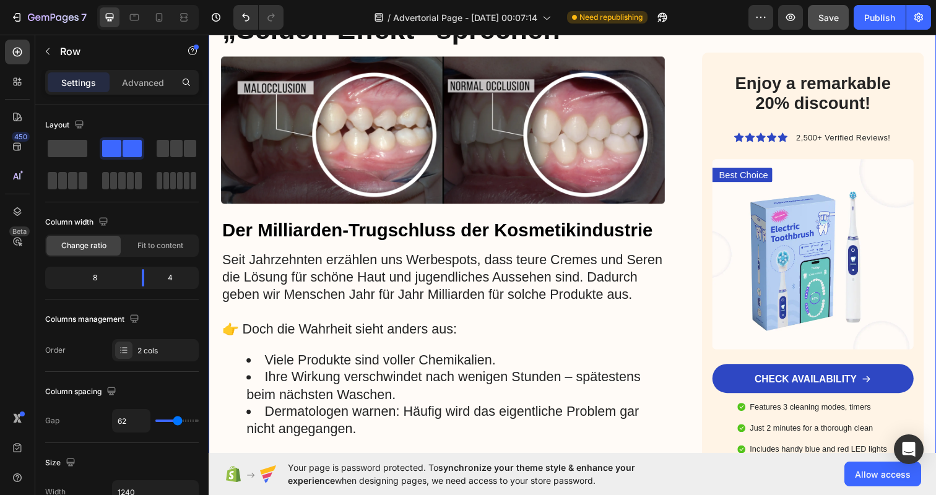
scroll to position [342, 0]
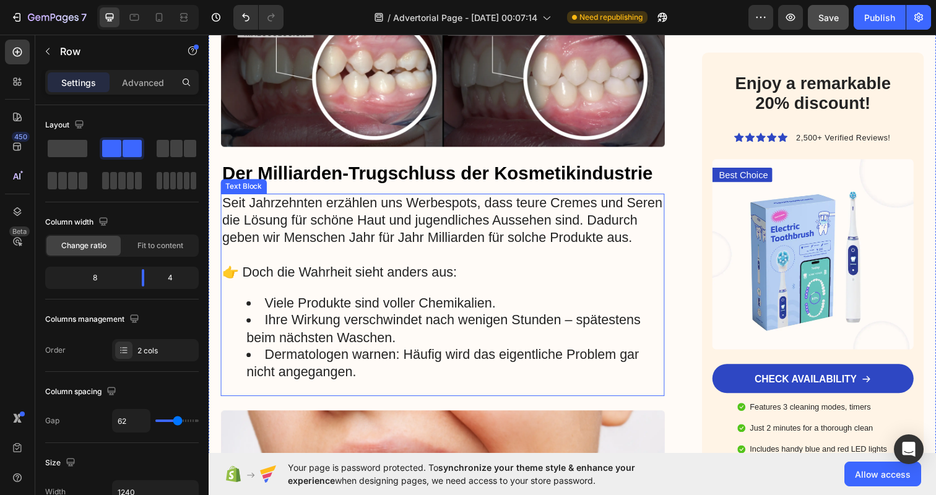
click at [559, 301] on div "Seit Jahrzehnten erzählen uns Werbespots, dass teure Cremes und Seren die Lösun…" at bounding box center [447, 300] width 453 height 207
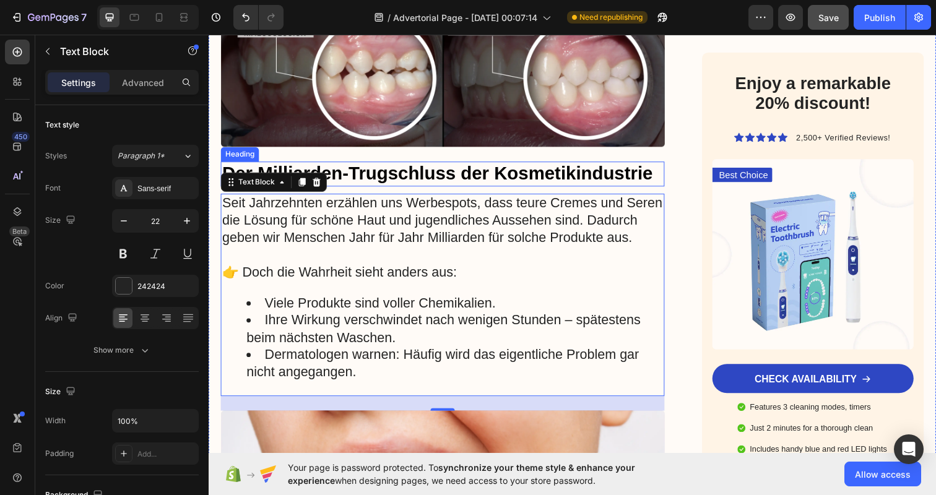
click at [439, 177] on strong "Der Milliarden-Trugschluss der Kosmetikindustrie" at bounding box center [441, 176] width 439 height 20
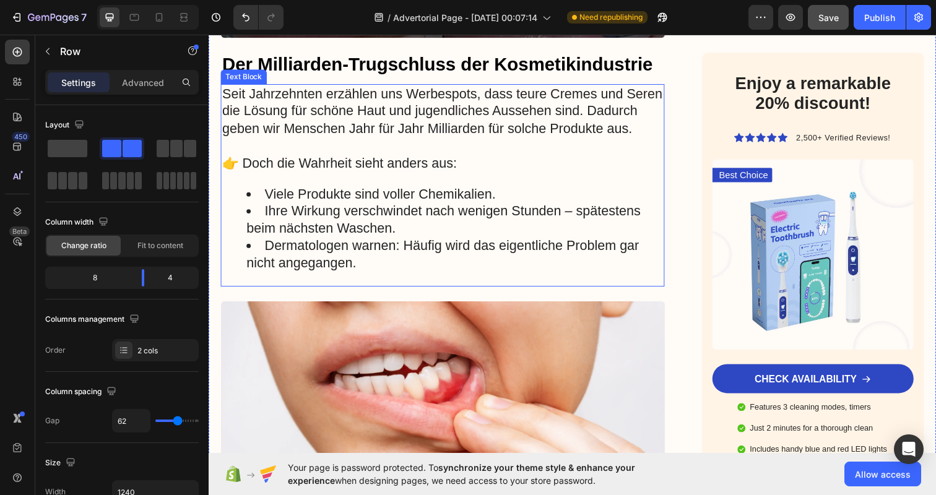
scroll to position [462, 0]
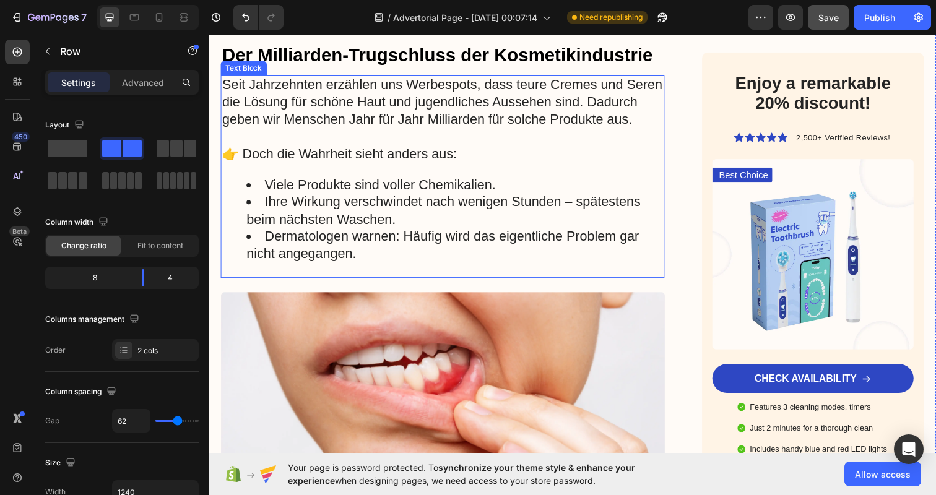
click at [455, 221] on li "Ihre Wirkung verschwindet nach wenigen Stunden – spätestens beim nächsten Wasch…" at bounding box center [460, 214] width 426 height 35
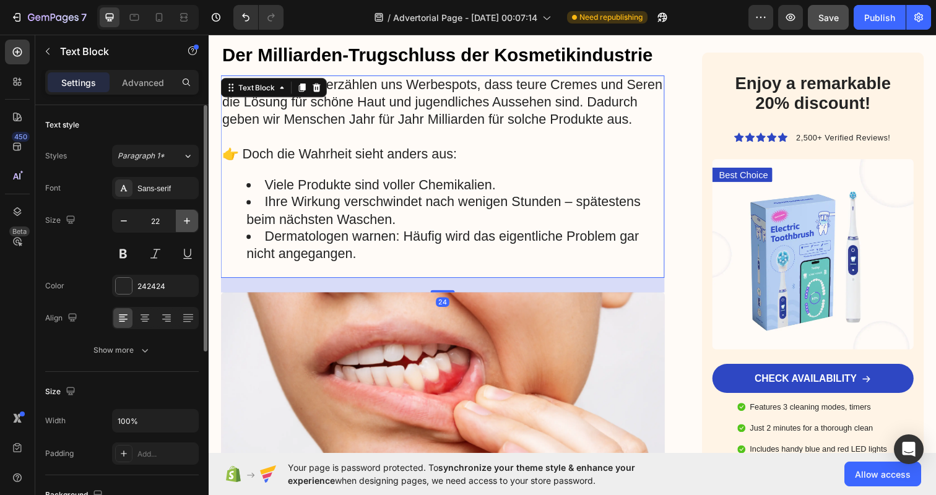
click at [183, 214] on button "button" at bounding box center [187, 221] width 22 height 22
type input "24"
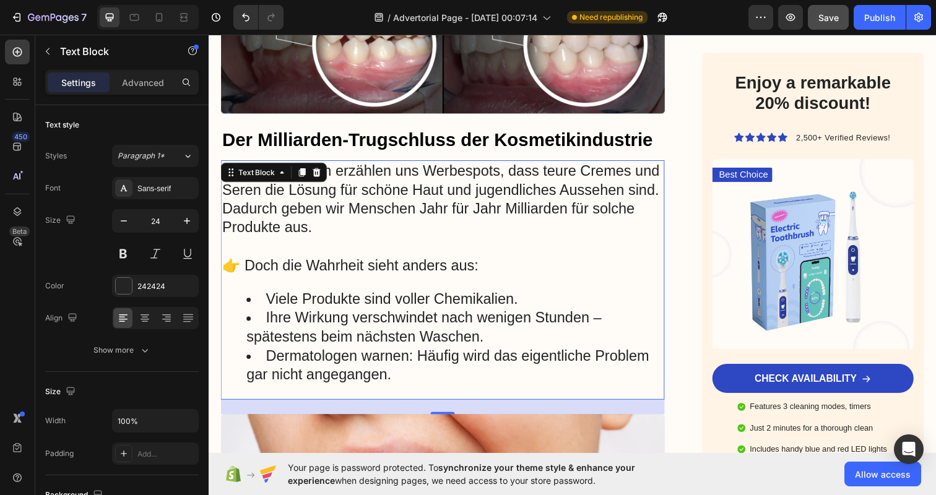
scroll to position [348, 0]
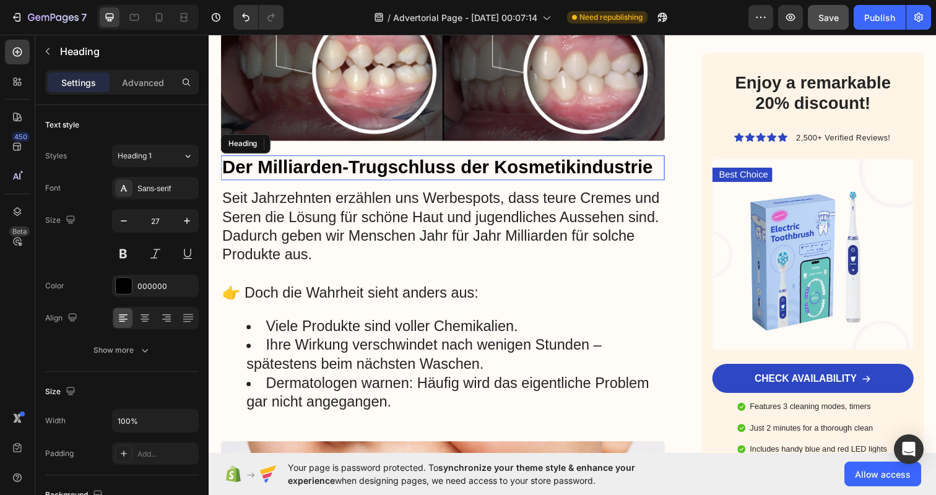
click at [393, 163] on strong "Der Milliarden-Trugschluss der Kosmetikindustrie" at bounding box center [441, 170] width 439 height 20
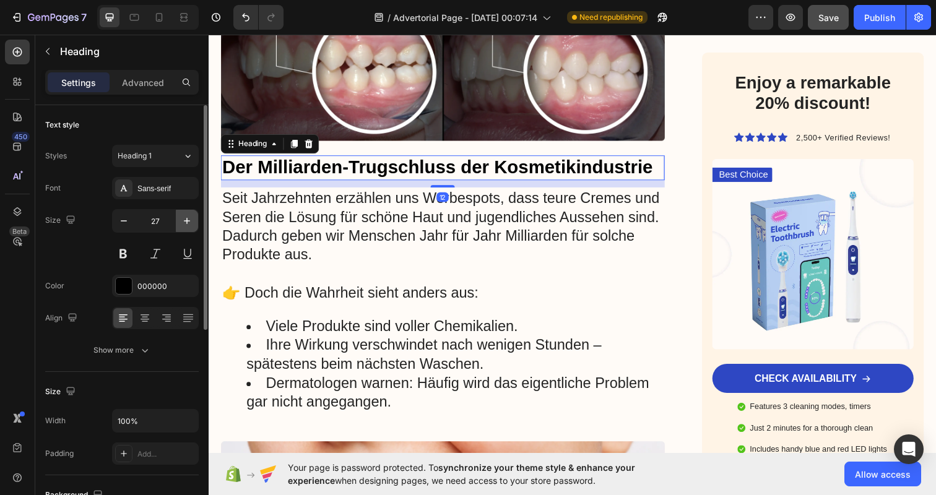
click at [183, 219] on icon "button" at bounding box center [187, 221] width 12 height 12
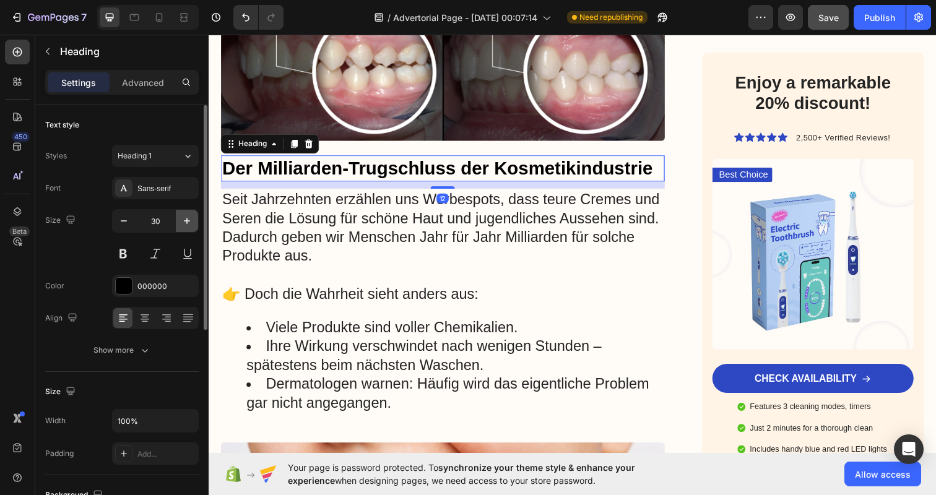
click at [183, 219] on icon "button" at bounding box center [187, 221] width 12 height 12
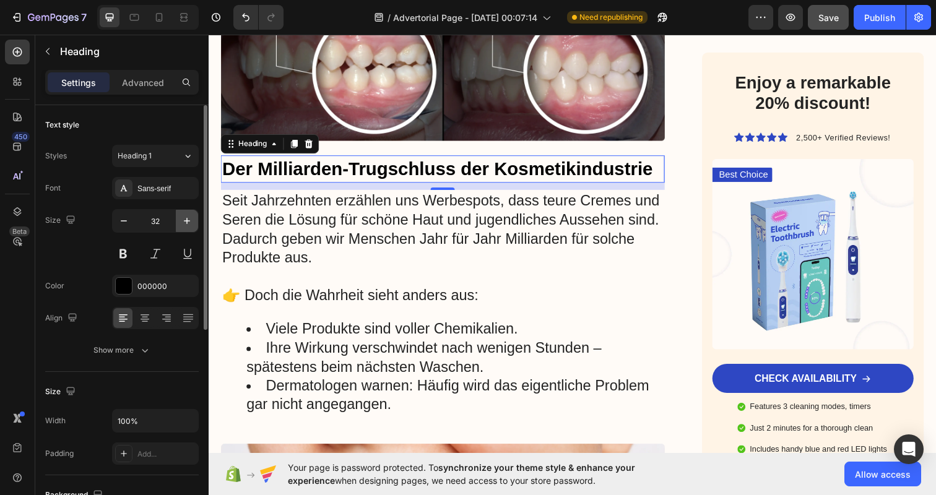
click at [183, 219] on icon "button" at bounding box center [187, 221] width 12 height 12
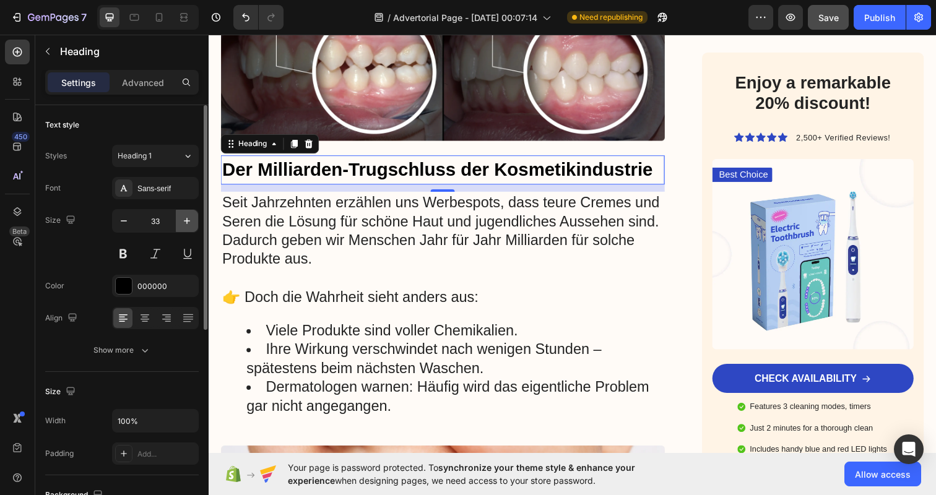
click at [183, 219] on icon "button" at bounding box center [187, 221] width 12 height 12
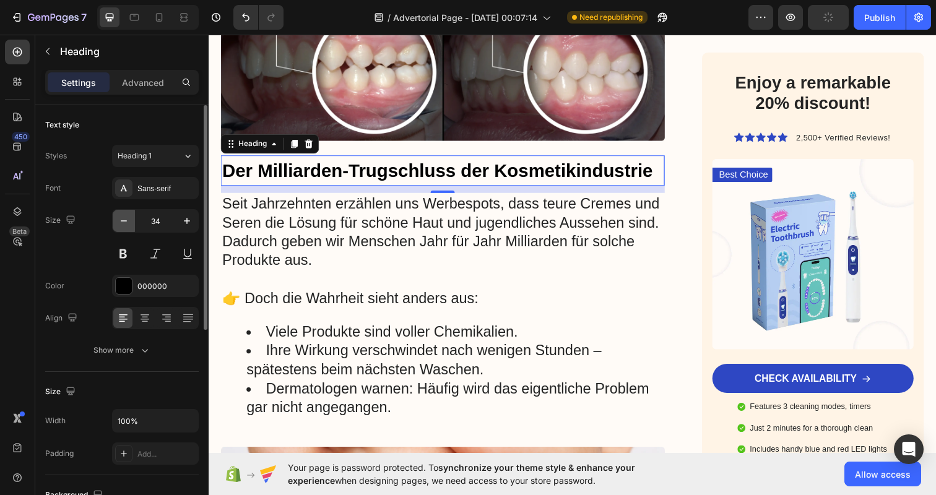
click at [127, 222] on icon "button" at bounding box center [124, 221] width 12 height 12
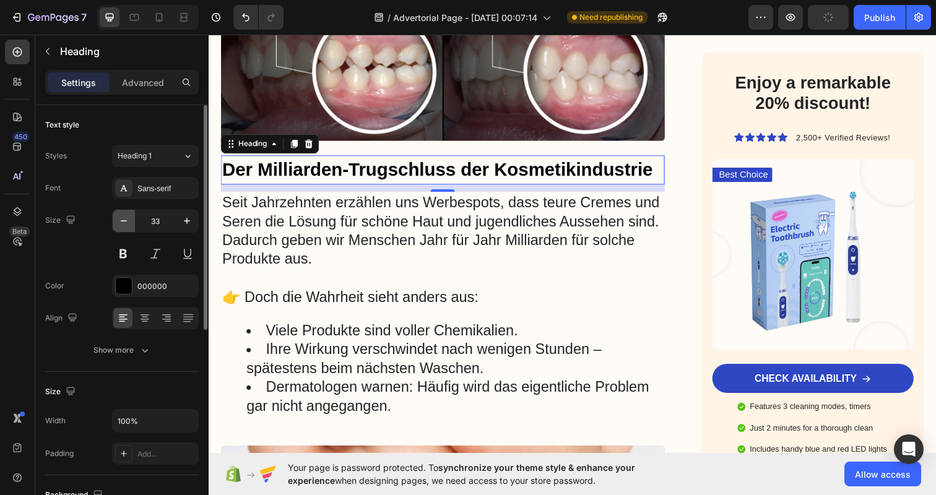
click at [127, 222] on icon "button" at bounding box center [124, 221] width 12 height 12
type input "32"
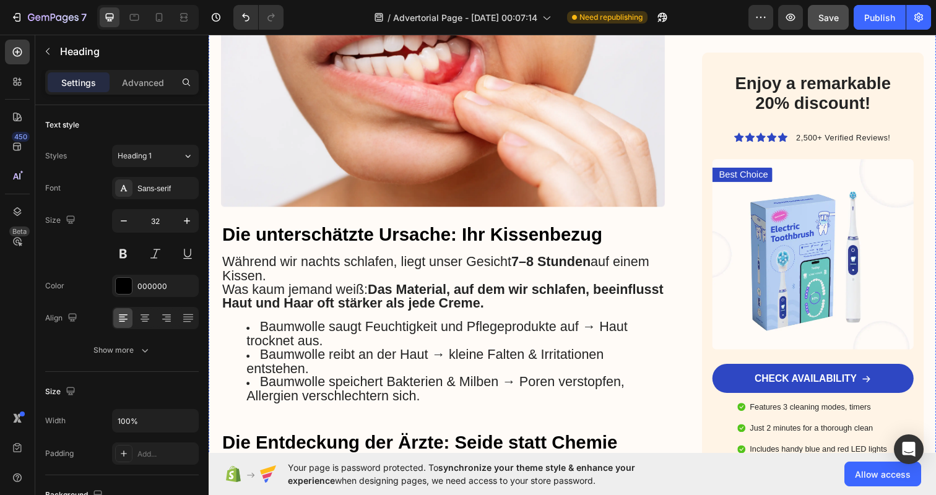
scroll to position [822, 0]
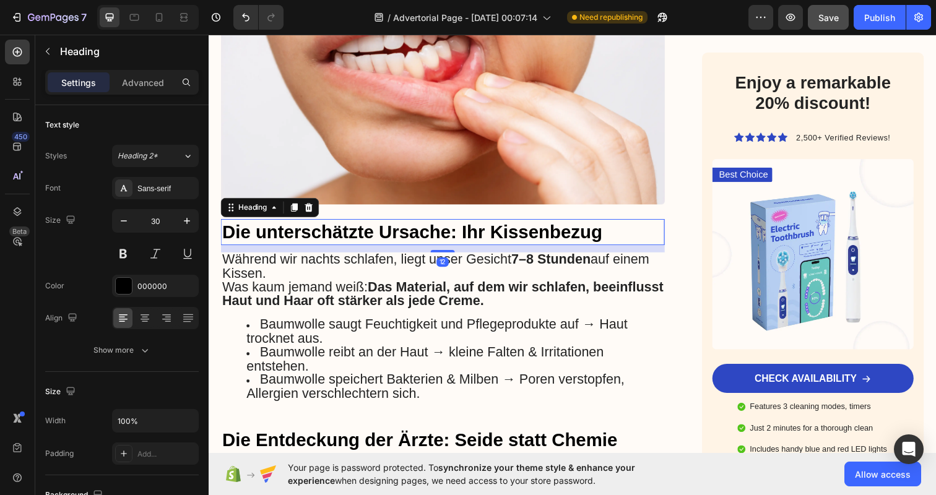
click at [444, 234] on span "Die unterschätzte Ursache: Ihr Kissenbezug" at bounding box center [416, 236] width 388 height 20
click at [190, 219] on icon "button" at bounding box center [187, 221] width 12 height 12
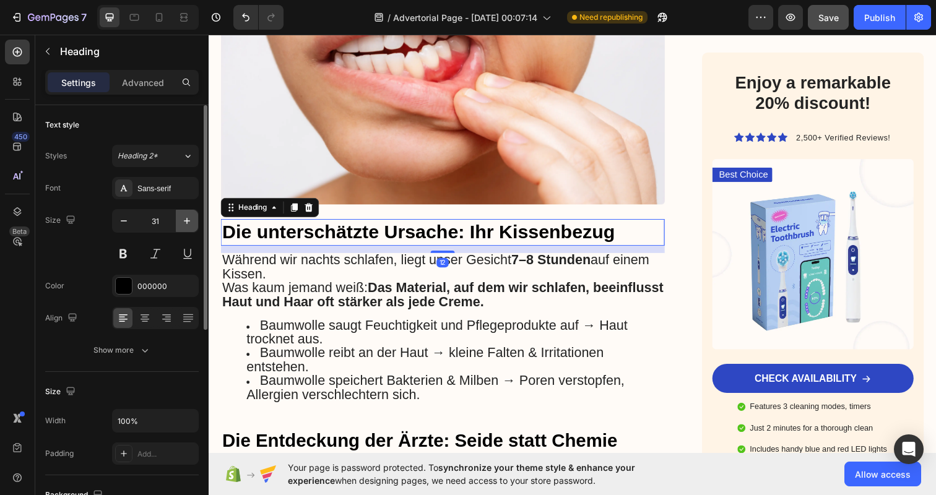
click at [190, 219] on icon "button" at bounding box center [187, 221] width 12 height 12
type input "32"
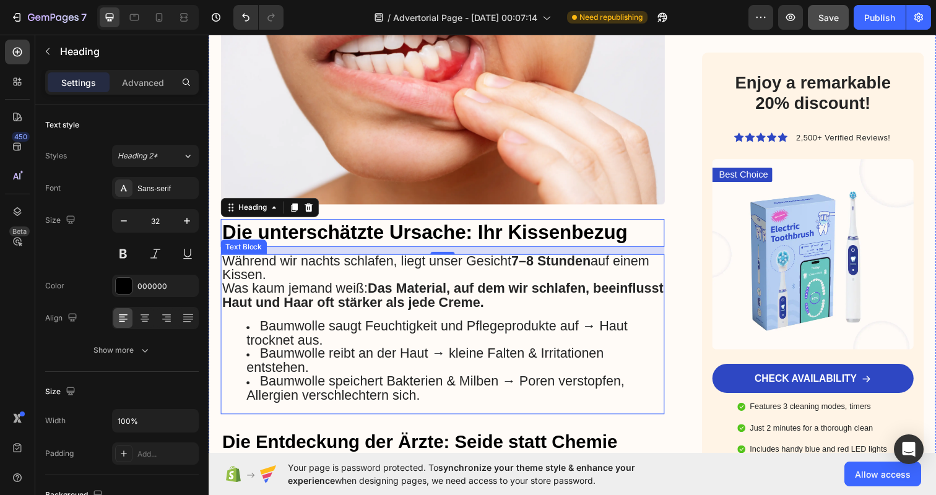
click at [398, 290] on strong "Das Material, auf dem wir schlafen, beeinflusst Haut und Haar oft stärker als j…" at bounding box center [447, 301] width 451 height 30
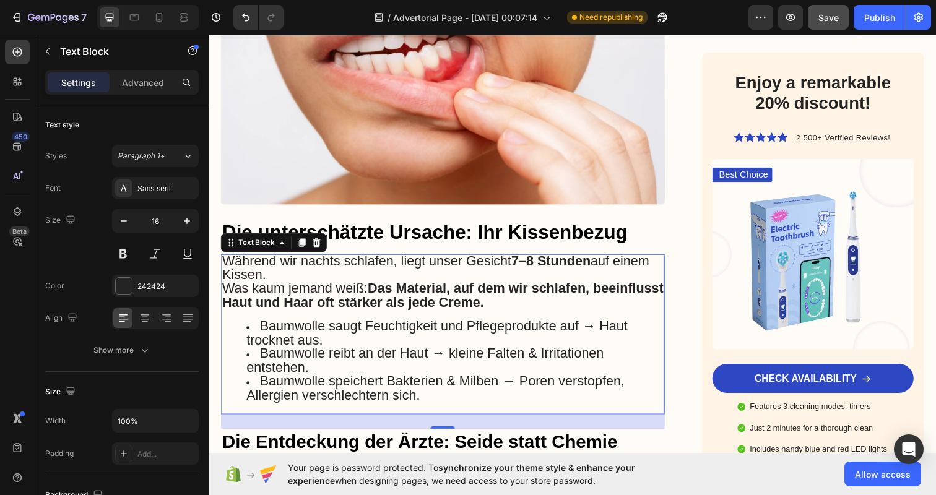
click at [376, 308] on div "Während wir nachts schlafen, liegt unser Gesicht 7–8 Stunden auf einem Kissen. …" at bounding box center [447, 340] width 453 height 163
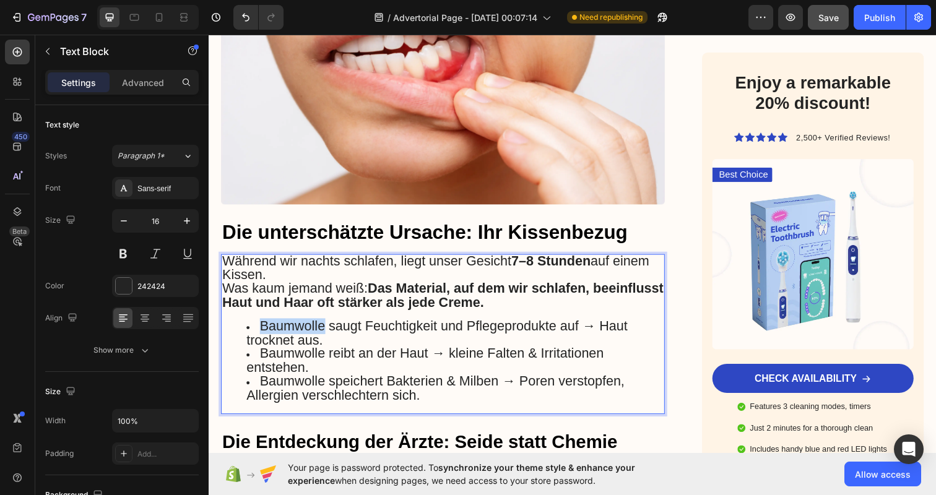
click at [376, 308] on div "Während wir nachts schlafen, liegt unser Gesicht 7–8 Stunden auf einem Kissen. …" at bounding box center [447, 340] width 453 height 163
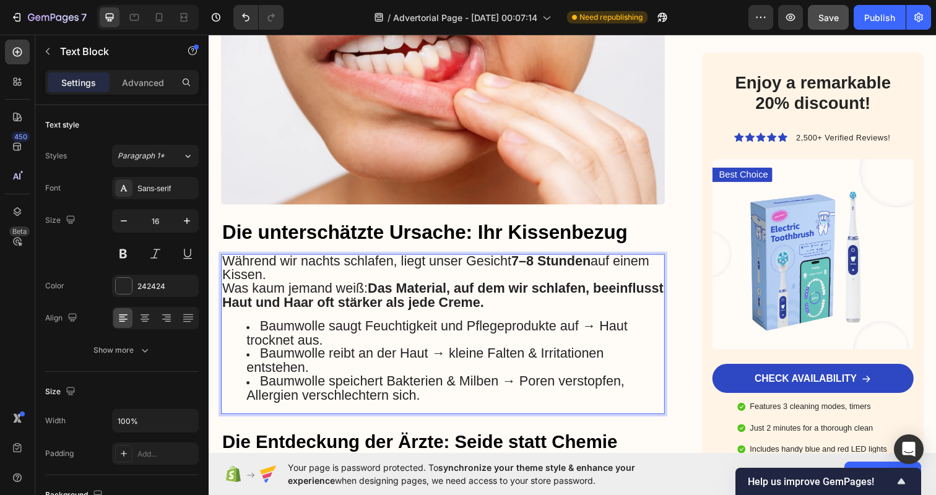
click at [456, 383] on span "Baumwolle speichert Bakterien & Milben → Poren verstopfen, Allergien verschlech…" at bounding box center [440, 396] width 386 height 30
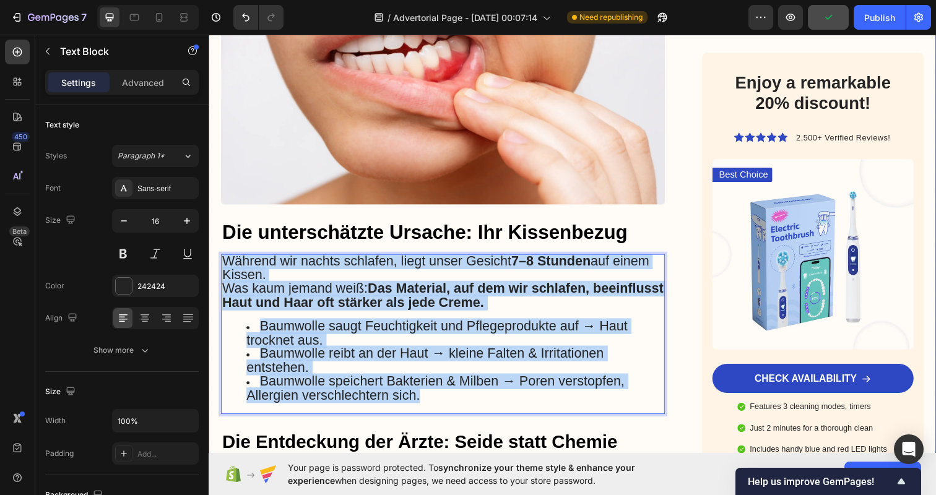
drag, startPoint x: 472, startPoint y: 390, endPoint x: 215, endPoint y: 262, distance: 286.7
click at [215, 262] on div "Werbung Text Block Warum Dermatologen immer häufiger von Cremes abraten – und s…" at bounding box center [580, 172] width 743 height 1676
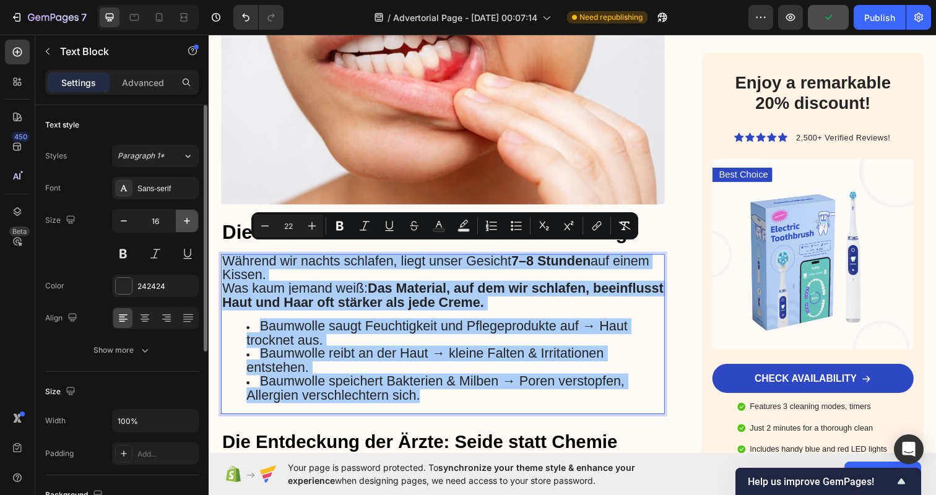
click at [186, 217] on icon "button" at bounding box center [187, 221] width 12 height 12
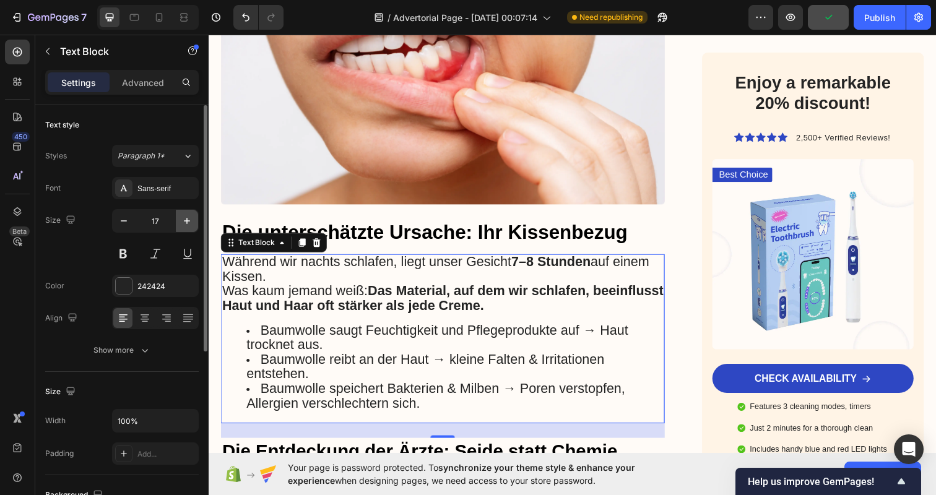
click at [186, 217] on icon "button" at bounding box center [187, 221] width 12 height 12
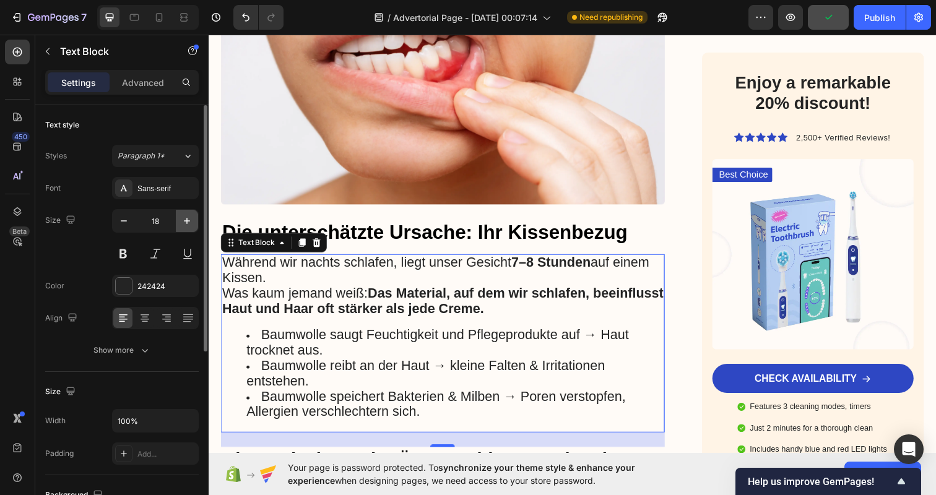
click at [186, 217] on icon "button" at bounding box center [187, 221] width 12 height 12
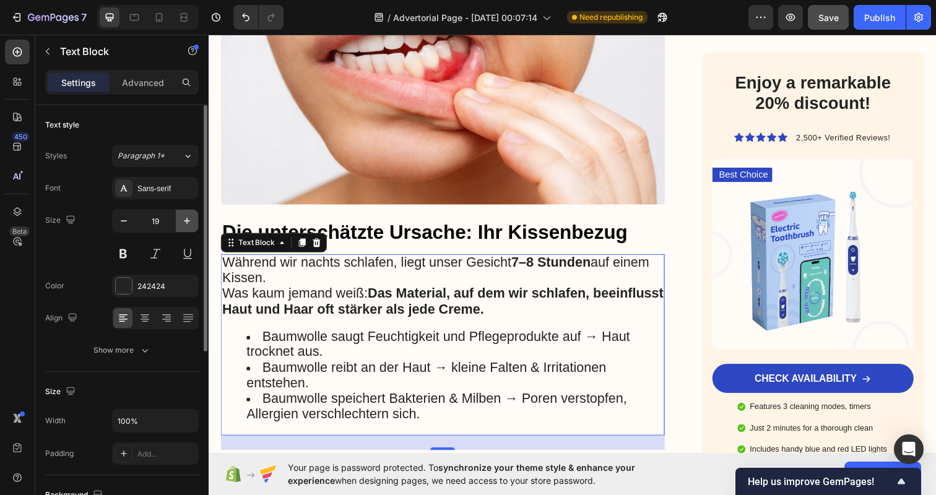
click at [186, 217] on icon "button" at bounding box center [187, 221] width 12 height 12
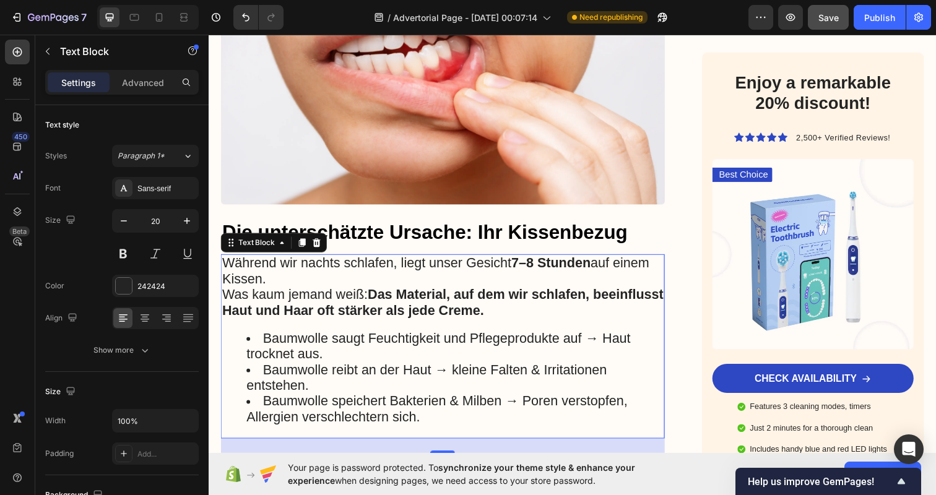
click at [361, 361] on li "Baumwolle saugt Feuchtigkeit und Pflegeprodukte auf → Haut trocknet aus." at bounding box center [460, 353] width 426 height 32
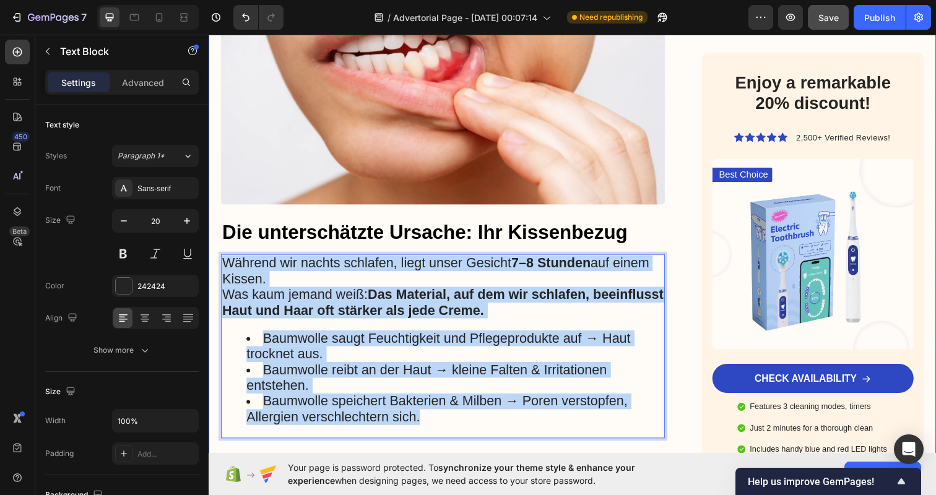
drag, startPoint x: 436, startPoint y: 424, endPoint x: 213, endPoint y: 263, distance: 275.3
click at [213, 263] on div "Werbung Text Block Warum Dermatologen immer häufiger von Cremes abraten – und s…" at bounding box center [580, 184] width 743 height 1701
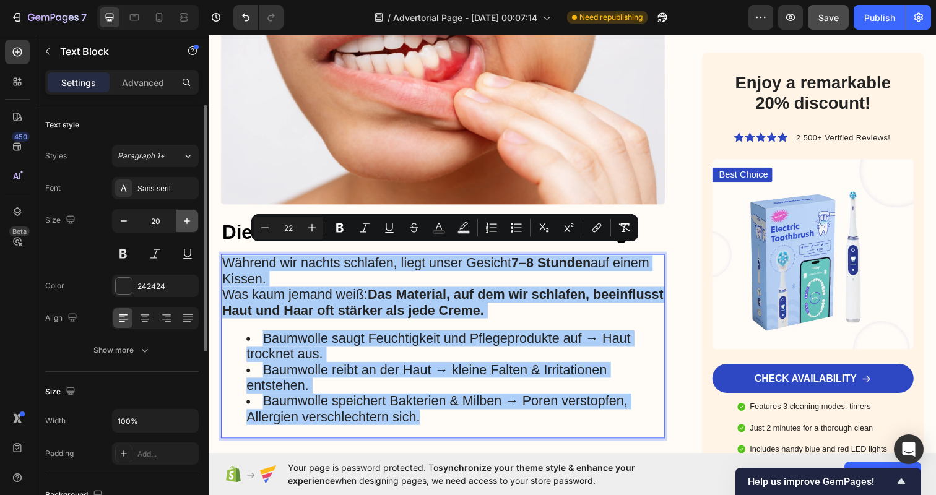
click at [181, 222] on icon "button" at bounding box center [187, 221] width 12 height 12
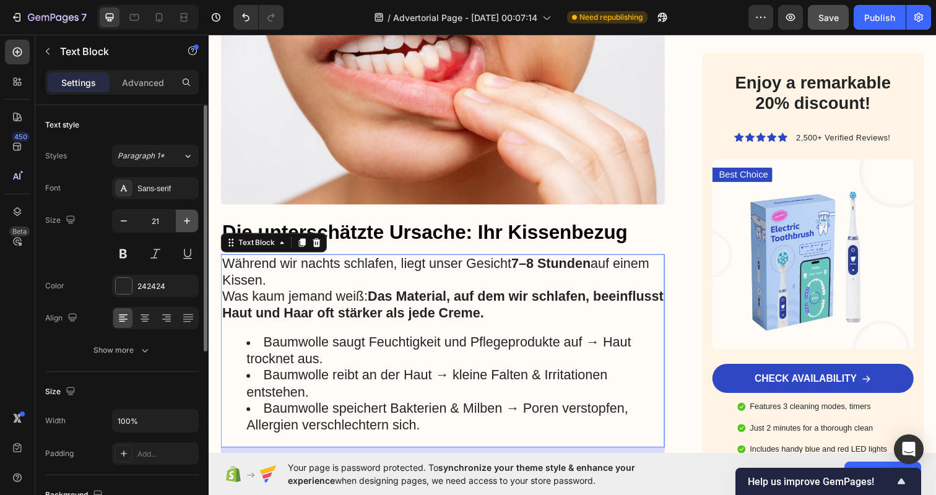
click at [181, 222] on icon "button" at bounding box center [187, 221] width 12 height 12
type input "22"
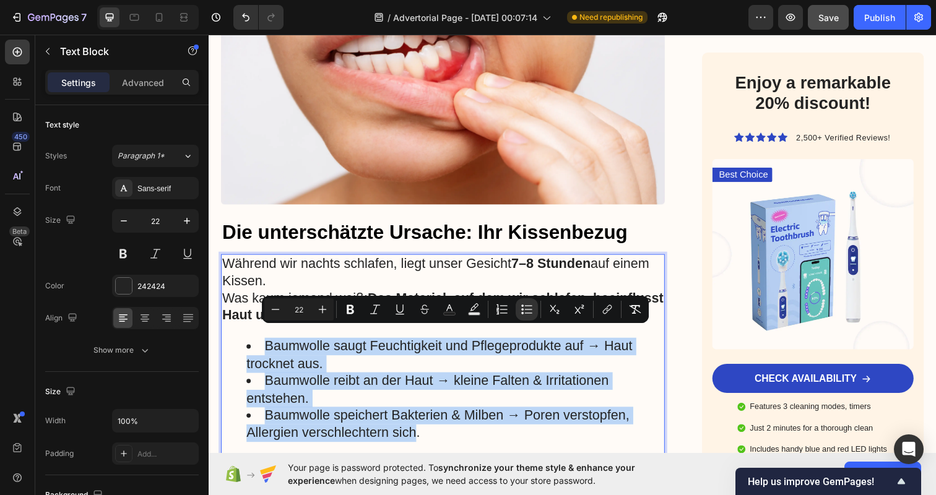
drag, startPoint x: 261, startPoint y: 337, endPoint x: 422, endPoint y: 431, distance: 186.6
click at [476, 415] on span "Baumwolle speichert Bakterien & Milben → Poren verstopfen, Allergien verschlech…" at bounding box center [442, 431] width 391 height 33
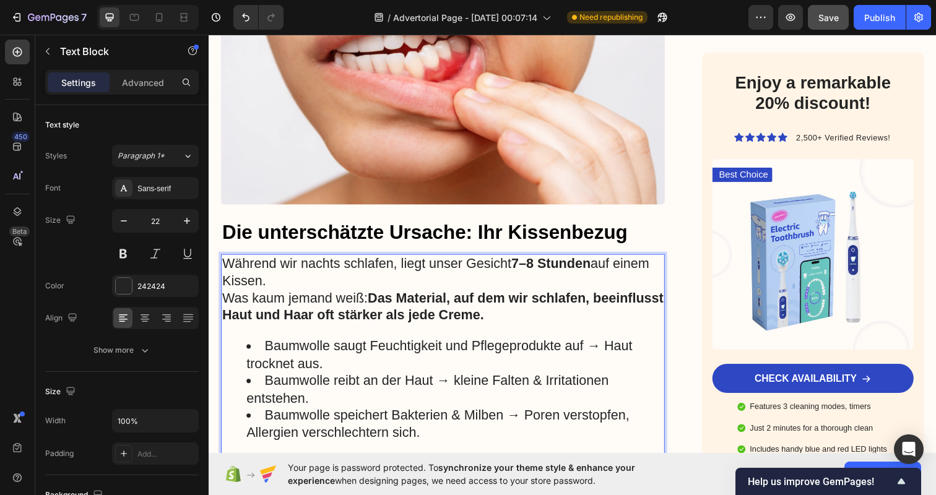
click at [685, 319] on div "Werbung Text Block Warum Dermatologen immer häufiger von Cremes abraten – und s…" at bounding box center [580, 194] width 743 height 1720
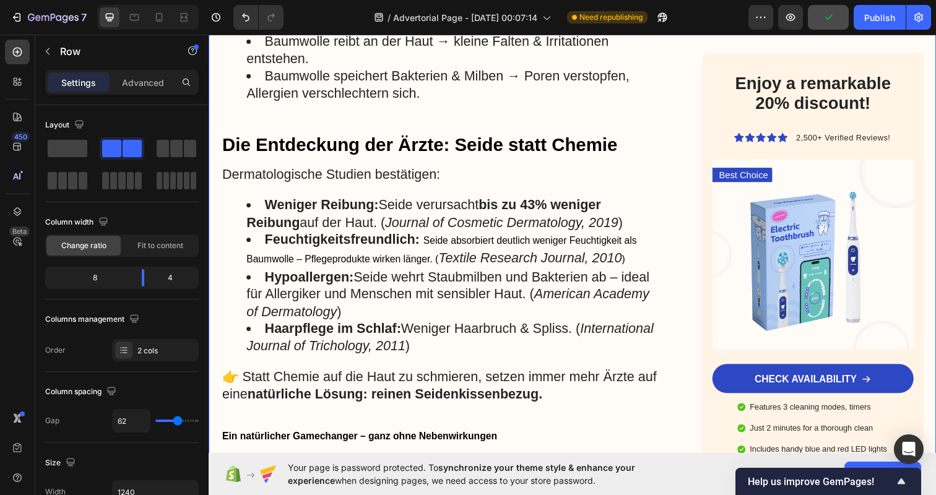
scroll to position [1178, 0]
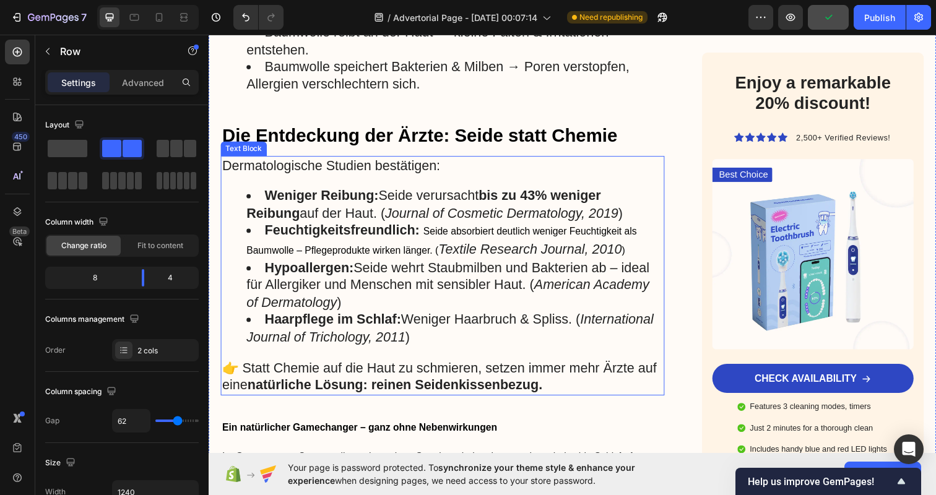
click at [392, 249] on li "Feuchtigkeitsfreundlich: Seide absorbiert deutlich weniger Feuchtigkeit als Bau…" at bounding box center [460, 245] width 426 height 38
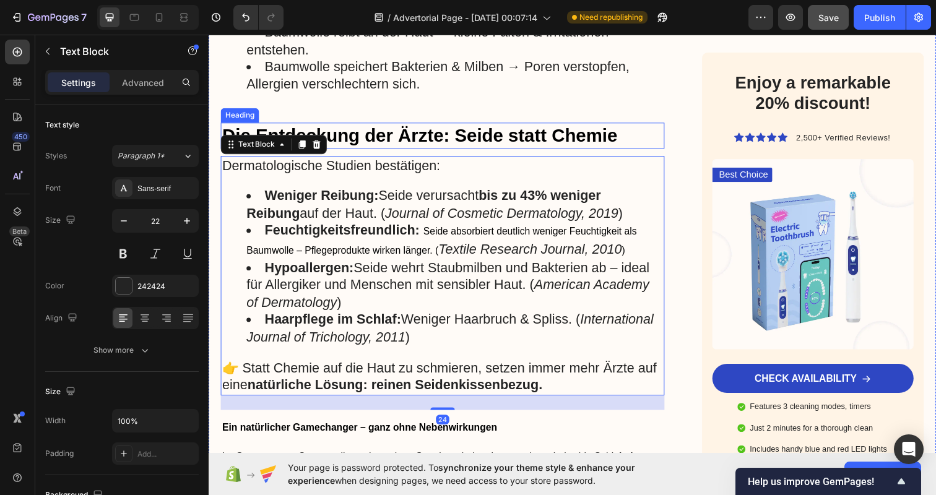
click at [366, 126] on p "⁠⁠⁠⁠⁠⁠⁠ Die Entdeckung der Ärzte: Seide statt Chemie" at bounding box center [447, 138] width 451 height 24
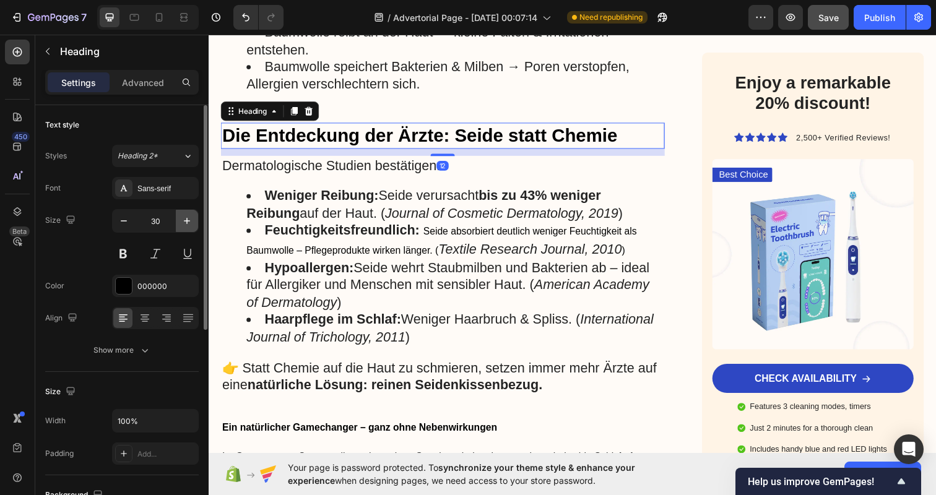
click at [190, 224] on icon "button" at bounding box center [187, 221] width 12 height 12
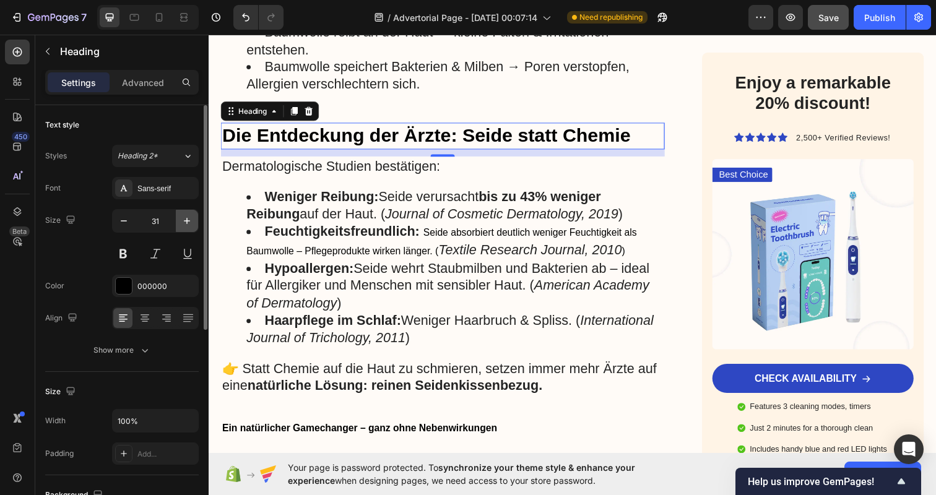
click at [190, 224] on icon "button" at bounding box center [187, 221] width 12 height 12
type input "32"
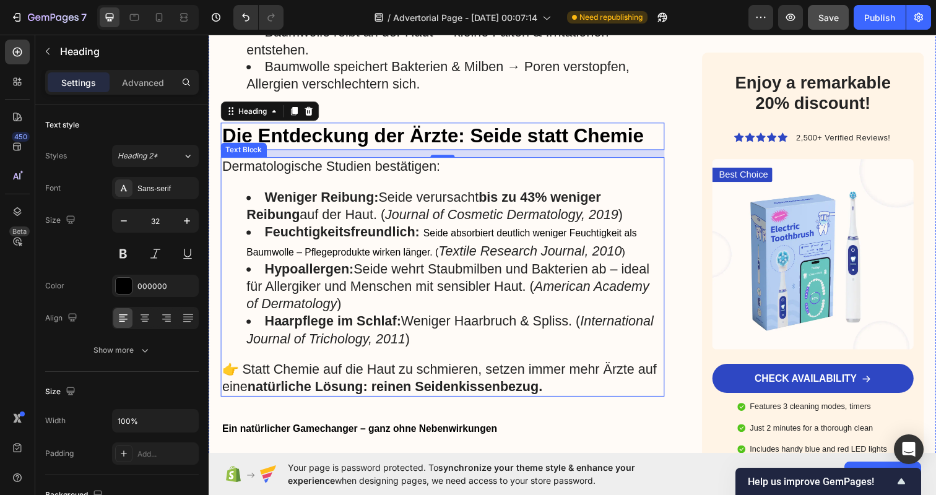
click at [457, 280] on li "Hypoallergen: Seide wehrt Staubmilben und Bakterien ab – ideal für Allergiker u…" at bounding box center [460, 291] width 426 height 53
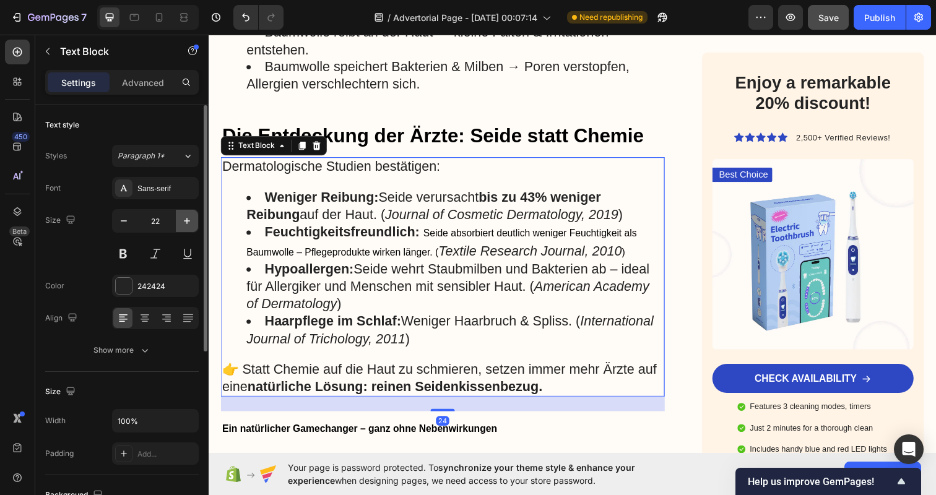
click at [184, 214] on button "button" at bounding box center [187, 221] width 22 height 22
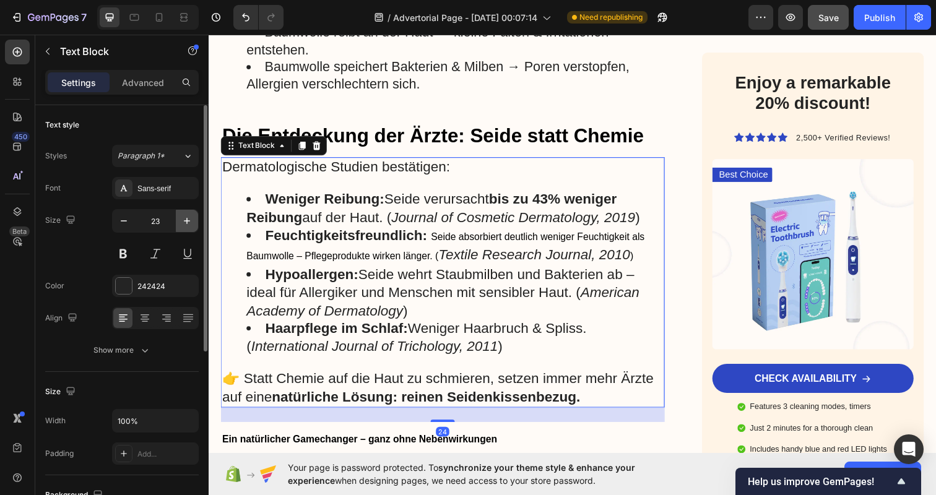
click at [184, 214] on button "button" at bounding box center [187, 221] width 22 height 22
type input "24"
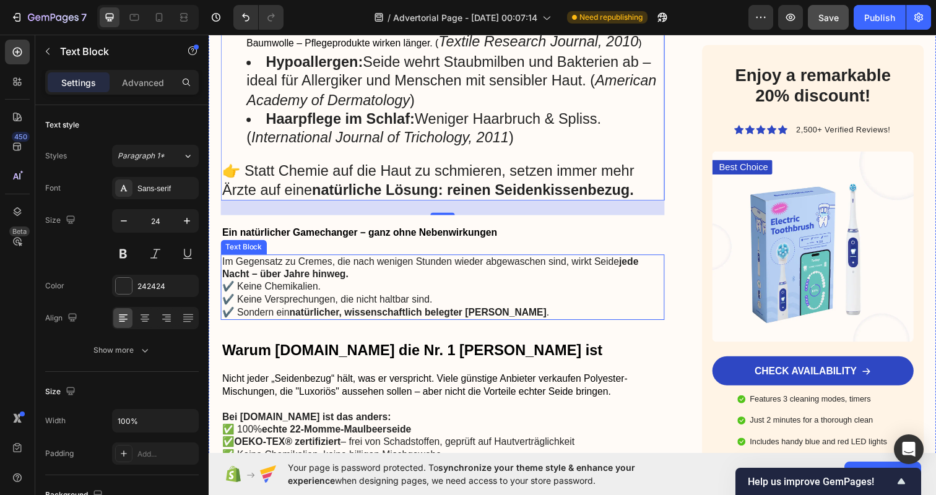
scroll to position [1394, 0]
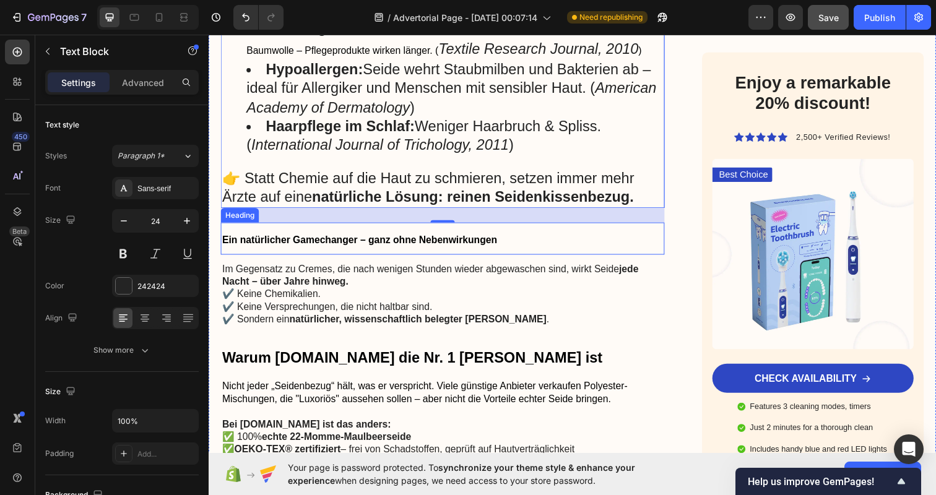
click at [507, 248] on h2 "Ein natürlicher Gamechanger – ganz ohne Nebenwirkungen" at bounding box center [447, 242] width 453 height 33
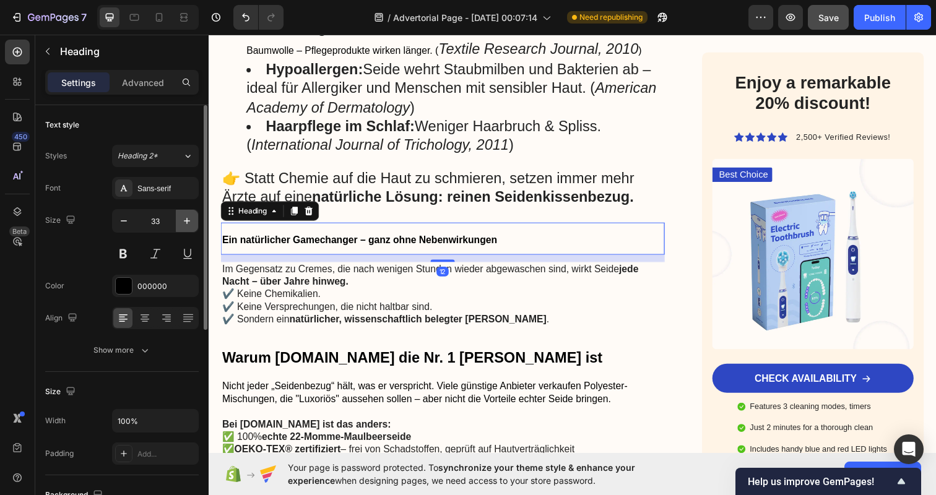
click at [188, 222] on icon "button" at bounding box center [187, 221] width 12 height 12
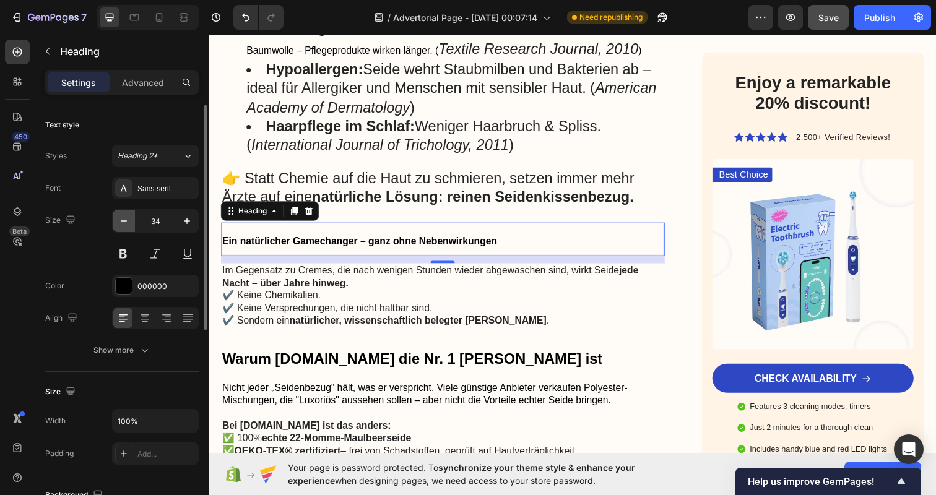
click at [113, 225] on button "button" at bounding box center [124, 221] width 22 height 22
type input "33"
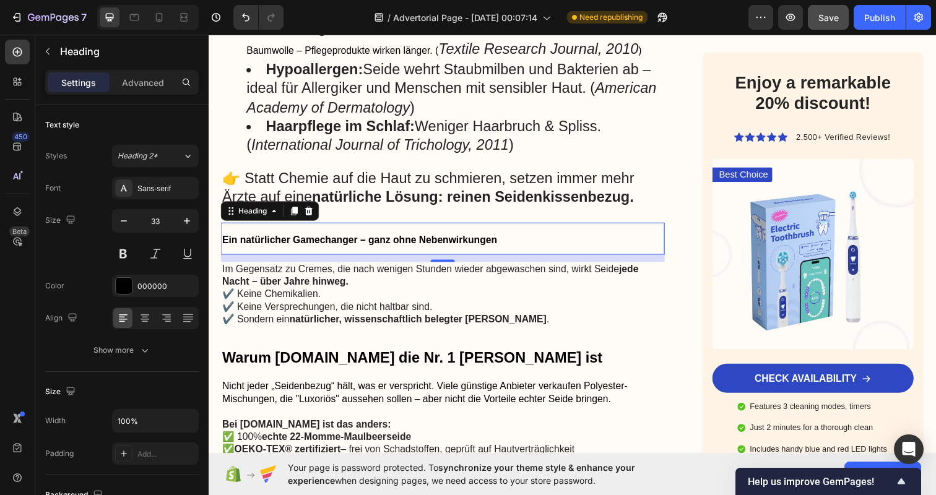
scroll to position [1396, 0]
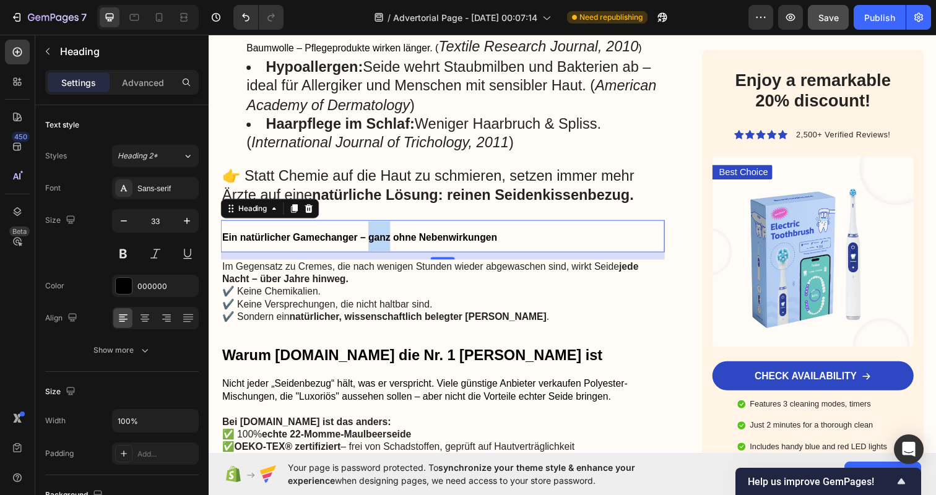
click at [384, 247] on span "Ein natürlicher Gamechanger – ganz ohne Nebenwirkungen" at bounding box center [362, 241] width 280 height 11
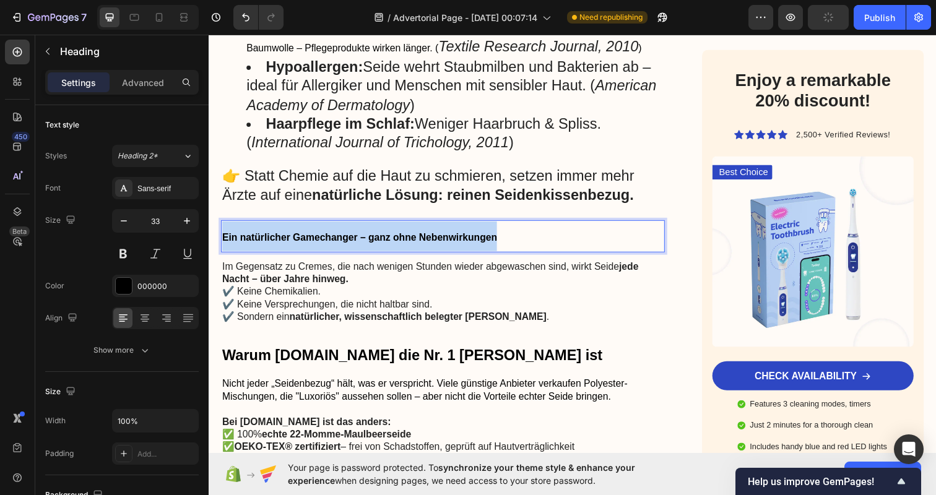
click at [384, 247] on span "Ein natürlicher Gamechanger – ganz ohne Nebenwirkungen" at bounding box center [362, 241] width 280 height 11
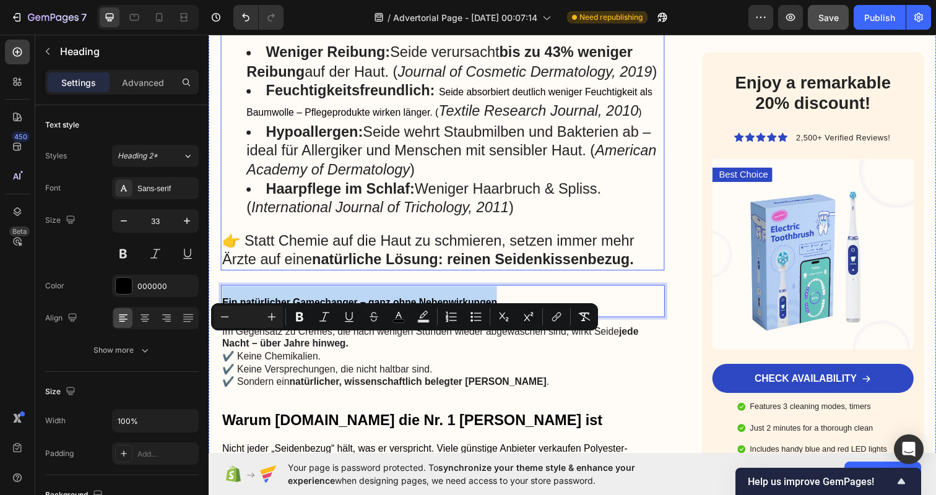
scroll to position [1271, 0]
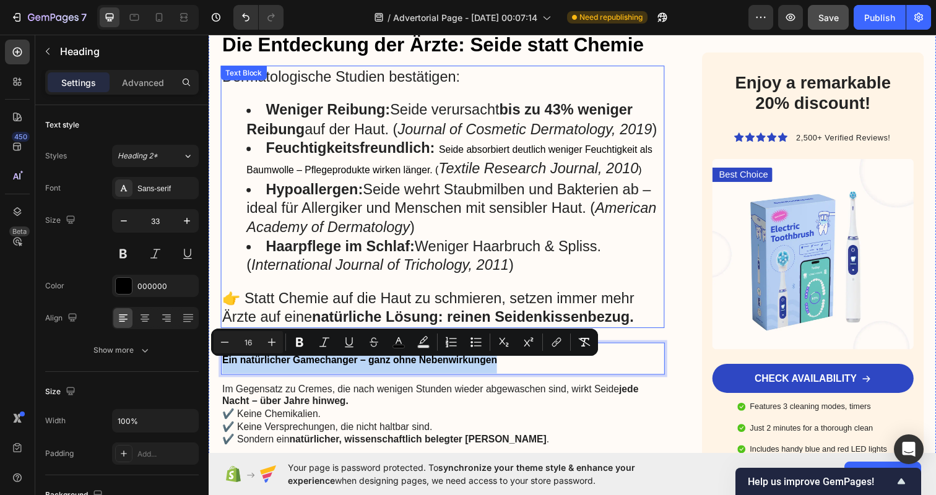
click at [504, 205] on li "Hypoallergen: Seide wehrt Staubmilben und Bakterien ab – ideal für Allergiker u…" at bounding box center [460, 212] width 426 height 58
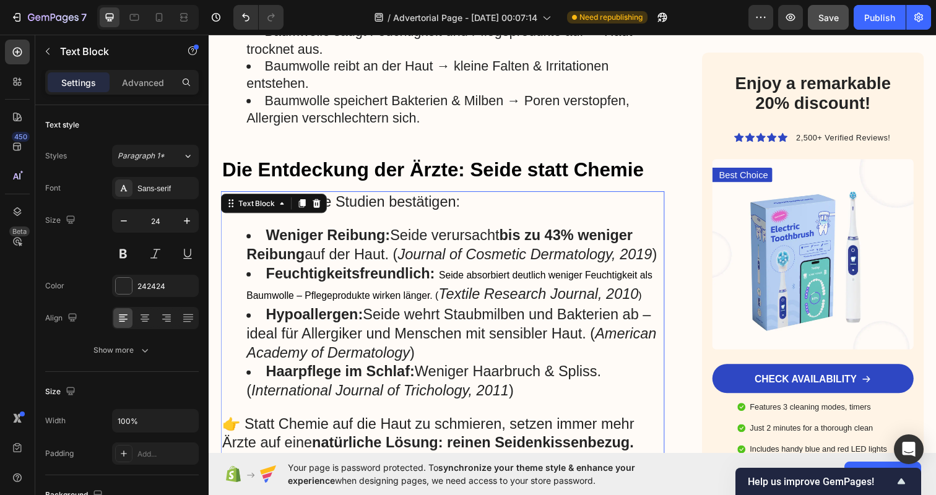
scroll to position [1144, 0]
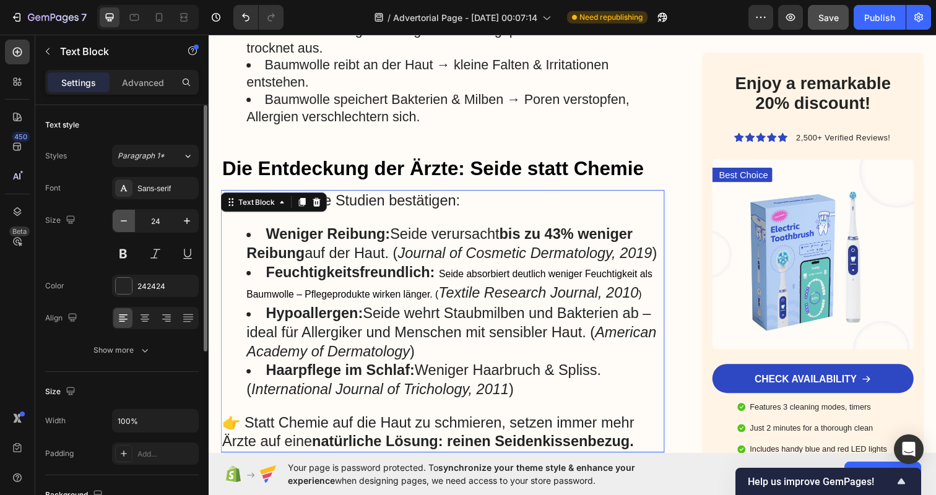
click at [122, 219] on icon "button" at bounding box center [124, 221] width 12 height 12
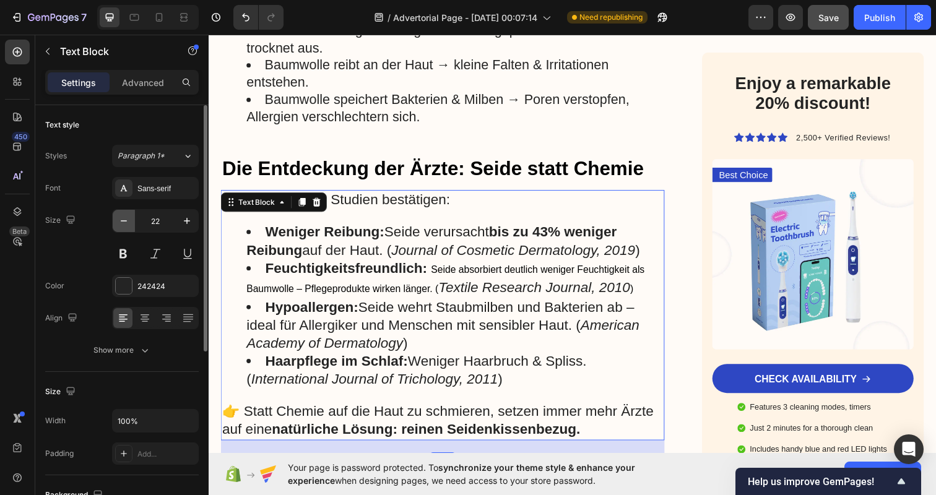
click at [122, 219] on icon "button" at bounding box center [124, 221] width 12 height 12
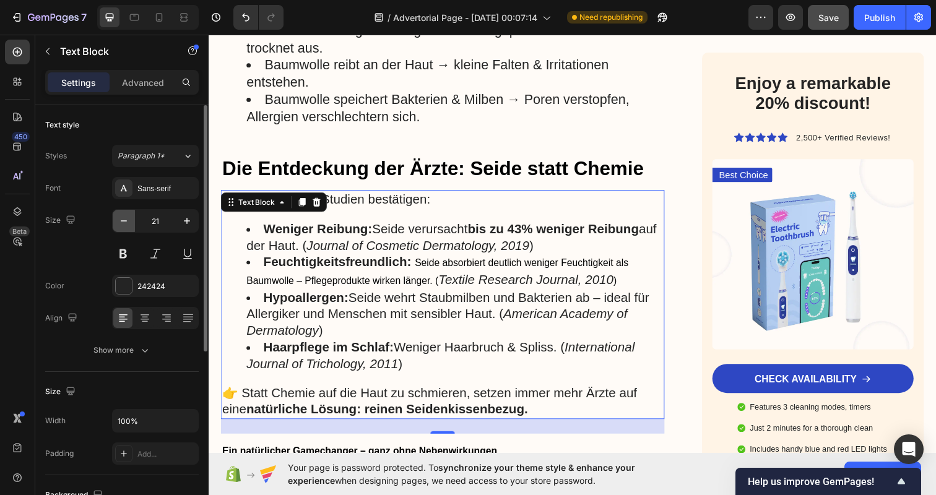
click at [122, 219] on icon "button" at bounding box center [124, 221] width 12 height 12
type input "20"
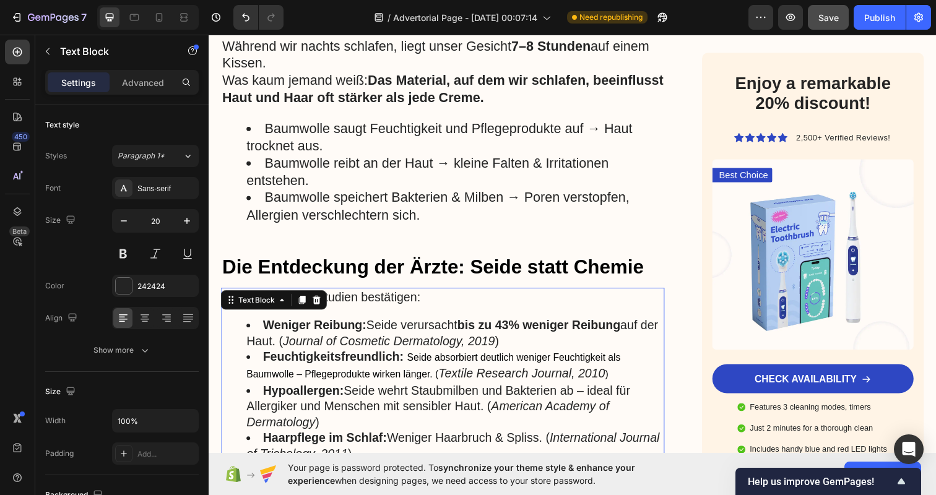
scroll to position [986, 0]
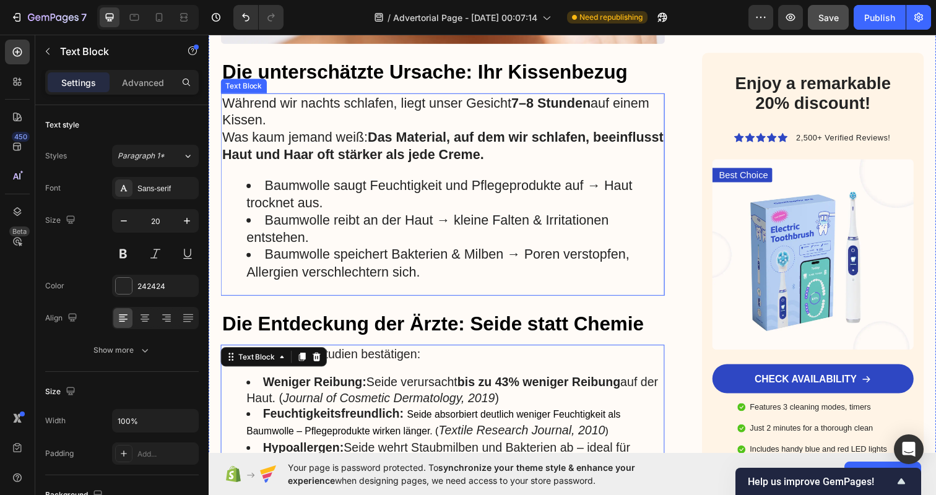
click at [499, 216] on span "Baumwolle reibt an der Haut → kleine Falten & Irritationen entstehen." at bounding box center [431, 232] width 369 height 33
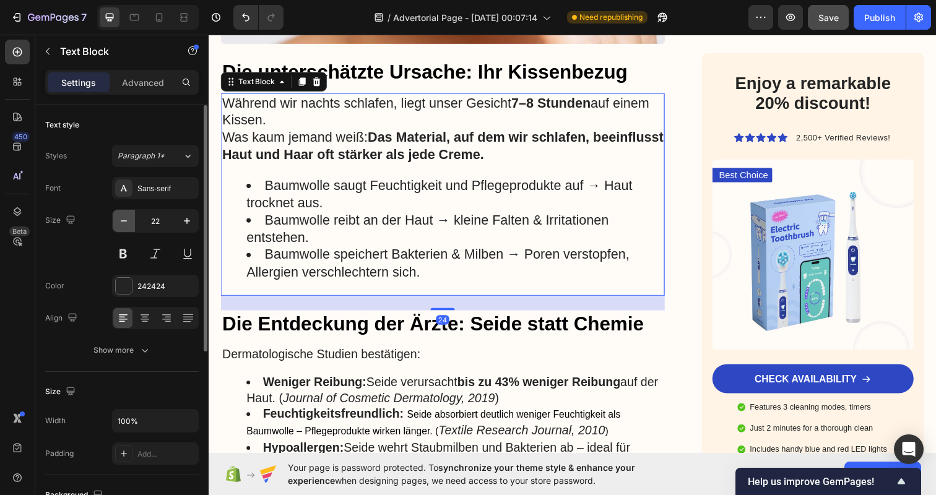
click at [123, 225] on icon "button" at bounding box center [124, 221] width 12 height 12
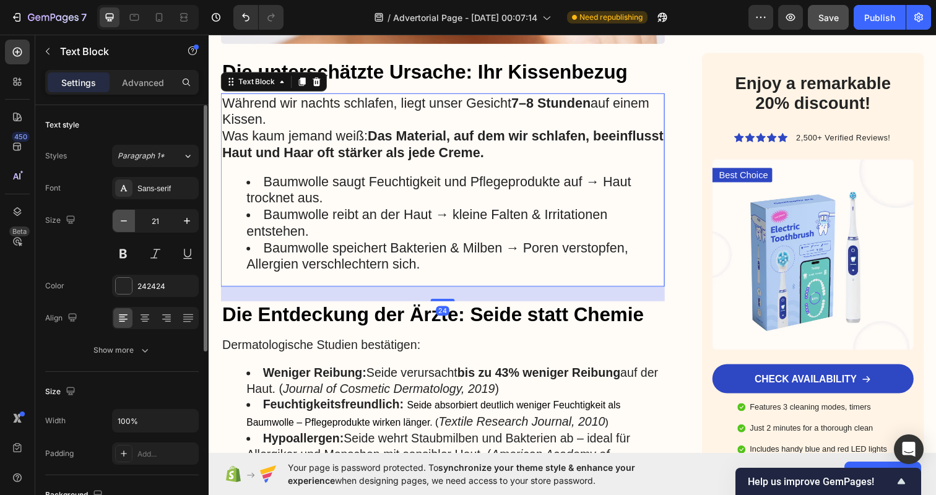
click at [123, 225] on icon "button" at bounding box center [124, 221] width 12 height 12
type input "20"
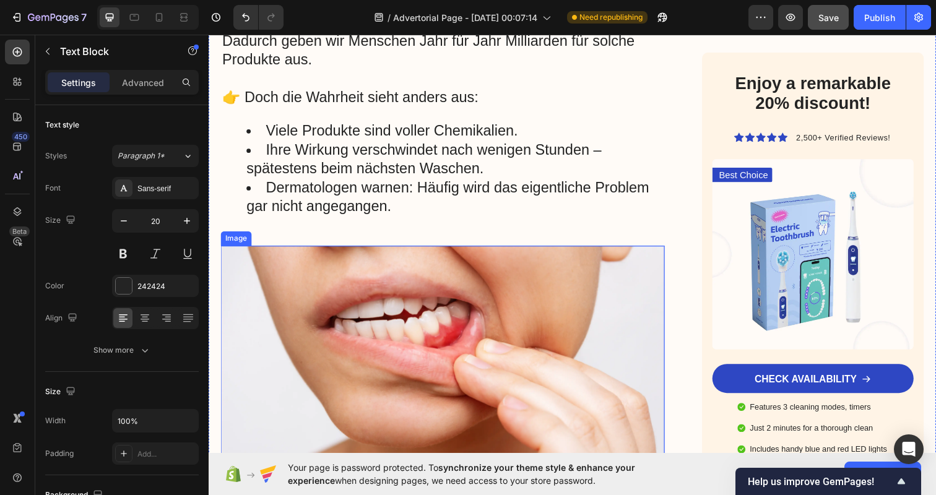
scroll to position [504, 0]
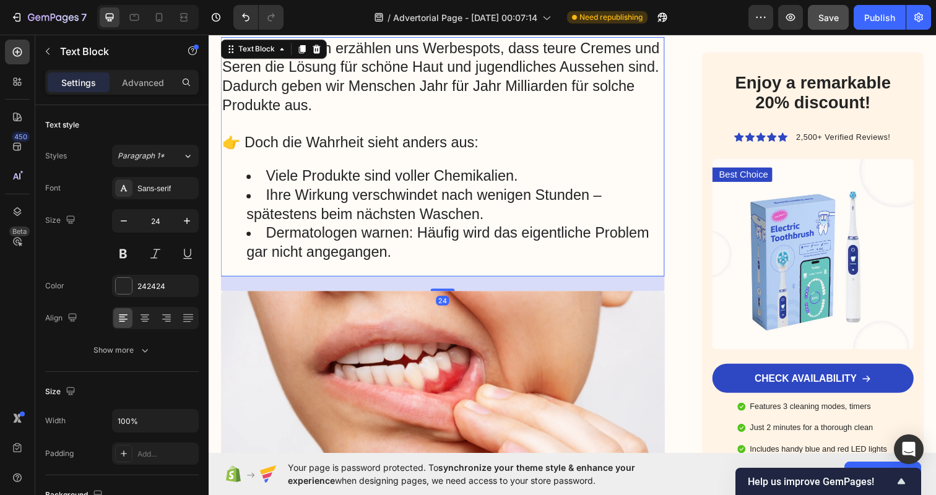
click at [473, 208] on li "Ihre Wirkung verschwindet nach wenigen Stunden – spätestens beim nächsten Wasch…" at bounding box center [460, 208] width 426 height 38
click at [123, 225] on icon "button" at bounding box center [124, 221] width 12 height 12
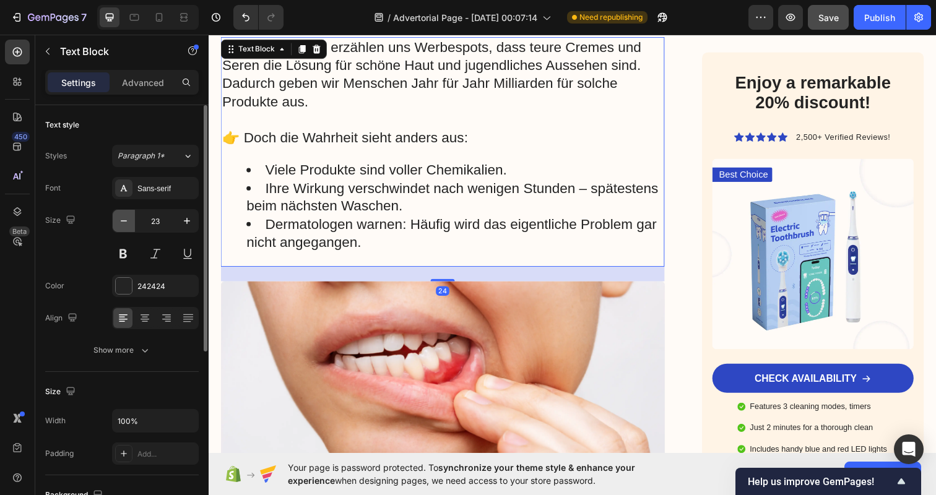
click at [123, 225] on icon "button" at bounding box center [124, 221] width 12 height 12
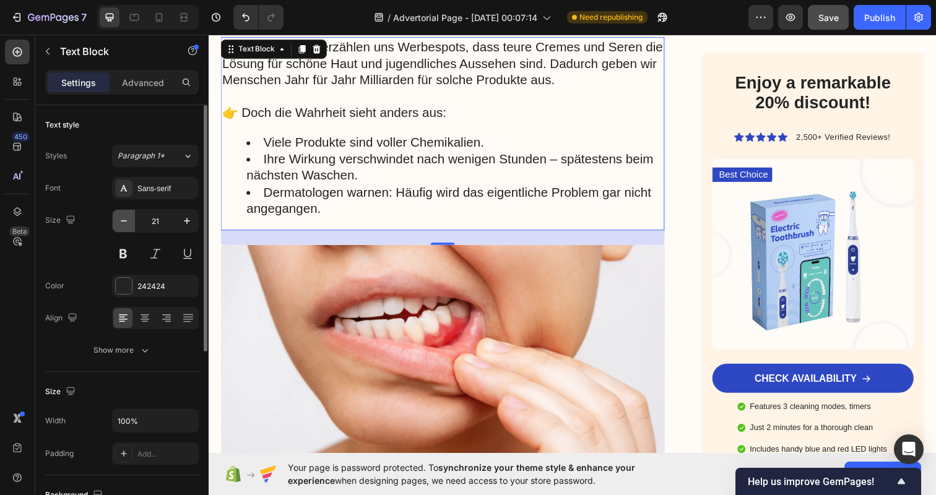
click at [123, 225] on icon "button" at bounding box center [124, 221] width 12 height 12
type input "20"
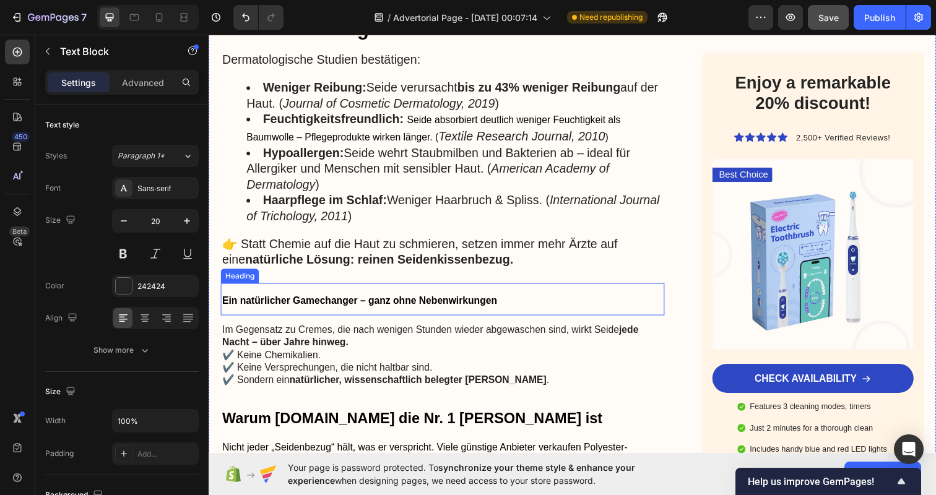
scroll to position [1290, 0]
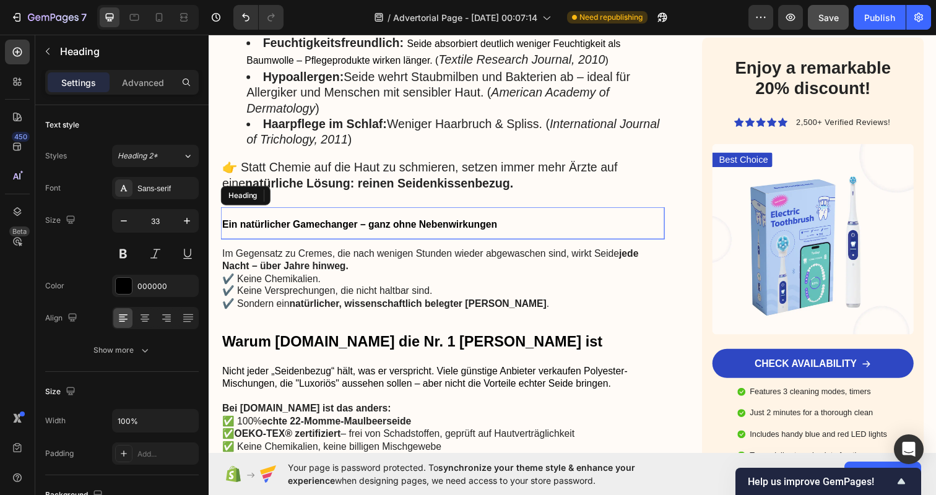
click at [355, 230] on span "Ein natürlicher Gamechanger – ganz ohne Nebenwirkungen" at bounding box center [362, 228] width 280 height 11
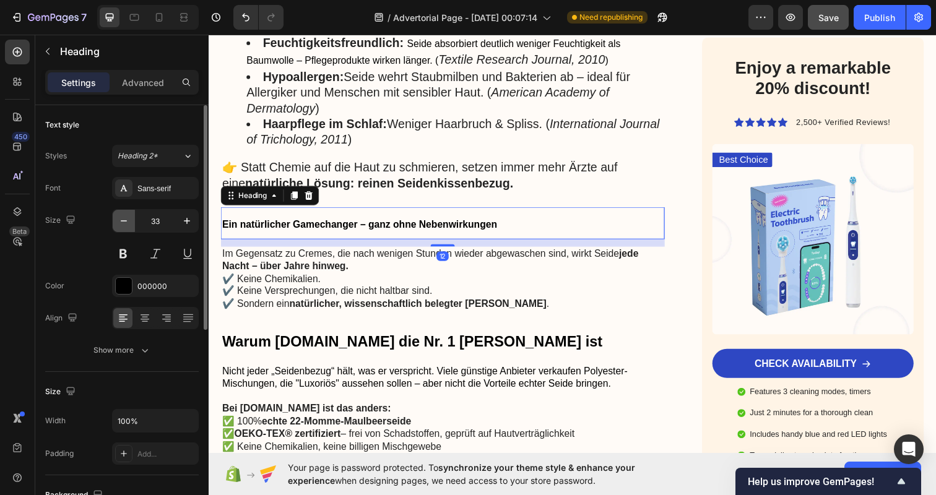
click at [126, 222] on icon "button" at bounding box center [124, 221] width 12 height 12
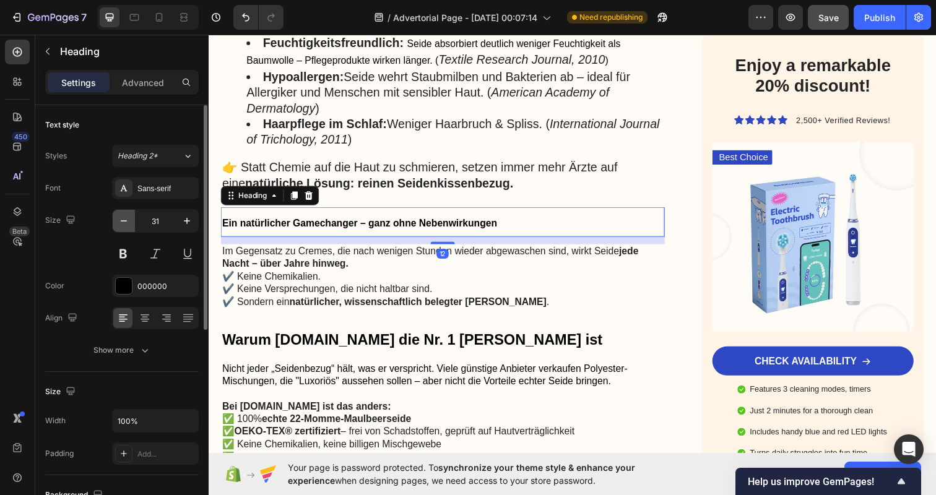
click at [126, 222] on icon "button" at bounding box center [124, 221] width 12 height 12
type input "30"
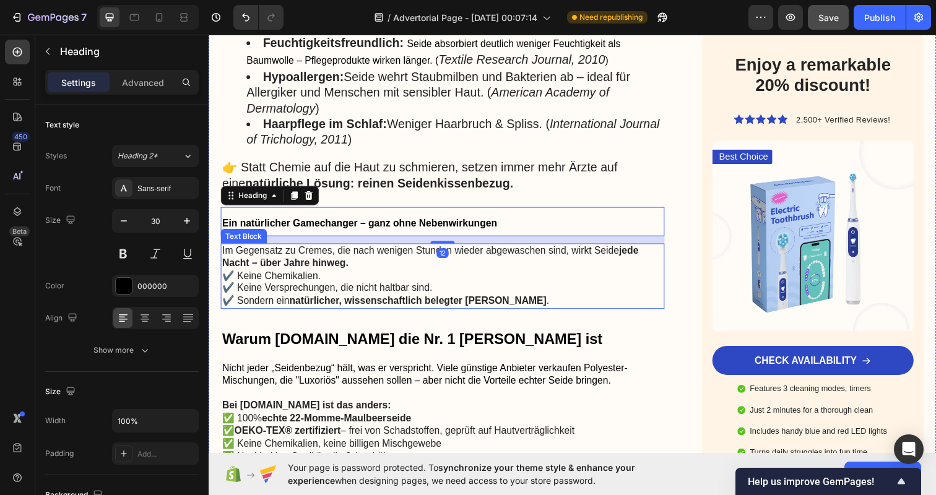
click at [316, 275] on p "✔️ Keine Chemikalien. ✔️ Keine Versprechungen, die nicht haltbar sind. ✔️ Sonde…" at bounding box center [447, 294] width 451 height 38
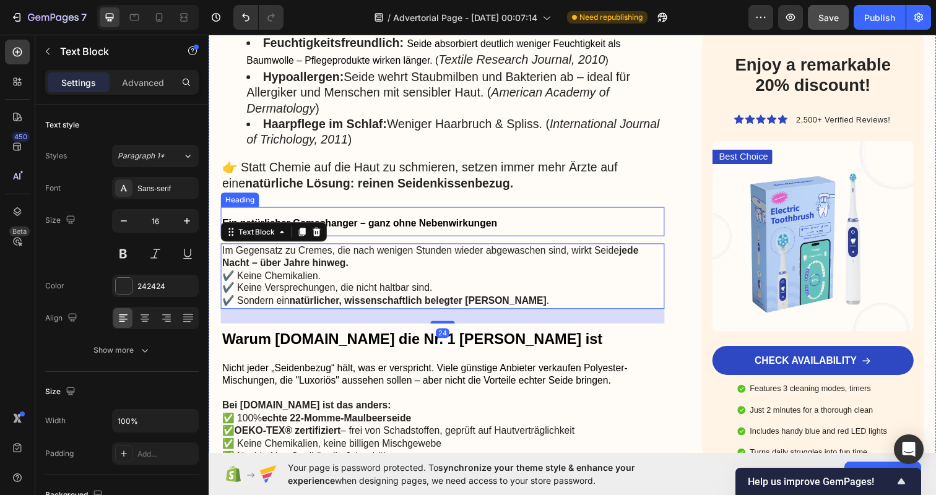
click at [425, 223] on span "Ein natürlicher Gamechanger – ganz ohne Nebenwirkungen" at bounding box center [362, 227] width 280 height 11
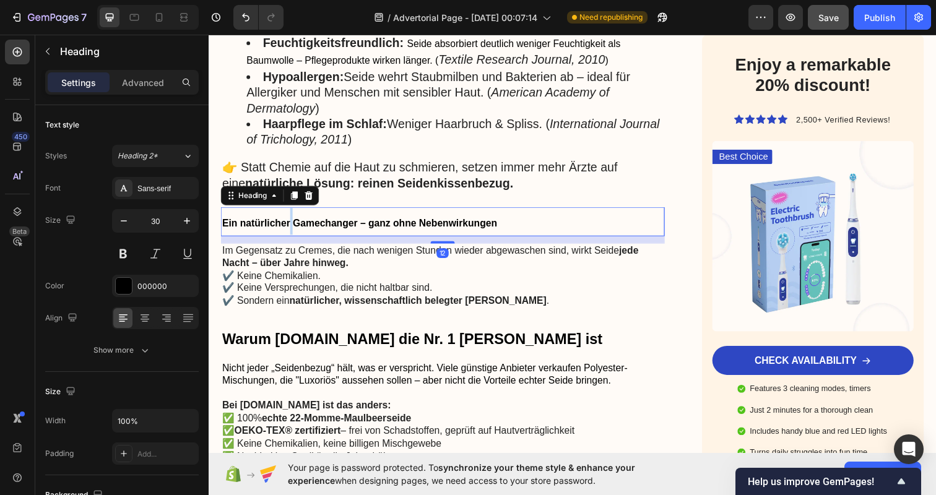
click at [291, 222] on span "Ein natürlicher Gamechanger – ganz ohne Nebenwirkungen" at bounding box center [362, 227] width 280 height 11
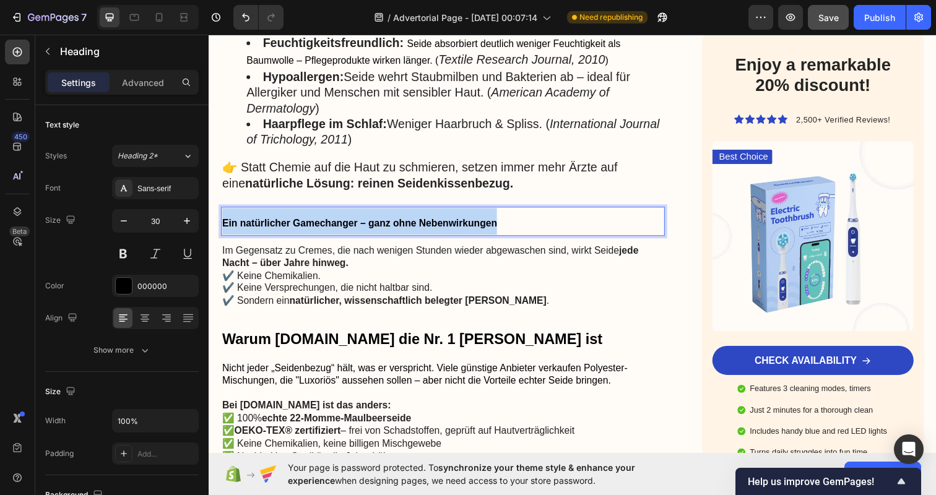
click at [291, 222] on span "Ein natürlicher Gamechanger – ganz ohne Nebenwirkungen" at bounding box center [362, 227] width 280 height 11
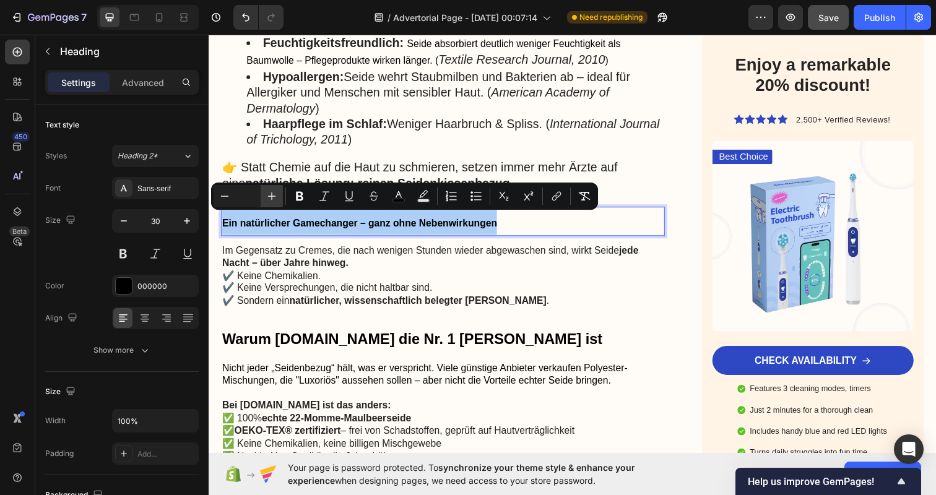
click at [270, 196] on icon "Editor contextual toolbar" at bounding box center [272, 196] width 8 height 8
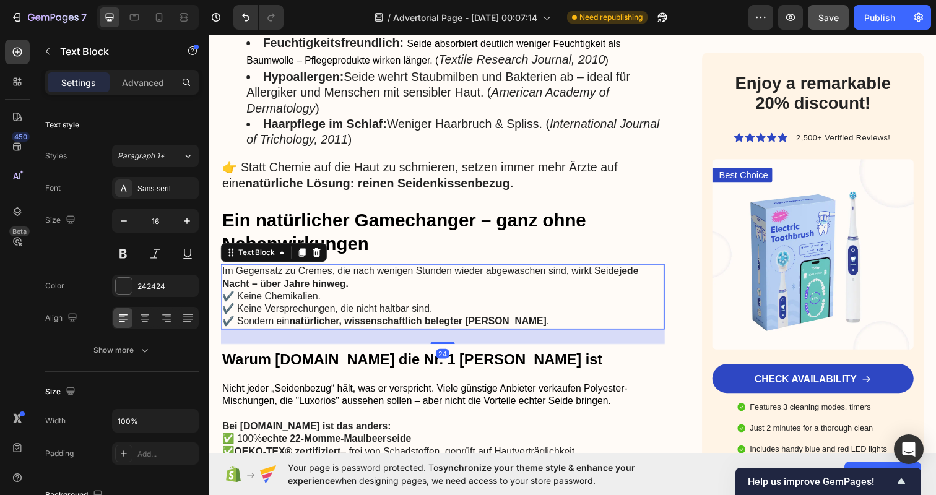
click at [373, 315] on p "✔️ Keine Chemikalien. ✔️ Keine Versprechungen, die nicht haltbar sind. ✔️ Sonde…" at bounding box center [447, 315] width 451 height 38
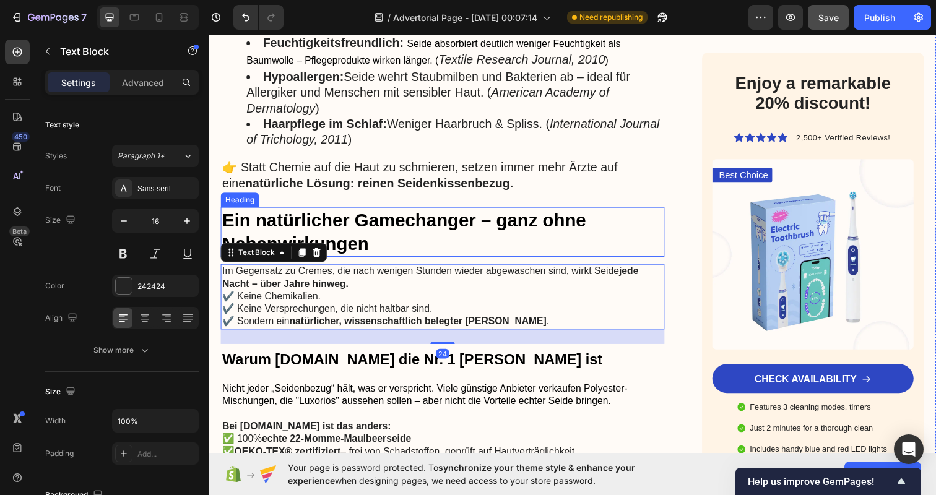
click at [399, 238] on p "⁠⁠⁠⁠⁠⁠⁠ Ein natürlicher Gamechanger – ganz ohne Nebenwirkungen" at bounding box center [447, 236] width 451 height 48
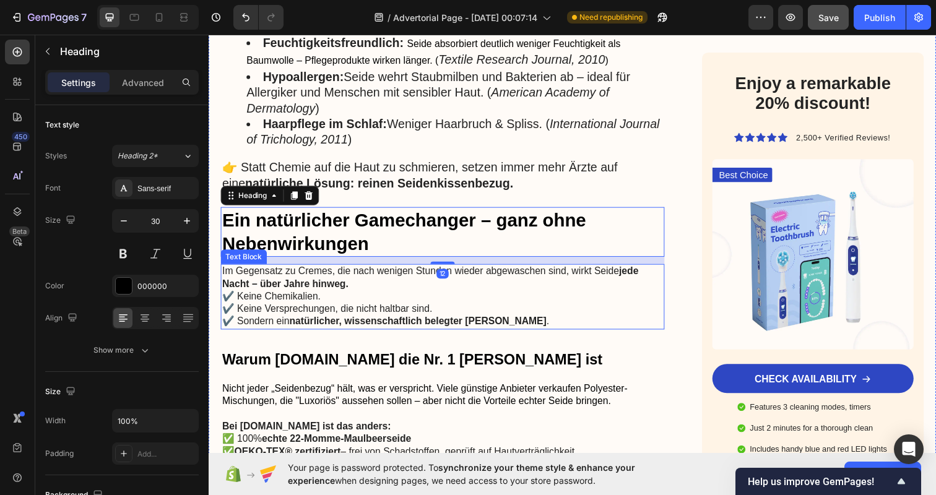
click at [355, 308] on p "✔️ Keine Chemikalien. ✔️ Keine Versprechungen, die nicht haltbar sind. ✔️ Sonde…" at bounding box center [447, 315] width 451 height 38
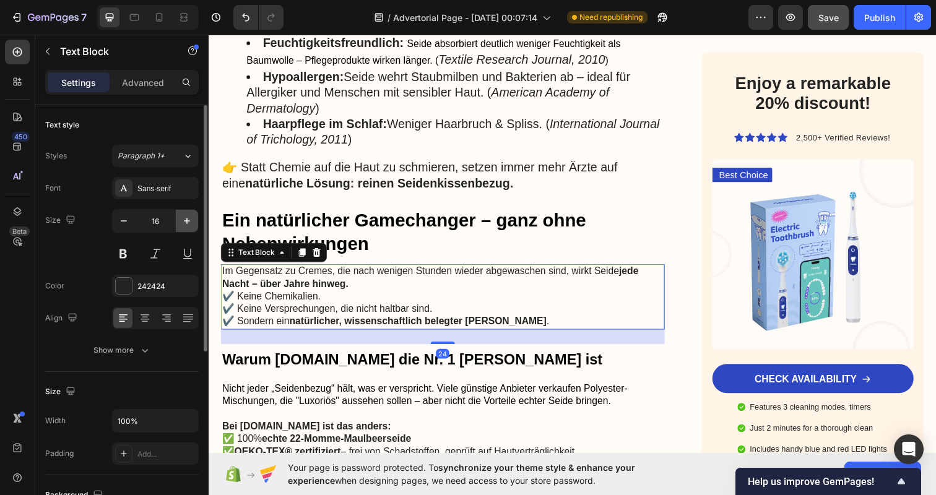
click at [186, 225] on icon "button" at bounding box center [187, 221] width 12 height 12
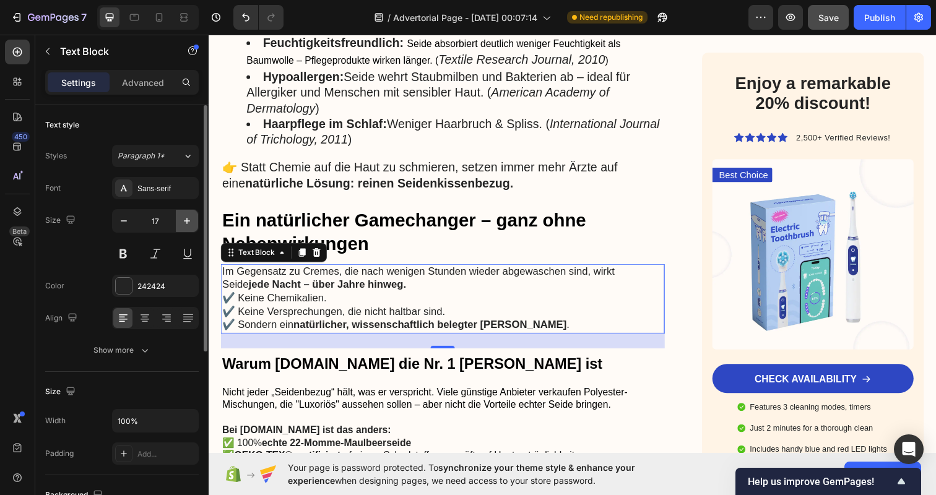
click at [186, 225] on icon "button" at bounding box center [187, 221] width 12 height 12
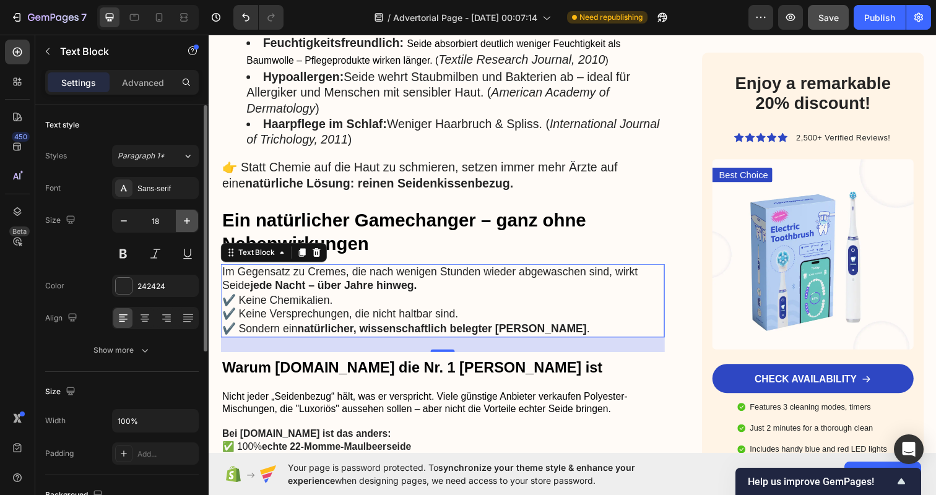
click at [186, 225] on icon "button" at bounding box center [187, 221] width 12 height 12
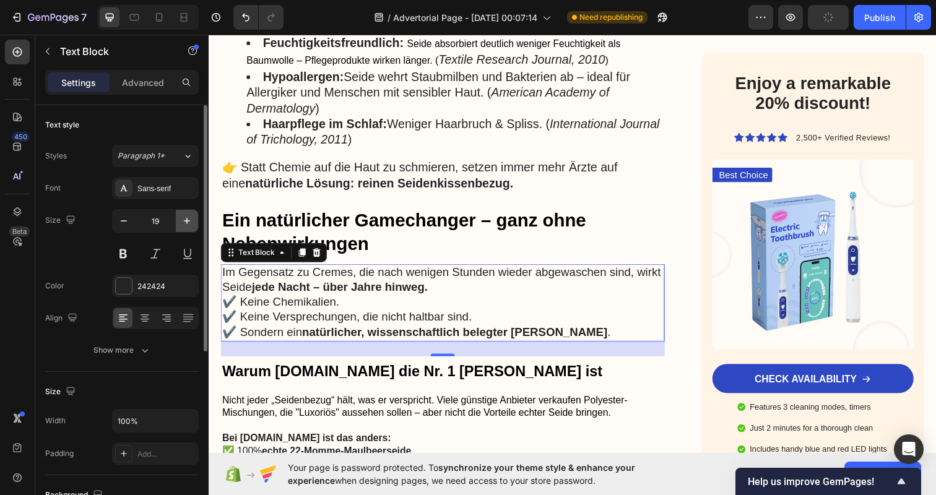
click at [186, 225] on icon "button" at bounding box center [187, 221] width 12 height 12
type input "20"
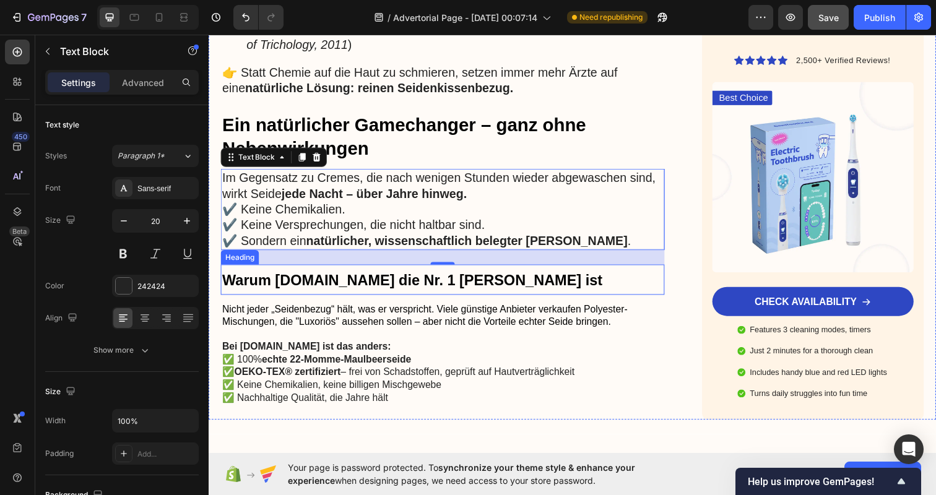
scroll to position [1434, 0]
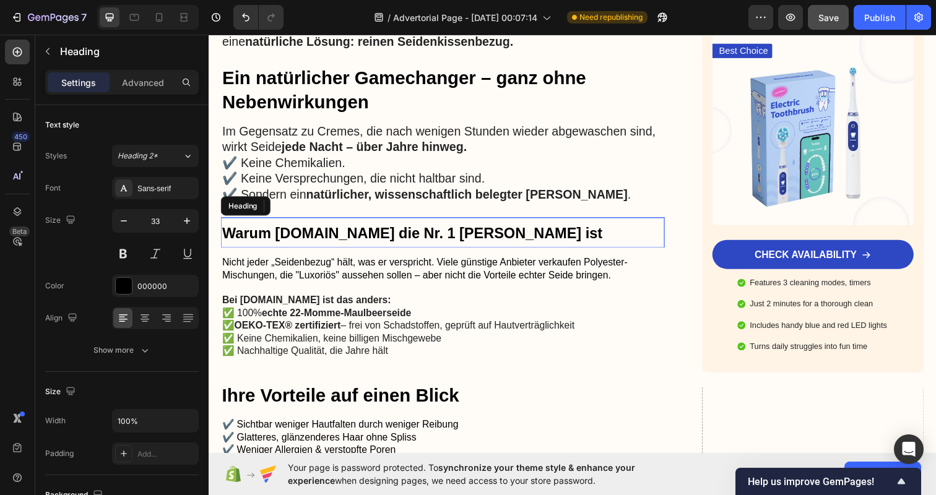
click at [355, 234] on span "Warum [DOMAIN_NAME] die Nr. 1 [PERSON_NAME] ist" at bounding box center [416, 237] width 388 height 17
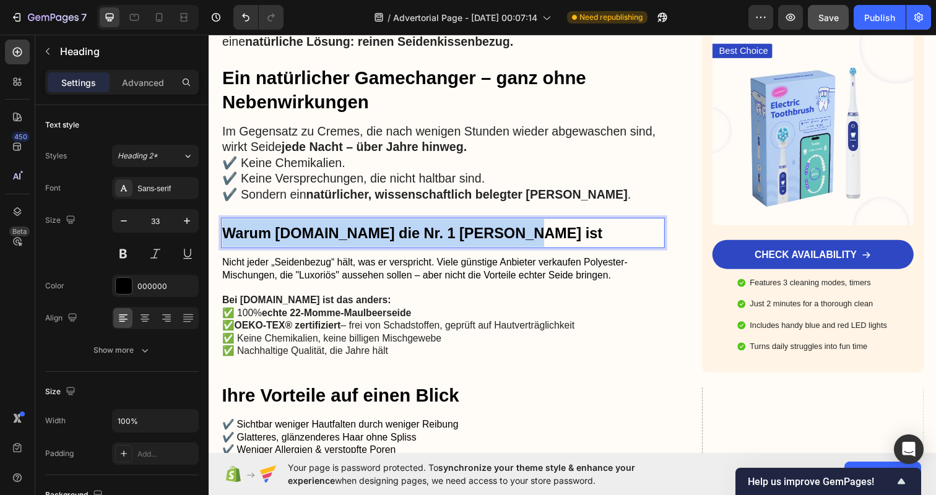
click at [355, 234] on span "Warum [DOMAIN_NAME] die Nr. 1 [PERSON_NAME] ist" at bounding box center [416, 237] width 388 height 17
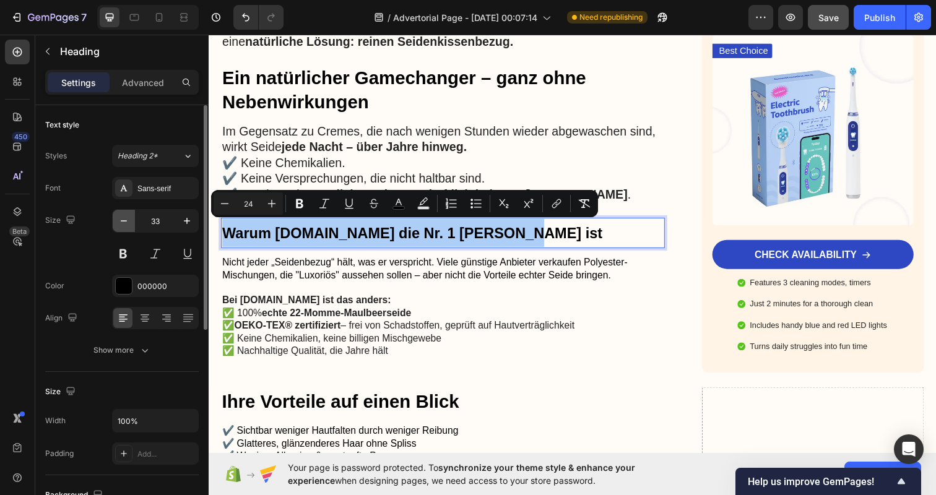
click at [116, 225] on button "button" at bounding box center [124, 221] width 22 height 22
type input "32"
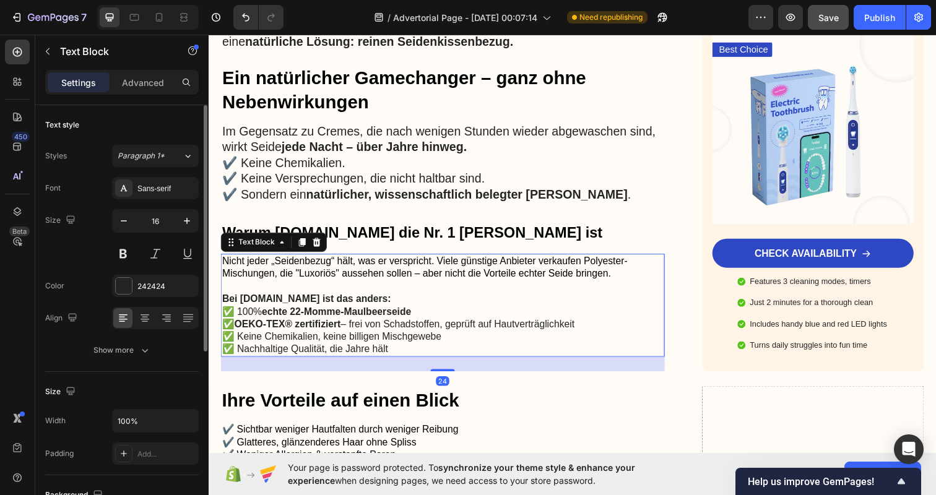
click at [472, 296] on p "Bei [DOMAIN_NAME] ist das anders:" at bounding box center [447, 298] width 451 height 26
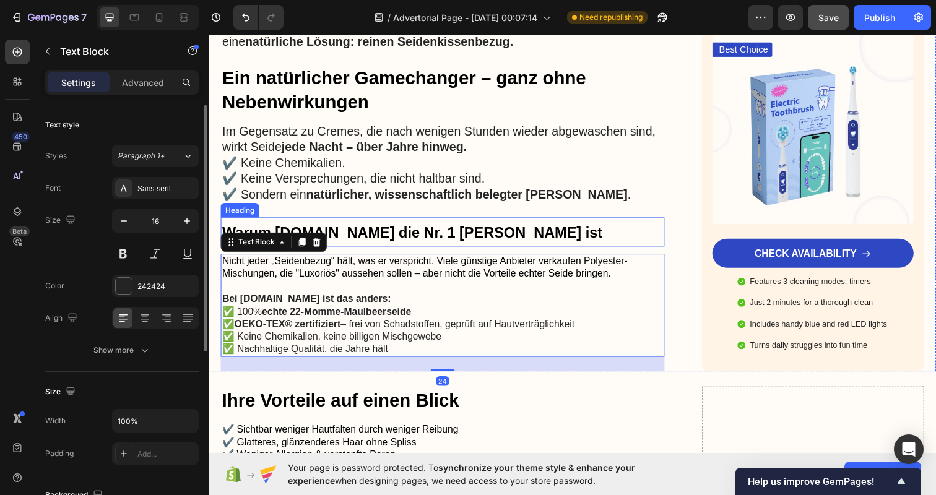
click at [472, 233] on span "Warum [DOMAIN_NAME] die Nr. 1 [PERSON_NAME] ist" at bounding box center [416, 236] width 388 height 17
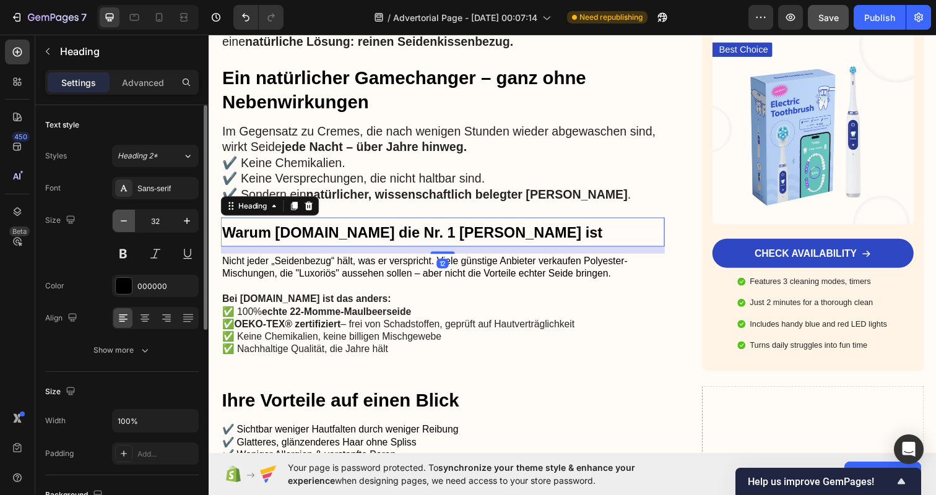
click at [123, 224] on icon "button" at bounding box center [124, 221] width 12 height 12
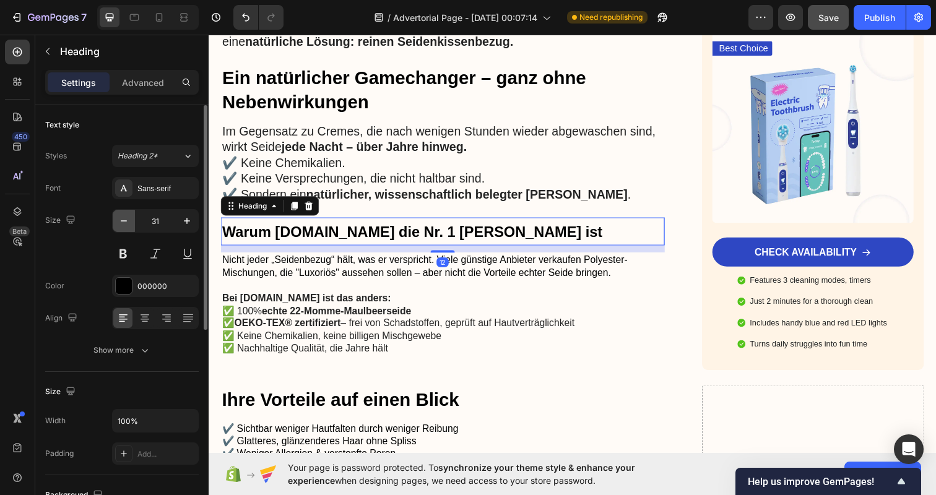
type input "30"
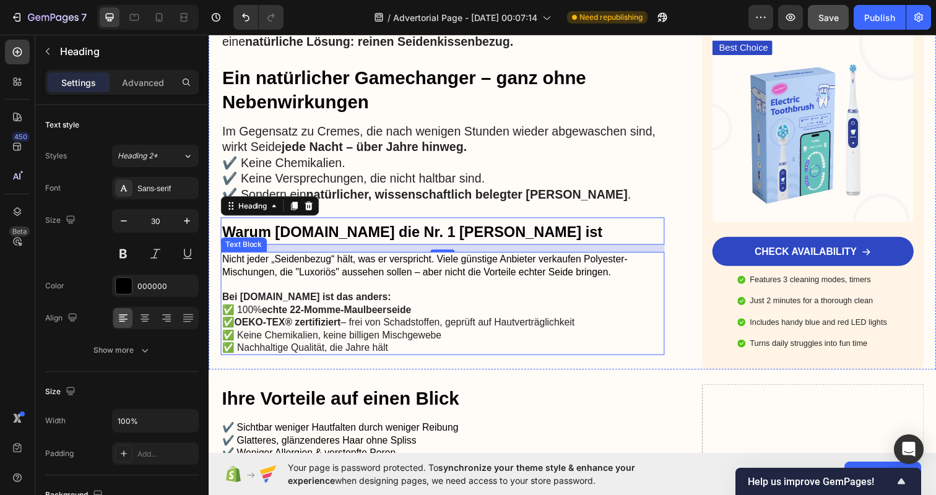
click at [345, 312] on strong "echte 22-Momme-Maulbeerseide" at bounding box center [338, 315] width 152 height 11
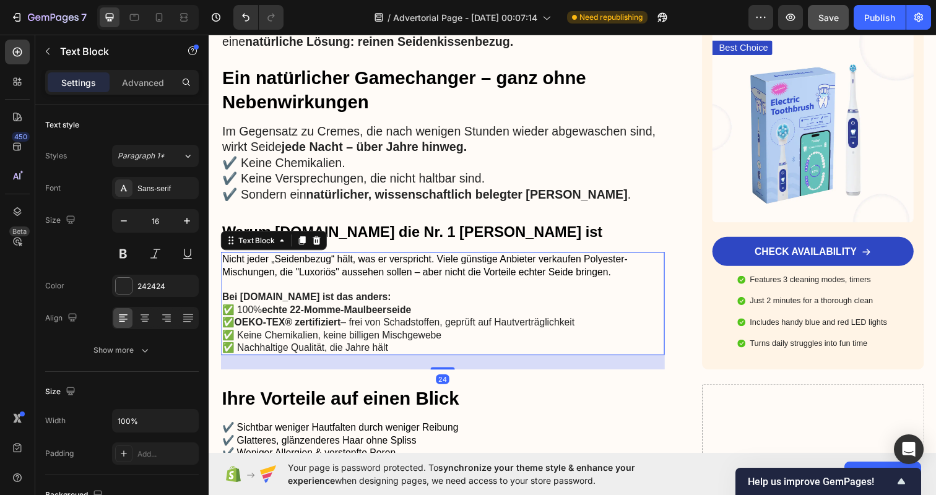
click at [345, 312] on strong "echte 22-Momme-Maulbeerseide" at bounding box center [338, 315] width 152 height 11
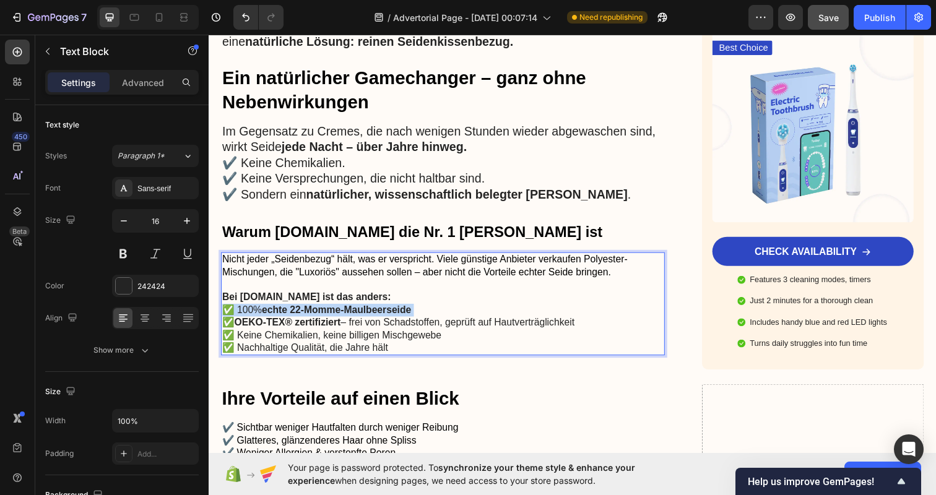
click at [345, 312] on strong "echte 22-Momme-Maulbeerseide" at bounding box center [338, 315] width 152 height 11
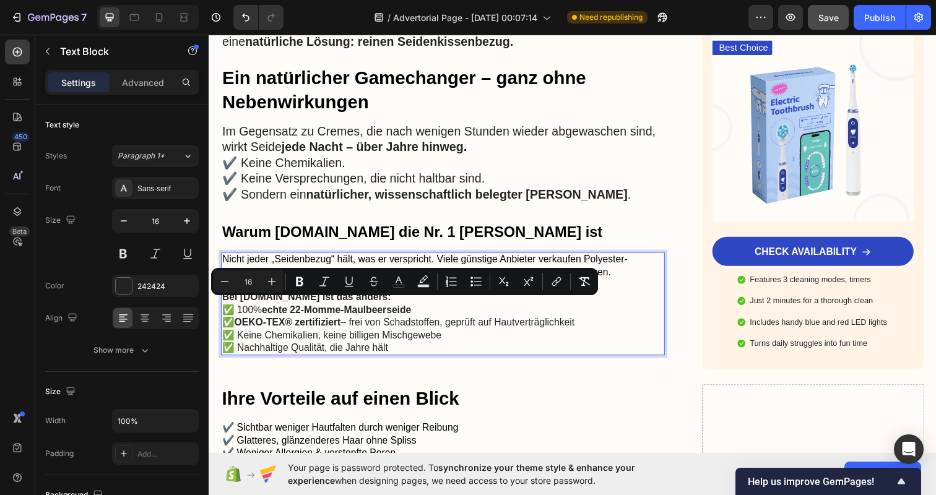
click at [420, 348] on p "✅ Nachhaltige Qualität, die Jahre hält" at bounding box center [447, 354] width 451 height 13
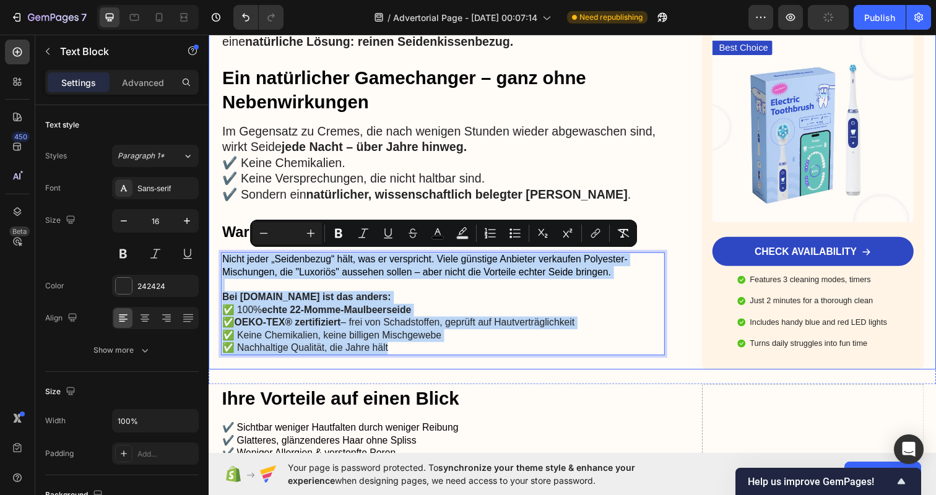
drag, startPoint x: 420, startPoint y: 345, endPoint x: 219, endPoint y: 249, distance: 222.3
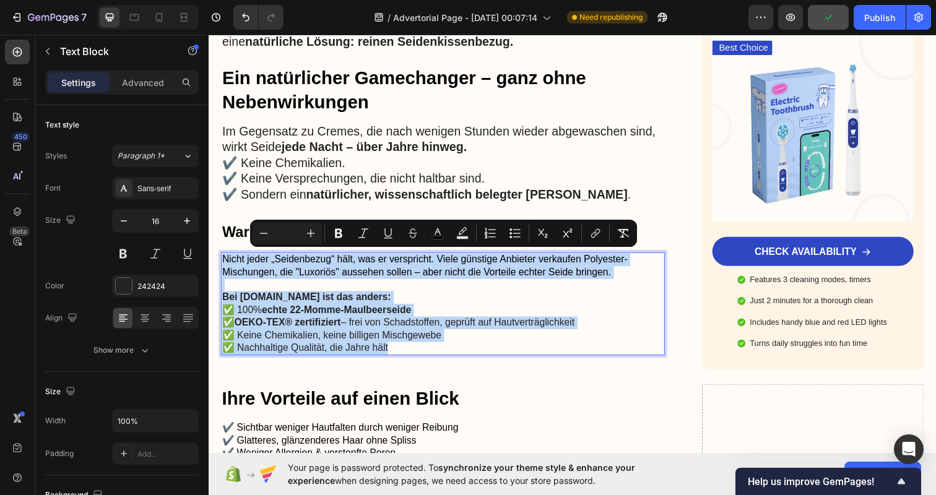
click at [393, 322] on p "✅ OEKO-TEX® zertifiziert – frei von Schadstoffen, geprüft auf Hautverträglichke…" at bounding box center [447, 328] width 451 height 13
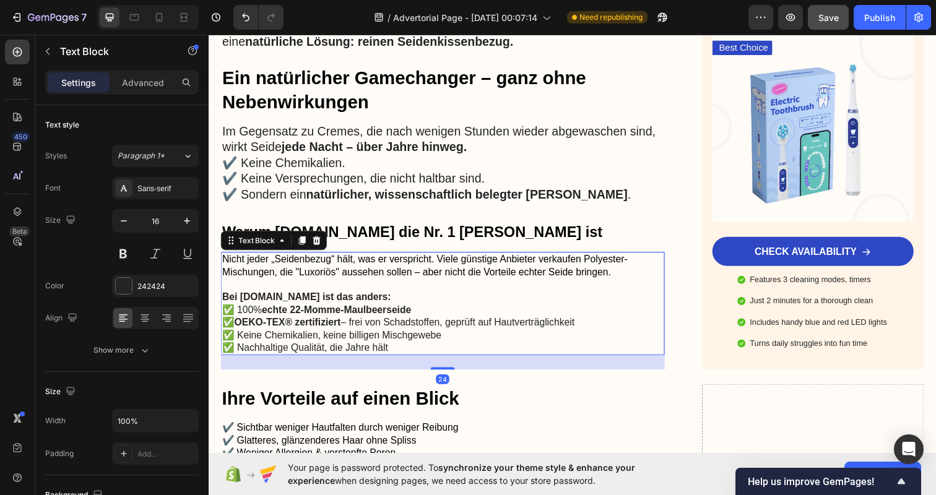
click at [440, 311] on p "✅ 100% echte 22-Momme-Maulbeerseide" at bounding box center [447, 315] width 451 height 13
click at [189, 223] on icon "button" at bounding box center [187, 221] width 12 height 12
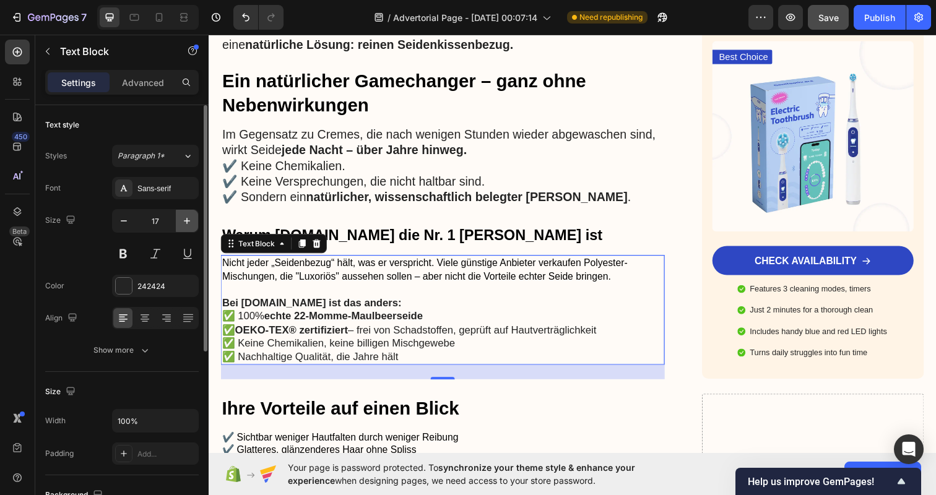
click at [189, 223] on icon "button" at bounding box center [187, 221] width 12 height 12
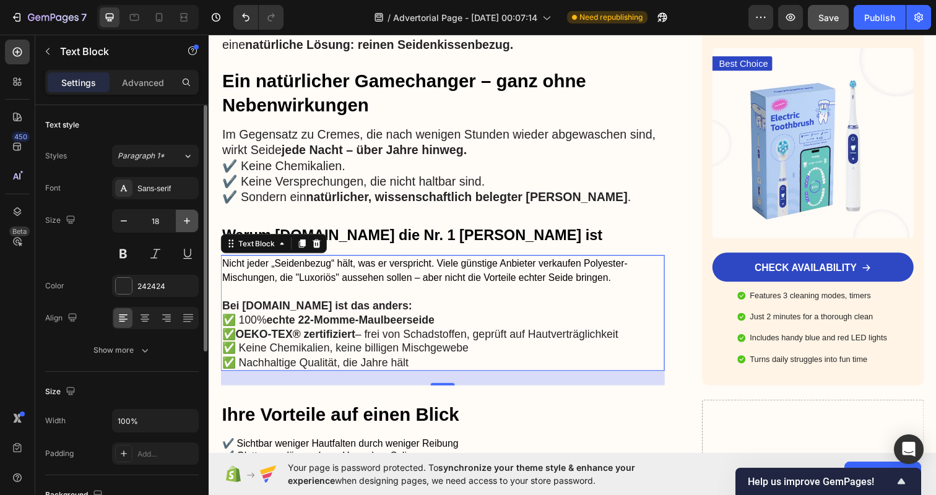
click at [189, 223] on icon "button" at bounding box center [187, 221] width 12 height 12
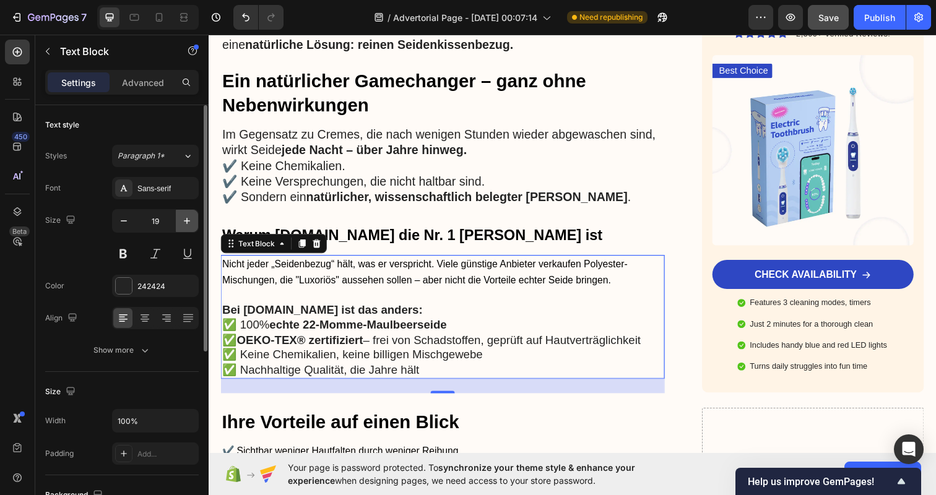
click at [189, 223] on icon "button" at bounding box center [187, 221] width 12 height 12
type input "20"
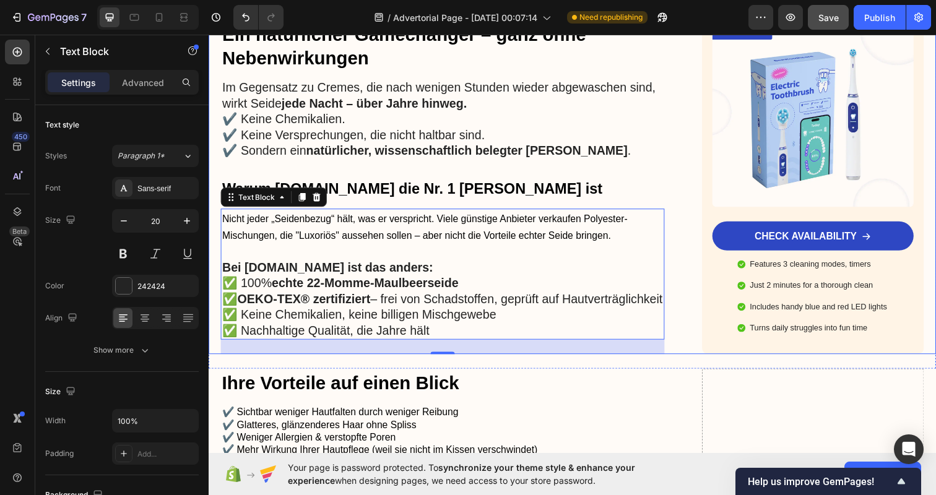
scroll to position [1506, 0]
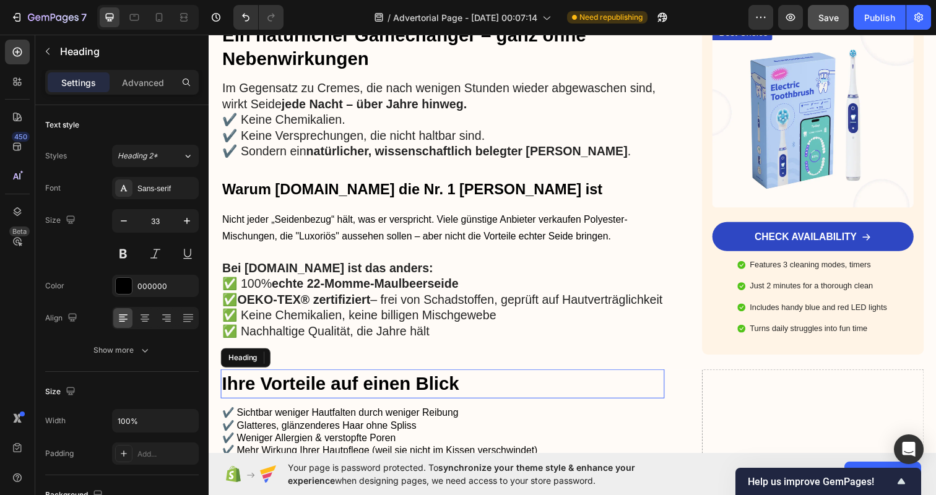
click at [319, 256] on div "Kissen bezug .de Text Block Text Block Row Row Werbung Text Block Warum Dermato…" at bounding box center [580, 346] width 743 height 3530
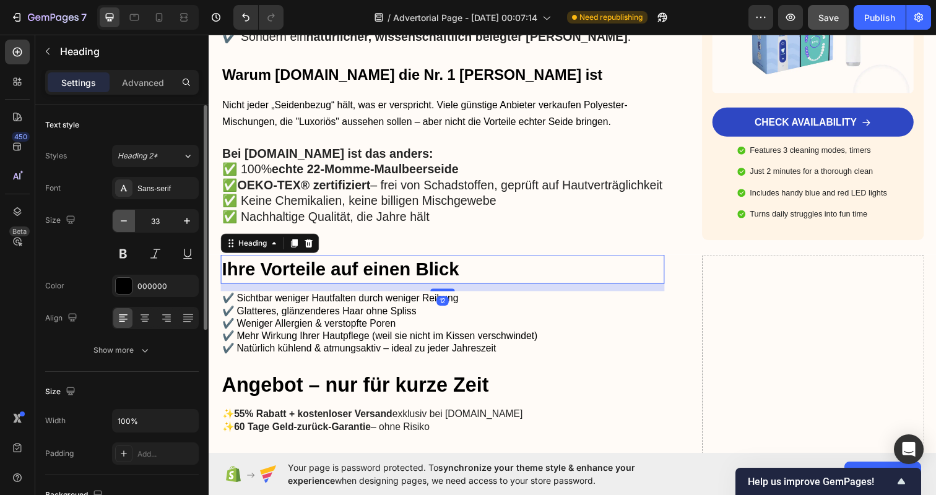
scroll to position [1478, 0]
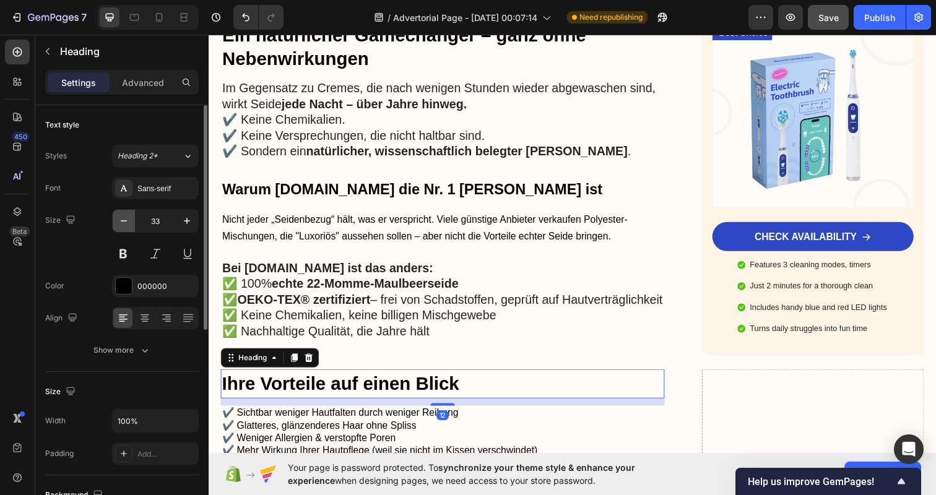
click at [121, 226] on icon "button" at bounding box center [124, 221] width 12 height 12
click at [121, 224] on icon "button" at bounding box center [124, 221] width 12 height 12
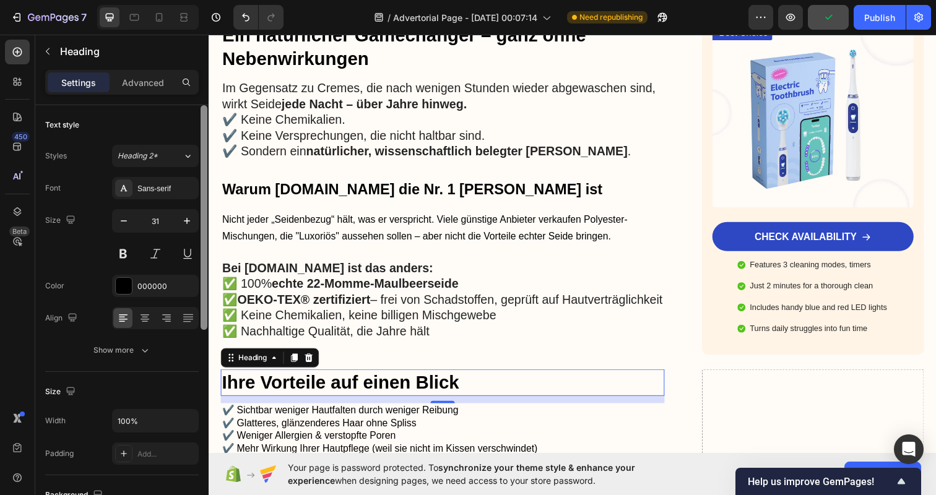
type input "30"
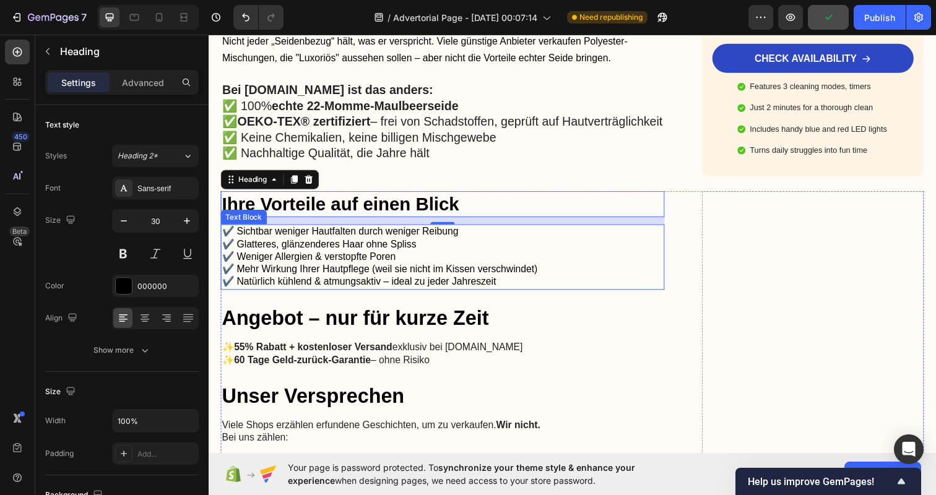
click at [492, 270] on div "Kissen bezug .de Text Block Text Block Row Row Werbung Text Block Warum Dermato…" at bounding box center [580, 162] width 743 height 3527
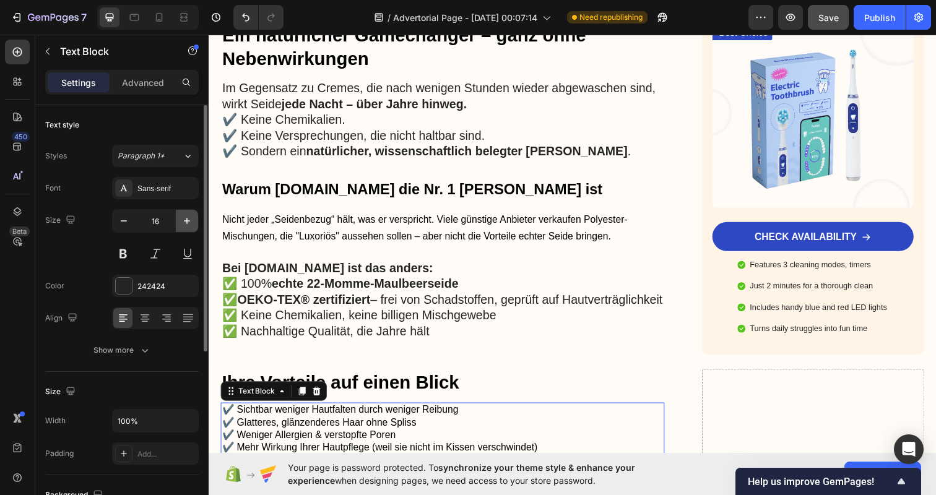
click at [194, 223] on button "button" at bounding box center [187, 221] width 22 height 22
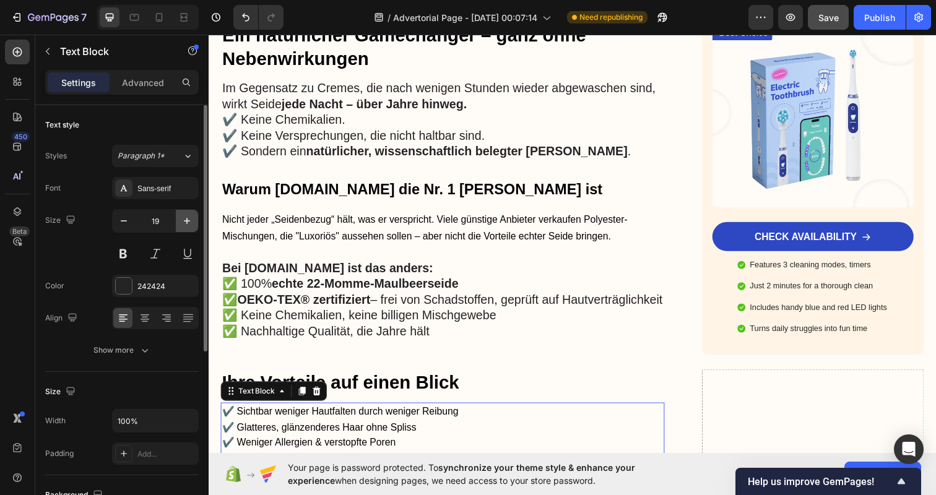
click at [194, 223] on button "button" at bounding box center [187, 221] width 22 height 22
type input "20"
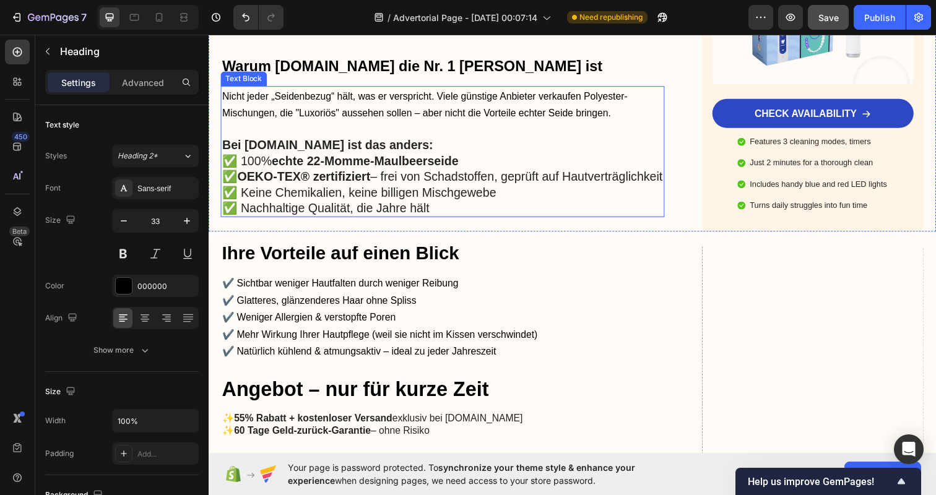
scroll to position [1620, 0]
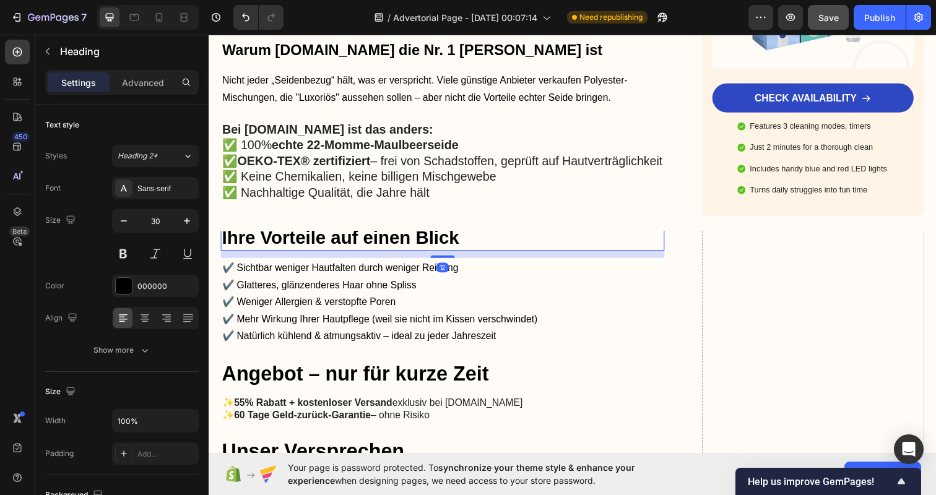
click at [347, 252] on span "Ihre Vorteile auf einen Blick" at bounding box center [343, 241] width 242 height 20
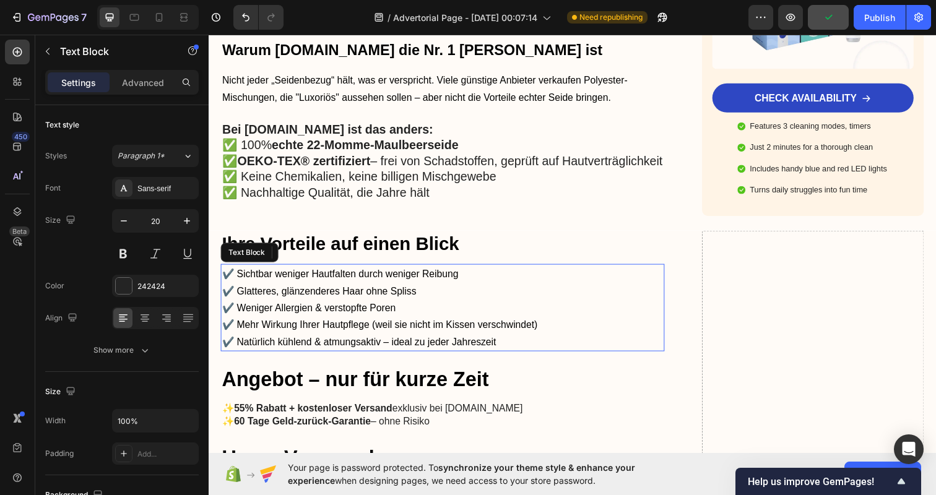
click at [315, 296] on p "✔️ Sichtbar weniger Hautfalten durch weniger Reibung ✔️ Glatteres, glänzenderes…" at bounding box center [447, 313] width 451 height 87
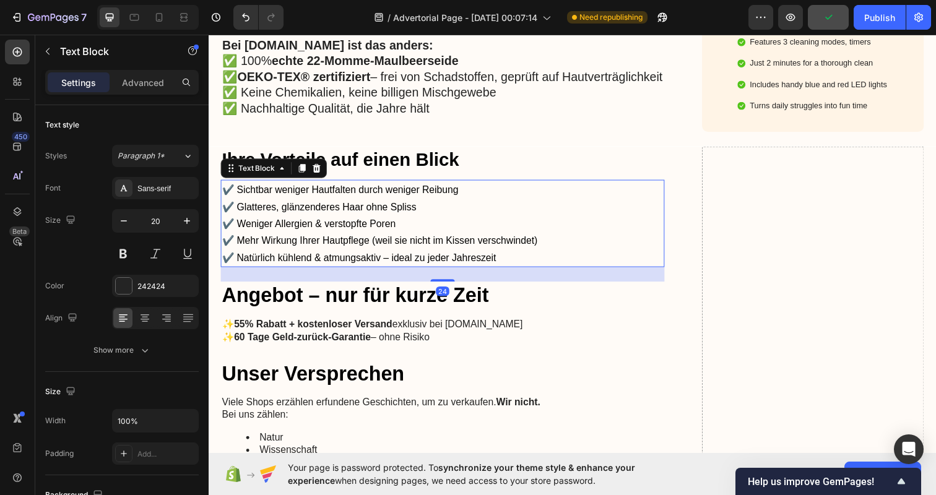
scroll to position [1728, 0]
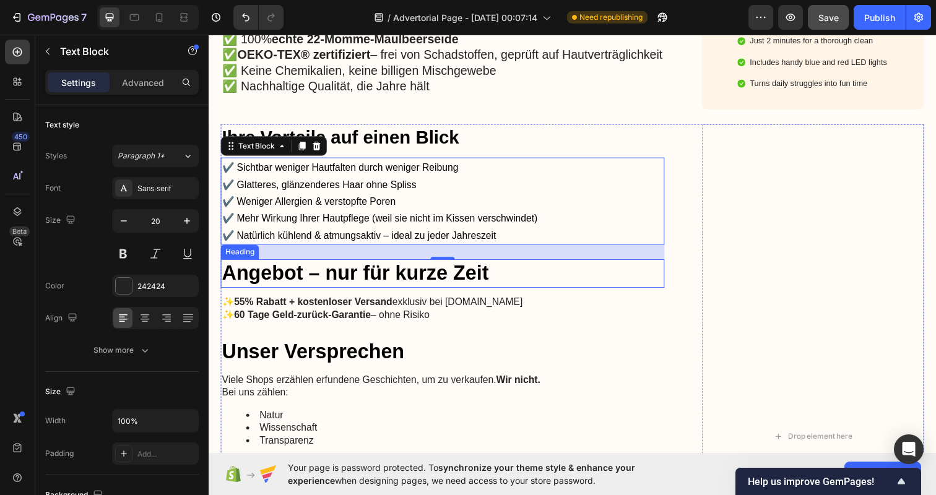
click at [371, 280] on h2 "Angebot – nur für kurze Zeit" at bounding box center [447, 278] width 453 height 29
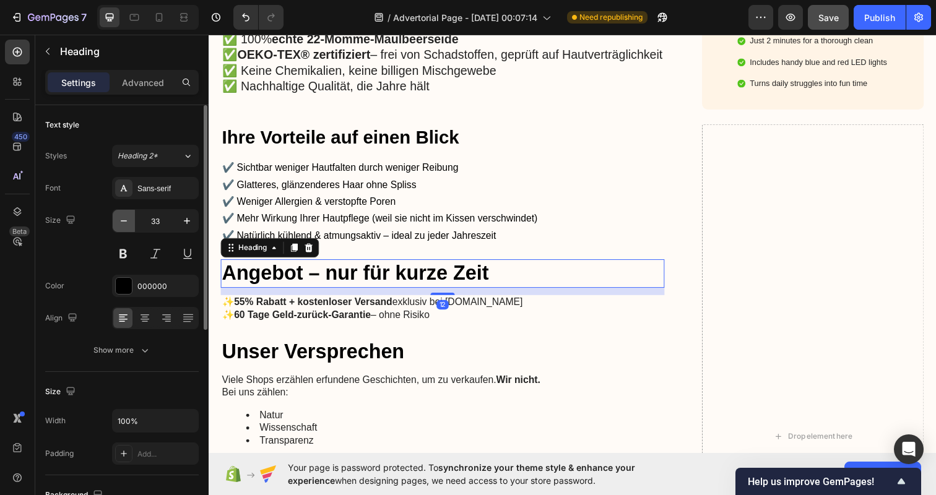
scroll to position [1360, 0]
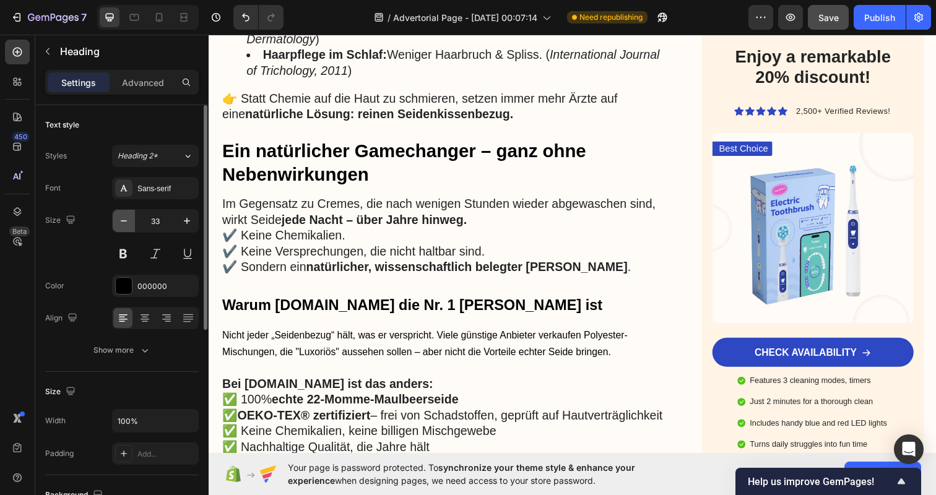
click at [128, 226] on icon "button" at bounding box center [124, 221] width 12 height 12
type input "30"
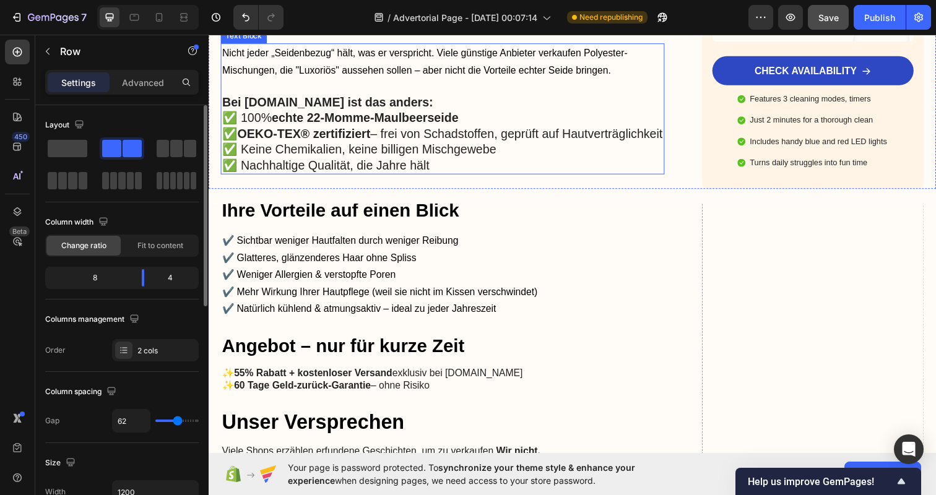
scroll to position [1650, 0]
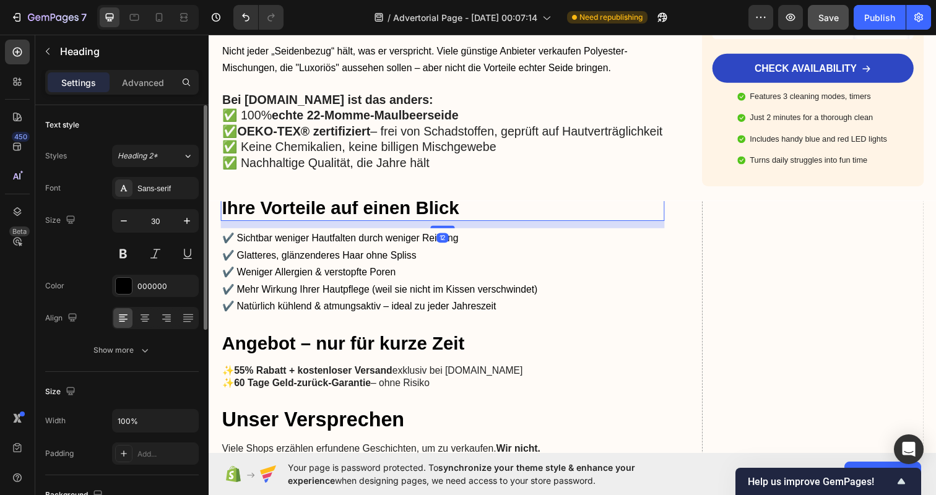
click at [333, 222] on span "Ihre Vorteile auf einen Blick" at bounding box center [343, 211] width 242 height 20
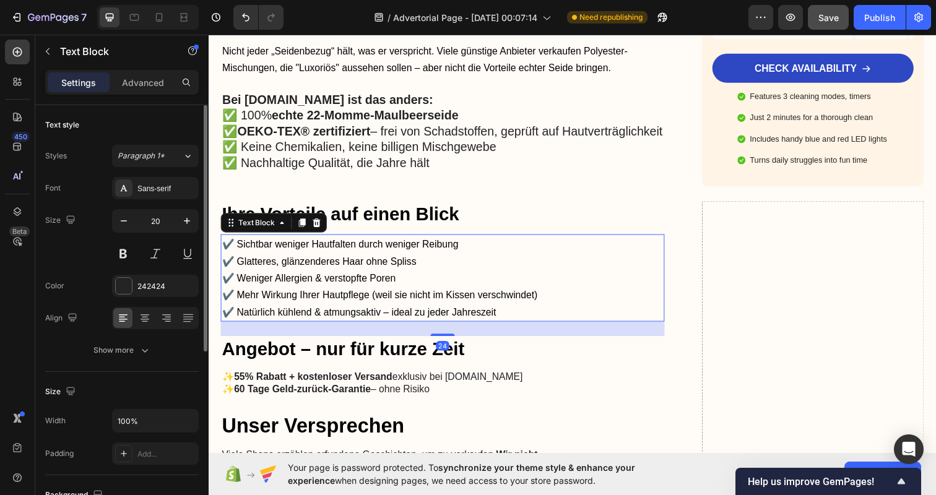
click at [336, 283] on p "✔️ Sichtbar weniger Hautfalten durch weniger Reibung ✔️ Glatteres, glänzenderes…" at bounding box center [447, 282] width 451 height 87
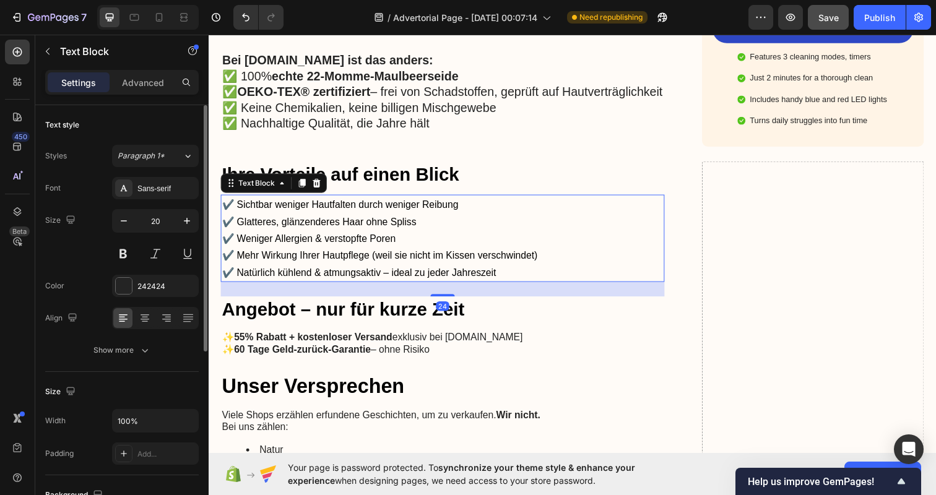
scroll to position [1731, 0]
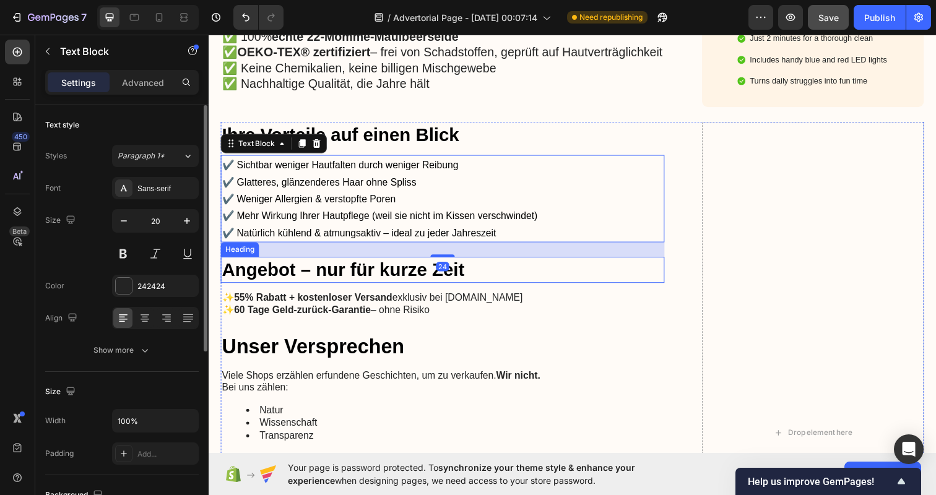
click at [335, 275] on h2 "Angebot – nur für kurze Zeit" at bounding box center [447, 275] width 453 height 27
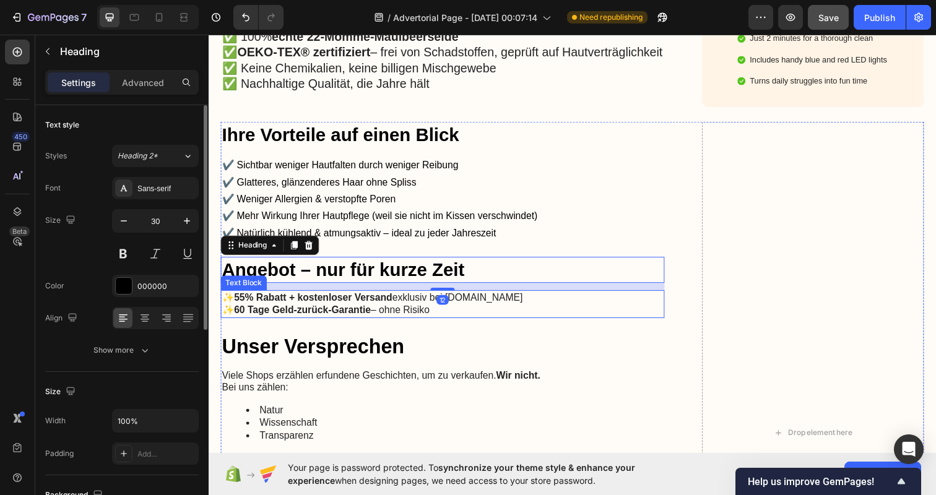
click at [330, 321] on strong "60 Tage Geld-zurück-Garantie" at bounding box center [305, 316] width 140 height 11
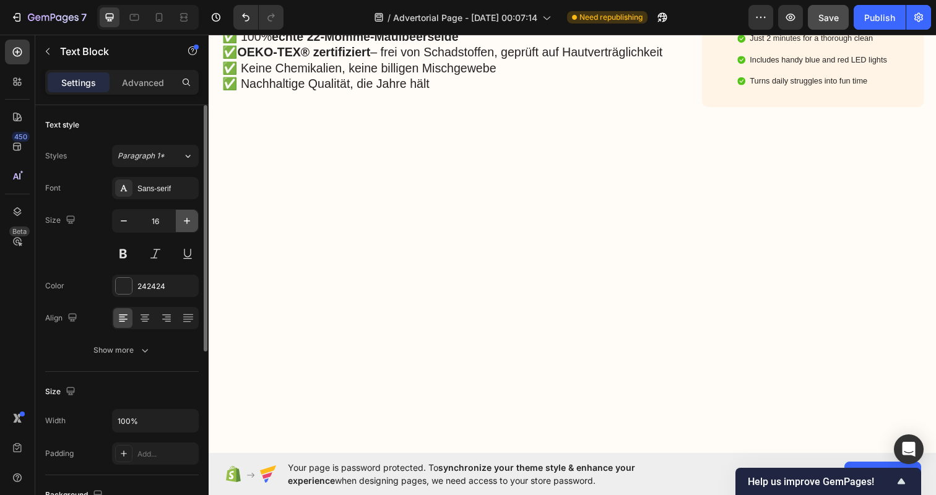
scroll to position [1360, 0]
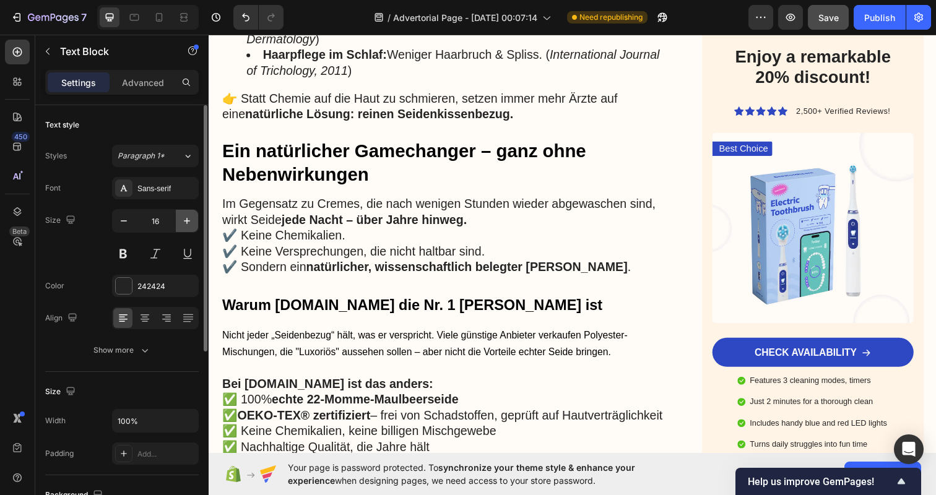
click at [183, 217] on icon "button" at bounding box center [187, 221] width 12 height 12
type input "20"
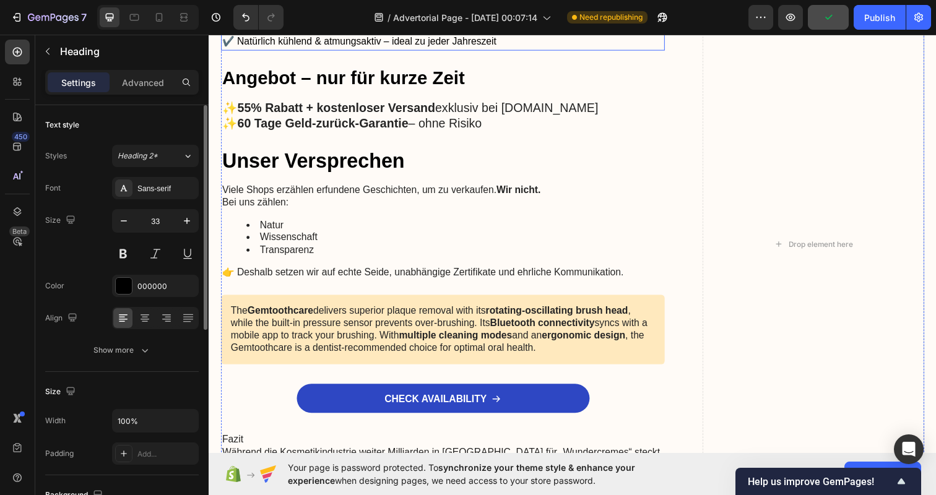
scroll to position [1940, 0]
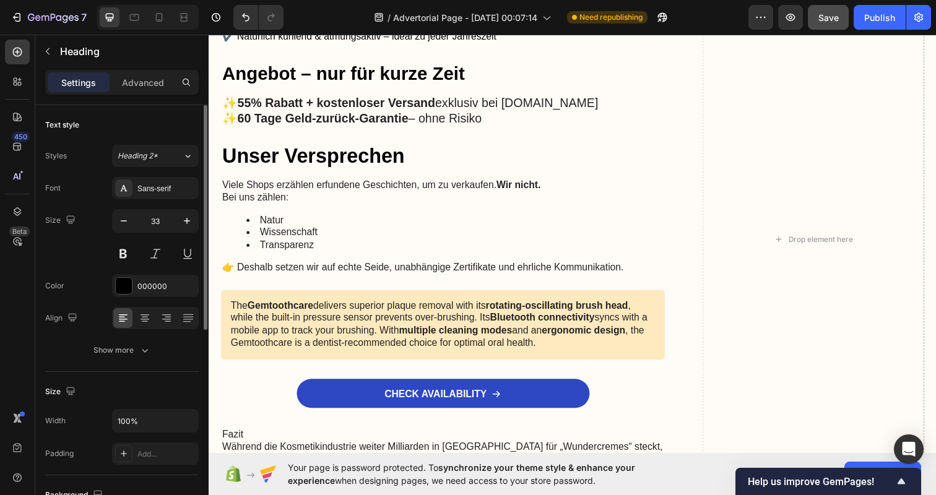
click at [418, 153] on p "Unser Versprechen" at bounding box center [447, 158] width 451 height 27
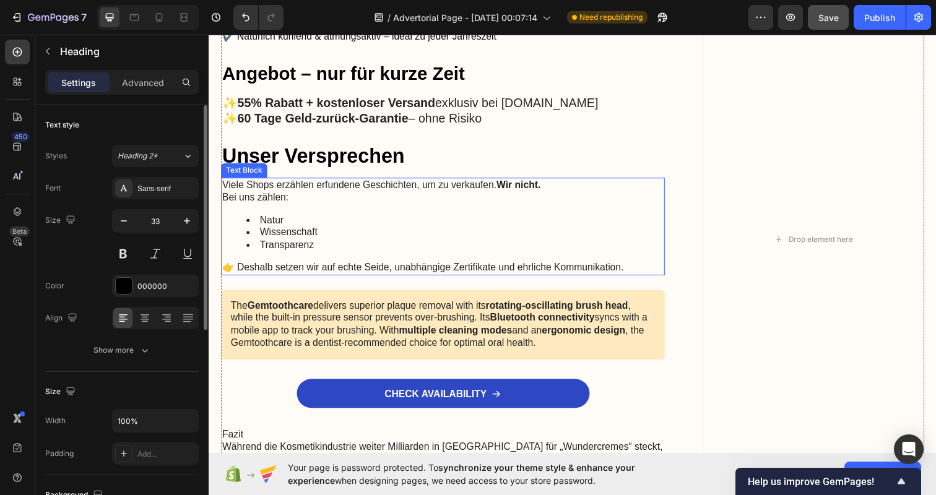
click at [413, 192] on p "Viele Shops erzählen erfundene Geschichten, um zu verkaufen. Wir nicht. Bei uns…" at bounding box center [447, 195] width 451 height 26
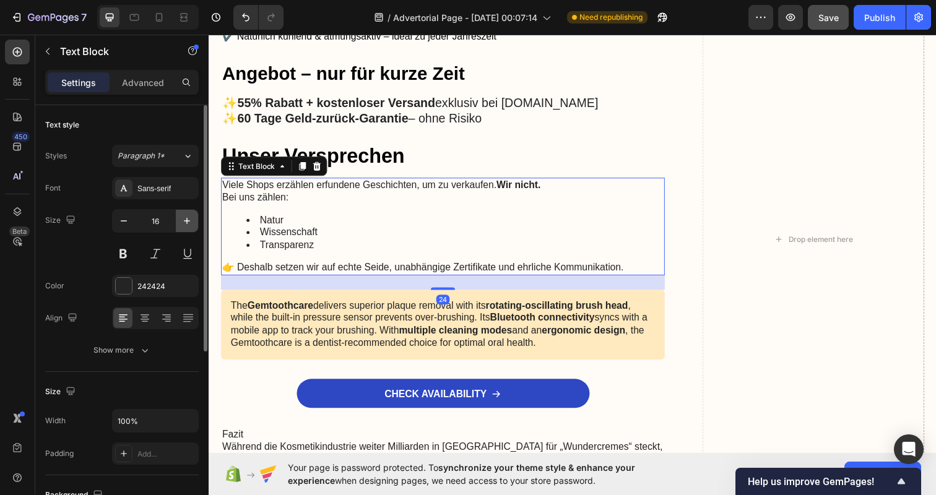
click at [179, 222] on button "button" at bounding box center [187, 221] width 22 height 22
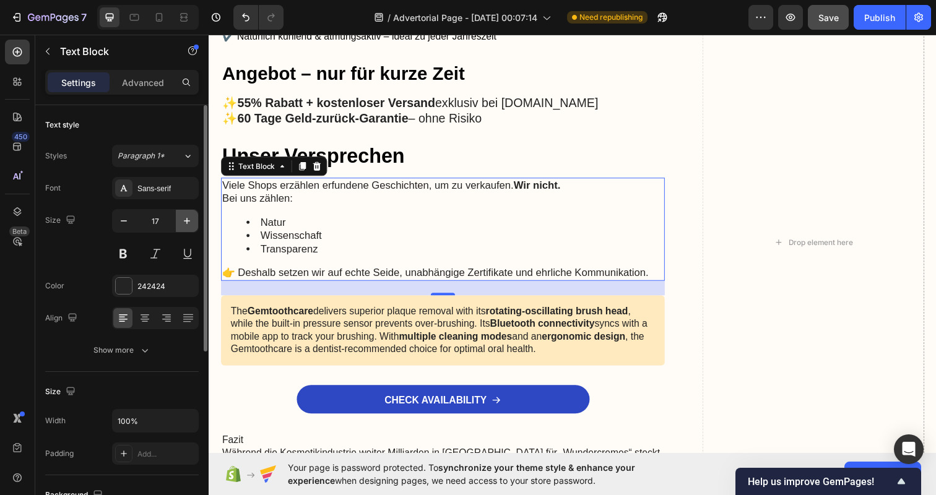
click at [179, 222] on button "button" at bounding box center [187, 221] width 22 height 22
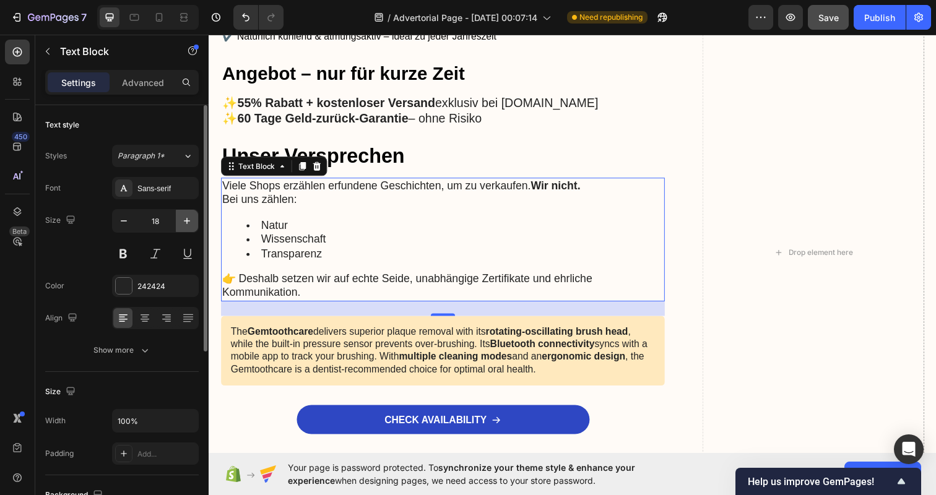
click at [185, 222] on icon "button" at bounding box center [187, 221] width 12 height 12
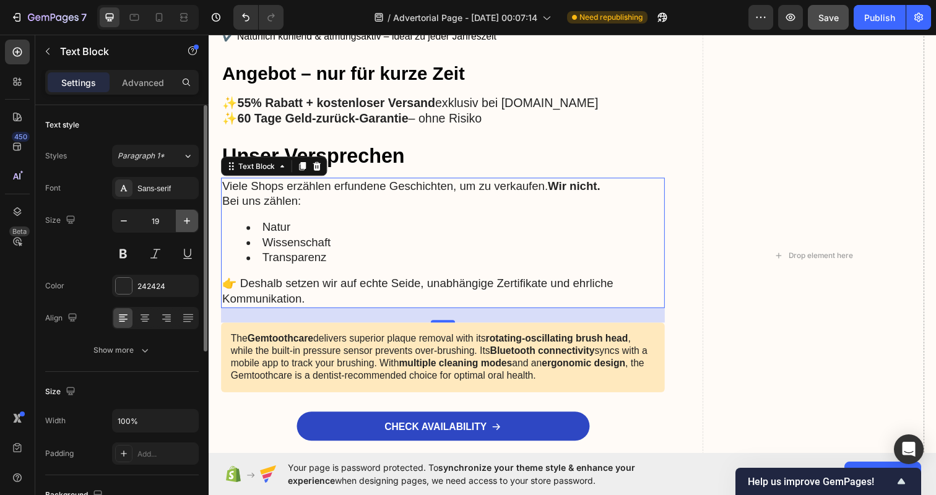
click at [185, 222] on icon "button" at bounding box center [187, 221] width 12 height 12
type input "20"
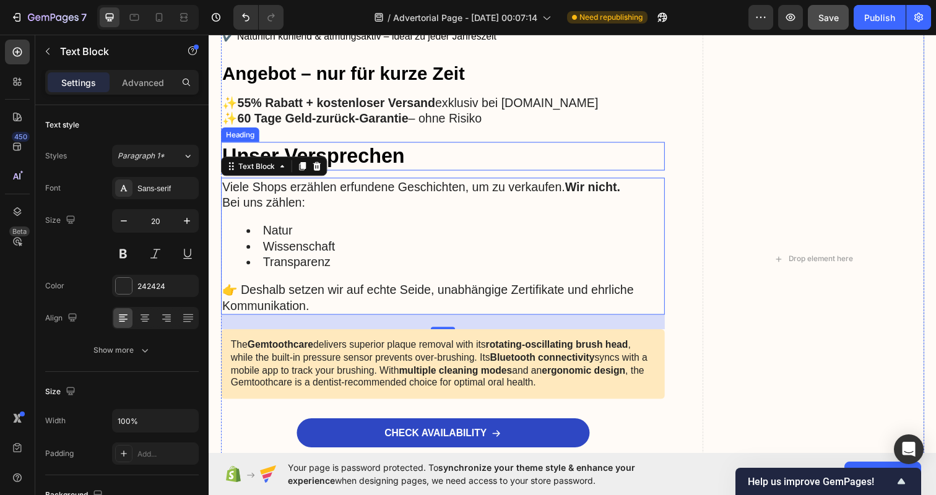
click at [405, 153] on p "Unser Versprechen" at bounding box center [447, 158] width 451 height 27
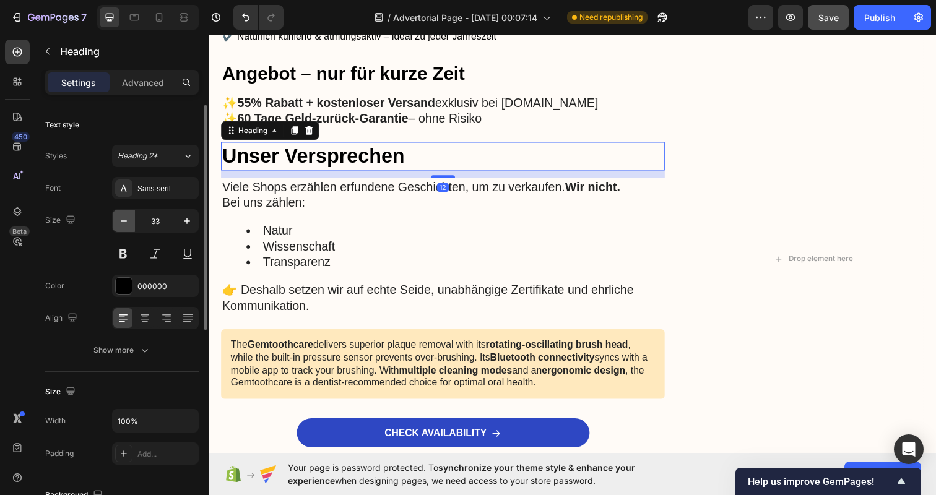
click at [116, 217] on button "button" at bounding box center [124, 221] width 22 height 22
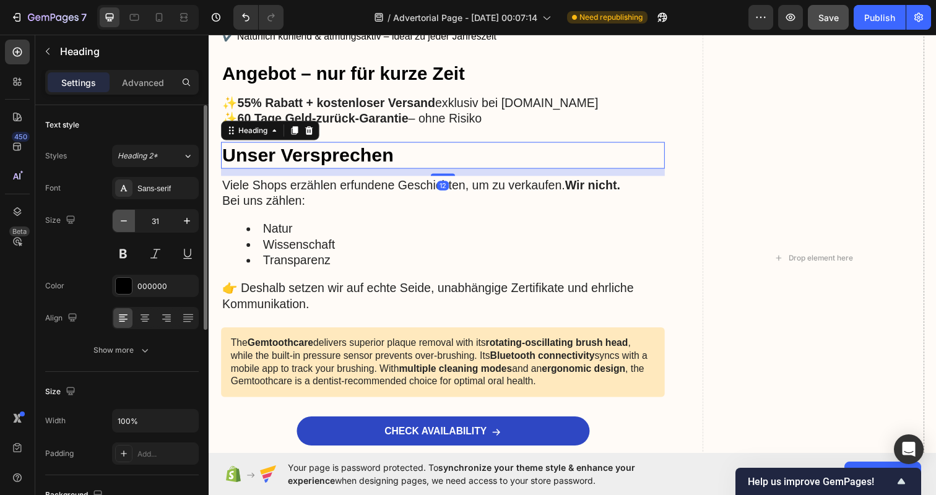
click at [116, 217] on button "button" at bounding box center [124, 221] width 22 height 22
type input "30"
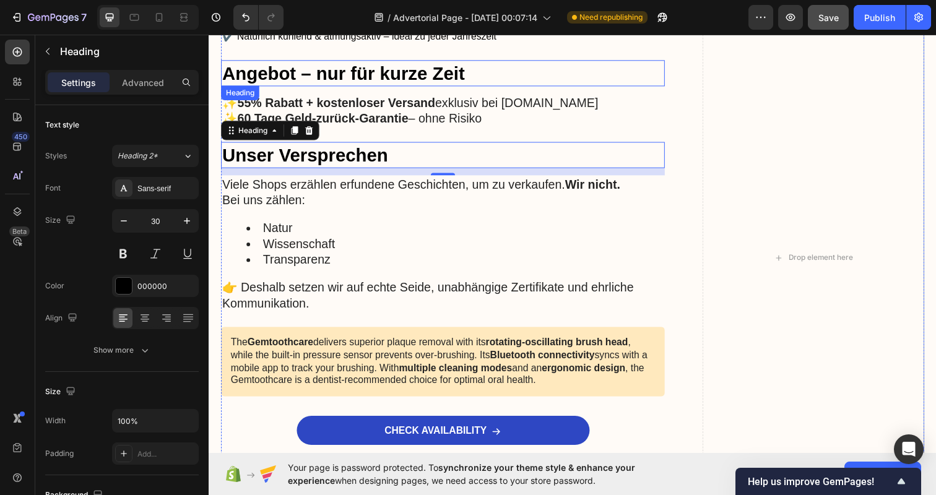
click at [454, 80] on h2 "Angebot – nur für kurze Zeit" at bounding box center [447, 74] width 453 height 27
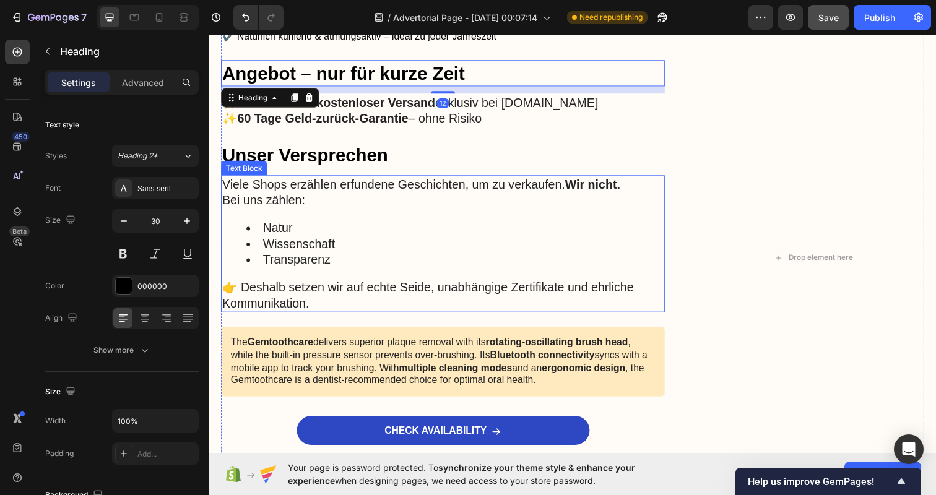
click at [416, 301] on p "👉 Deshalb setzen wir auf echte Seide, unabhängige Zertifikate und ehrliche Komm…" at bounding box center [447, 301] width 451 height 32
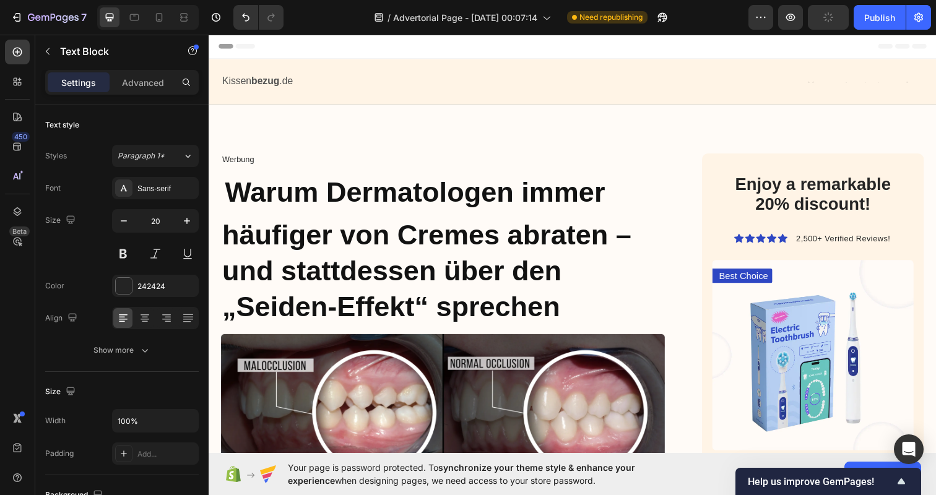
scroll to position [0, 0]
click at [646, 43] on div "Header" at bounding box center [579, 46] width 723 height 25
click at [279, 80] on strong "bezug" at bounding box center [266, 82] width 28 height 11
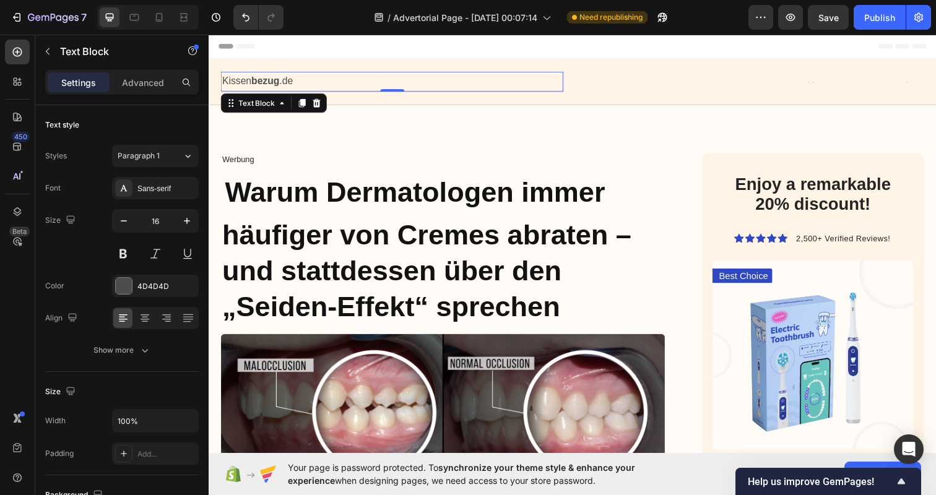
click at [251, 82] on p "Kissen bezug .de" at bounding box center [395, 83] width 347 height 18
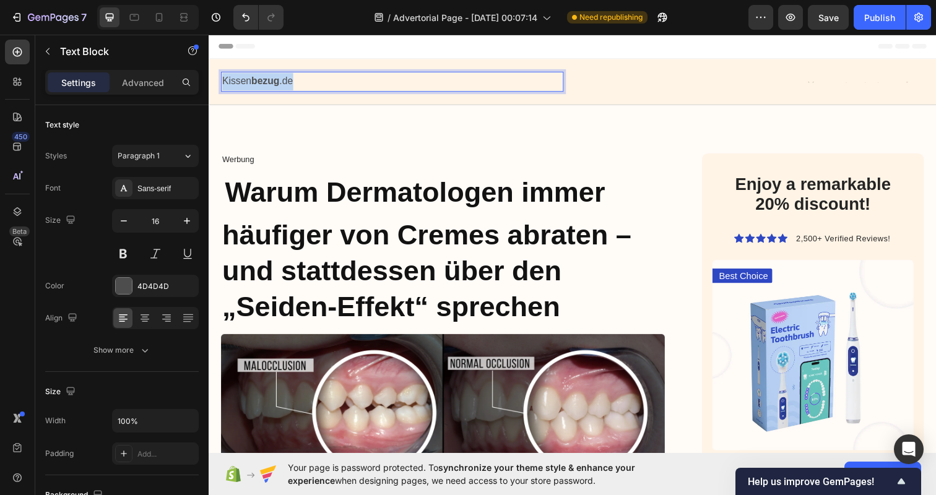
click at [251, 82] on p "Kissen bezug .de" at bounding box center [395, 83] width 347 height 18
click at [247, 84] on p "Kissen bezug .de" at bounding box center [395, 83] width 347 height 18
drag, startPoint x: 251, startPoint y: 84, endPoint x: 202, endPoint y: 84, distance: 48.3
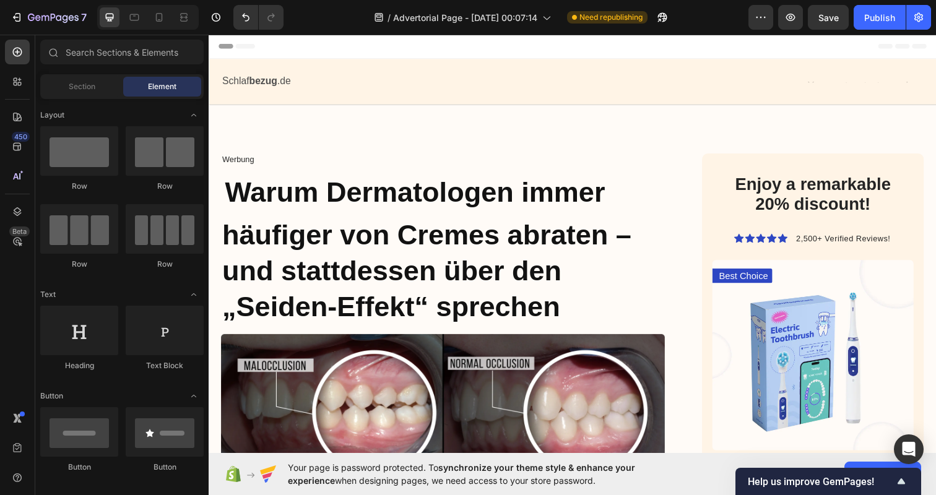
click at [328, 39] on div "Header" at bounding box center [579, 46] width 723 height 25
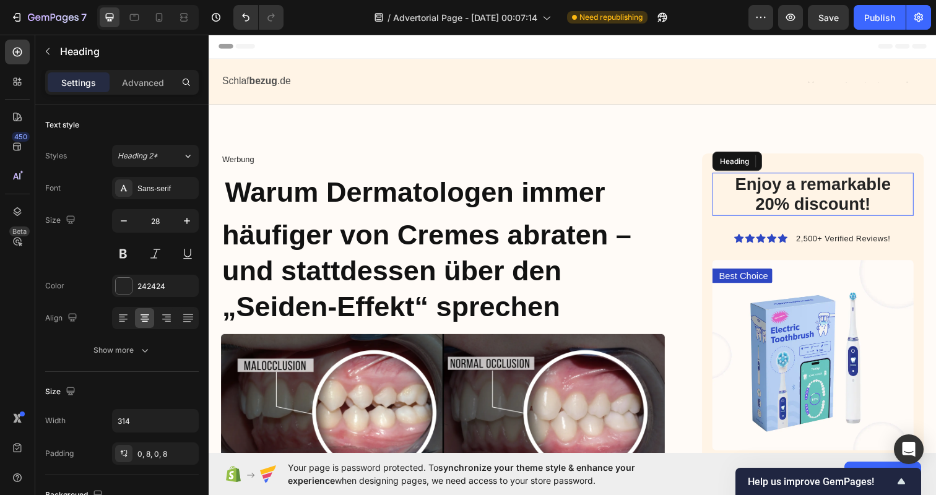
click at [837, 201] on h2 "Enjoy a remarkable 20% discount!" at bounding box center [825, 198] width 194 height 44
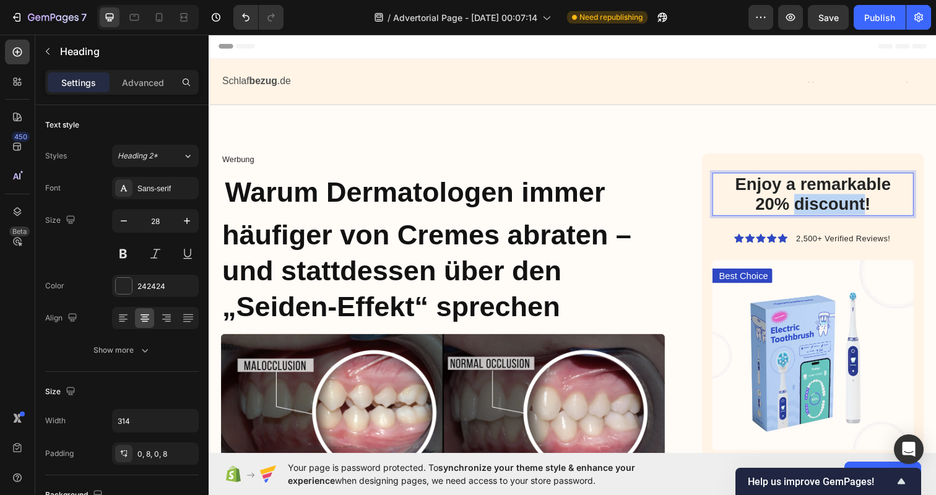
click at [823, 201] on p "Enjoy a remarkable 20% discount!" at bounding box center [825, 197] width 184 height 41
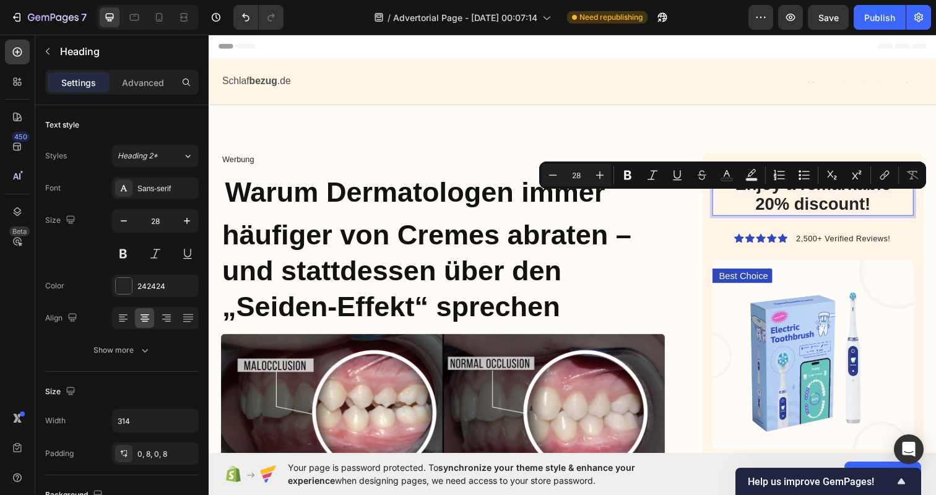
click at [895, 202] on p "Enjoy a remarkable 20% discount!" at bounding box center [825, 197] width 184 height 41
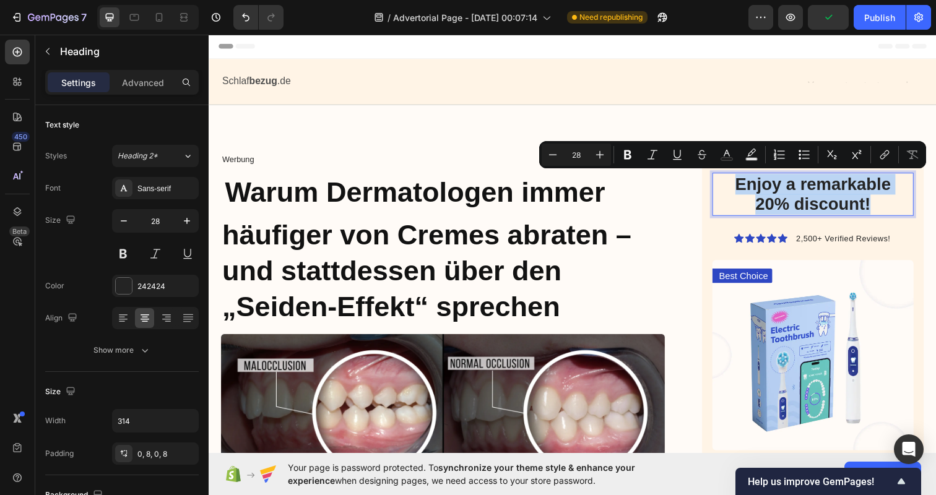
drag, startPoint x: 887, startPoint y: 202, endPoint x: 730, endPoint y: 191, distance: 157.6
click at [733, 191] on p "Enjoy a remarkable 20% discount!" at bounding box center [825, 197] width 184 height 41
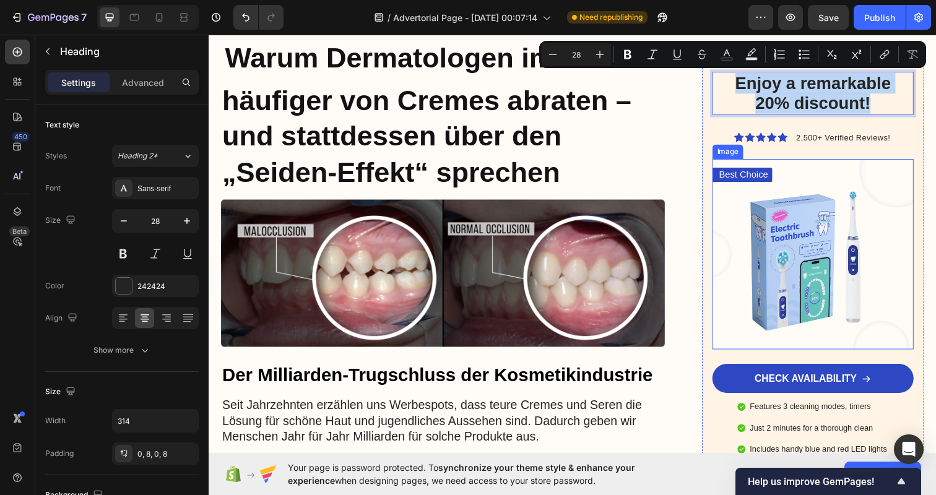
scroll to position [167, 0]
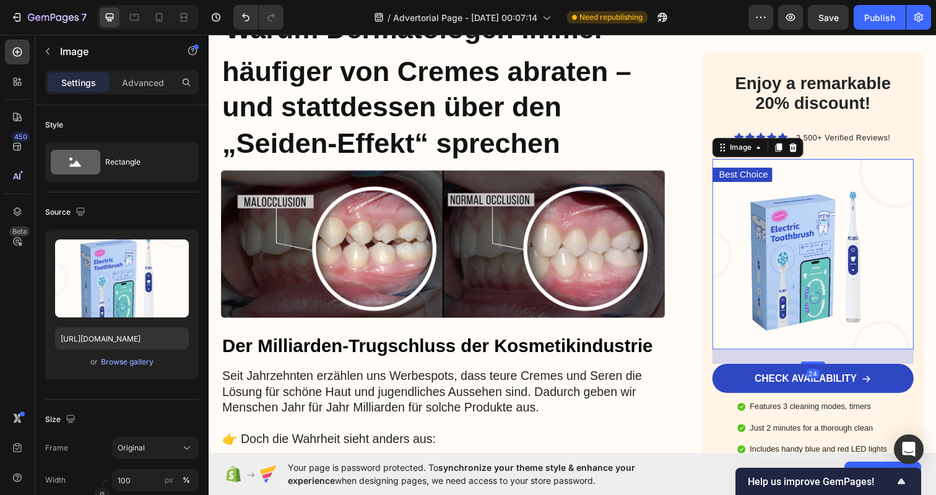
click at [777, 197] on img at bounding box center [825, 259] width 205 height 194
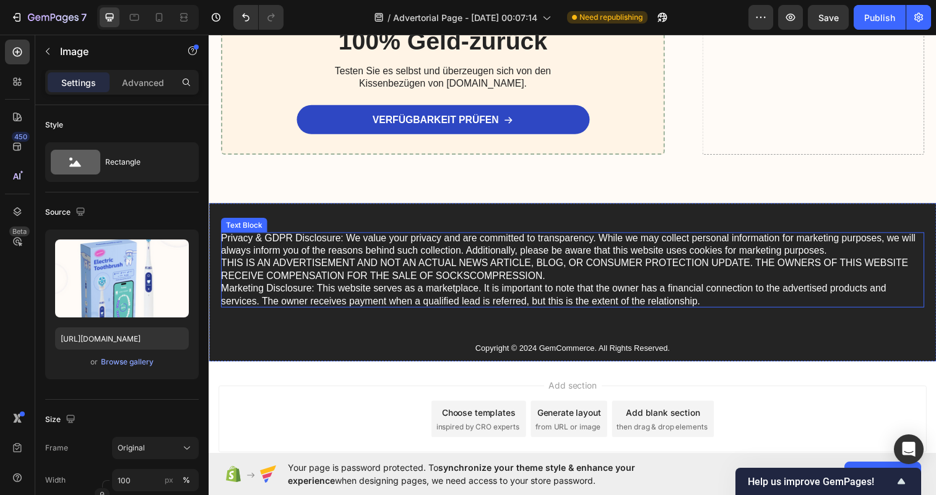
scroll to position [3286, 0]
